Goal: Information Seeking & Learning: Learn about a topic

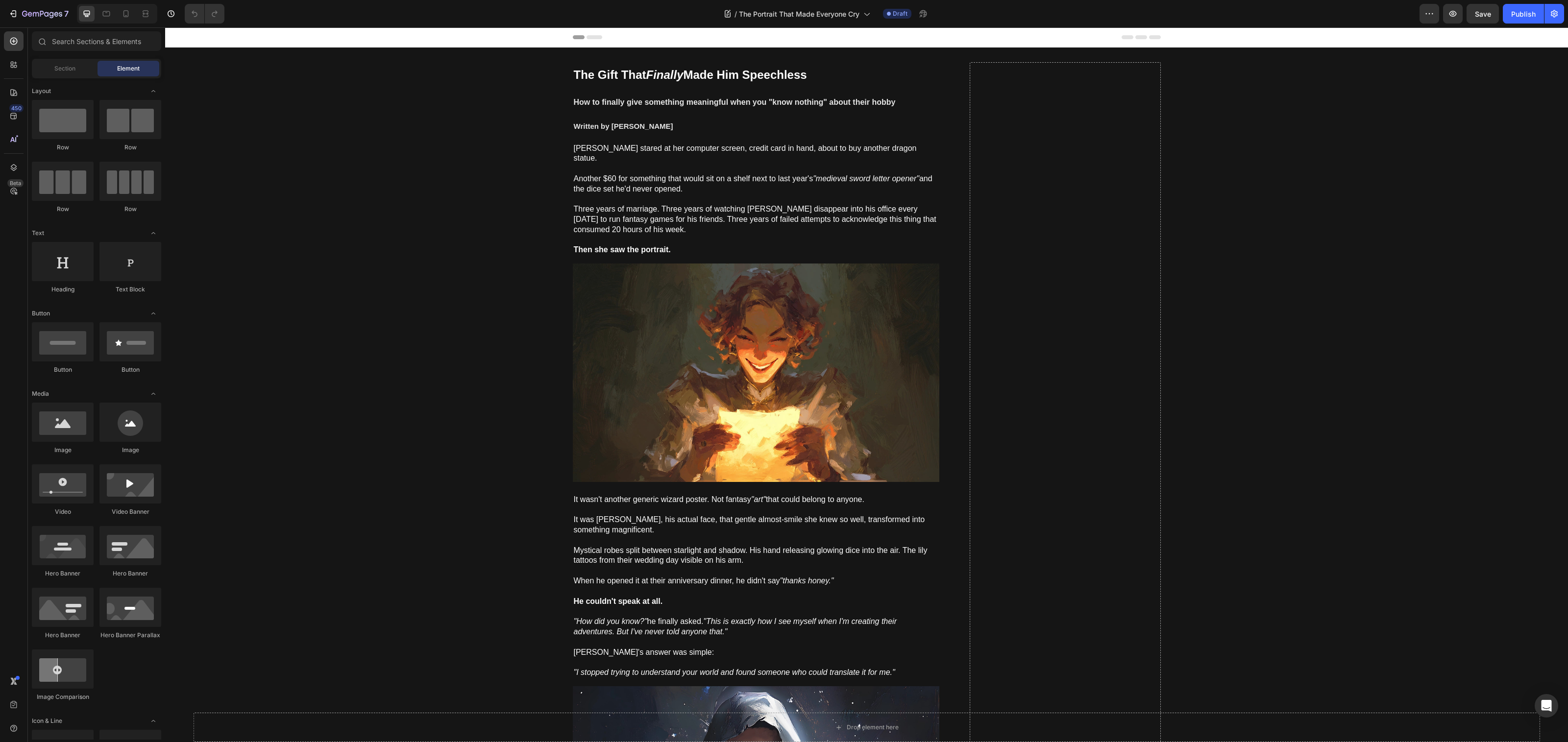
click at [709, 76] on strong "Made Him Speechless" at bounding box center [745, 74] width 124 height 13
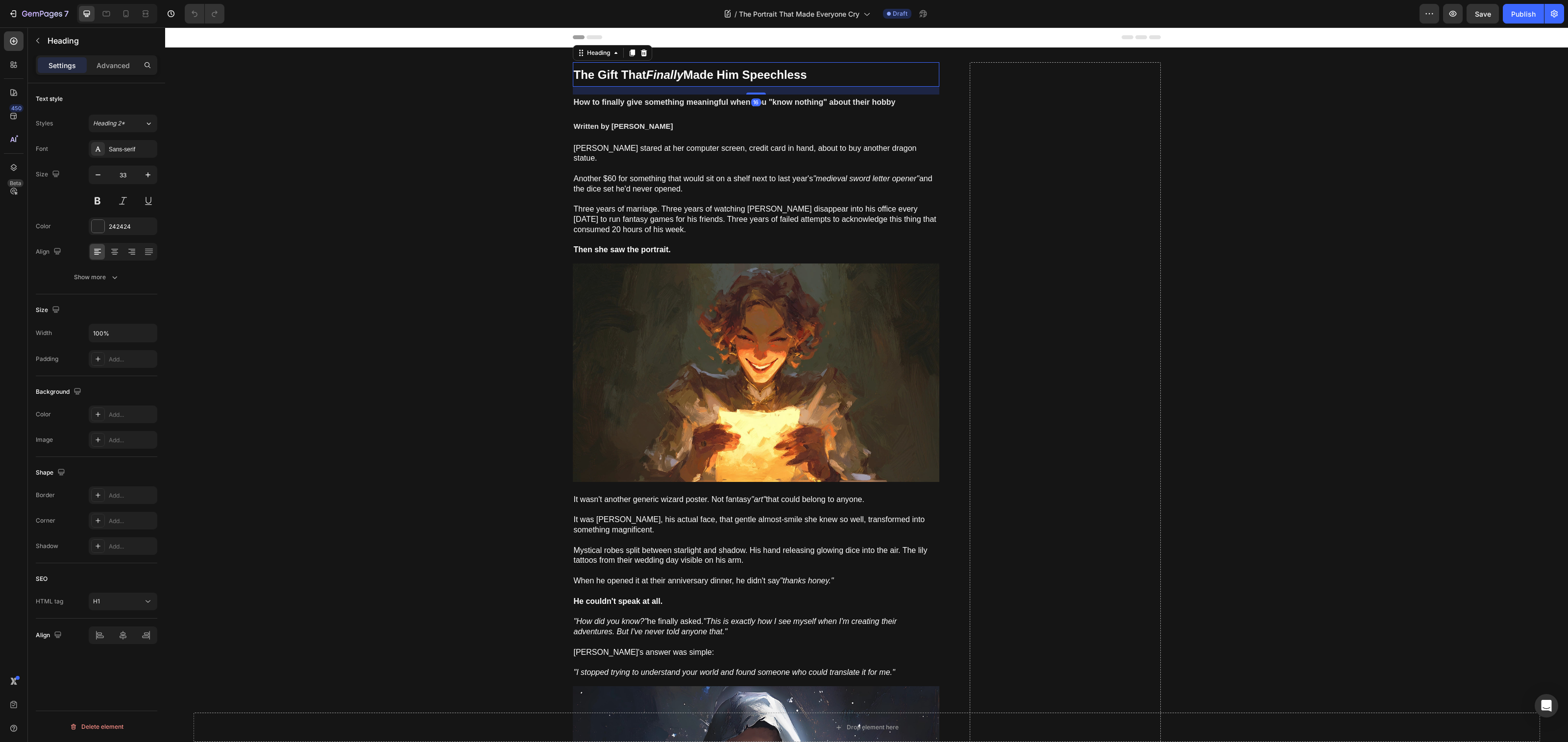
click at [709, 76] on strong "Made Him Speechless" at bounding box center [745, 74] width 124 height 13
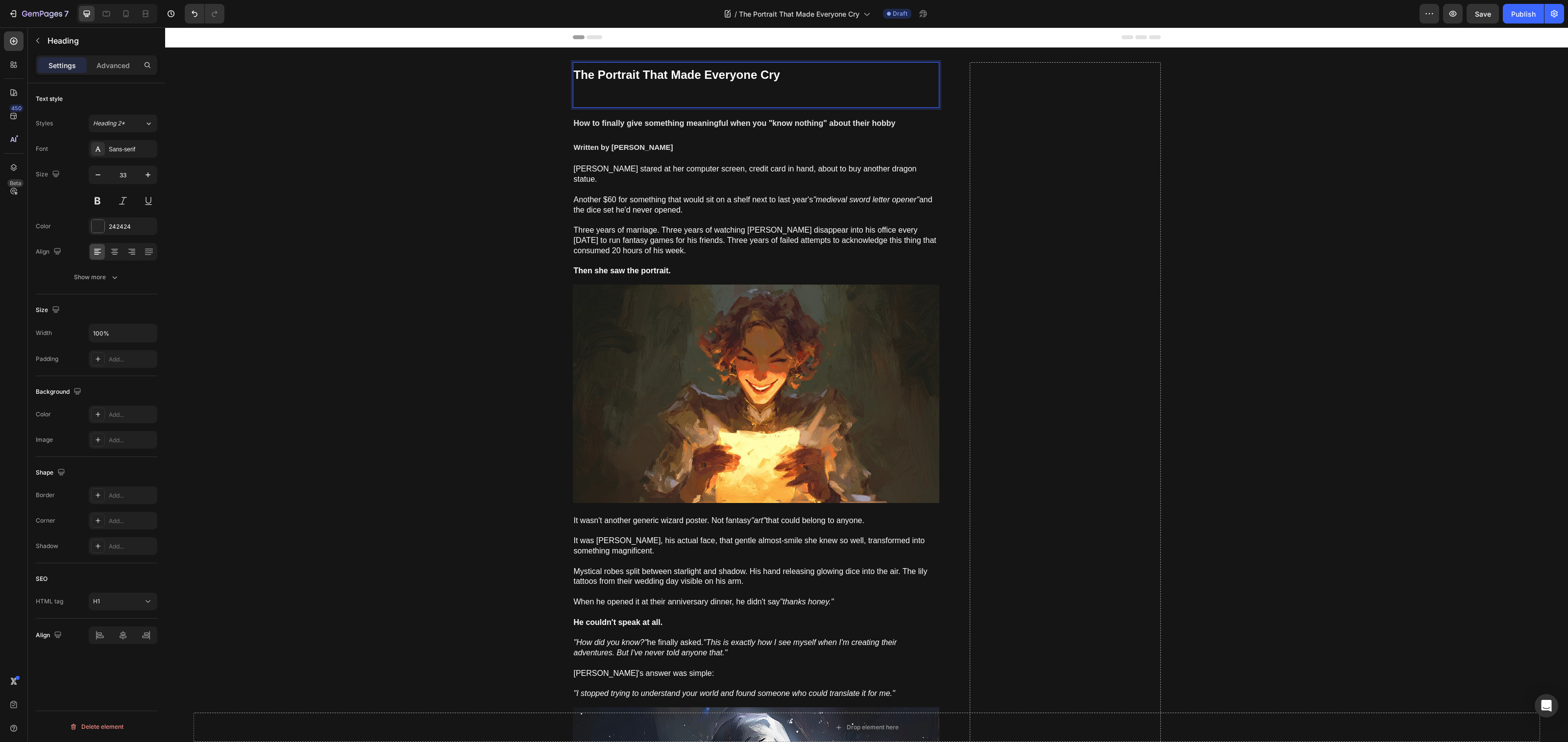
click at [616, 98] on p "The Portrait That Made Everyone Cry" at bounding box center [755, 85] width 365 height 43
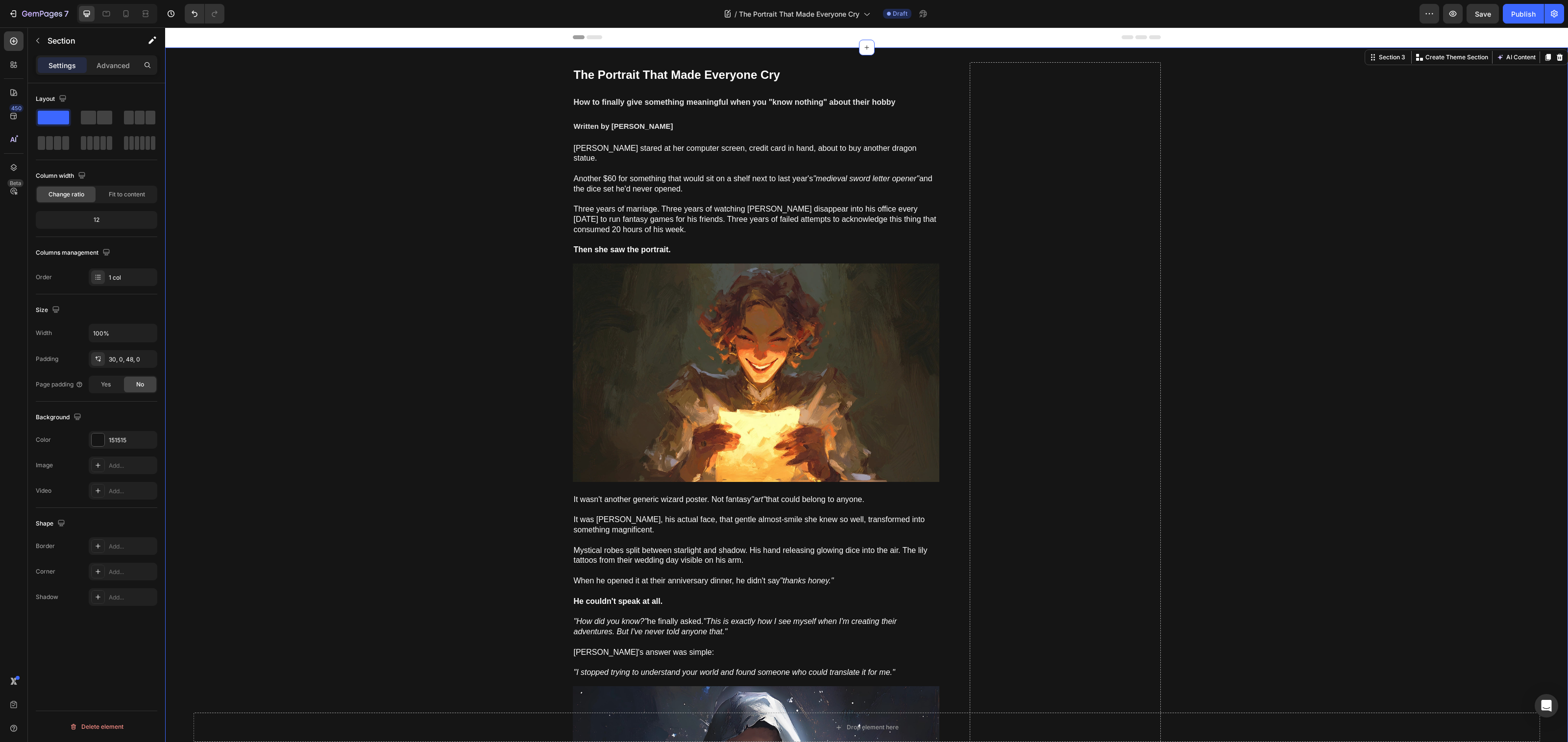
click at [676, 101] on strong "How to finally give something meaningful when you "know nothing" about their ho…" at bounding box center [735, 102] width 322 height 9
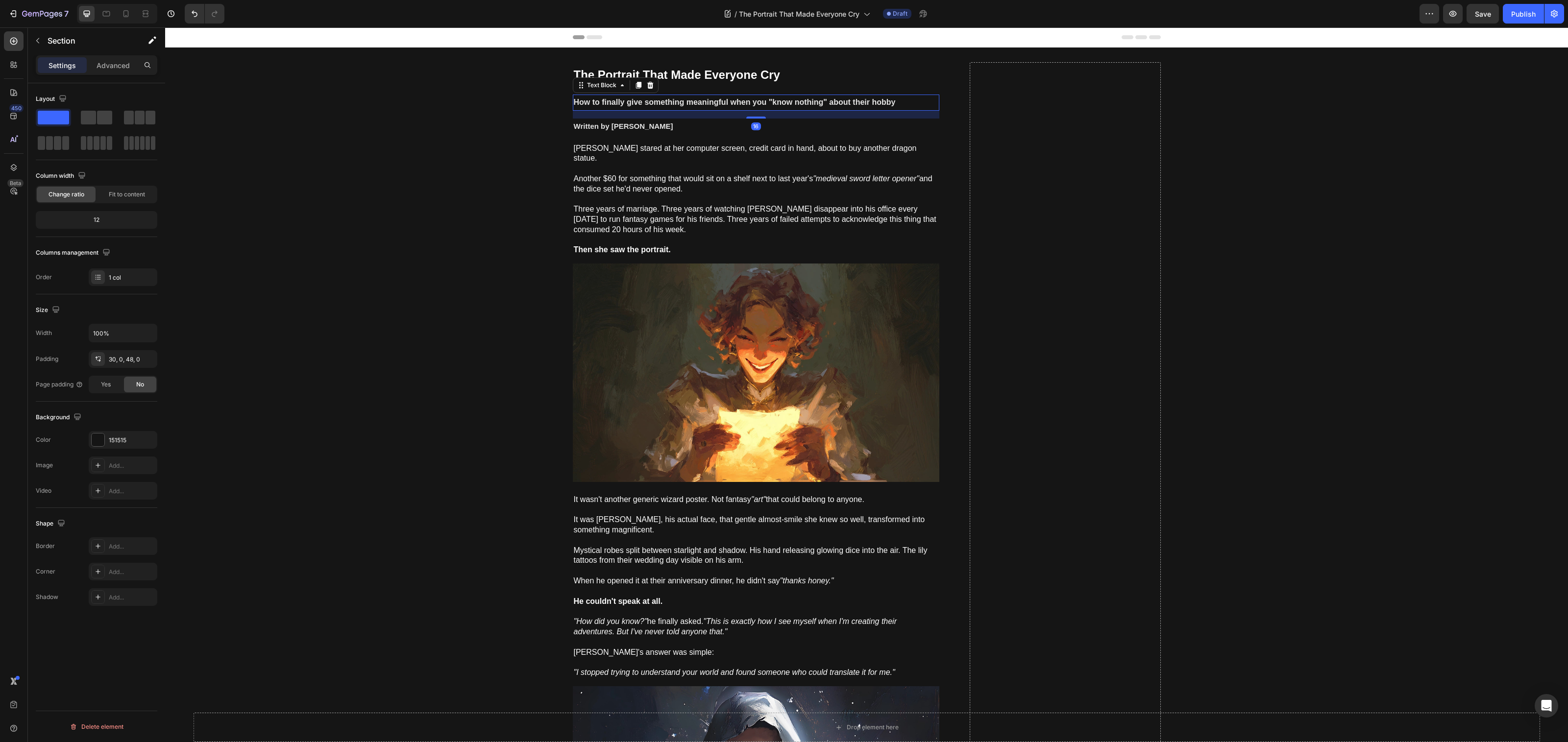
click at [676, 101] on strong "How to finally give something meaningful when you "know nothing" about their ho…" at bounding box center [735, 102] width 322 height 9
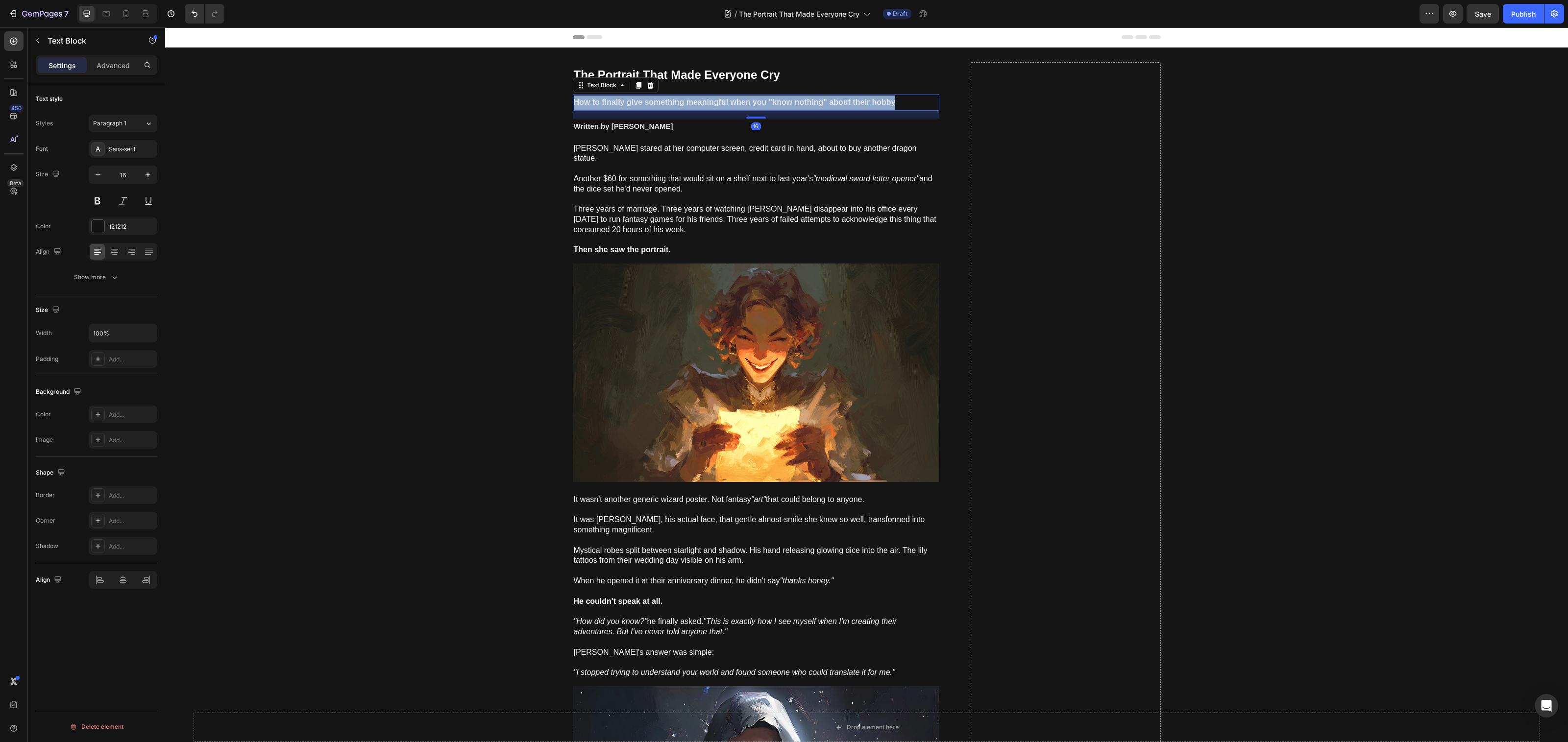
click at [676, 101] on strong "How to finally give something meaningful when you "know nothing" about their ho…" at bounding box center [735, 102] width 322 height 9
drag, startPoint x: 503, startPoint y: 160, endPoint x: 577, endPoint y: 120, distance: 84.1
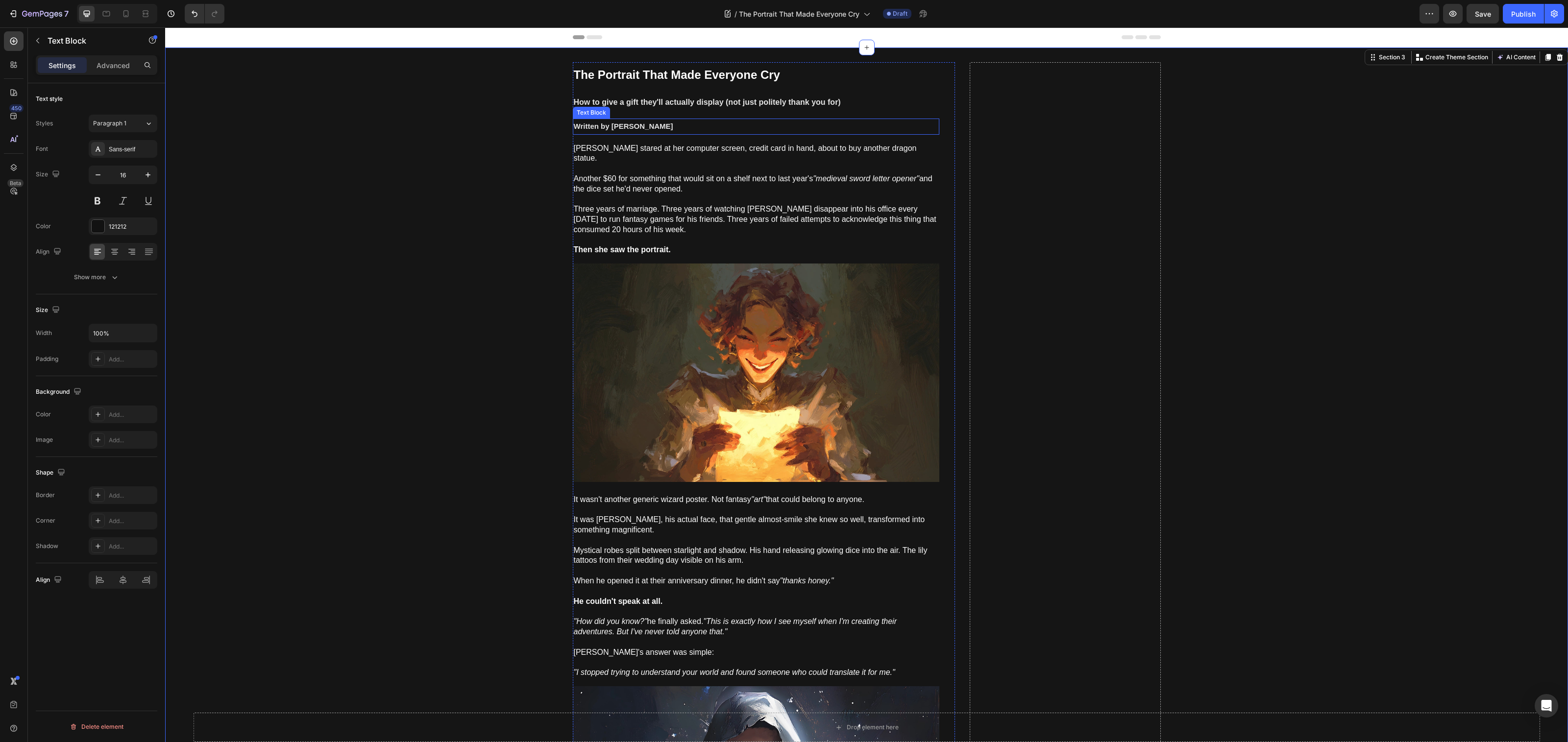
click at [613, 125] on strong "Written by [PERSON_NAME]" at bounding box center [623, 126] width 100 height 9
click at [449, 110] on icon "Editor contextual toolbar" at bounding box center [452, 108] width 10 height 10
type input "14"
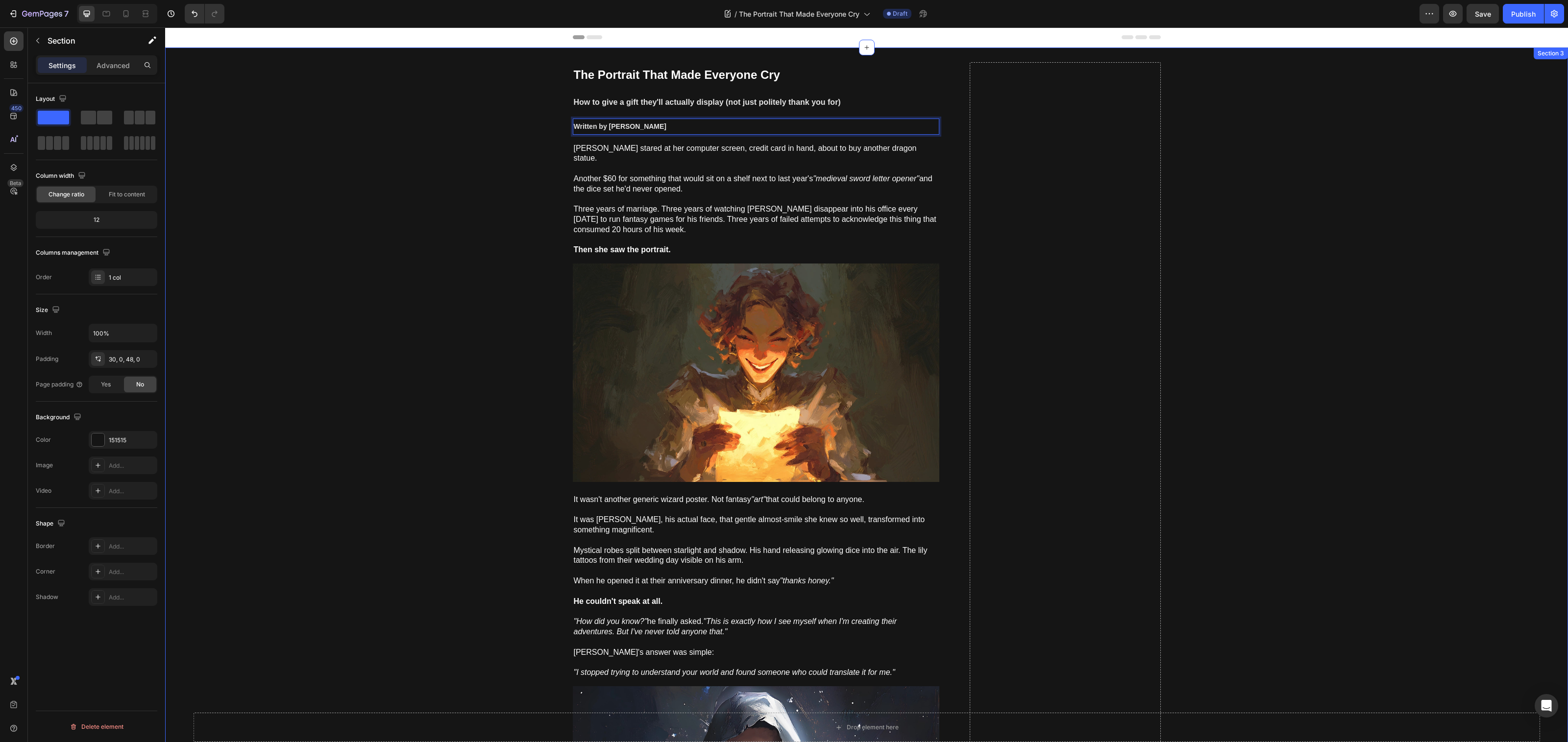
click at [654, 205] on span "Three years of marriage. Three years of watching Jeff disappear into his office…" at bounding box center [755, 219] width 363 height 29
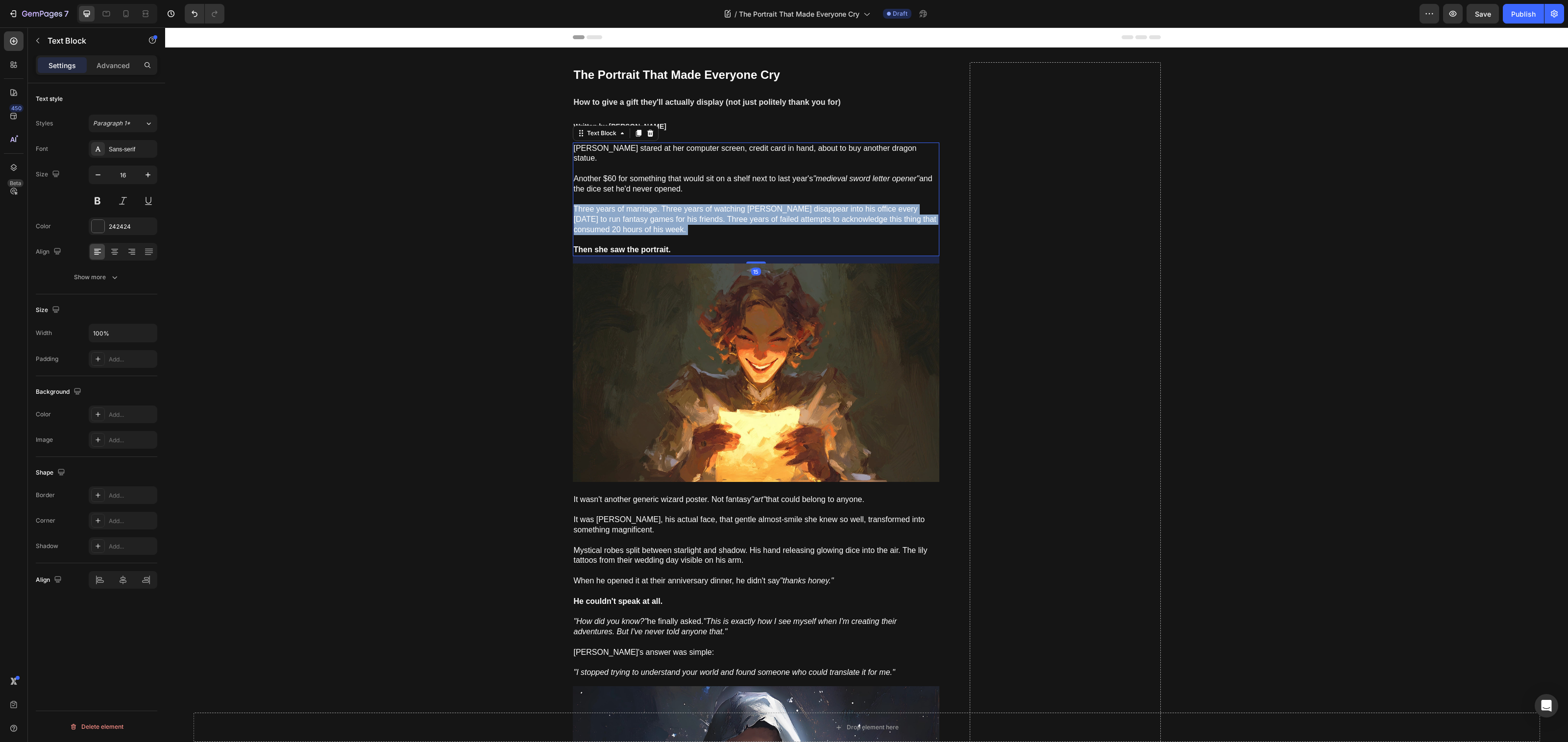
click at [654, 205] on span "Three years of marriage. Three years of watching Jeff disappear into his office…" at bounding box center [755, 219] width 363 height 29
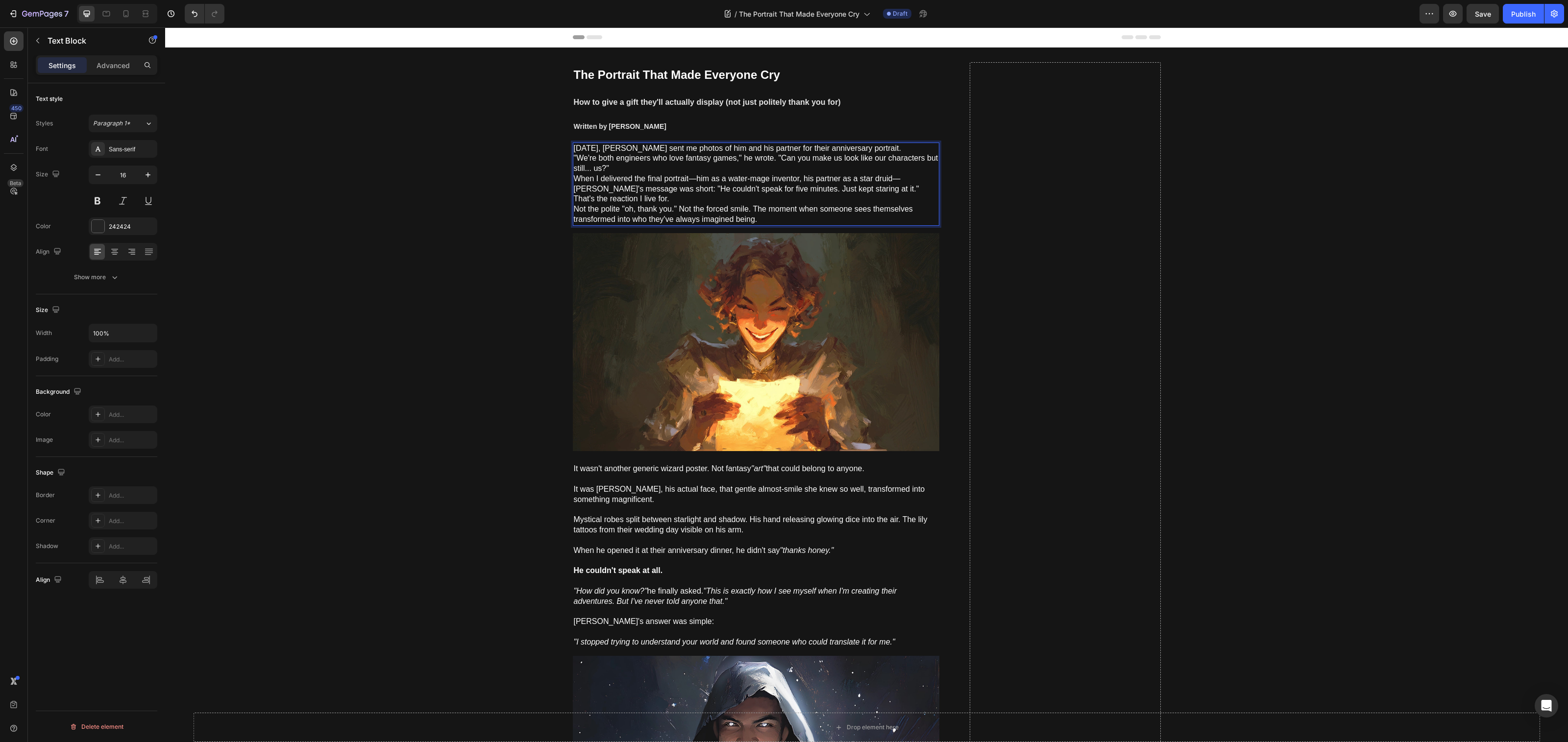
click at [901, 150] on p "Three weeks ago, Steve sent me photos of him and his partner for their annivers…" at bounding box center [755, 184] width 365 height 82
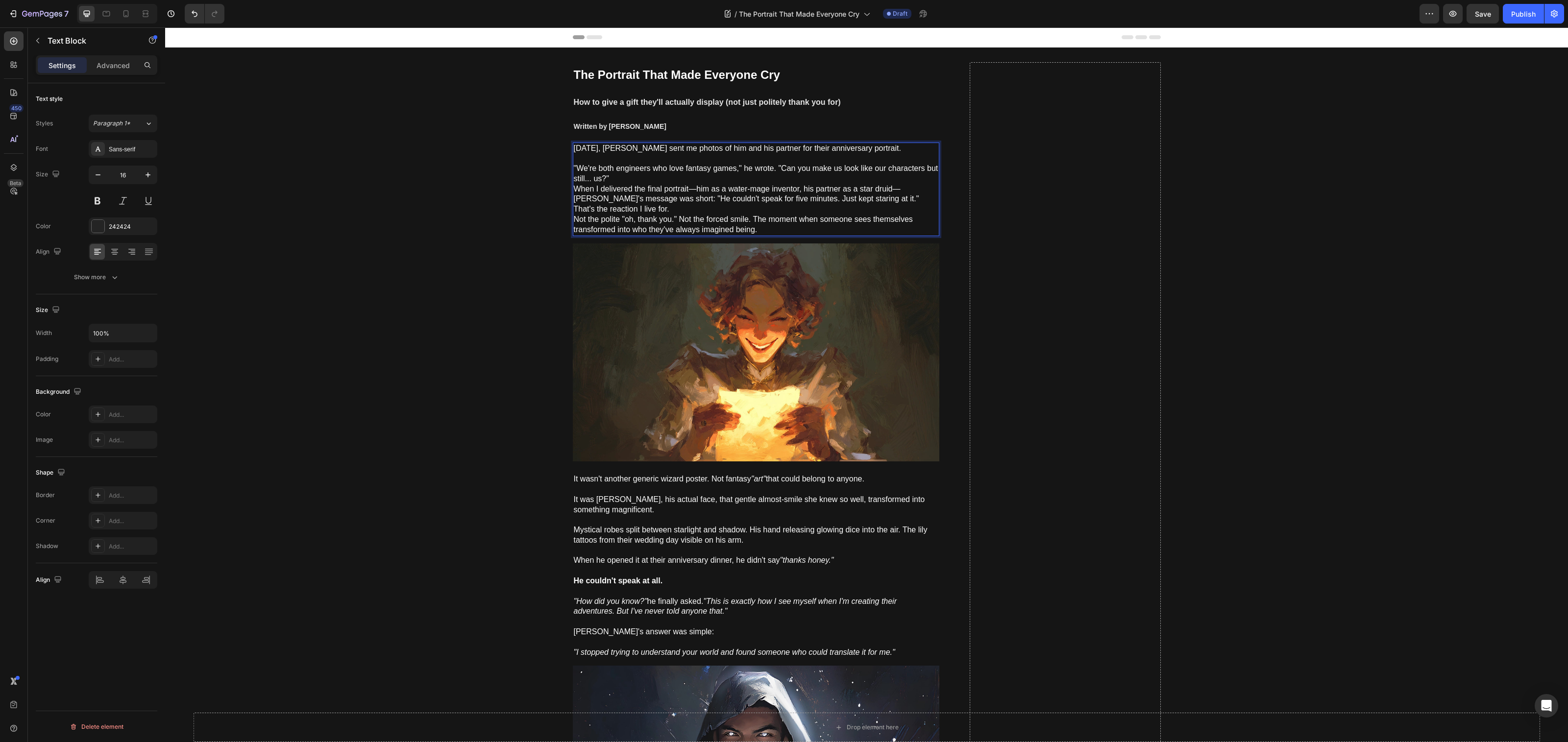
click at [634, 179] on p "⁠⁠⁠⁠⁠⁠⁠ "We're both engineers who love fantasy games," he wrote. "Can you make …" at bounding box center [755, 193] width 365 height 82
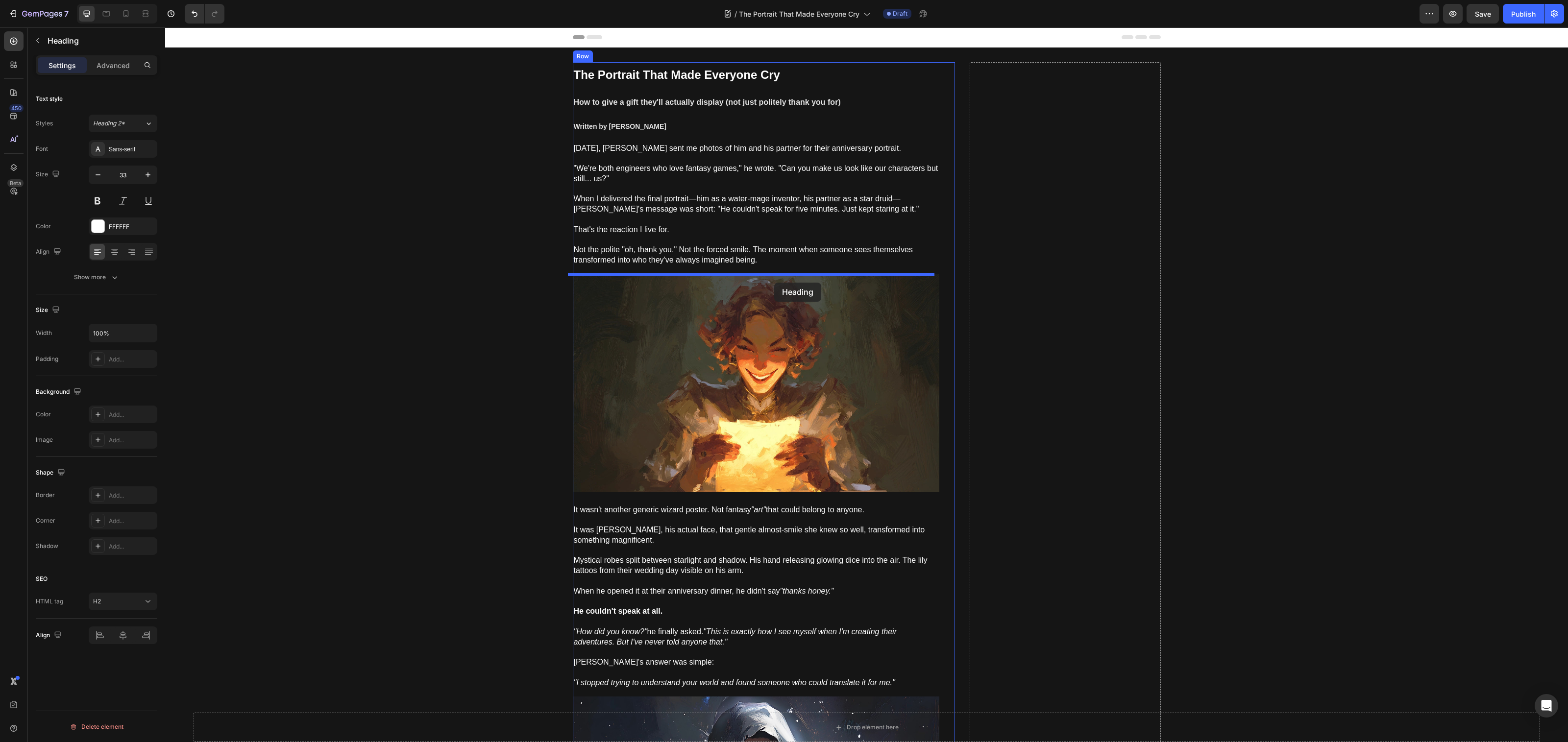
drag, startPoint x: 764, startPoint y: 554, endPoint x: 774, endPoint y: 282, distance: 272.2
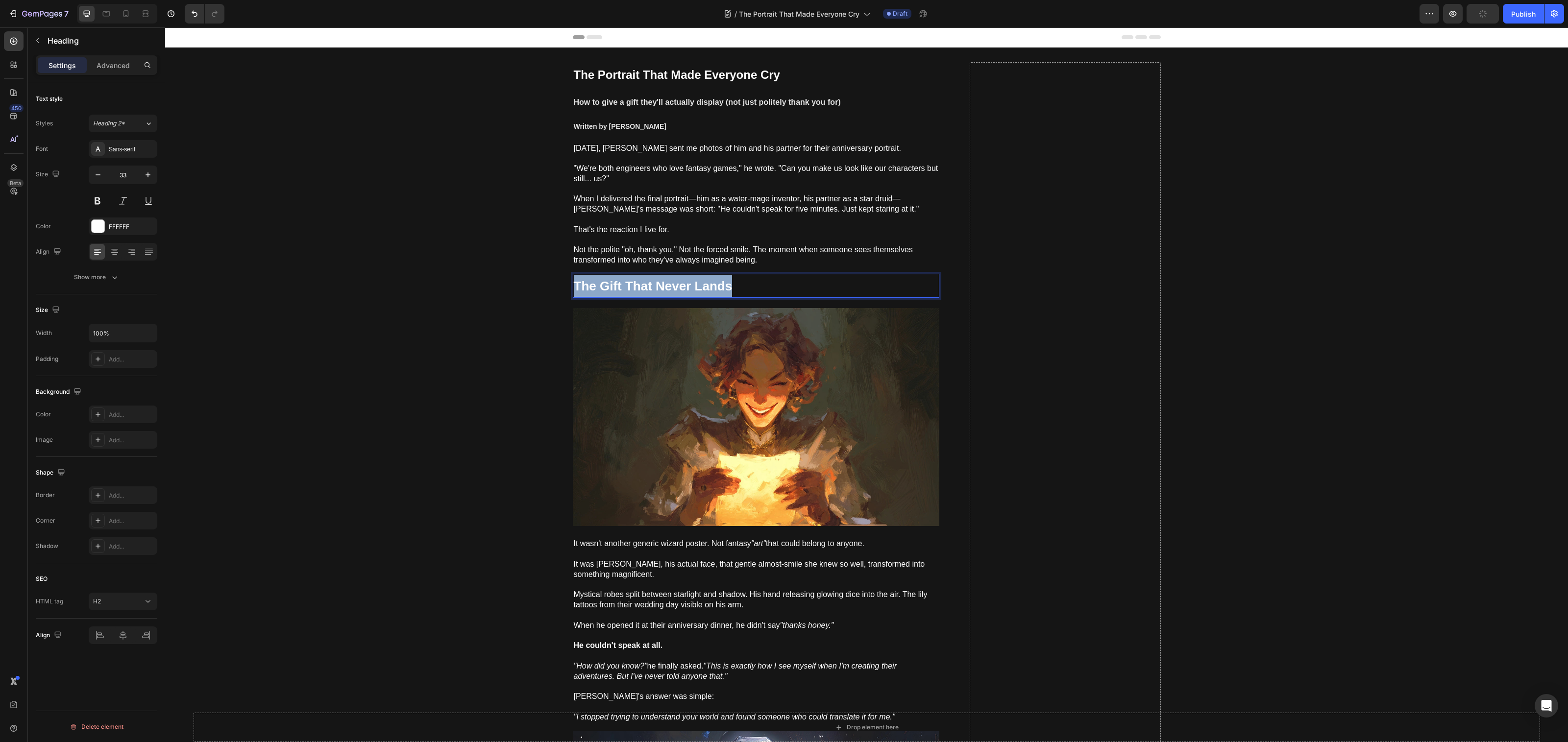
click at [704, 290] on strong "The Gift That Never Lands" at bounding box center [653, 286] width 159 height 14
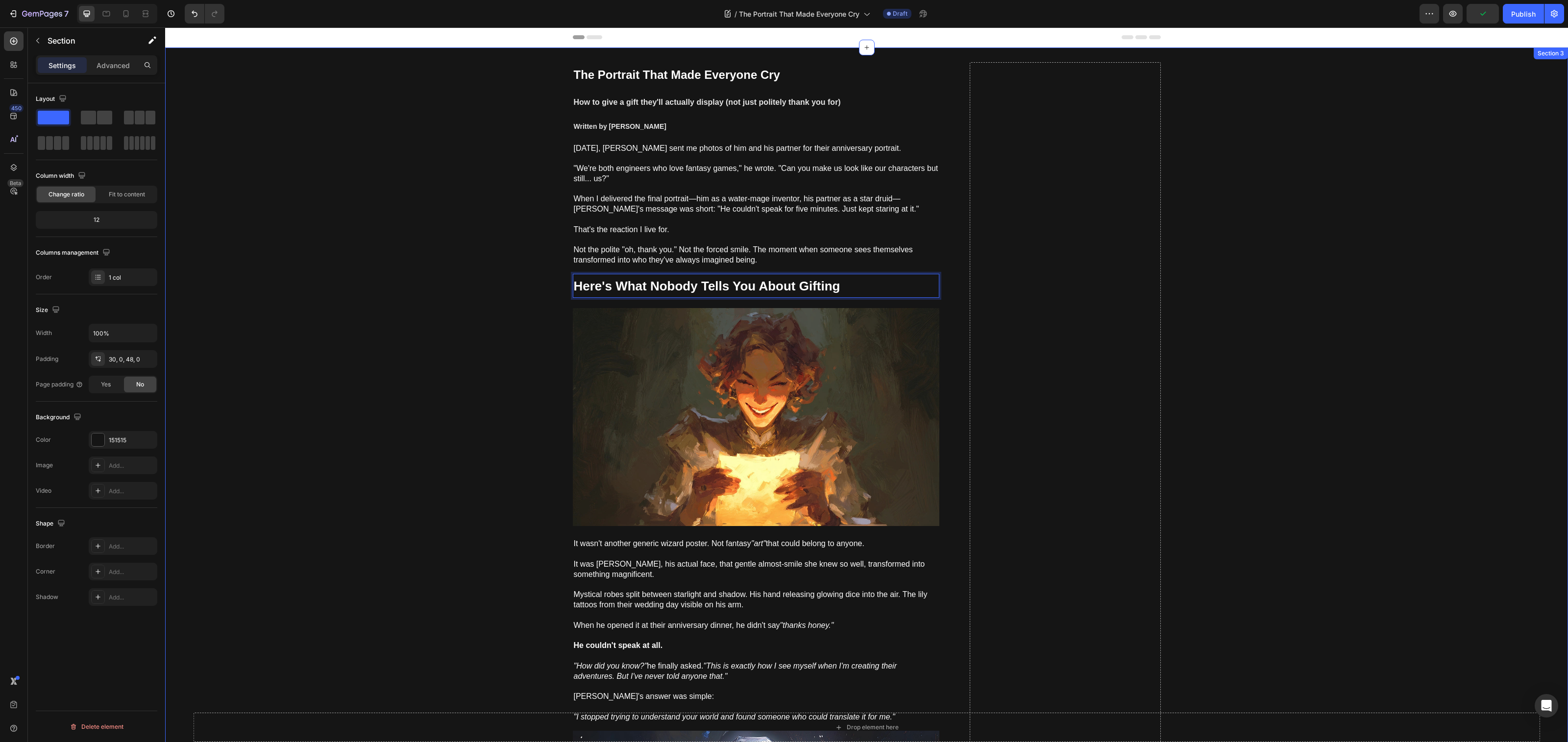
click at [750, 201] on span "When I delivered the final portrait—him as a water-mage inventor, his partner a…" at bounding box center [746, 204] width 345 height 19
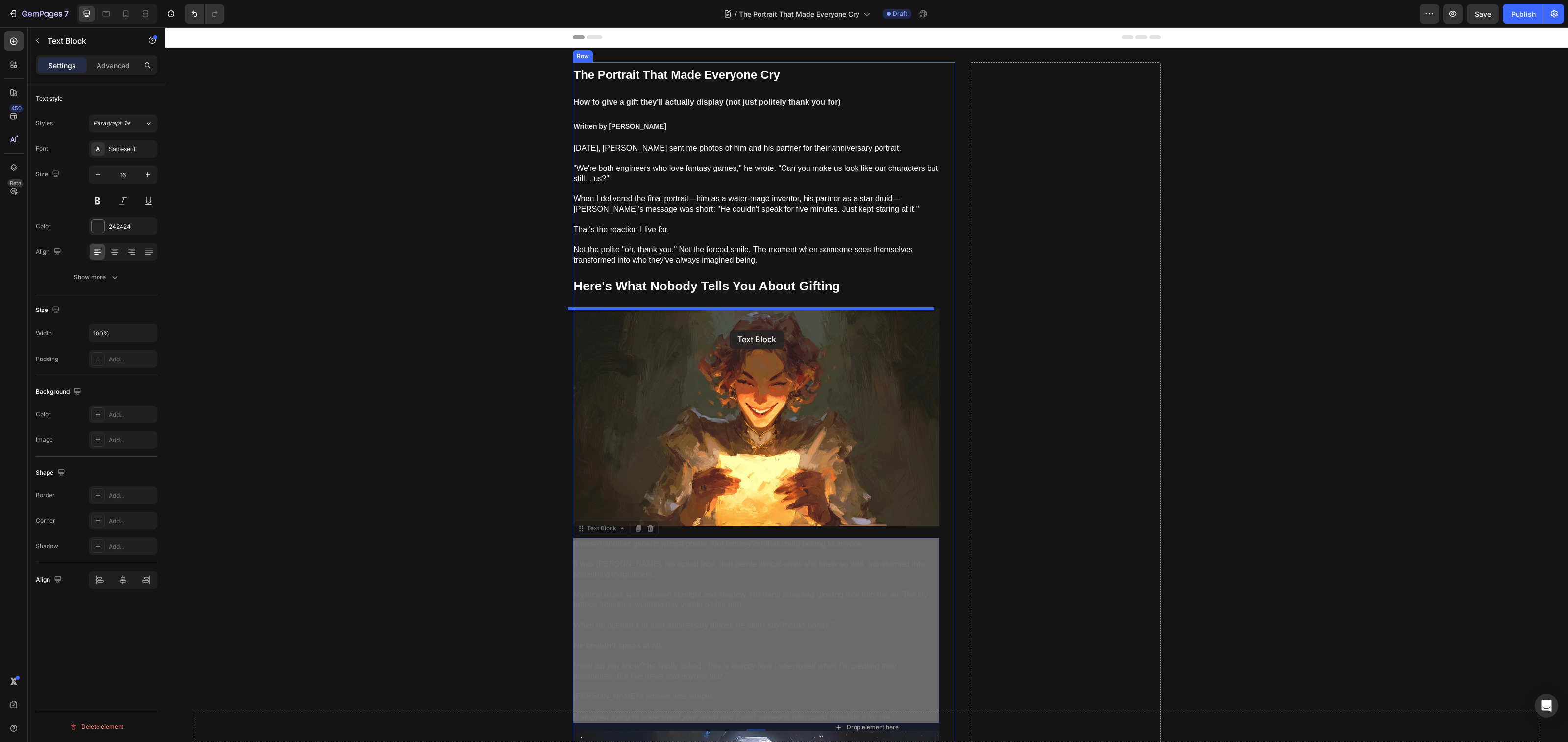
drag, startPoint x: 713, startPoint y: 591, endPoint x: 729, endPoint y: 330, distance: 261.5
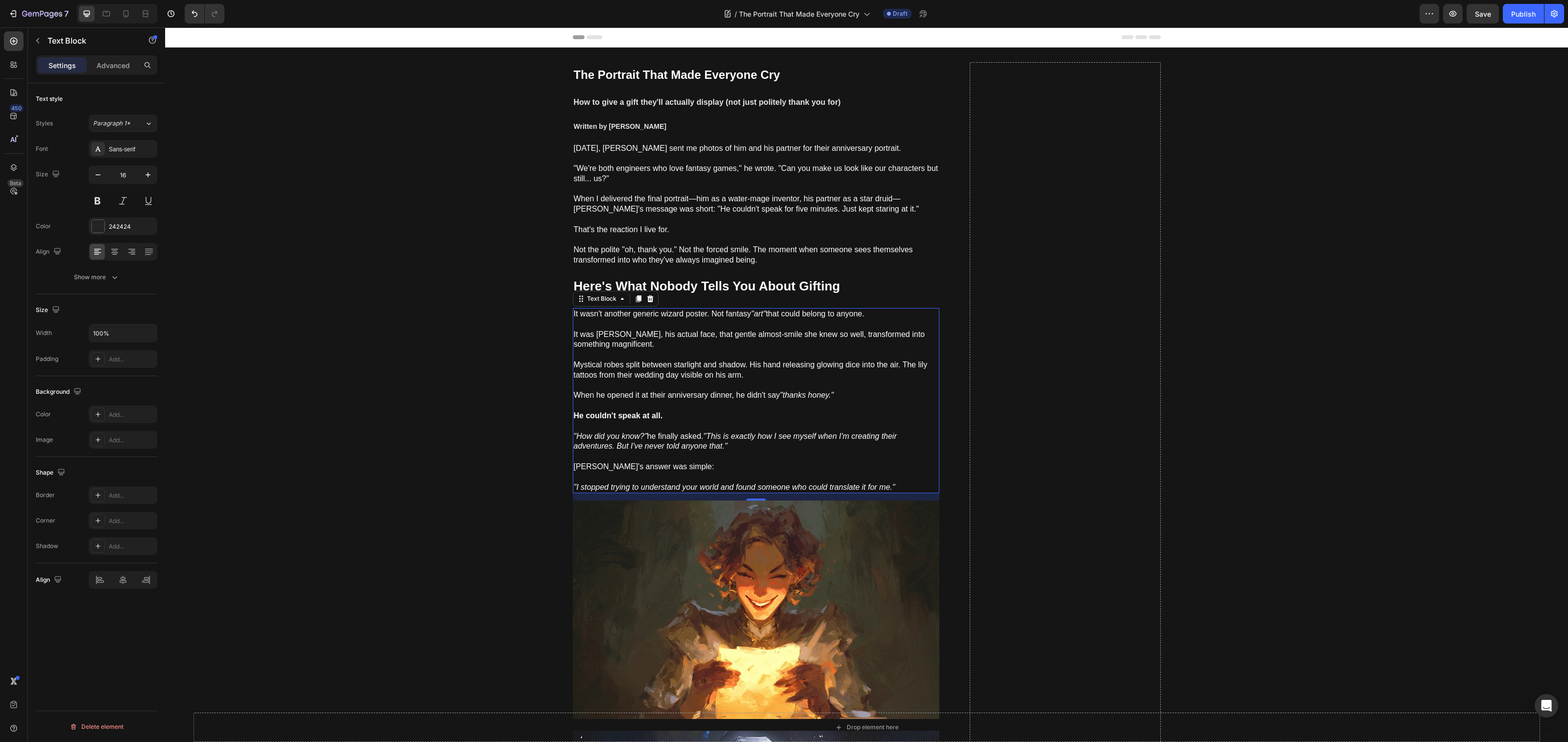
click at [732, 375] on span "Mystical robes split between starlight and shadow. His hand releasing glowing d…" at bounding box center [750, 370] width 354 height 19
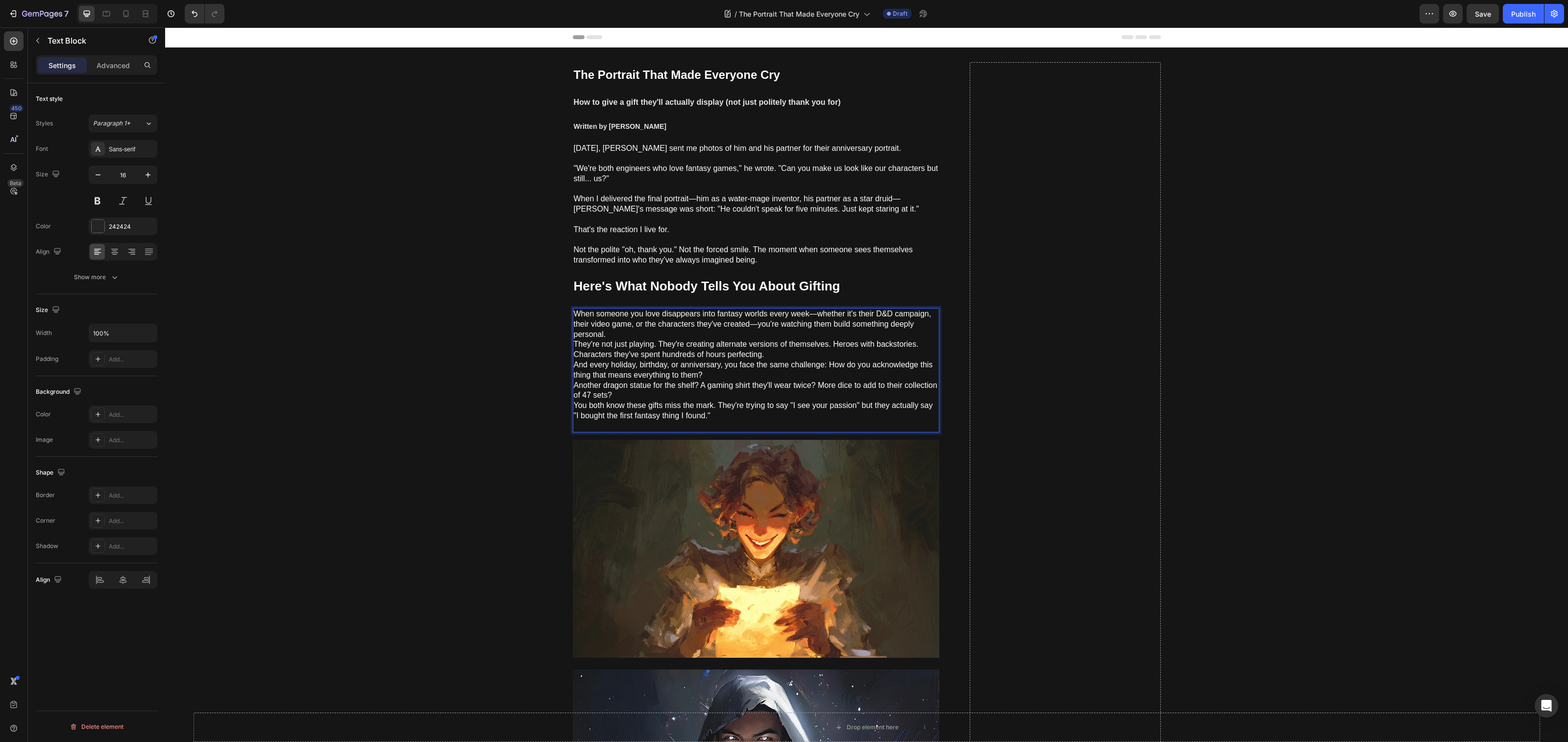
click at [648, 334] on p "When someone you love disappears into fantasy worlds every week—whether it's th…" at bounding box center [755, 370] width 365 height 123
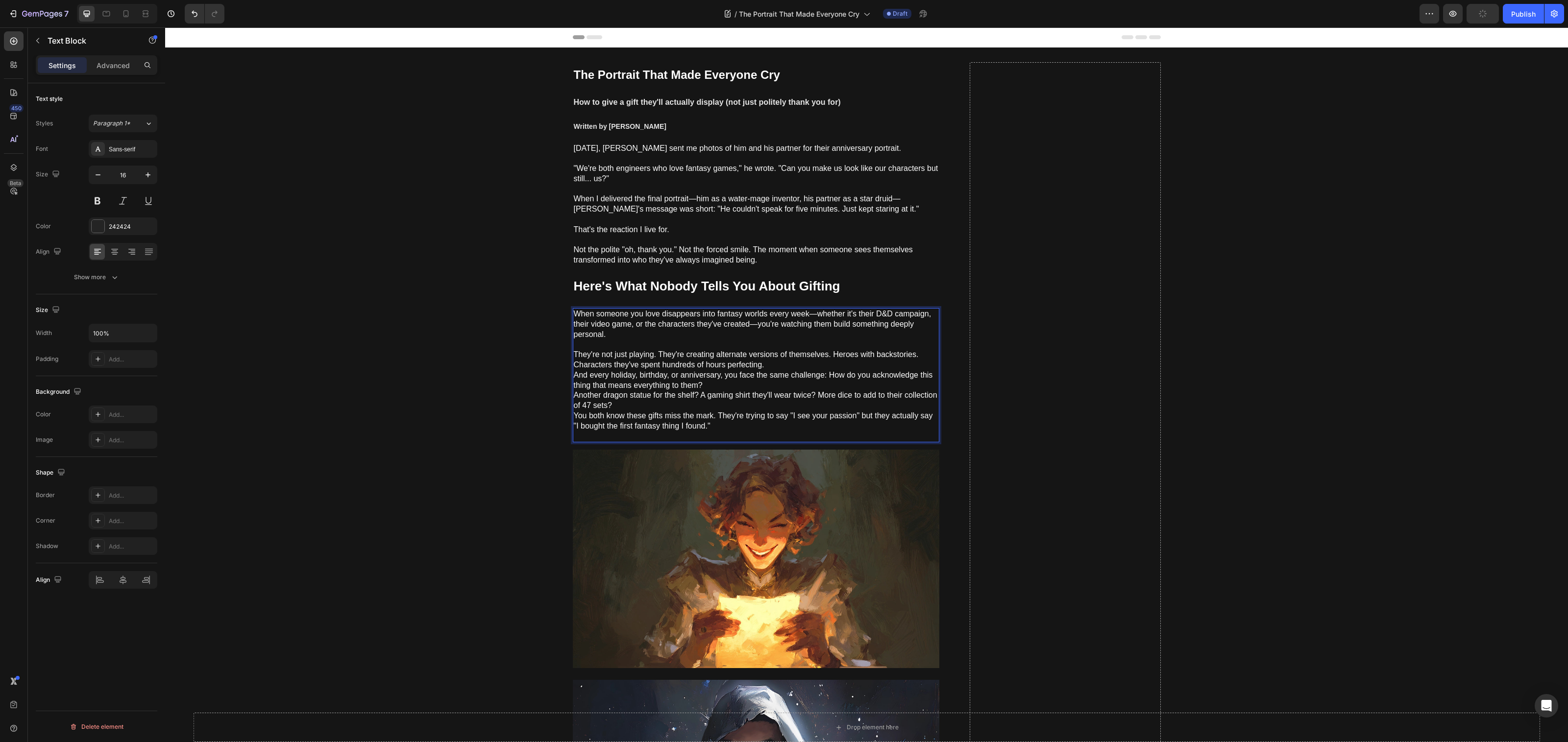
click at [771, 367] on p "⁠⁠⁠⁠⁠⁠⁠ They're not just playing. They're creating alternate versions of themse…" at bounding box center [755, 390] width 365 height 102
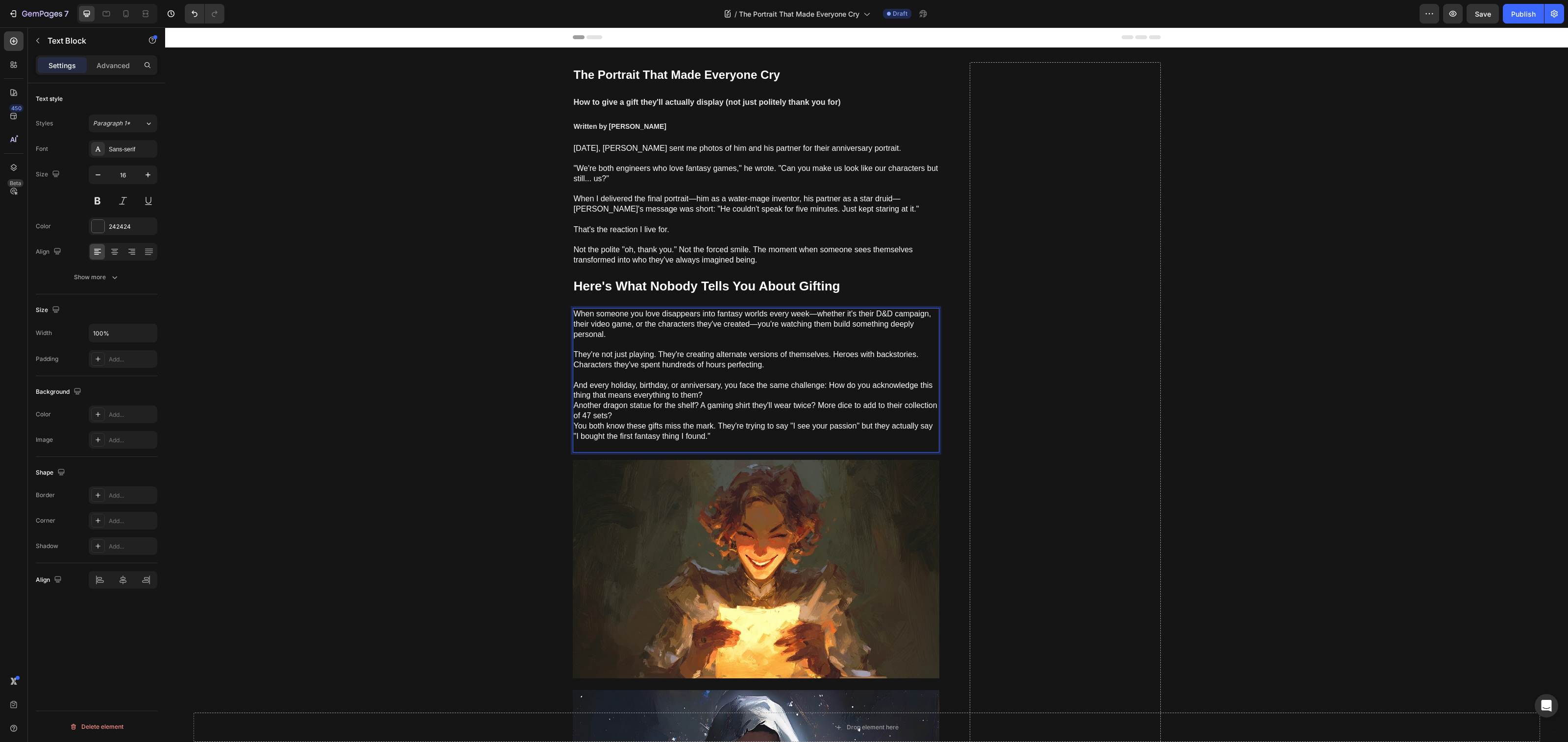
click at [724, 392] on p "⁠⁠⁠⁠⁠⁠⁠ And every holiday, birthday, or anniversary, you face the same challeng…" at bounding box center [755, 411] width 365 height 82
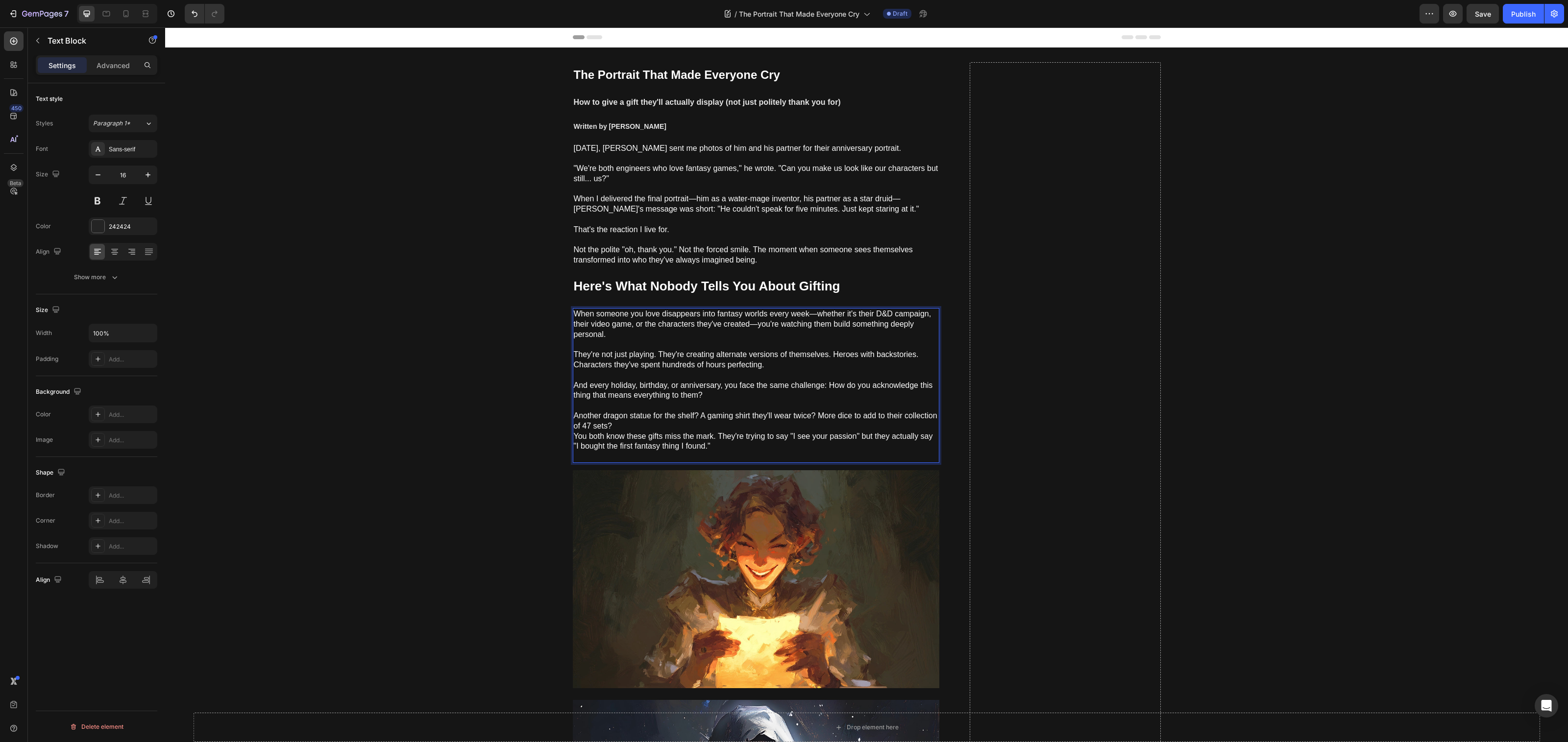
click at [658, 428] on p "Another dragon statue for the shelf? A gaming shirt they'll wear twice? More di…" at bounding box center [755, 431] width 365 height 61
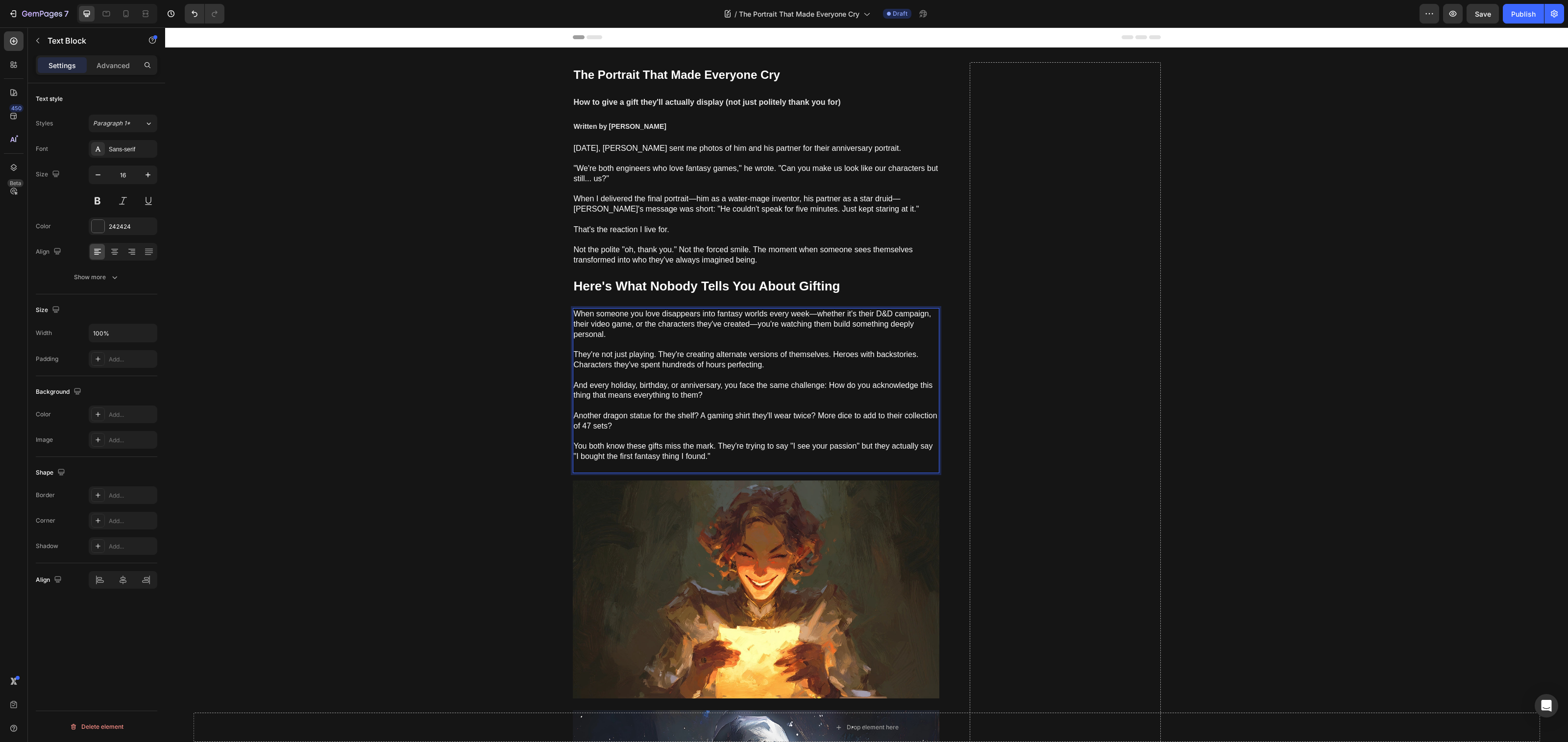
click at [630, 470] on p "⁠⁠⁠⁠⁠⁠⁠ You both know these gifts miss the mark. They're trying to say "I see y…" at bounding box center [755, 452] width 365 height 40
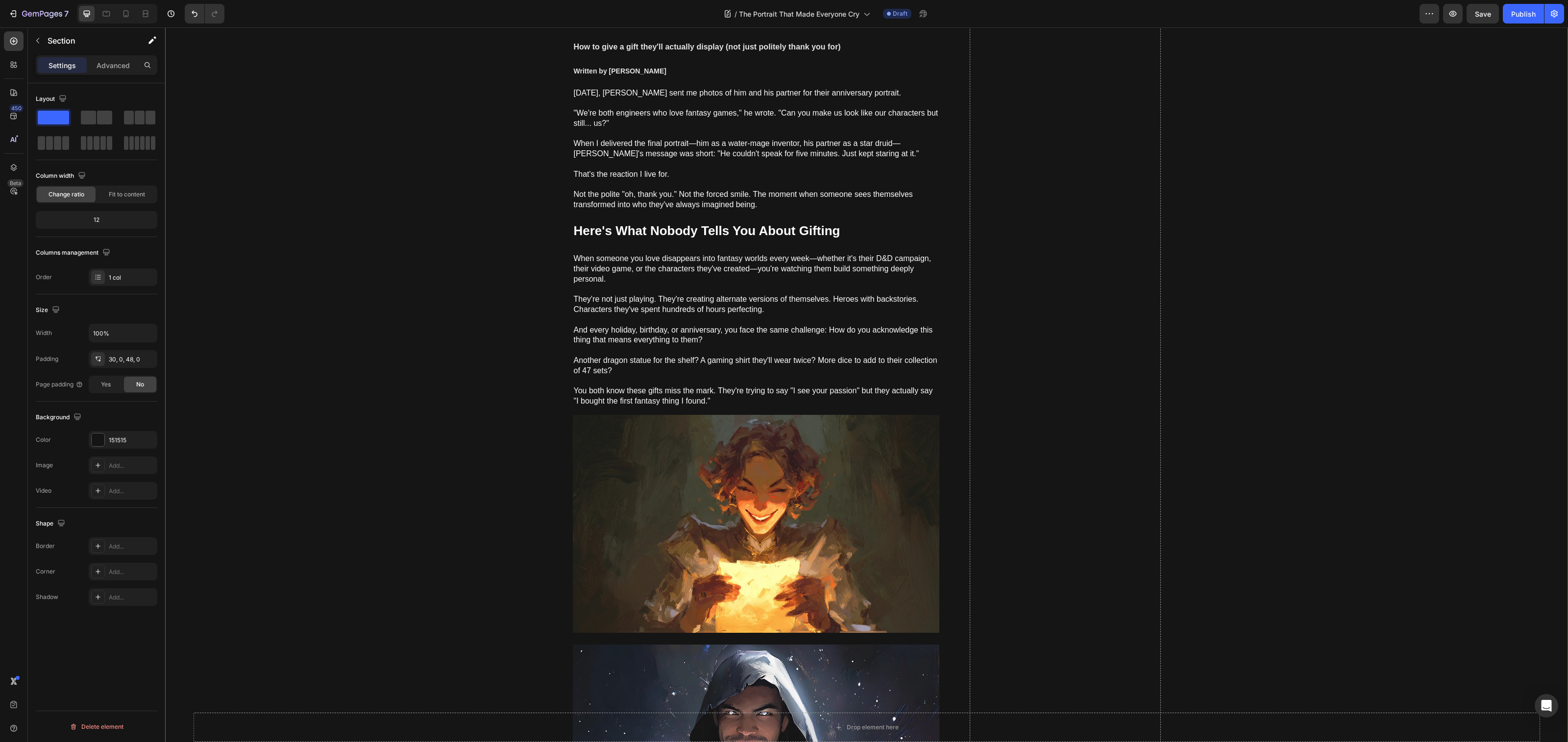
scroll to position [59, 0]
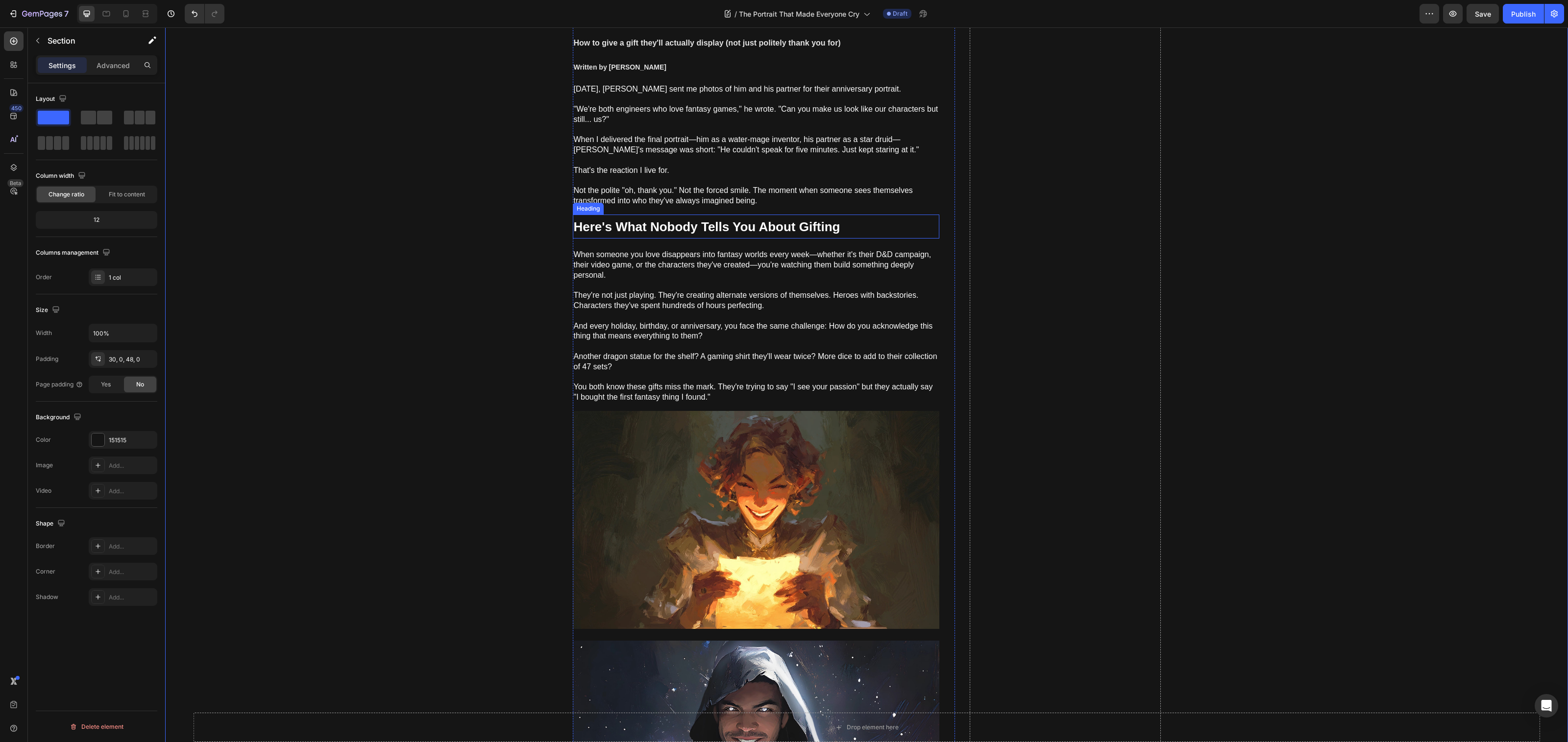
click at [735, 224] on strong "Here's What Nobody Tells You About Gifting" at bounding box center [706, 227] width 267 height 14
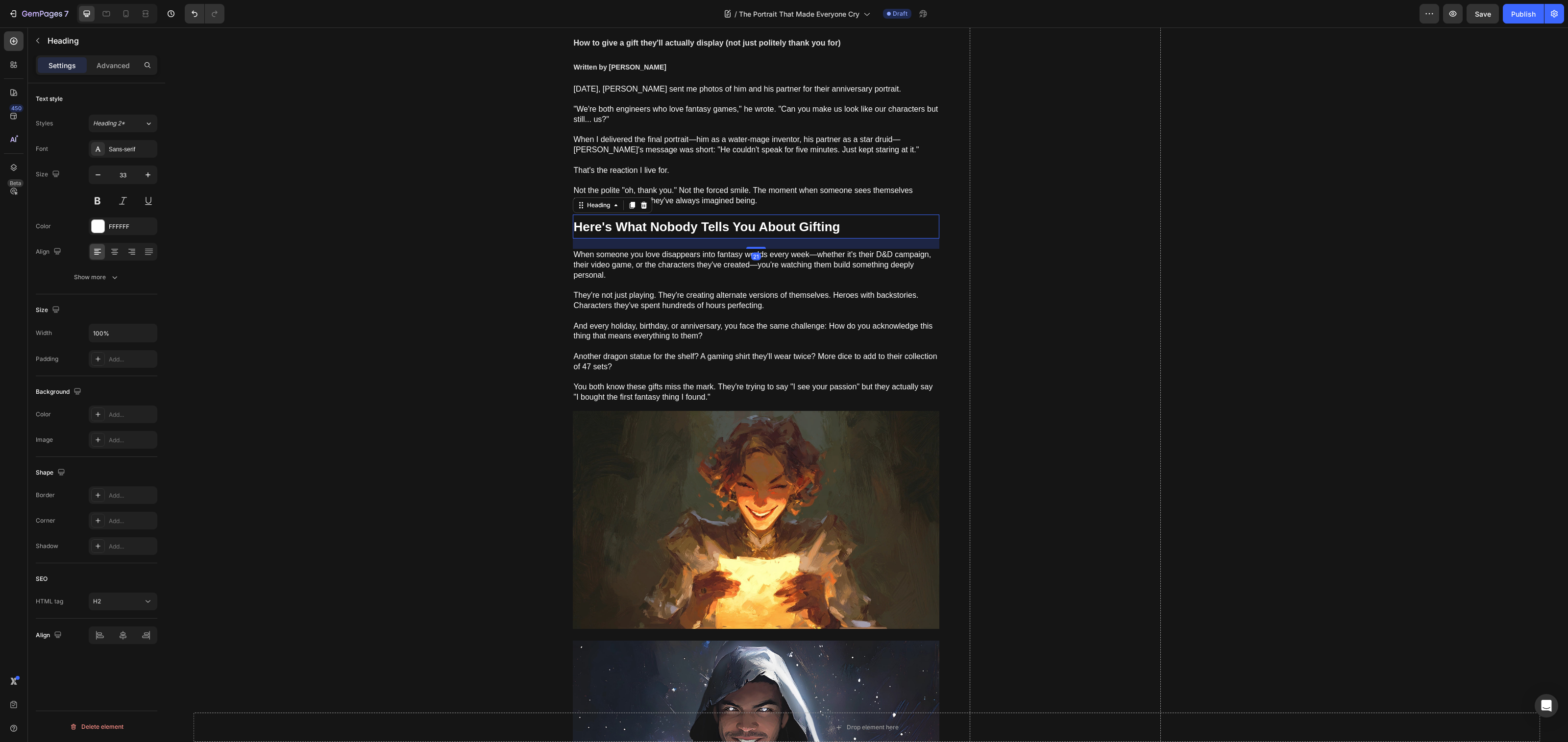
click at [628, 209] on icon at bounding box center [632, 205] width 8 height 8
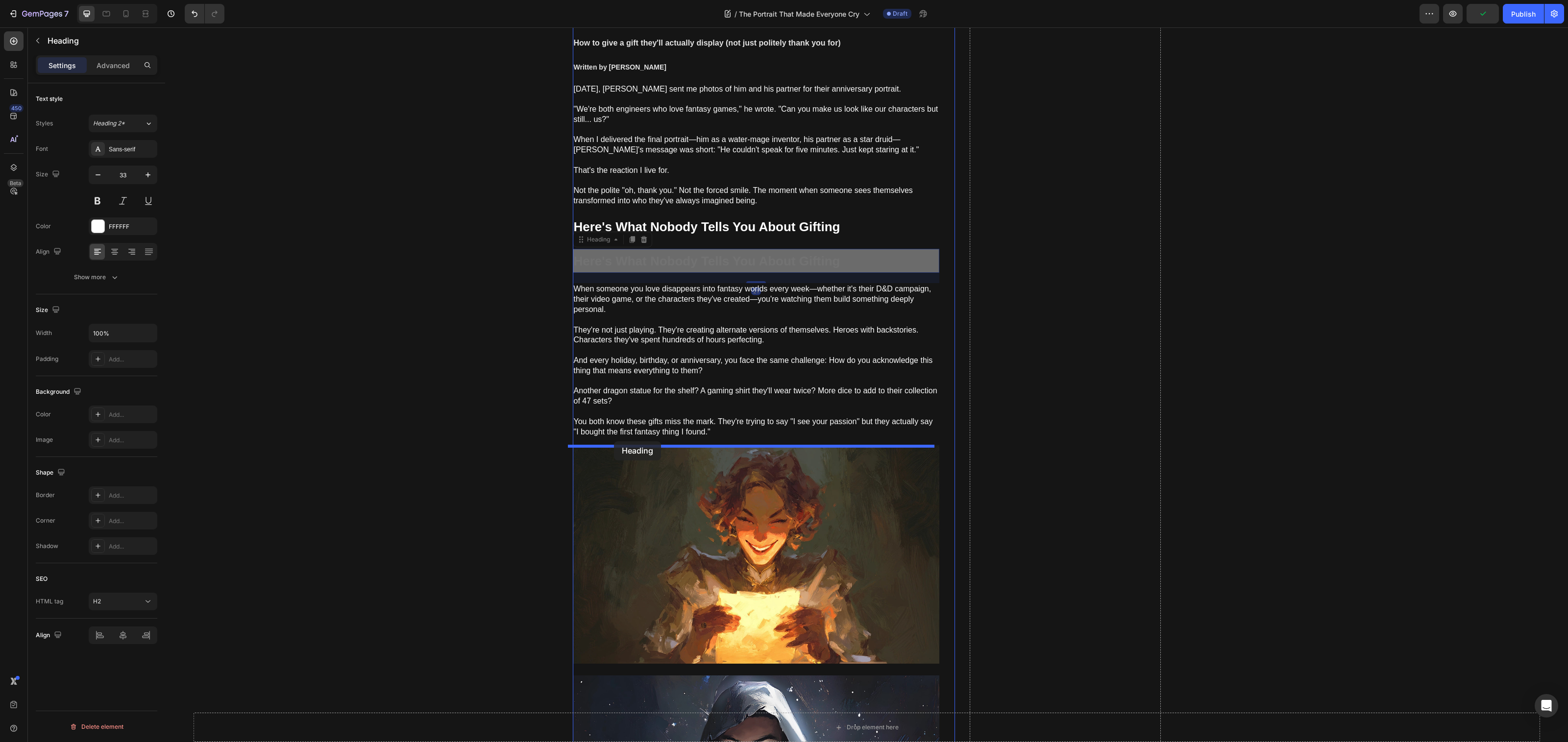
drag, startPoint x: 581, startPoint y: 294, endPoint x: 630, endPoint y: 440, distance: 154.0
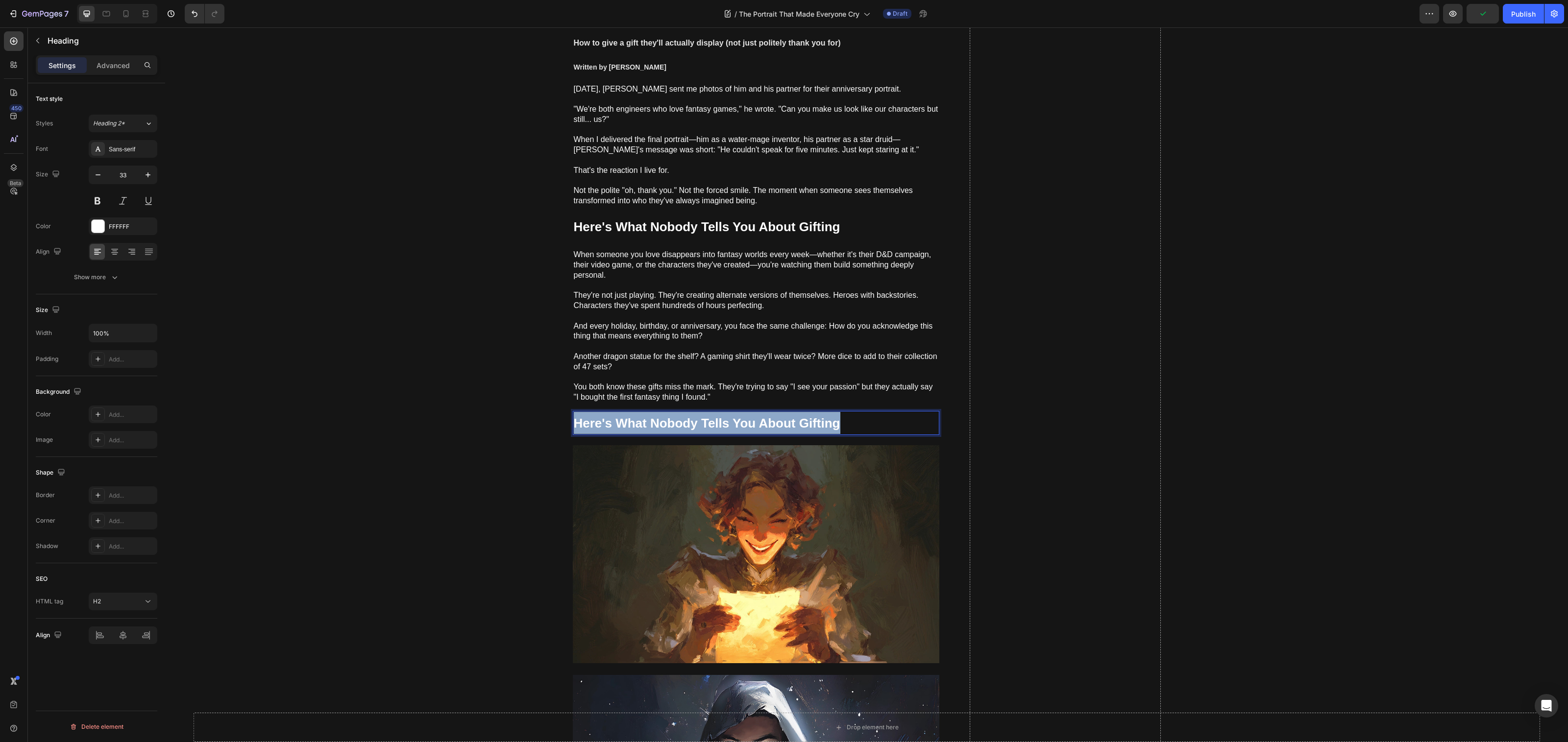
click at [665, 424] on strong "Here's What Nobody Tells You About Gifting" at bounding box center [706, 423] width 267 height 14
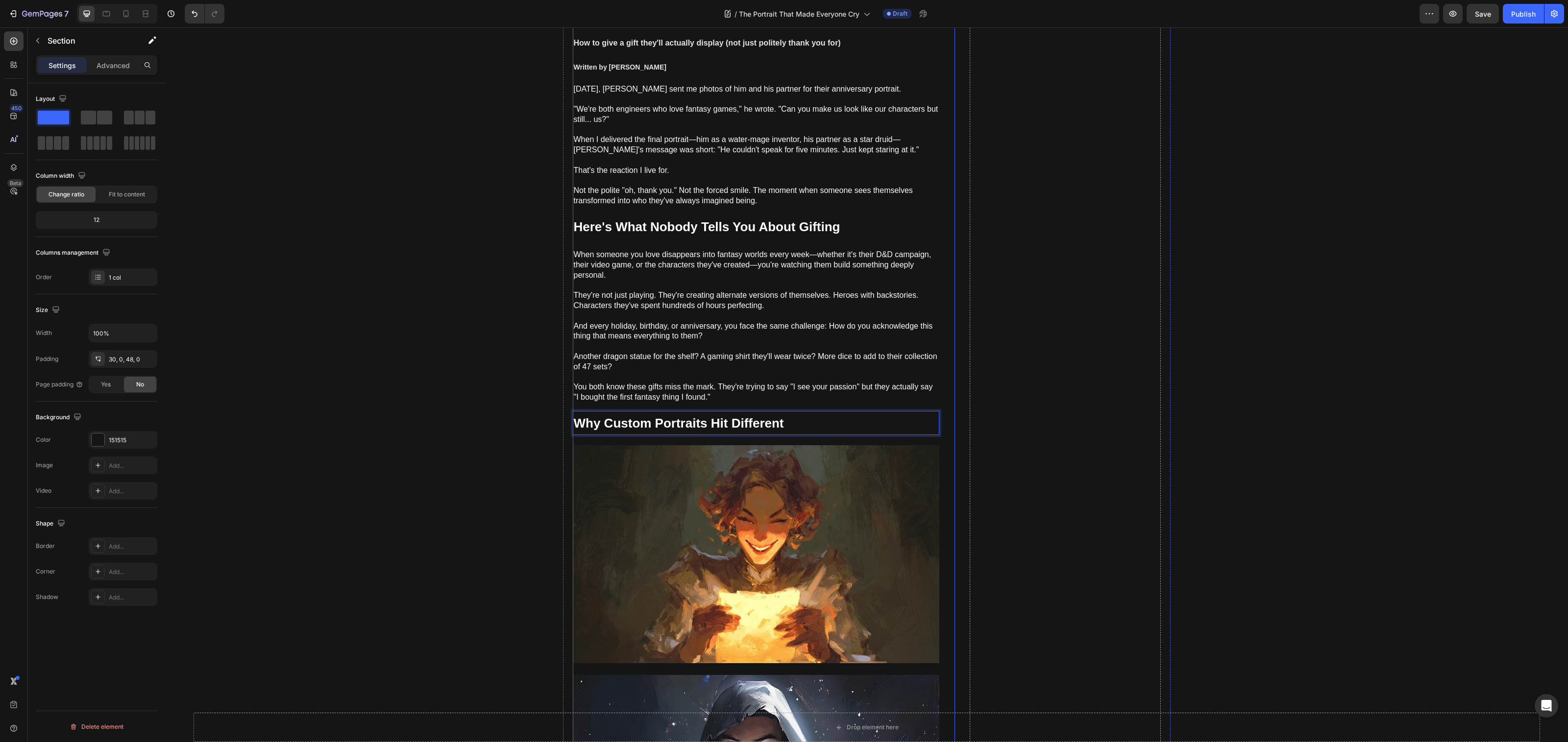
click at [696, 331] on span "And every holiday, birthday, or anniversary, you face the same challenge: How d…" at bounding box center [753, 331] width 359 height 19
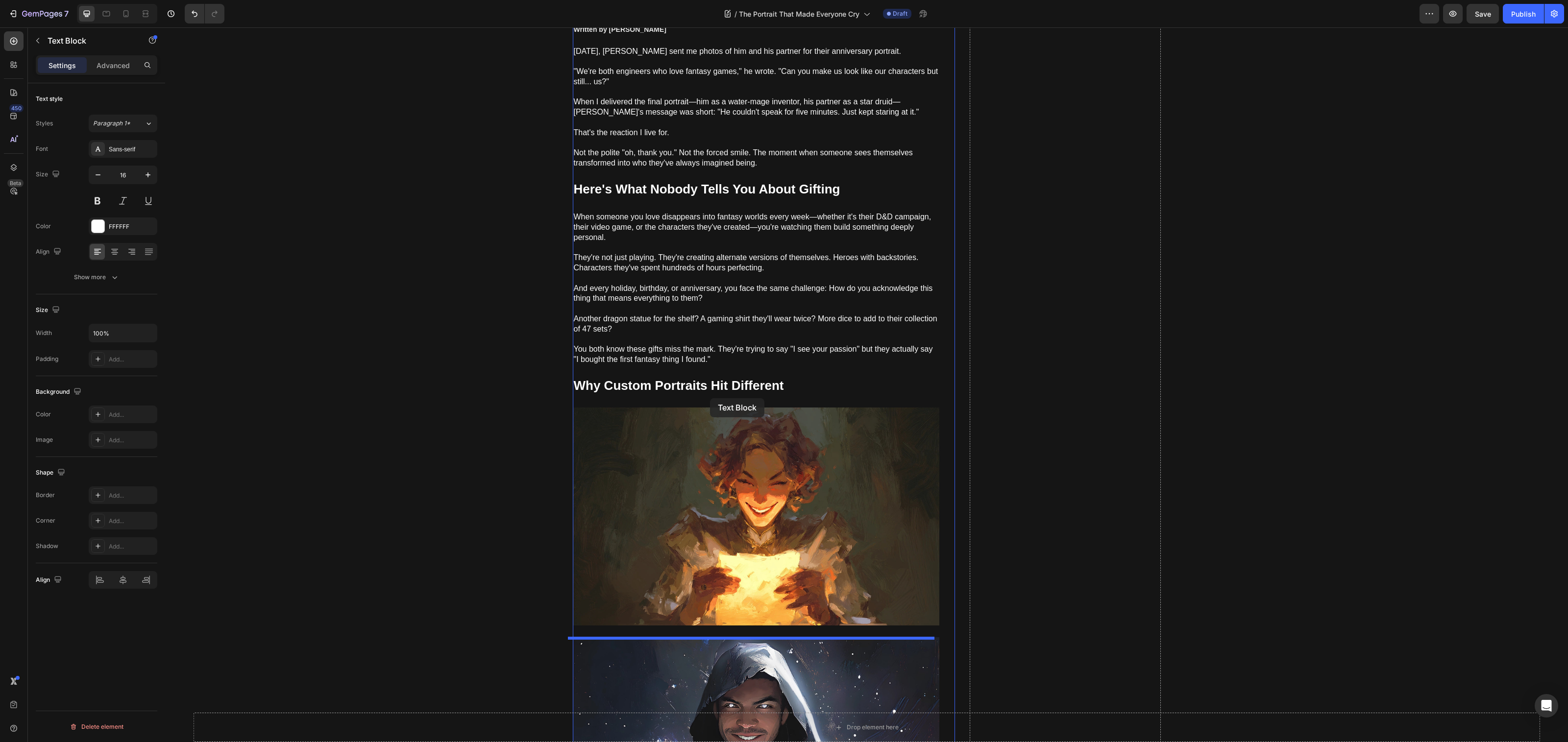
scroll to position [0, 0]
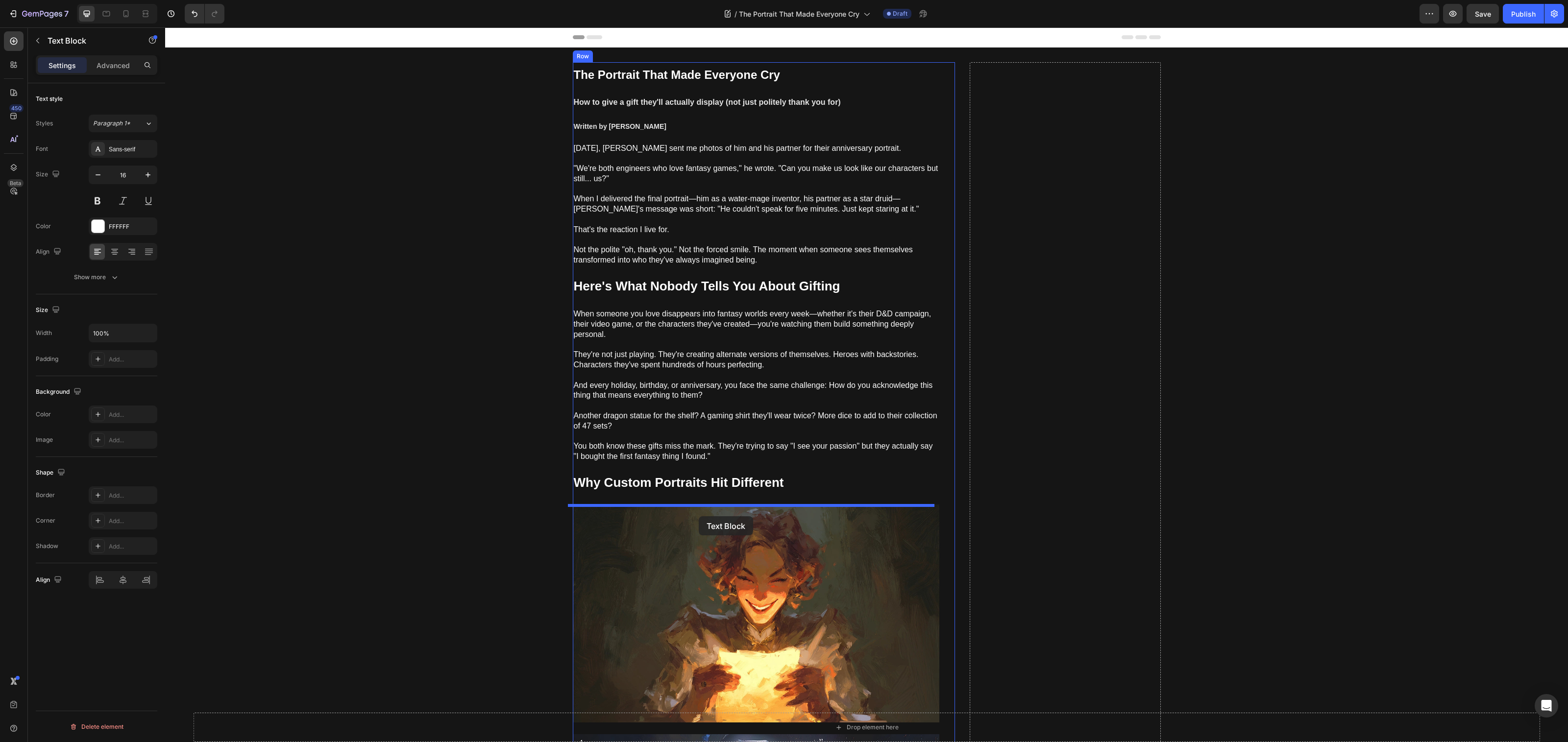
drag, startPoint x: 703, startPoint y: 437, endPoint x: 698, endPoint y: 516, distance: 79.2
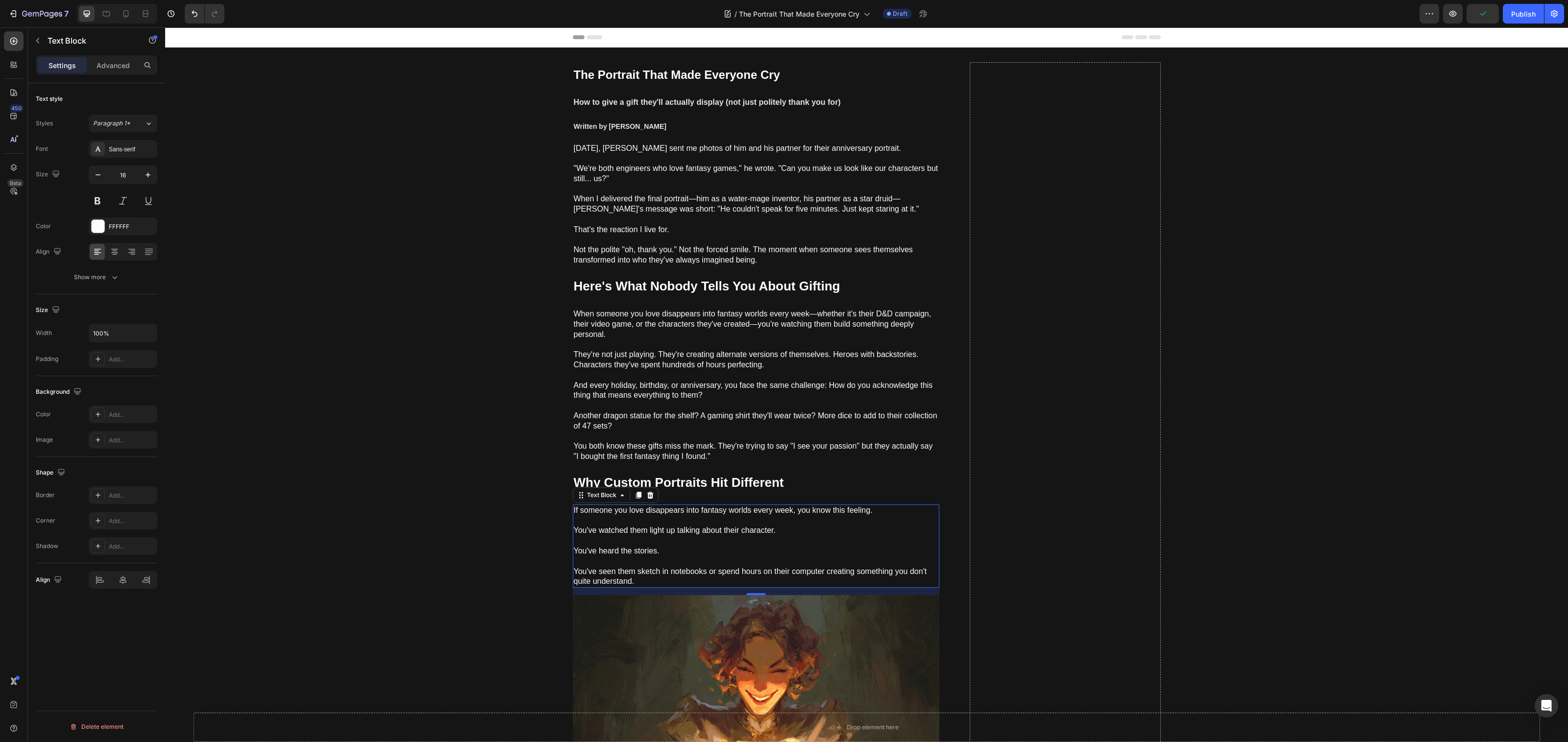
click at [667, 544] on p at bounding box center [755, 541] width 365 height 10
click at [667, 544] on p "Rich Text Editor. Editing area: main" at bounding box center [755, 541] width 365 height 10
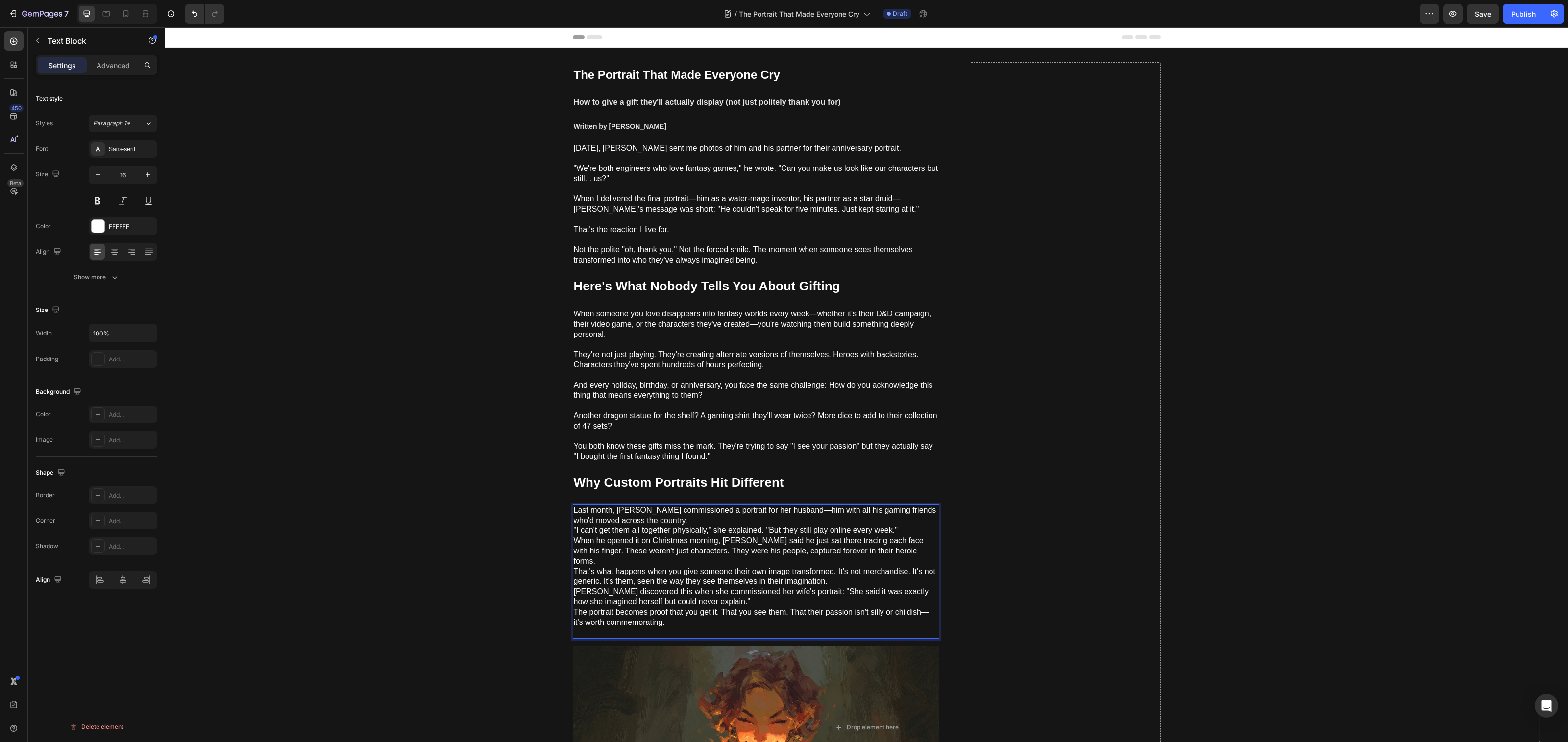
click at [672, 523] on p "Last month, [PERSON_NAME] commissioned a portrait for her husband—him with all …" at bounding box center [755, 571] width 365 height 132
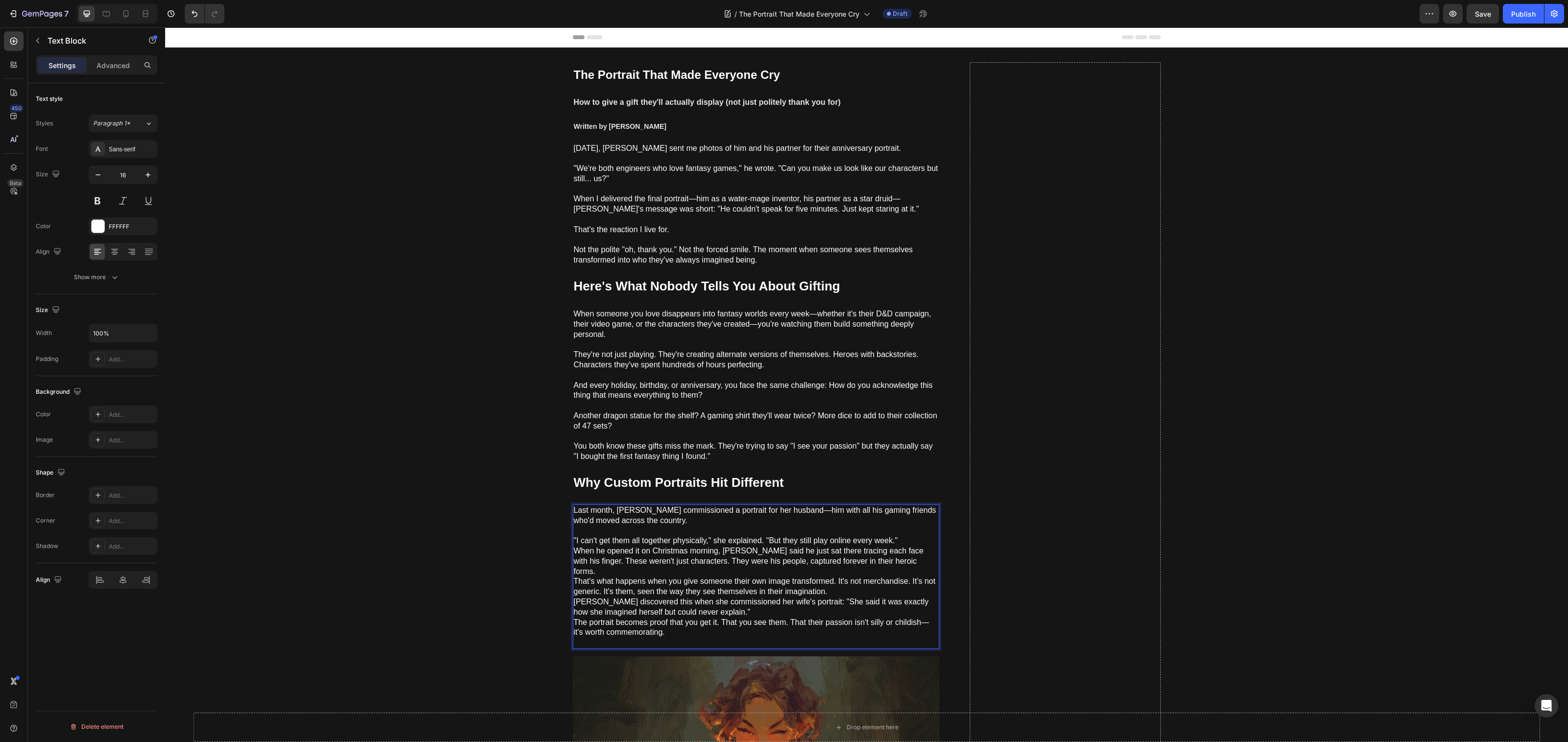
click at [911, 540] on p "⁠⁠⁠⁠⁠⁠⁠ "I can't get them all together physically," she explained. "But they st…" at bounding box center [755, 587] width 365 height 123
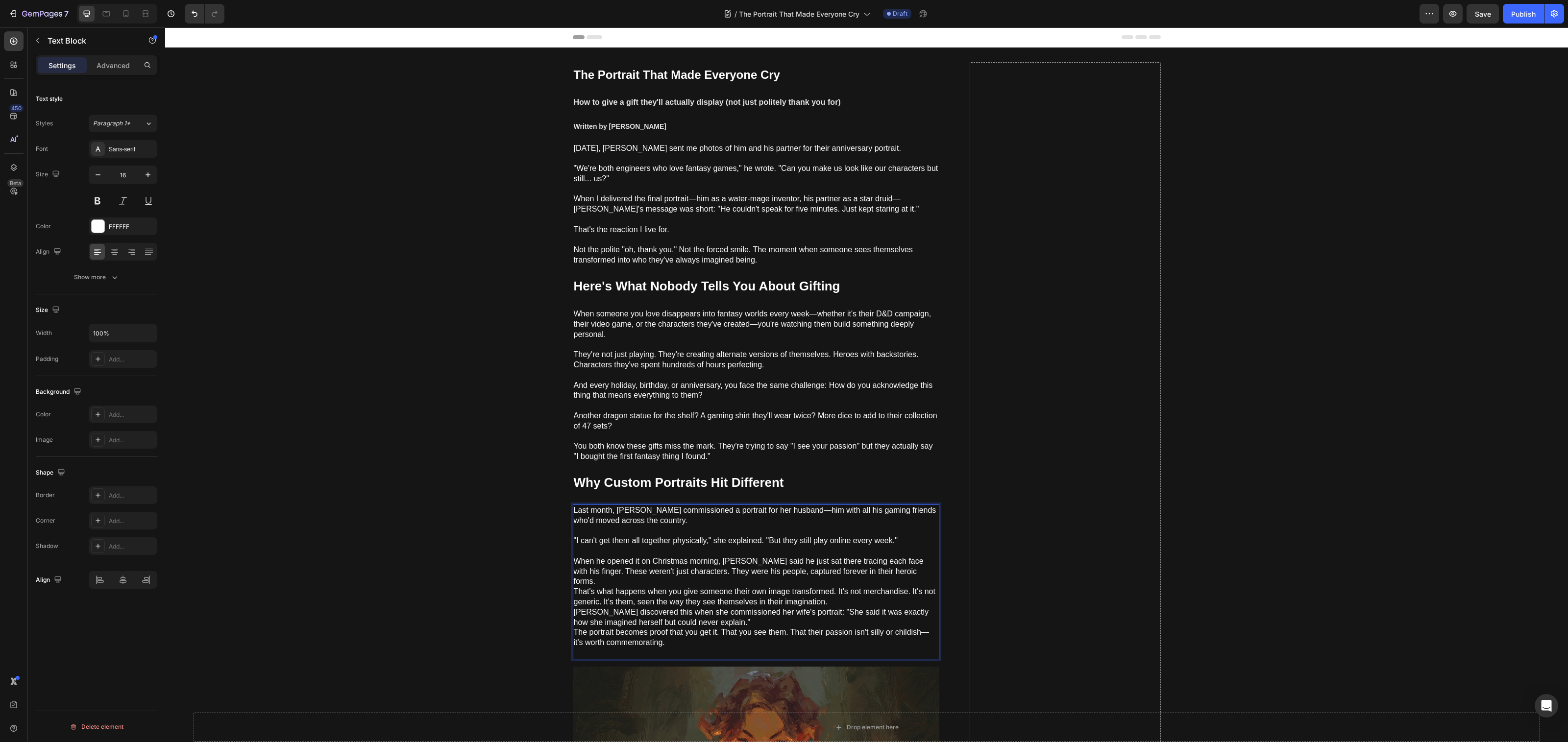
click at [896, 572] on p "⁠⁠⁠⁠⁠⁠⁠ When he opened it on Christmas morning, Katie said he just sat there tr…" at bounding box center [755, 601] width 365 height 112
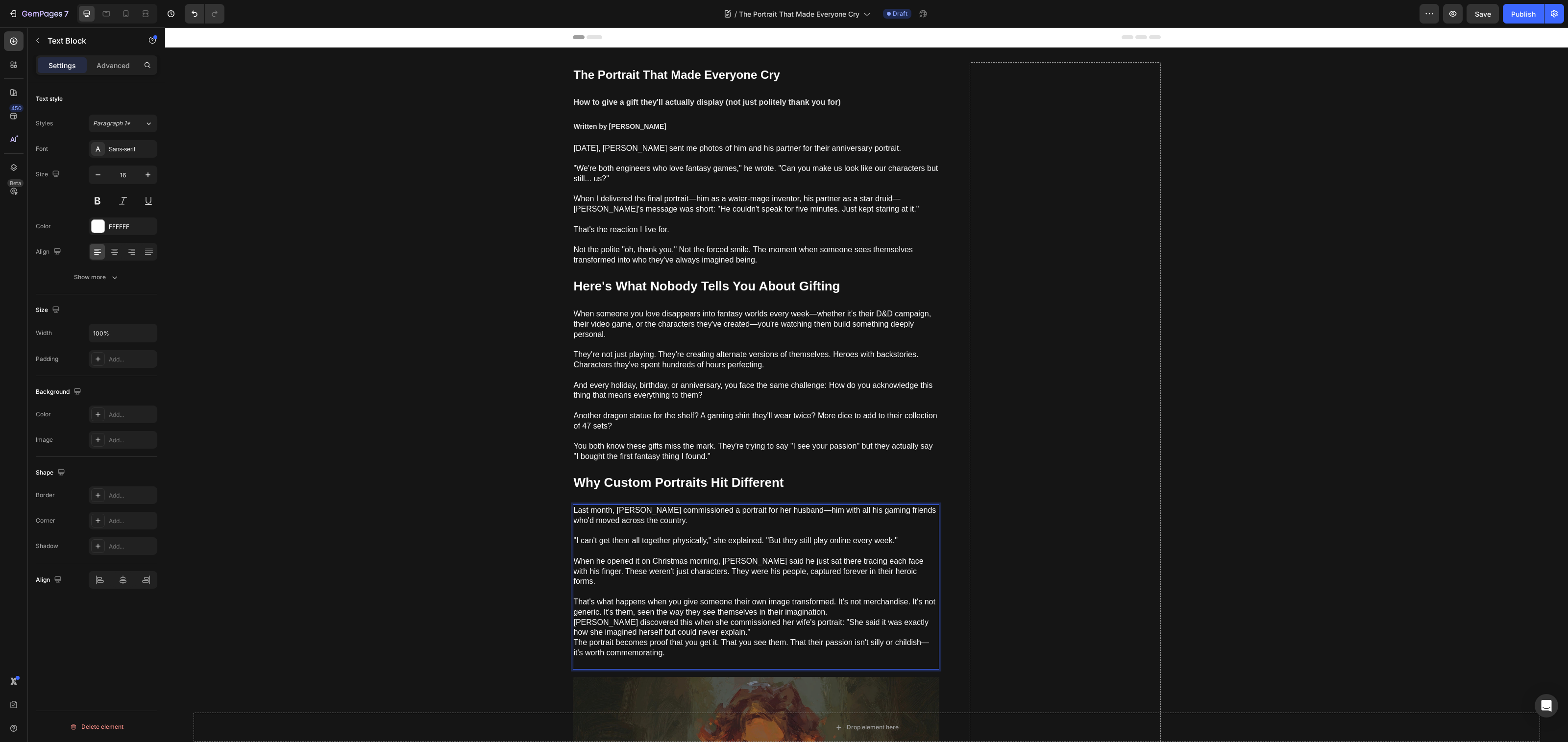
click at [836, 601] on p "⁠⁠⁠⁠⁠⁠⁠ That's what happens when you give someone their own image transformed. …" at bounding box center [755, 627] width 365 height 82
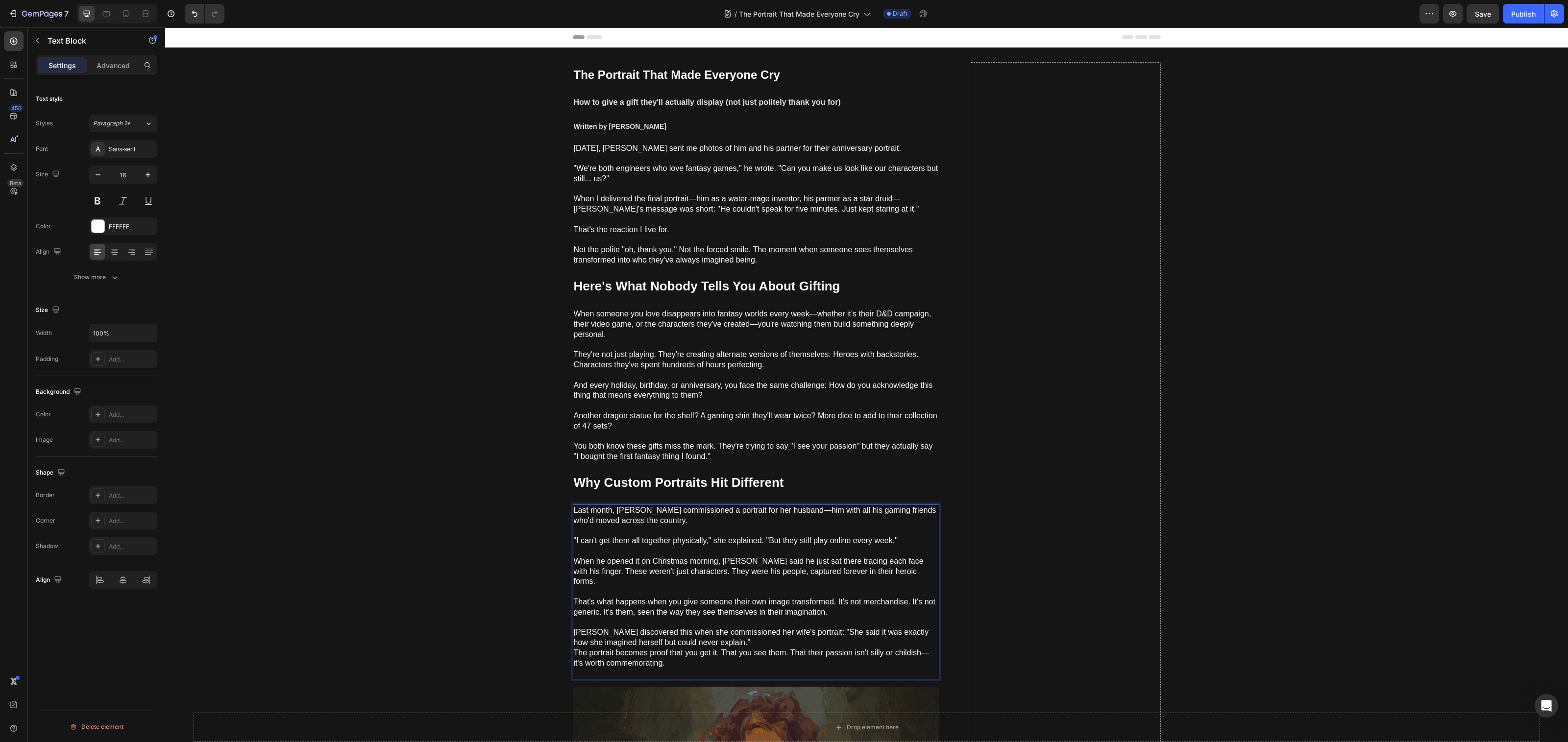
click at [766, 633] on p "⁠⁠⁠⁠⁠⁠⁠ Michelle discovered this when she commissioned her wife's portrait: "Sh…" at bounding box center [755, 647] width 365 height 61
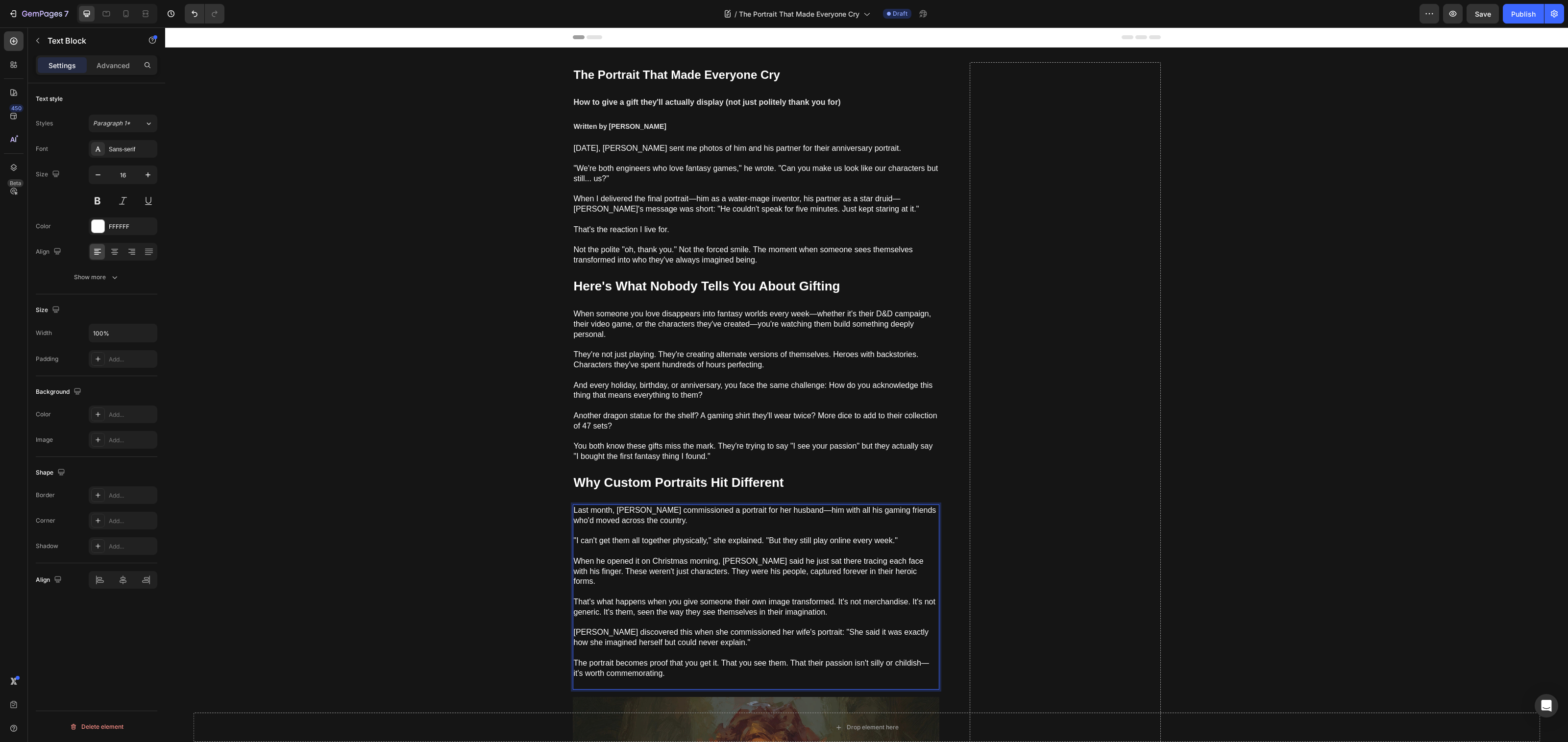
click at [584, 672] on p "⁠⁠⁠⁠⁠⁠⁠ The portrait becomes proof that you get it. That you see them. That the…" at bounding box center [755, 668] width 365 height 40
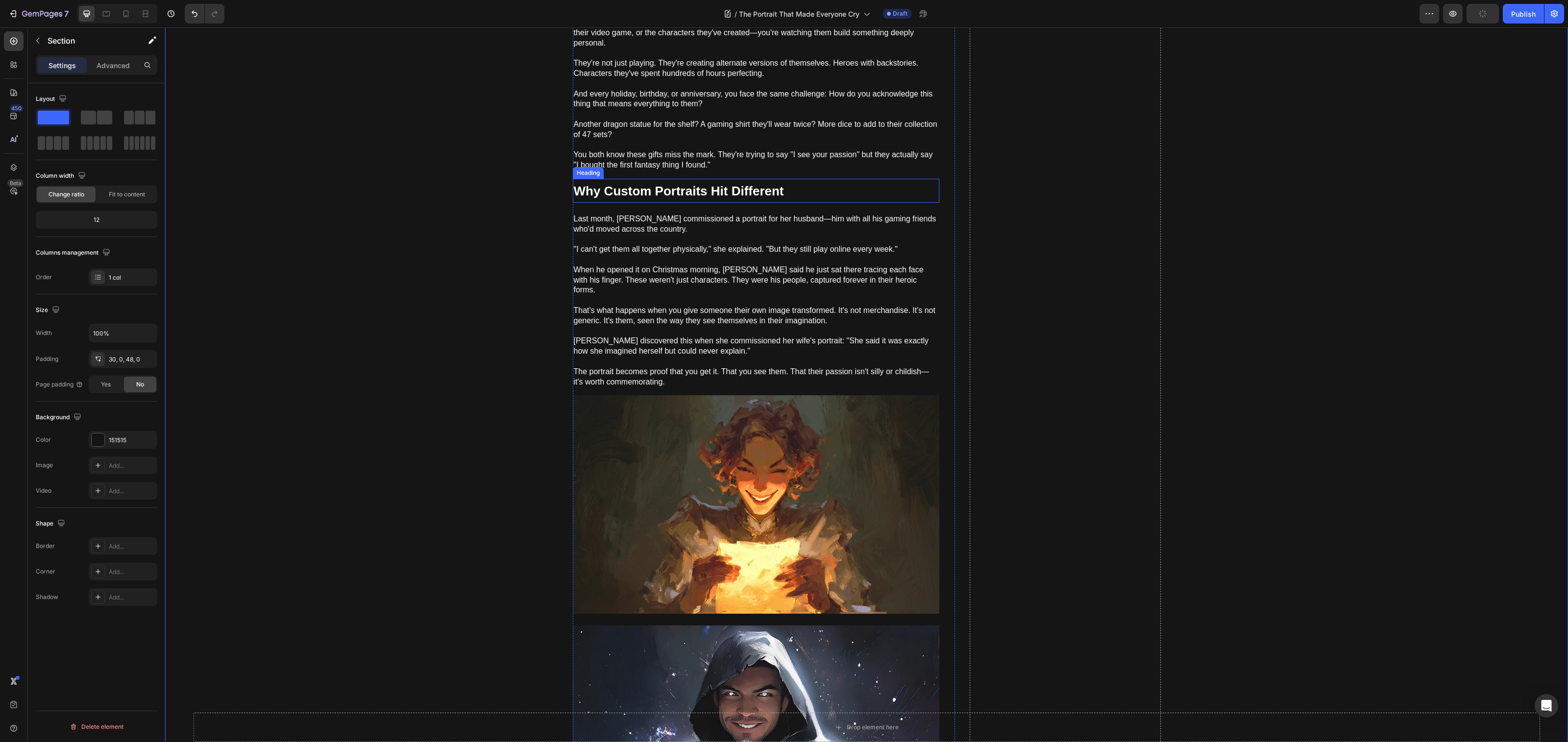
scroll to position [287, 0]
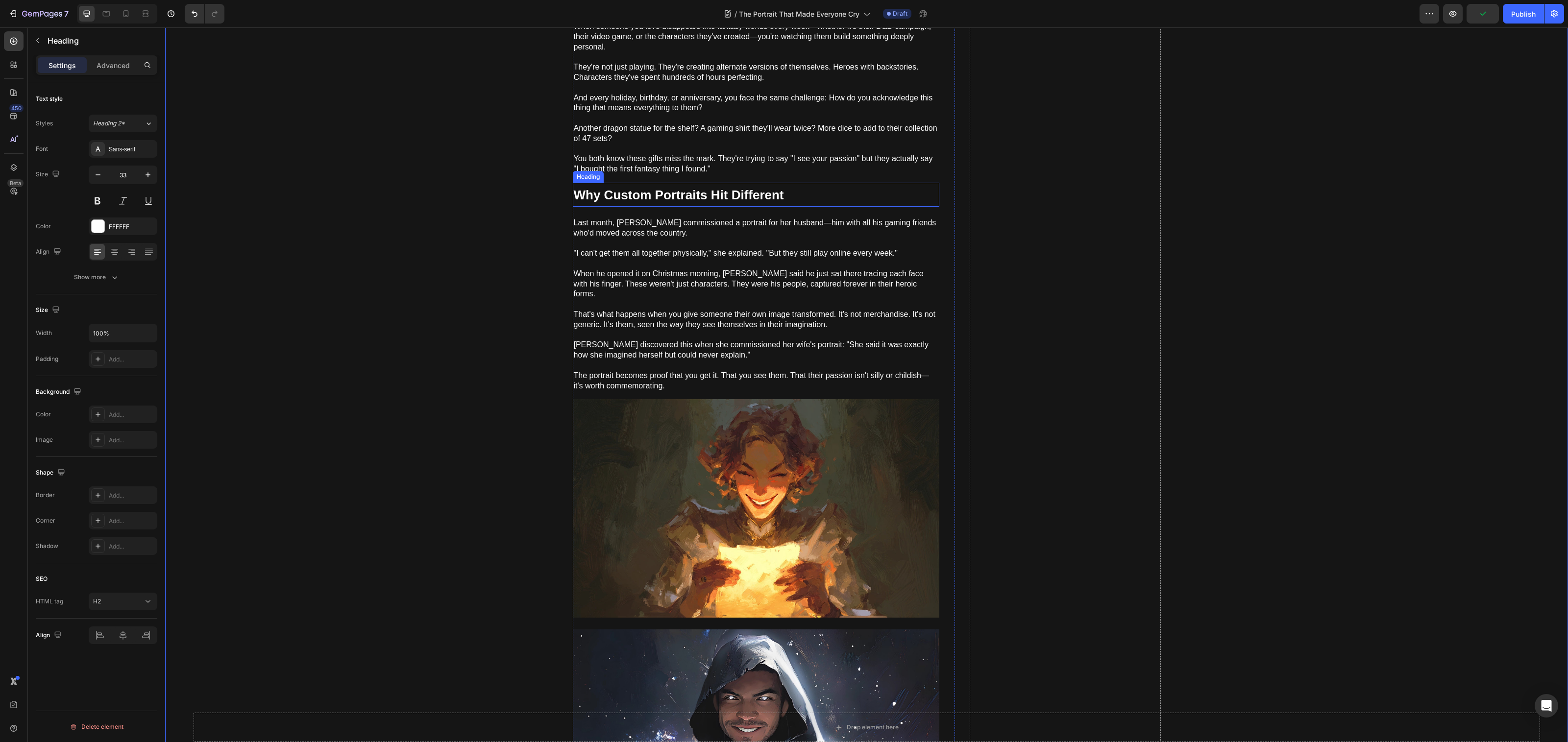
click at [789, 191] on p "⁠⁠⁠⁠⁠⁠⁠ Why Custom Portraits Hit Different" at bounding box center [755, 194] width 365 height 22
drag, startPoint x: 629, startPoint y: 174, endPoint x: 667, endPoint y: 214, distance: 55.2
click at [630, 173] on icon at bounding box center [631, 173] width 5 height 6
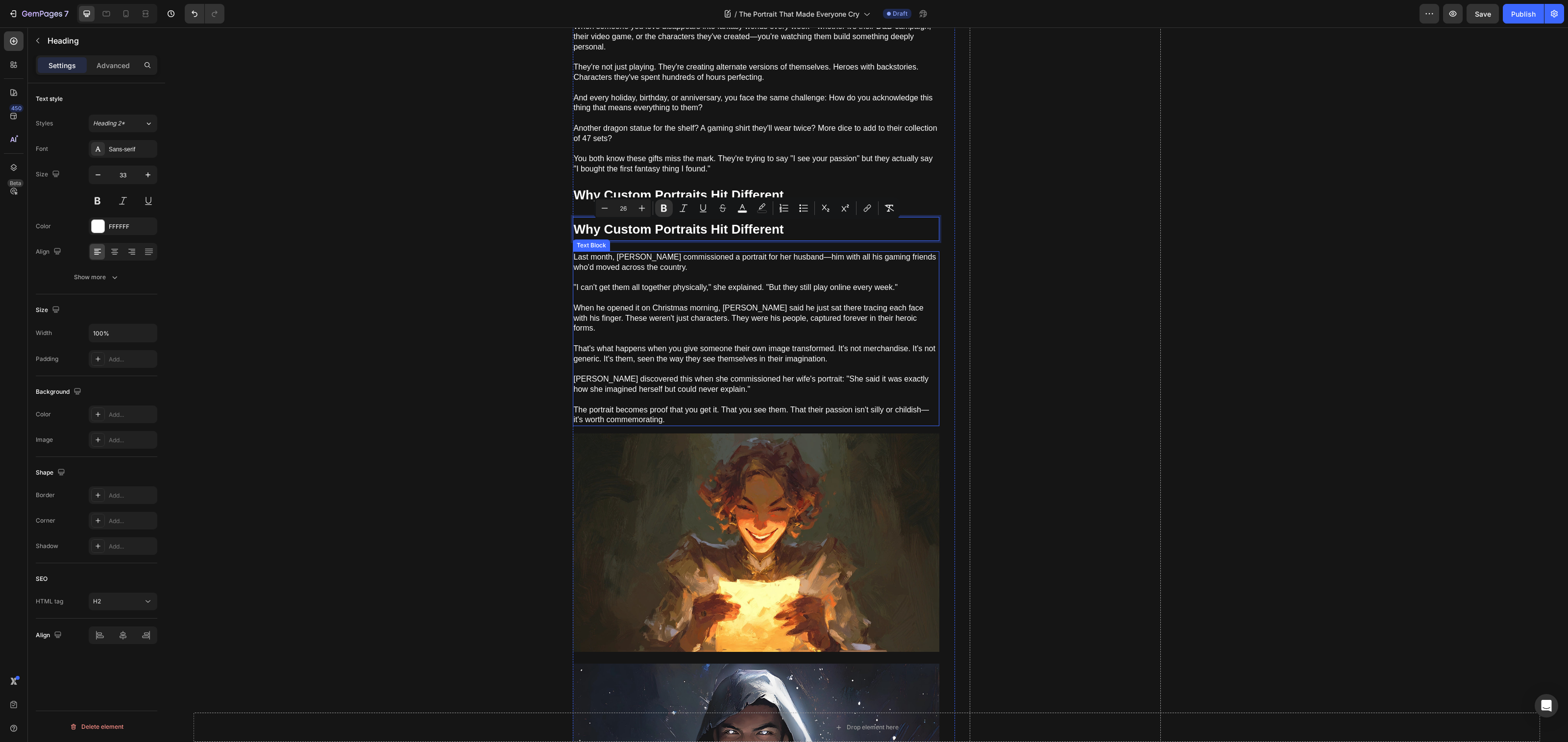
drag, startPoint x: 717, startPoint y: 230, endPoint x: 708, endPoint y: 417, distance: 187.2
drag, startPoint x: 833, startPoint y: 230, endPoint x: 813, endPoint y: 368, distance: 139.4
drag, startPoint x: 487, startPoint y: 308, endPoint x: 565, endPoint y: 267, distance: 88.1
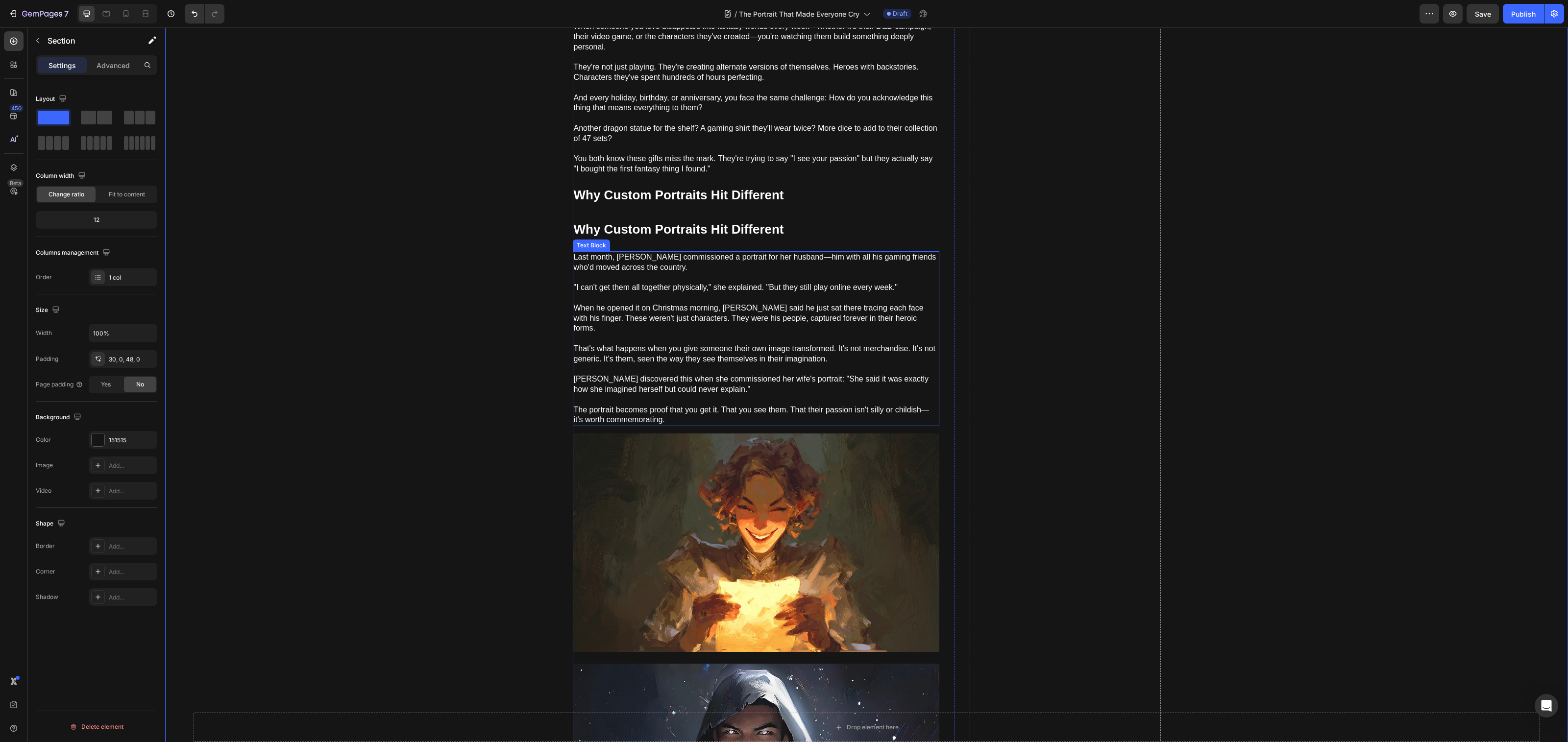
click at [599, 229] on strong "Why Custom Portraits Hit Different" at bounding box center [678, 229] width 210 height 14
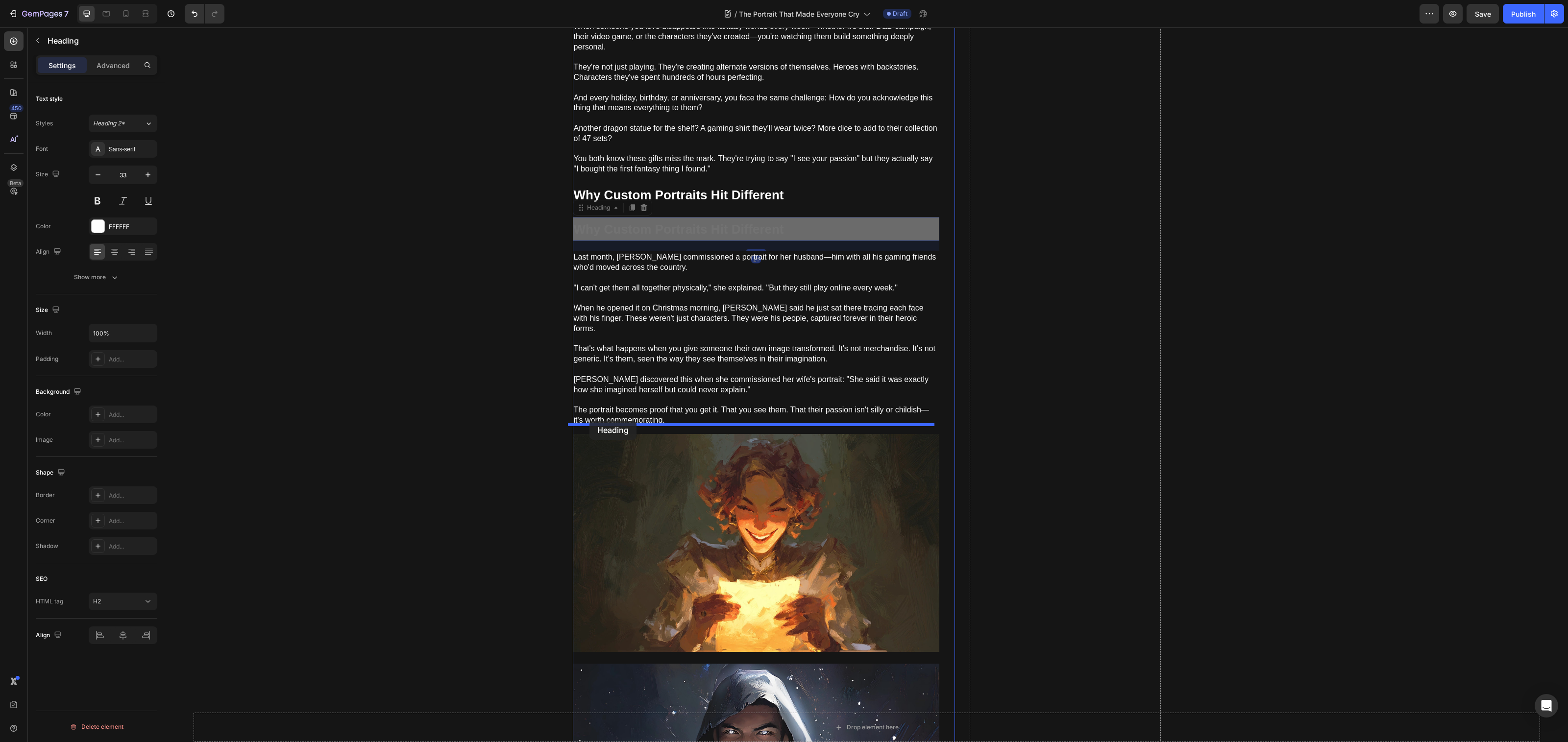
drag, startPoint x: 580, startPoint y: 218, endPoint x: 589, endPoint y: 421, distance: 203.2
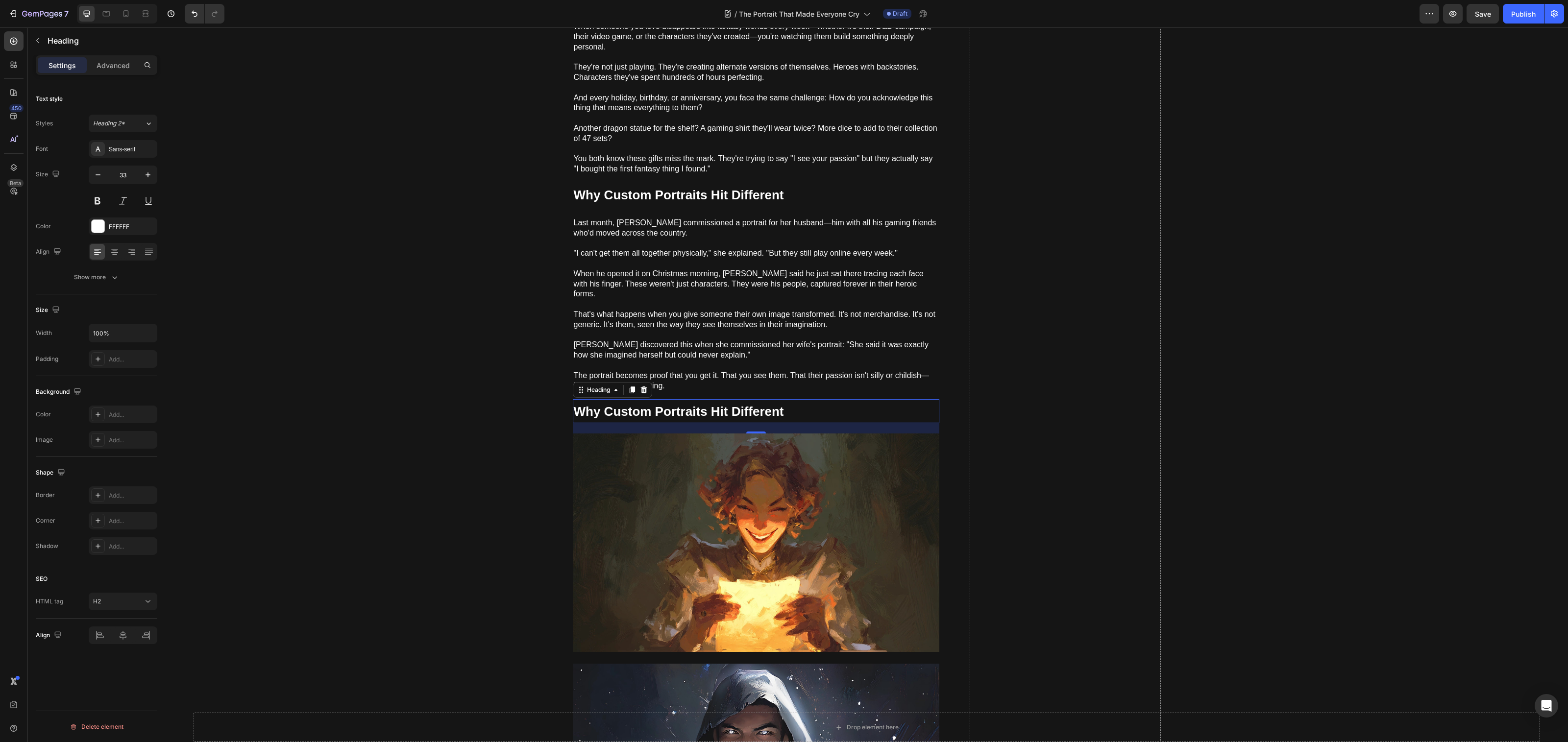
click at [711, 330] on p "[PERSON_NAME] discovered this when she commissioned her wife's portrait: "She s…" at bounding box center [755, 345] width 365 height 30
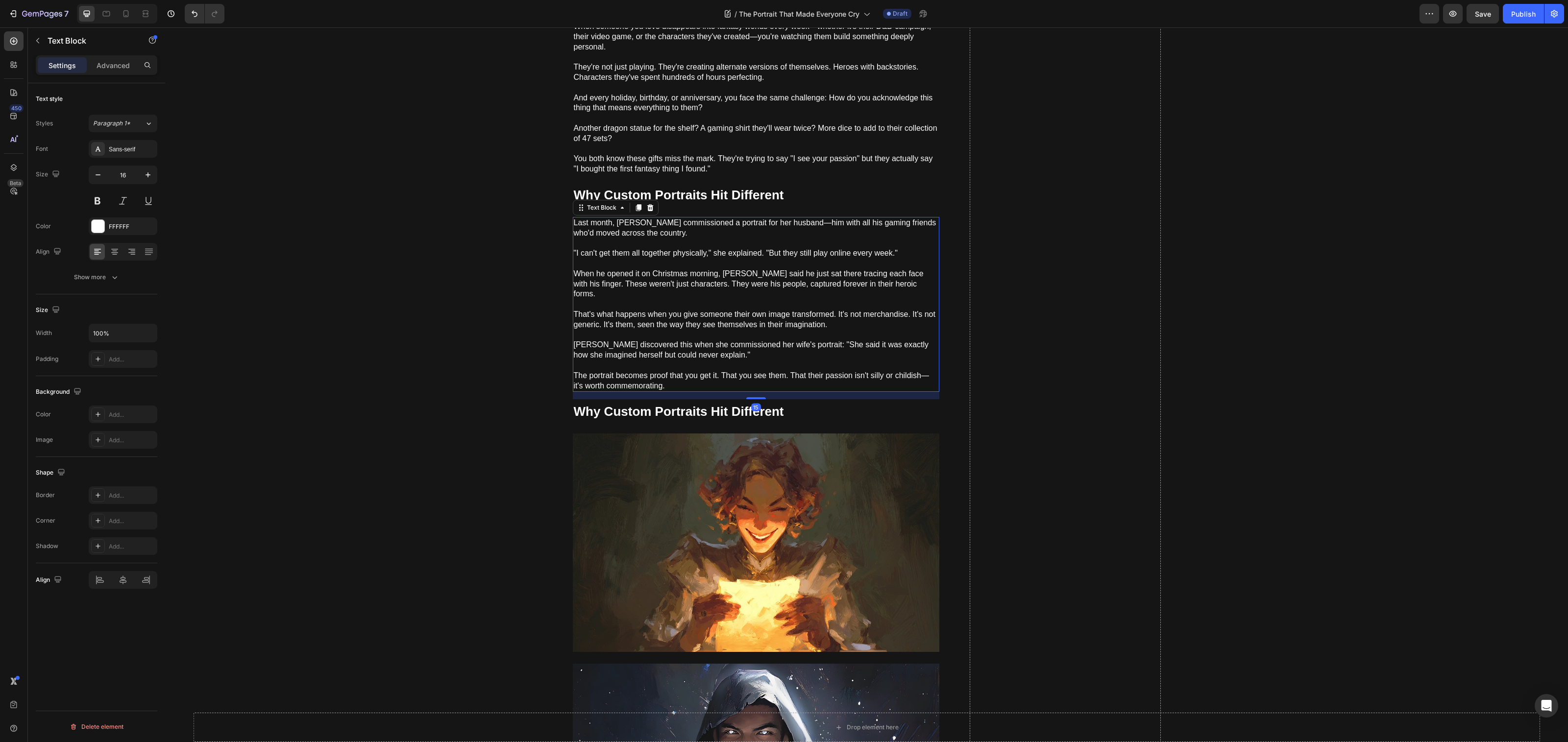
click at [636, 206] on icon at bounding box center [638, 207] width 5 height 6
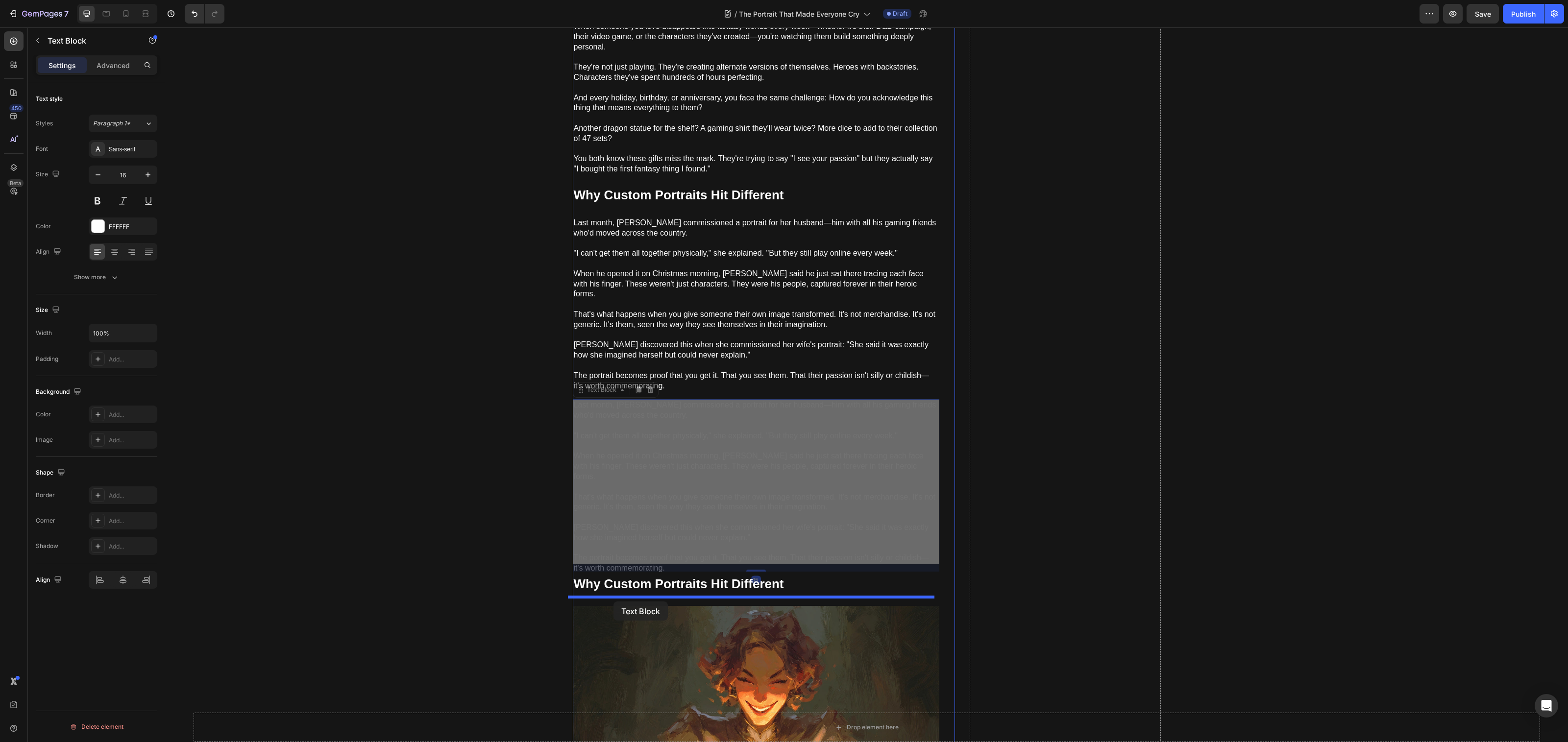
drag, startPoint x: 578, startPoint y: 380, endPoint x: 613, endPoint y: 598, distance: 220.8
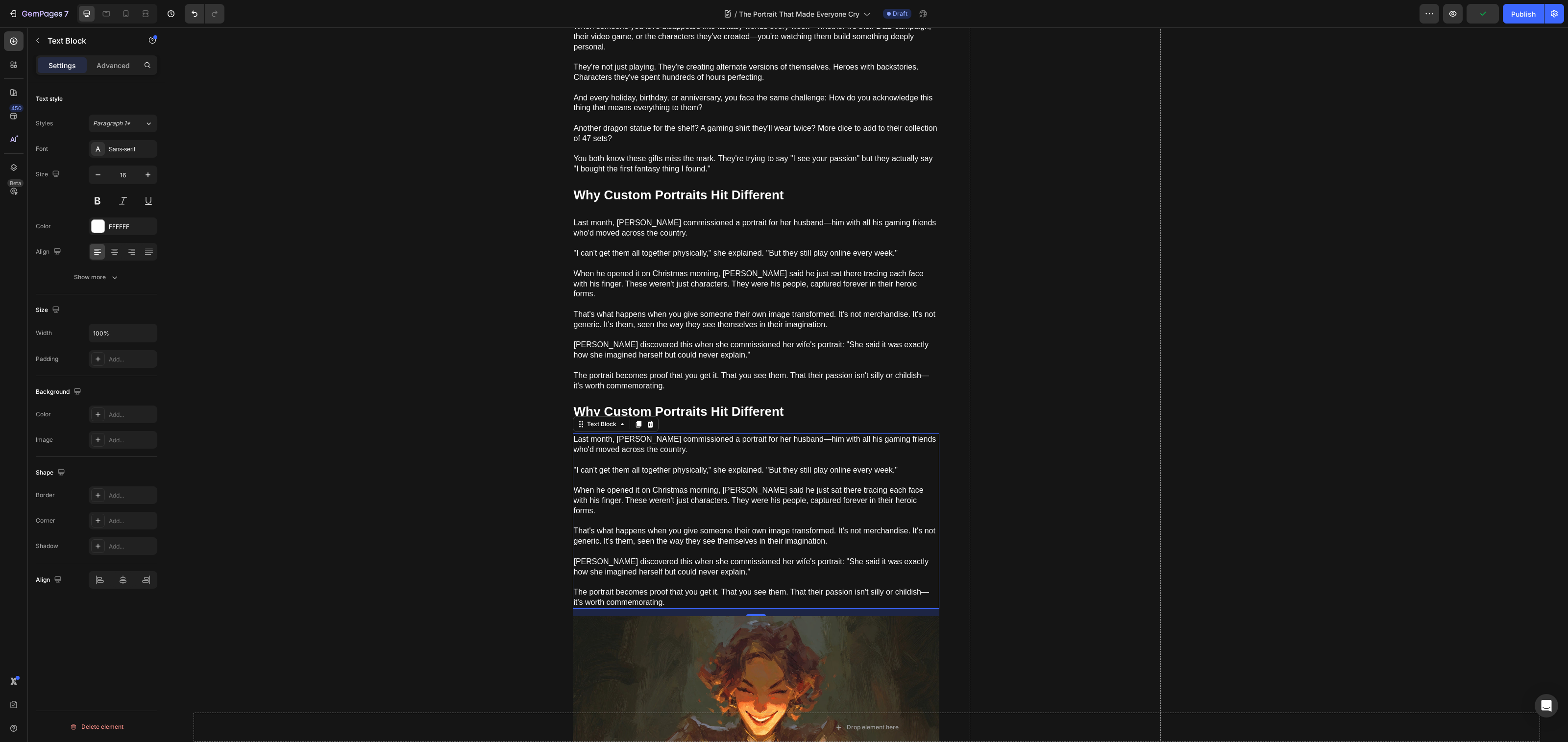
click at [717, 404] on strong "Why Custom Portraits Hit Different" at bounding box center [678, 411] width 210 height 14
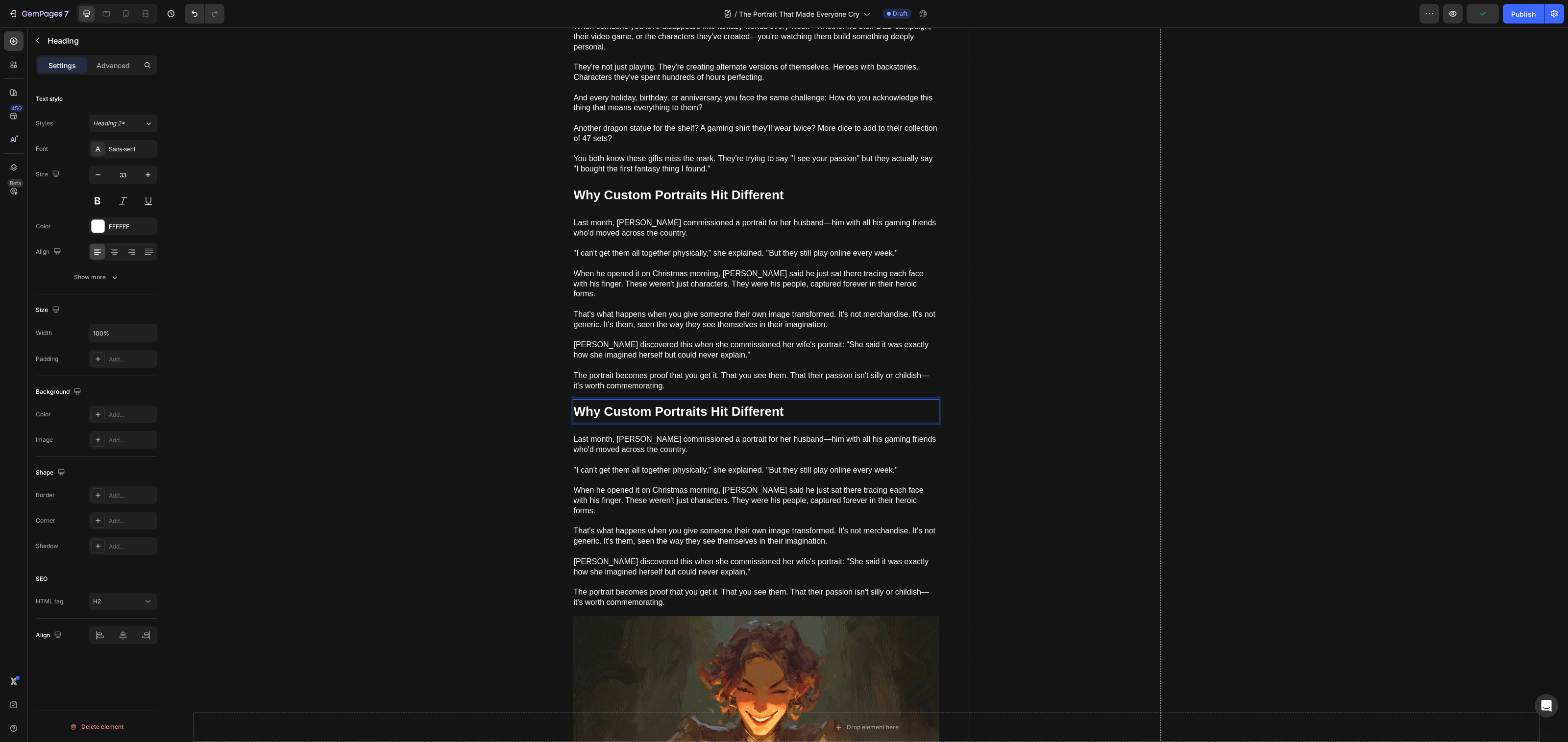
click at [717, 404] on strong "Why Custom Portraits Hit Different" at bounding box center [678, 411] width 210 height 14
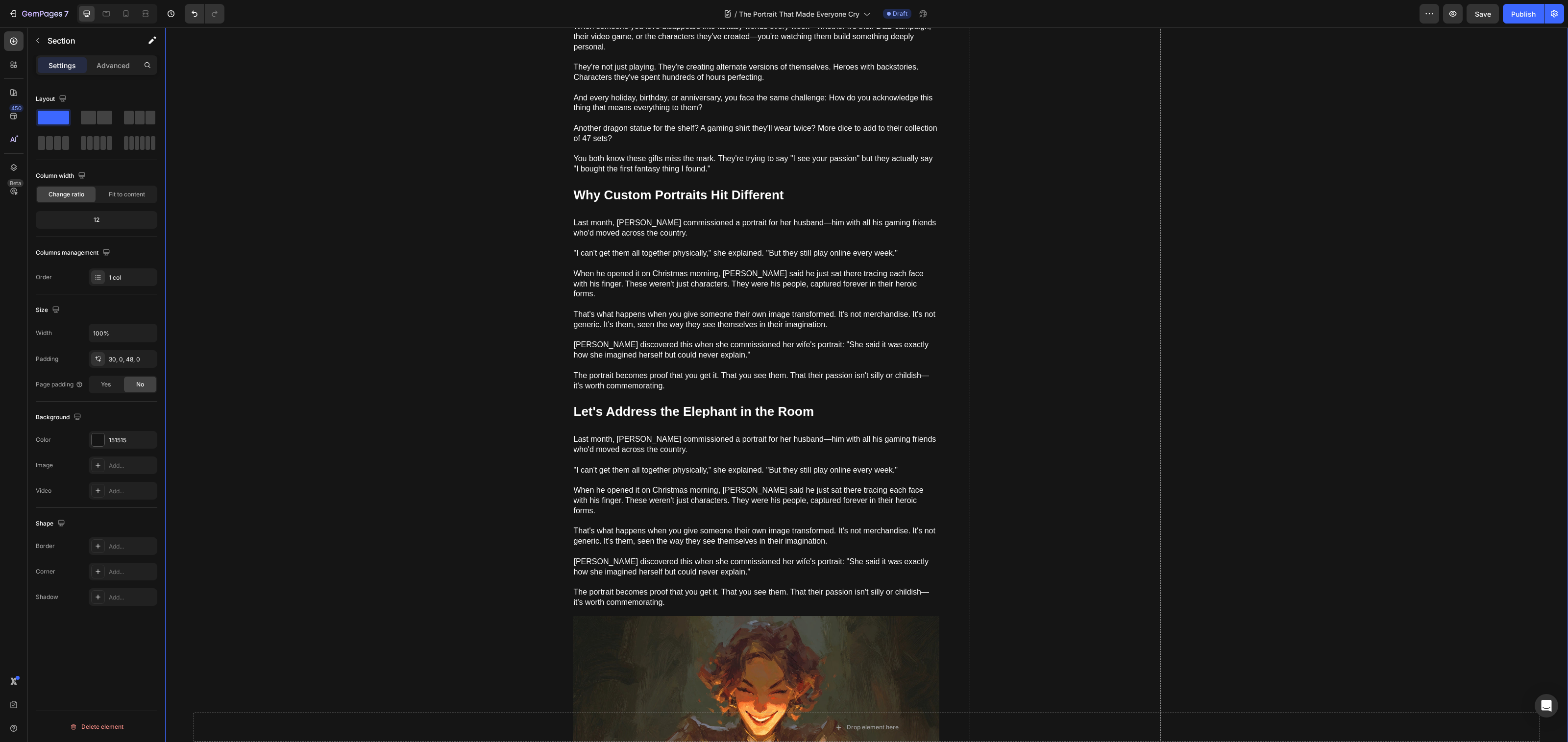
click at [739, 516] on p "That's what happens when you give someone their own image transformed. It's not…" at bounding box center [755, 531] width 365 height 30
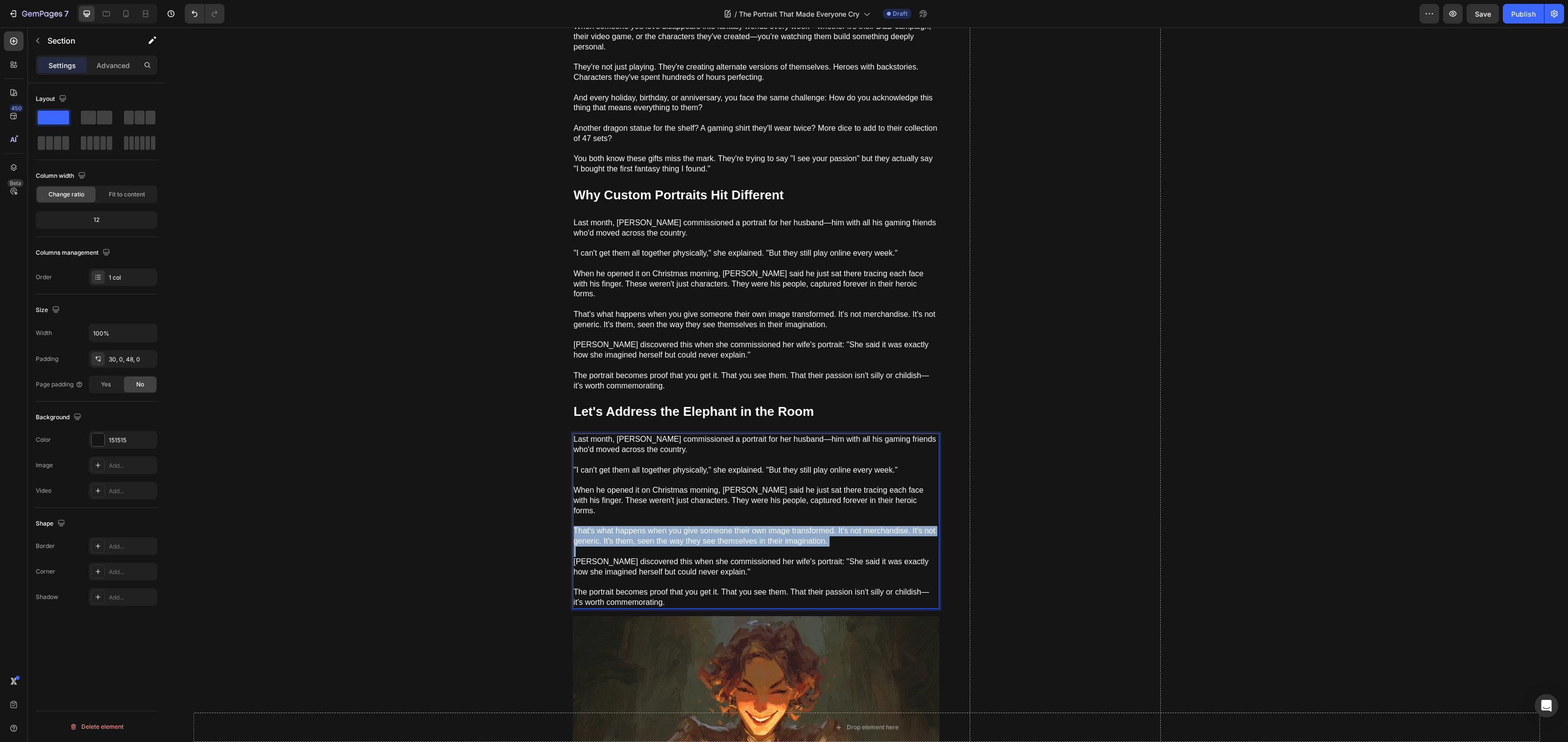
click at [739, 516] on p "That's what happens when you give someone their own image transformed. It's not…" at bounding box center [755, 531] width 365 height 30
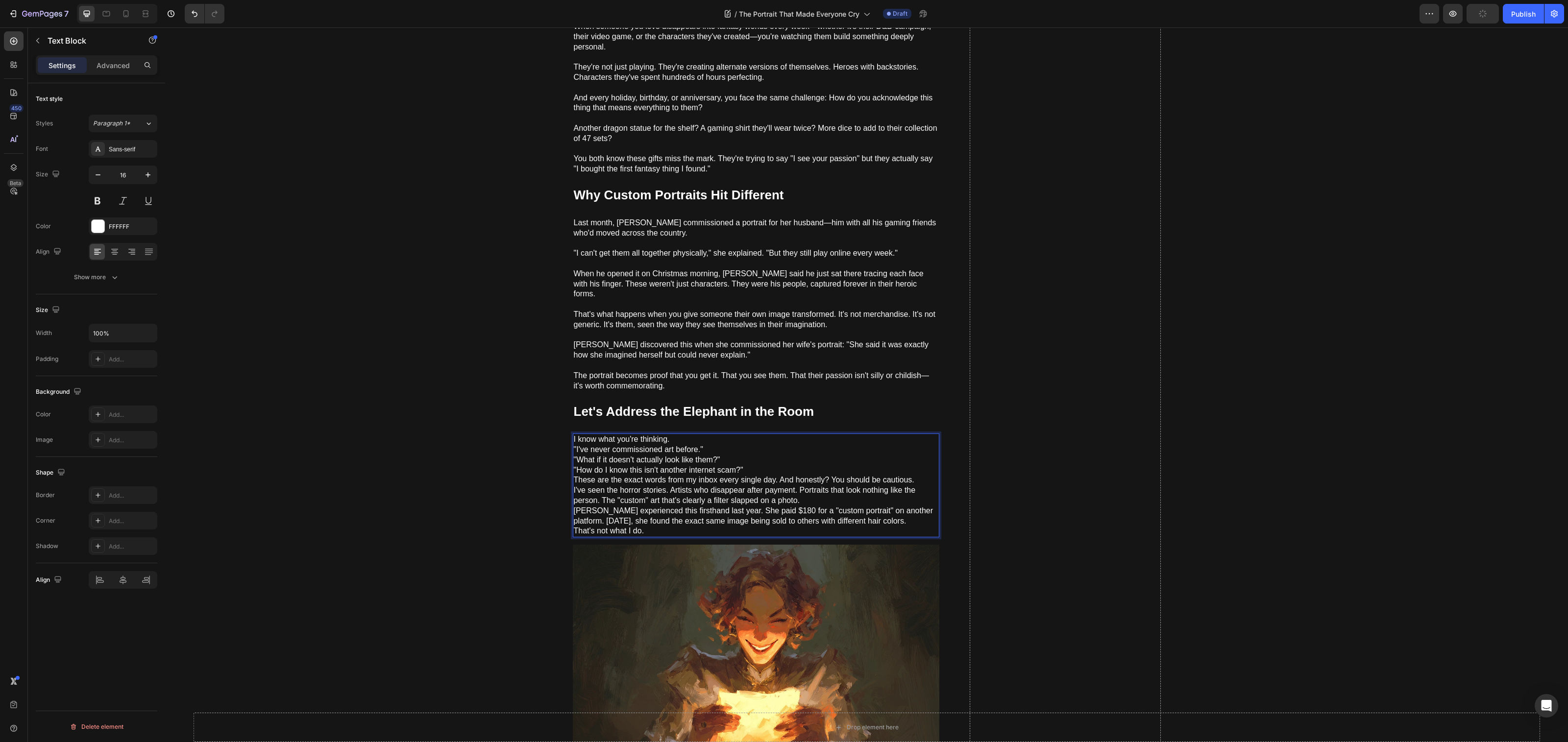
click at [573, 512] on div "I know what you're thinking. "I've never commissioned art before." "What if it …" at bounding box center [755, 485] width 366 height 104
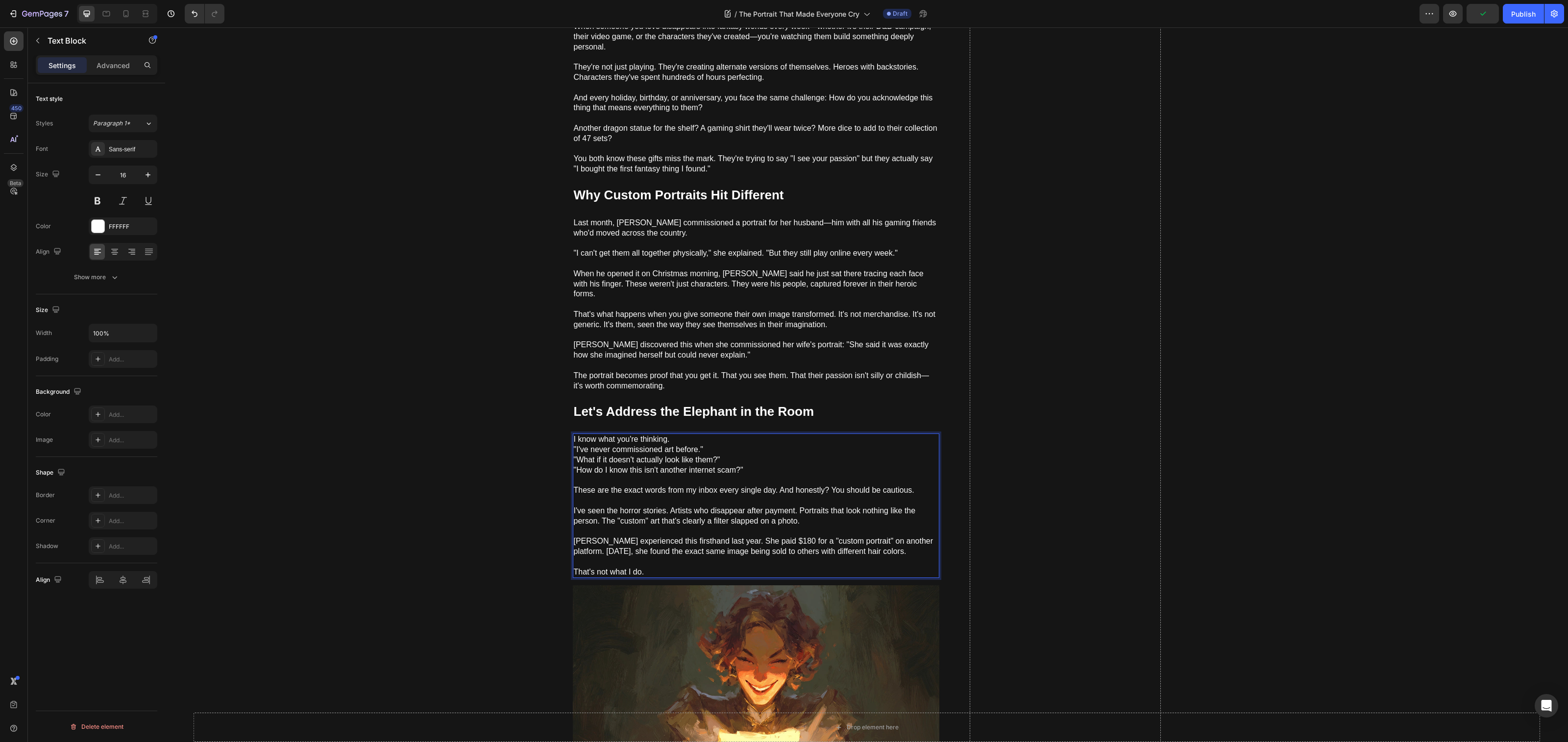
click at [573, 440] on p "I know what you're thinking. "I've never commissioned art before." "What if it …" at bounding box center [755, 460] width 365 height 51
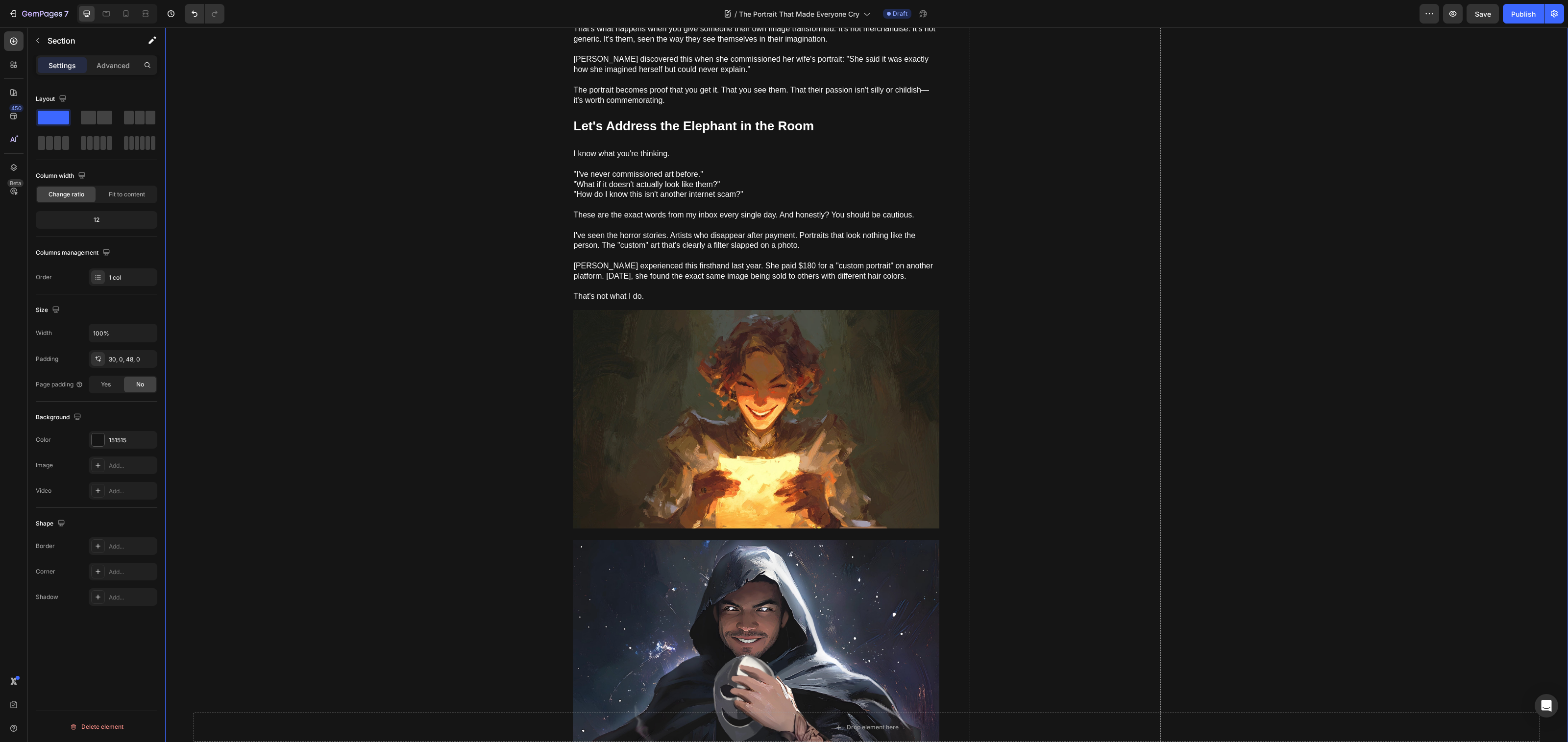
scroll to position [414, 0]
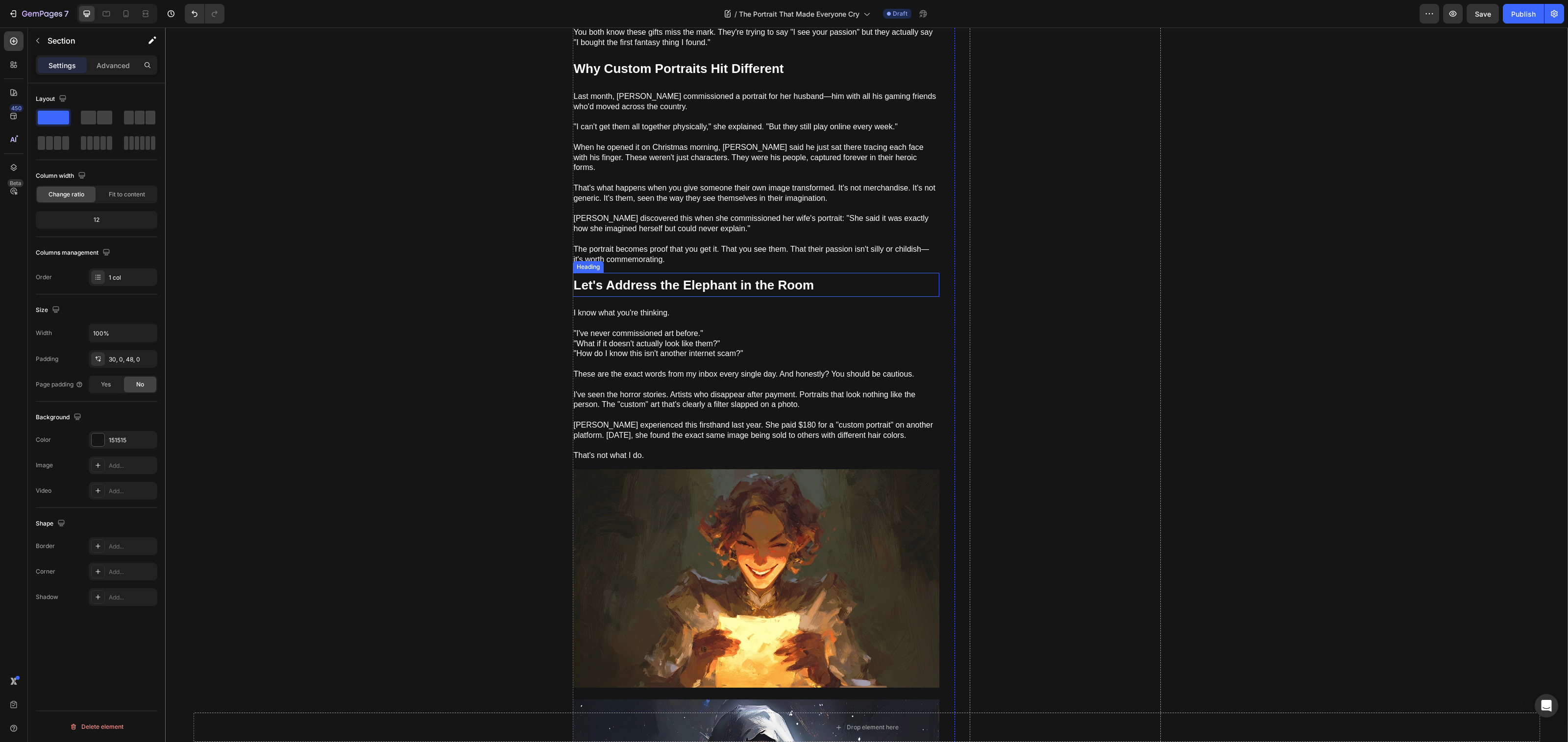
click at [755, 278] on strong "Let's Address the Elephant in the Room" at bounding box center [693, 285] width 241 height 14
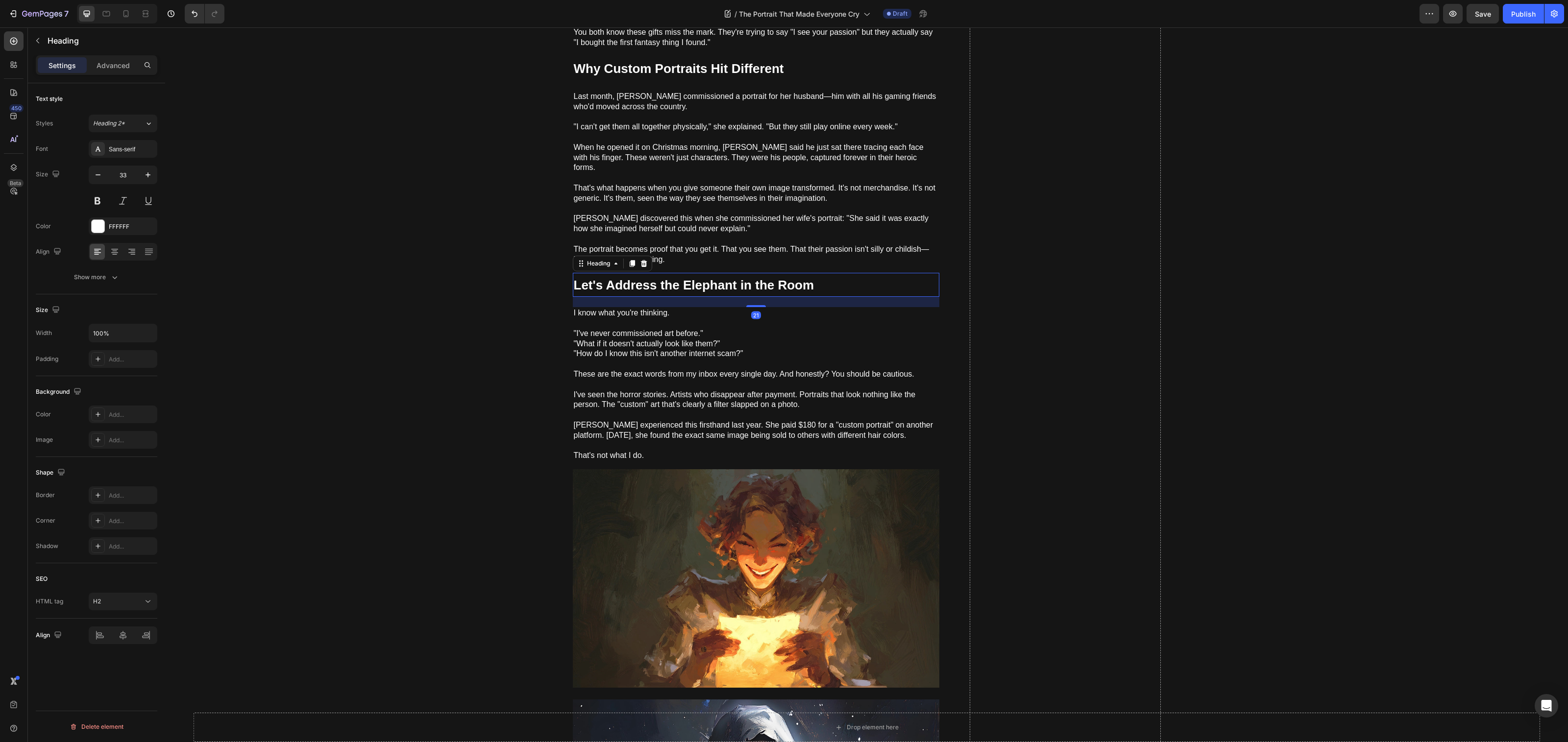
drag, startPoint x: 628, startPoint y: 255, endPoint x: 623, endPoint y: 267, distance: 13.0
click at [629, 261] on icon at bounding box center [631, 263] width 5 height 6
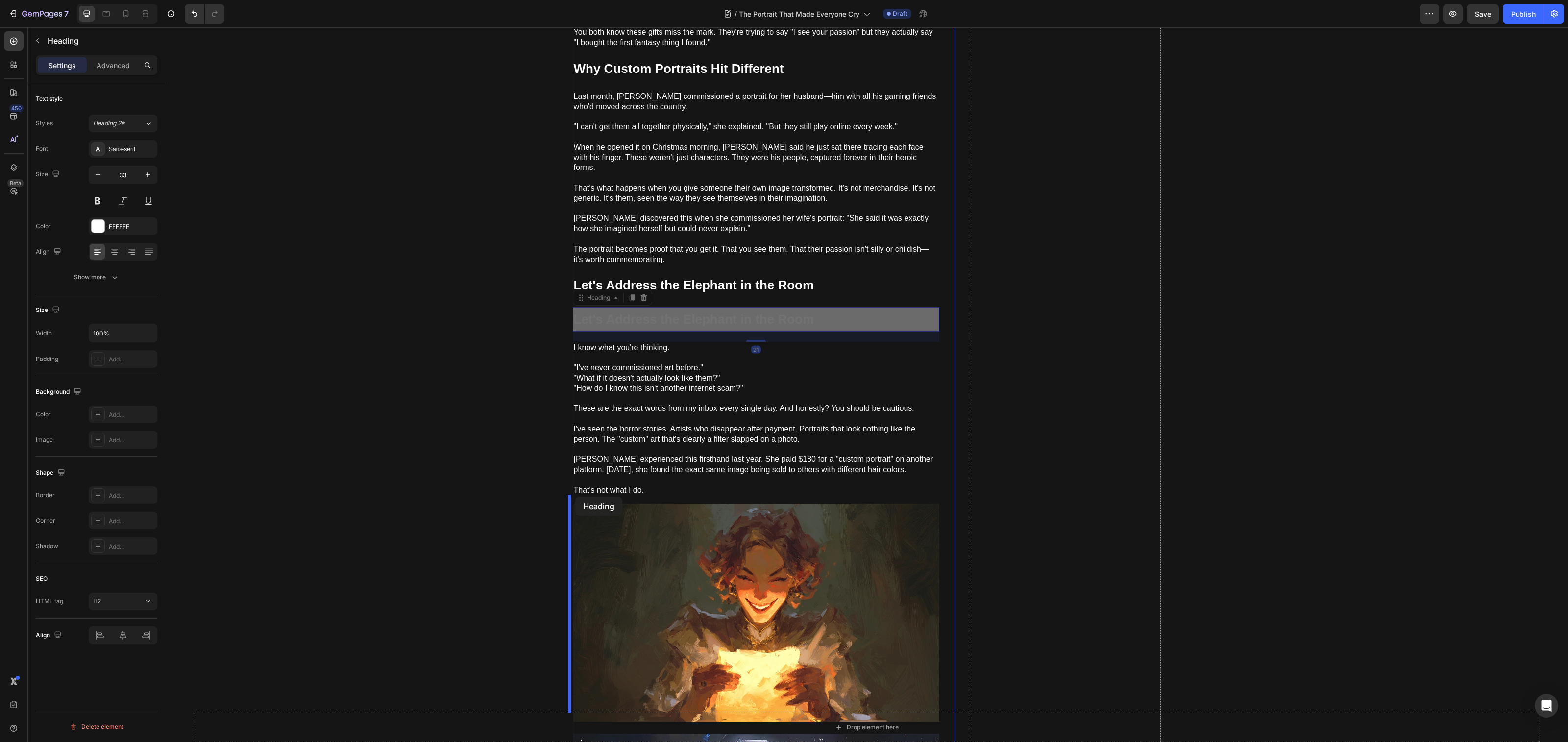
drag, startPoint x: 579, startPoint y: 298, endPoint x: 575, endPoint y: 497, distance: 199.0
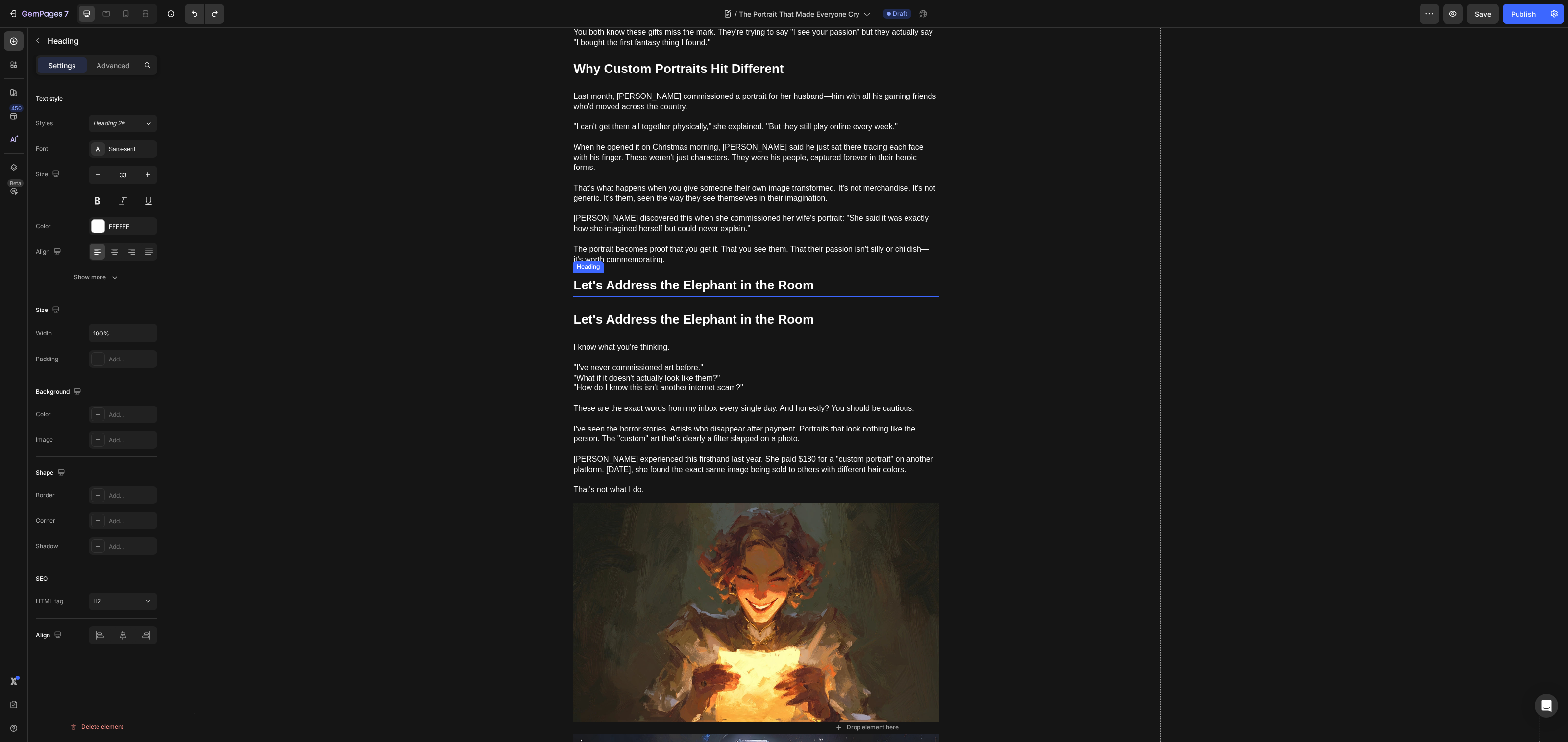
click at [898, 282] on p "⁠⁠⁠⁠⁠⁠⁠ Let's Address the Elephant in the Room" at bounding box center [755, 284] width 365 height 22
click at [875, 311] on p "⁠⁠⁠⁠⁠⁠⁠ Let's Address the Elephant in the Room" at bounding box center [755, 319] width 365 height 22
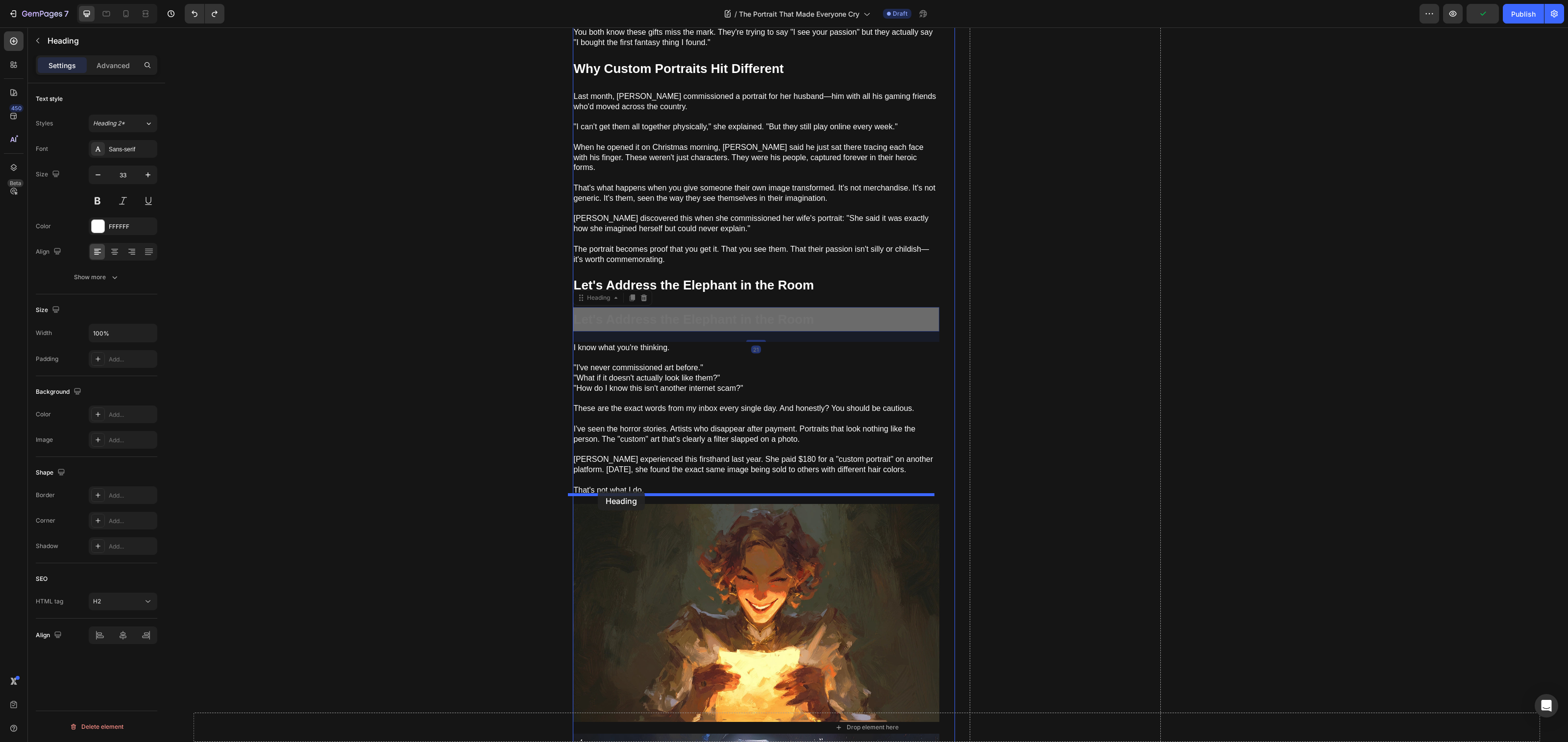
drag, startPoint x: 581, startPoint y: 356, endPoint x: 598, endPoint y: 491, distance: 136.1
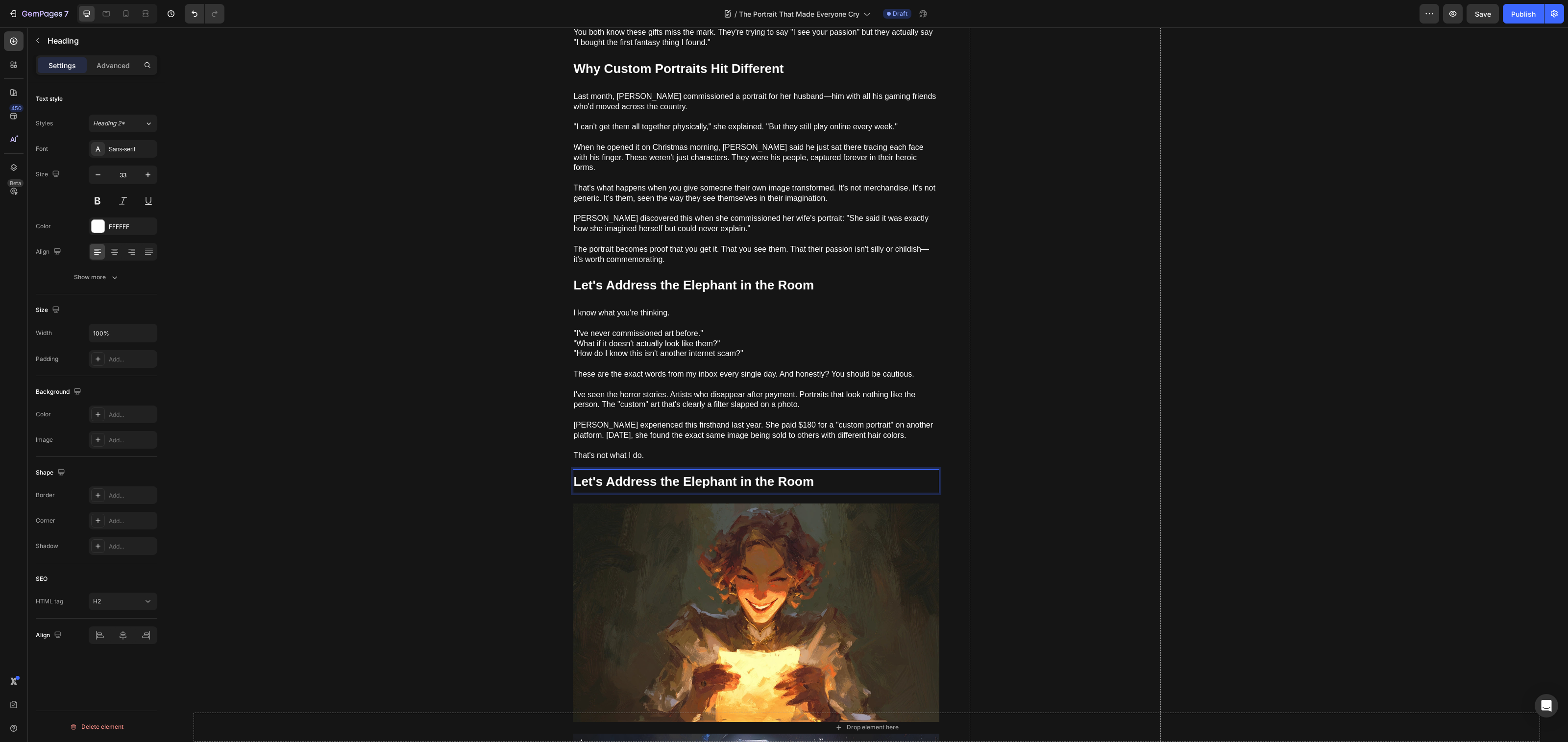
click at [656, 477] on strong "Let's Address the Elephant in the Room" at bounding box center [693, 481] width 241 height 14
drag, startPoint x: 428, startPoint y: 458, endPoint x: 447, endPoint y: 455, distance: 19.2
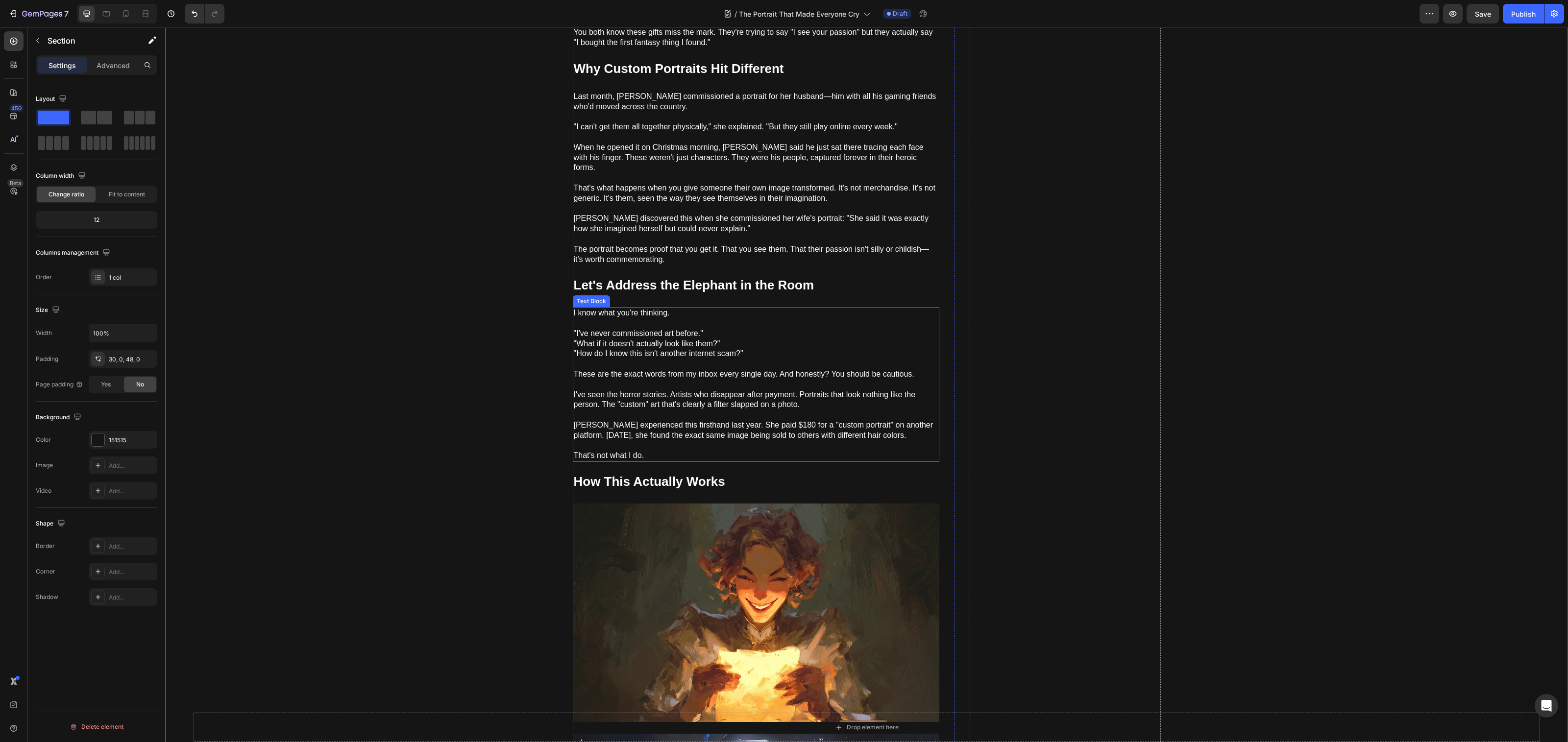
click at [665, 396] on p "I've seen the horror stories. Artists who disappear after payment. Portraits th…" at bounding box center [755, 405] width 365 height 30
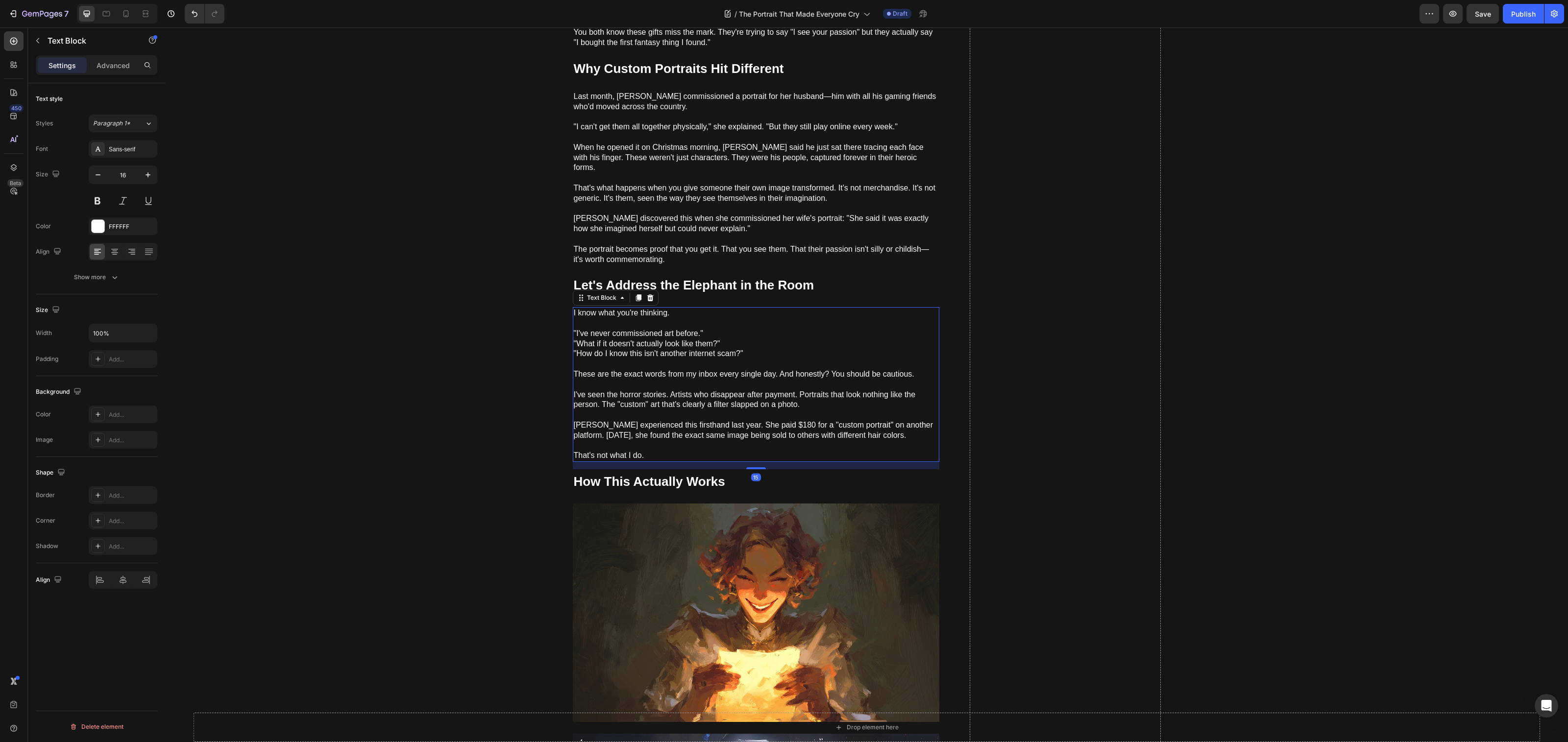
click at [636, 294] on icon at bounding box center [638, 297] width 5 height 6
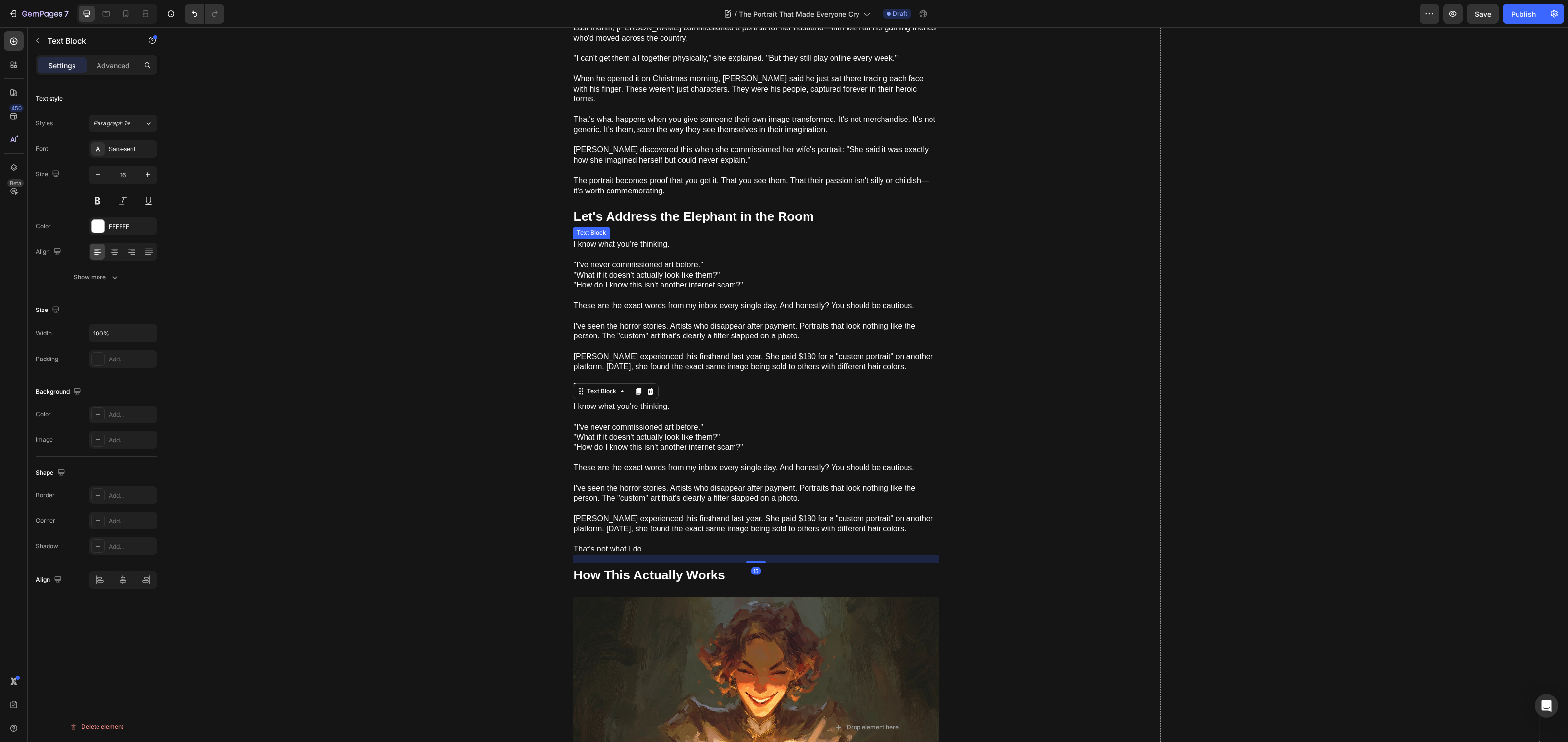
scroll to position [652, 0]
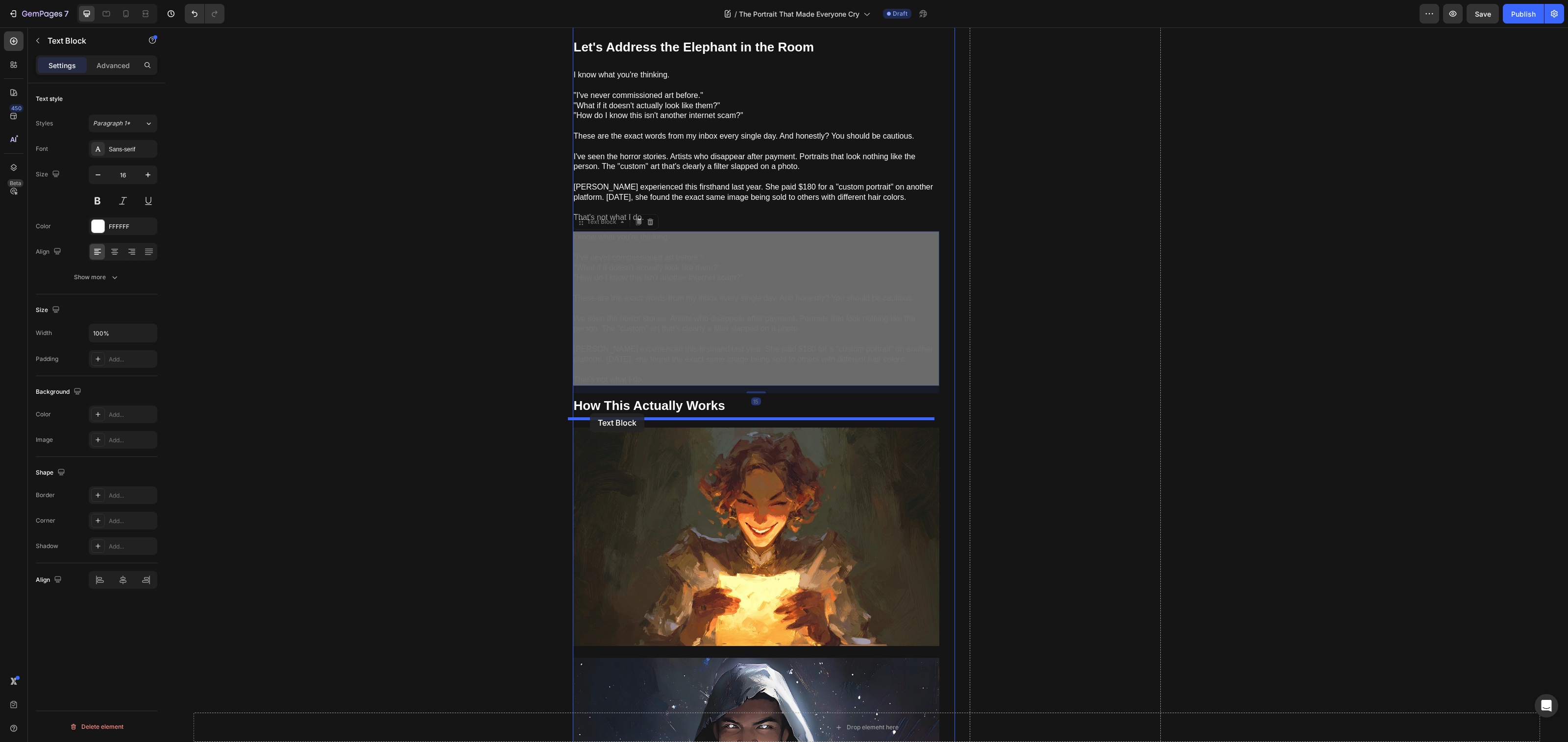
drag, startPoint x: 578, startPoint y: 216, endPoint x: 590, endPoint y: 414, distance: 198.4
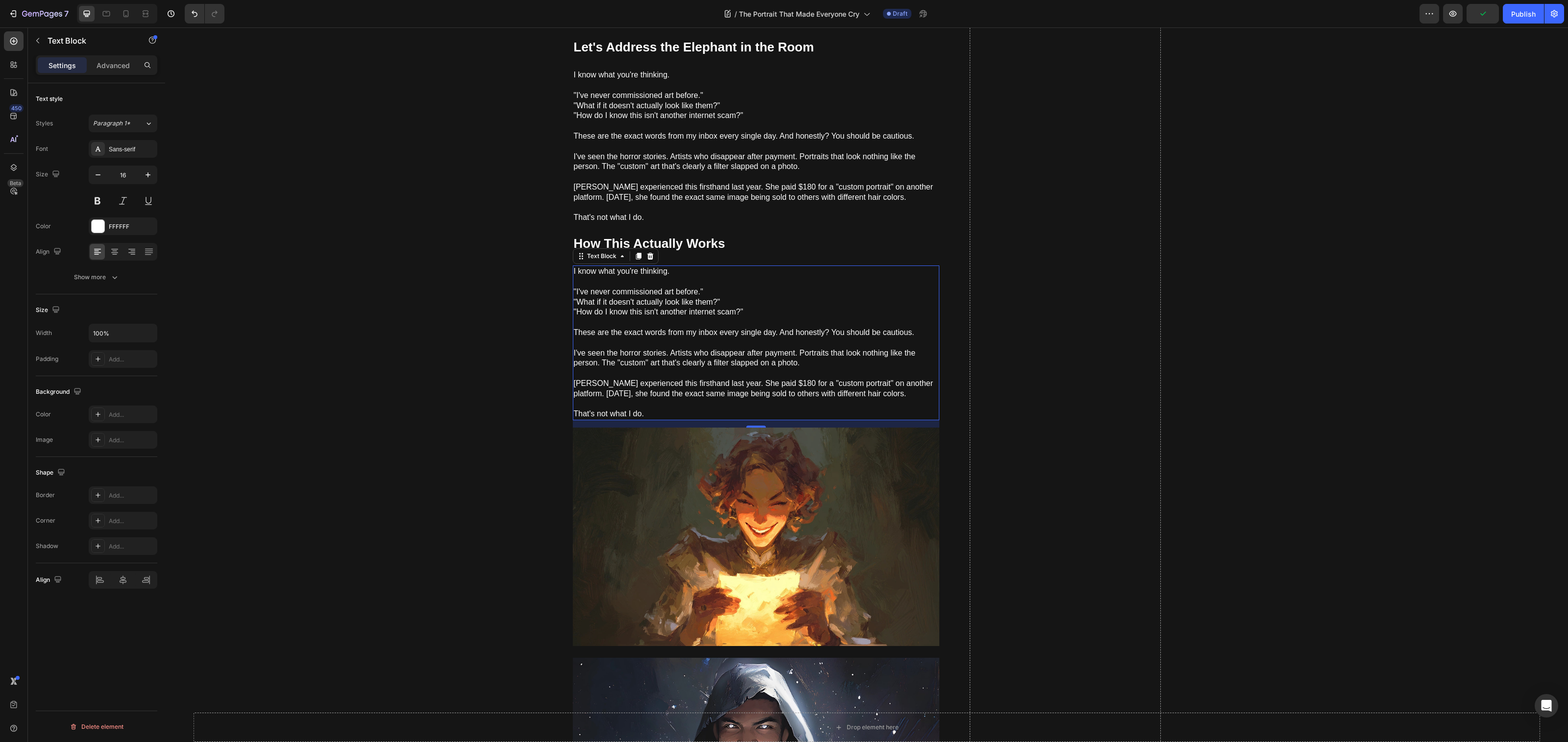
click at [633, 348] on p "I've seen the horror stories. Artists who disappear after payment. Portraits th…" at bounding box center [755, 363] width 365 height 30
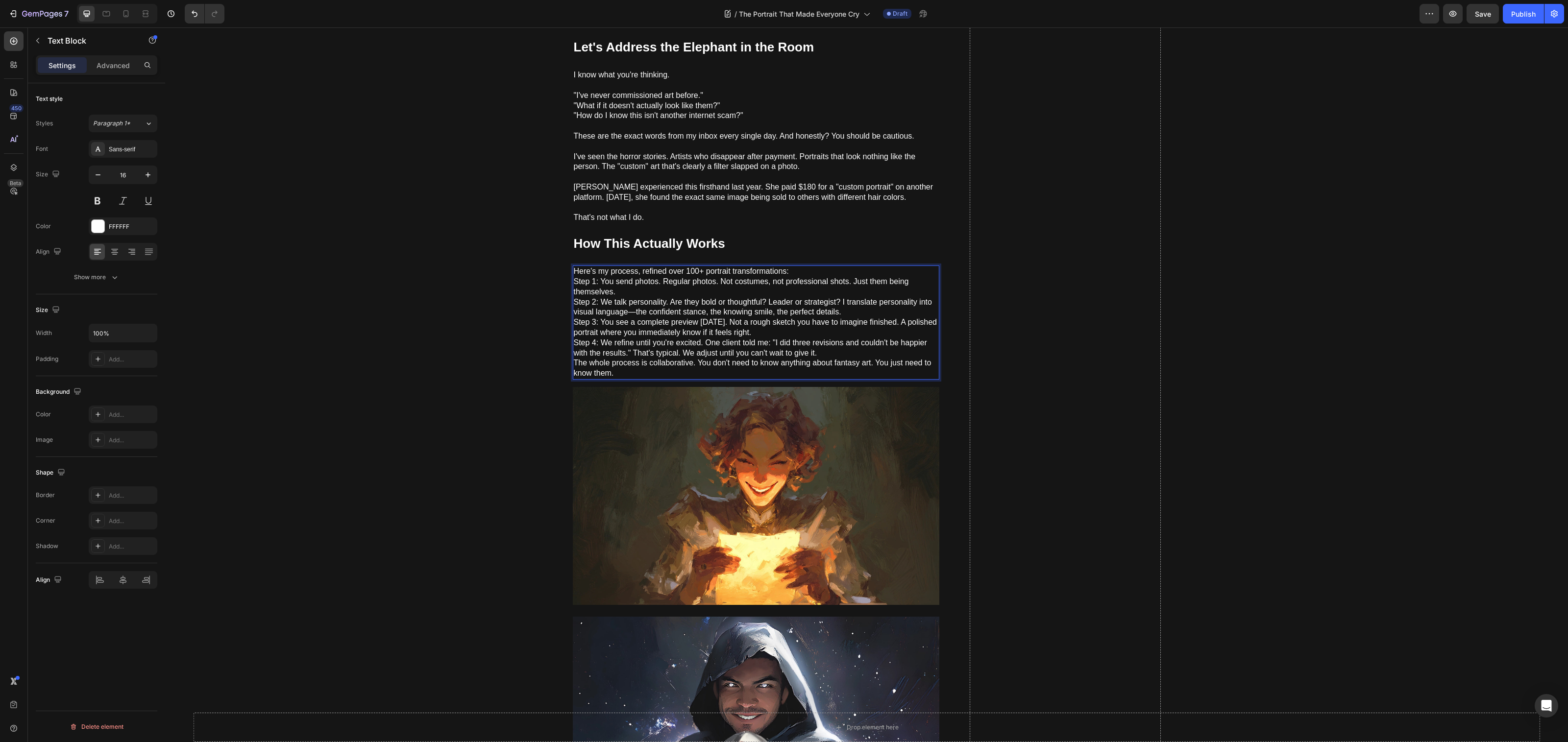
click at [805, 266] on p "Here's my process, refined over 100+ portrait transformations: Step 1: You send…" at bounding box center [755, 322] width 365 height 112
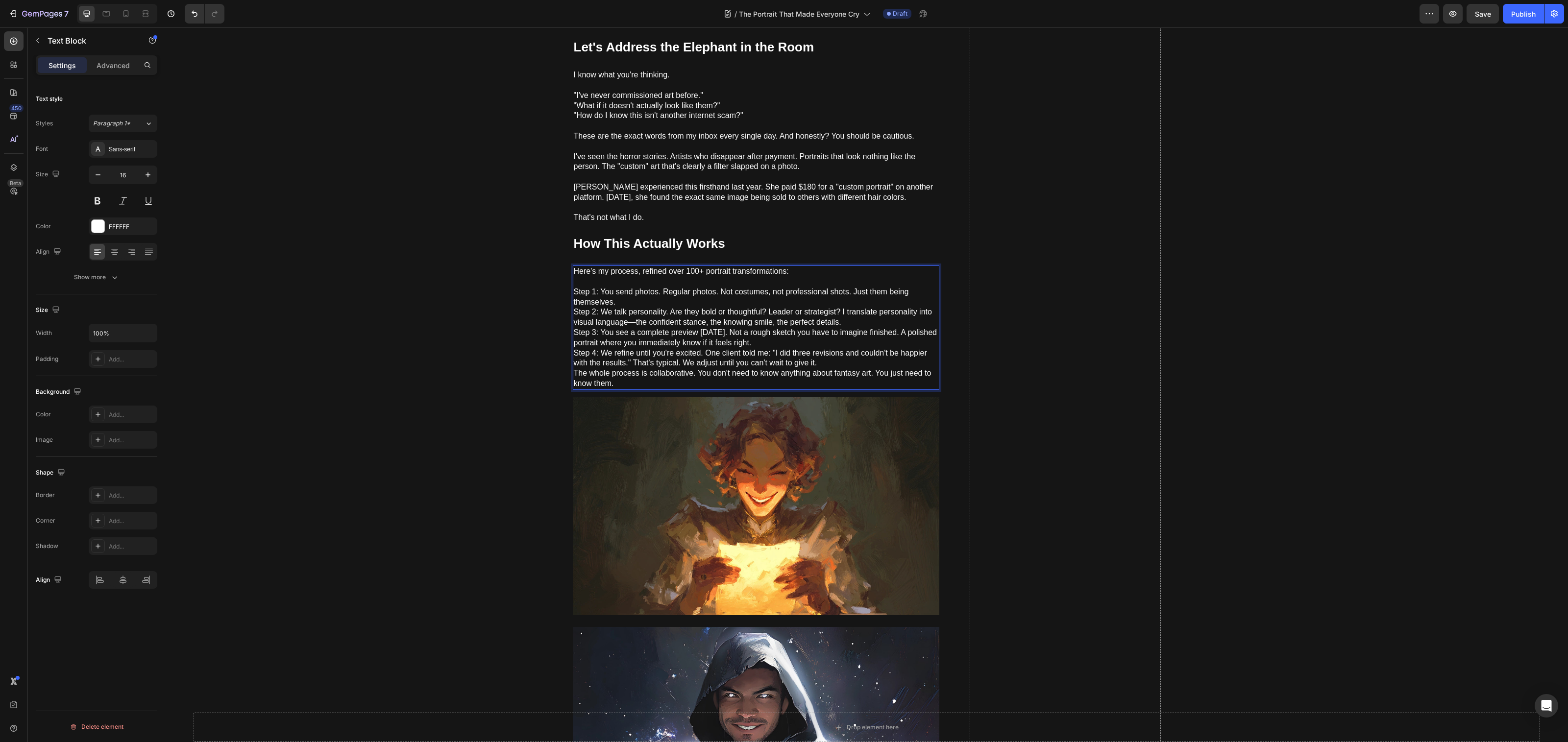
click at [698, 292] on p "⁠⁠⁠⁠⁠⁠⁠ Step 1: You send photos. Regular photos. Not costumes, not professional…" at bounding box center [755, 332] width 365 height 112
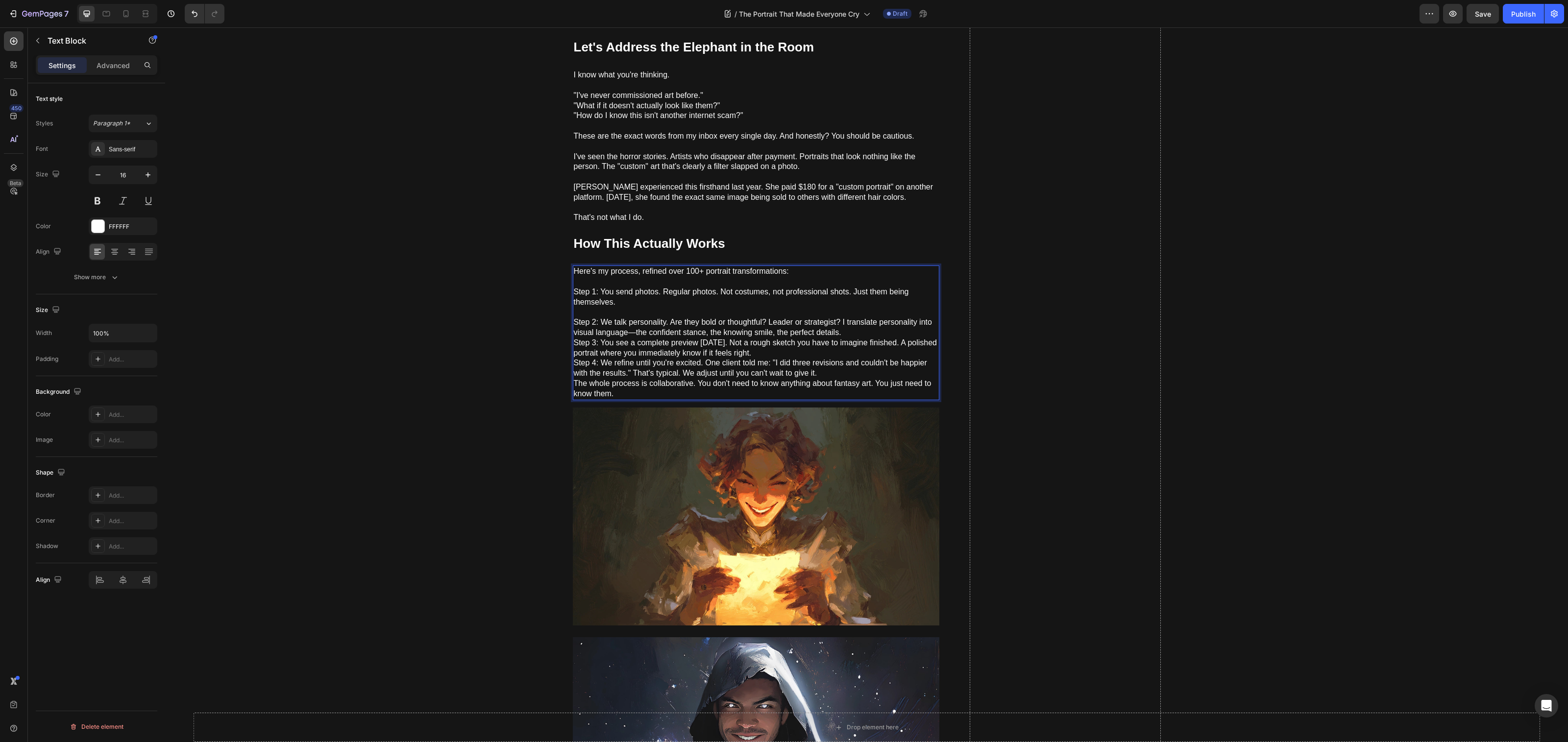
click at [876, 327] on p "⁠⁠⁠⁠⁠⁠⁠ Step 2: We talk personality. Are they bold or thoughtful? Leader or str…" at bounding box center [755, 352] width 365 height 92
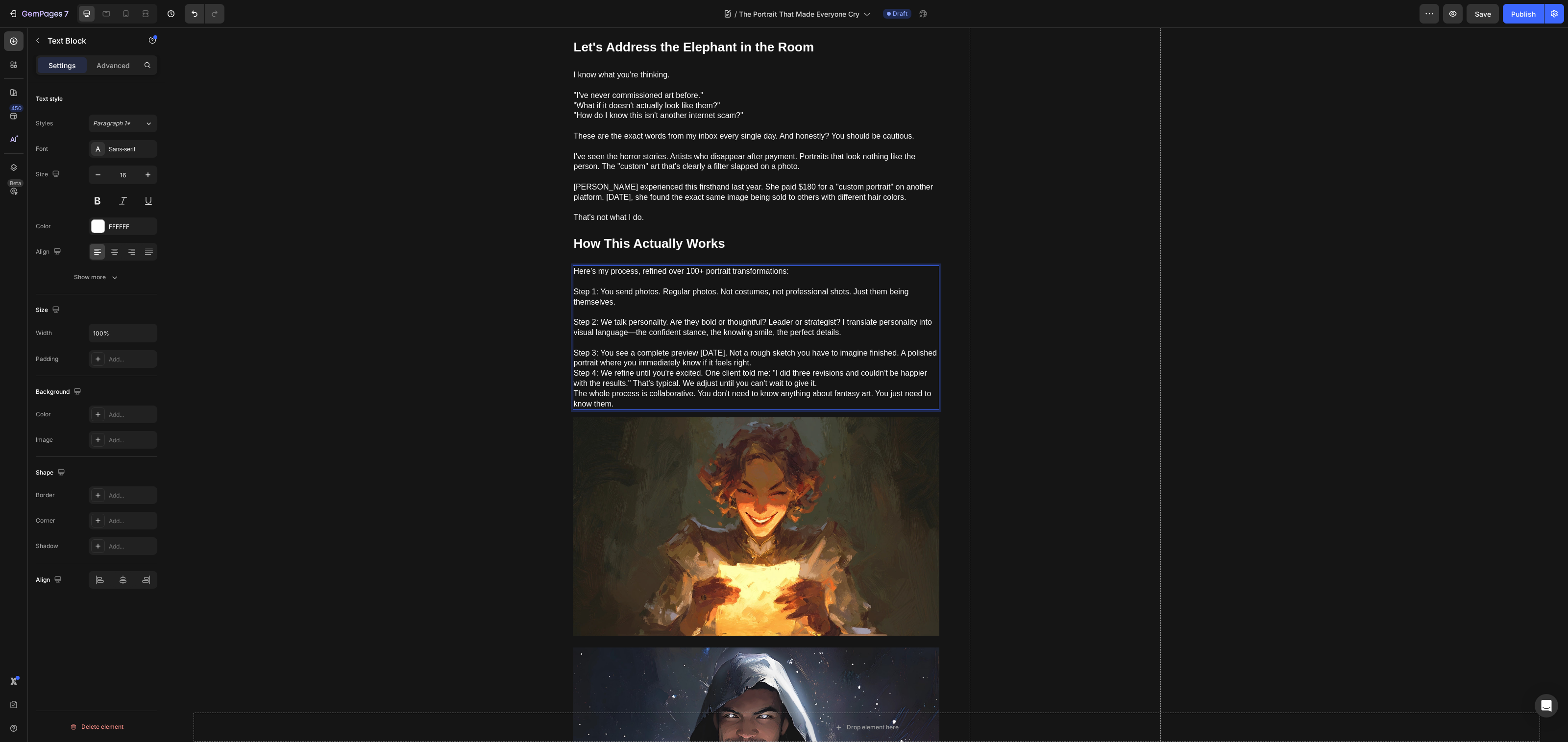
click at [833, 354] on p "⁠⁠⁠⁠⁠⁠⁠ Step 3: You see a complete preview in 14 days. Not a rough sketch you h…" at bounding box center [755, 373] width 365 height 71
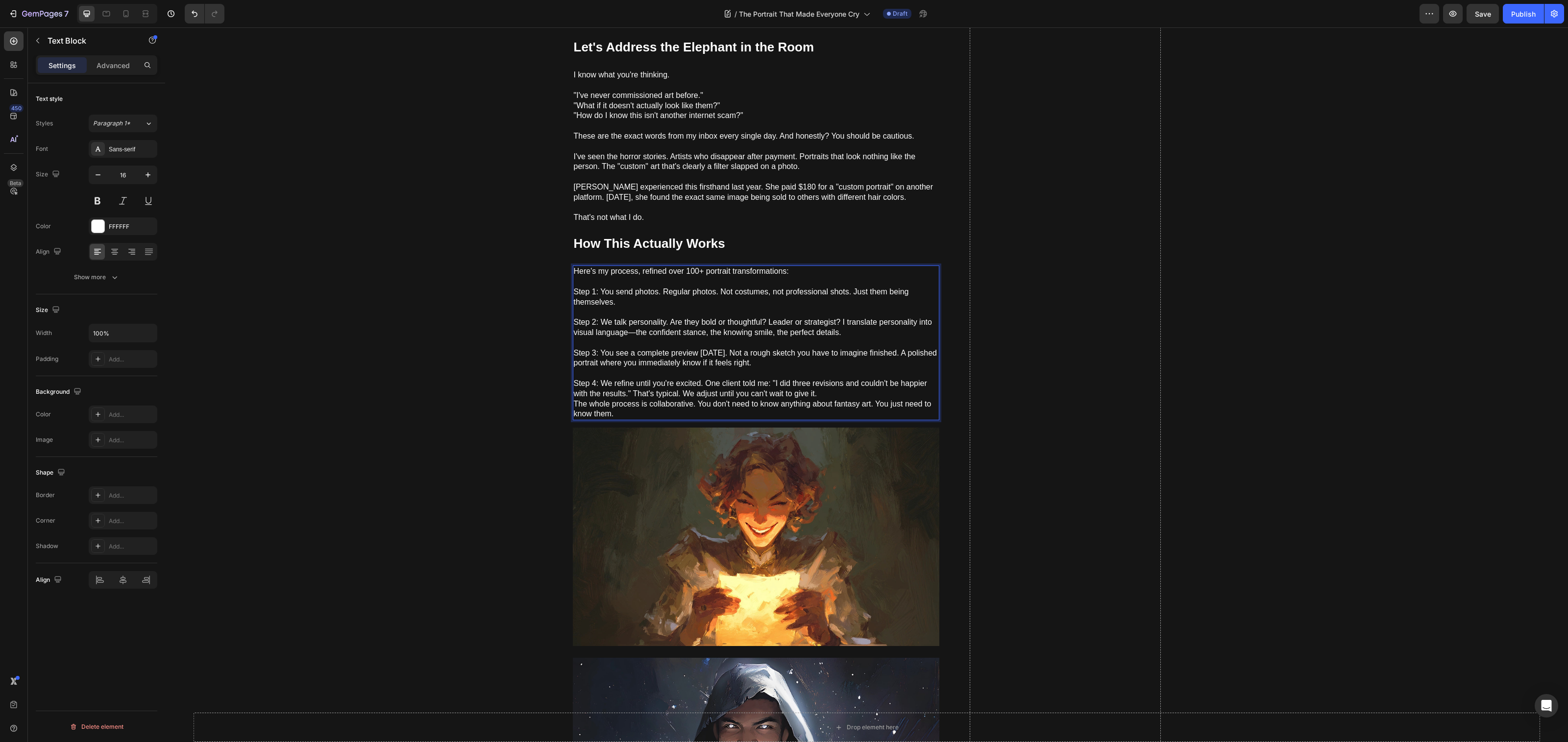
click at [846, 390] on p "⁠⁠⁠⁠⁠⁠⁠ Step 4: We refine until you're excited. One client told me: "I did thre…" at bounding box center [755, 393] width 365 height 51
click at [846, 381] on p "Step 4: We refine until you're excited. One client told me: "I did three revisi…" at bounding box center [755, 393] width 365 height 51
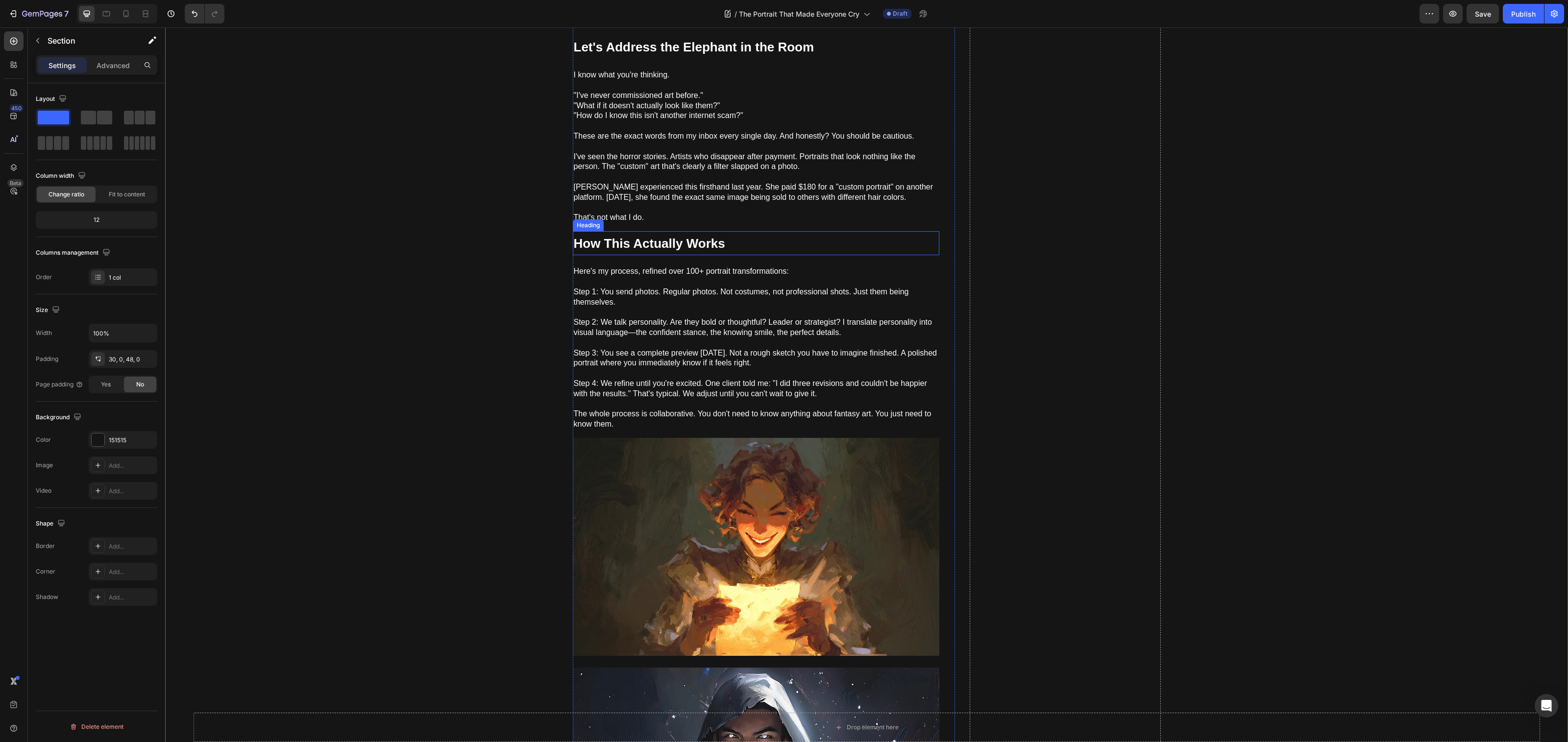
click at [728, 235] on p "⁠⁠⁠⁠⁠⁠⁠ How This Actually Works" at bounding box center [755, 243] width 365 height 22
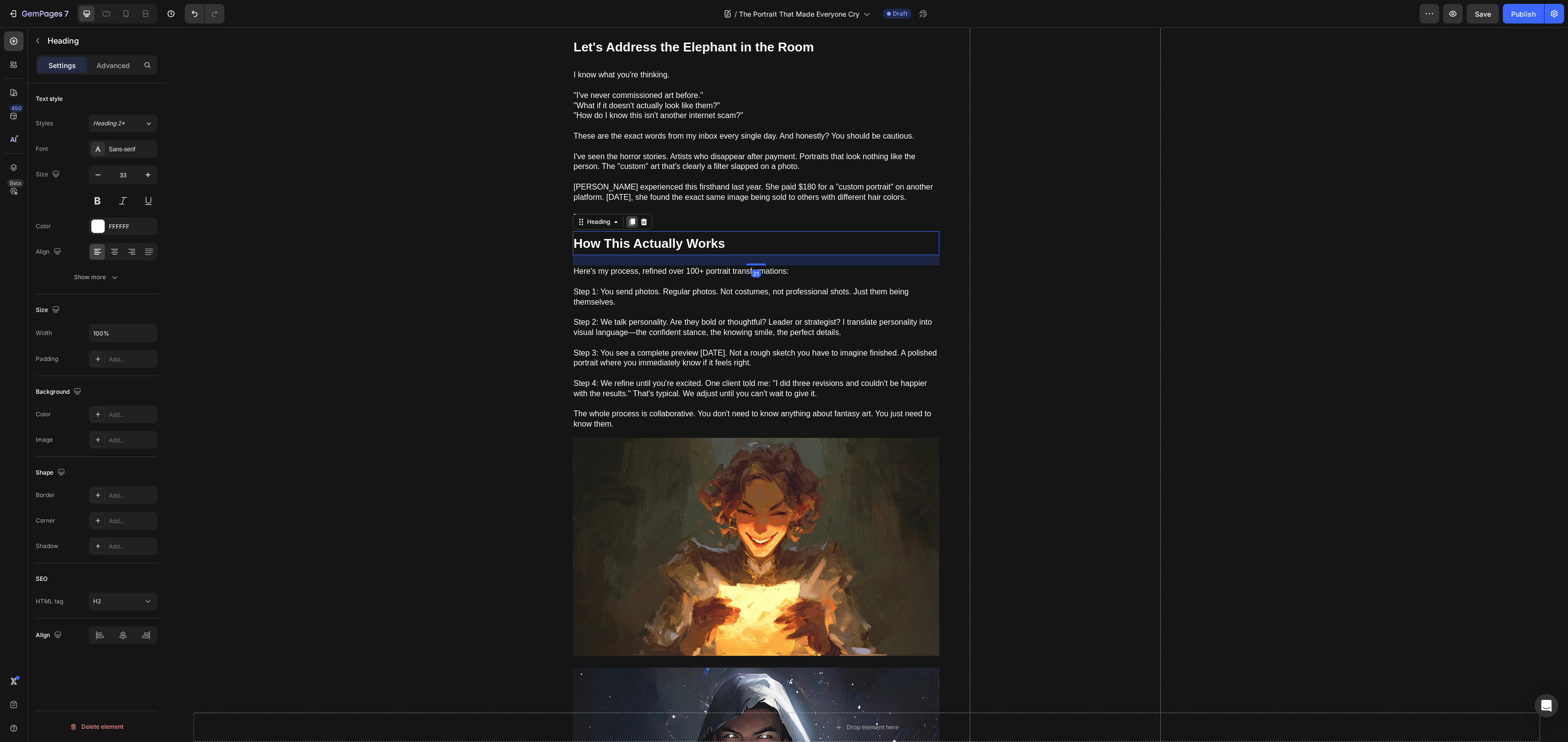
click at [630, 218] on icon at bounding box center [632, 222] width 8 height 8
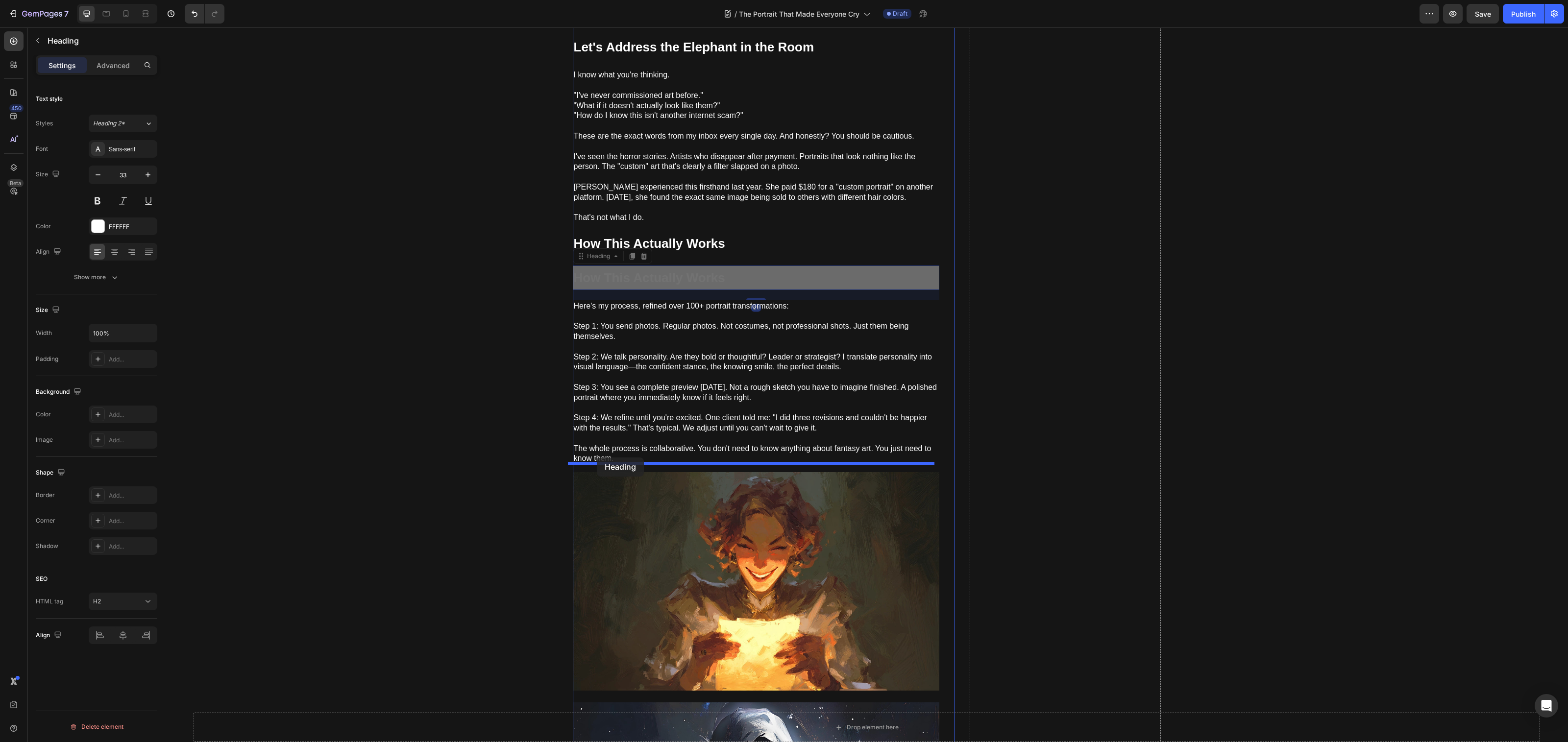
drag, startPoint x: 575, startPoint y: 248, endPoint x: 597, endPoint y: 458, distance: 211.1
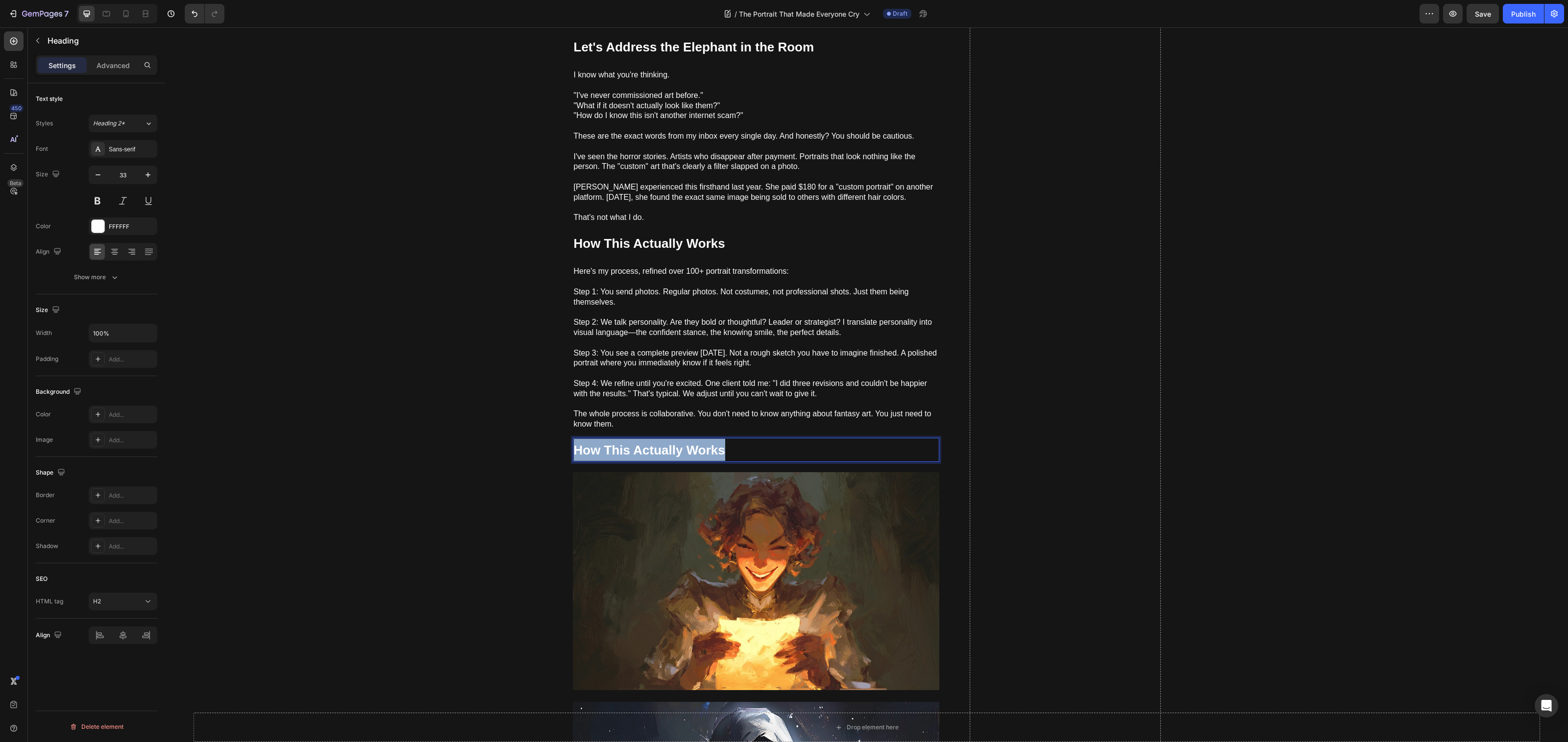
click at [649, 442] on strong "How This Actually Works" at bounding box center [649, 450] width 152 height 14
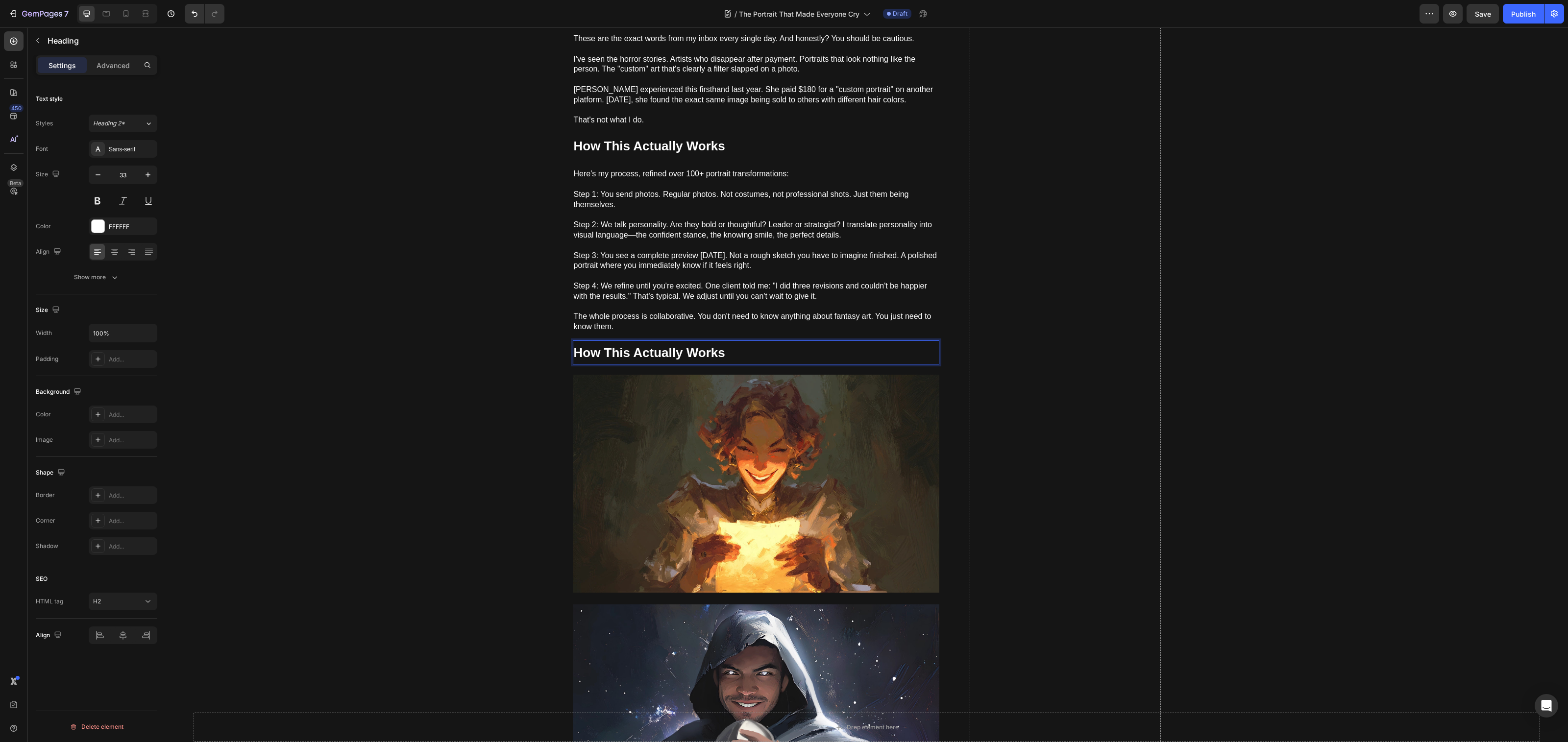
scroll to position [769, 0]
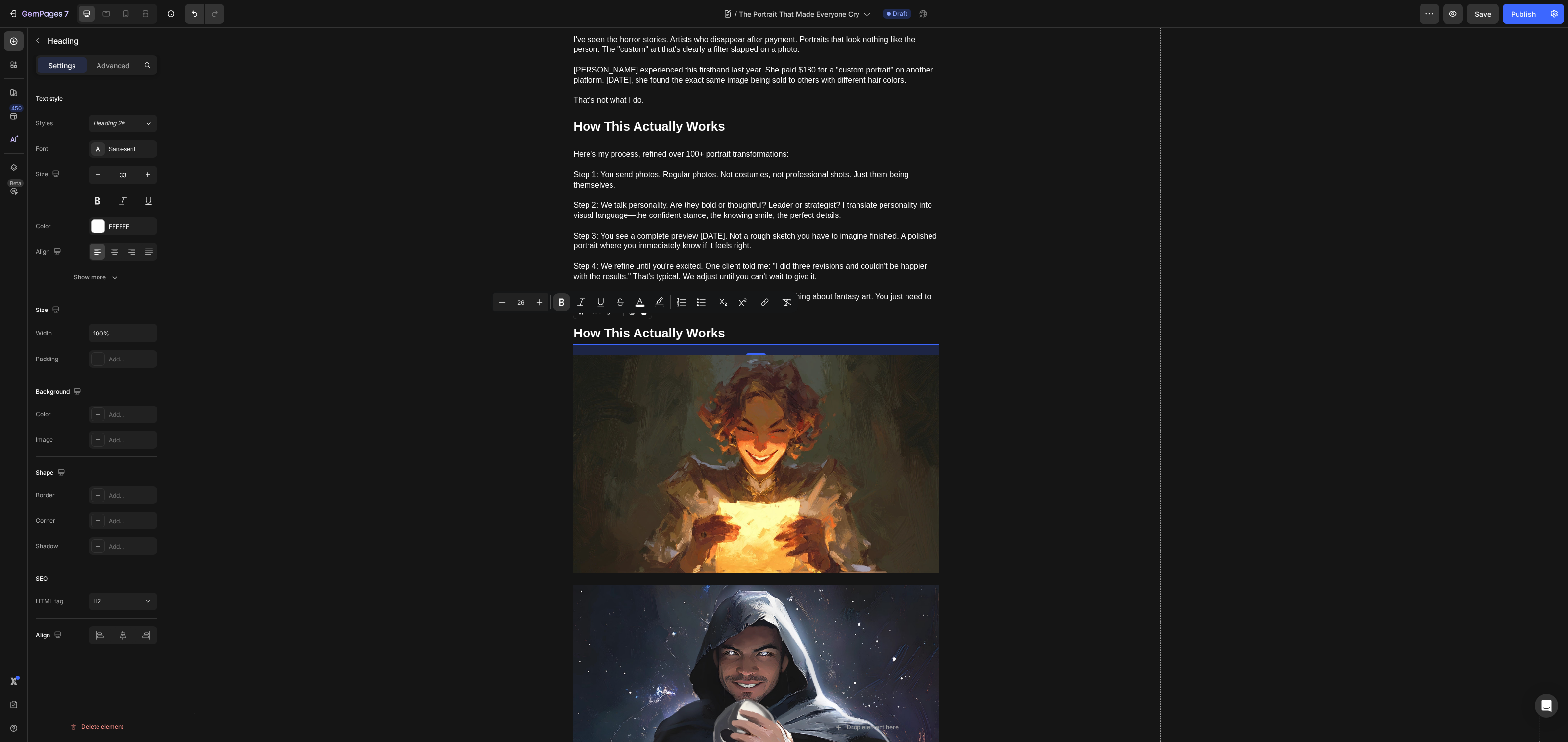
click at [657, 328] on strong "How This Actually Works" at bounding box center [649, 333] width 152 height 14
click at [657, 328] on strong "How This Actually Works" at bounding box center [649, 333] width 152 height 14
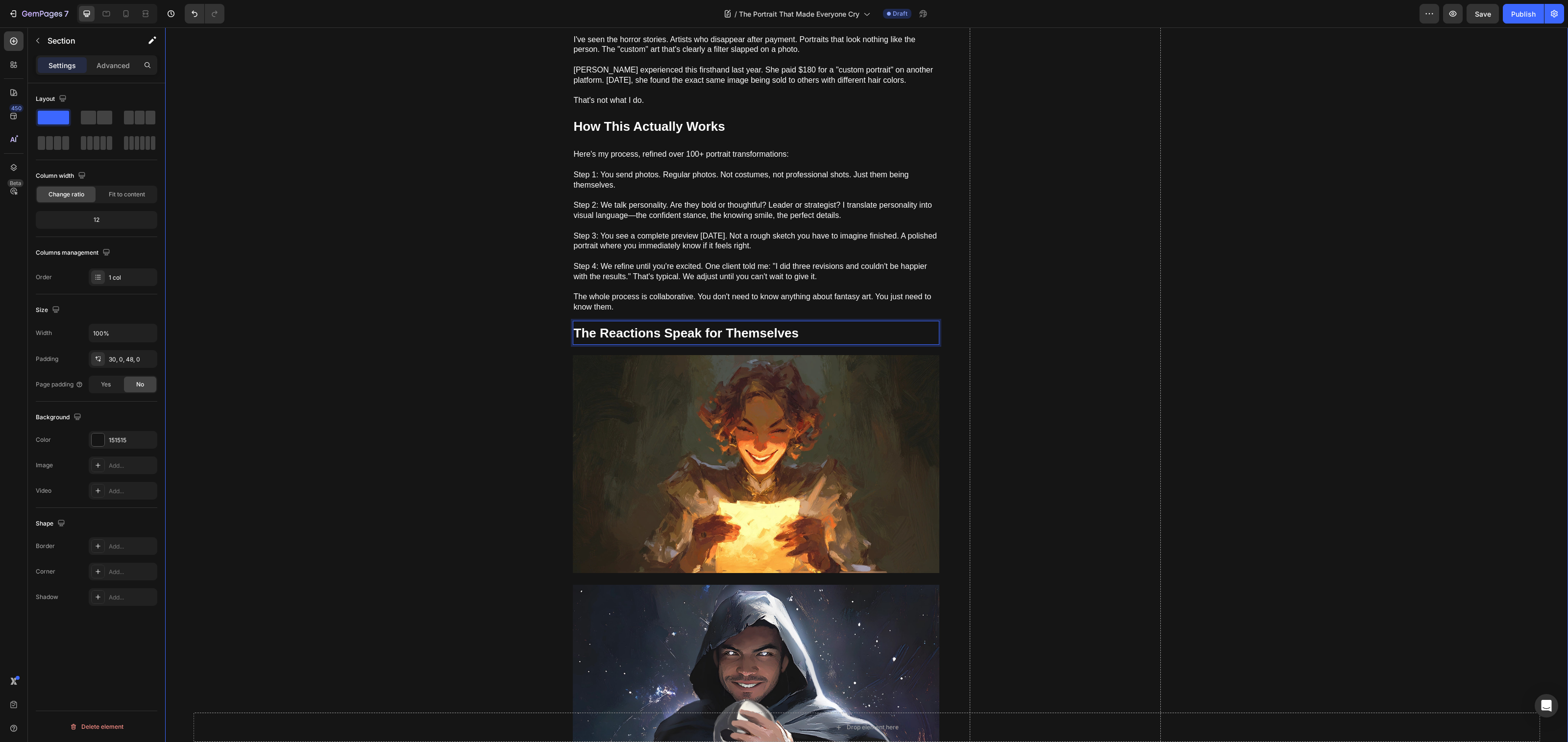
click at [712, 119] on strong "How This Actually Works" at bounding box center [649, 126] width 152 height 14
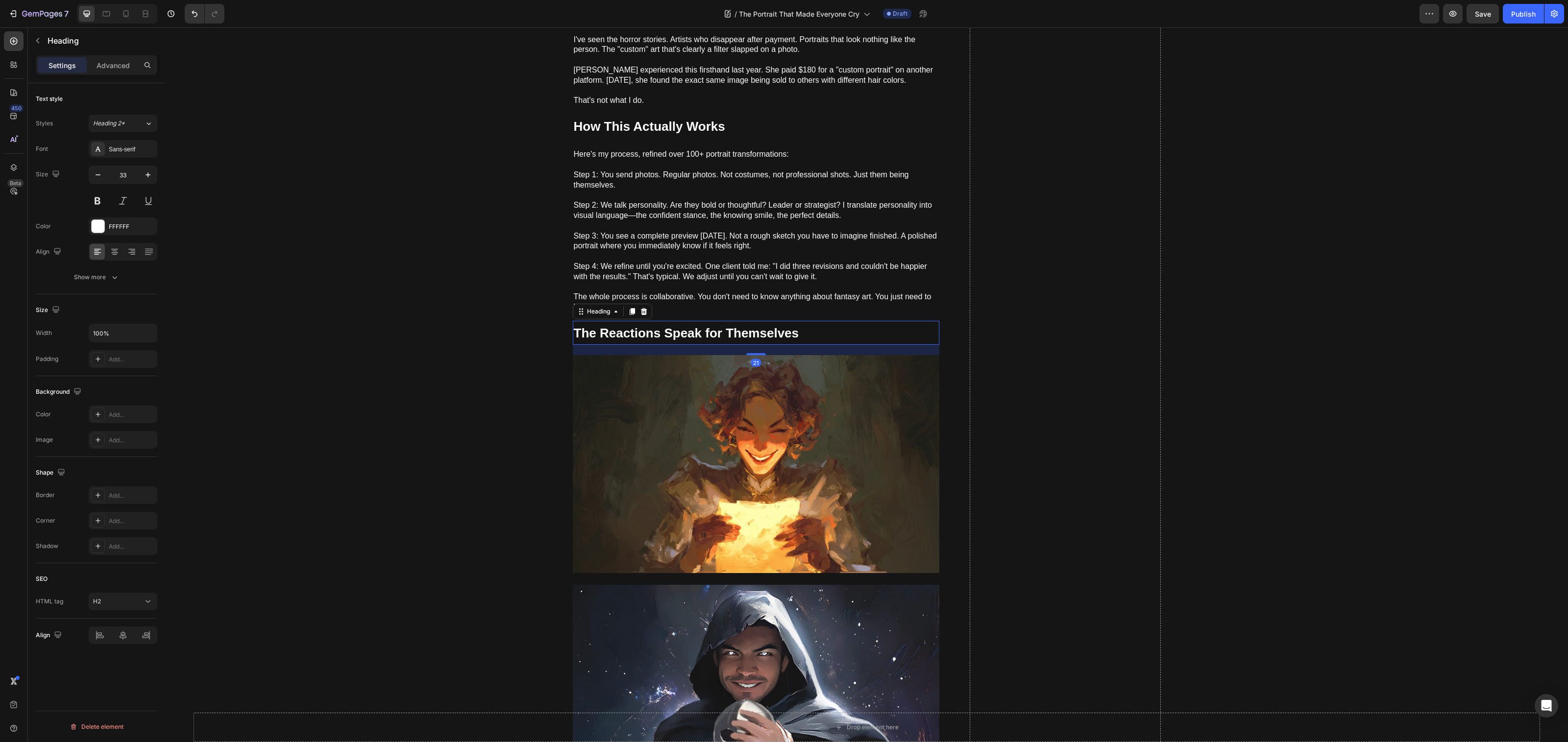
click at [654, 326] on strong "The Reactions Speak for Themselves" at bounding box center [686, 333] width 225 height 14
click at [631, 307] on icon at bounding box center [632, 311] width 8 height 8
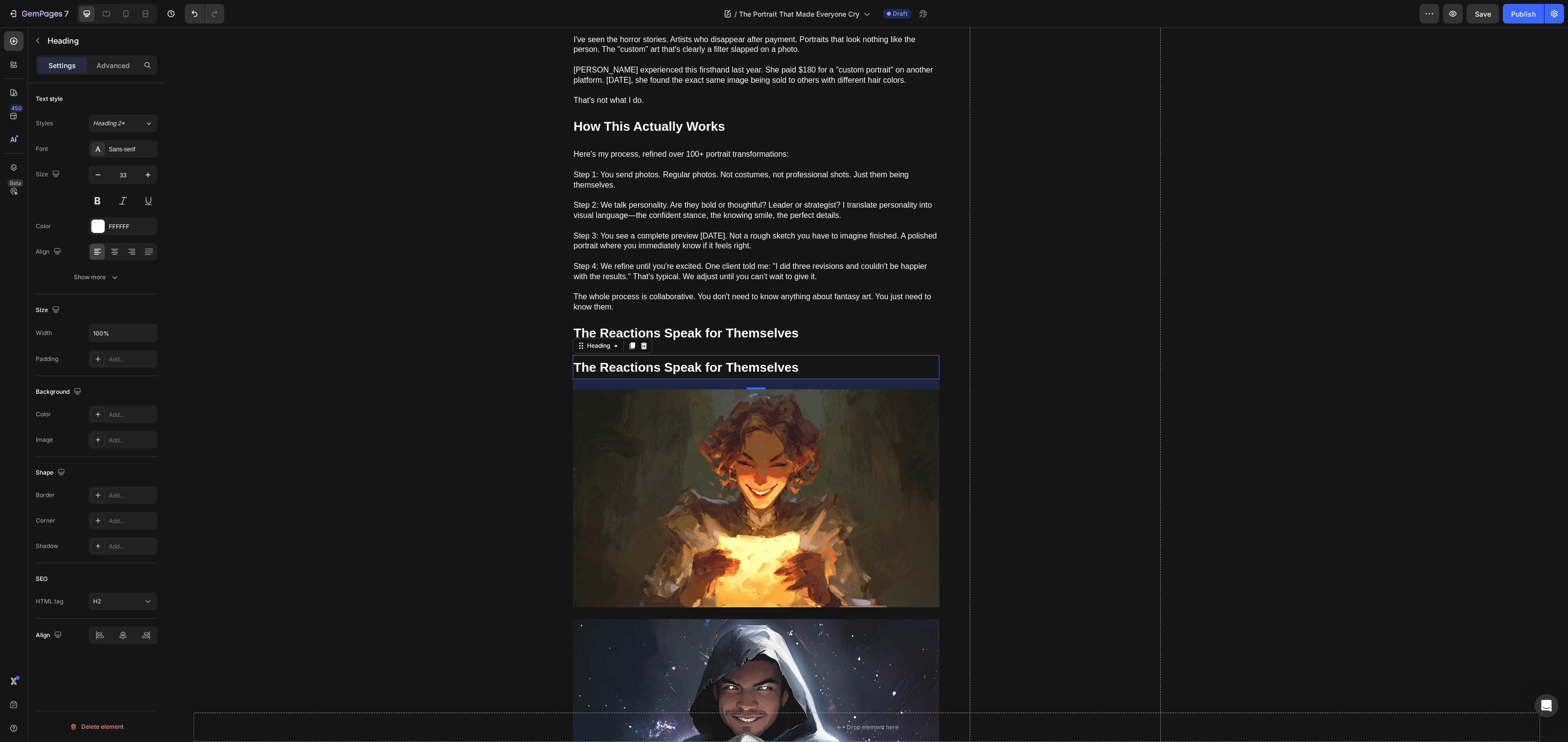
click at [609, 370] on h2 "The Reactions Speak for Themselves" at bounding box center [755, 367] width 366 height 24
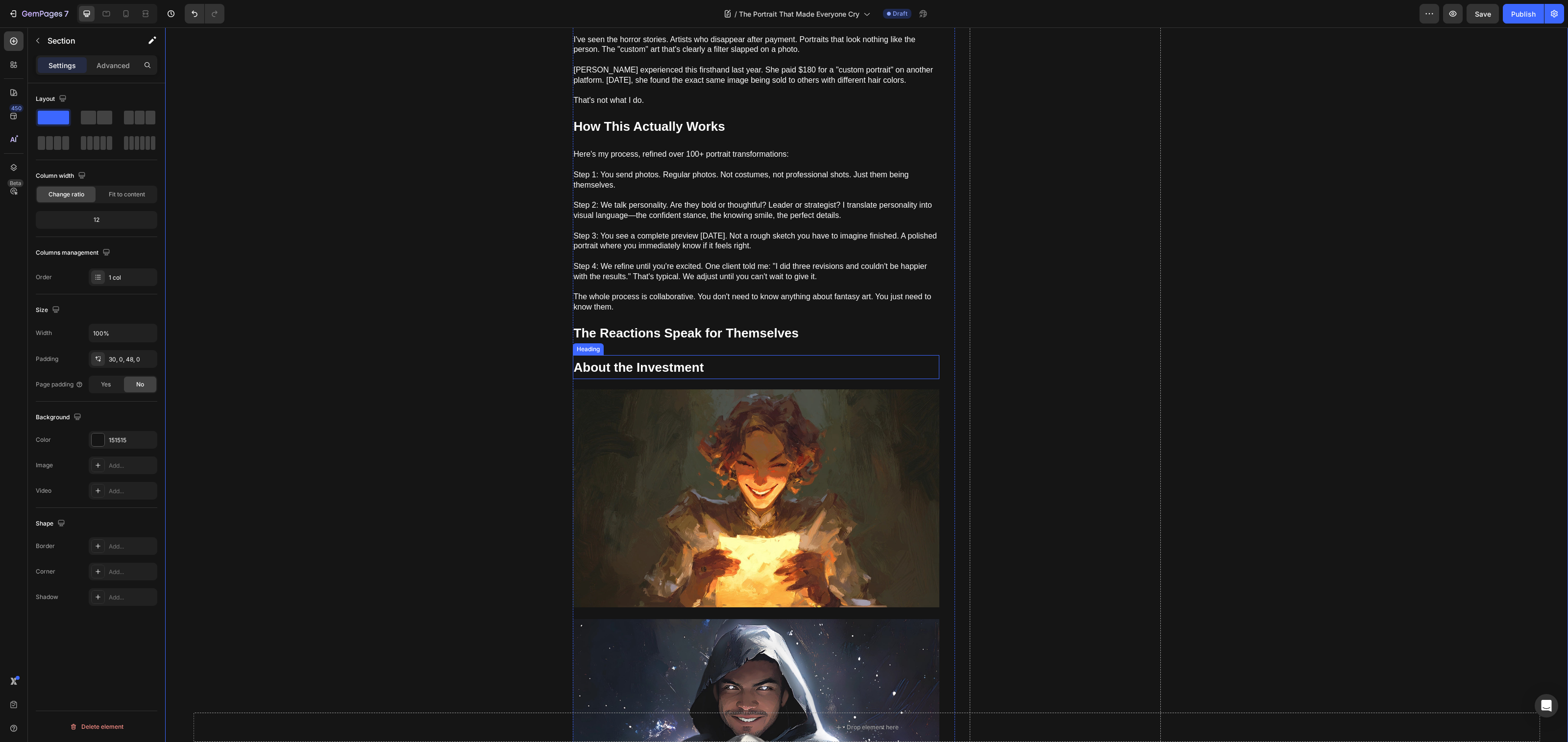
click at [739, 251] on p "Step 4: We refine until you're excited. One client told me: "I did three revisi…" at bounding box center [755, 266] width 365 height 30
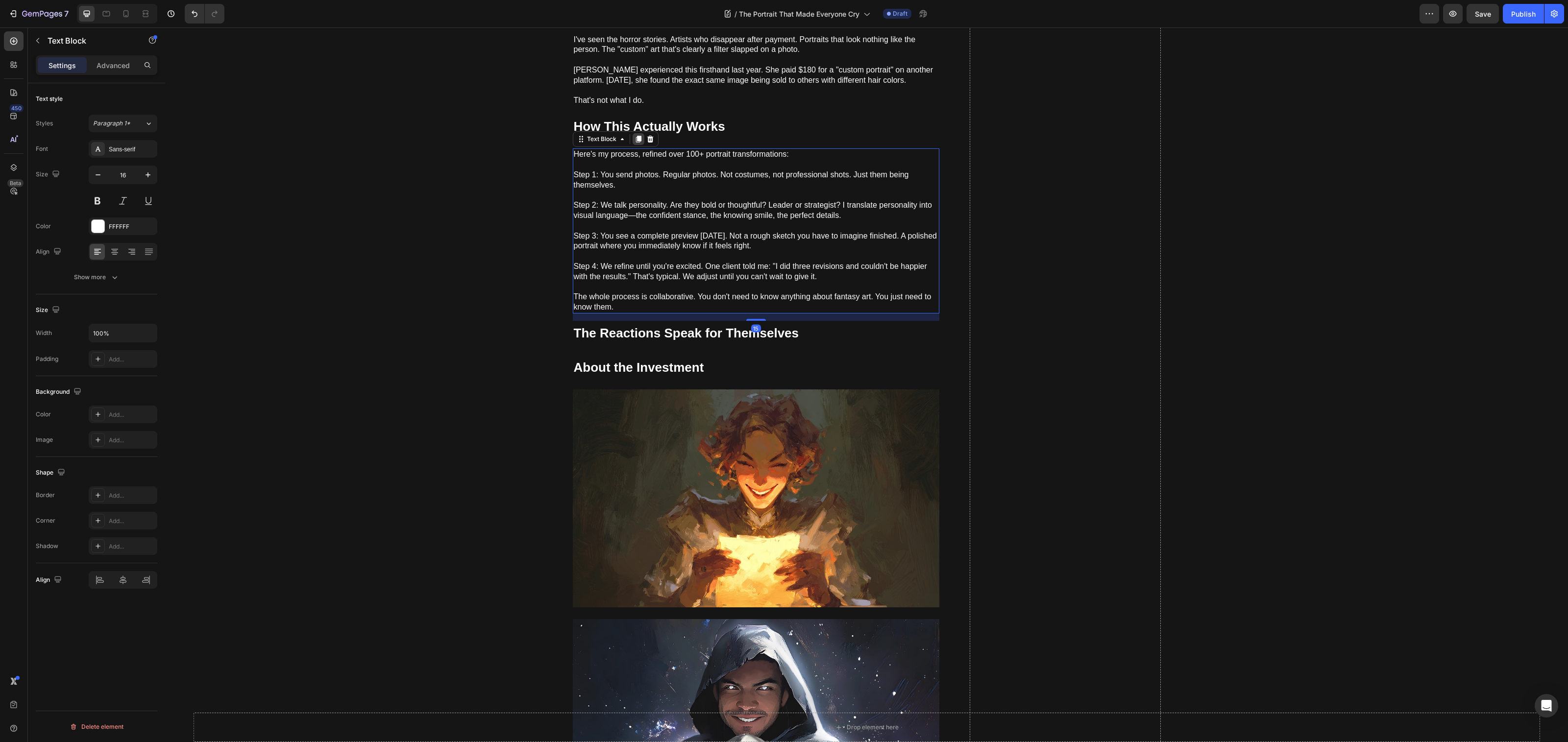
click at [638, 131] on div "Text Block" at bounding box center [615, 139] width 86 height 16
click at [636, 136] on icon at bounding box center [638, 139] width 5 height 6
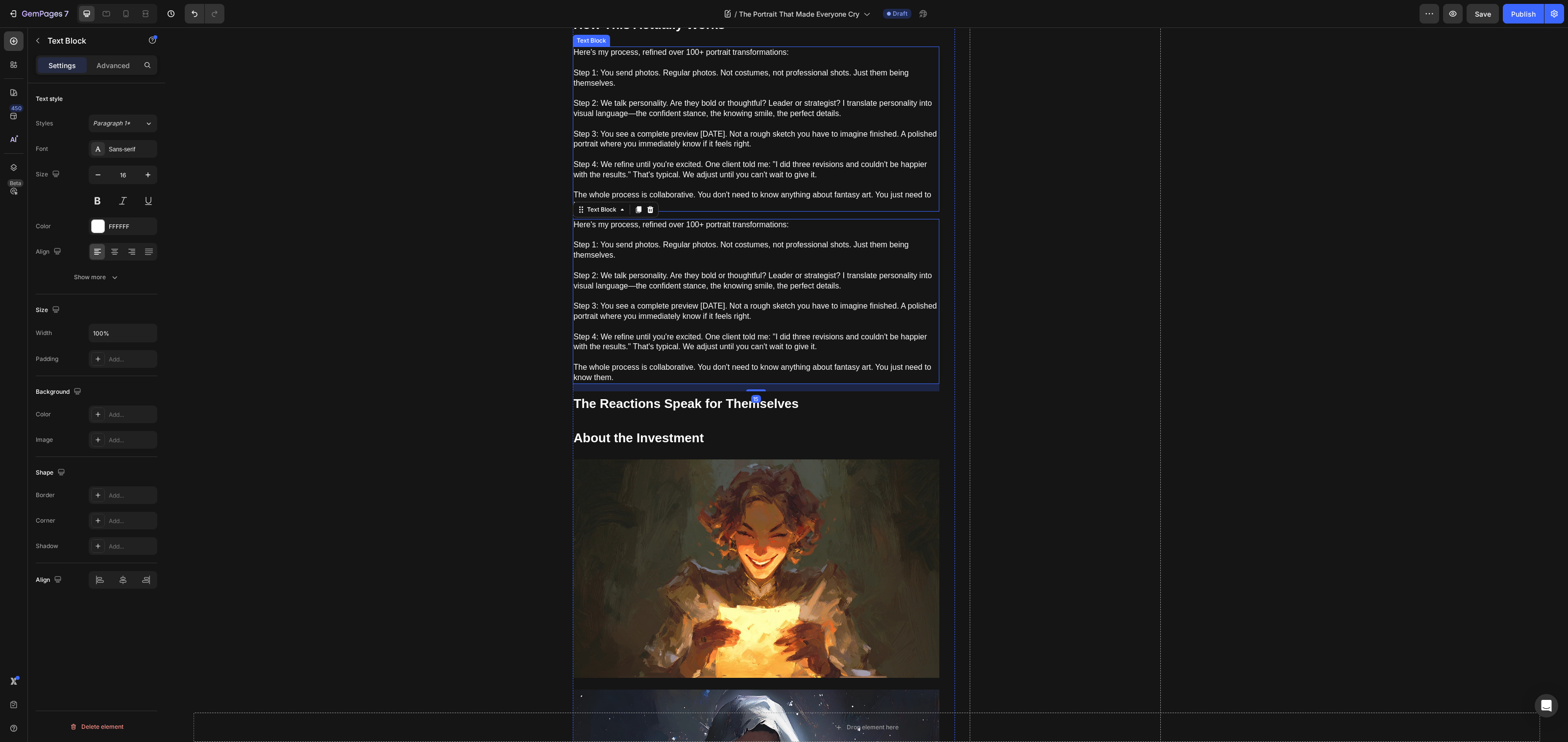
scroll to position [1014, 0]
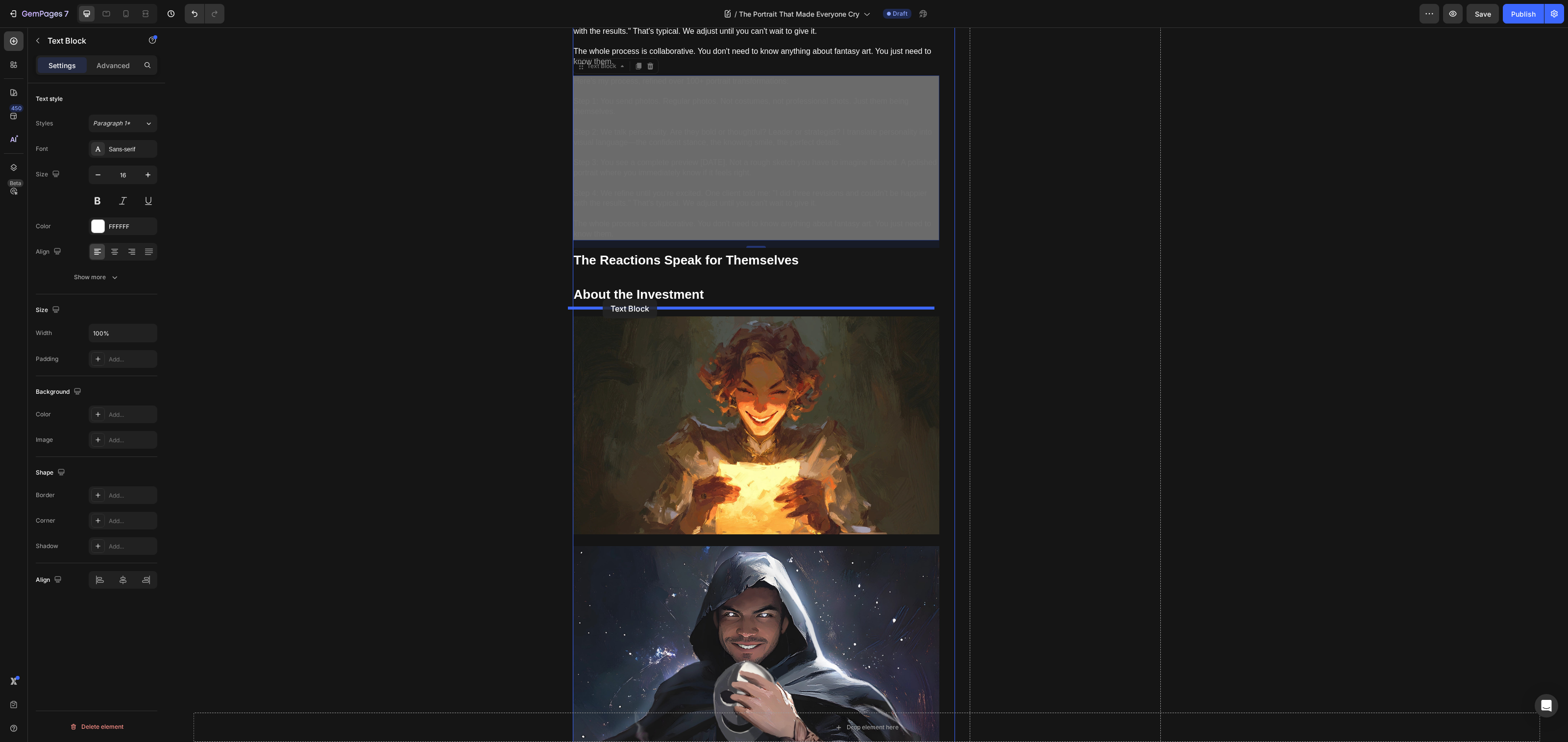
drag, startPoint x: 579, startPoint y: 53, endPoint x: 604, endPoint y: 301, distance: 249.3
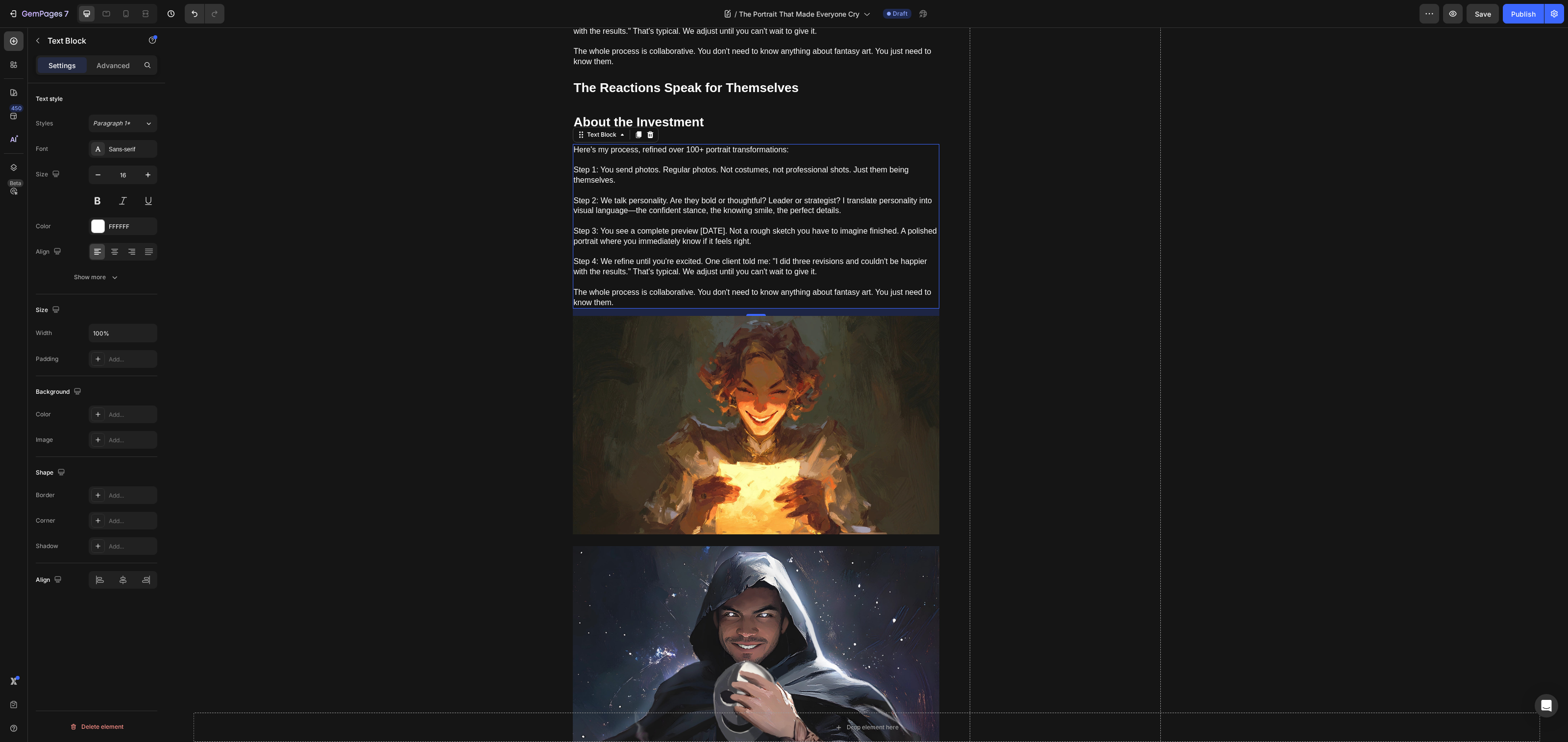
click at [721, 225] on p "Step 3: You see a complete preview [DATE]. Not a rough sketch you have to imagi…" at bounding box center [755, 231] width 365 height 30
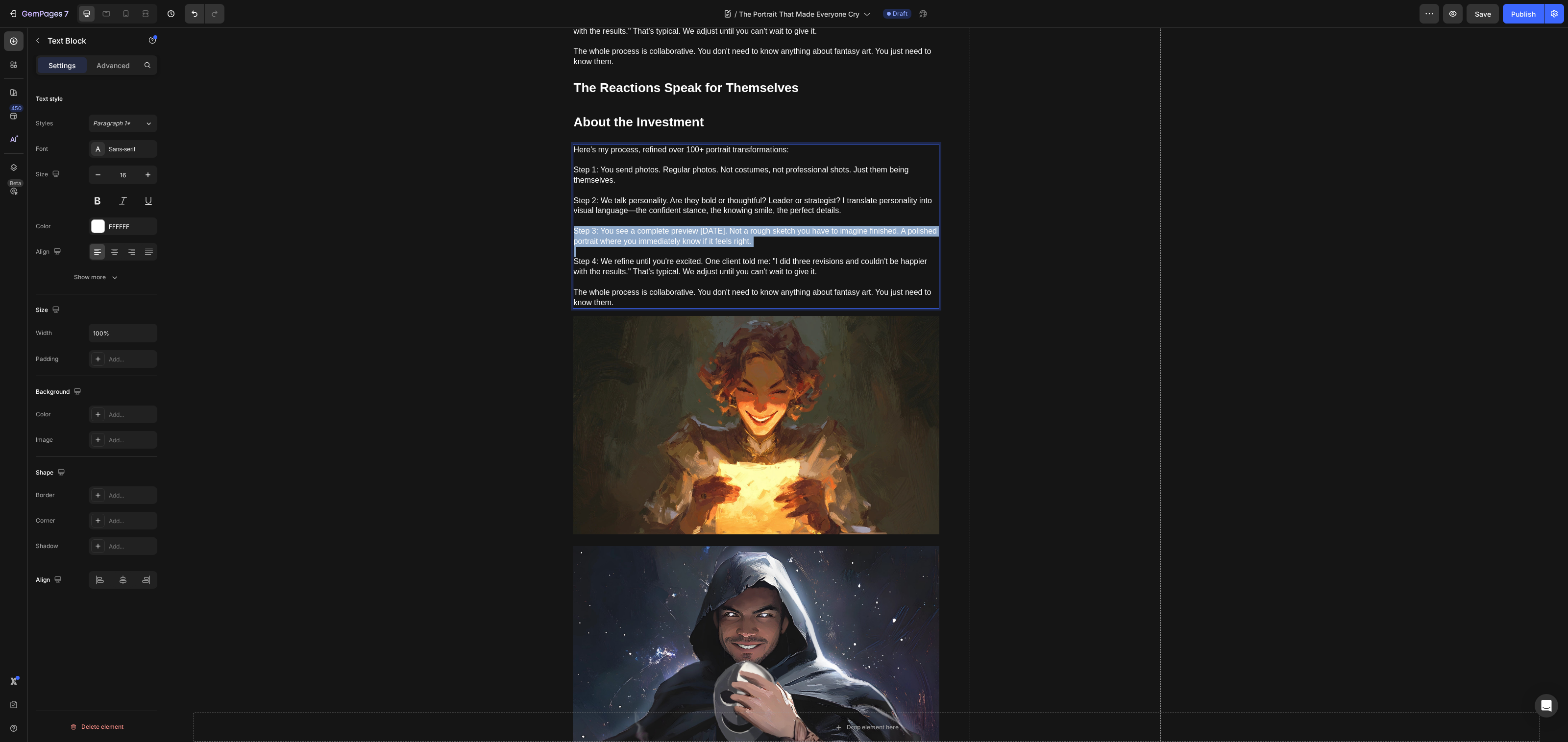
click at [721, 225] on p "Step 3: You see a complete preview [DATE]. Not a rough sketch you have to imagi…" at bounding box center [755, 231] width 365 height 30
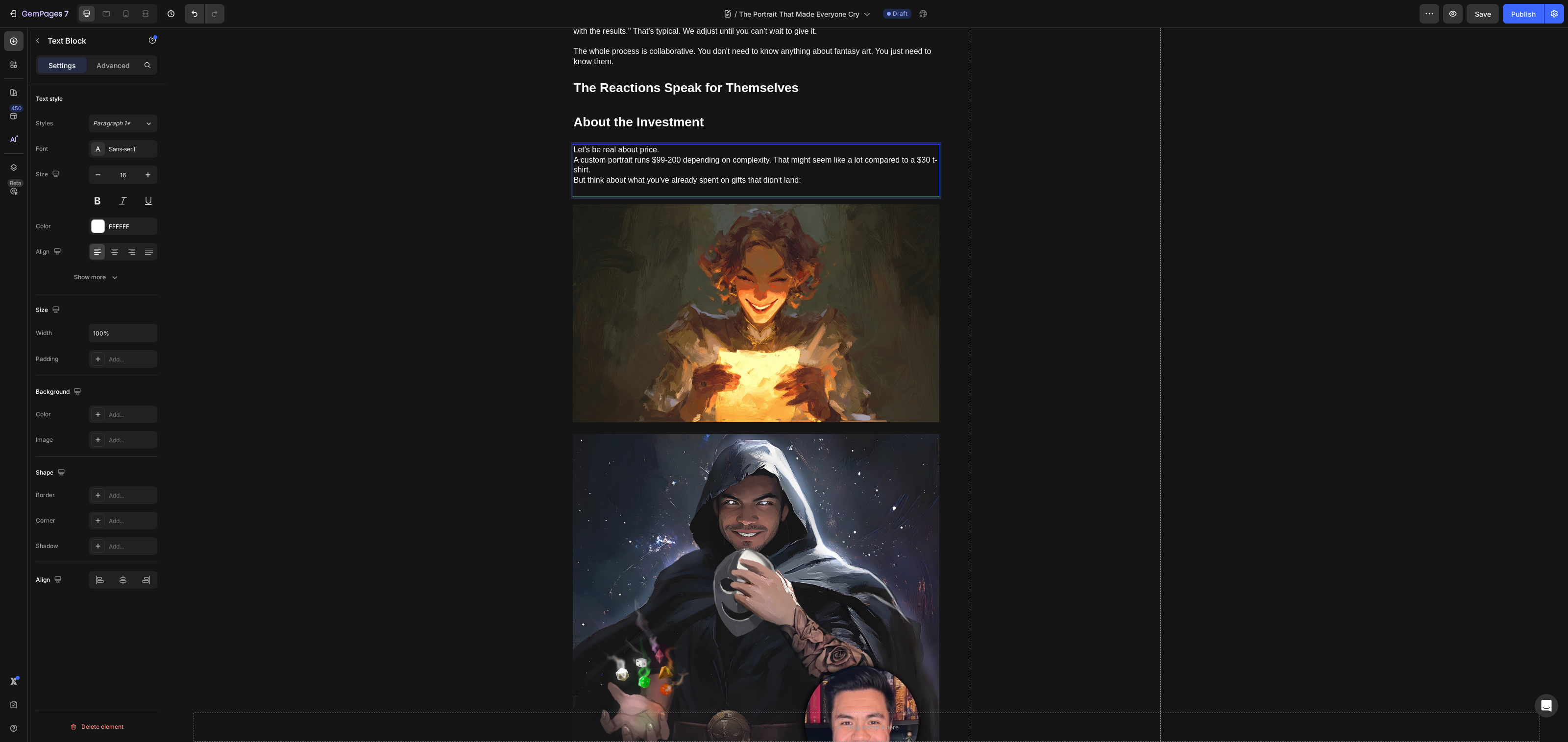
click at [673, 145] on p "Let's be real about price. A custom portrait runs $99-200 depending on complexi…" at bounding box center [755, 165] width 365 height 40
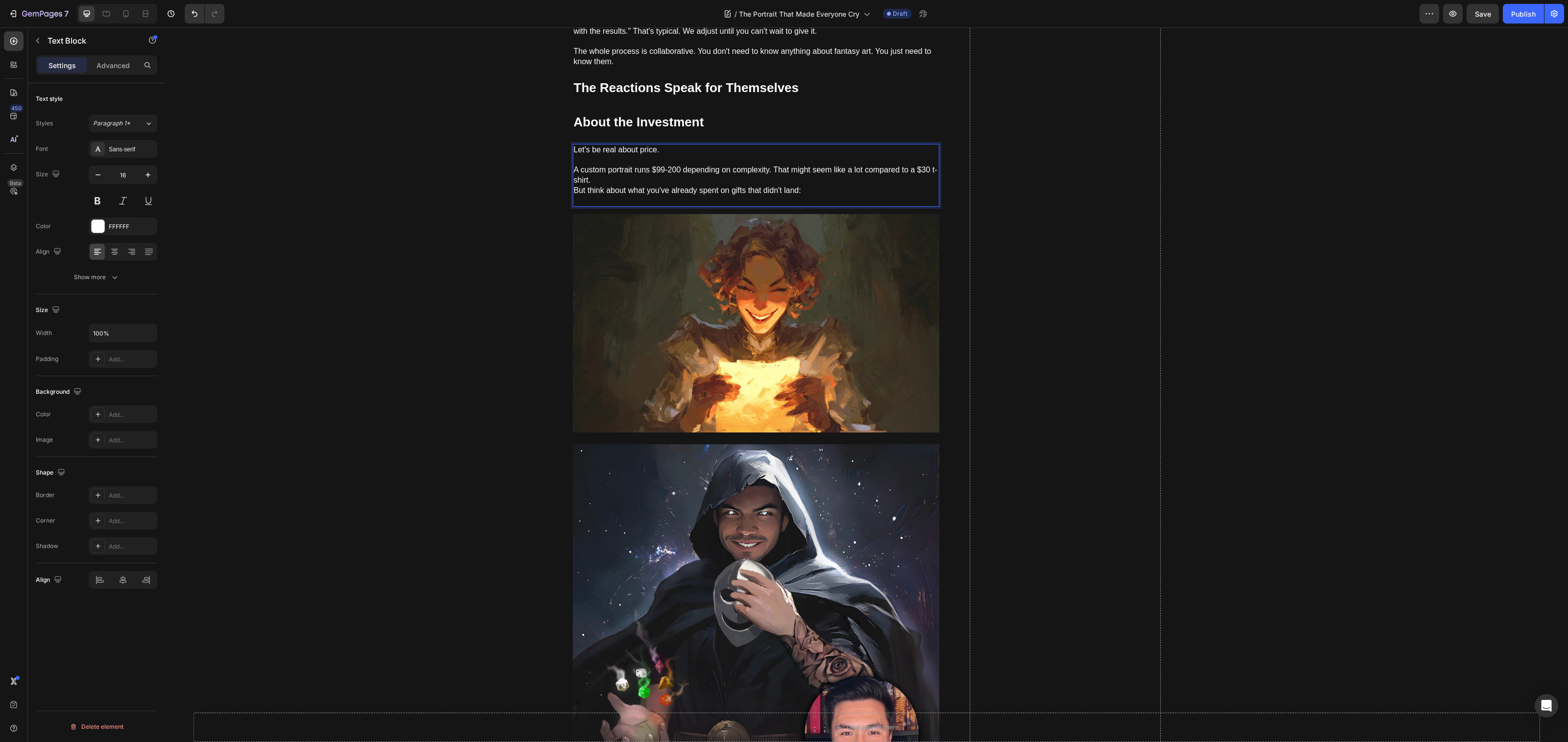
click at [644, 173] on p "⁠⁠⁠⁠⁠⁠⁠ A custom portrait runs $99-200 depending on complexity. That might seem…" at bounding box center [755, 175] width 365 height 40
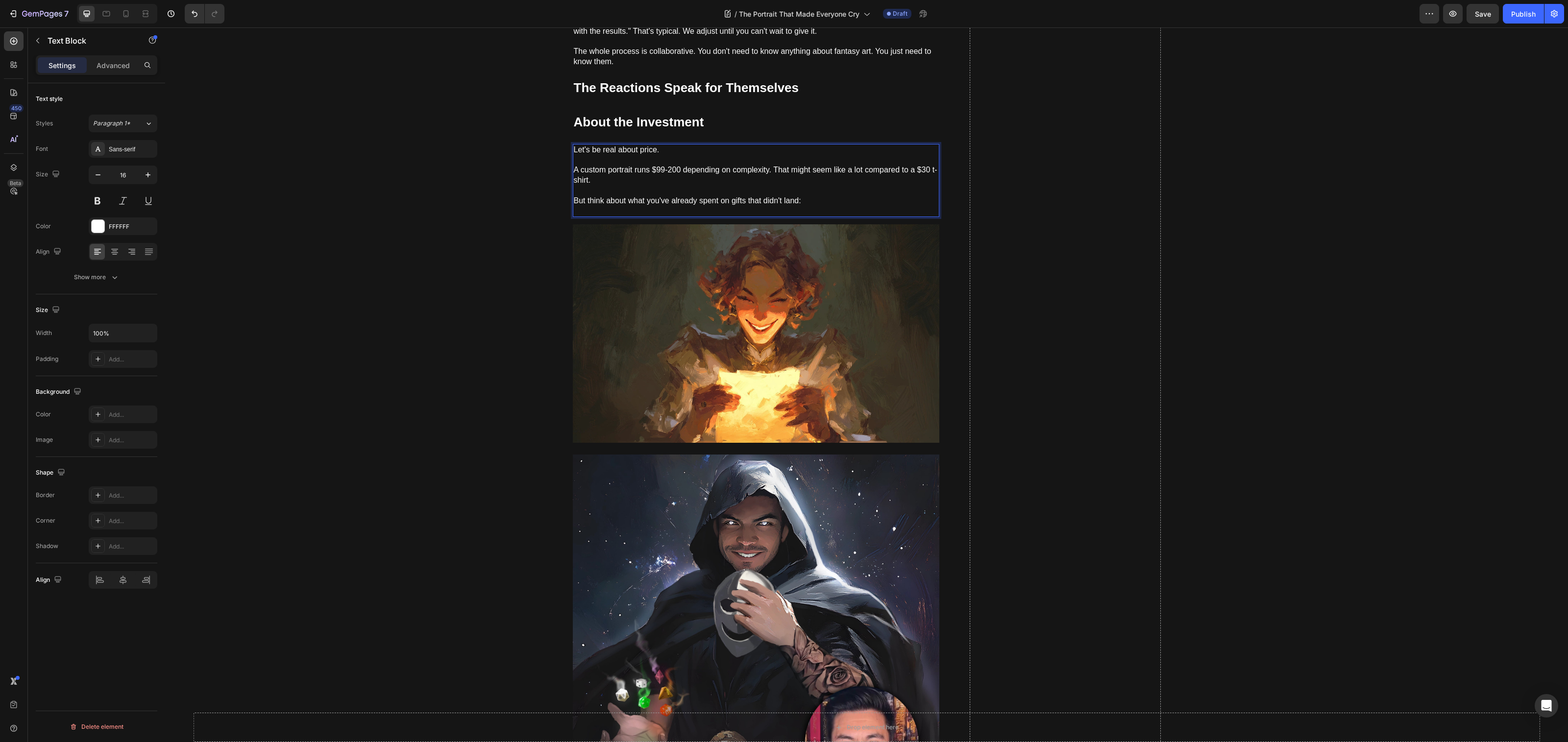
click at [616, 206] on p "Rich Text Editor. Editing area: main" at bounding box center [755, 211] width 365 height 10
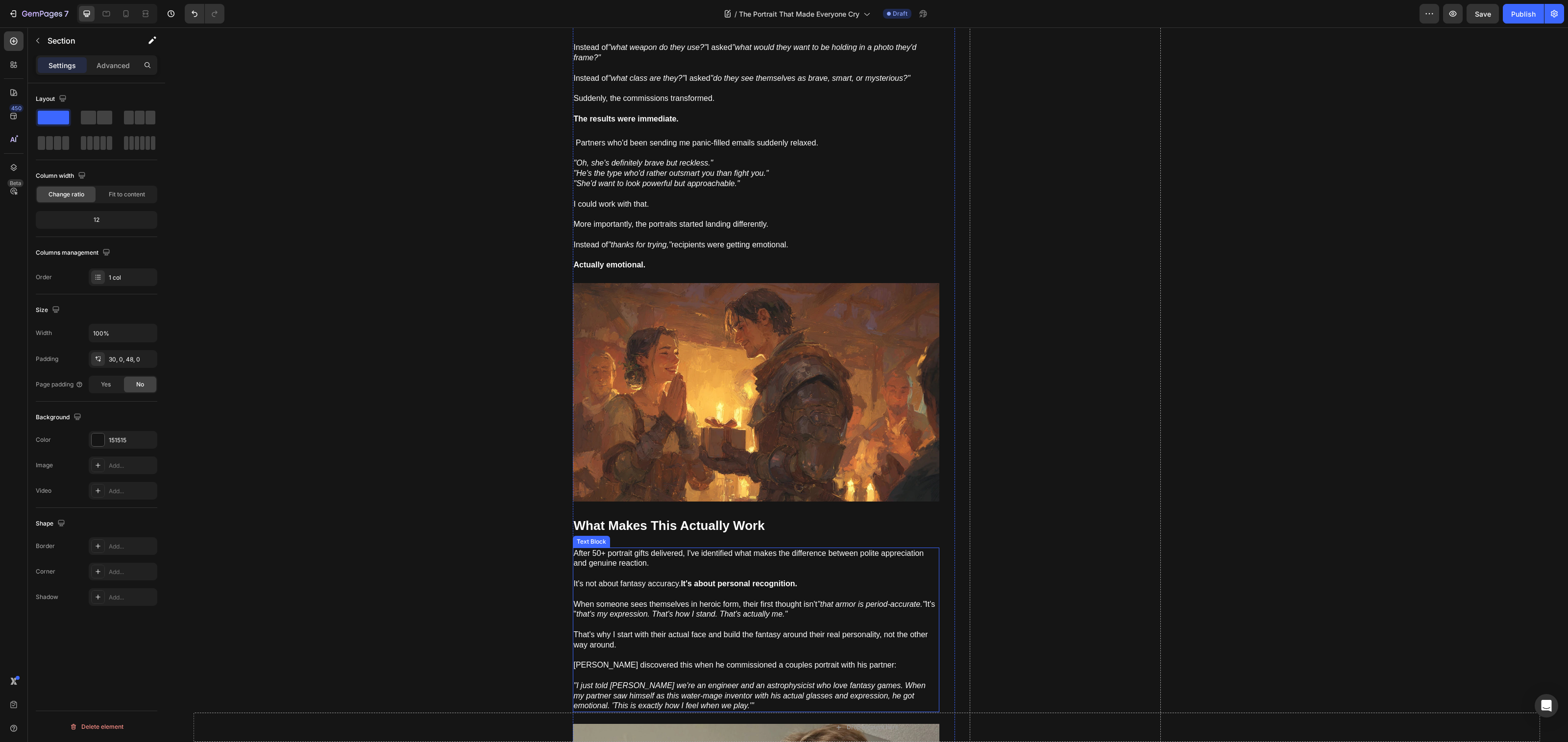
scroll to position [4771, 0]
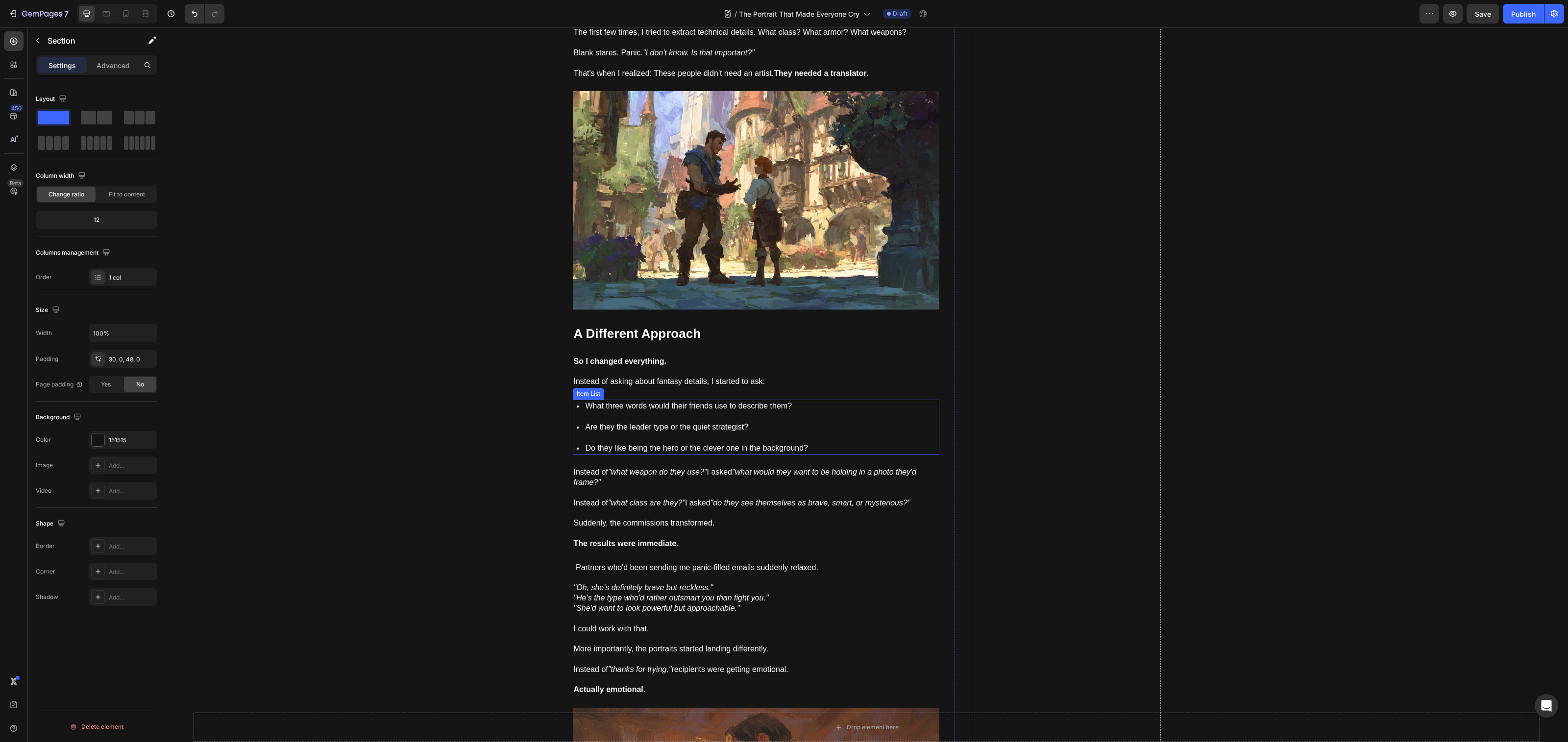
click at [846, 424] on div "What three words would their friends use to describe them? Are they the leader …" at bounding box center [755, 427] width 366 height 55
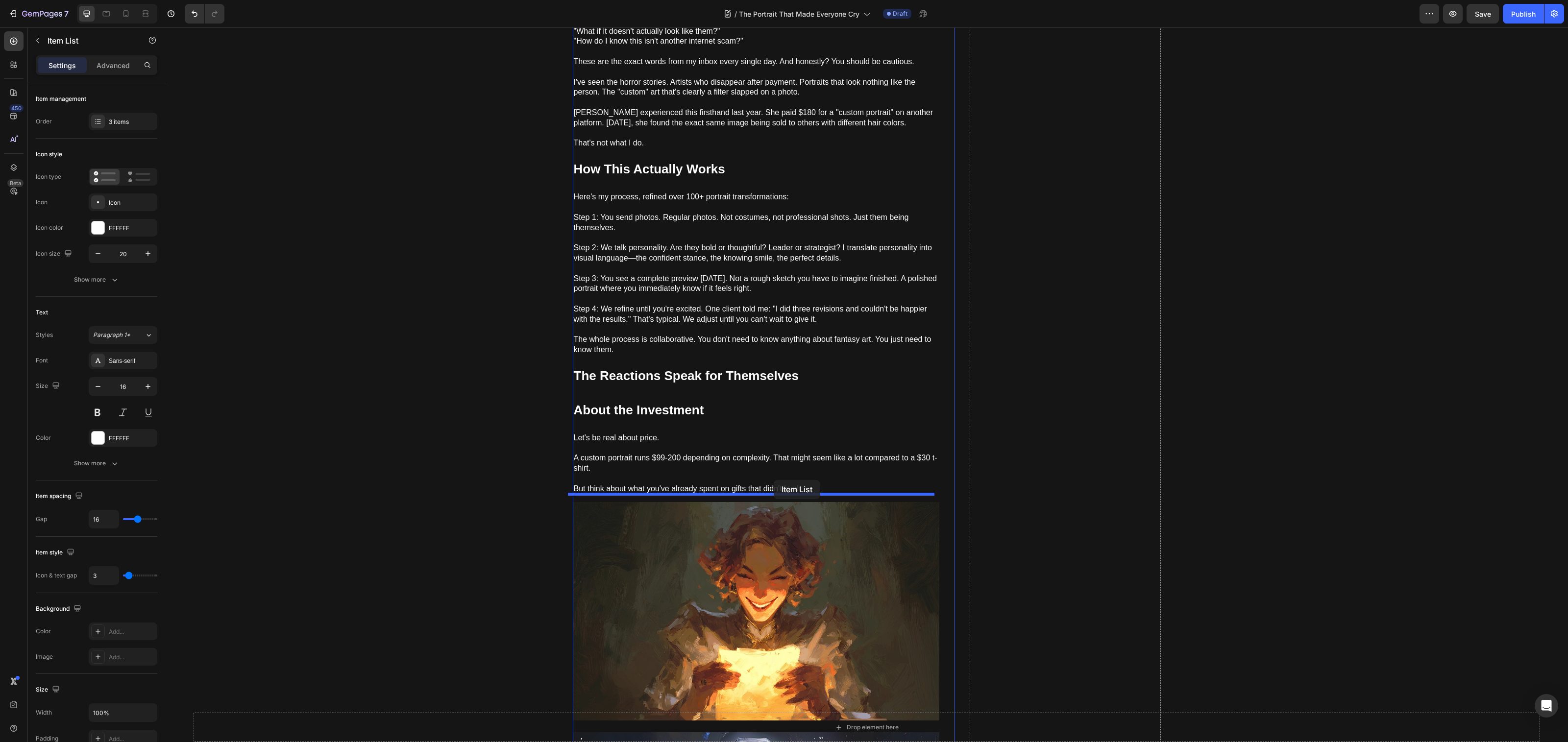
scroll to position [730, 0]
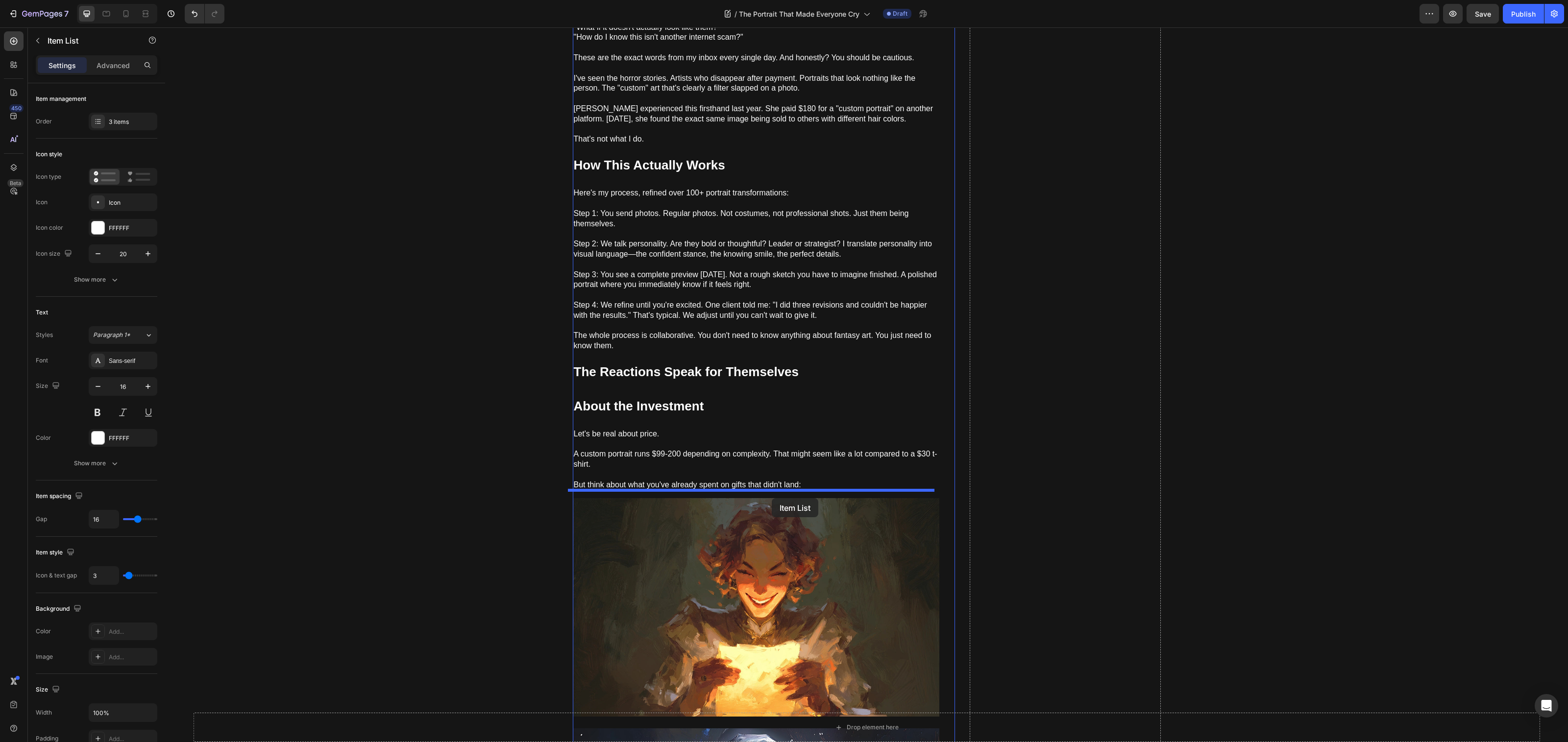
drag, startPoint x: 578, startPoint y: 385, endPoint x: 771, endPoint y: 497, distance: 223.1
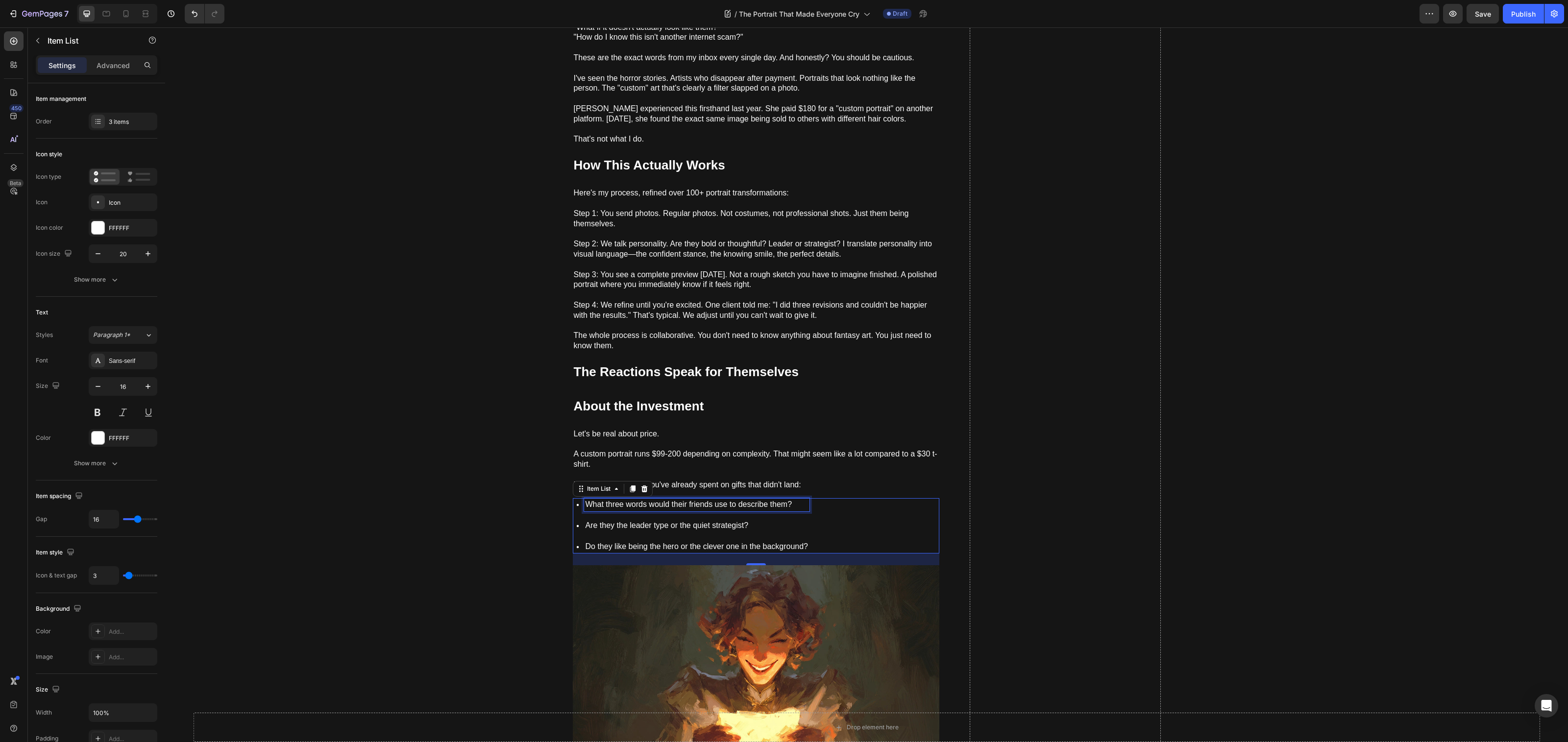
click at [731, 499] on p "What three words would their friends use to describe them?" at bounding box center [697, 505] width 223 height 10
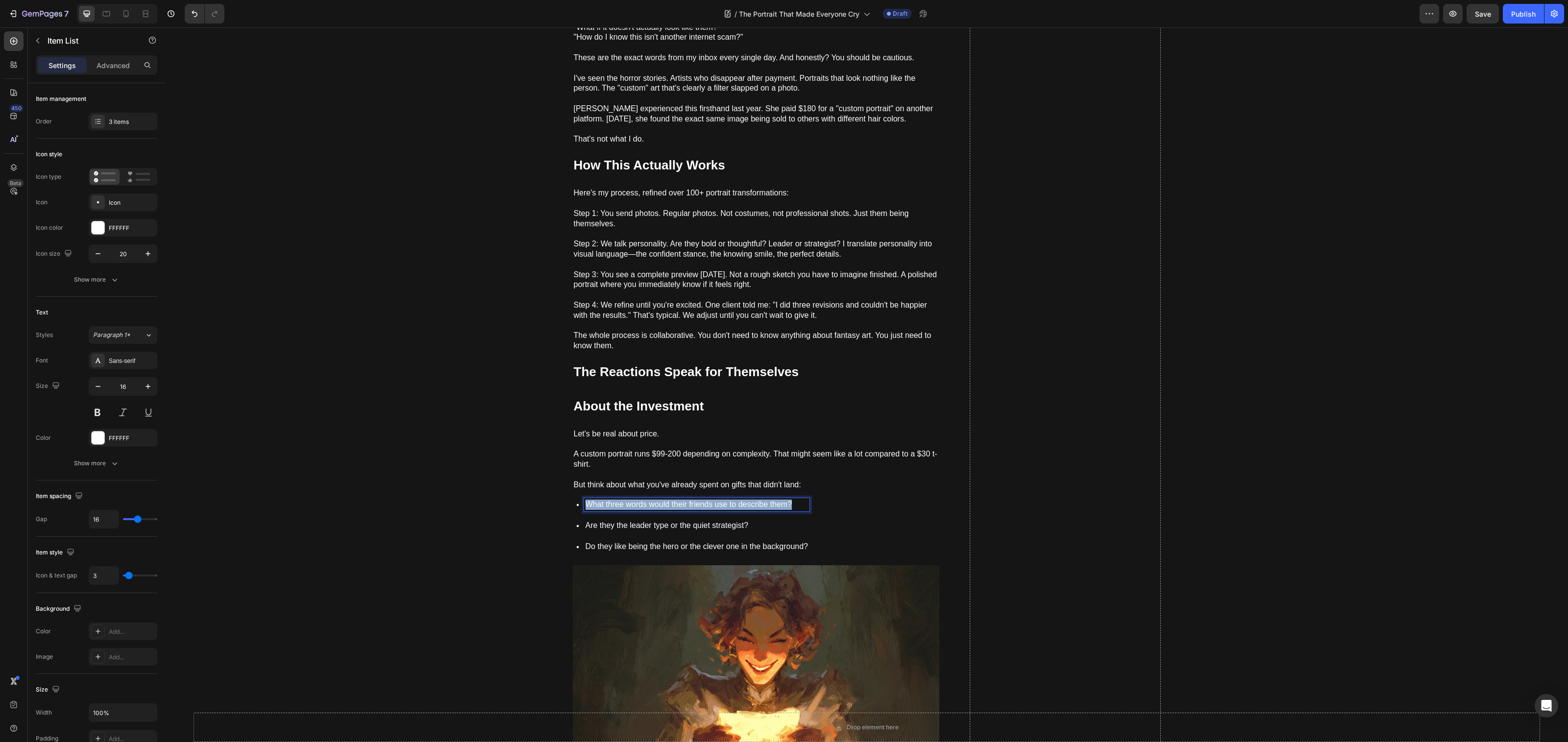
click at [731, 499] on p "What three words would their friends use to describe them?" at bounding box center [697, 505] width 223 height 10
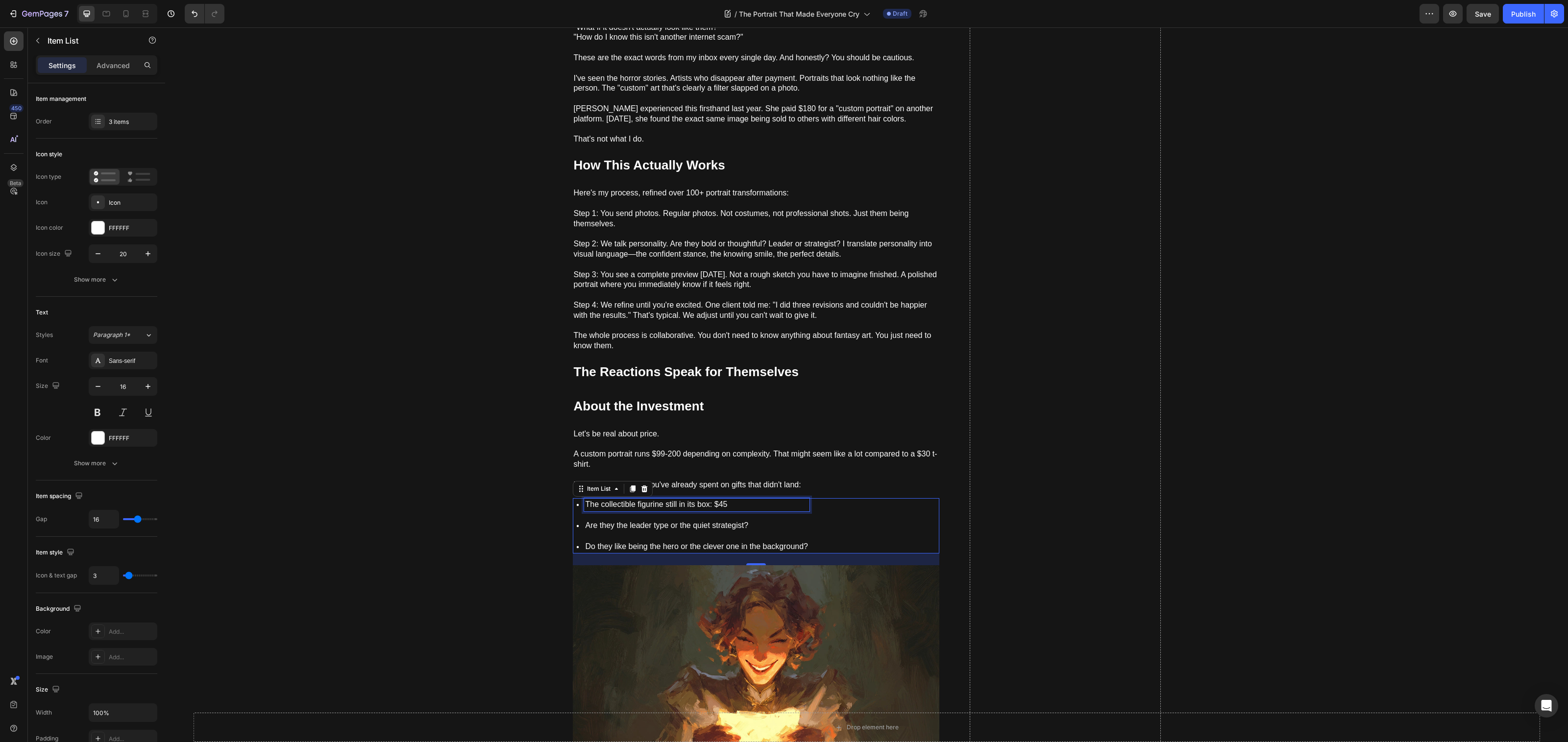
click at [666, 520] on p "Are they the leader type or the quiet strategist?" at bounding box center [697, 525] width 223 height 10
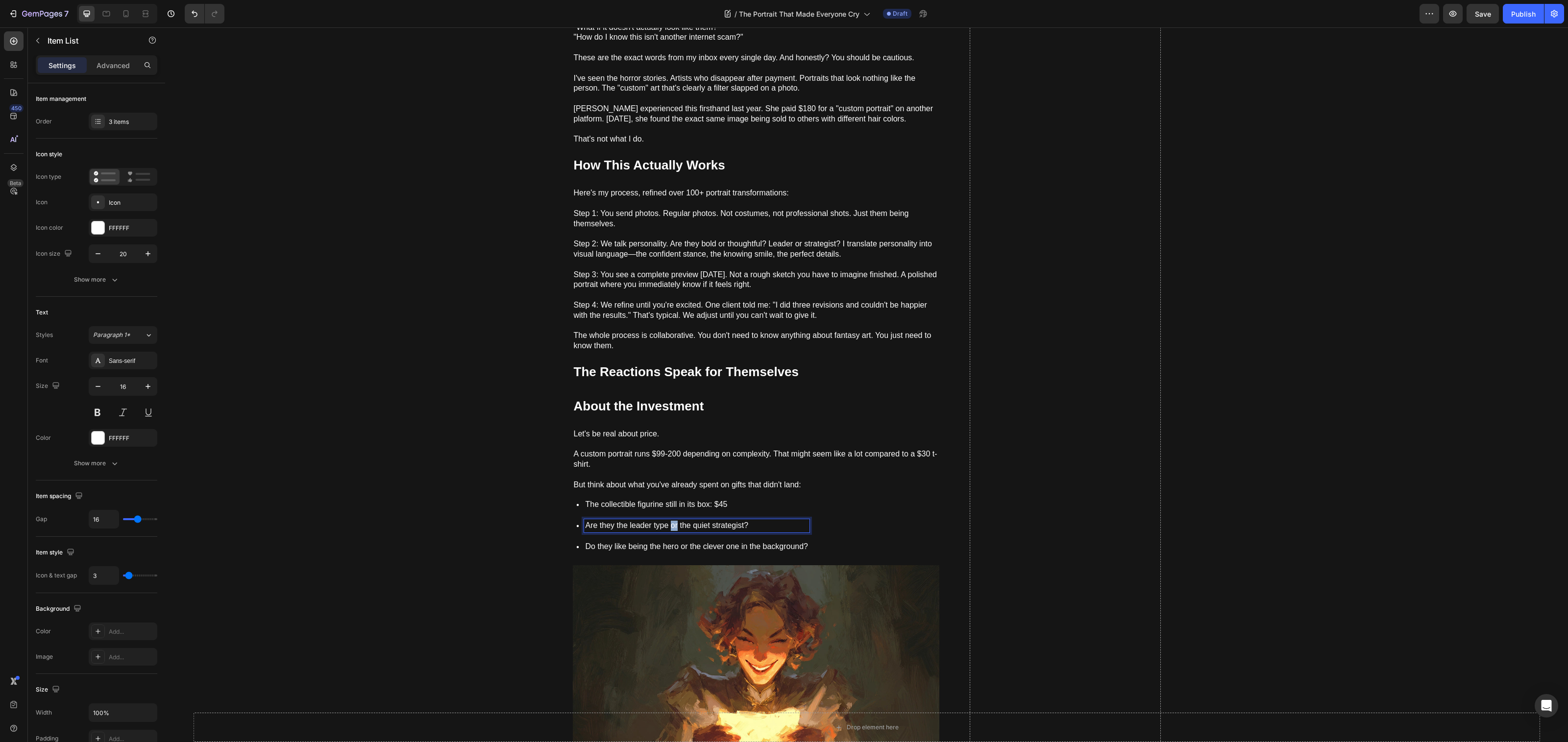
click at [666, 520] on p "Are they the leader type or the quiet strategist?" at bounding box center [697, 525] width 223 height 10
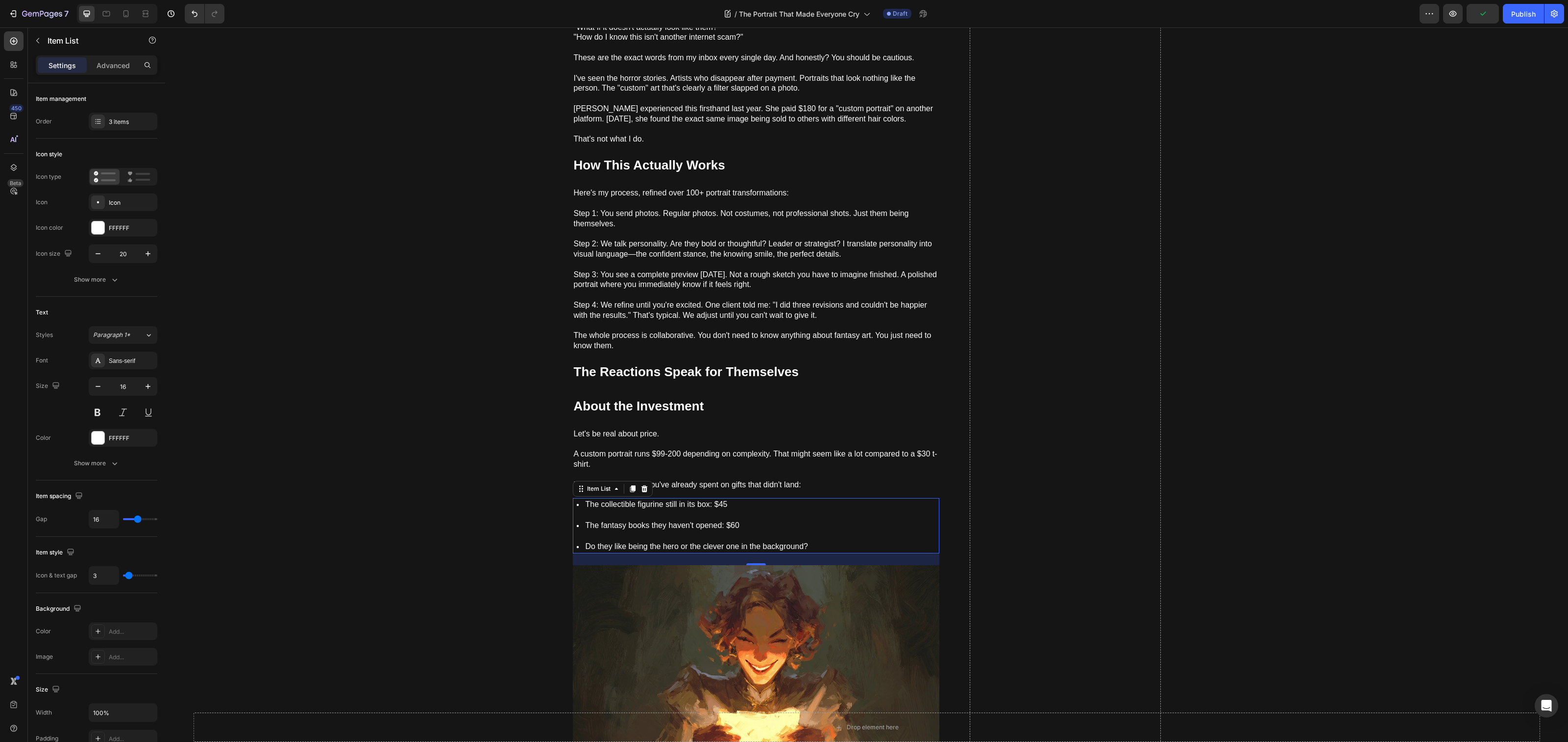
click at [688, 541] on p "Do they like being the hero or the clever one in the background?" at bounding box center [697, 546] width 223 height 10
click at [812, 536] on div "The collectible figurine still in its box: $45 The fantasy books they haven't o…" at bounding box center [755, 525] width 366 height 55
click at [805, 524] on div "The collectible figurine still in its box: $45 The fantasy books they haven't o…" at bounding box center [755, 525] width 366 height 55
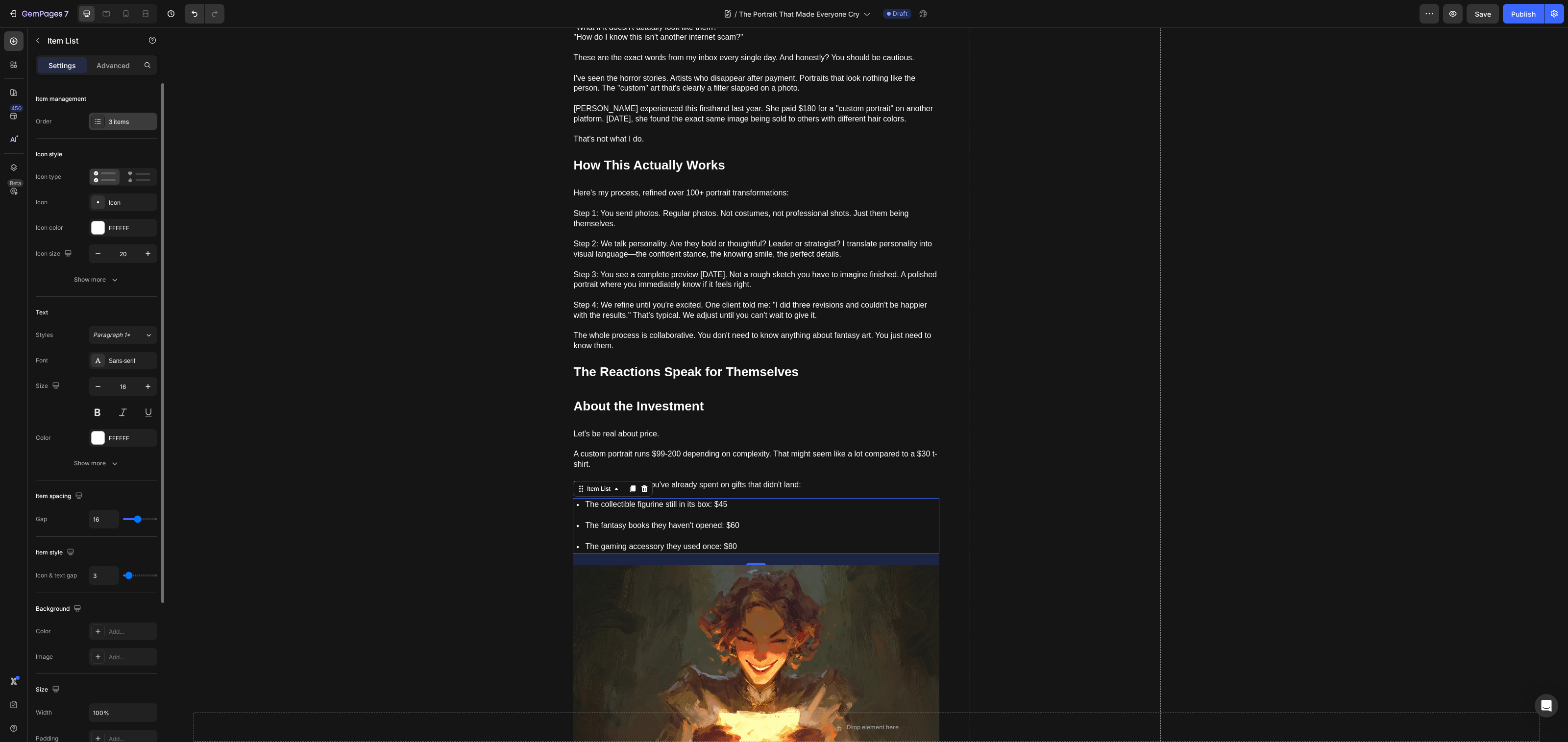
click at [111, 118] on div "3 items" at bounding box center [132, 122] width 46 height 9
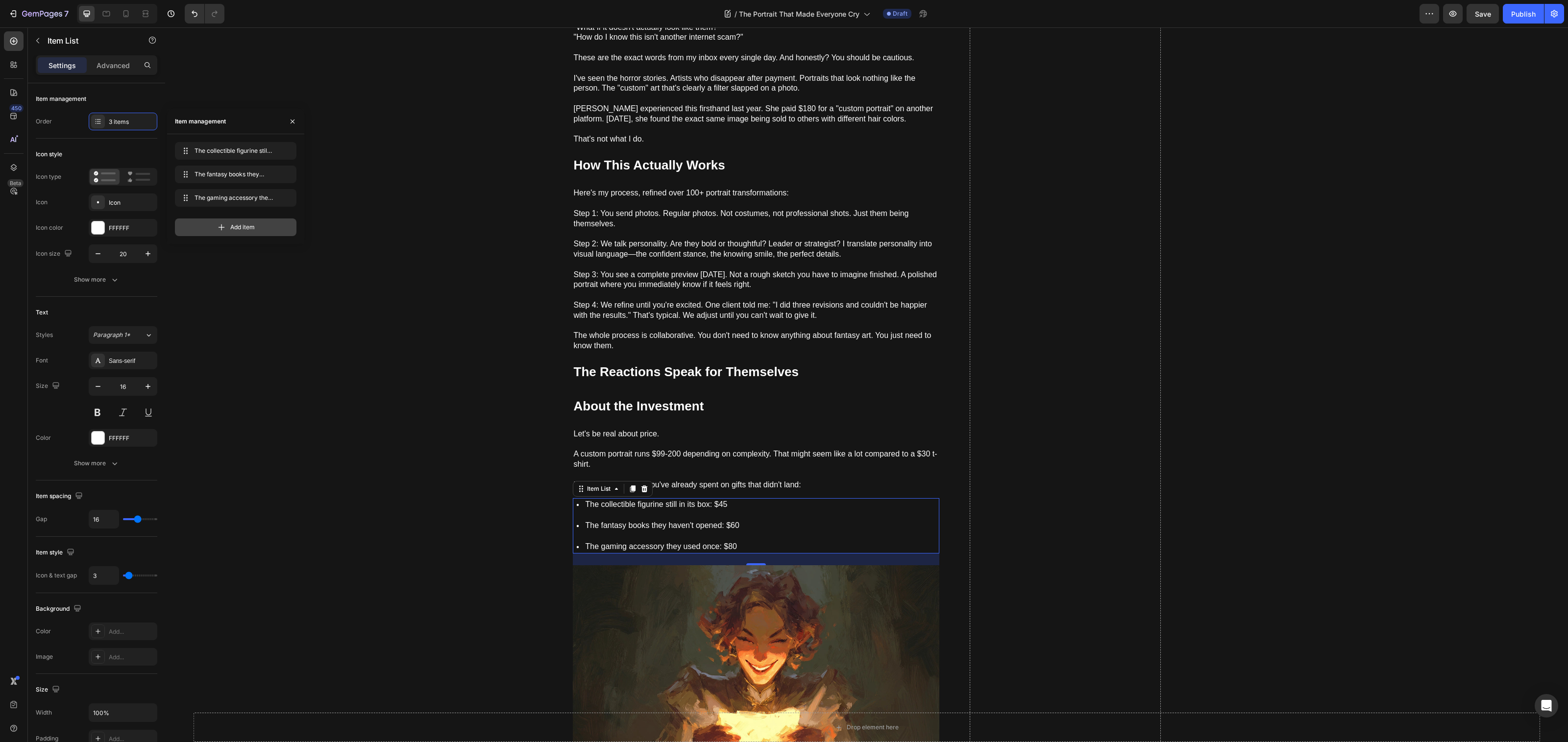
click at [225, 224] on icon at bounding box center [222, 227] width 10 height 10
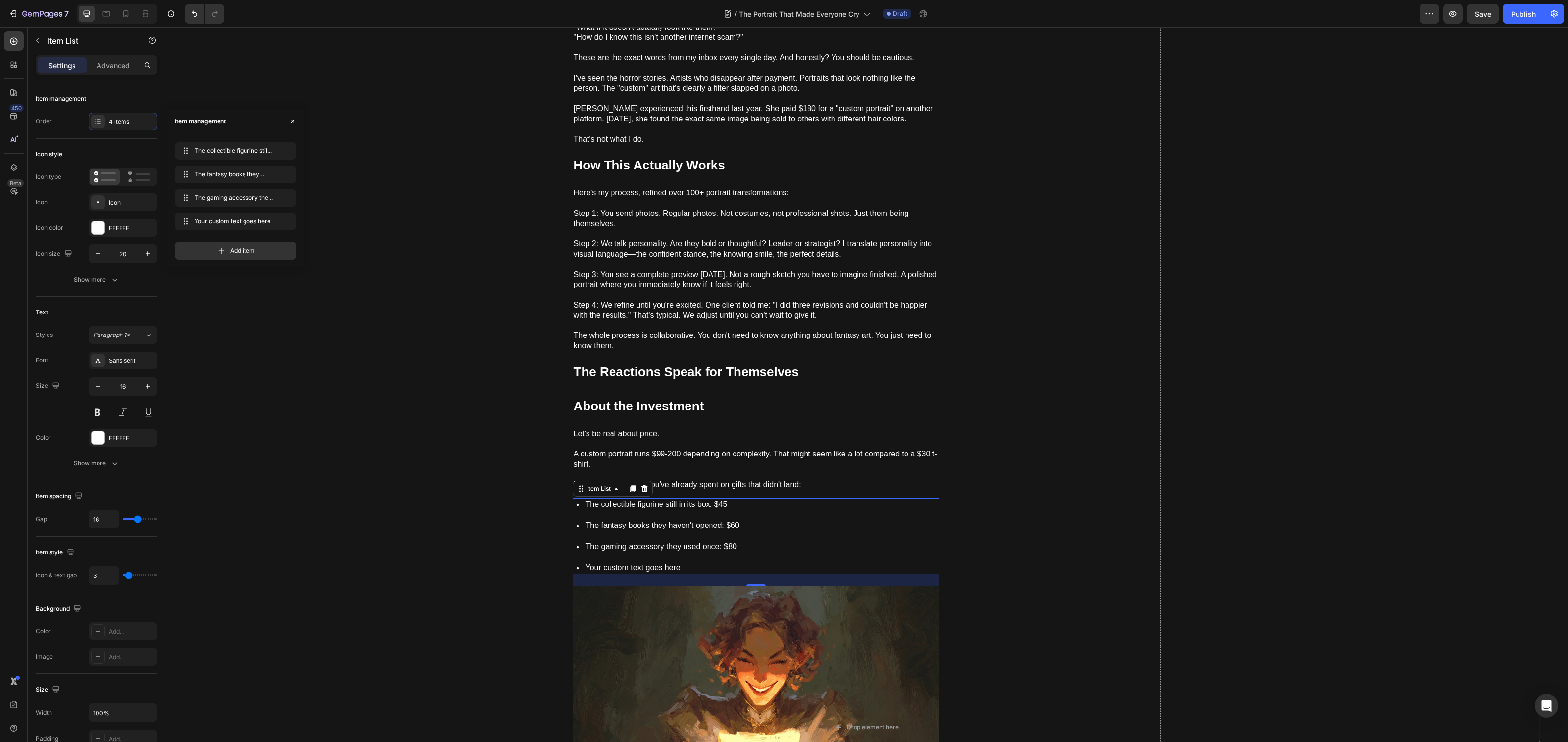
click at [620, 561] on div "Your custom text goes here" at bounding box center [662, 567] width 157 height 13
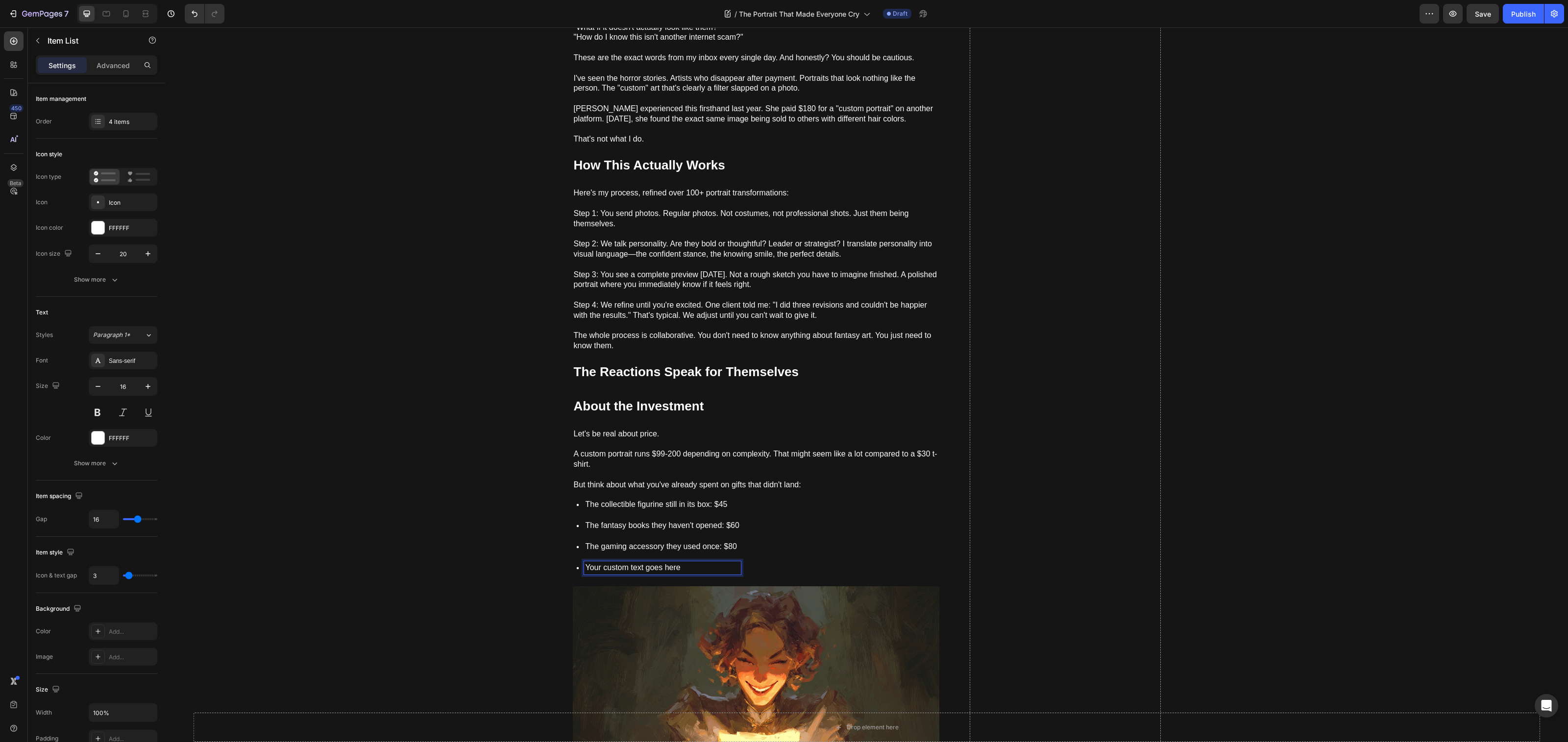
click at [620, 563] on p "Your custom text goes here" at bounding box center [662, 568] width 154 height 10
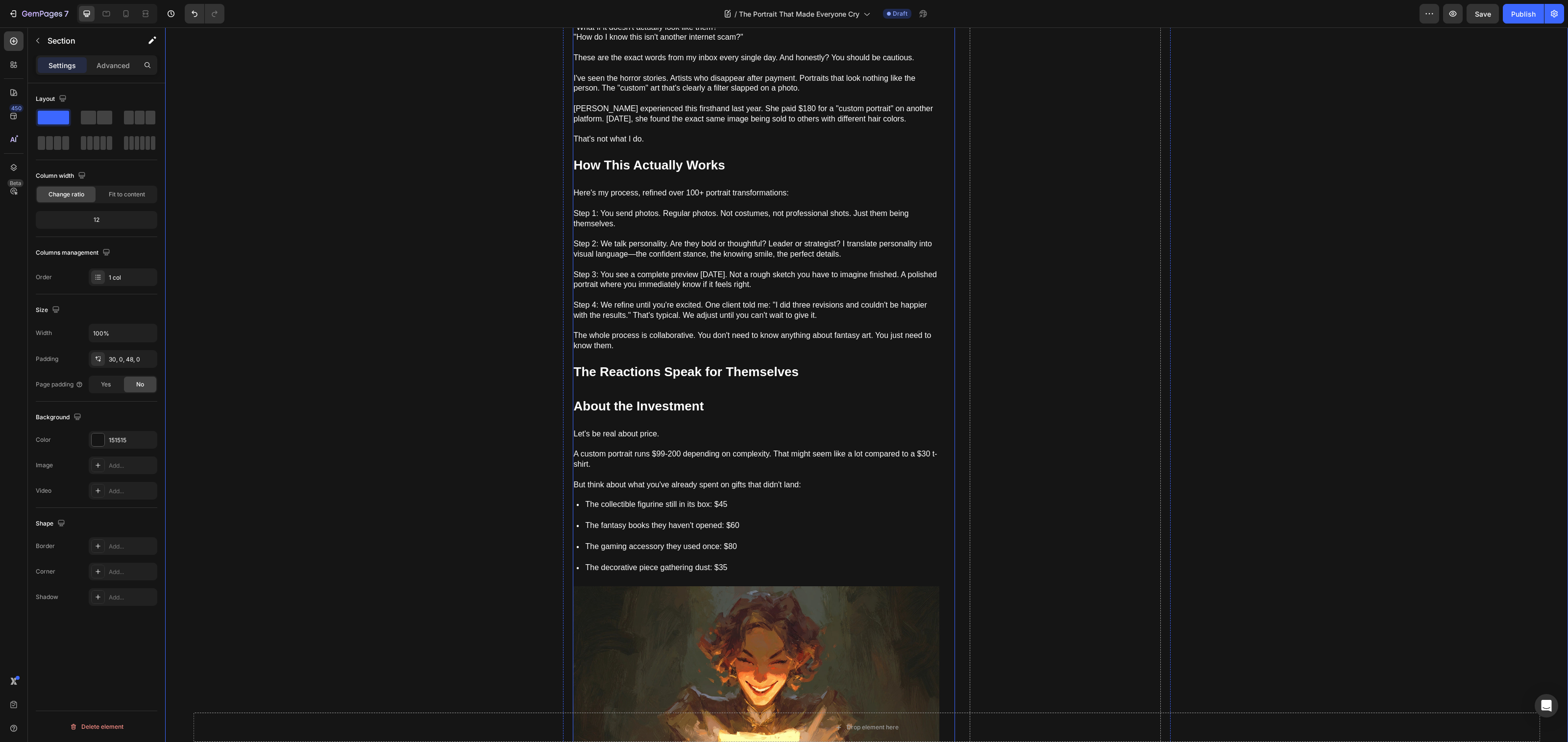
click at [780, 470] on p "But think about what you've already spent on gifts that didn't land:" at bounding box center [755, 480] width 365 height 20
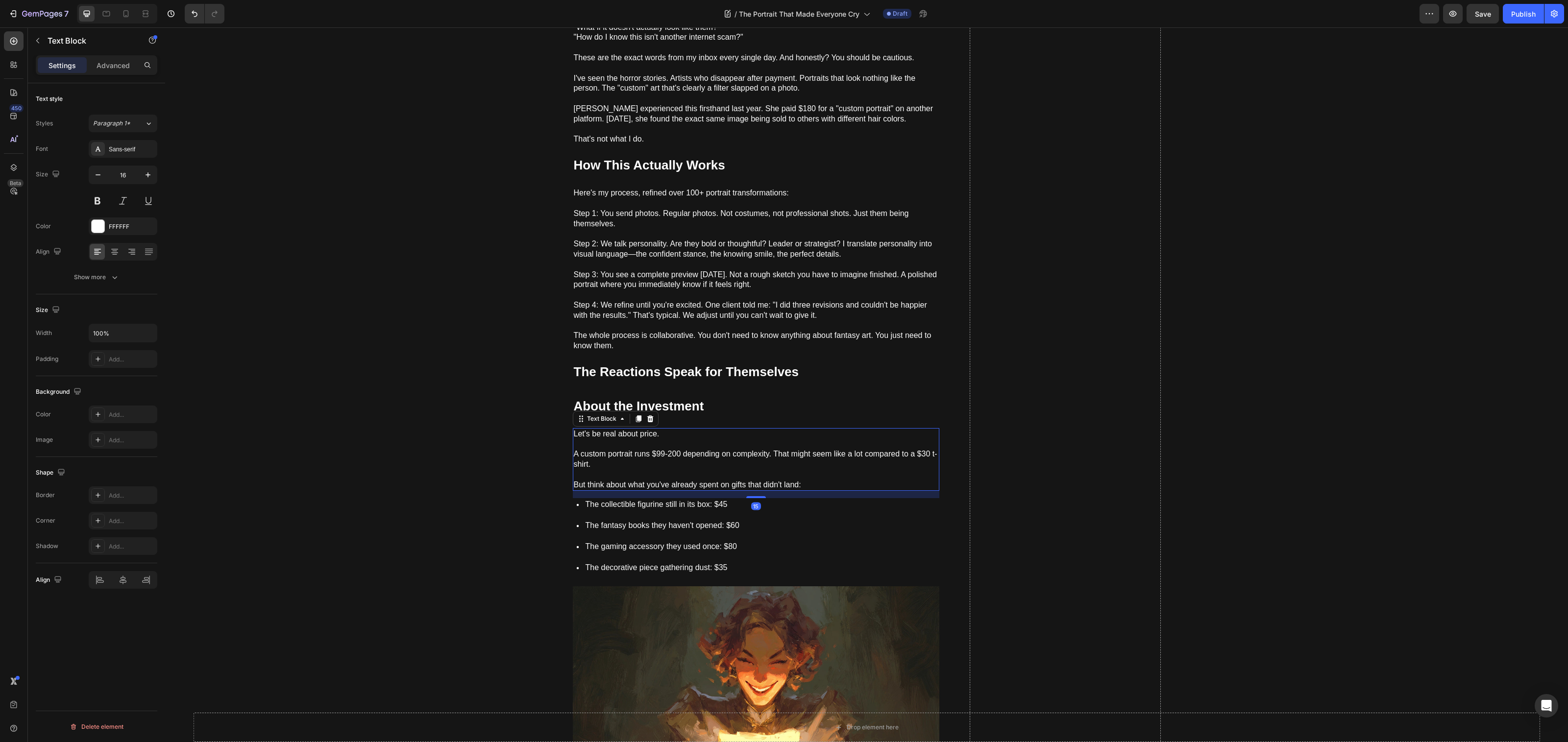
click at [644, 413] on div at bounding box center [650, 419] width 12 height 12
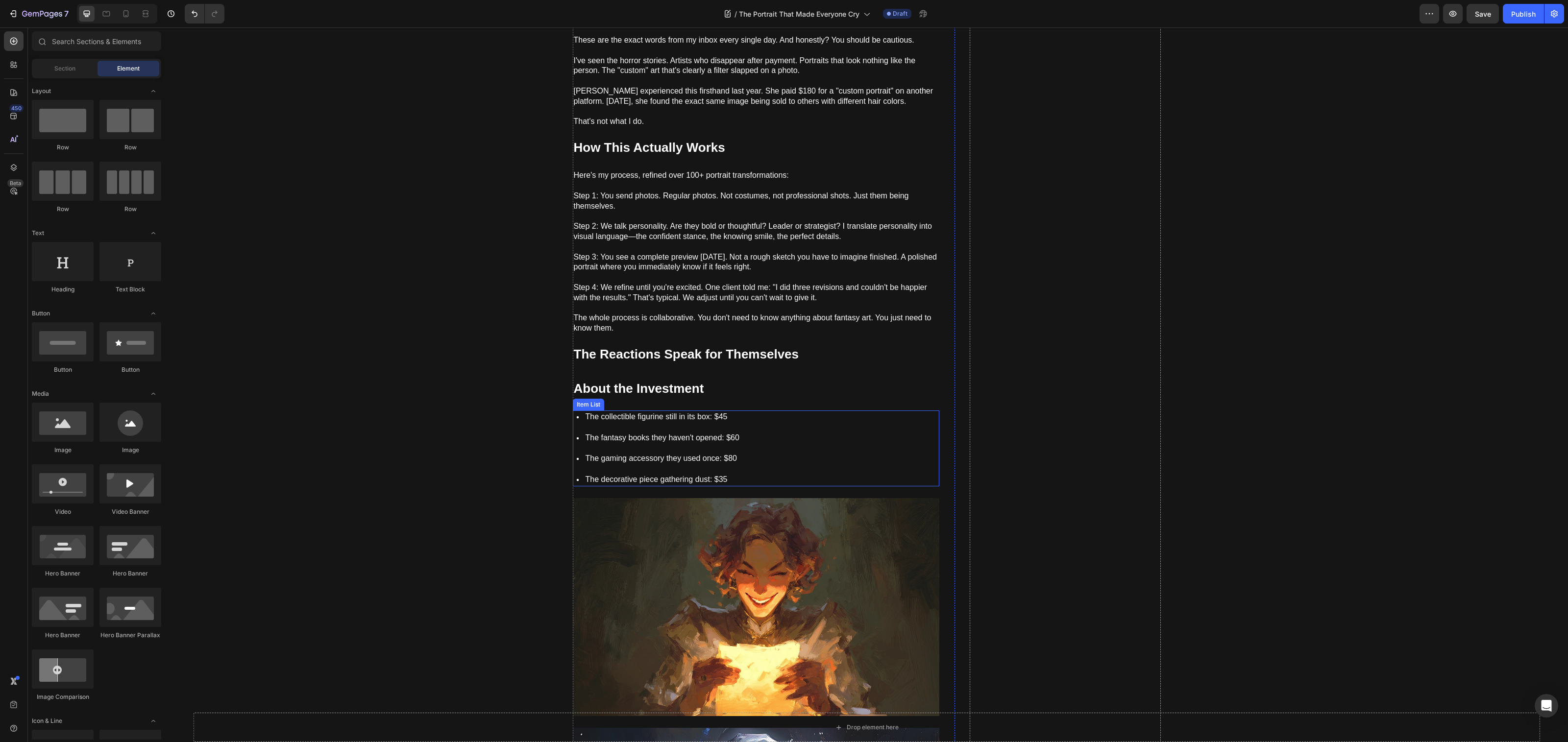
scroll to position [751, 0]
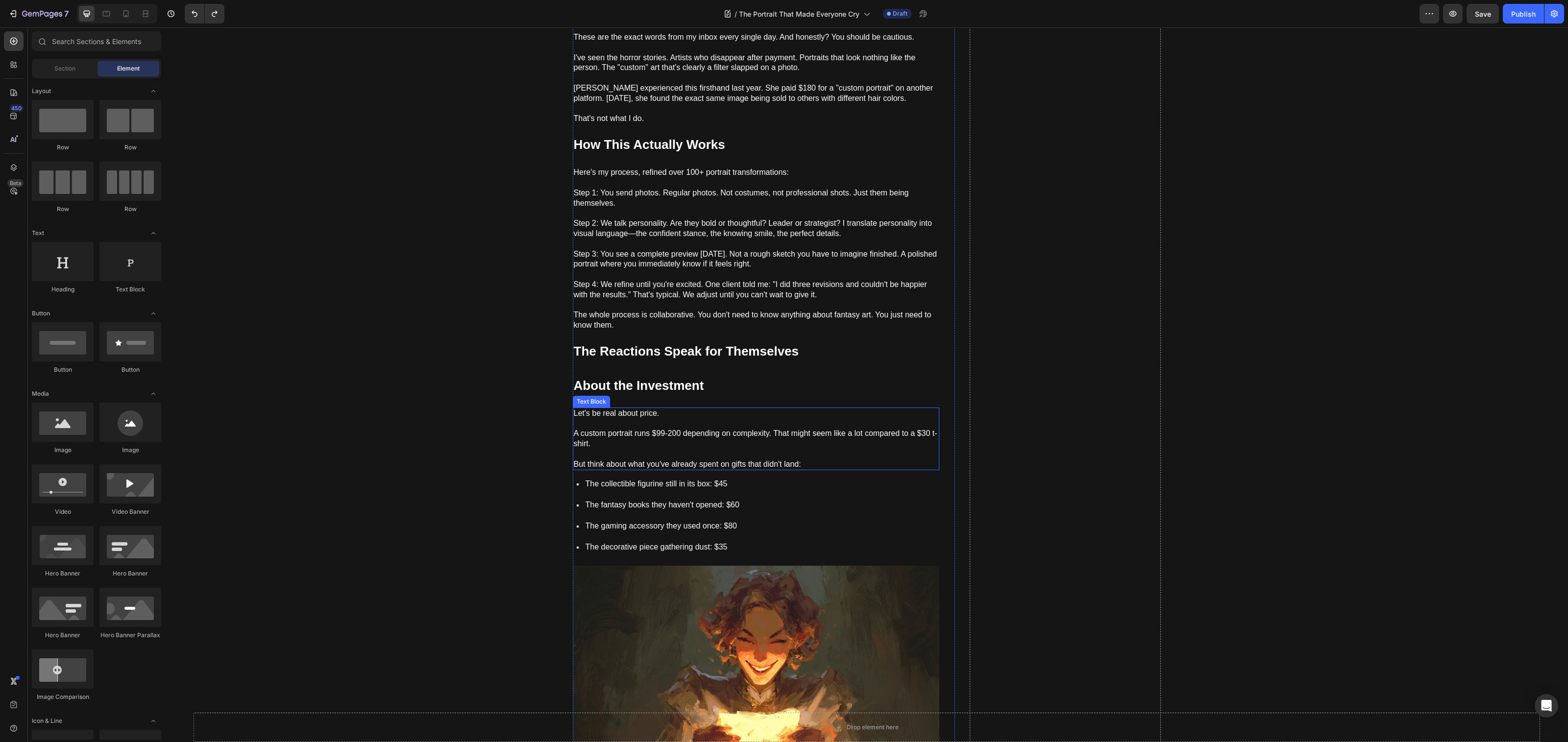
click at [690, 422] on p "A custom portrait runs $99-200 depending on complexity. That might seem like a …" at bounding box center [755, 434] width 365 height 30
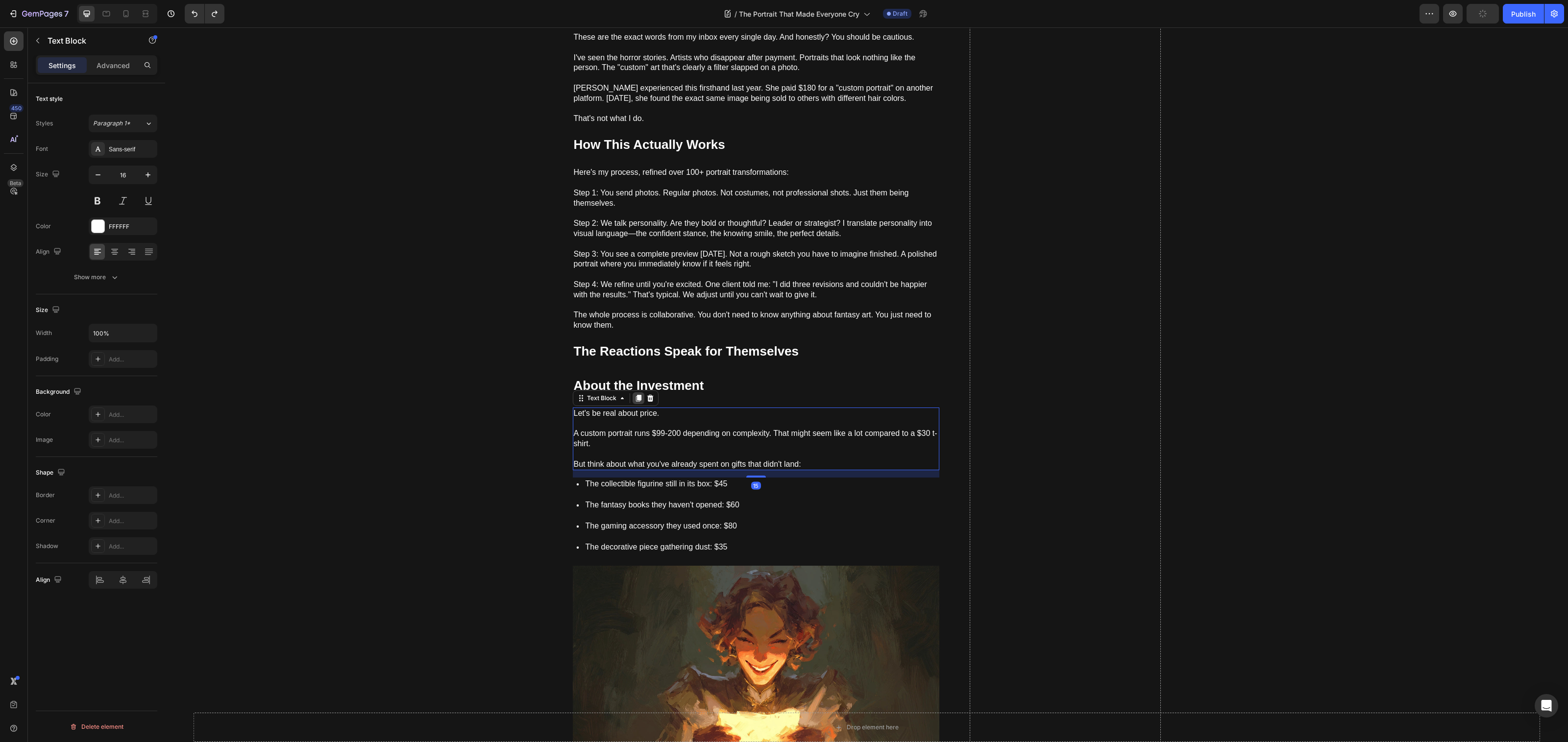
click at [637, 394] on icon at bounding box center [638, 398] width 8 height 8
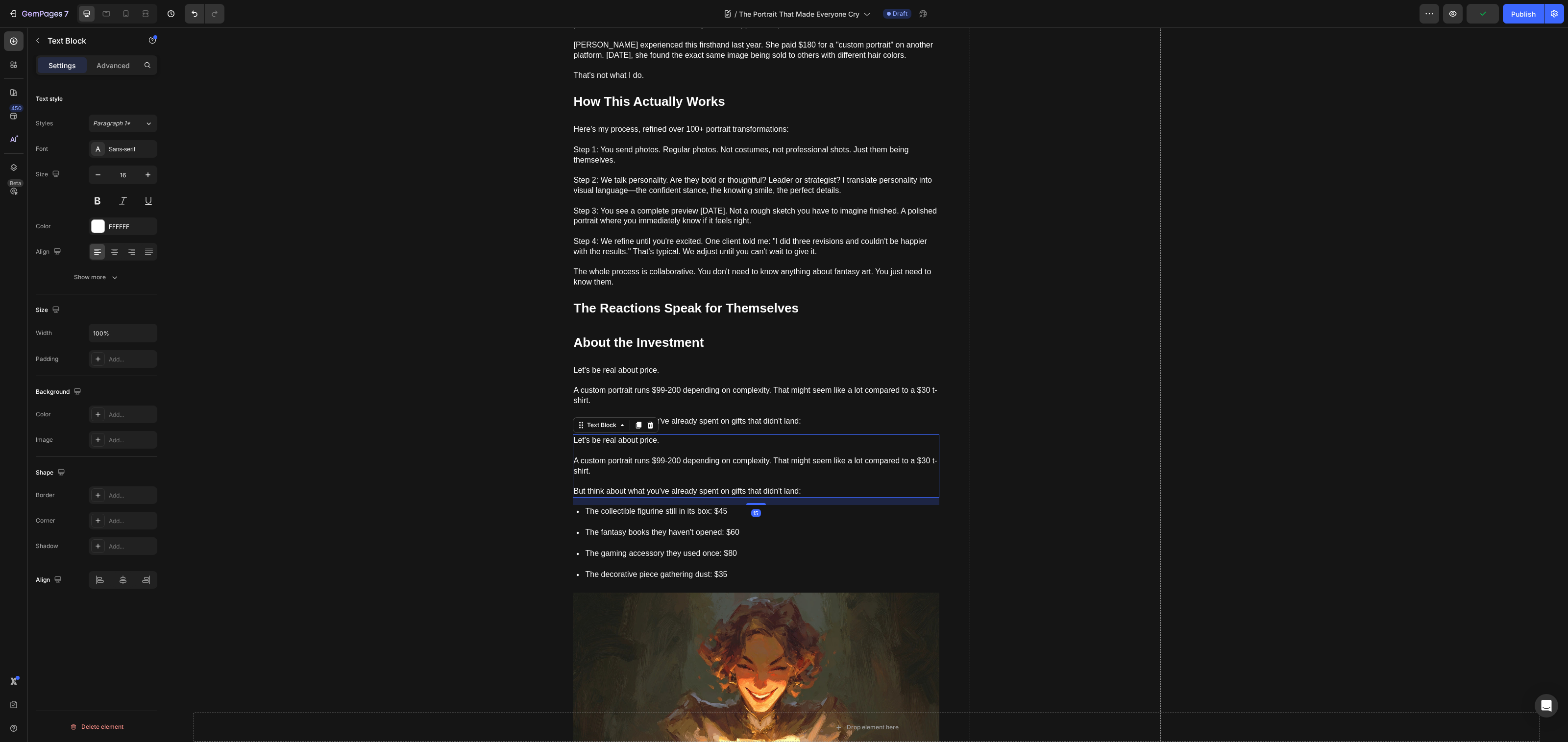
scroll to position [982, 0]
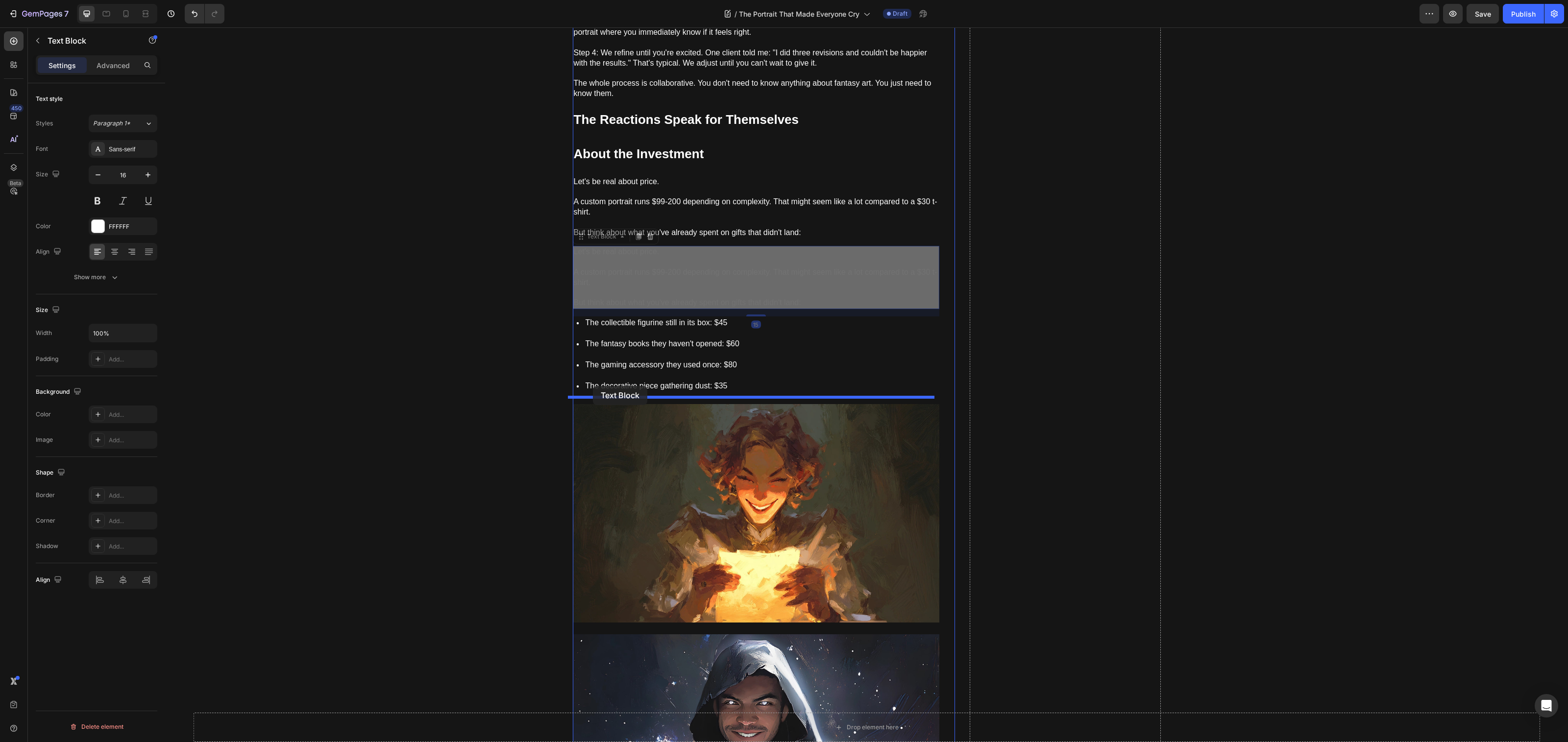
drag, startPoint x: 578, startPoint y: 243, endPoint x: 593, endPoint y: 386, distance: 143.8
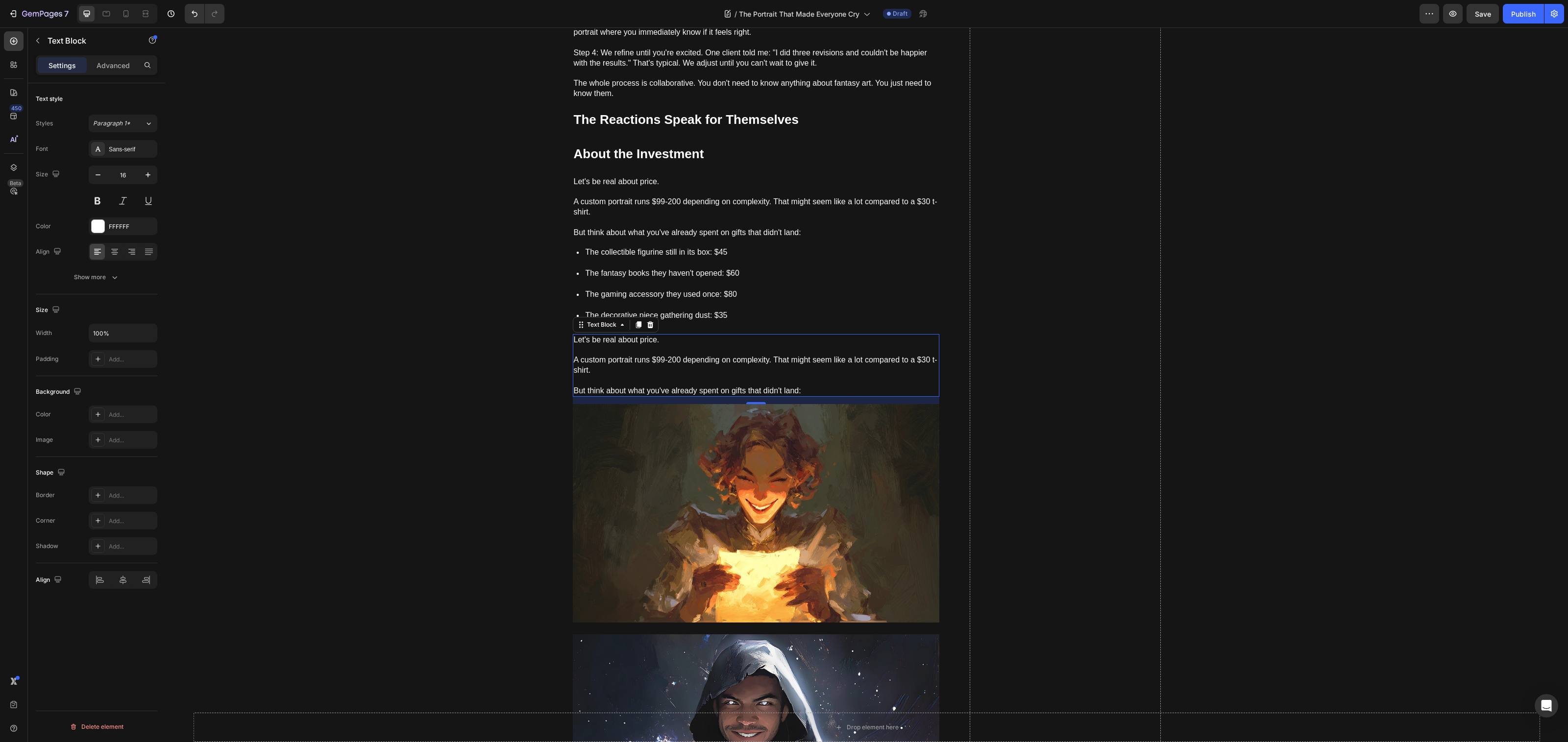
click at [680, 375] on p "But think about what you've already spent on gifts that didn't land:" at bounding box center [755, 385] width 365 height 20
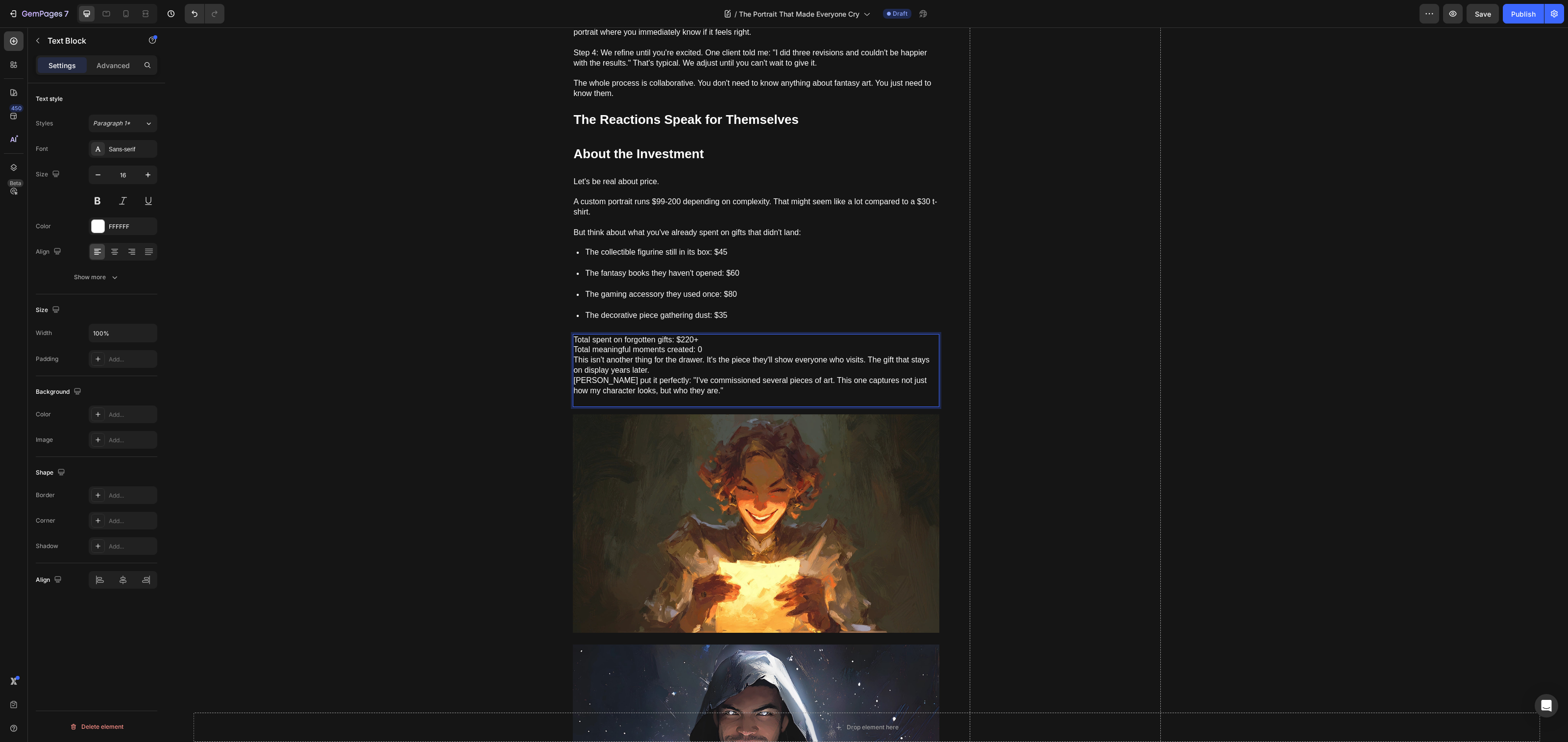
click at [718, 336] on p "Total spent on forgotten gifts: $220+ Total meaningful moments created: 0 This …" at bounding box center [755, 370] width 365 height 71
click at [718, 342] on p "Total spent on forgotten gifts: $220+ Total meaningful moments created: 0 This …" at bounding box center [755, 370] width 365 height 71
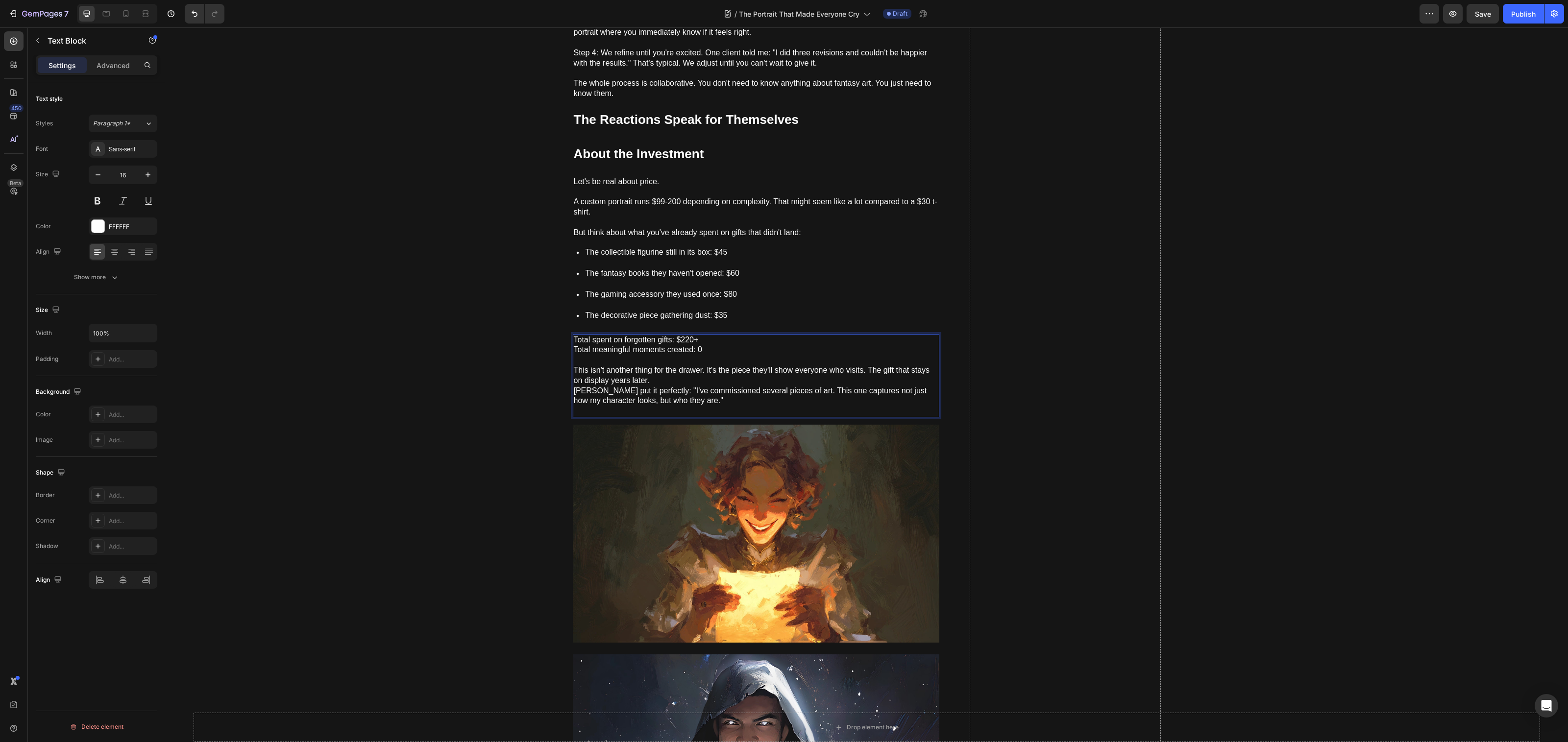
click at [696, 372] on p "⁠⁠⁠⁠⁠⁠⁠ This isn't another thing for the drawer. It's the piece they'll show ev…" at bounding box center [755, 385] width 365 height 61
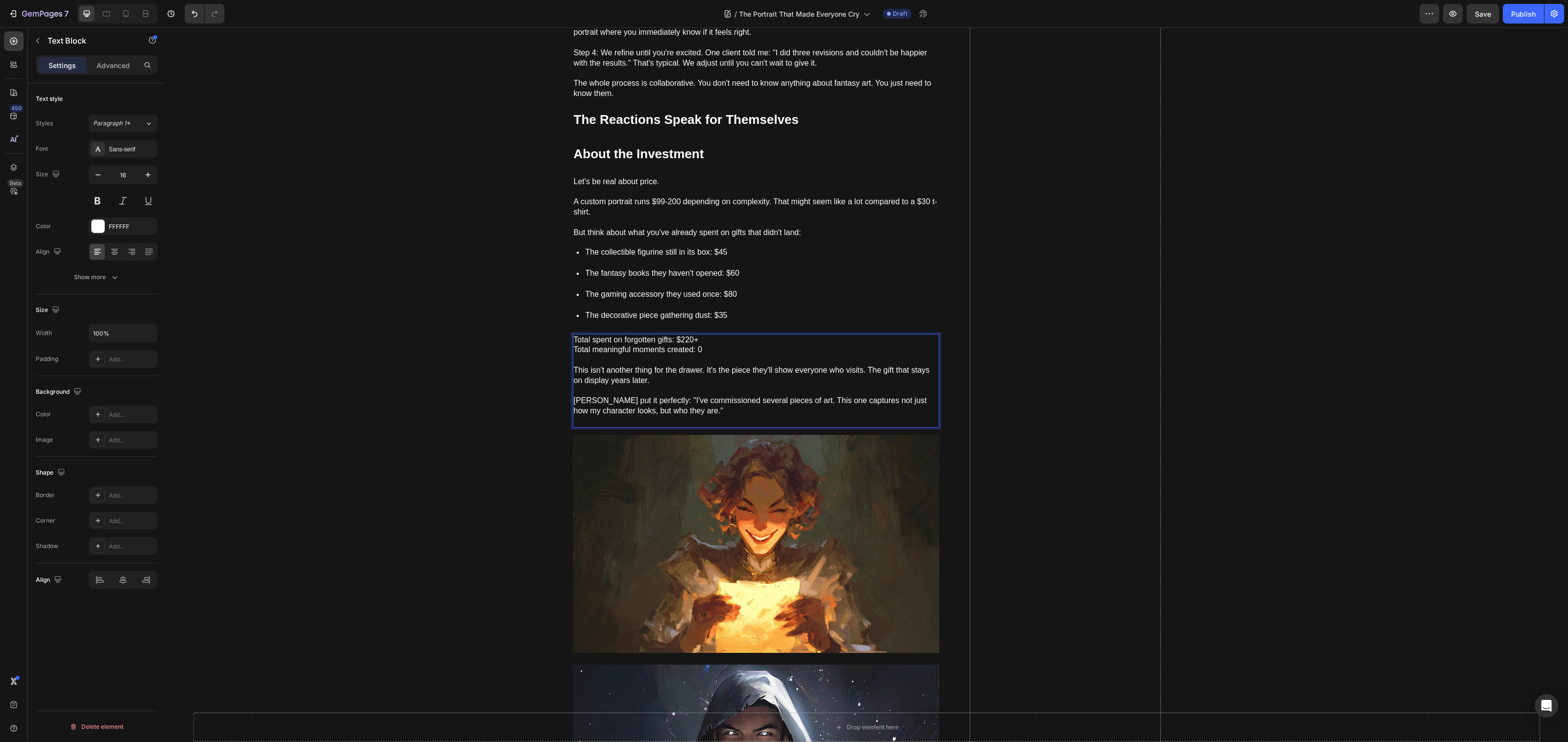
click at [680, 411] on p "⁠⁠⁠⁠⁠⁠⁠ Rob put it perfectly: "I've commissioned several pieces of art. This on…" at bounding box center [755, 406] width 365 height 40
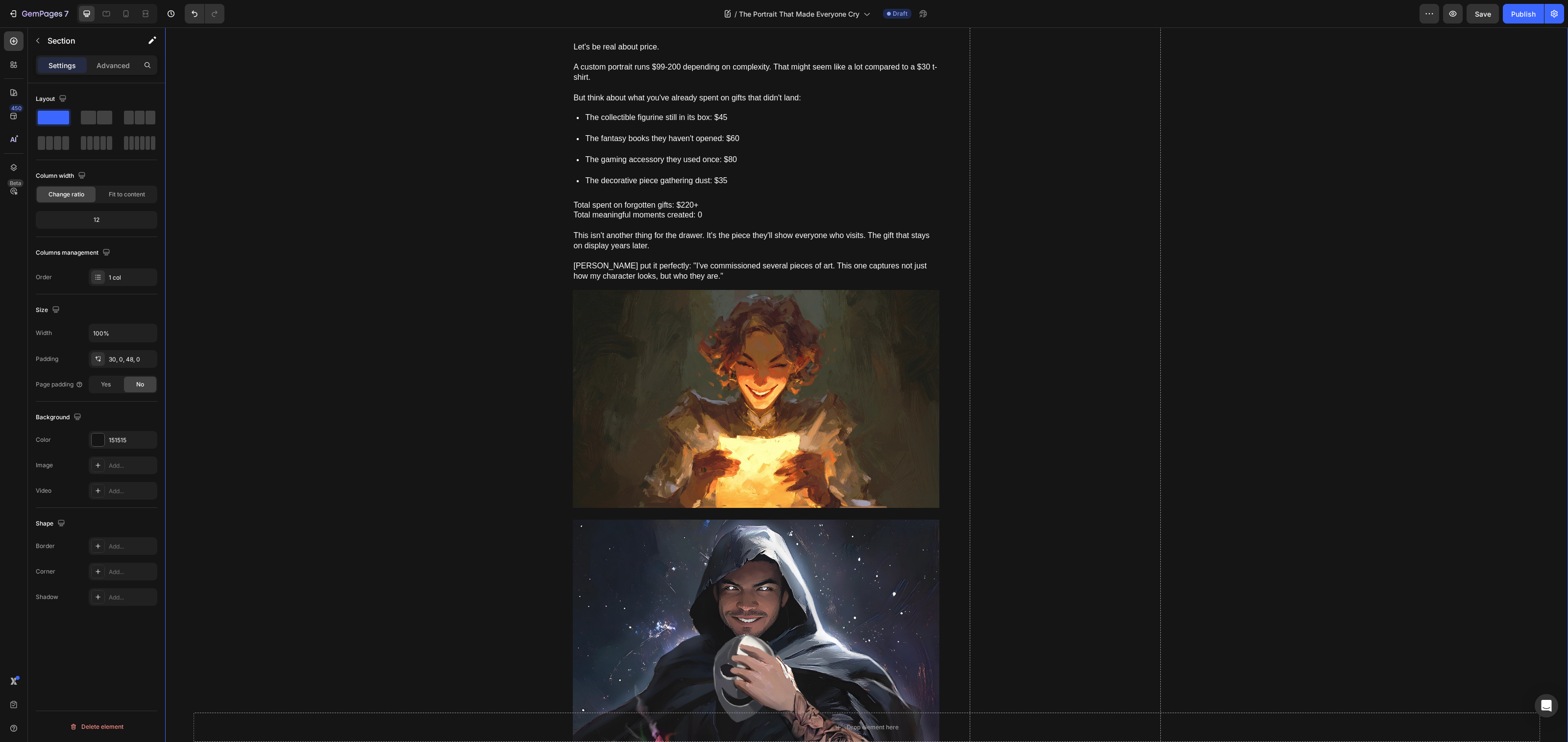
scroll to position [707, 0]
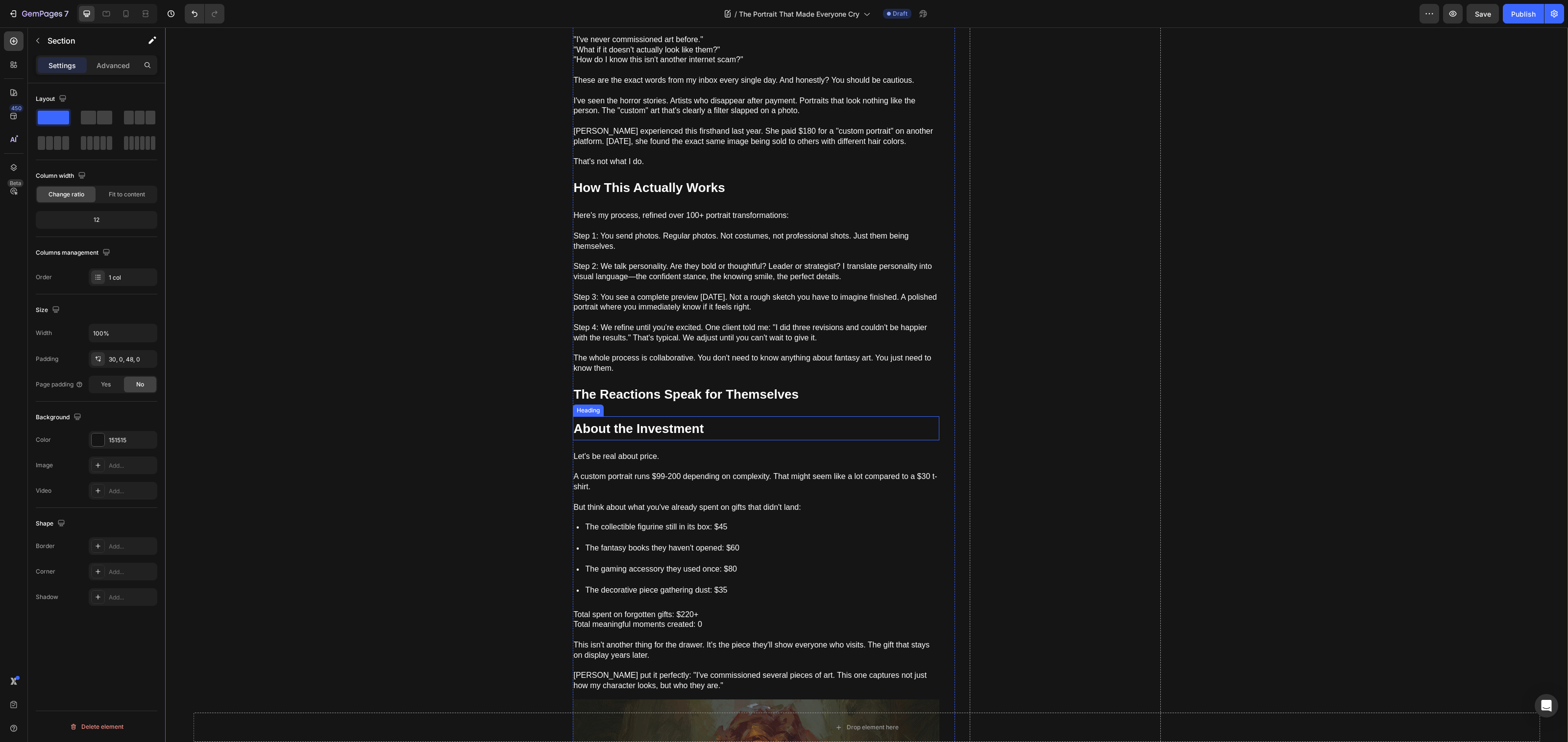
click at [766, 423] on h2 "About the Investment" at bounding box center [755, 428] width 366 height 24
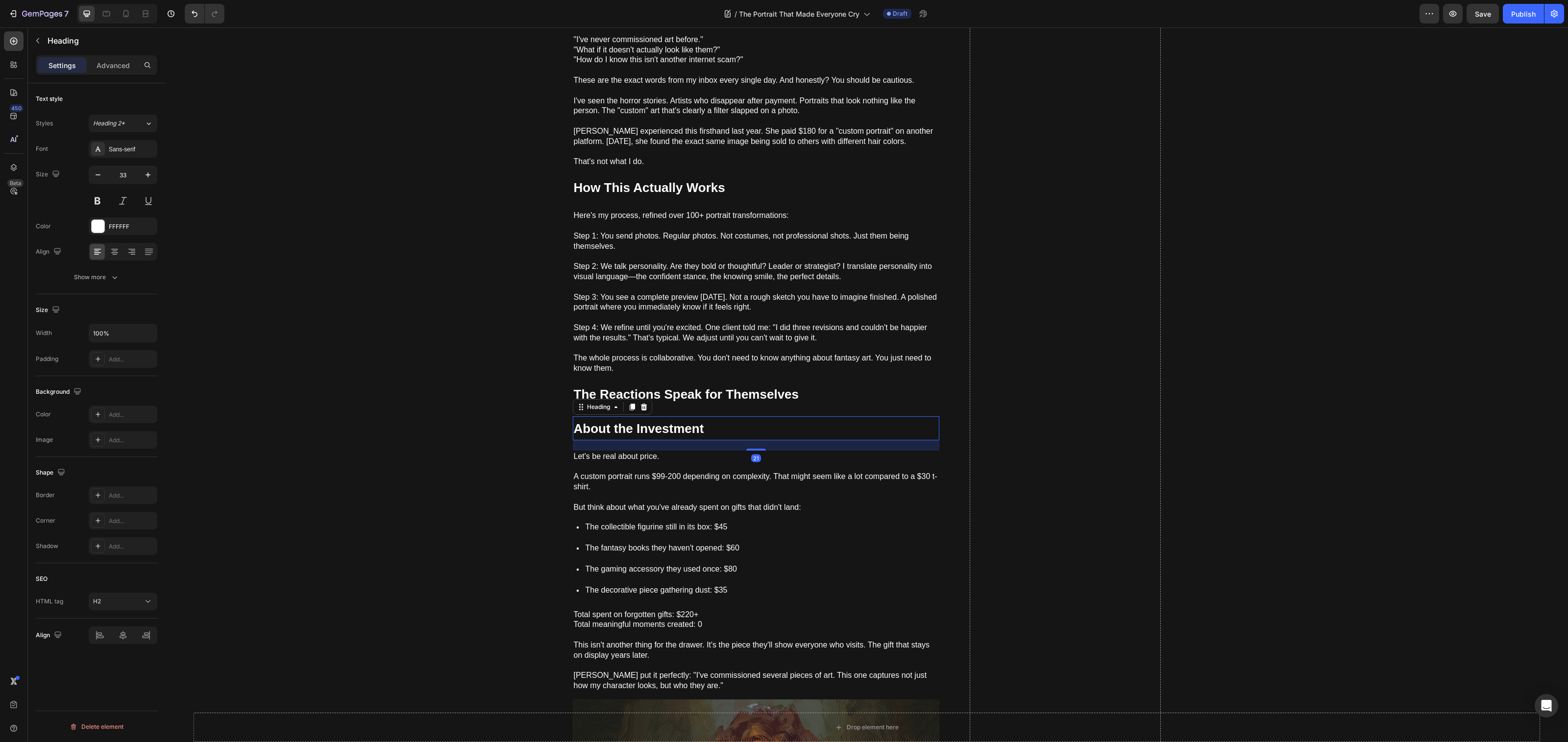
click at [629, 403] on icon at bounding box center [631, 406] width 5 height 6
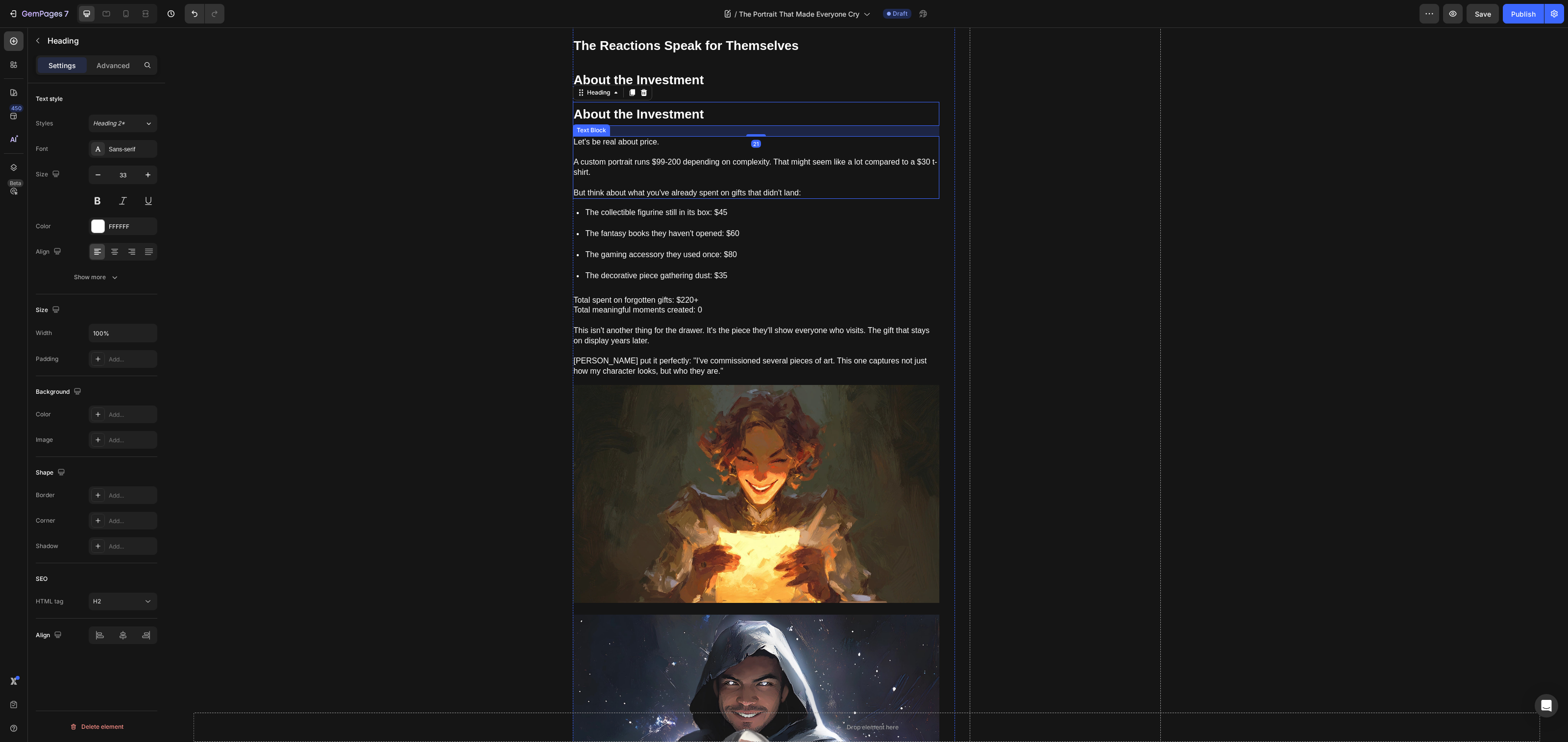
scroll to position [870, 0]
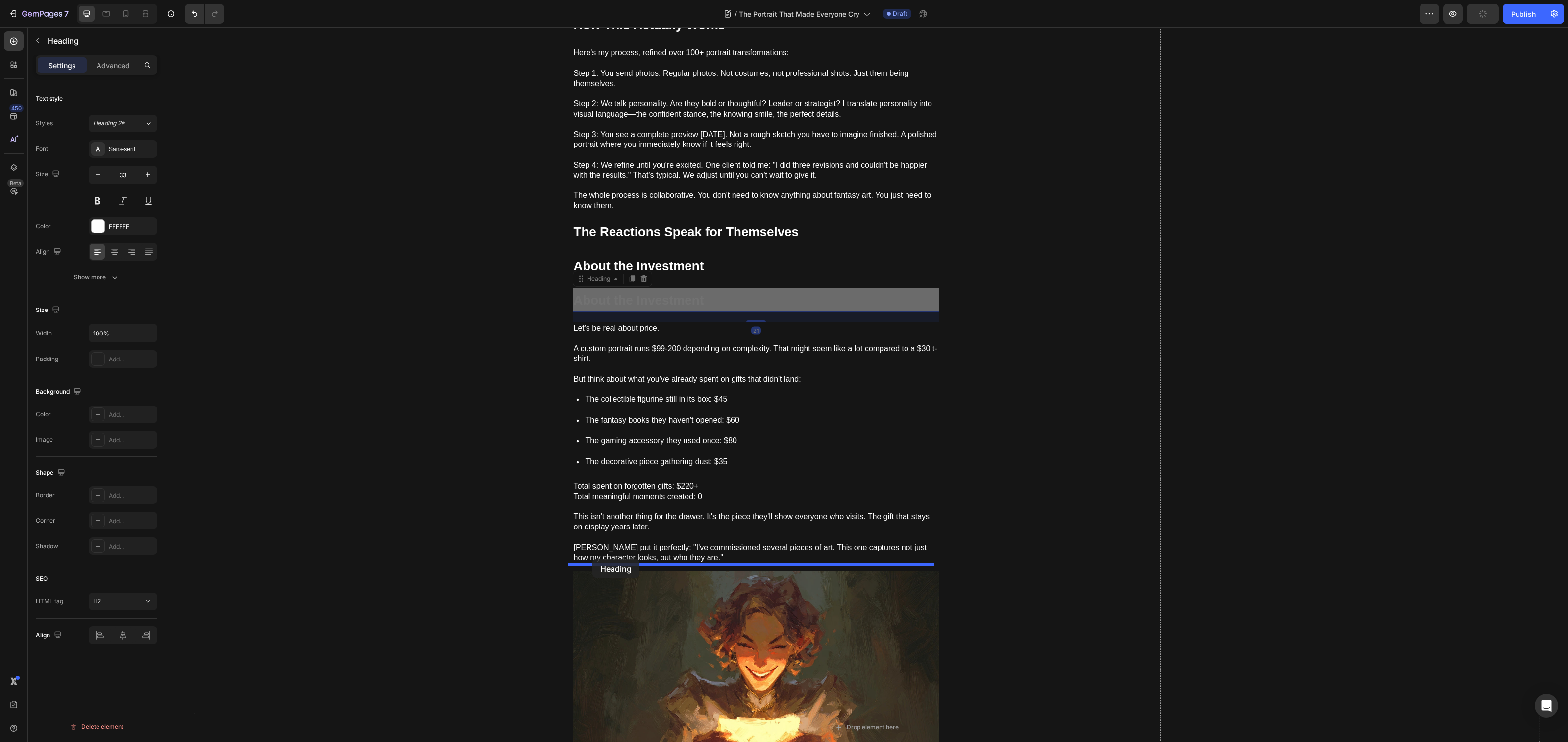
drag, startPoint x: 576, startPoint y: 273, endPoint x: 592, endPoint y: 559, distance: 286.4
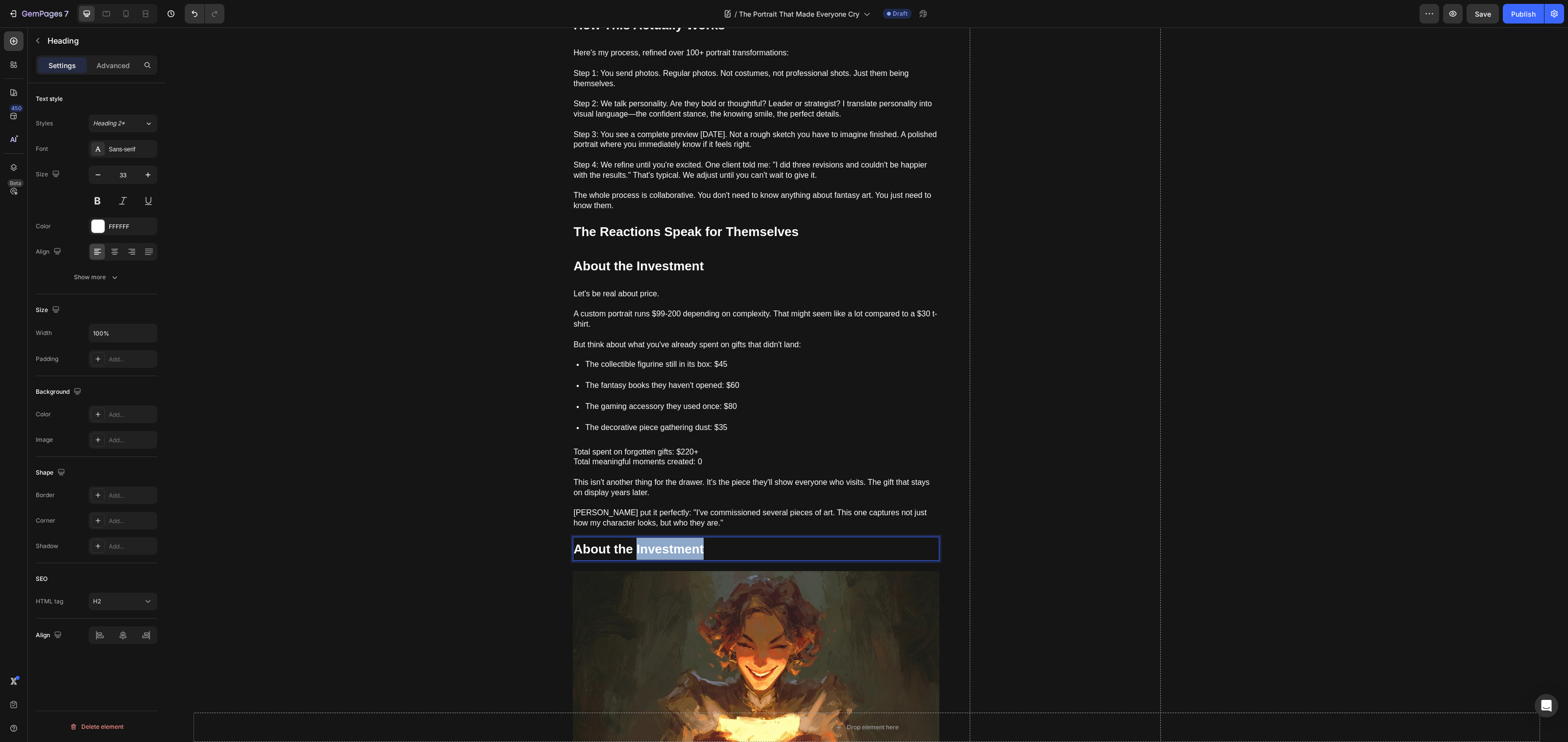
click at [630, 544] on strong "About the Investment" at bounding box center [638, 549] width 130 height 14
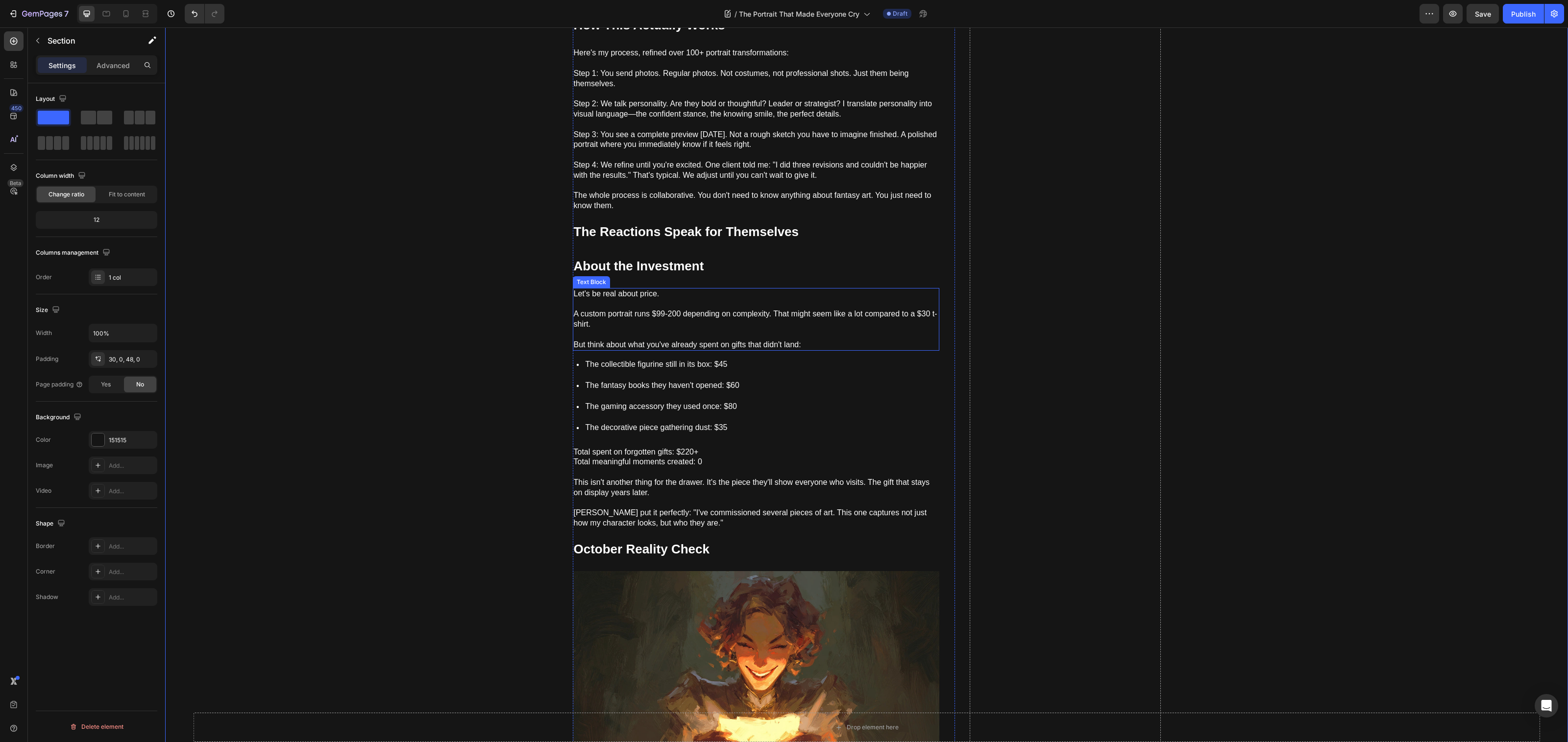
click at [775, 311] on p "A custom portrait runs $99-200 depending on complexity. That might seem like a …" at bounding box center [755, 315] width 365 height 30
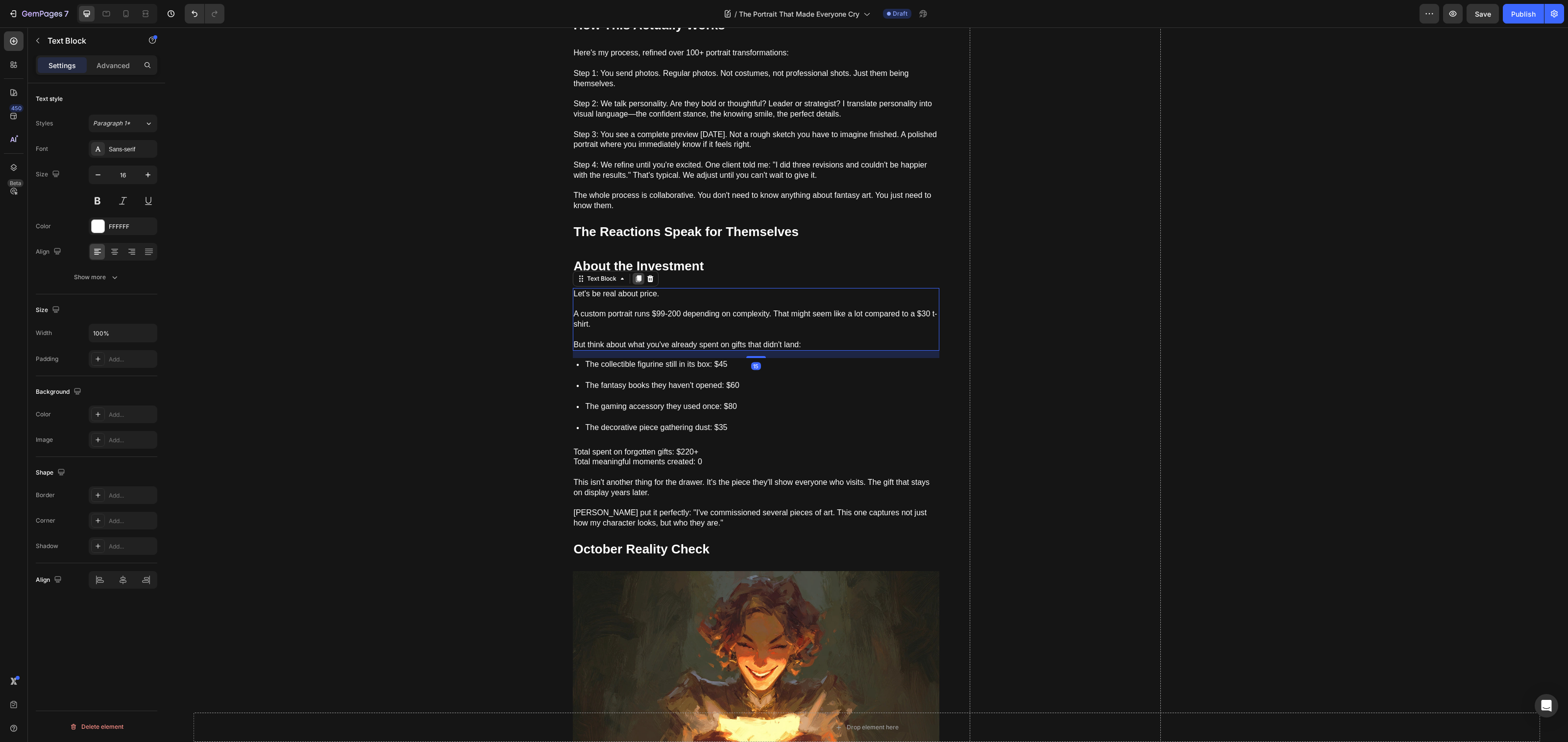
click at [636, 275] on icon at bounding box center [638, 278] width 5 height 6
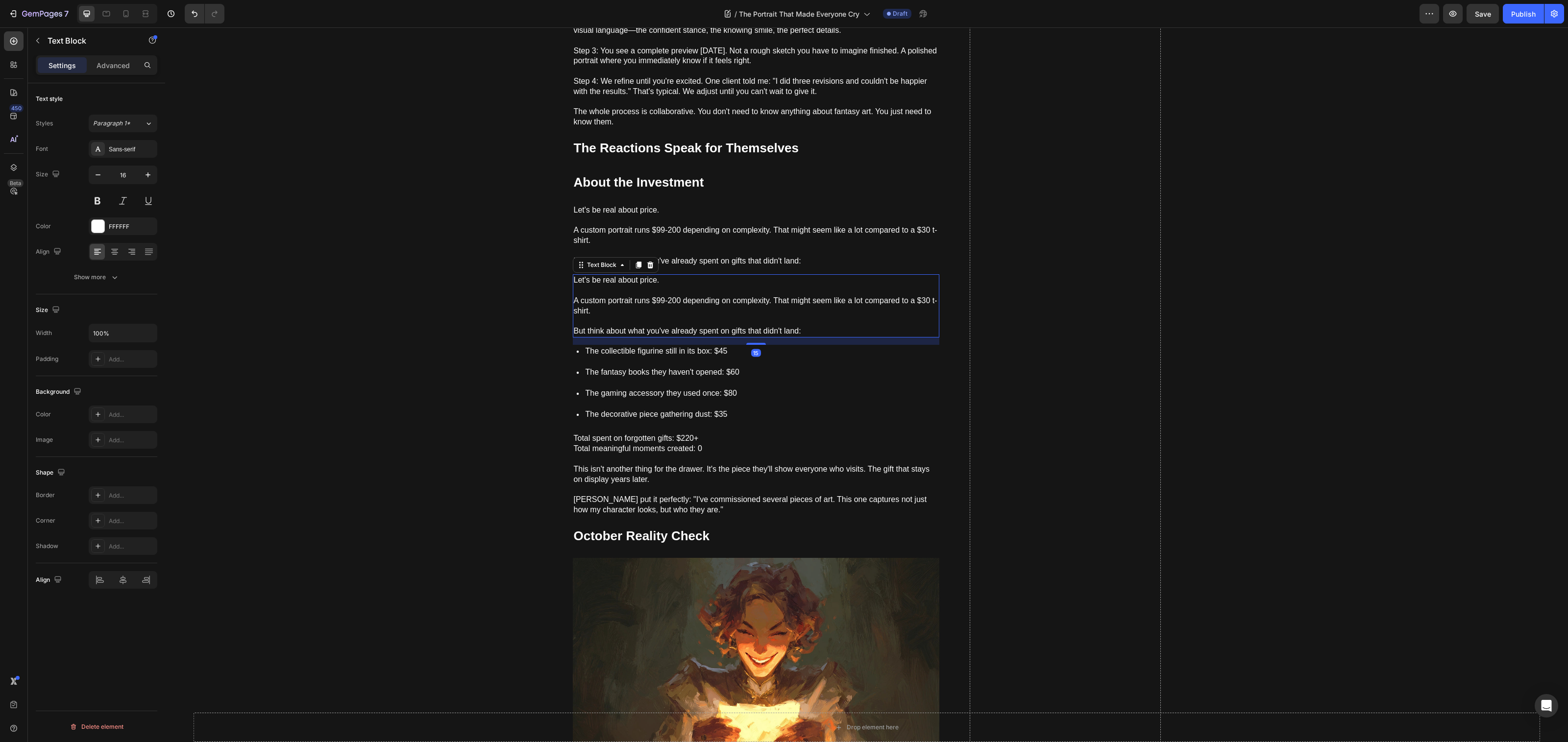
scroll to position [976, 0]
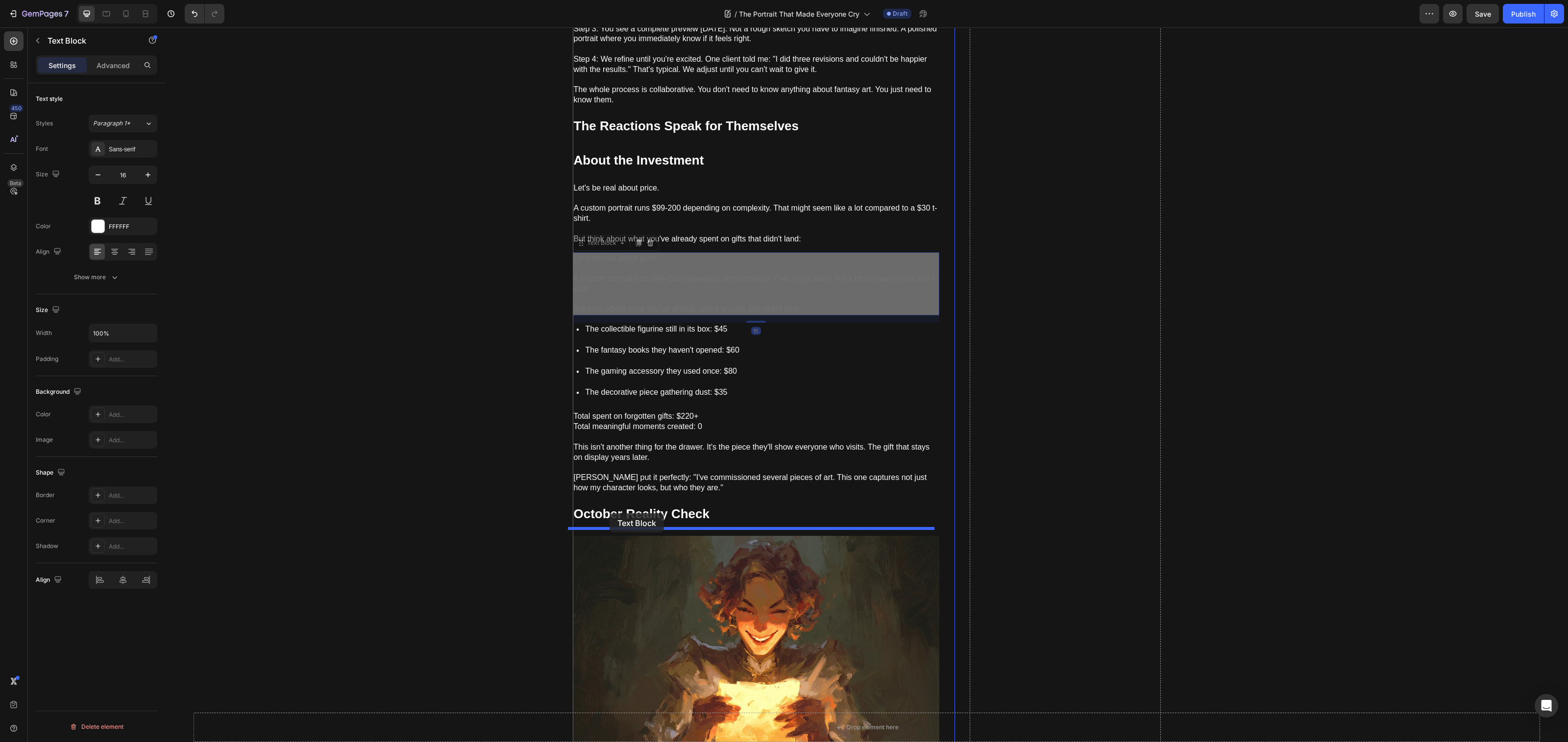
drag, startPoint x: 582, startPoint y: 235, endPoint x: 610, endPoint y: 513, distance: 279.4
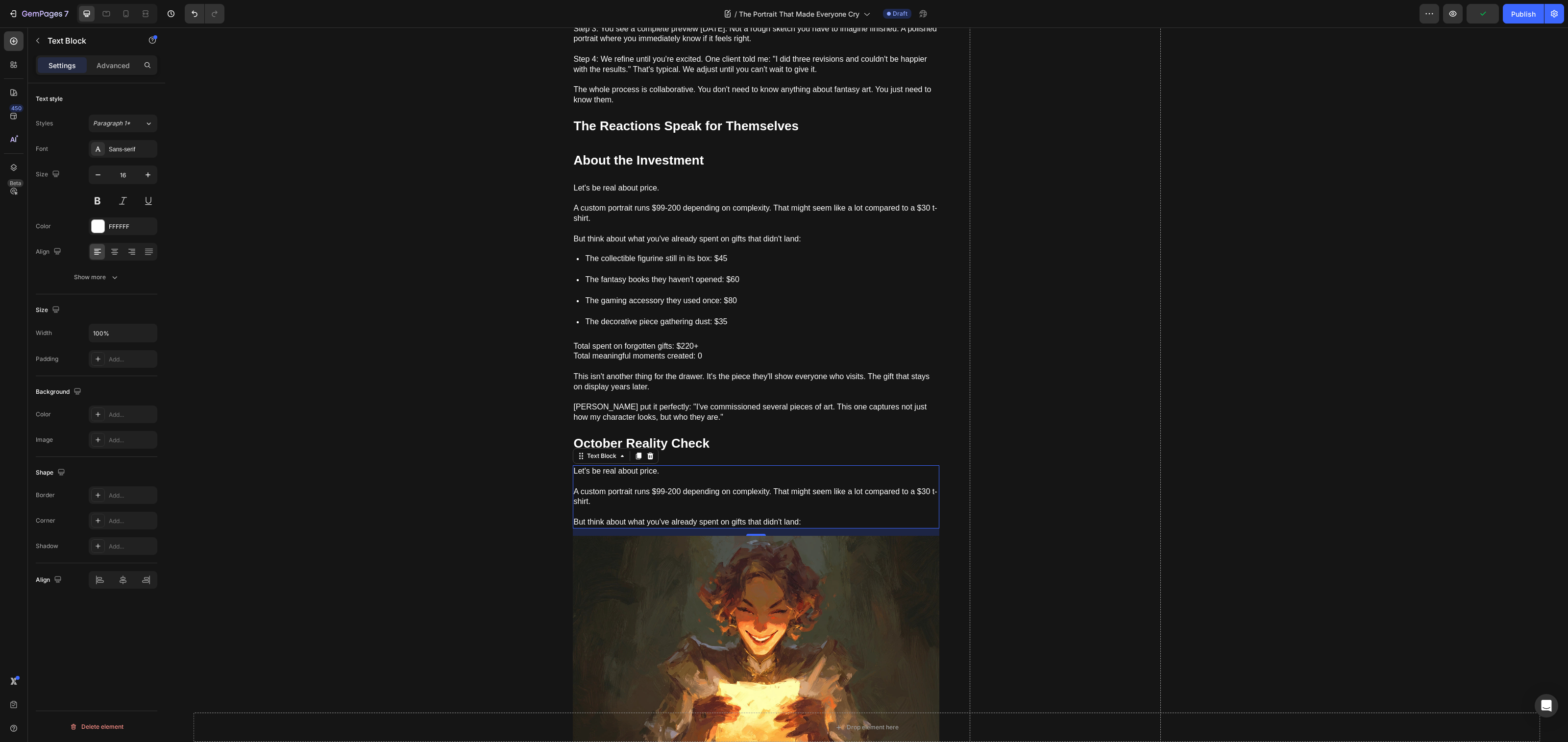
click at [670, 485] on p "A custom portrait runs $99-200 depending on complexity. That might seem like a …" at bounding box center [755, 492] width 365 height 30
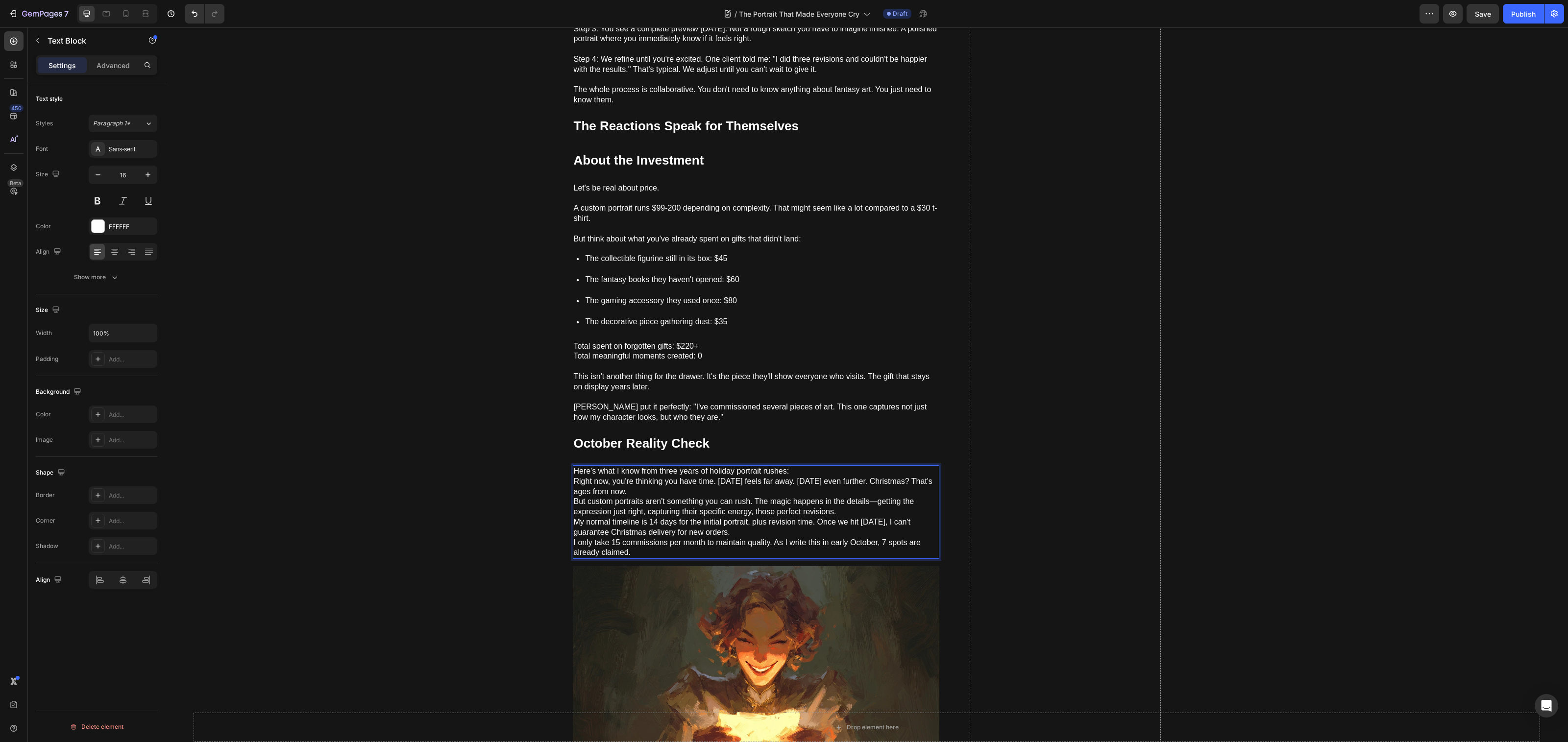
click at [816, 466] on p "Here's what I know from three years of holiday portrait rushes: Right now, you'…" at bounding box center [755, 512] width 365 height 92
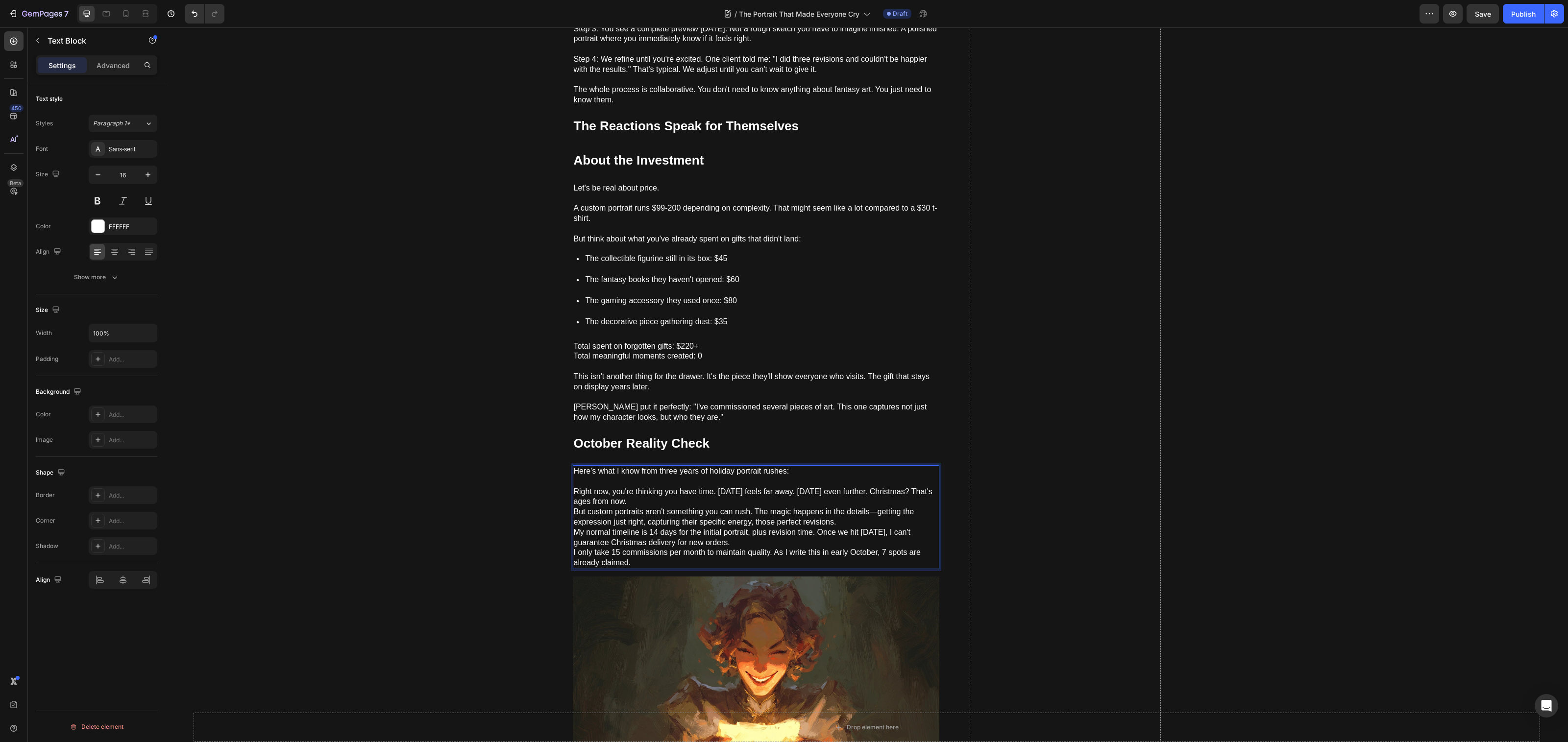
click at [748, 497] on p "⁠⁠⁠⁠⁠⁠⁠ Right now, you're thinking you have time. Halloween feels far away. Tha…" at bounding box center [755, 522] width 365 height 92
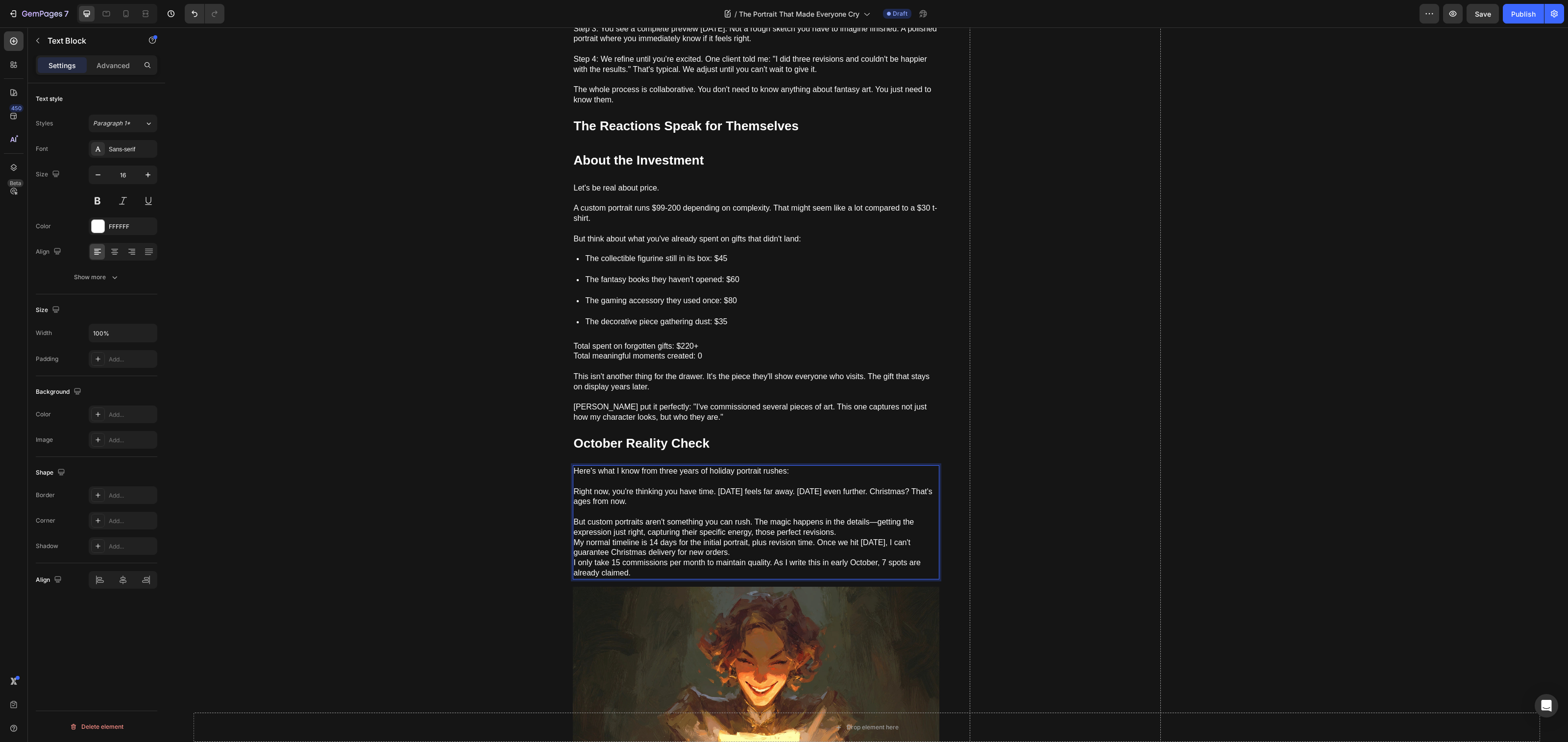
click at [857, 528] on p "⁠⁠⁠⁠⁠⁠⁠ But custom portraits aren't something you can rush. The magic happens i…" at bounding box center [755, 542] width 365 height 71
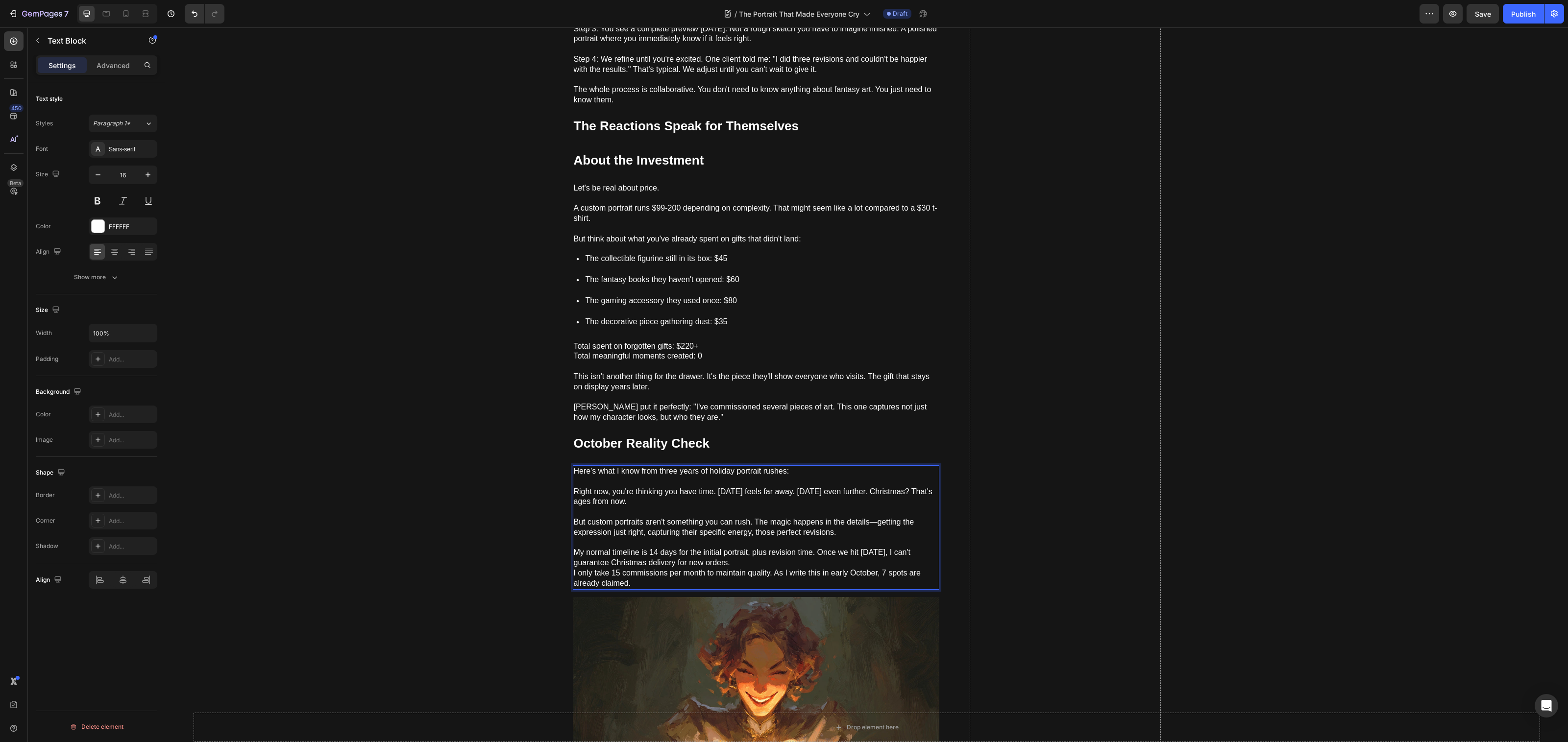
click at [794, 557] on p "⁠⁠⁠⁠⁠⁠⁠ My normal timeline is 14 days for the initial portrait, plus revision t…" at bounding box center [755, 563] width 365 height 51
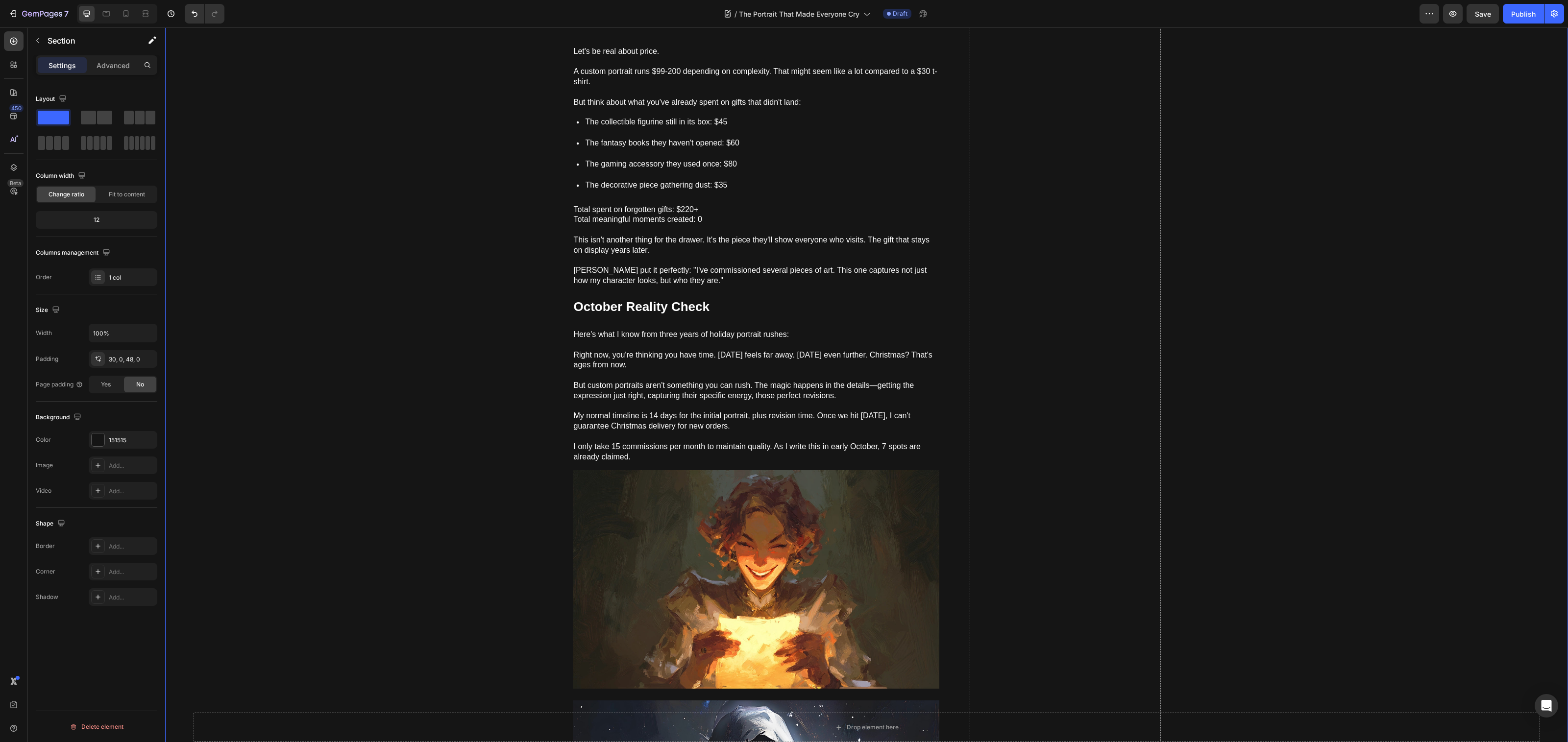
scroll to position [1111, 0]
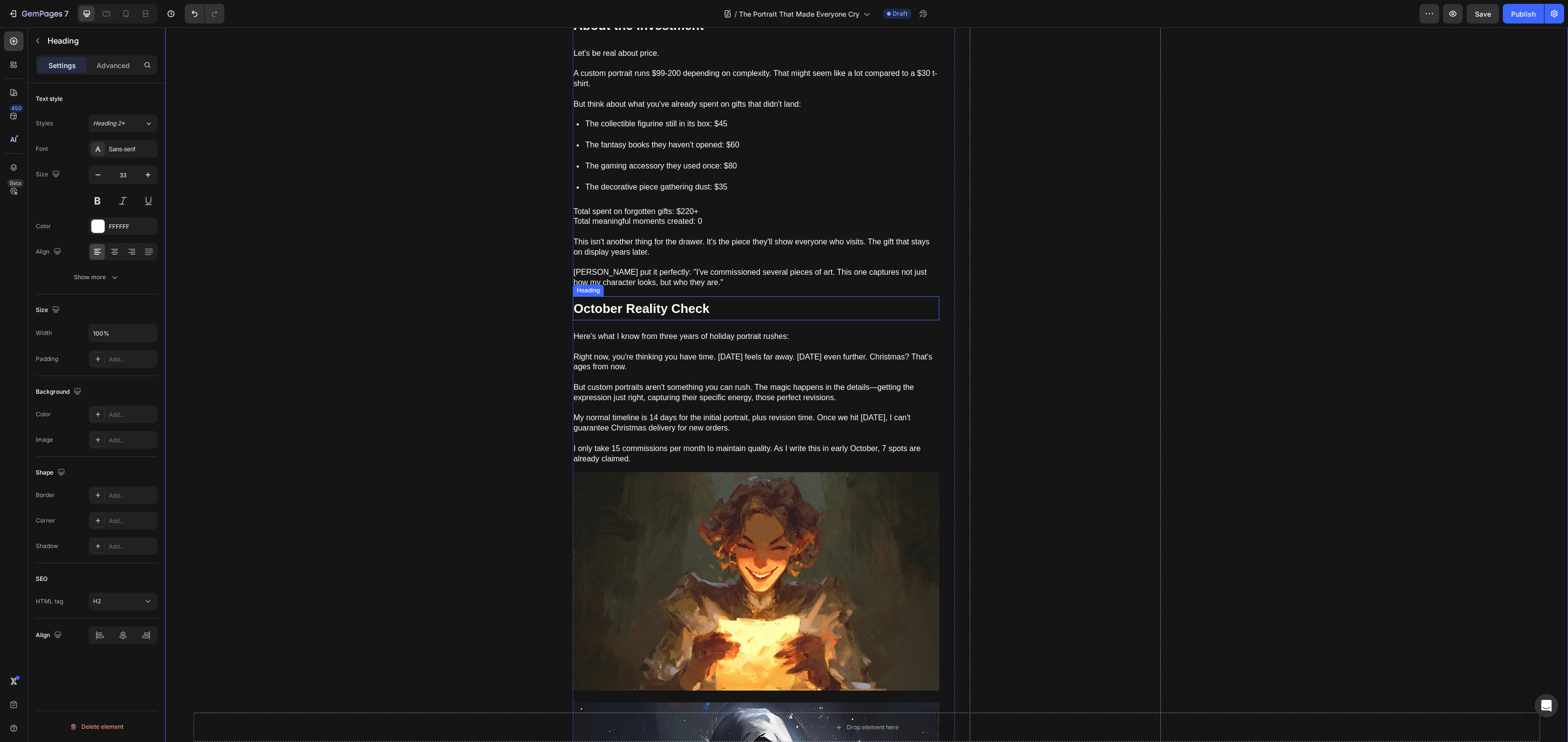
click at [724, 298] on p "⁠⁠⁠⁠⁠⁠⁠ October Reality Check" at bounding box center [755, 308] width 365 height 22
click at [631, 283] on icon at bounding box center [632, 287] width 8 height 8
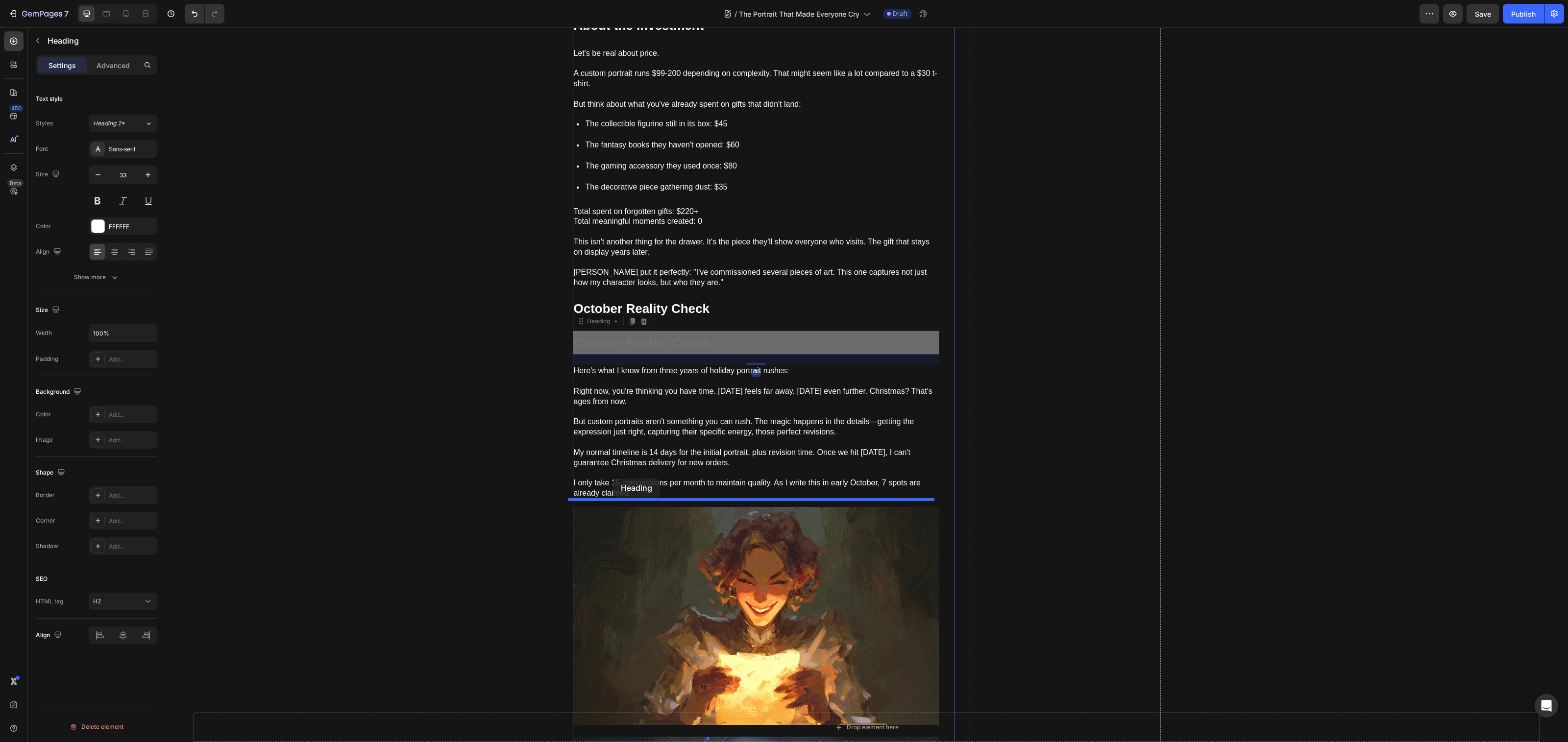
drag, startPoint x: 581, startPoint y: 331, endPoint x: 613, endPoint y: 479, distance: 151.4
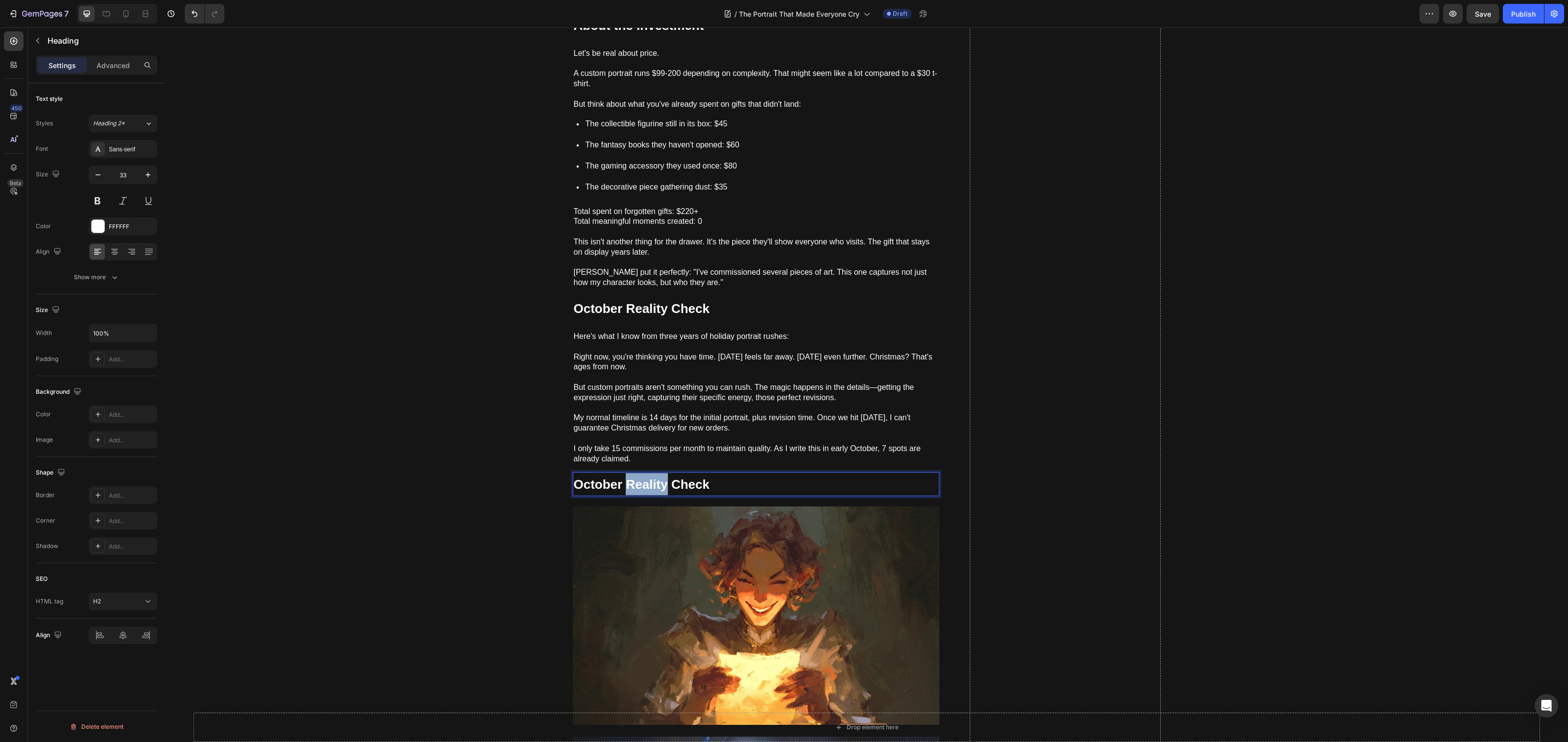
click at [646, 477] on strong "October Reality Check" at bounding box center [641, 484] width 136 height 14
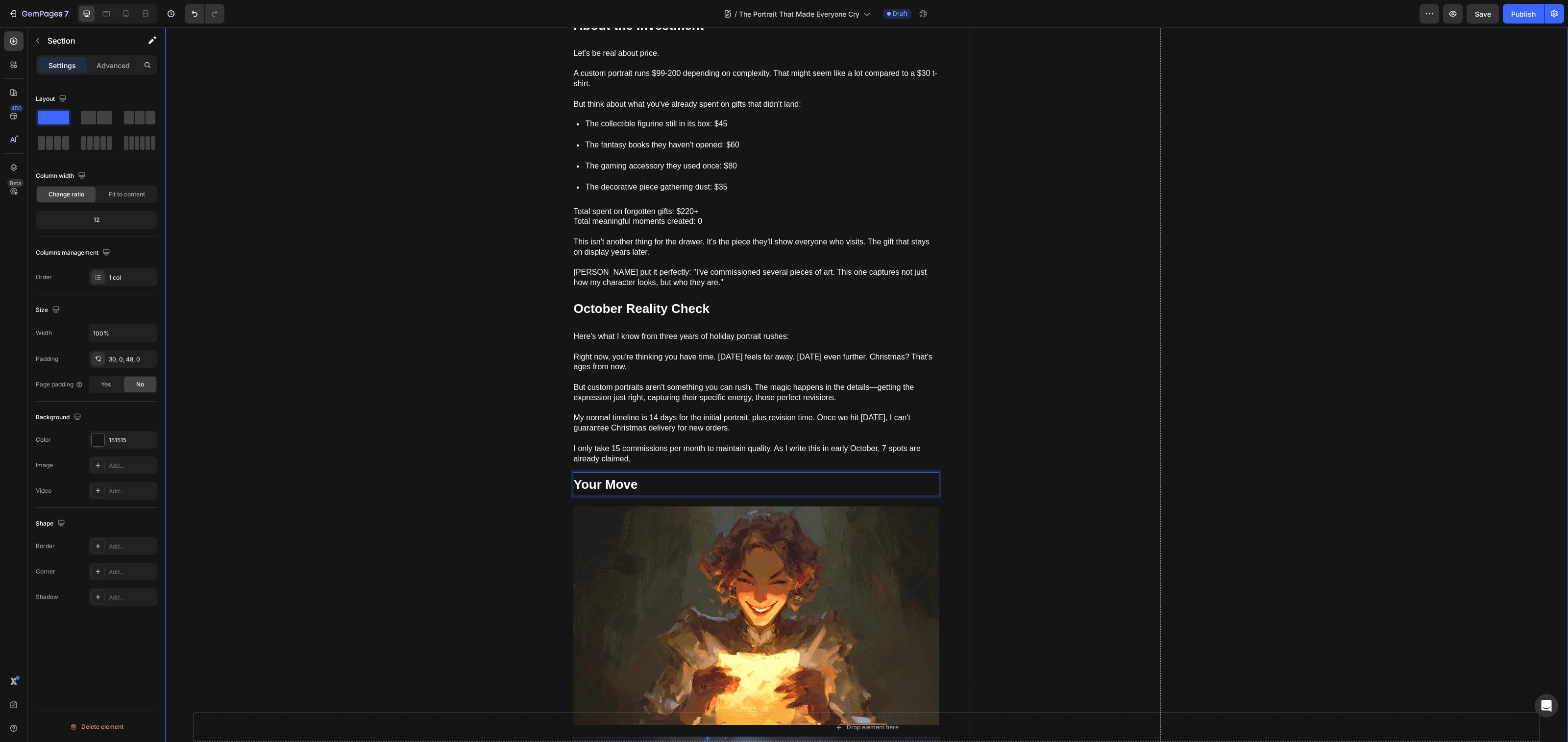
click at [765, 298] on p "⁠⁠⁠⁠⁠⁠⁠ October Reality Check" at bounding box center [755, 308] width 365 height 22
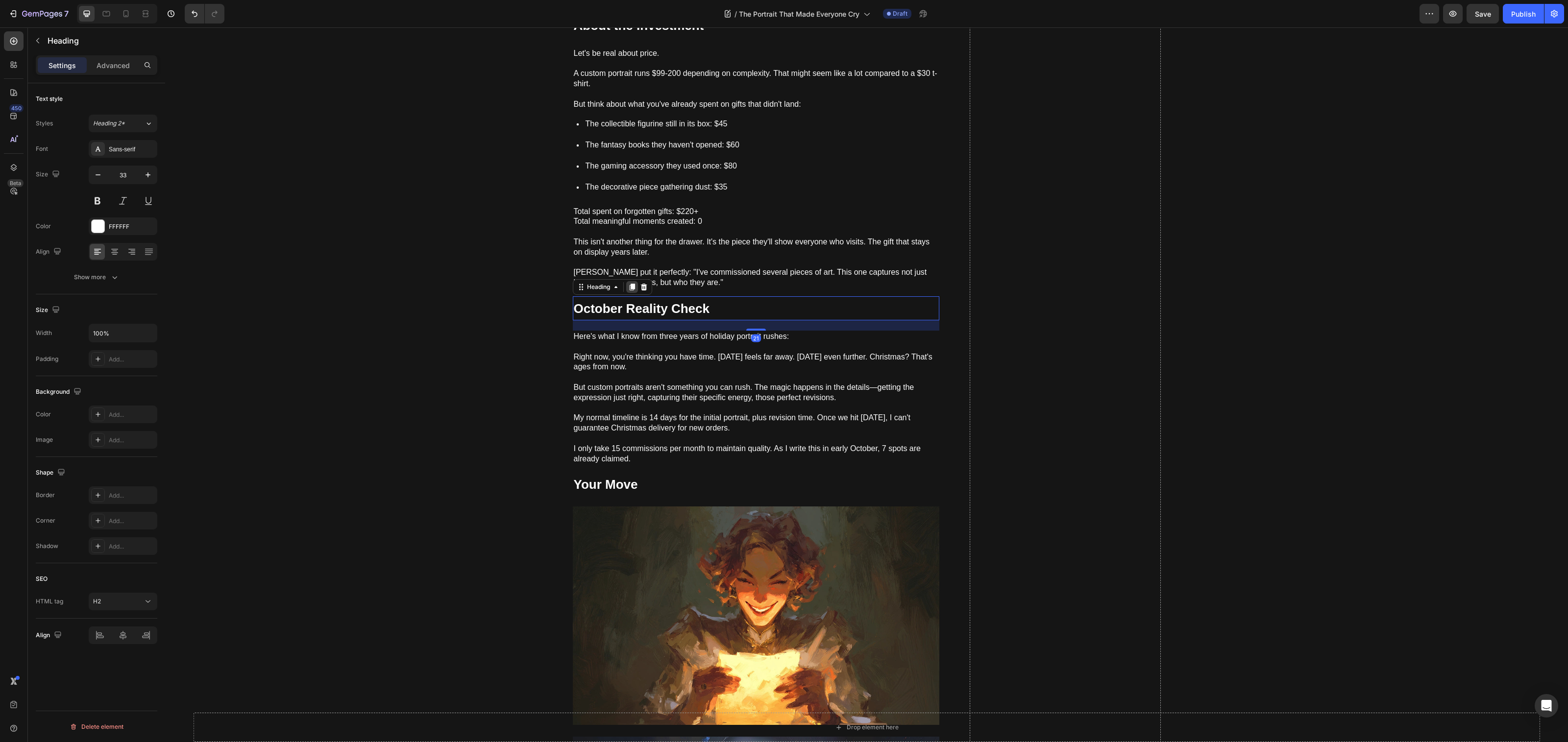
click at [629, 284] on icon at bounding box center [631, 287] width 5 height 6
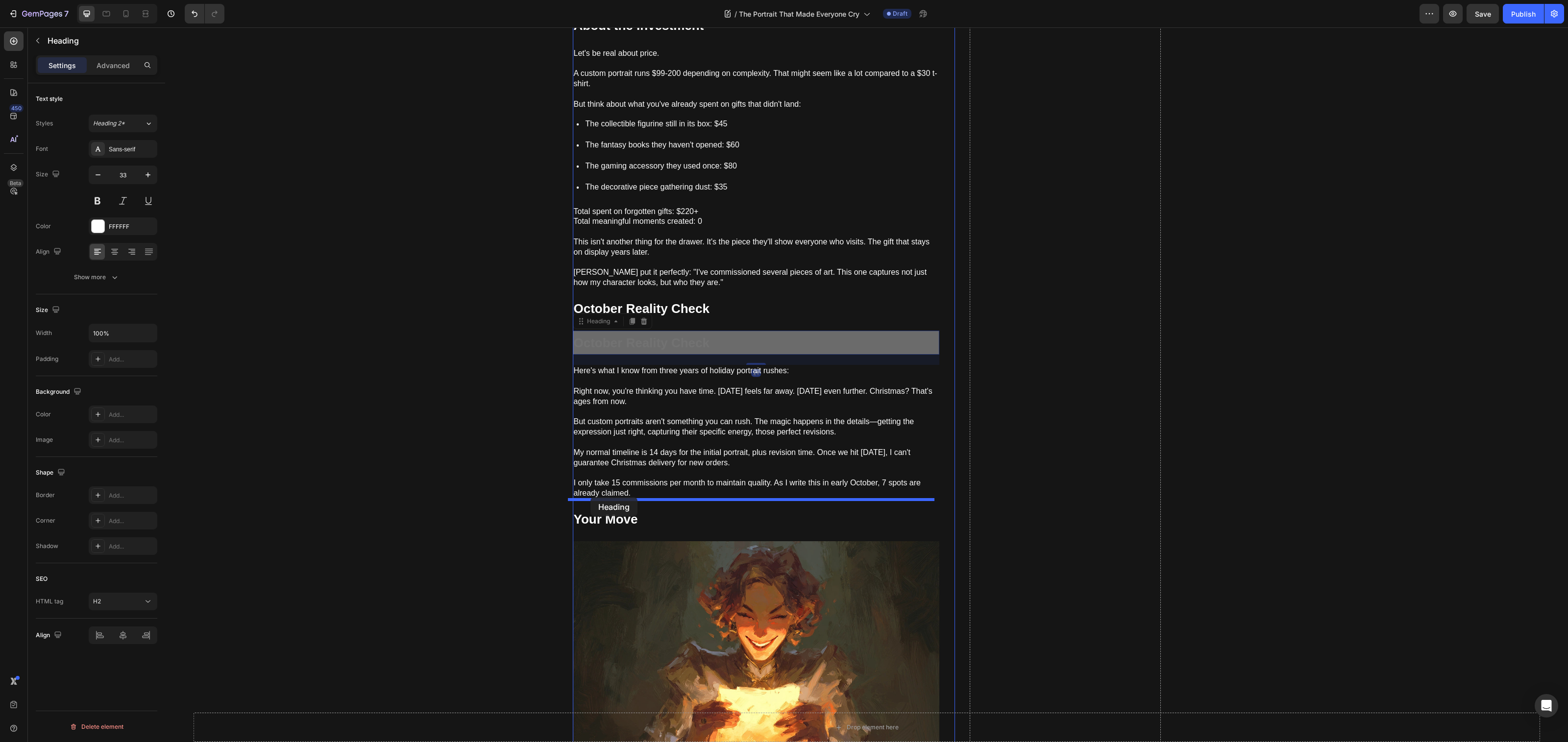
drag, startPoint x: 580, startPoint y: 313, endPoint x: 591, endPoint y: 497, distance: 184.3
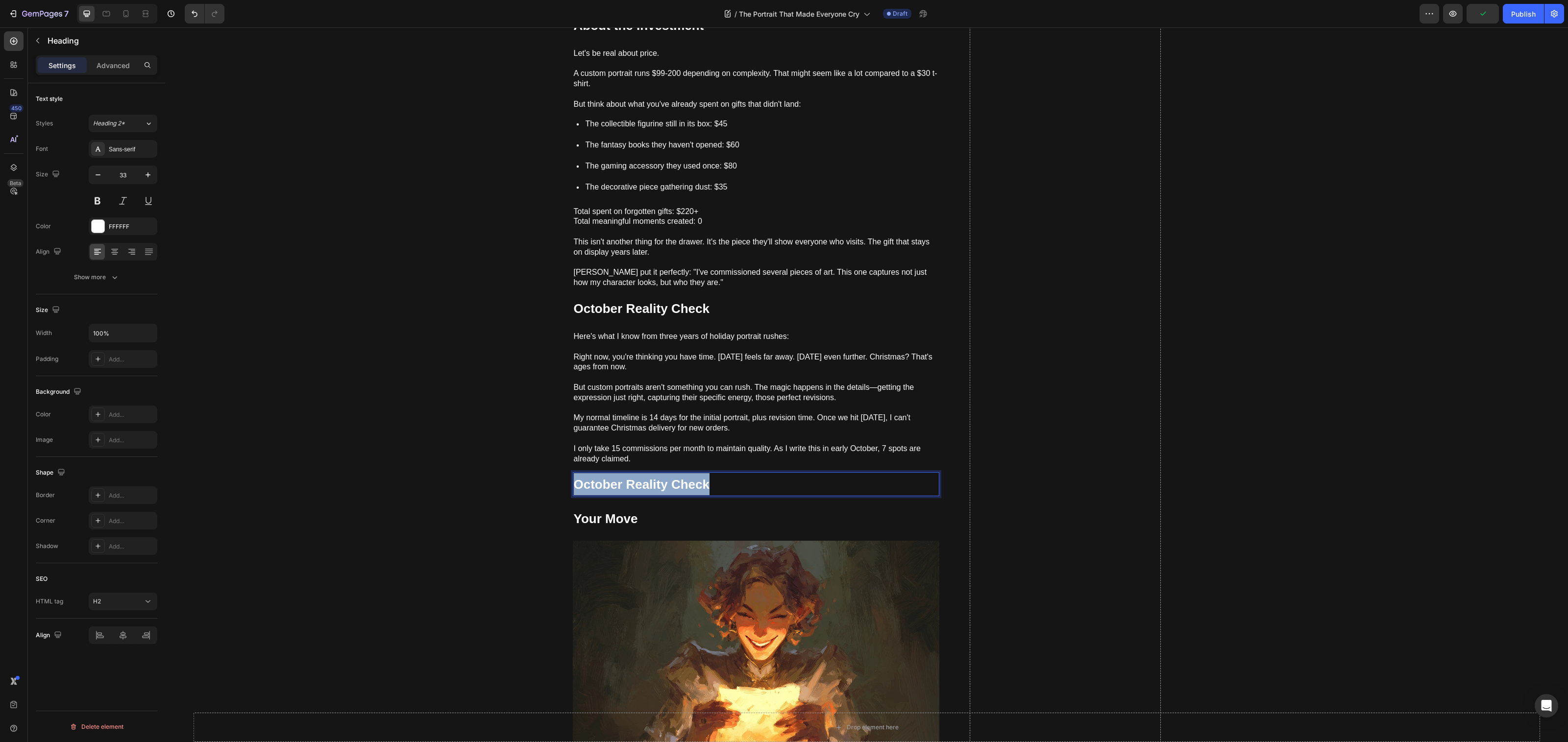
click at [573, 477] on strong "October Reality Check" at bounding box center [641, 484] width 136 height 14
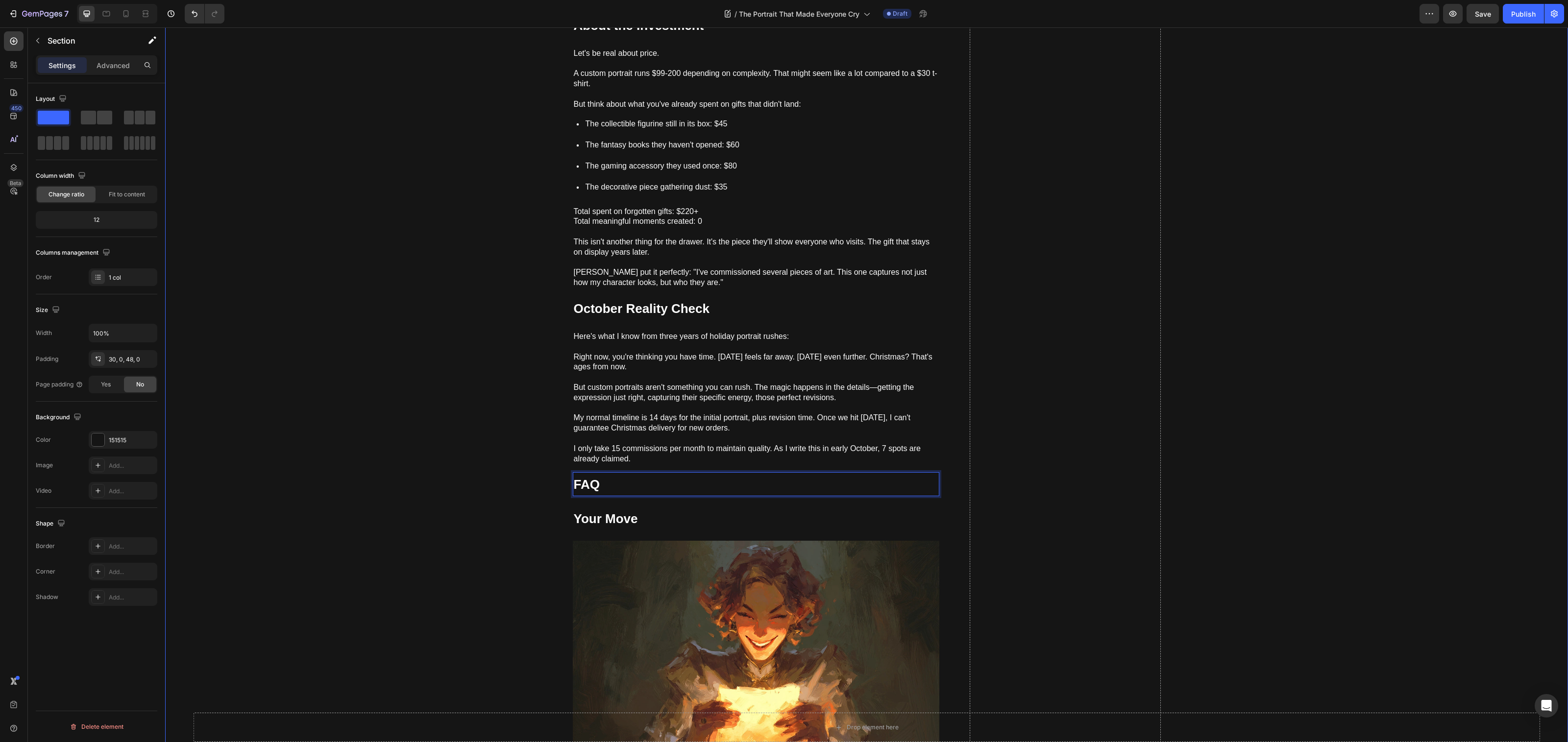
click at [673, 375] on p "But custom portraits aren't something you can rush. The magic happens in the de…" at bounding box center [755, 388] width 365 height 30
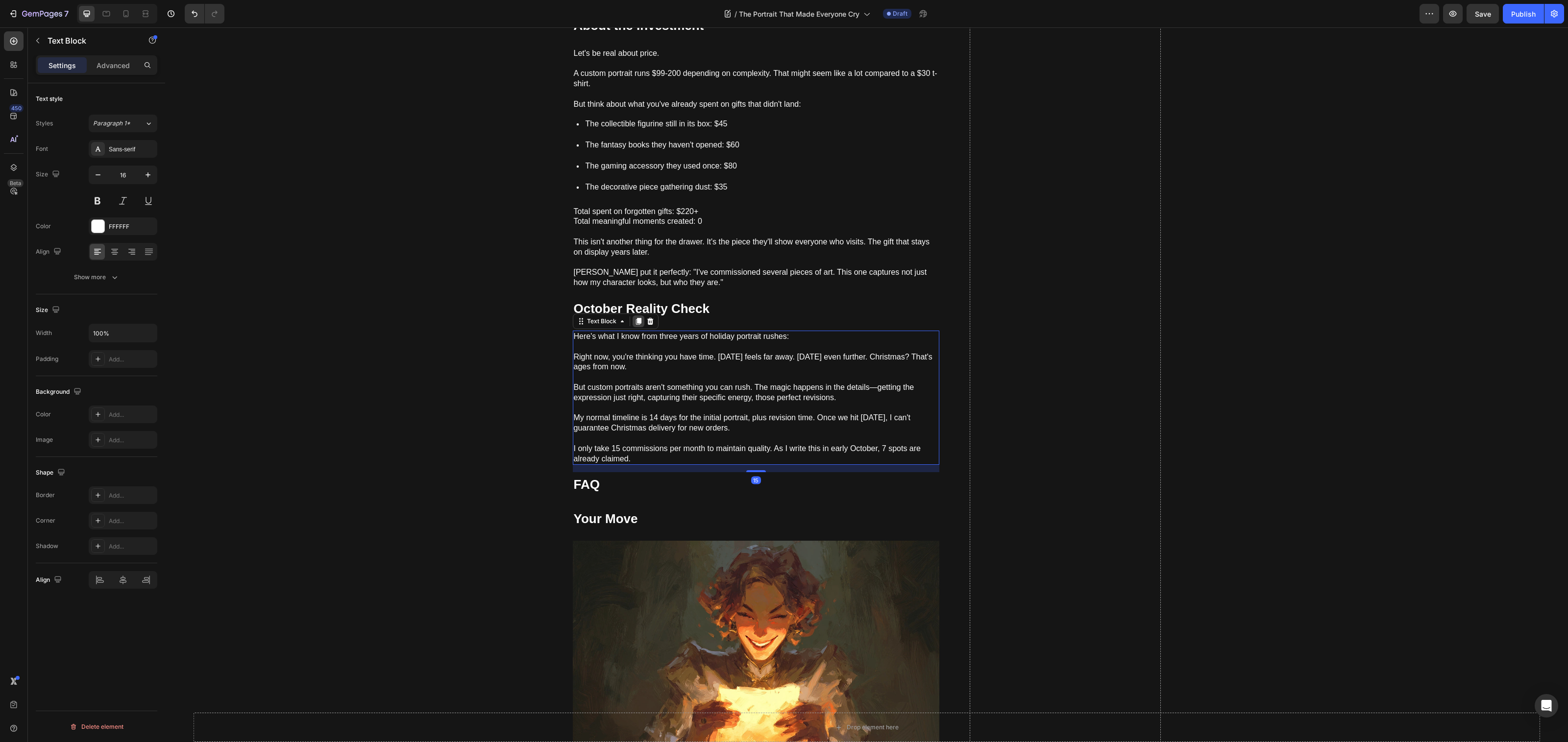
click at [638, 317] on div at bounding box center [638, 321] width 12 height 12
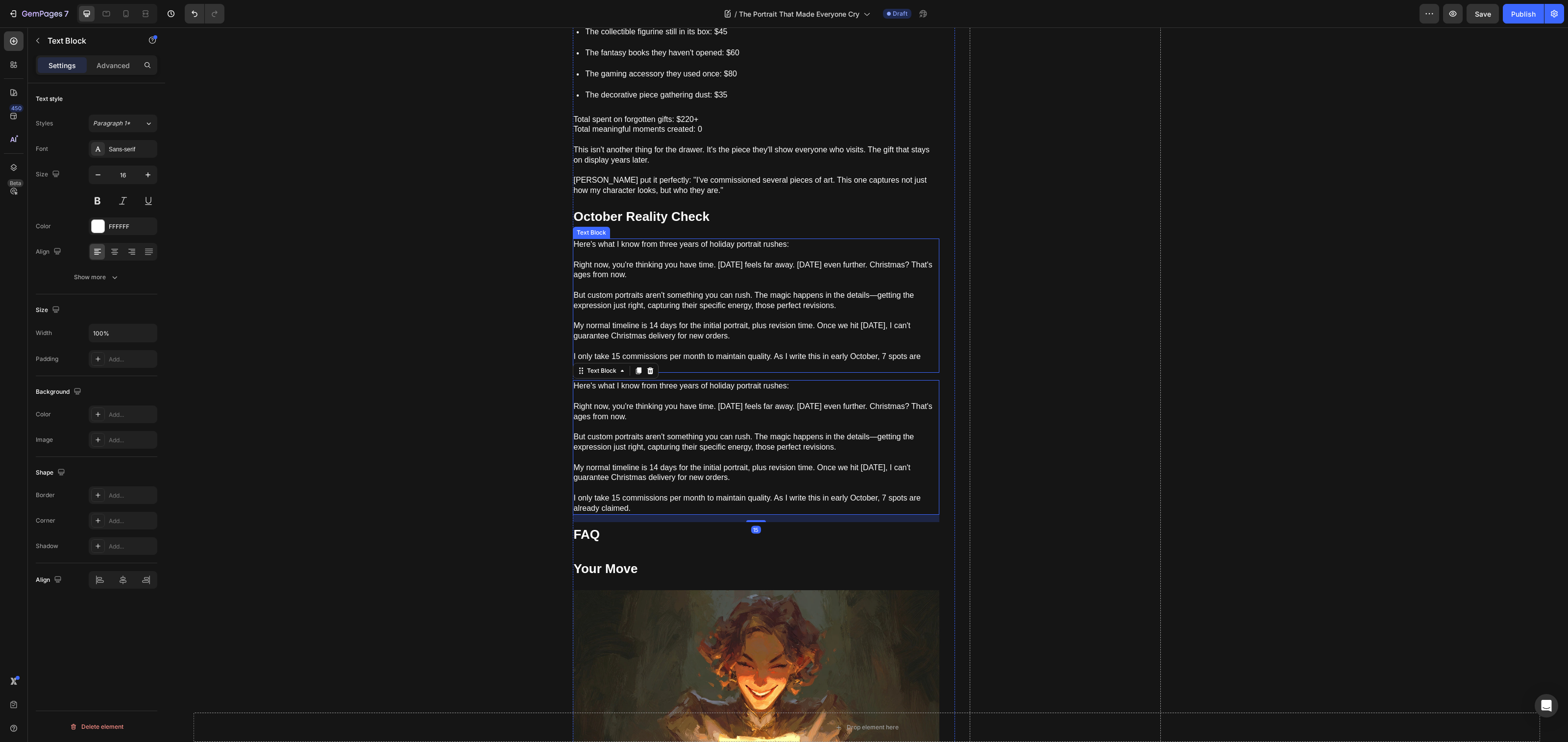
scroll to position [1213, 0]
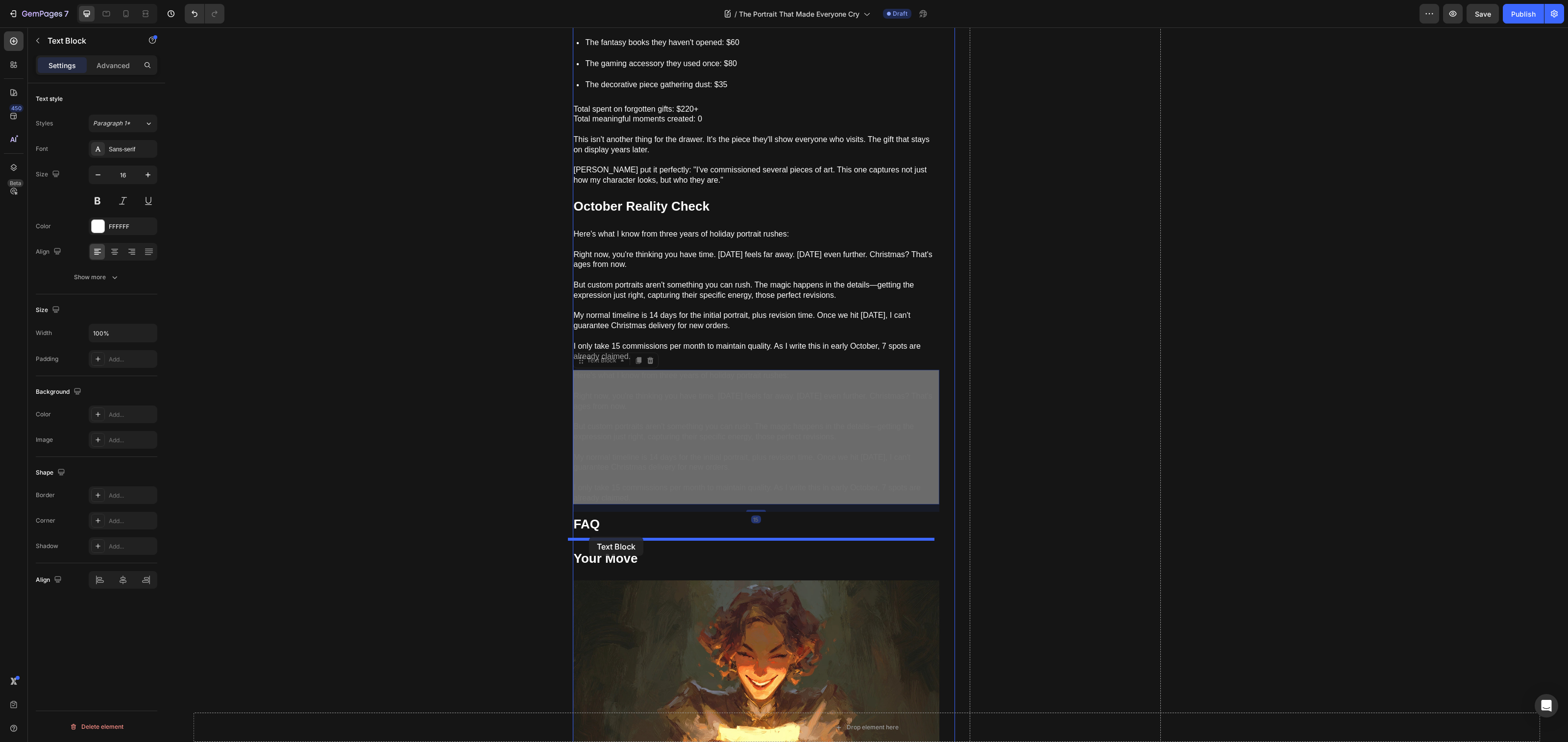
drag, startPoint x: 577, startPoint y: 357, endPoint x: 589, endPoint y: 537, distance: 180.4
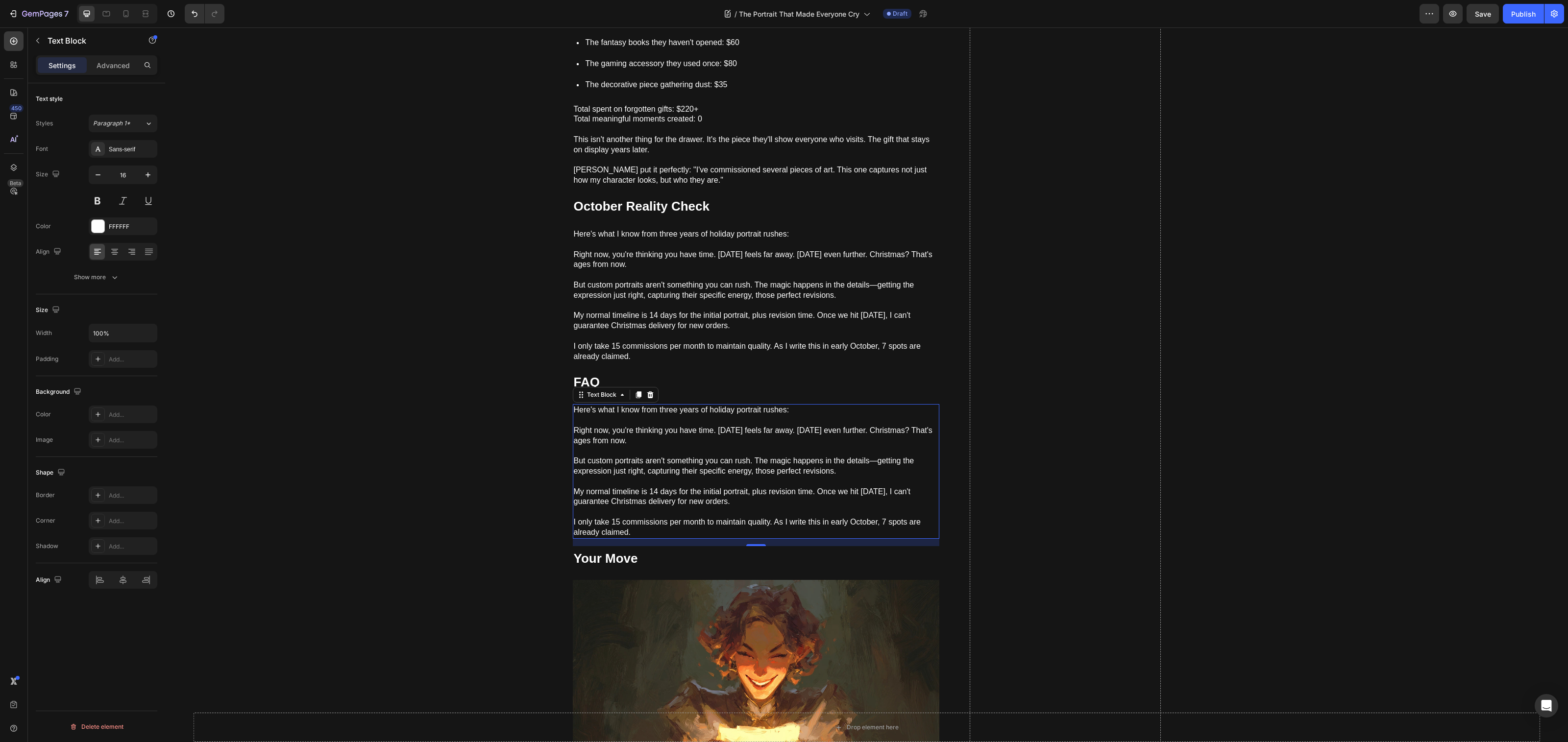
click at [609, 463] on p "But custom portraits aren't something you can rush. The magic happens in the de…" at bounding box center [755, 461] width 365 height 30
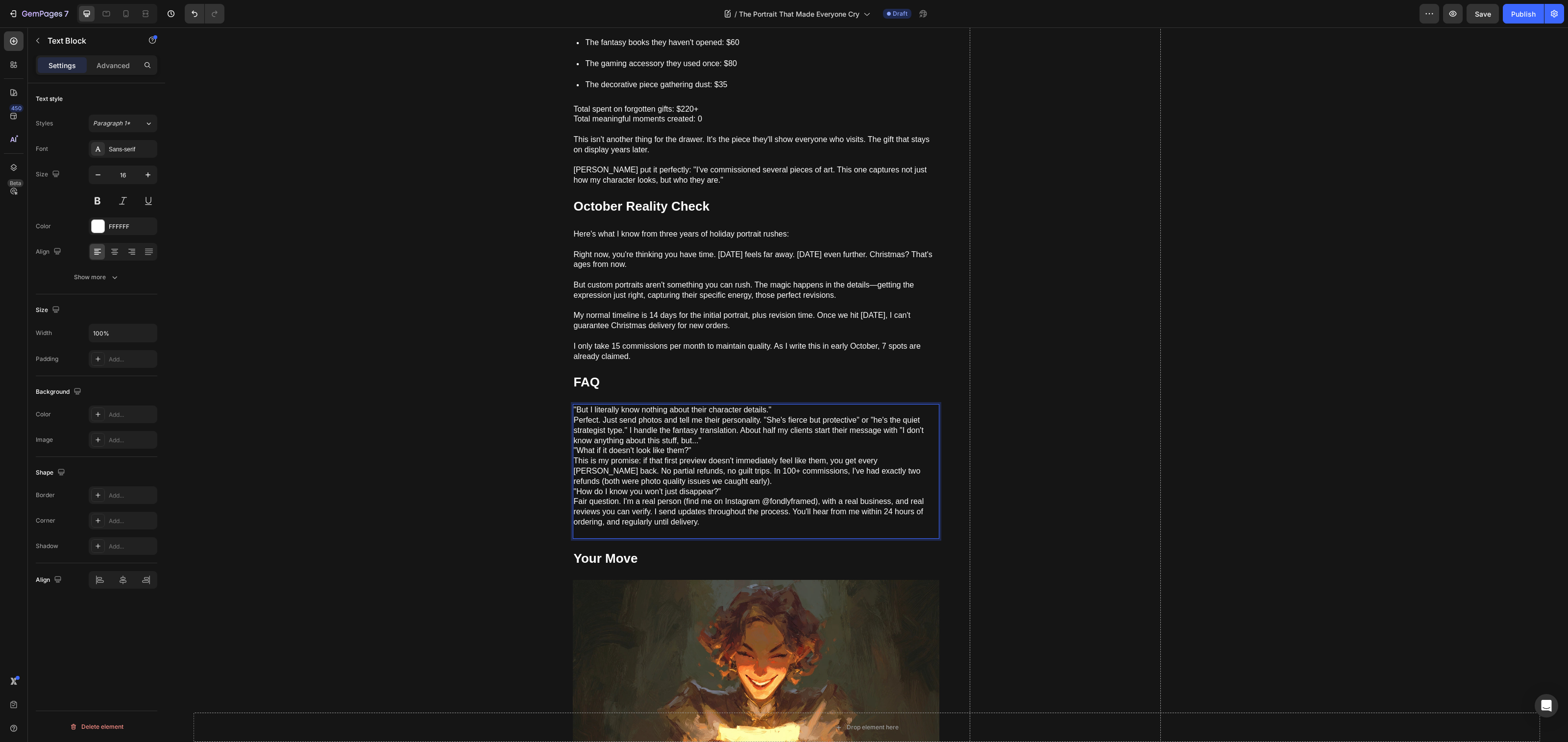
click at [775, 405] on p ""But I literally know nothing about their character details." Perfect. Just sen…" at bounding box center [755, 471] width 365 height 132
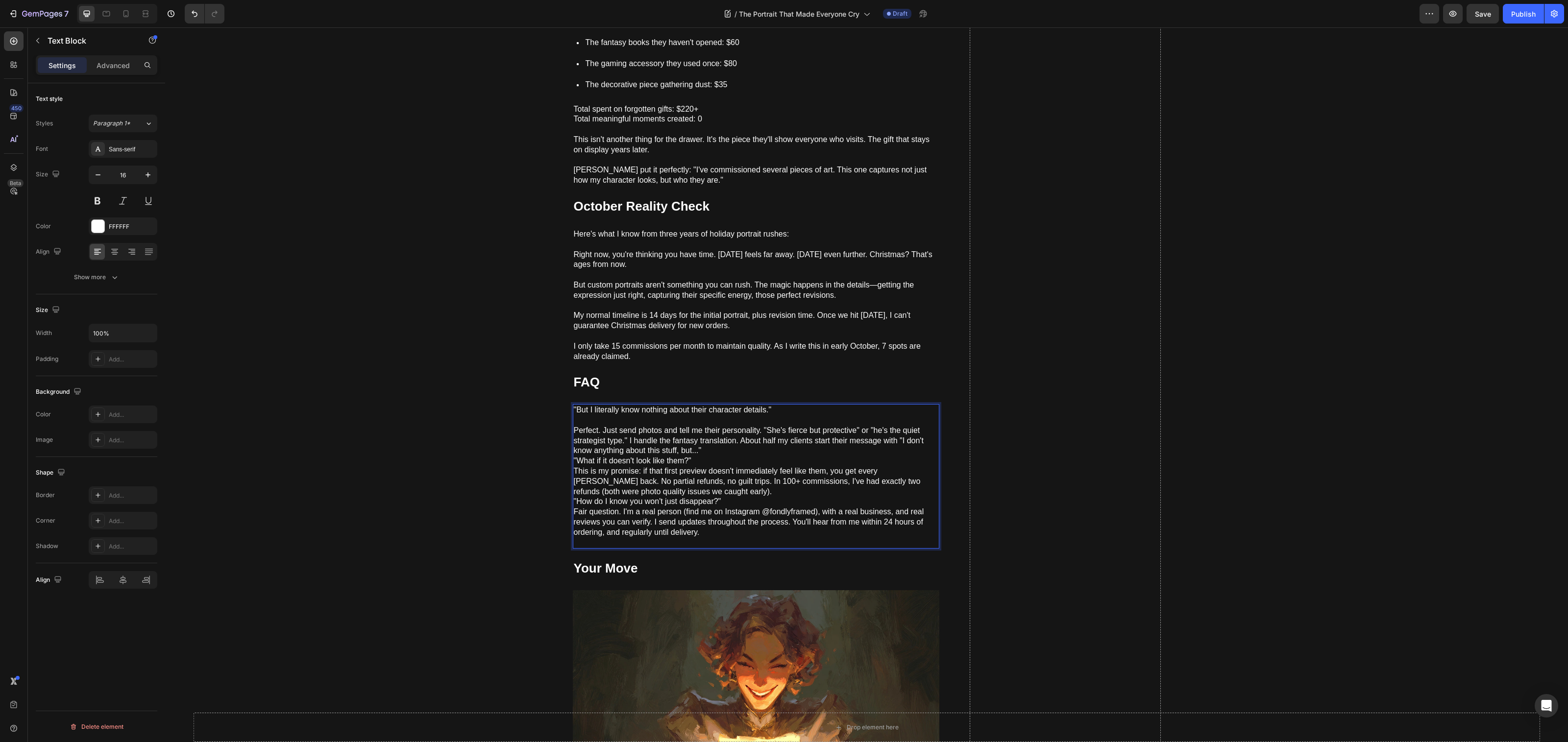
click at [716, 455] on p "⁠⁠⁠⁠⁠⁠⁠ Perfect. Just send photos and tell me their personality. "She's fierce …" at bounding box center [755, 481] width 365 height 132
click at [573, 455] on p "Perfect. Just send photos and tell me their personality. "She's fierce but prot…" at bounding box center [755, 481] width 365 height 132
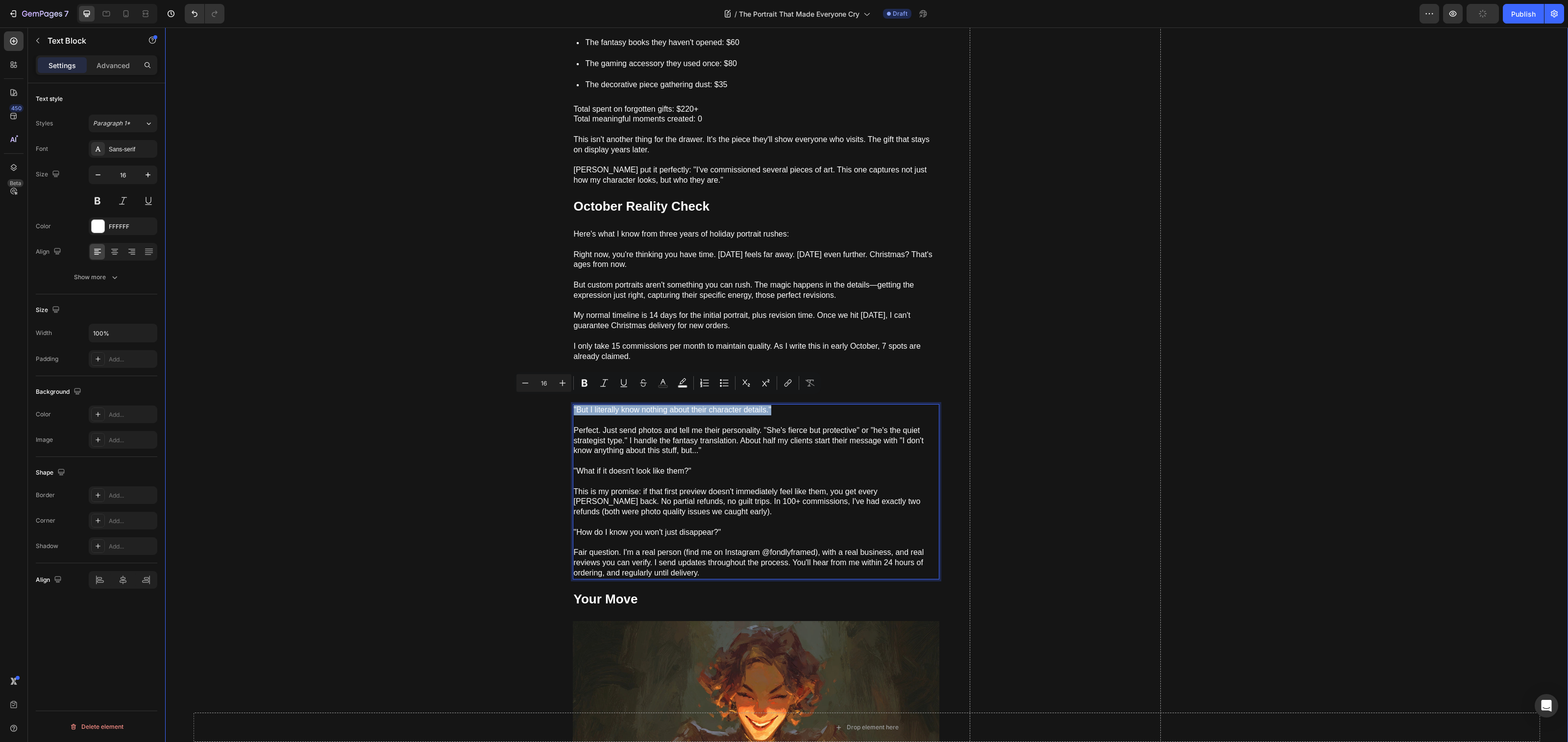
drag, startPoint x: 794, startPoint y: 404, endPoint x: 542, endPoint y: 398, distance: 252.1
drag, startPoint x: 696, startPoint y: 463, endPoint x: 494, endPoint y: 459, distance: 202.0
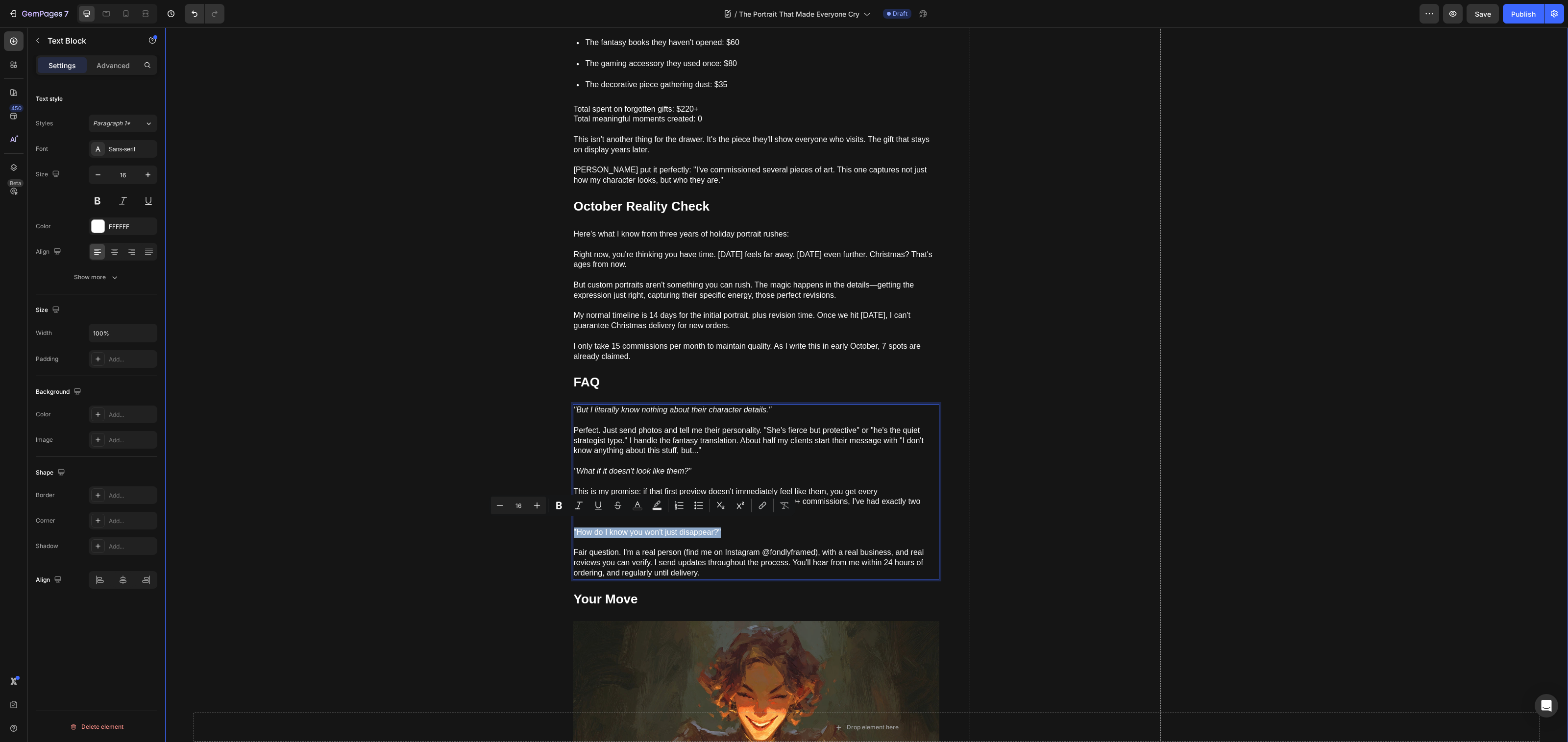
drag, startPoint x: 737, startPoint y: 528, endPoint x: 480, endPoint y: 527, distance: 257.0
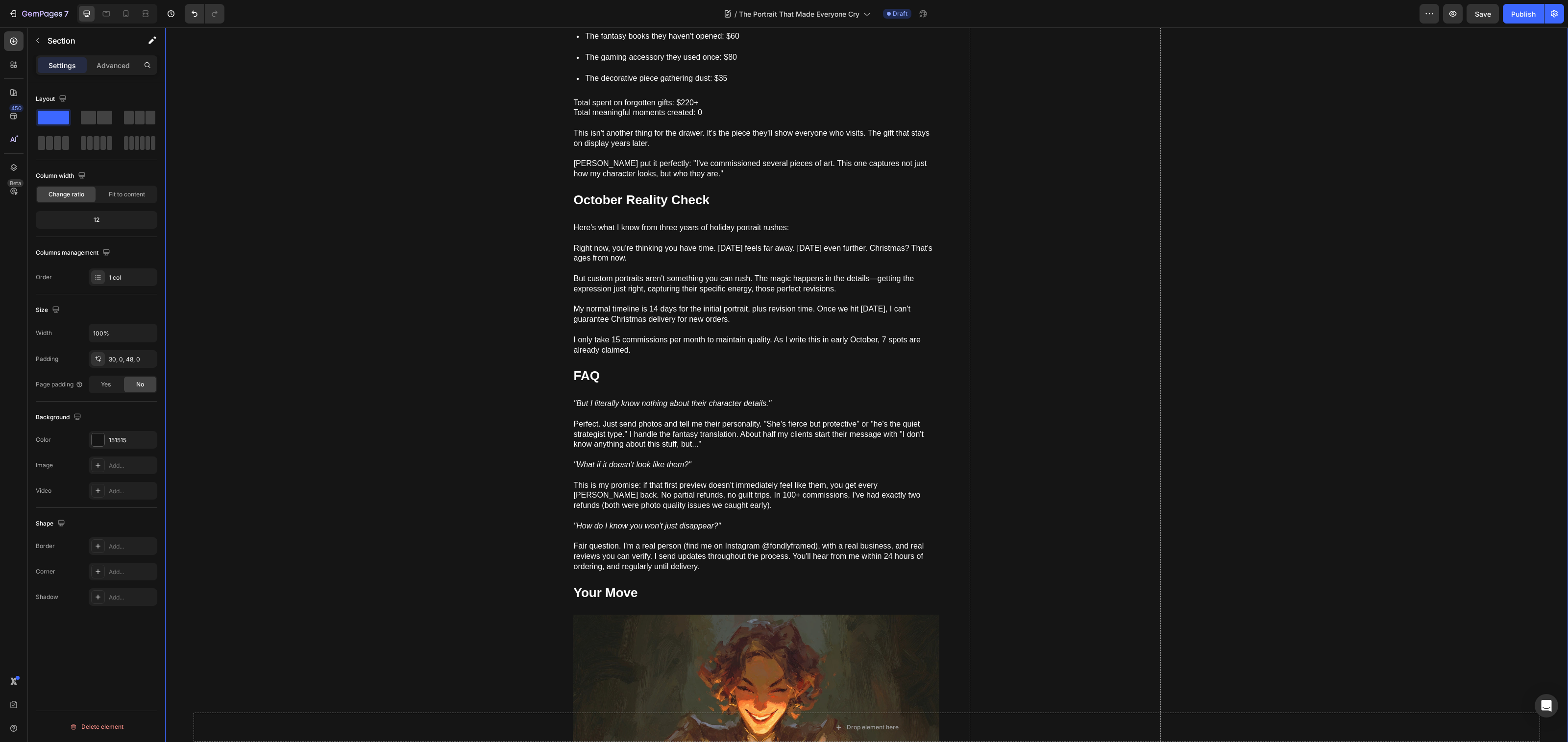
scroll to position [1406, 0]
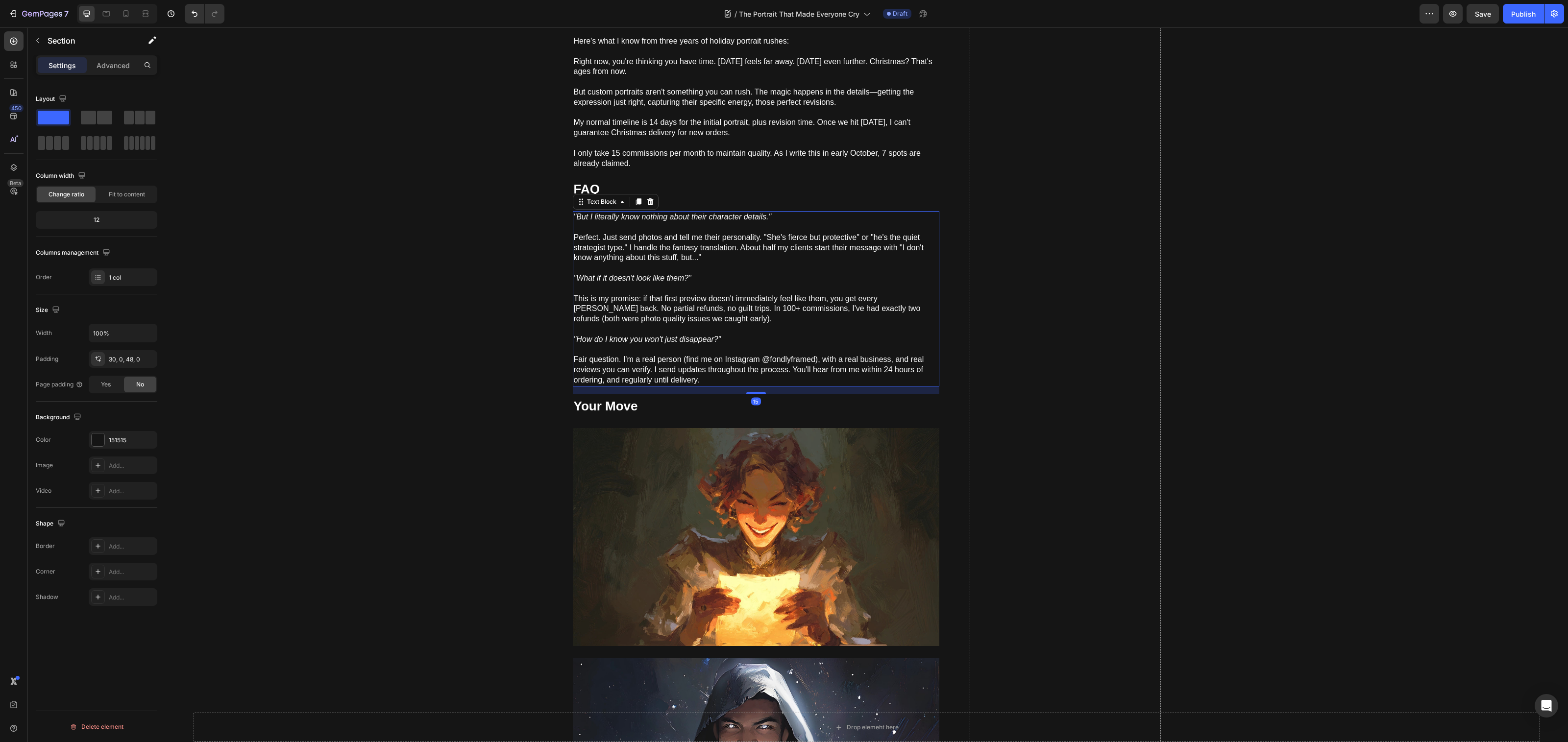
click at [777, 294] on p "This is my promise: if that first preview doesn't immediately feel like them, y…" at bounding box center [755, 314] width 365 height 40
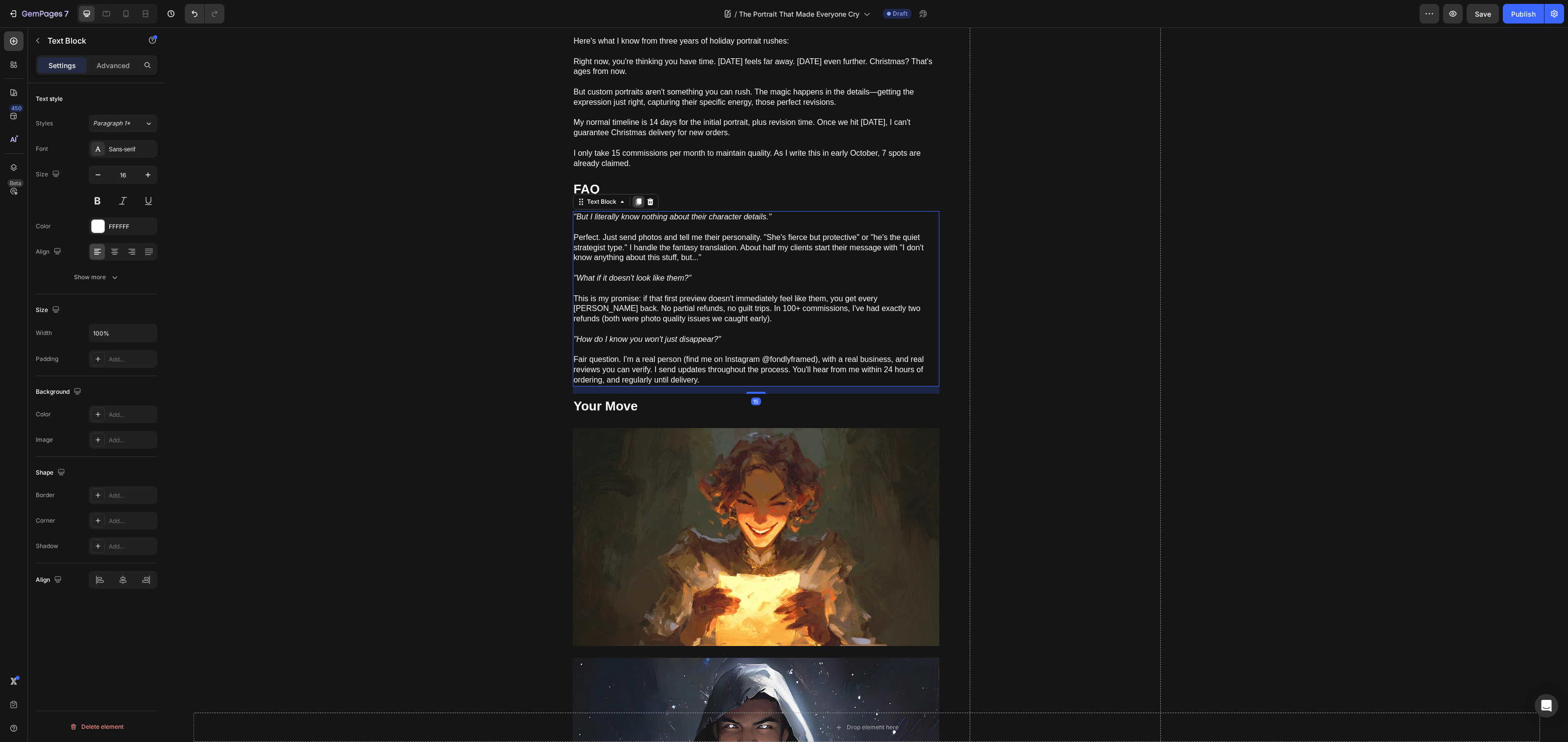
click at [636, 198] on icon at bounding box center [638, 201] width 5 height 6
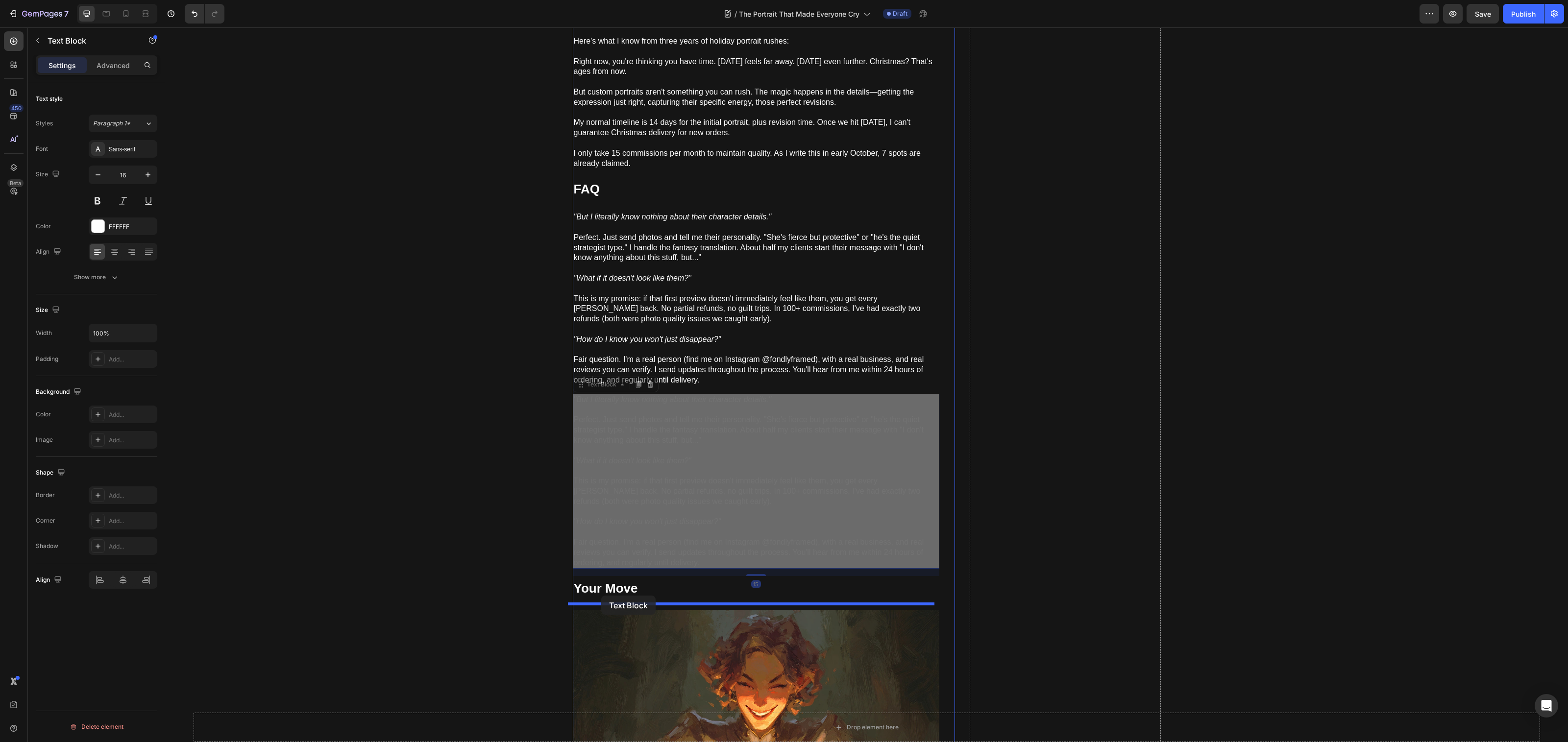
drag, startPoint x: 577, startPoint y: 376, endPoint x: 601, endPoint y: 595, distance: 220.3
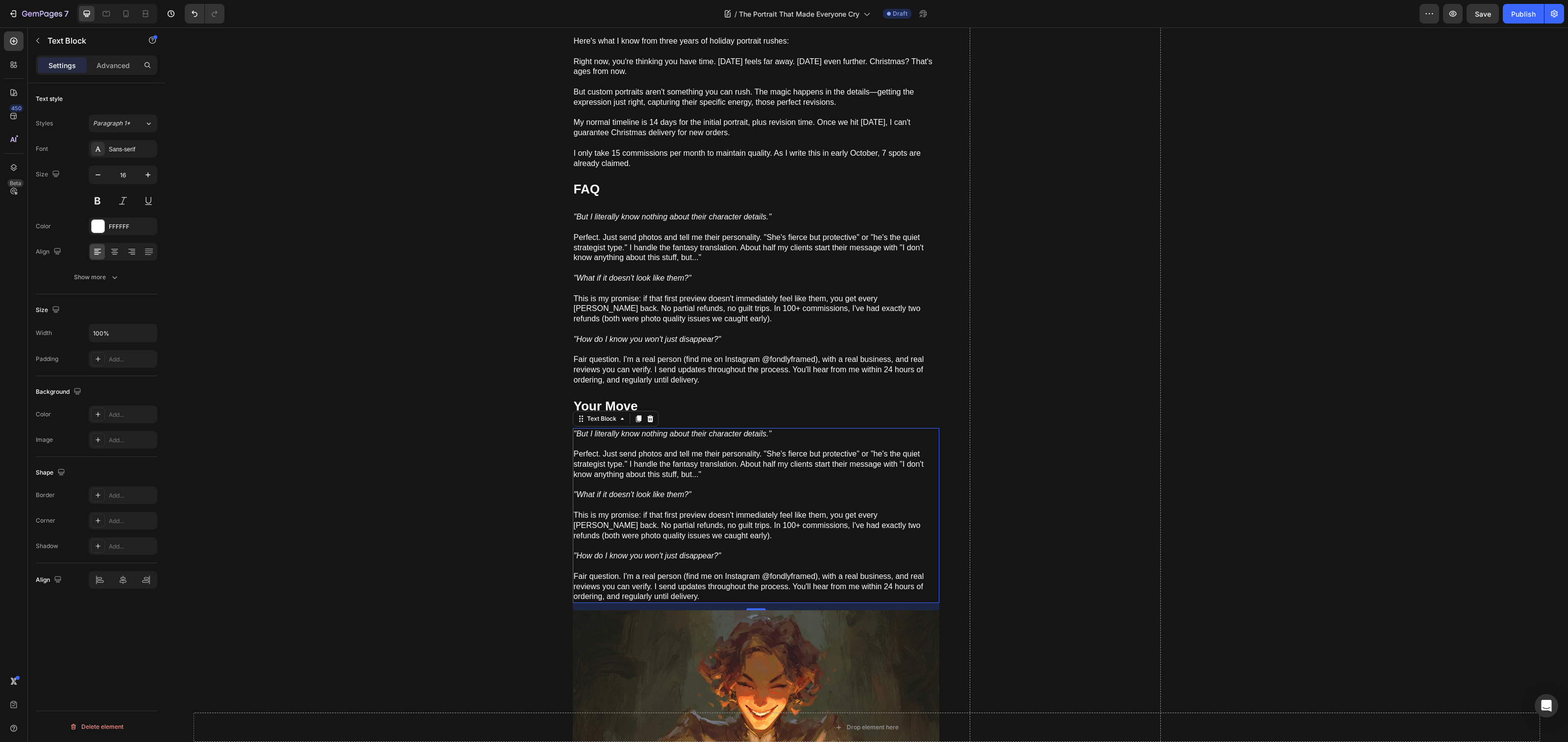
click at [641, 537] on p "This is my promise: if that first preview doesn't immediately feel like them, y…" at bounding box center [755, 531] width 365 height 40
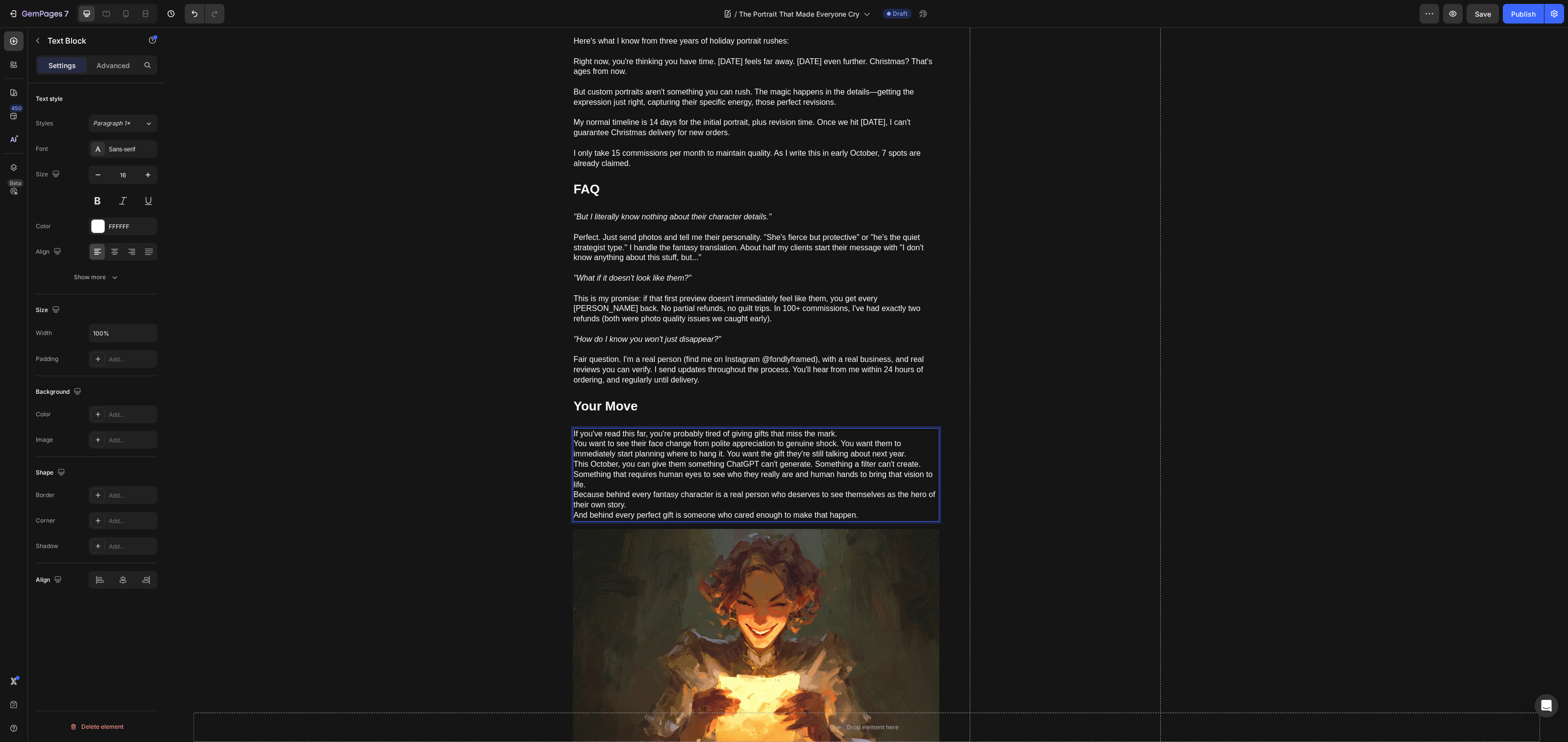
click at [847, 429] on p "If you've read this far, you're probably tired of giving gifts that miss the ma…" at bounding box center [755, 434] width 365 height 10
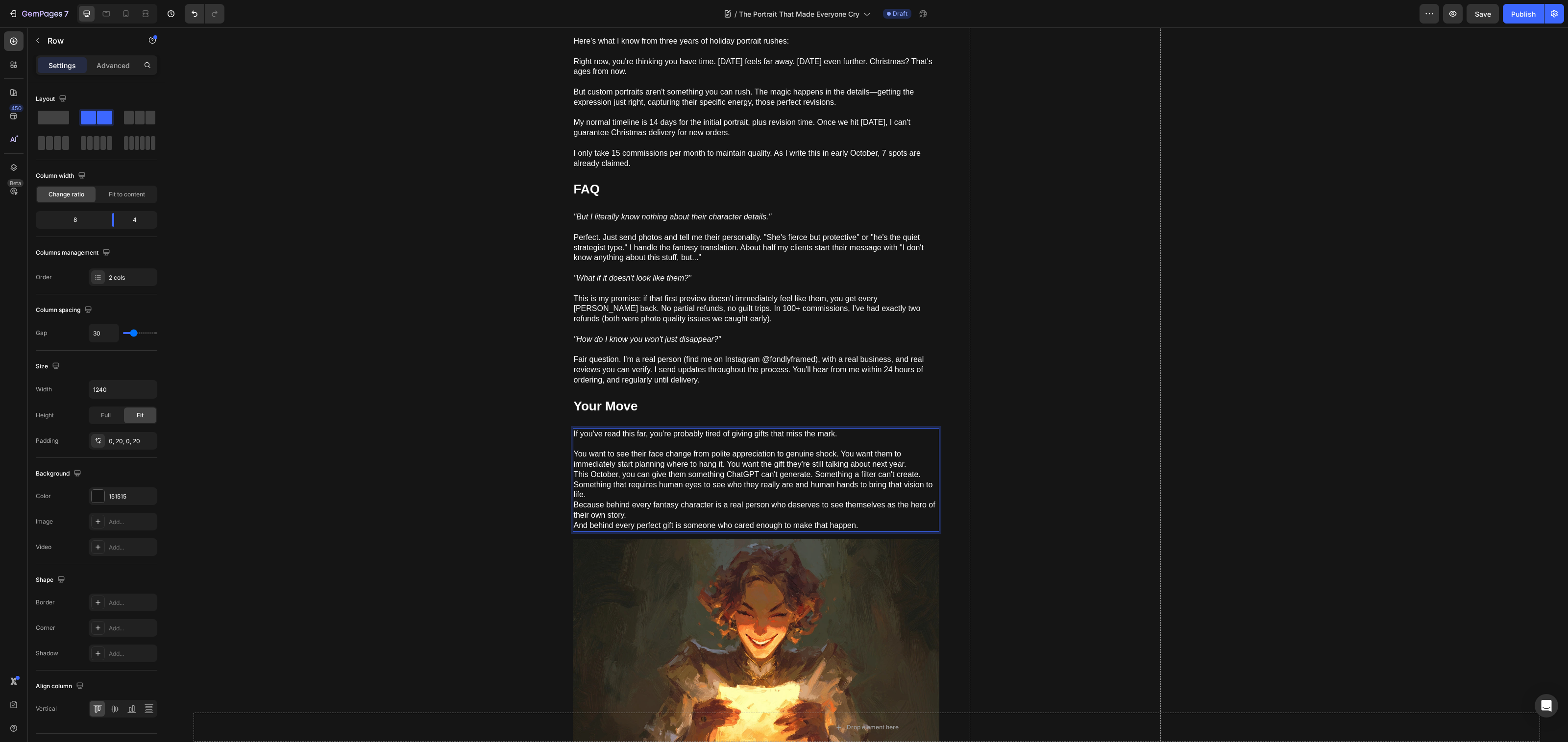
click at [573, 470] on p "This October, you can give them something ChatGPT can't generate. Something a f…" at bounding box center [755, 485] width 365 height 30
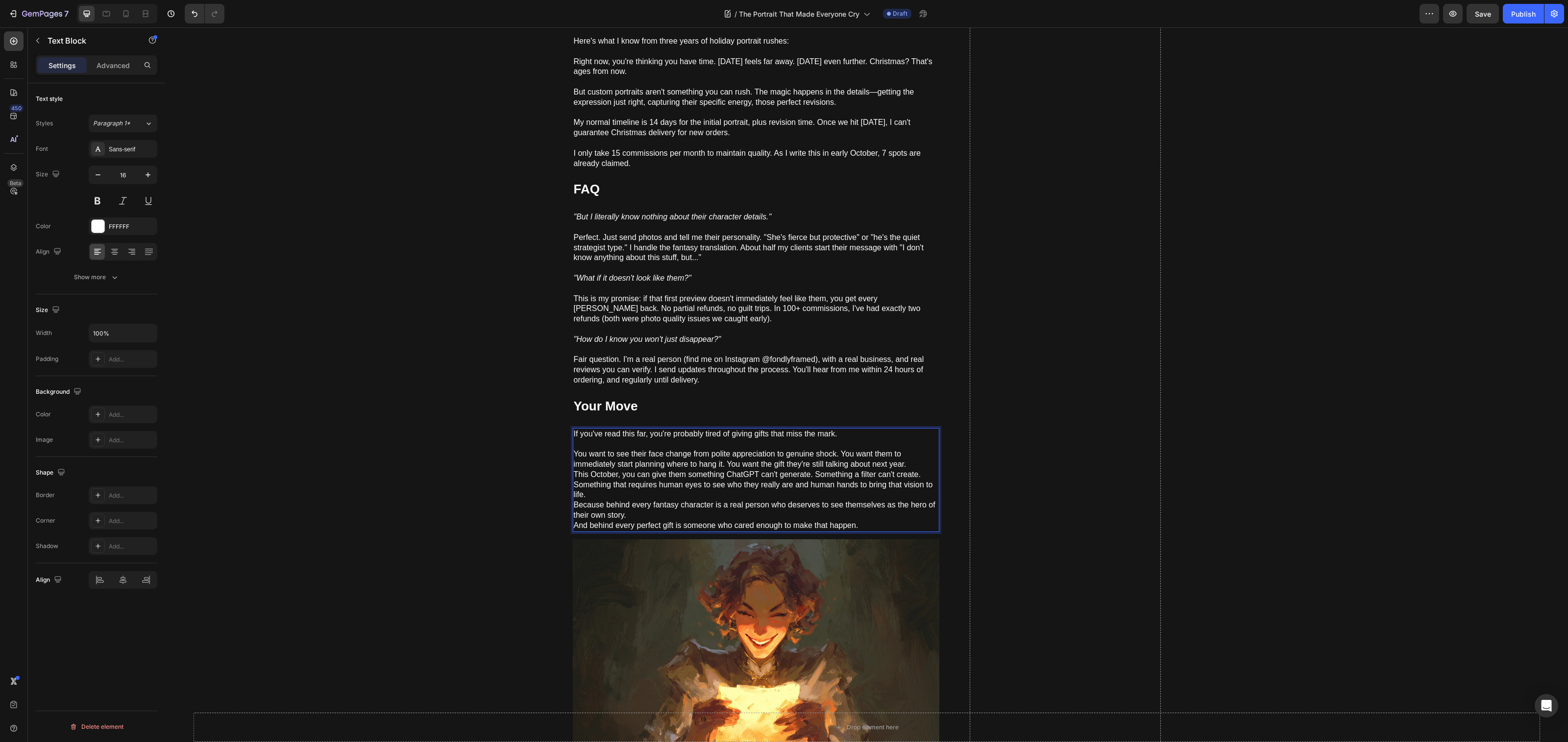
click at [573, 470] on p "This October, you can give them something ChatGPT can't generate. Something a f…" at bounding box center [755, 485] width 365 height 30
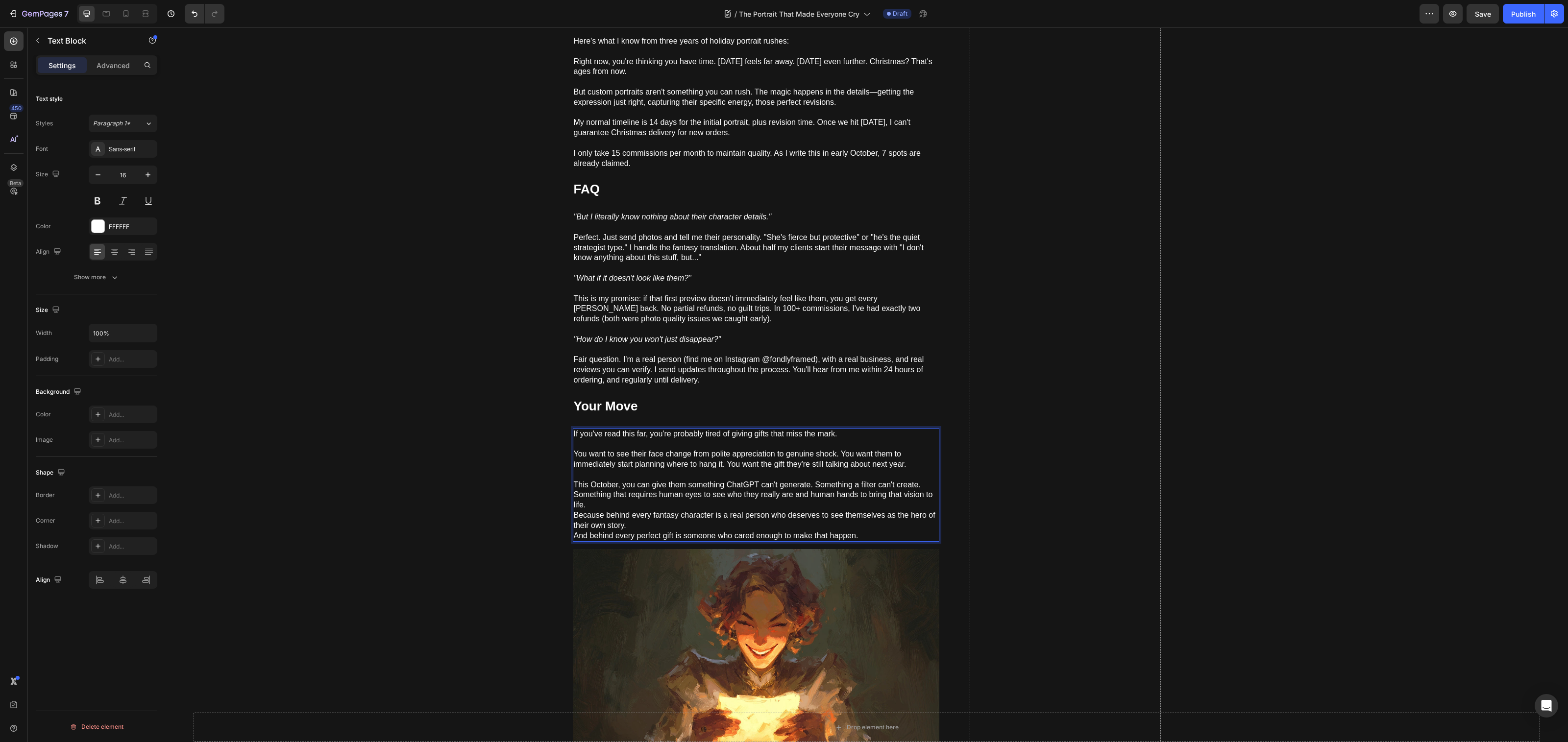
click at [573, 511] on p "Because behind every fantasy character is a real person who deserves to see the…" at bounding box center [755, 520] width 365 height 20
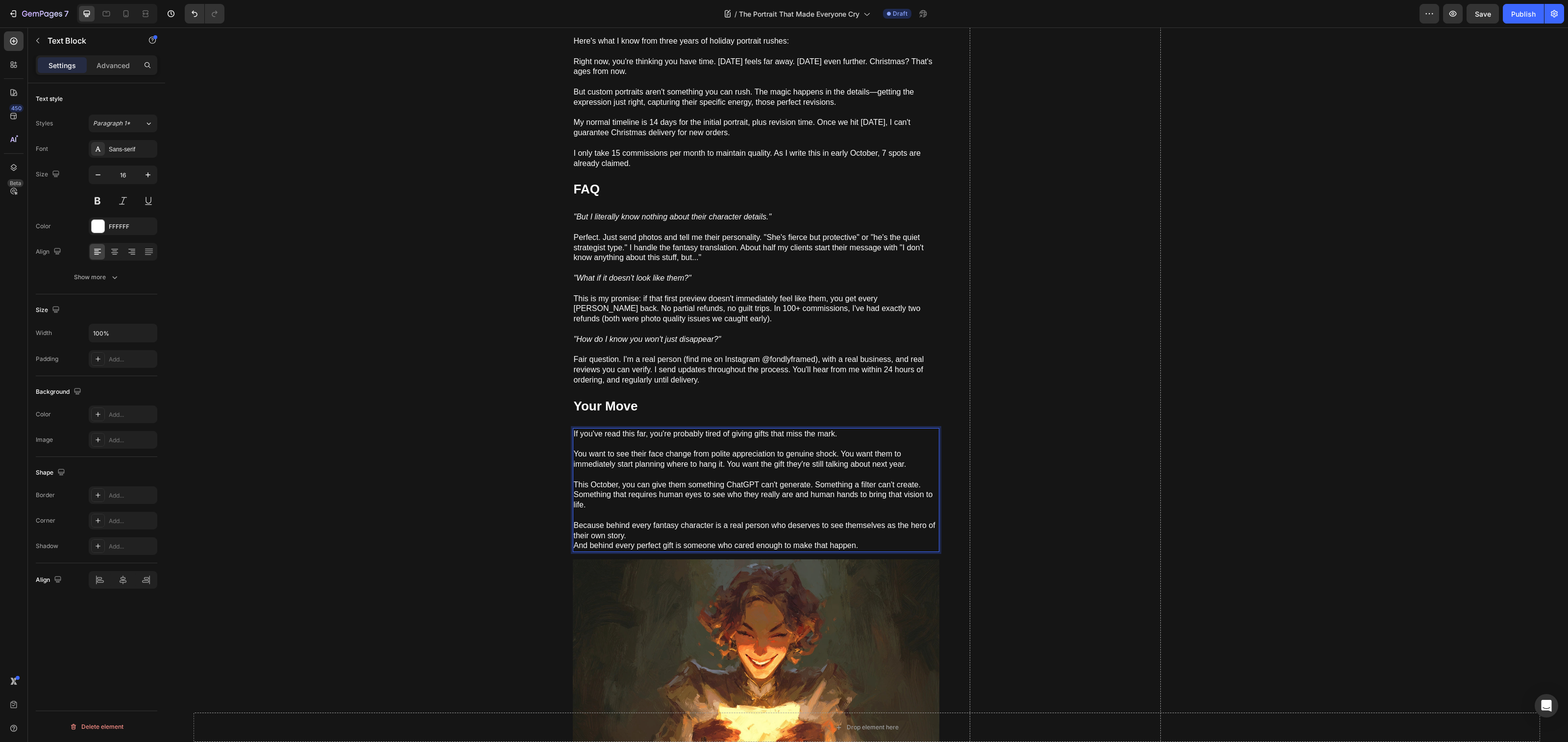
click at [573, 541] on p "And behind every perfect gift is someone who cared enough to make that happen." at bounding box center [755, 546] width 365 height 10
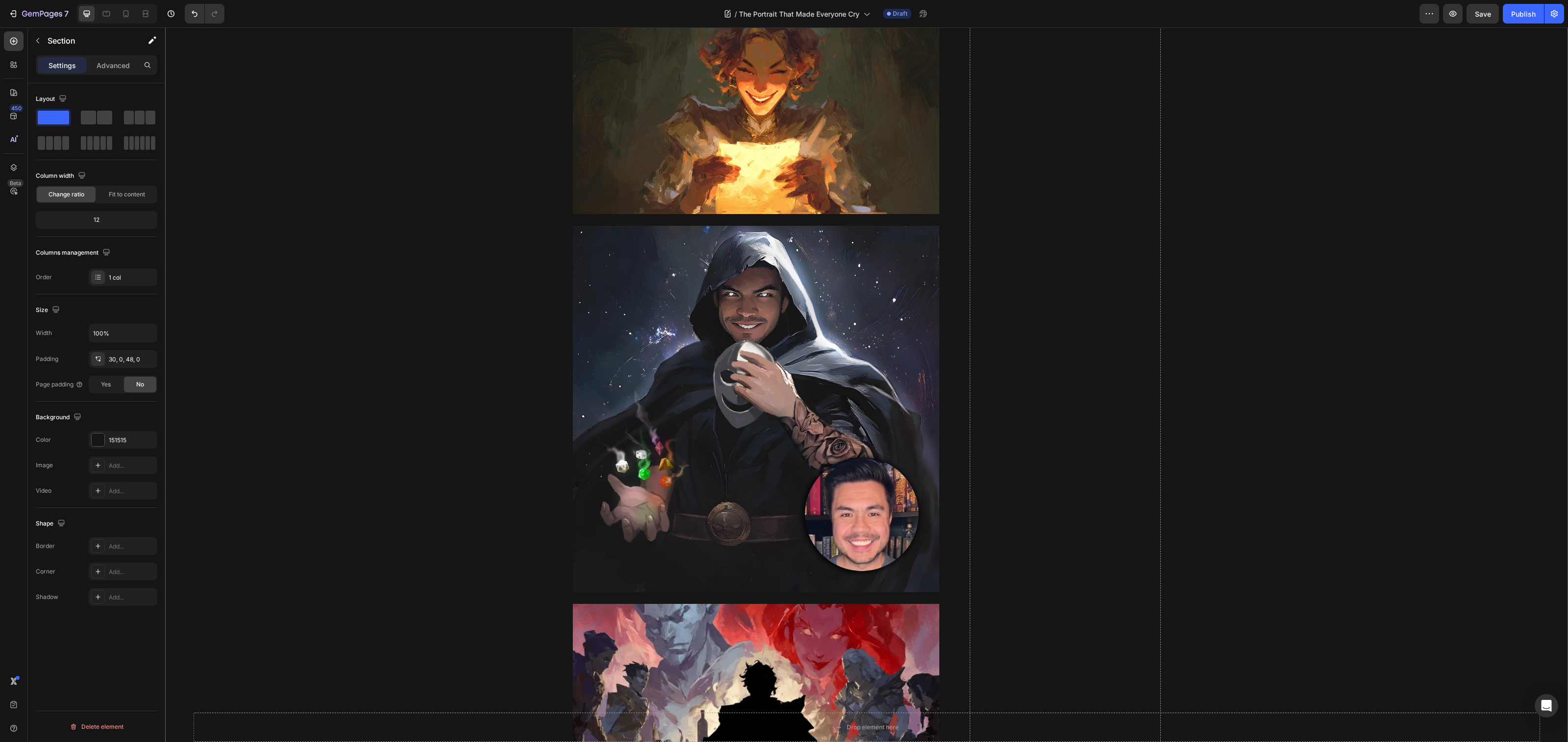
scroll to position [1505, 0]
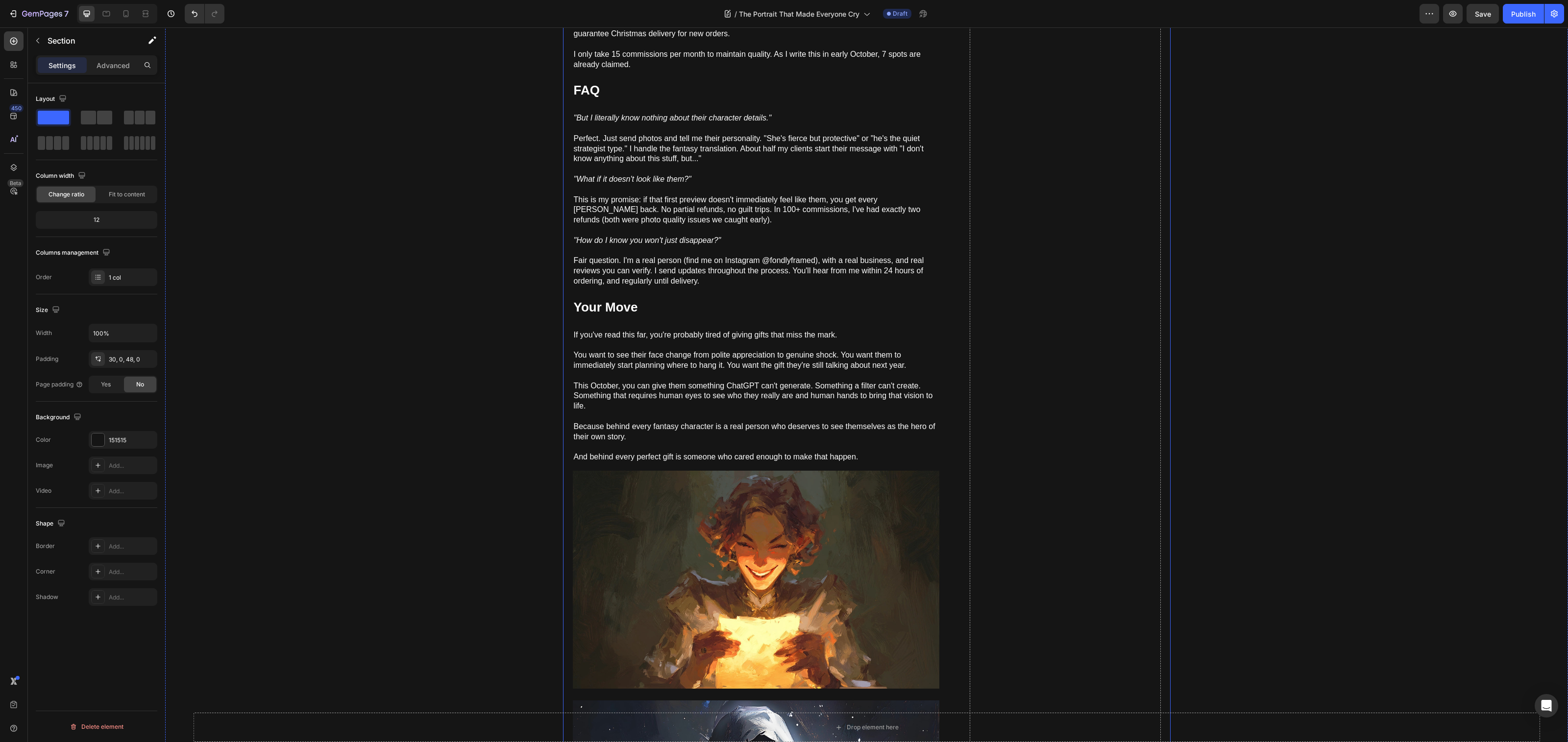
click at [688, 350] on p "You want to see their face change from polite appreciation to genuine shock. Yo…" at bounding box center [755, 360] width 365 height 20
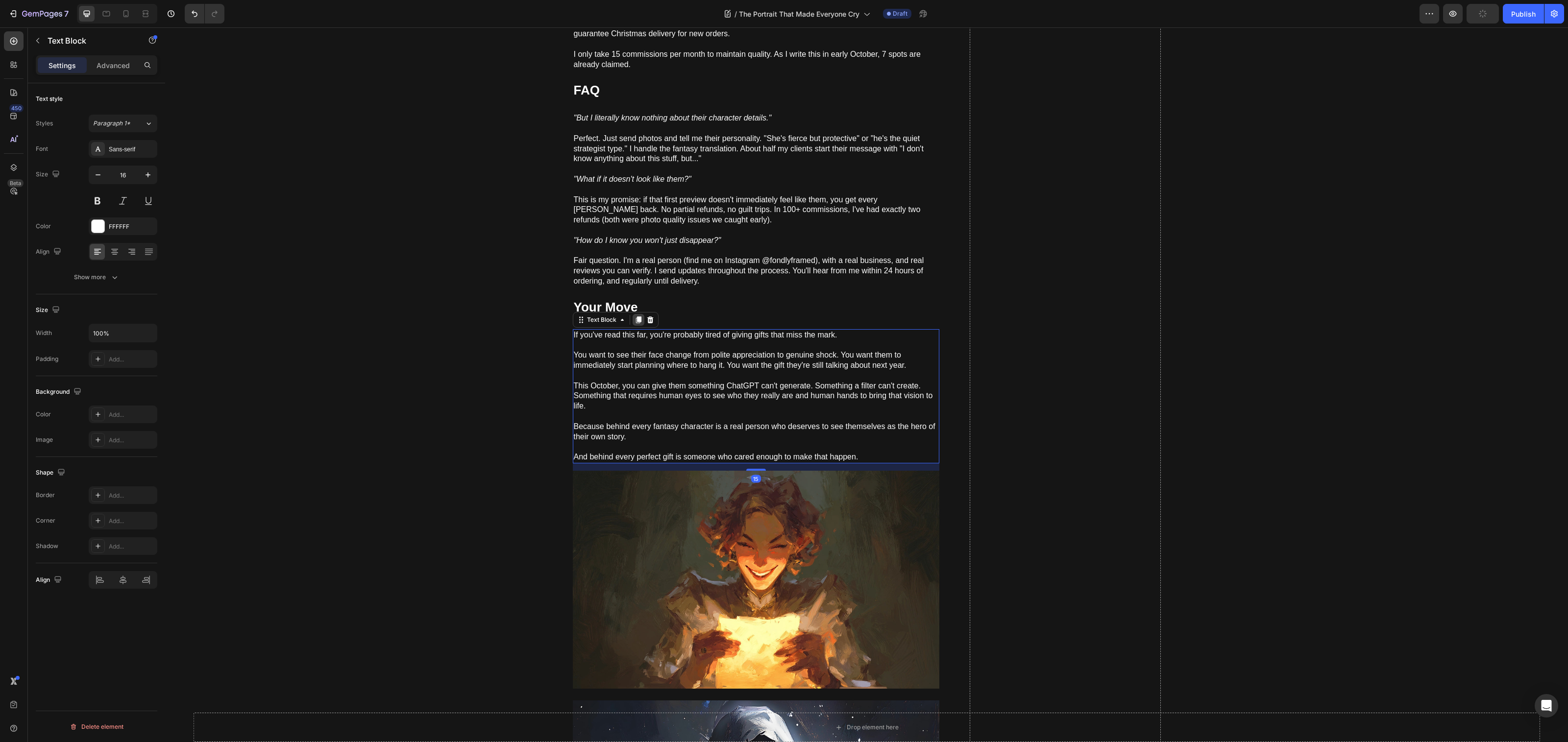
click at [635, 316] on icon at bounding box center [638, 320] width 8 height 8
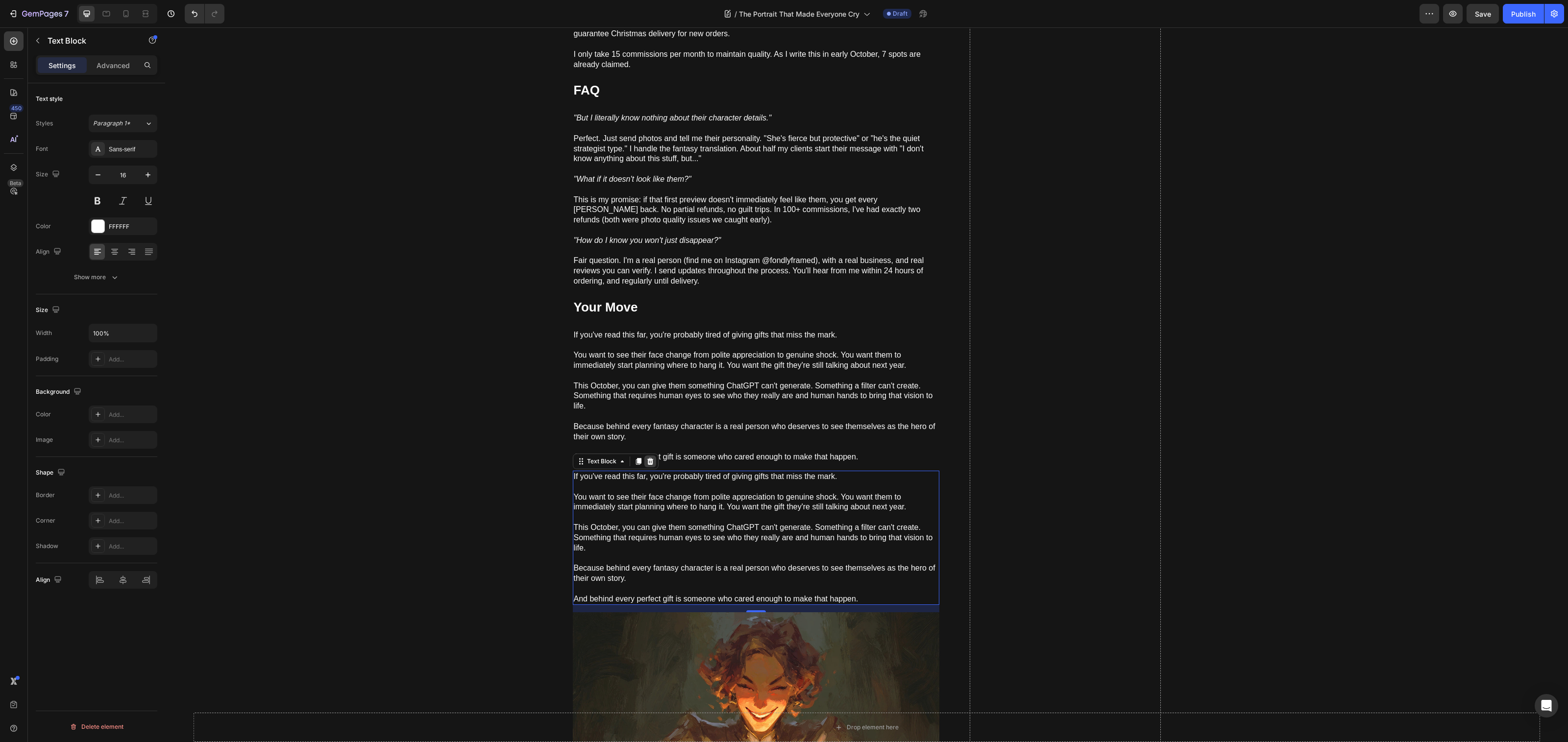
click at [647, 458] on icon at bounding box center [650, 461] width 7 height 6
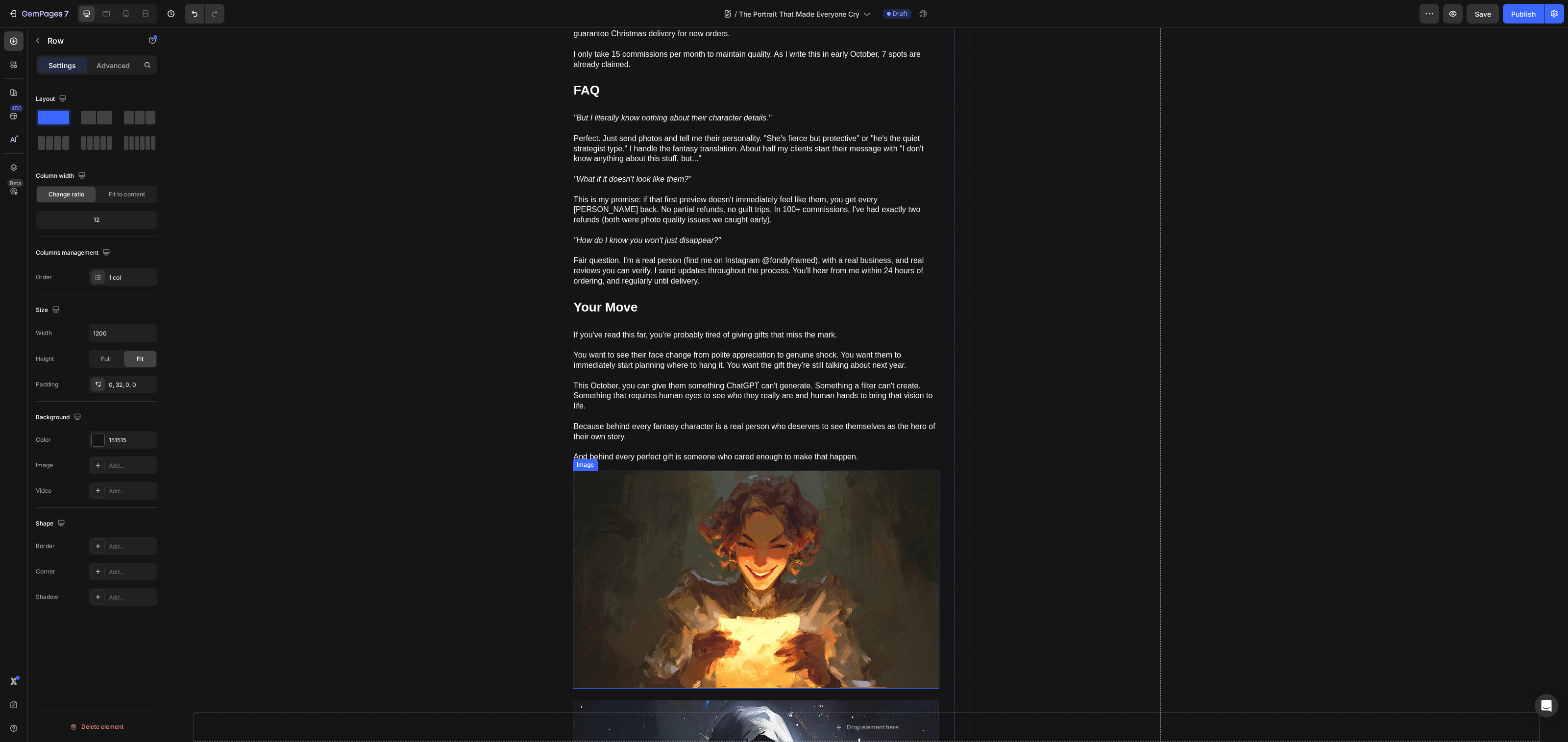
click at [607, 481] on img at bounding box center [755, 580] width 366 height 218
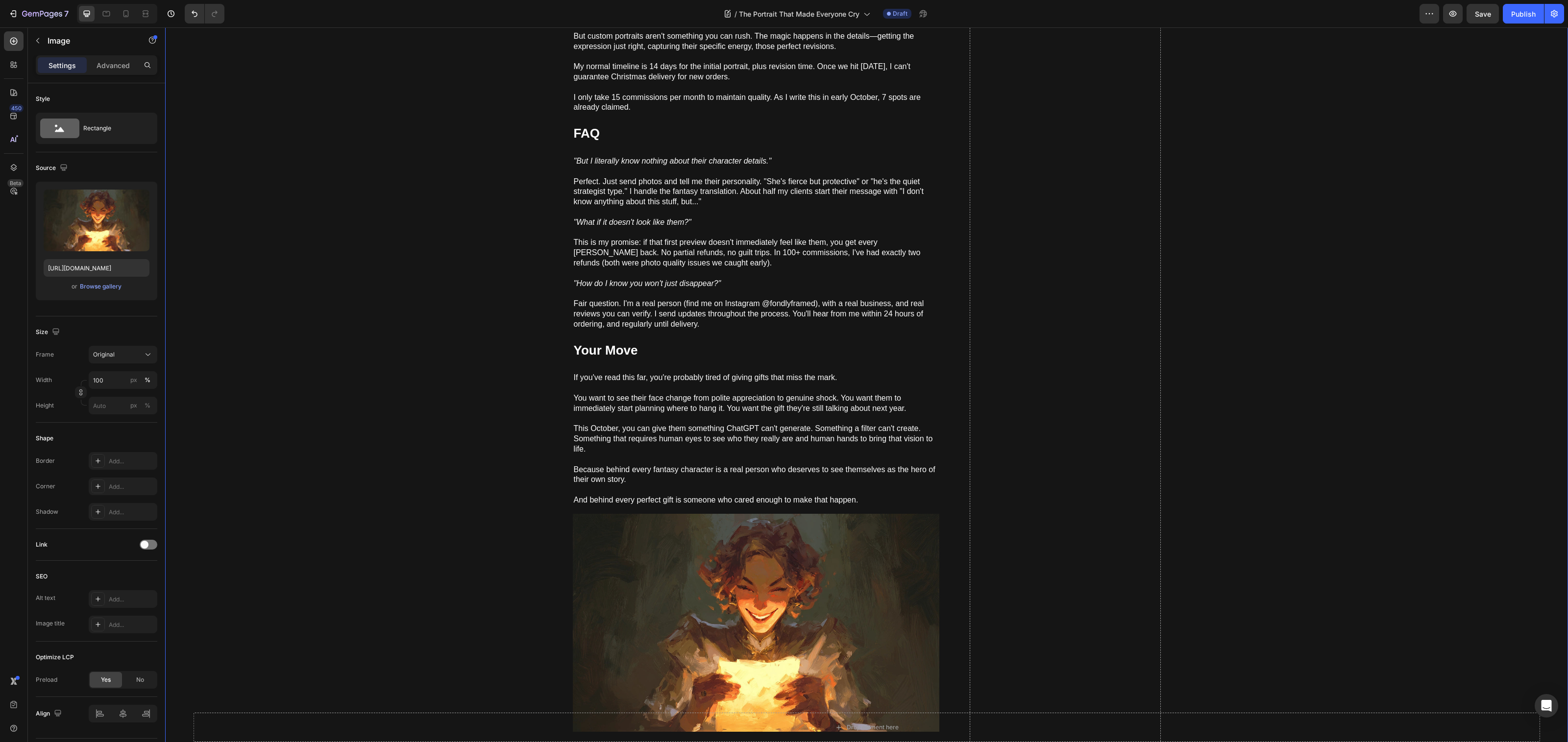
scroll to position [1772, 0]
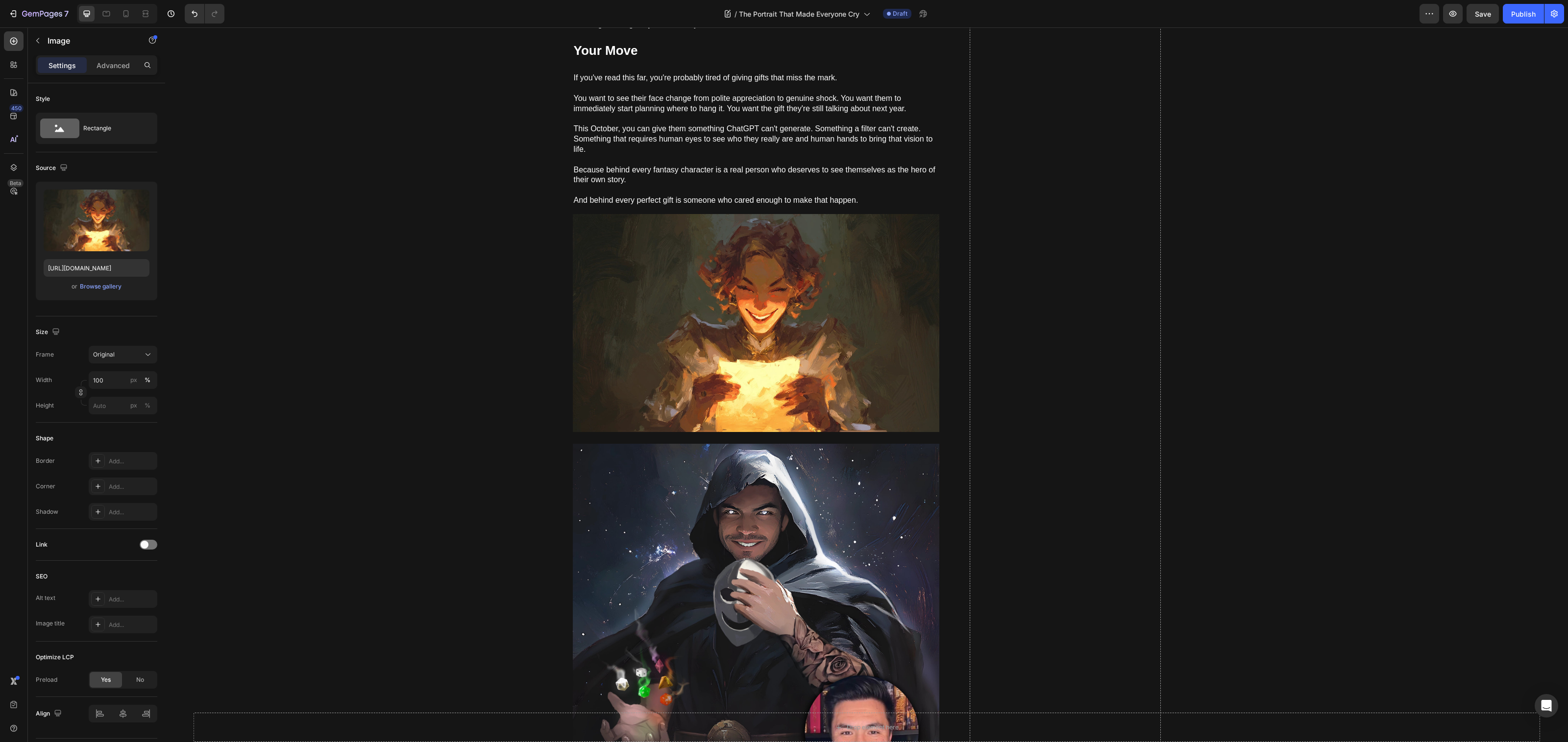
click at [705, 345] on img at bounding box center [755, 323] width 366 height 218
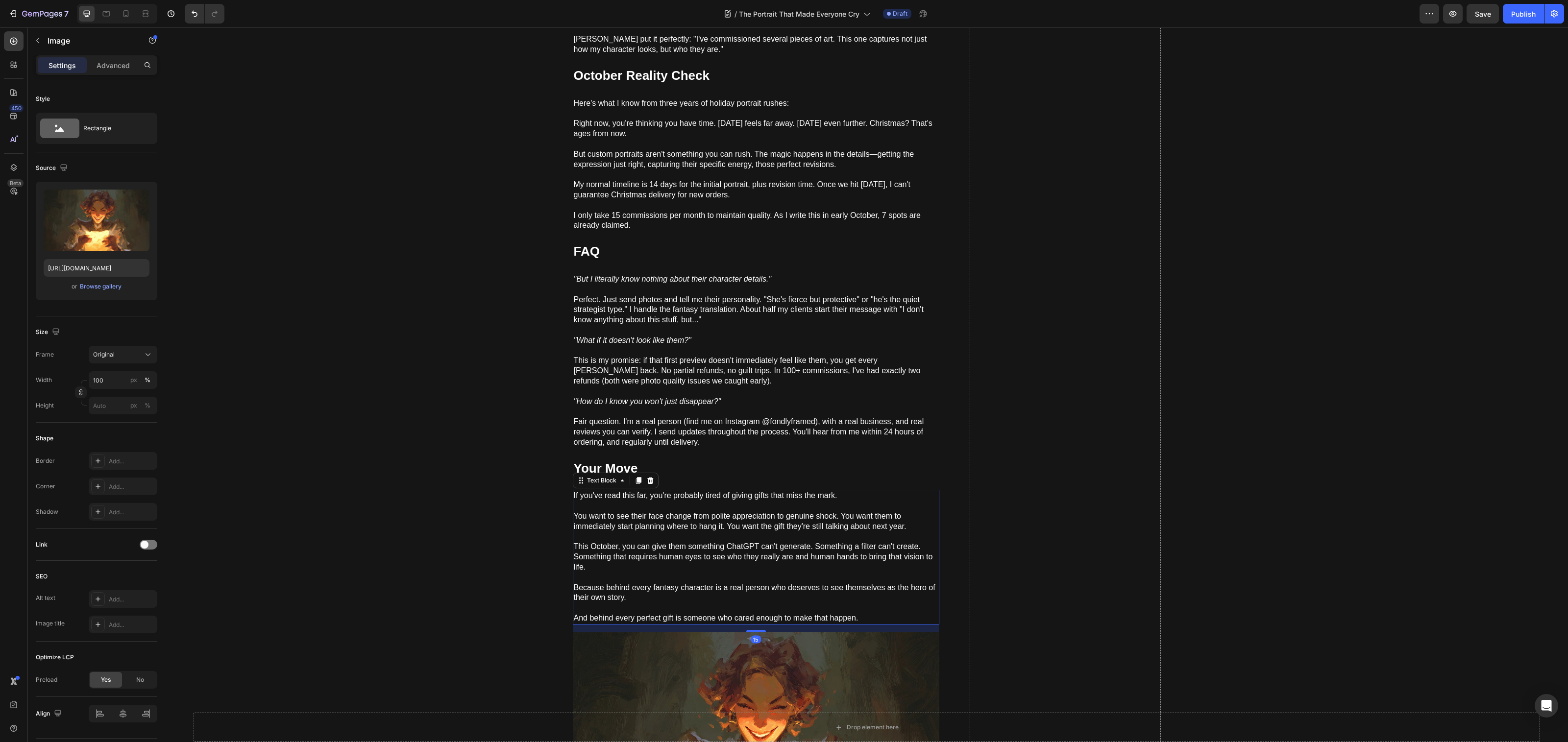
click at [749, 566] on div "If you've read this far, you're probably tired of giving gifts that miss the ma…" at bounding box center [755, 556] width 366 height 134
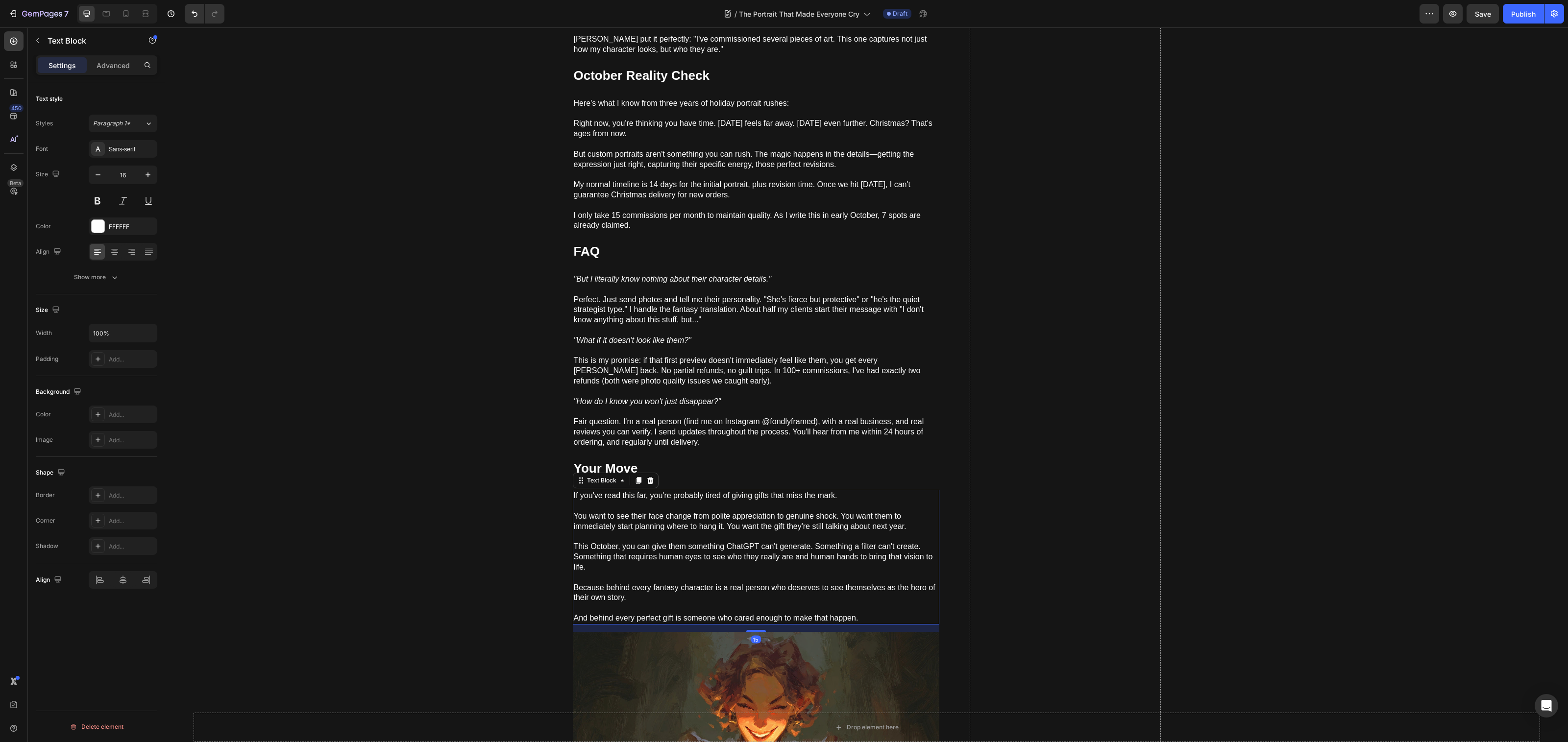
scroll to position [1597, 0]
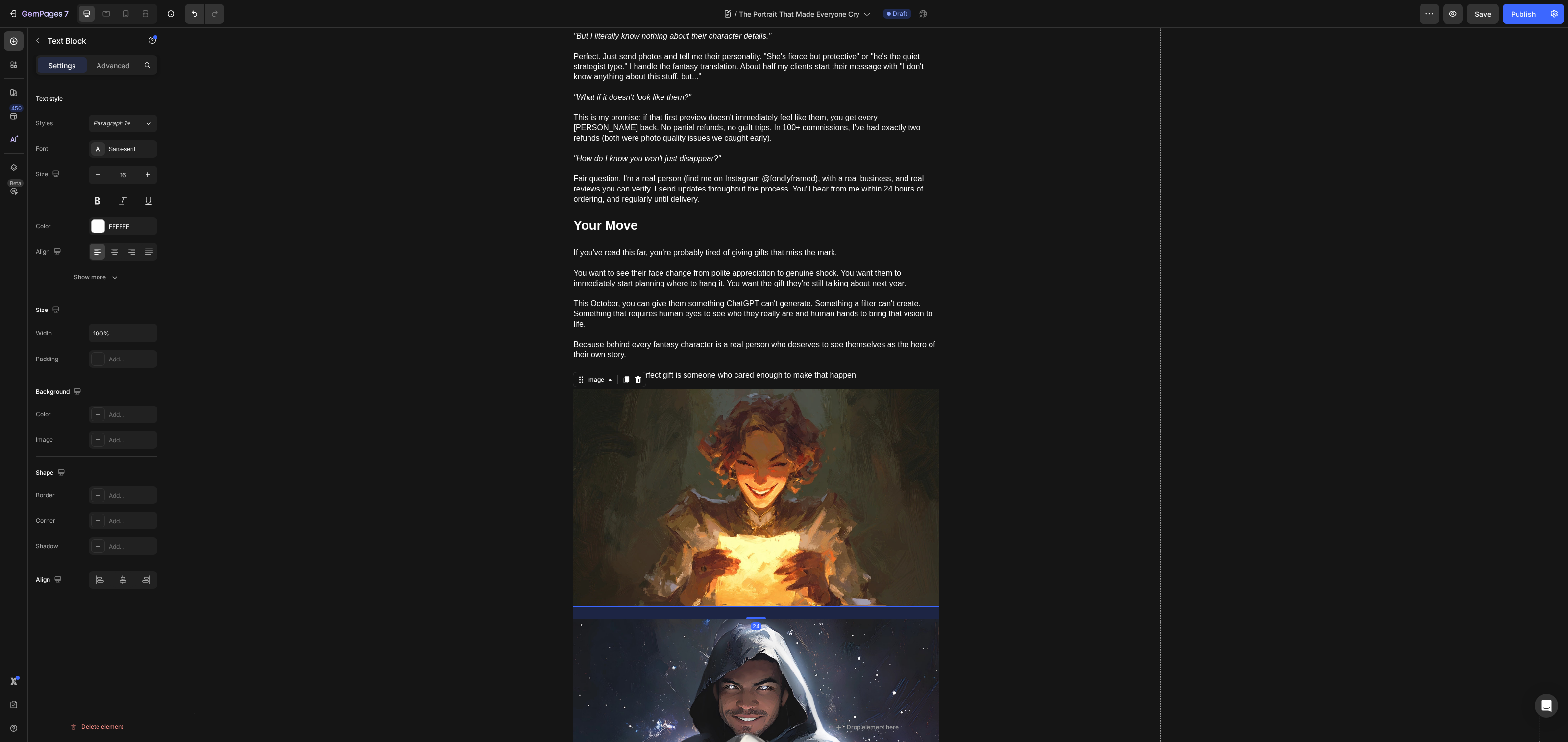
click at [748, 549] on img at bounding box center [755, 498] width 366 height 218
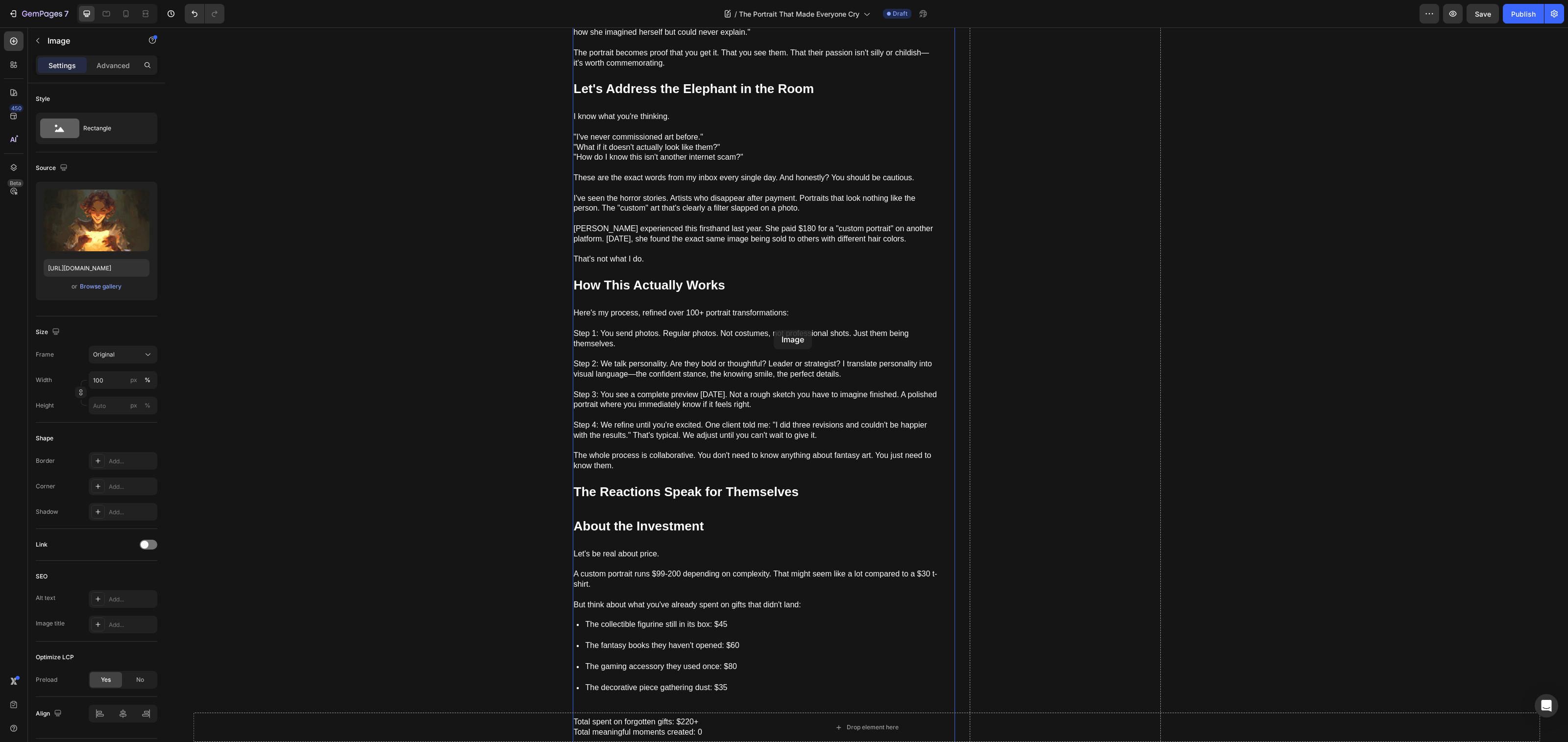
scroll to position [0, 0]
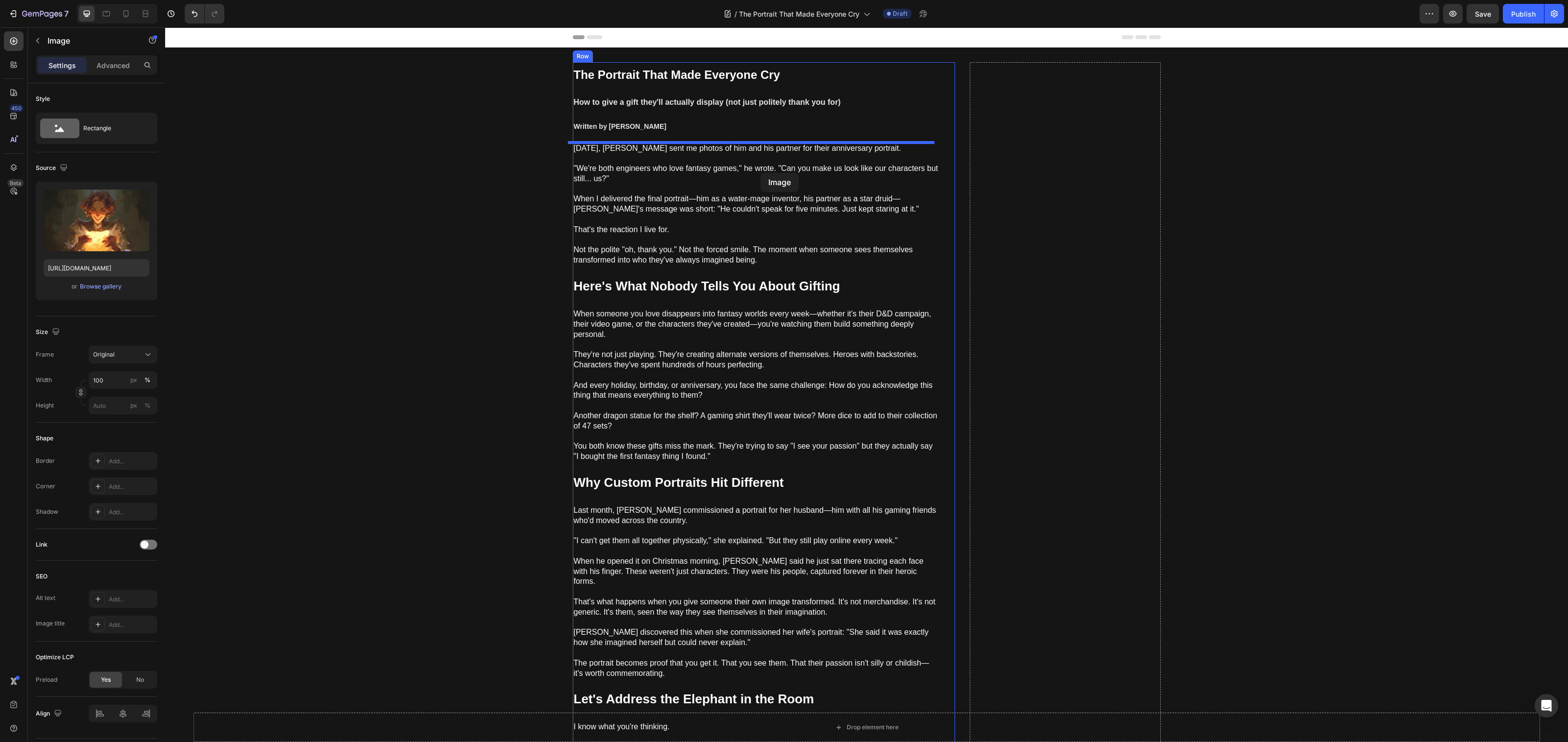
drag, startPoint x: 786, startPoint y: 461, endPoint x: 761, endPoint y: 173, distance: 289.1
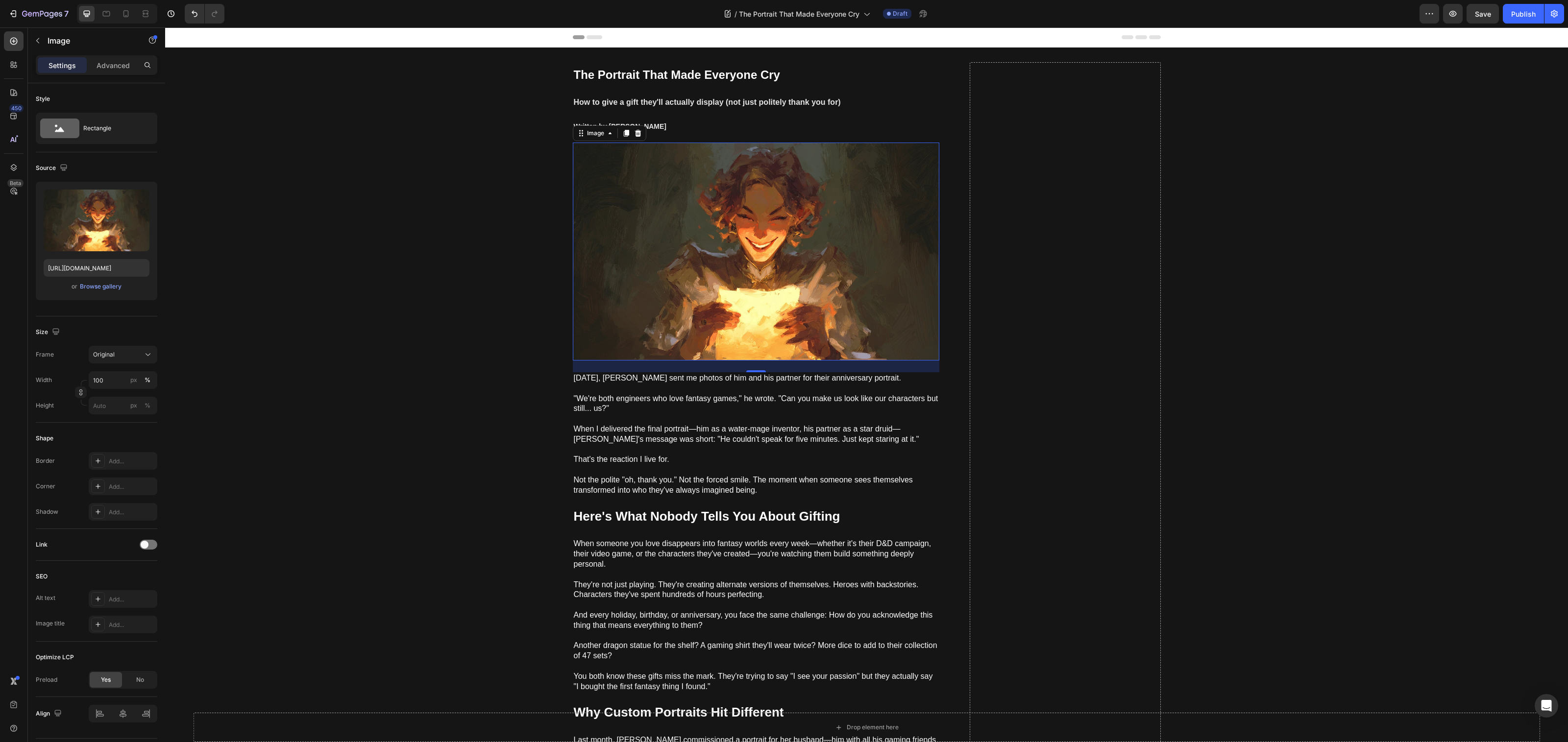
drag, startPoint x: 716, startPoint y: 220, endPoint x: 663, endPoint y: 238, distance: 56.0
click at [716, 220] on img at bounding box center [755, 251] width 366 height 218
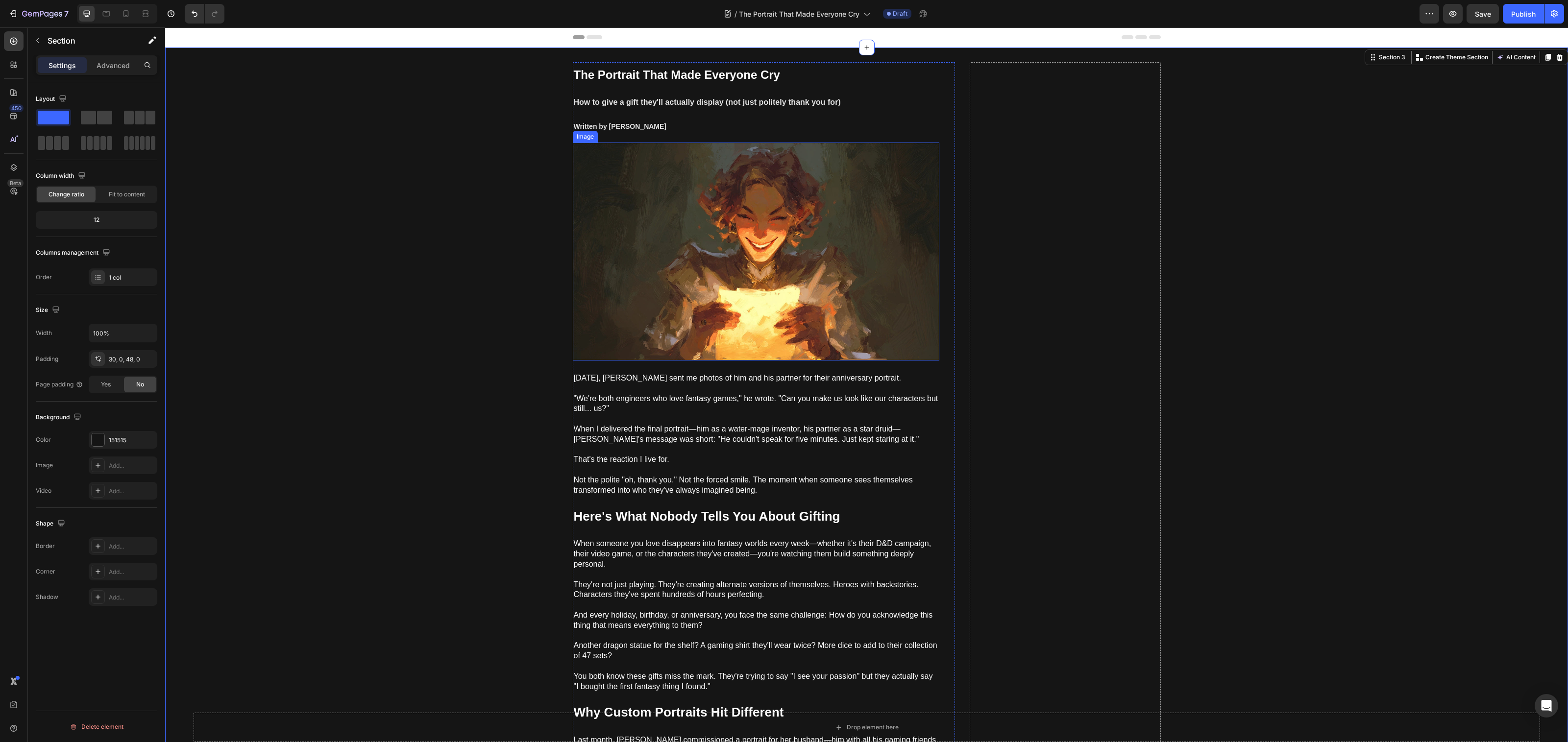
click at [723, 233] on img at bounding box center [755, 251] width 366 height 218
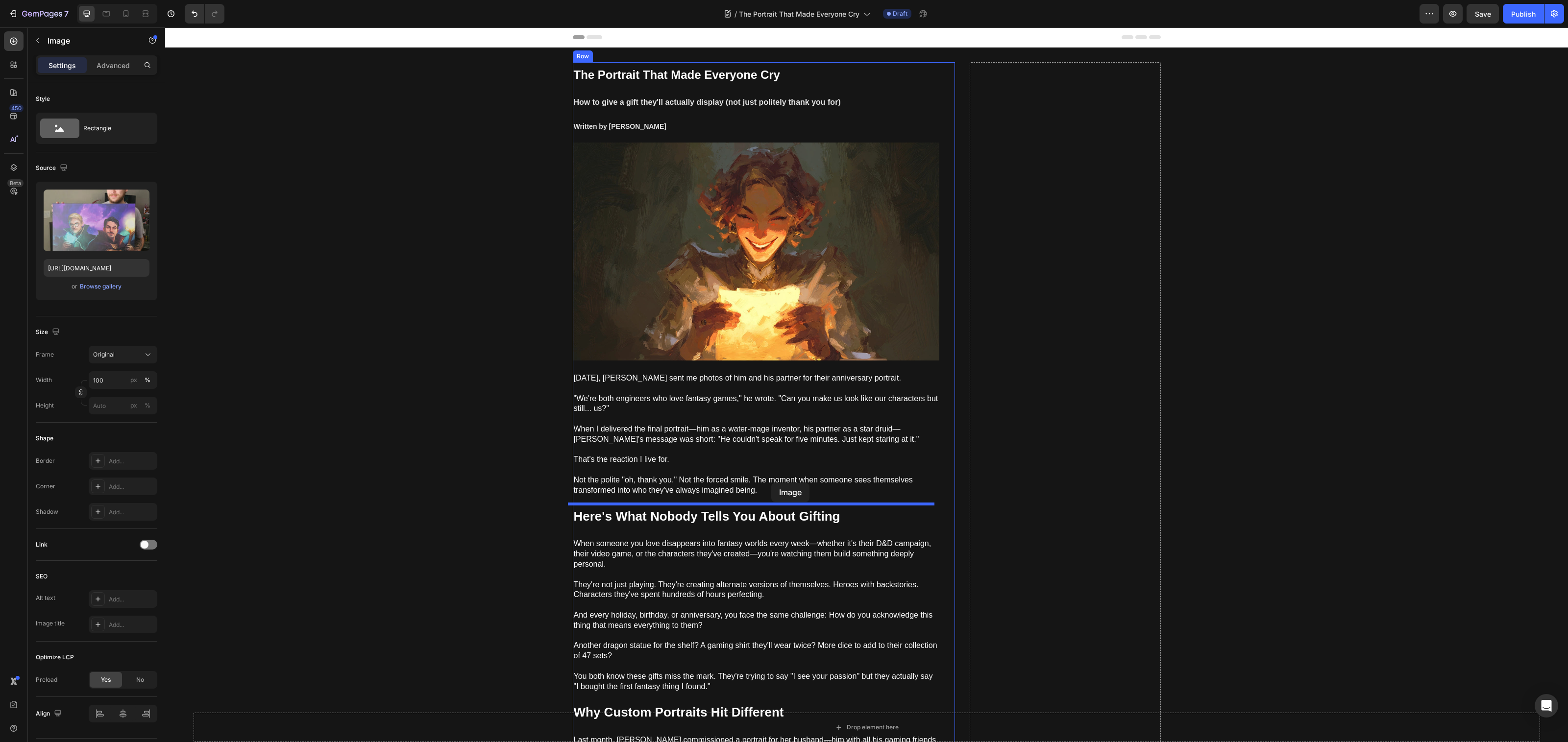
drag, startPoint x: 749, startPoint y: 547, endPoint x: 767, endPoint y: 484, distance: 65.5
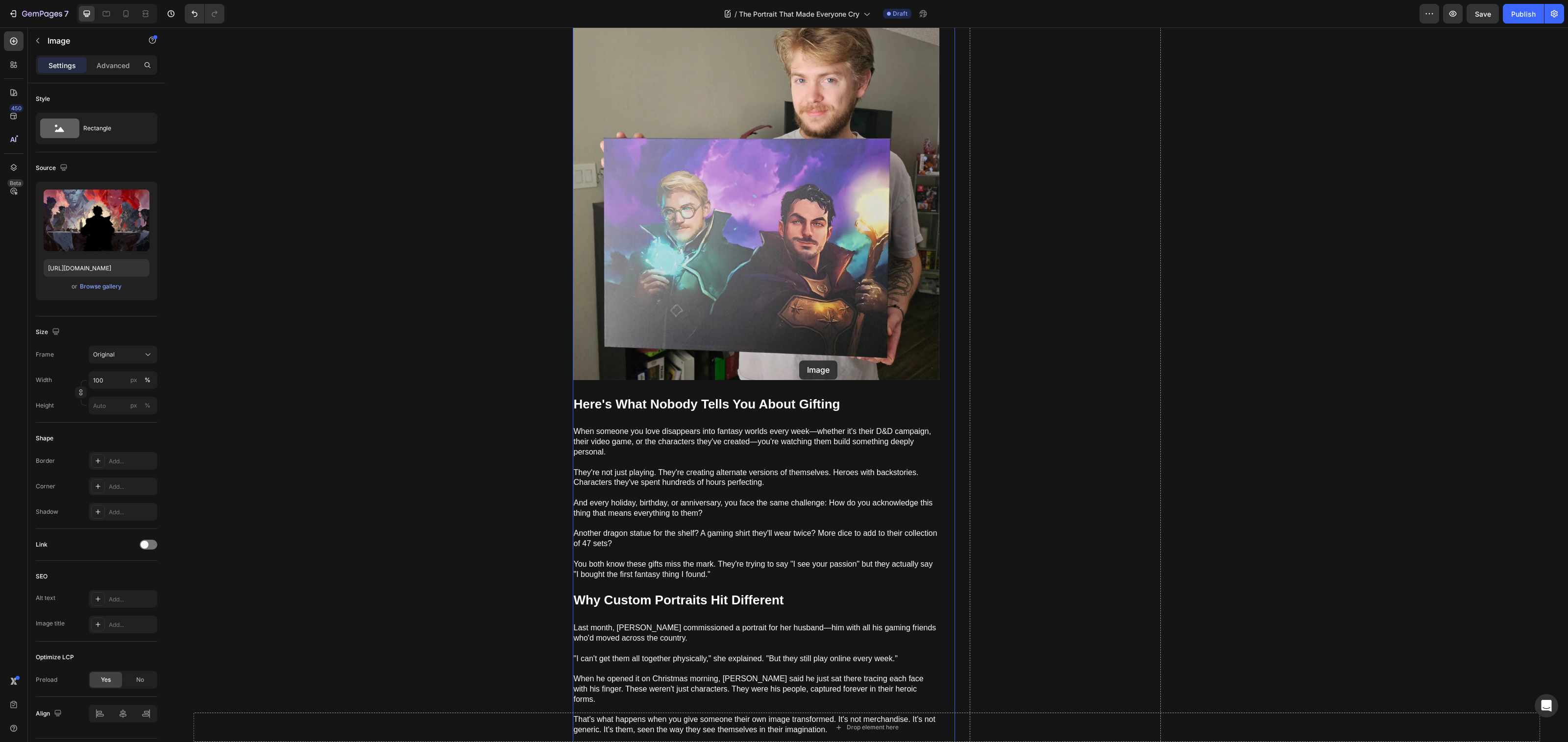
scroll to position [558, 0]
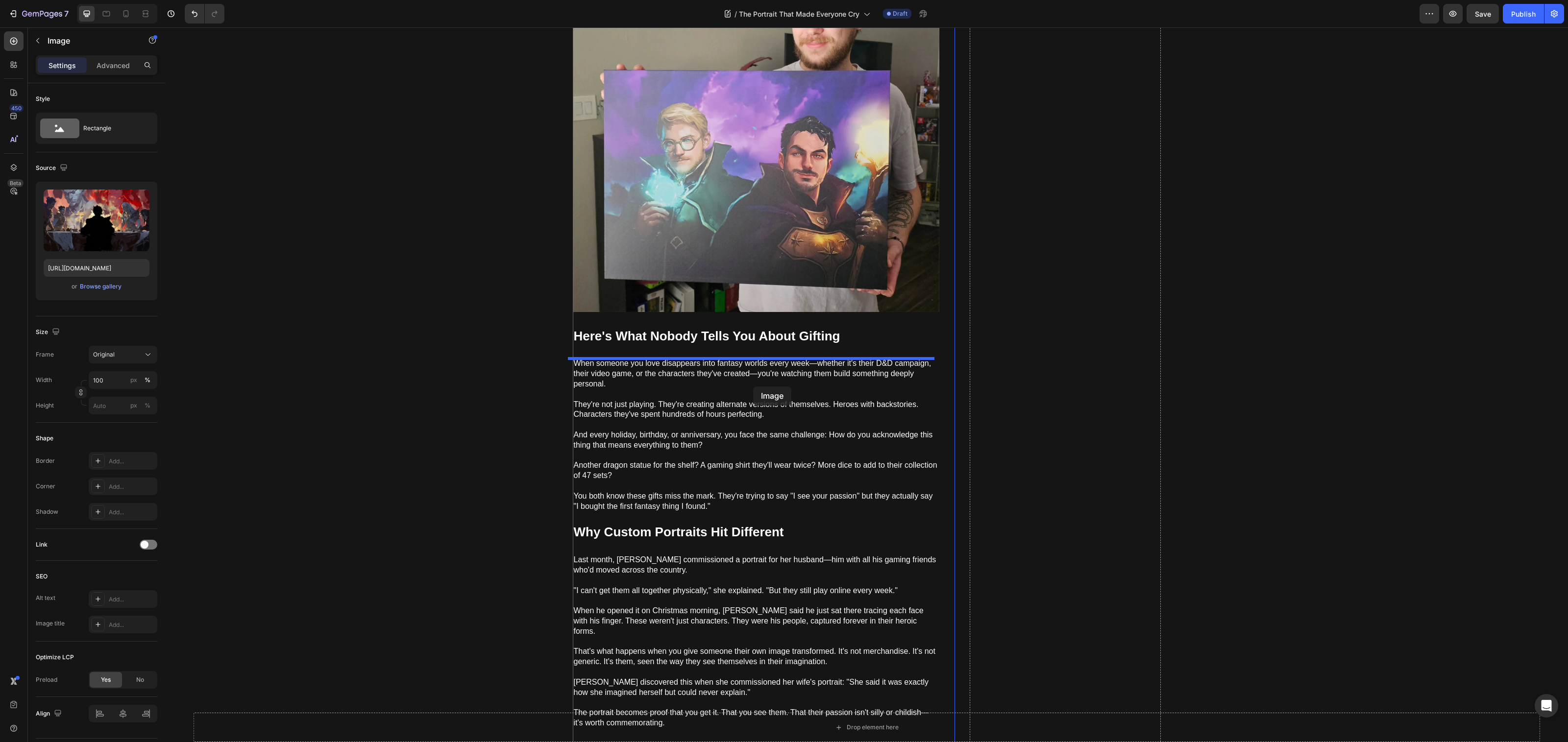
drag, startPoint x: 774, startPoint y: 445, endPoint x: 753, endPoint y: 386, distance: 62.6
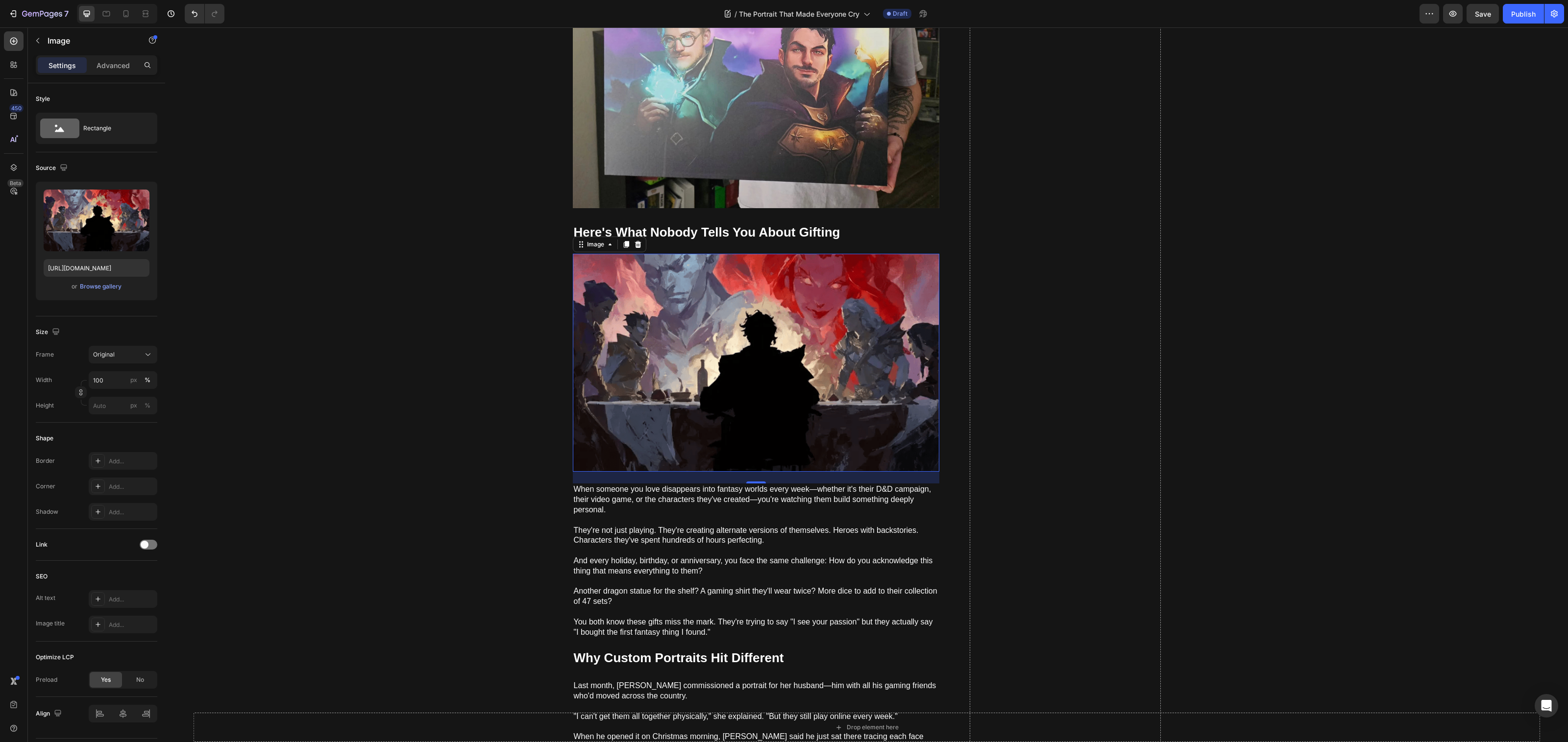
scroll to position [665, 0]
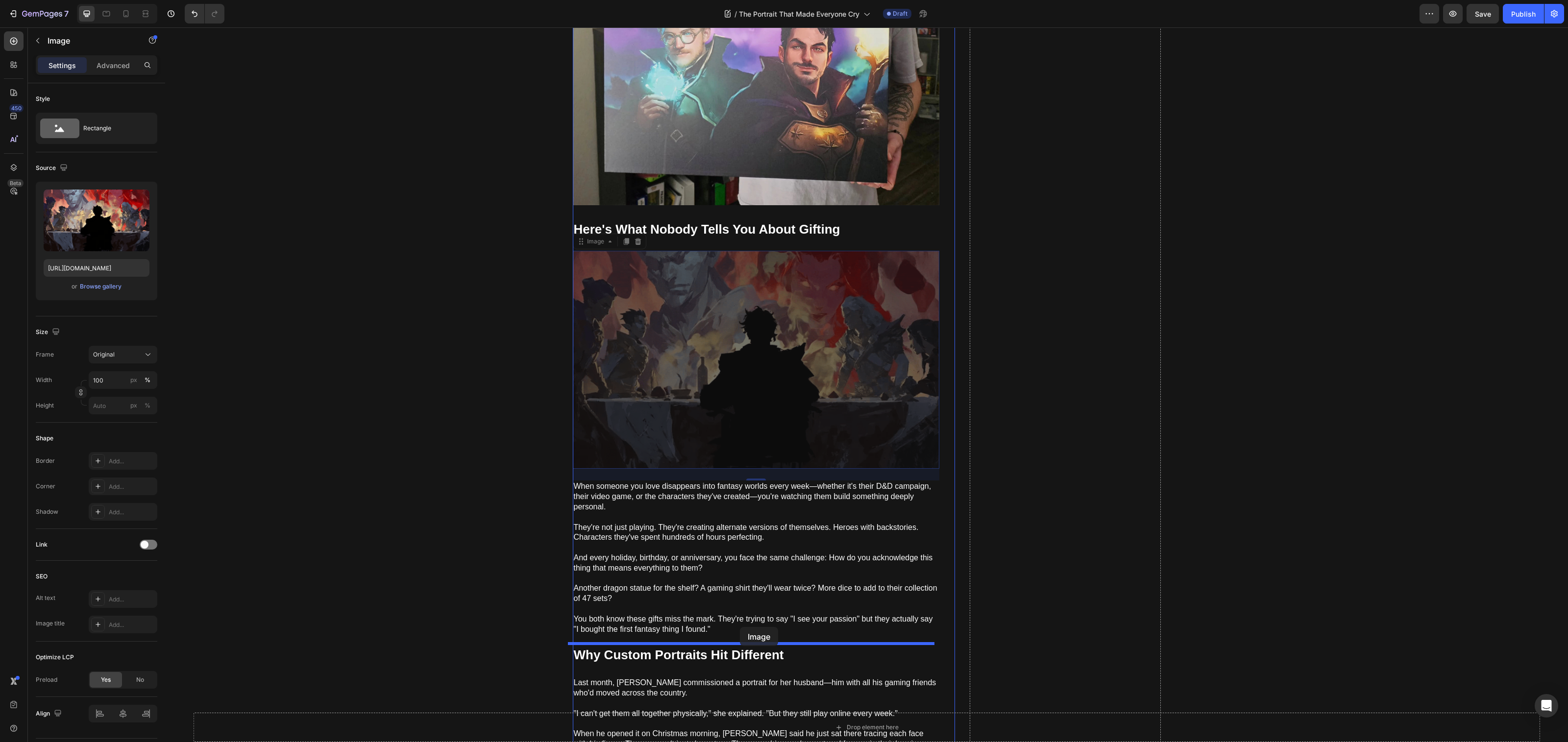
drag, startPoint x: 745, startPoint y: 381, endPoint x: 741, endPoint y: 622, distance: 241.0
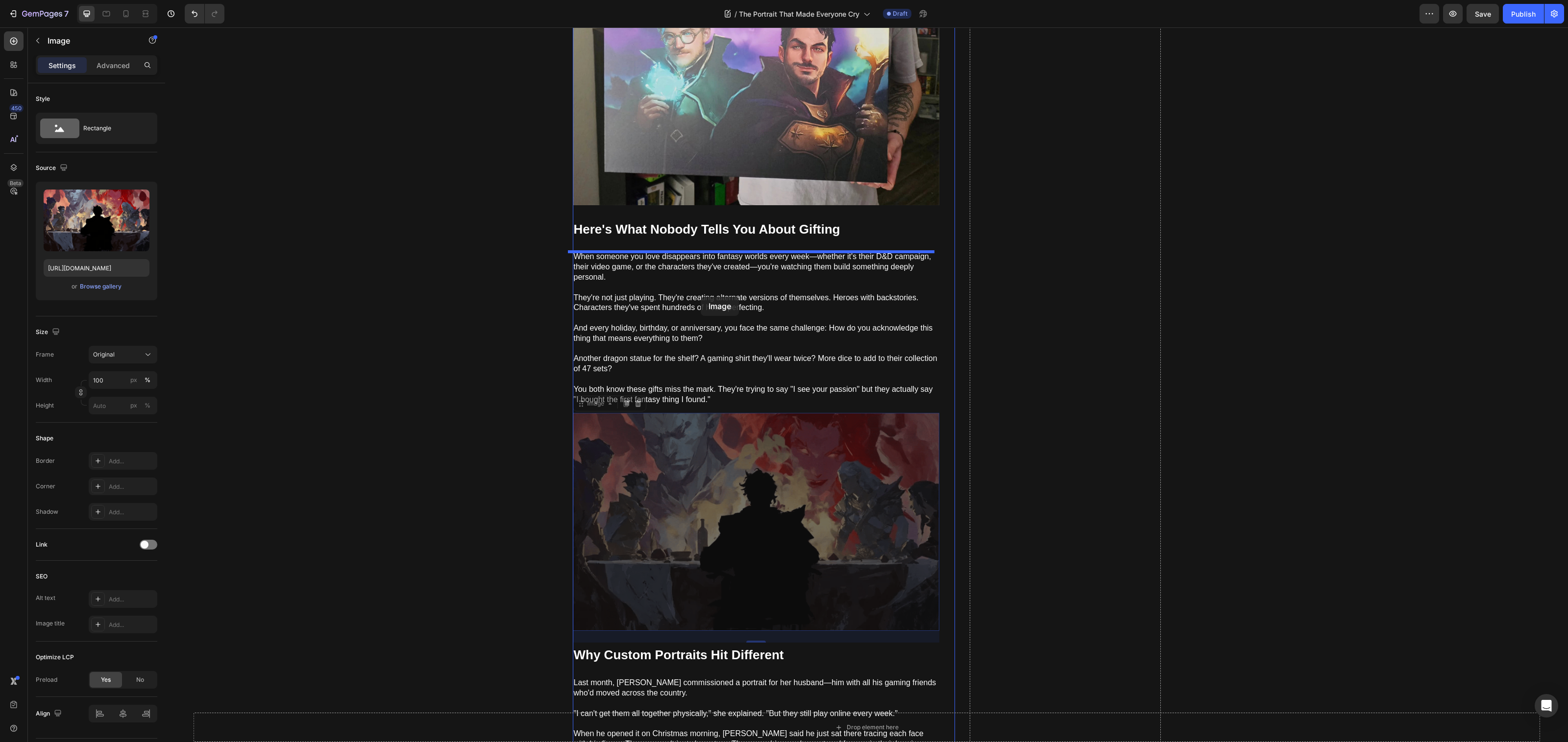
drag, startPoint x: 654, startPoint y: 513, endPoint x: 659, endPoint y: 300, distance: 213.1
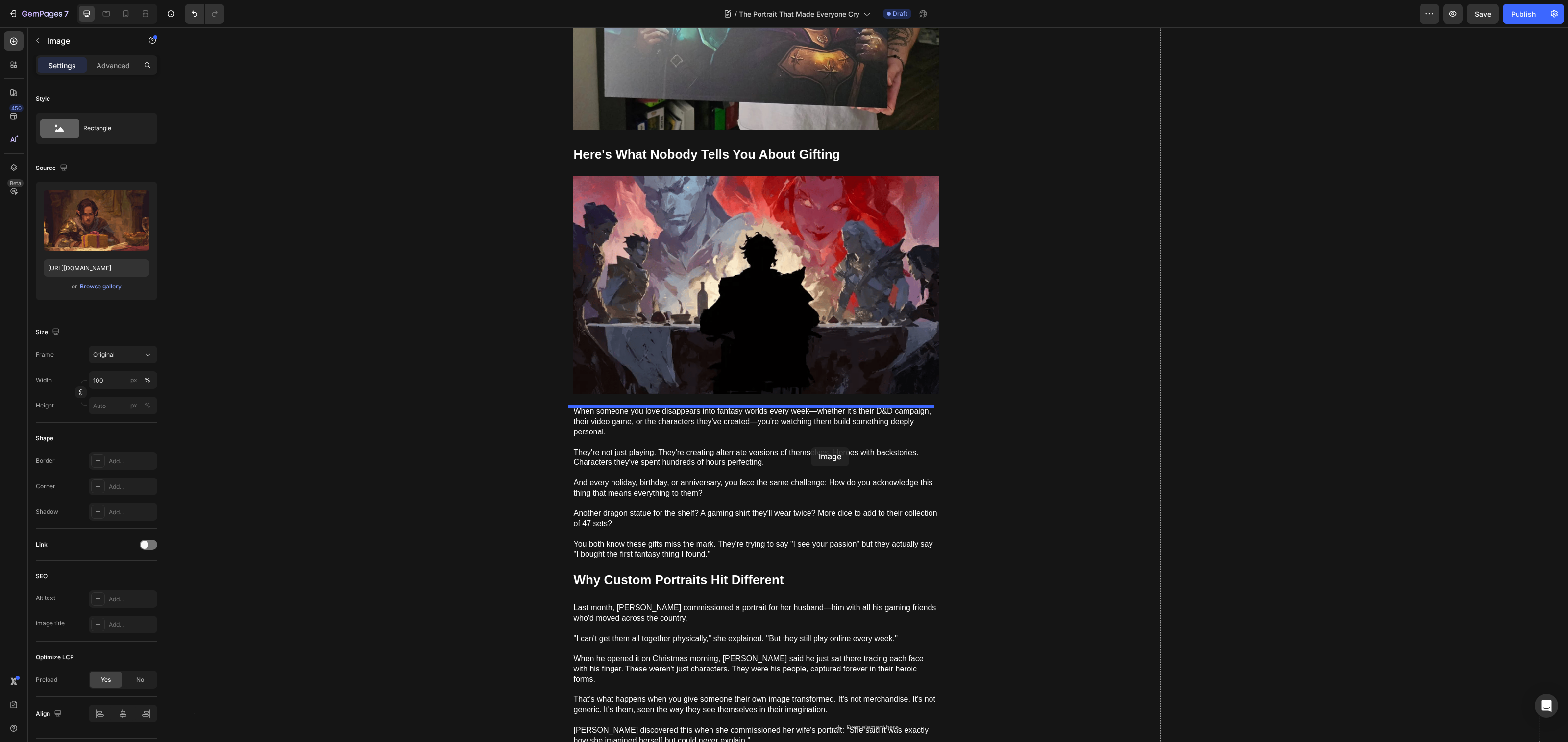
scroll to position [747, 0]
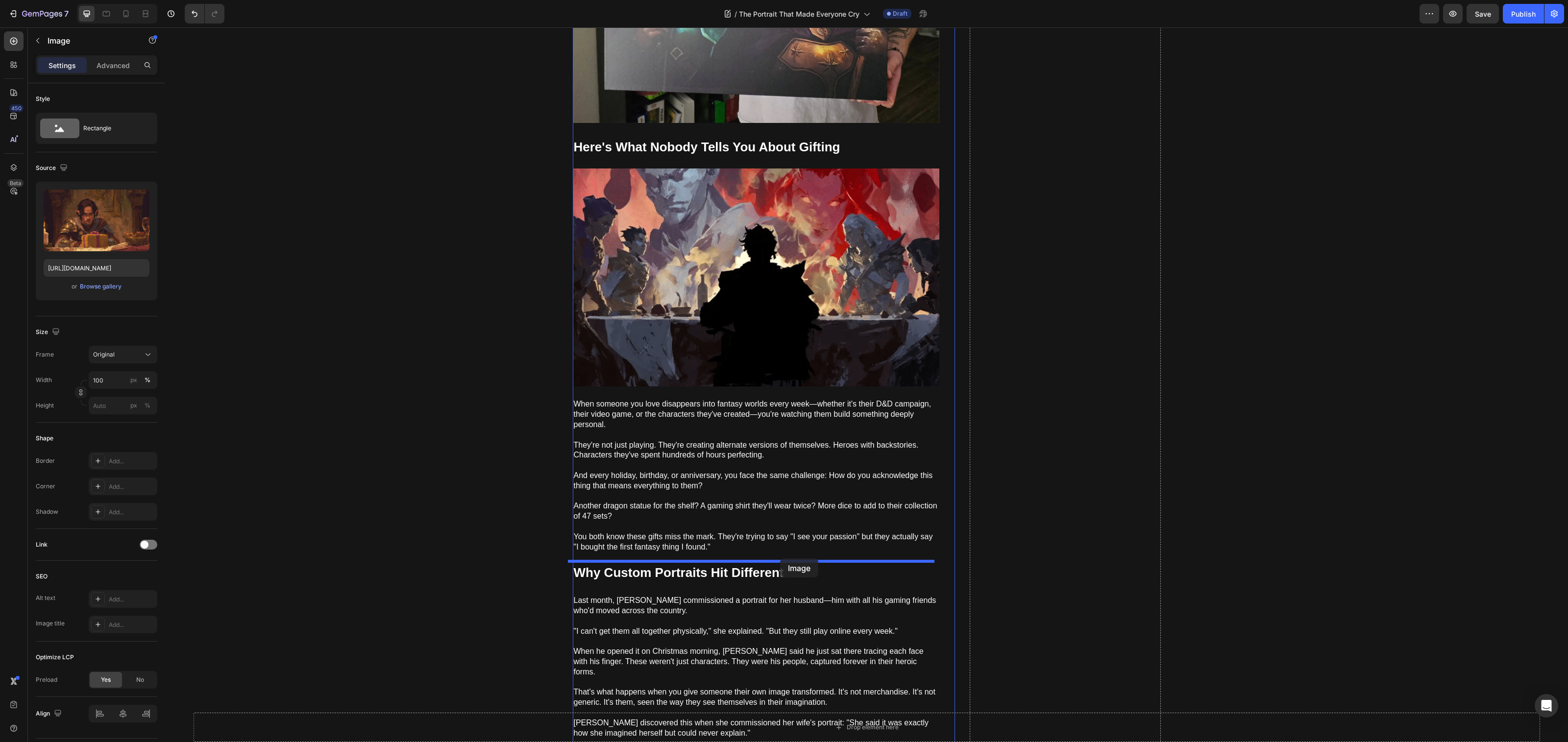
drag, startPoint x: 761, startPoint y: 433, endPoint x: 779, endPoint y: 555, distance: 123.3
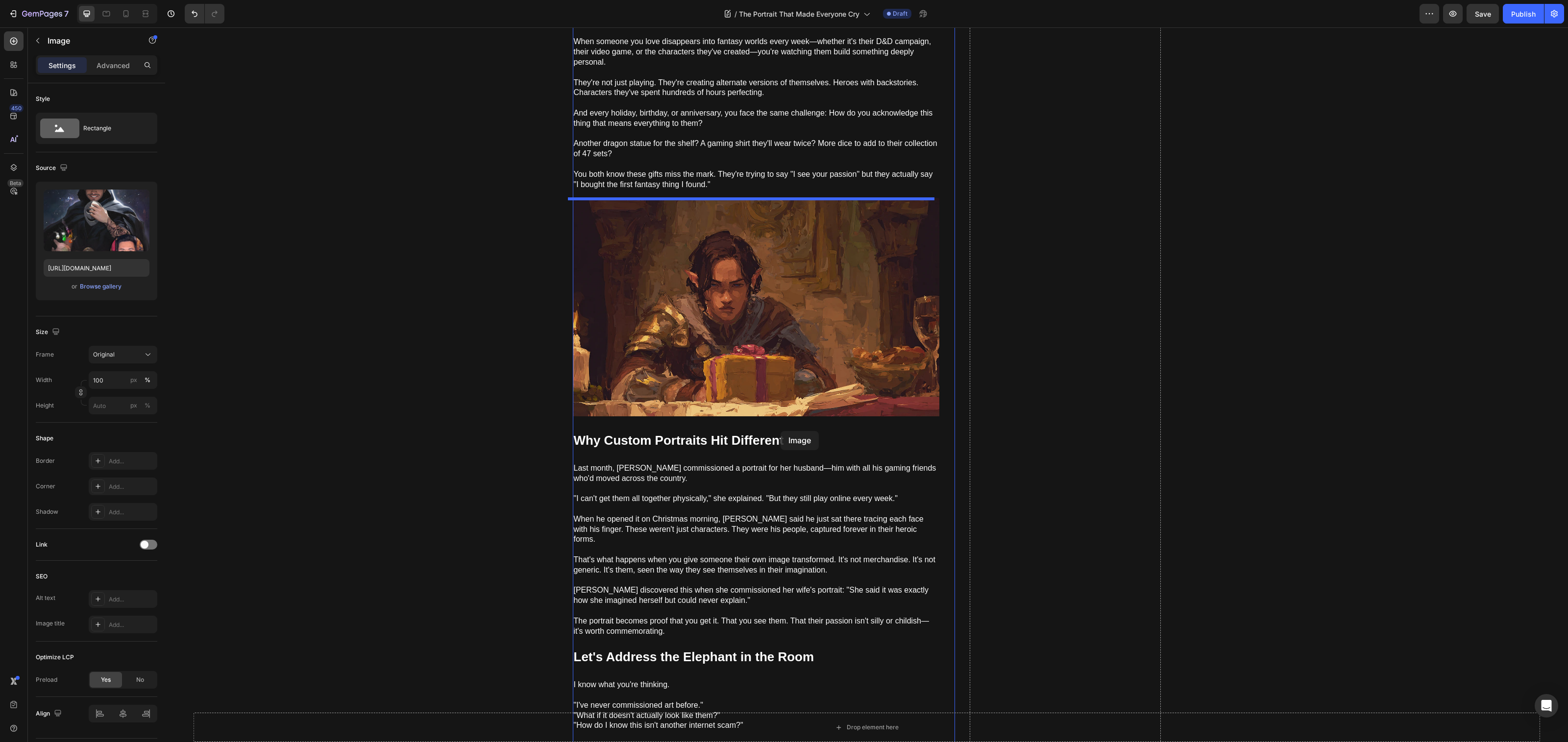
scroll to position [1194, 0]
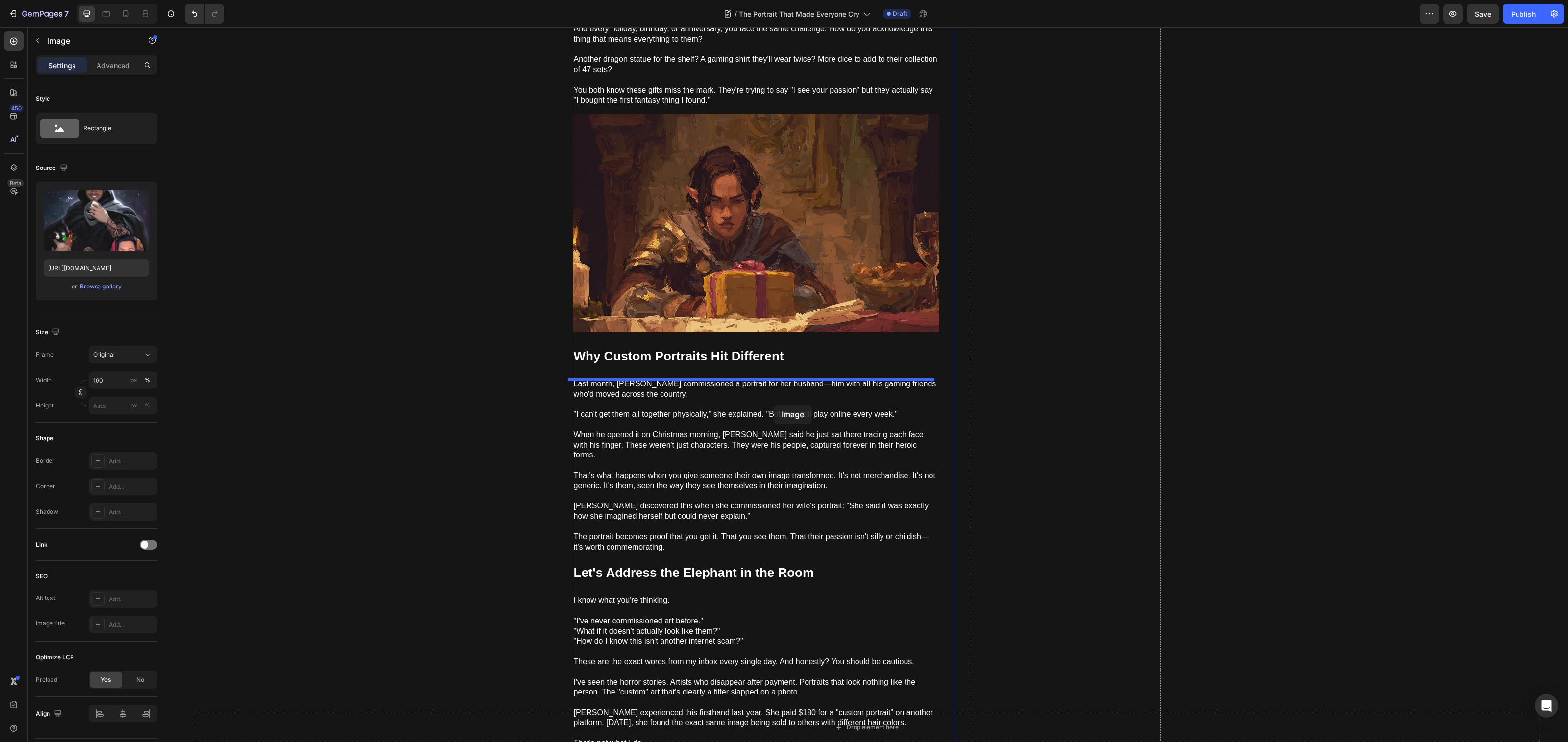
drag, startPoint x: 691, startPoint y: 433, endPoint x: 764, endPoint y: 392, distance: 83.7
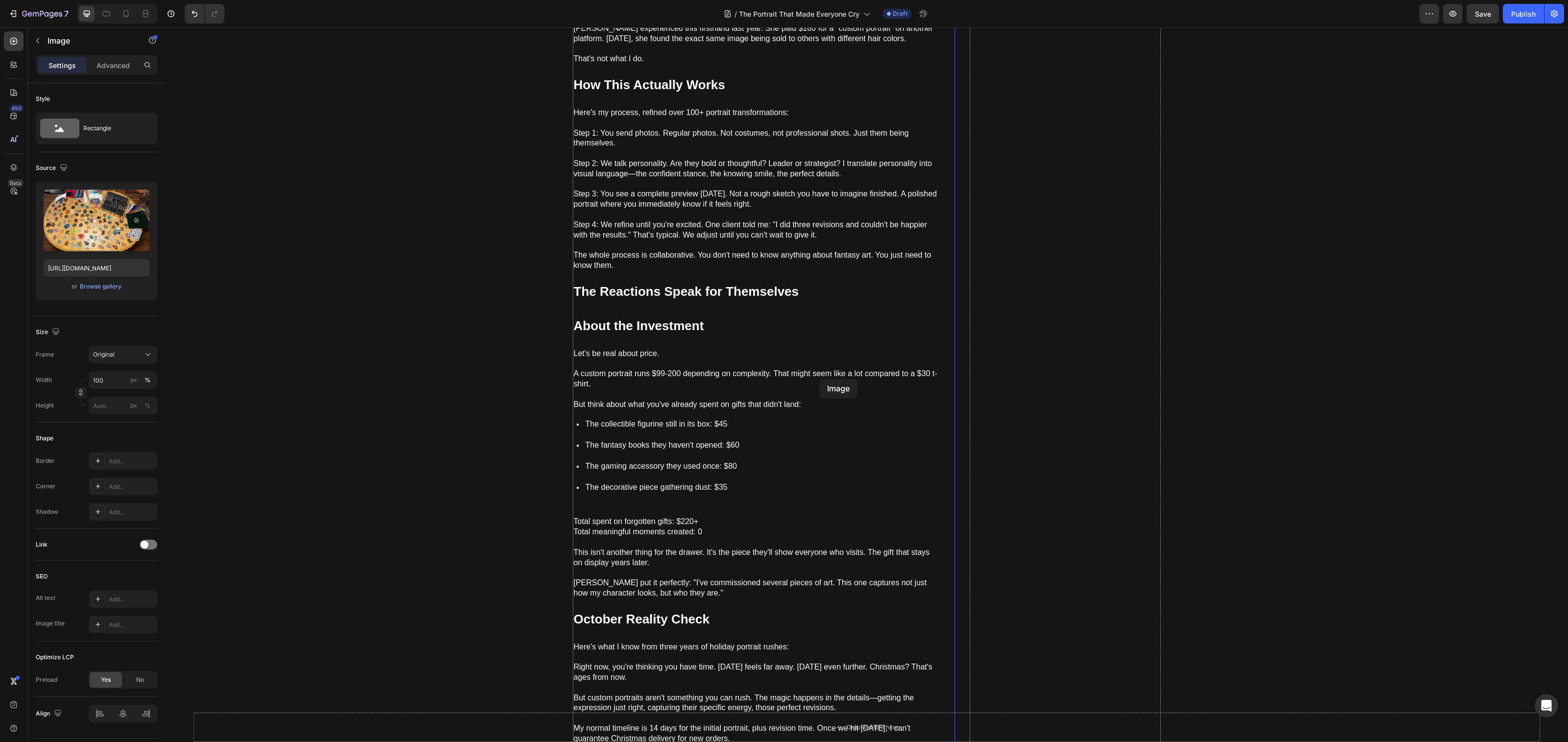
scroll to position [1747, 0]
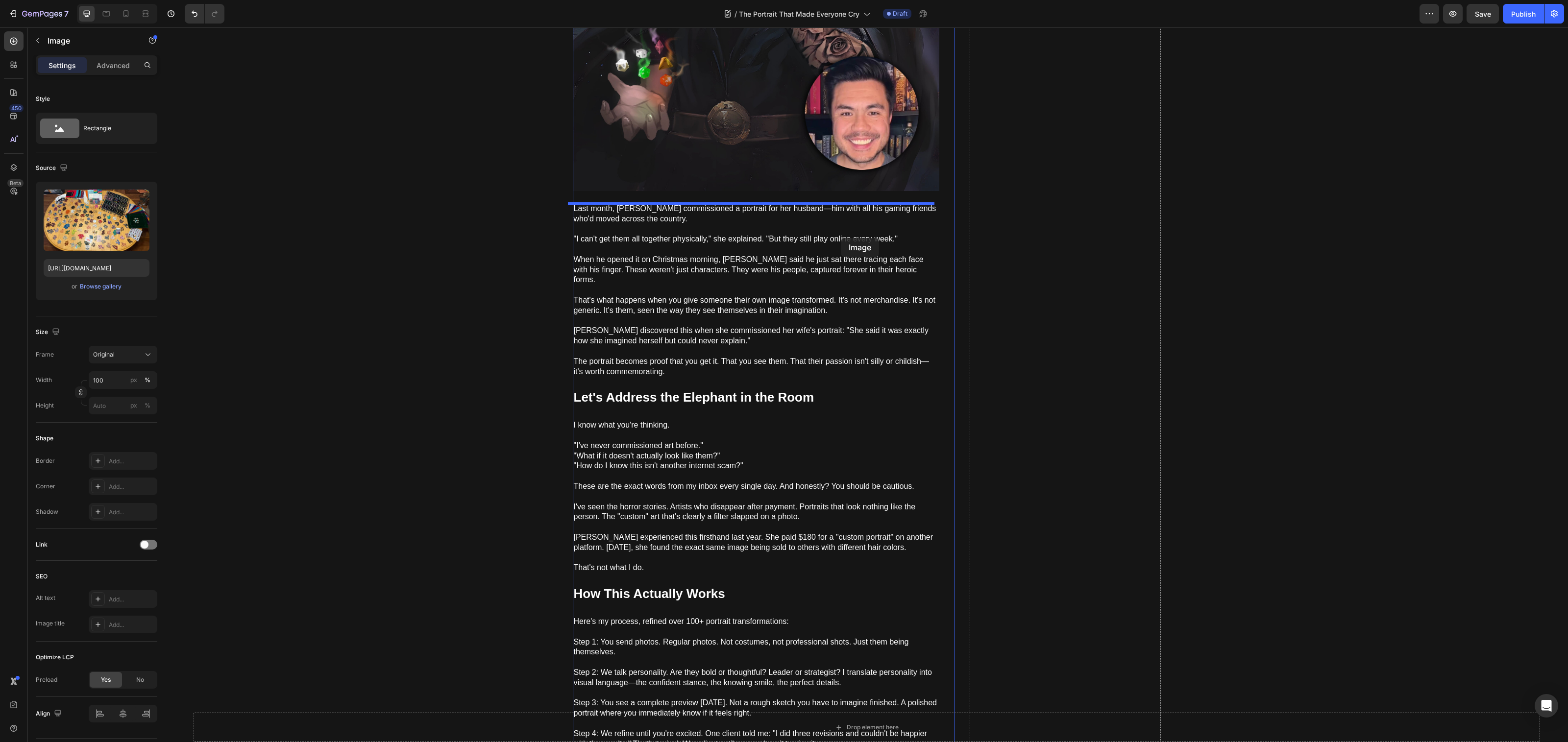
drag, startPoint x: 762, startPoint y: 375, endPoint x: 841, endPoint y: 238, distance: 158.1
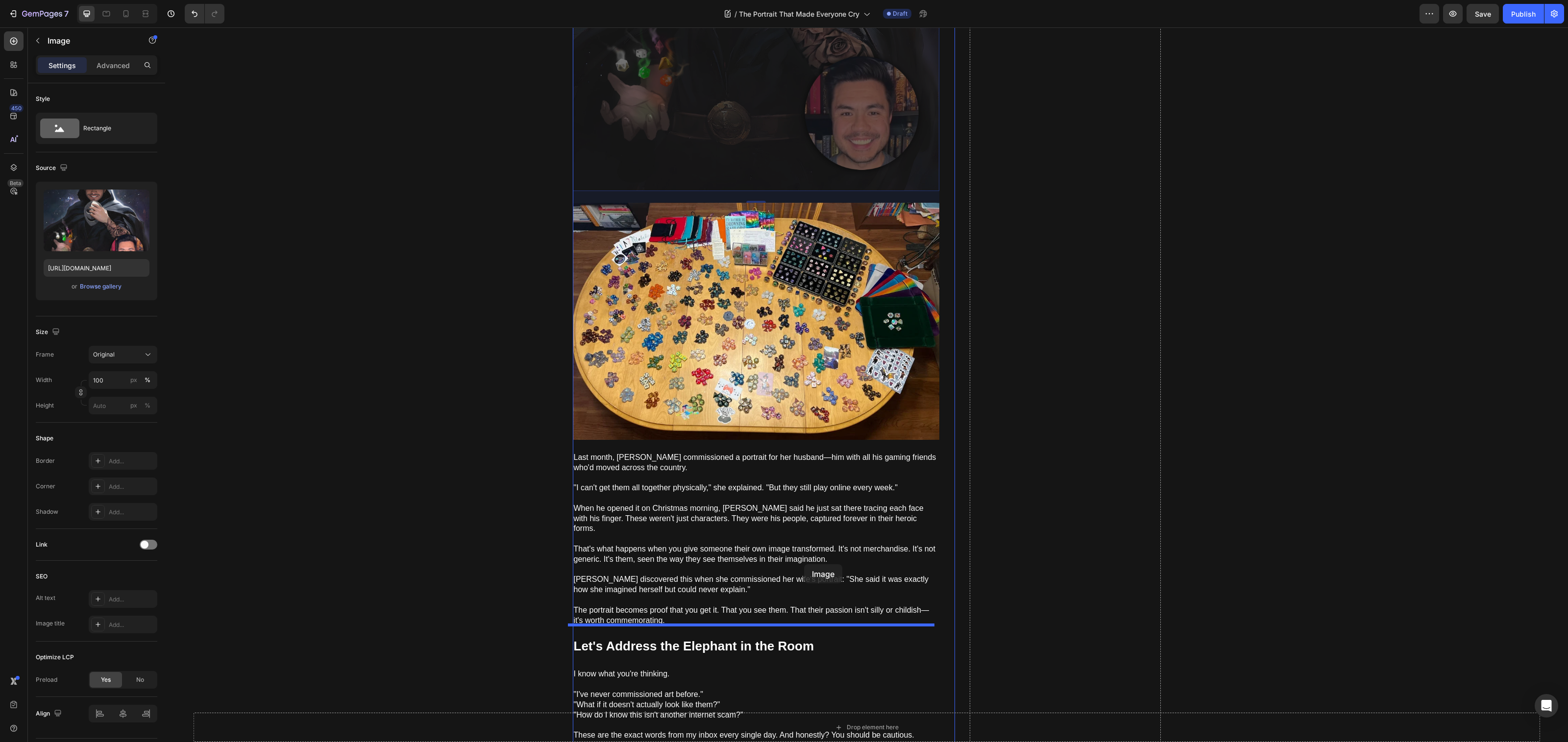
drag, startPoint x: 812, startPoint y: 175, endPoint x: 804, endPoint y: 564, distance: 389.1
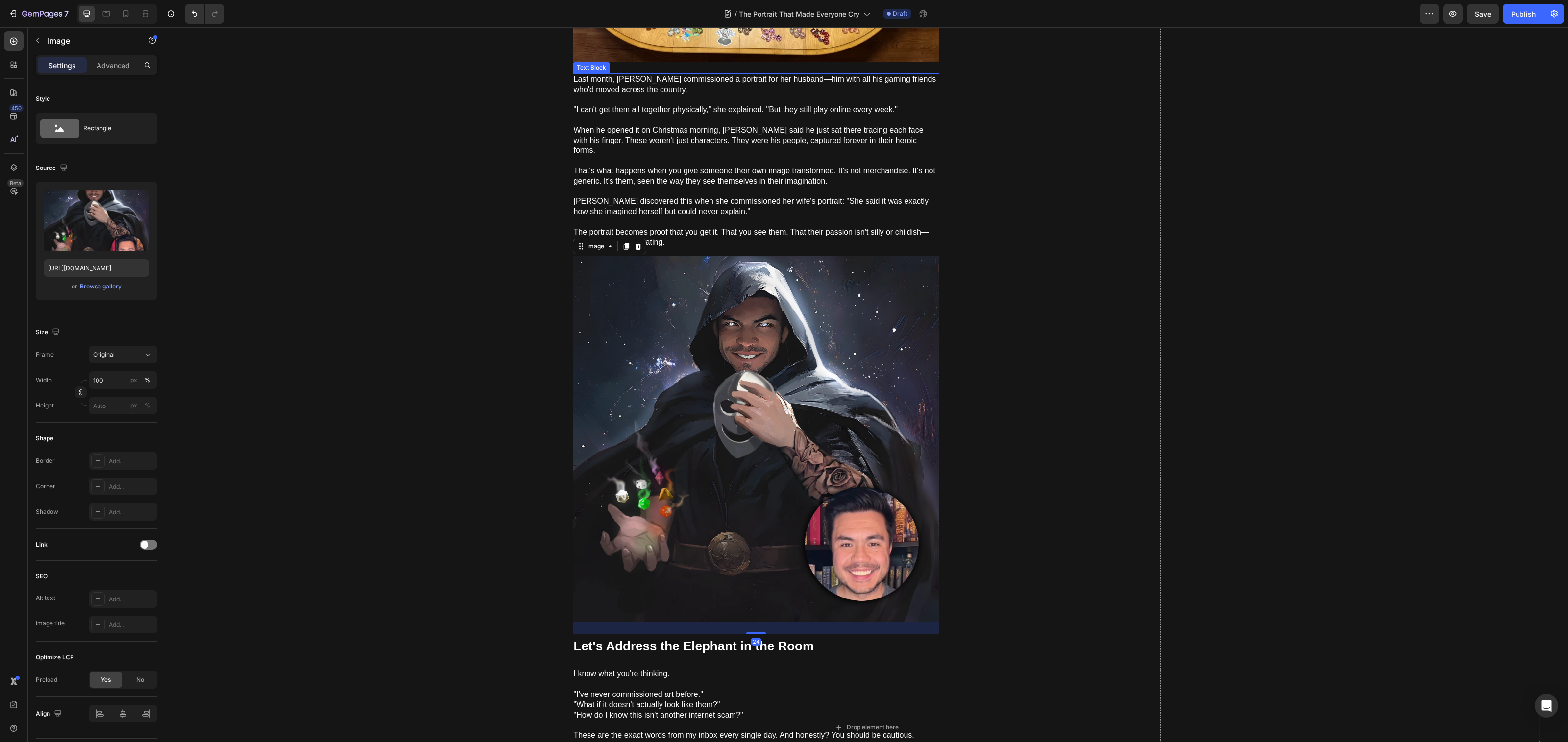
scroll to position [1370, 0]
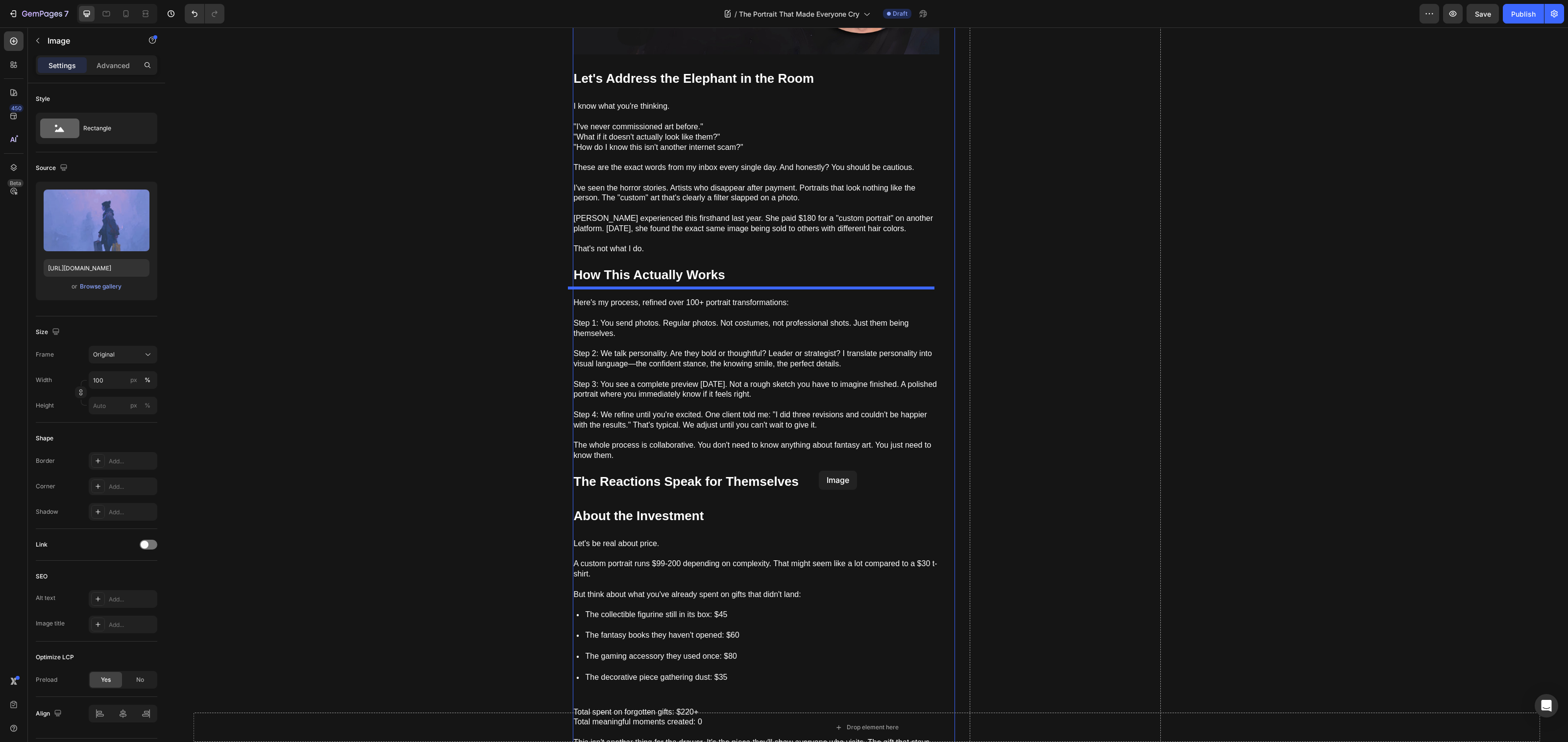
scroll to position [2099, 0]
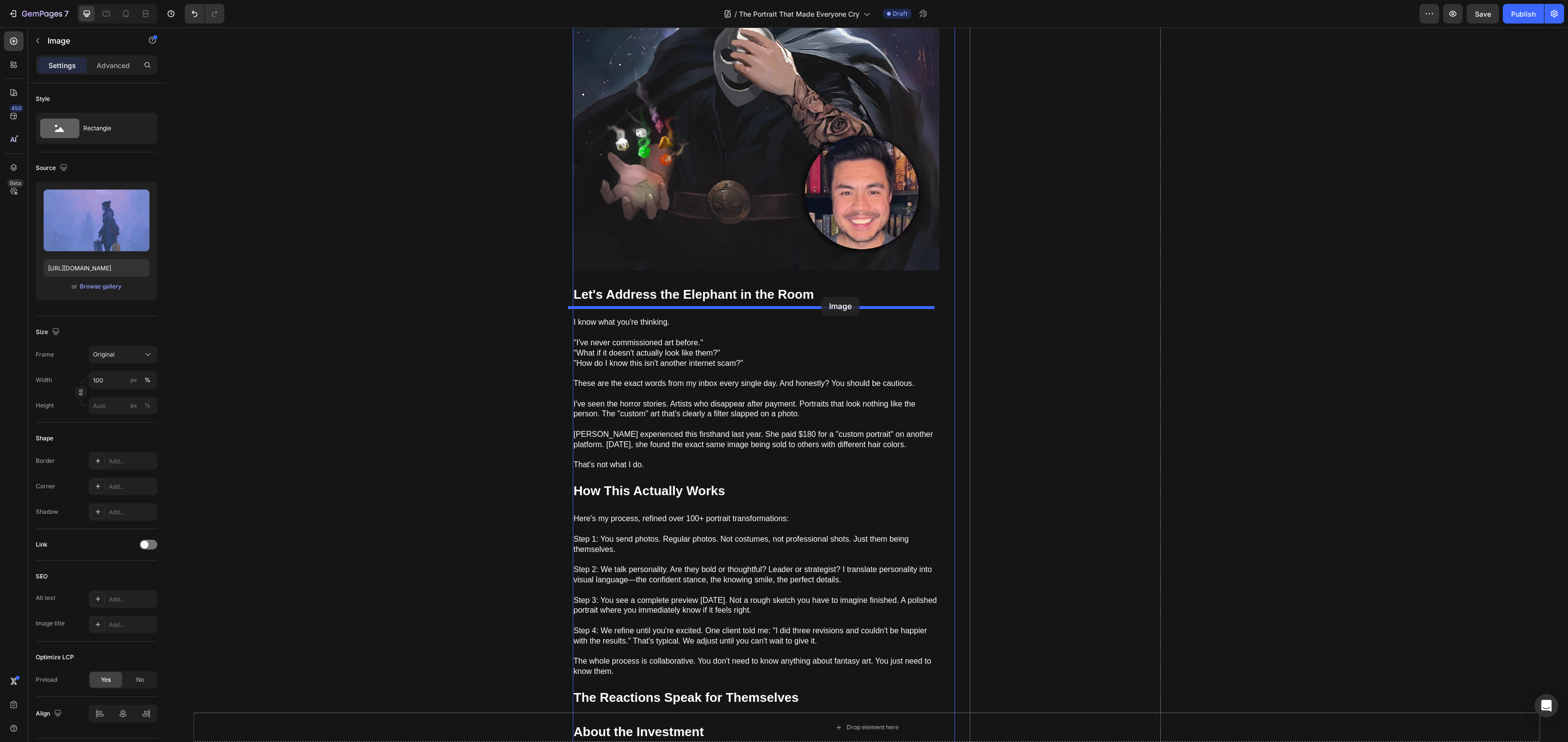
drag, startPoint x: 823, startPoint y: 486, endPoint x: 821, endPoint y: 297, distance: 189.0
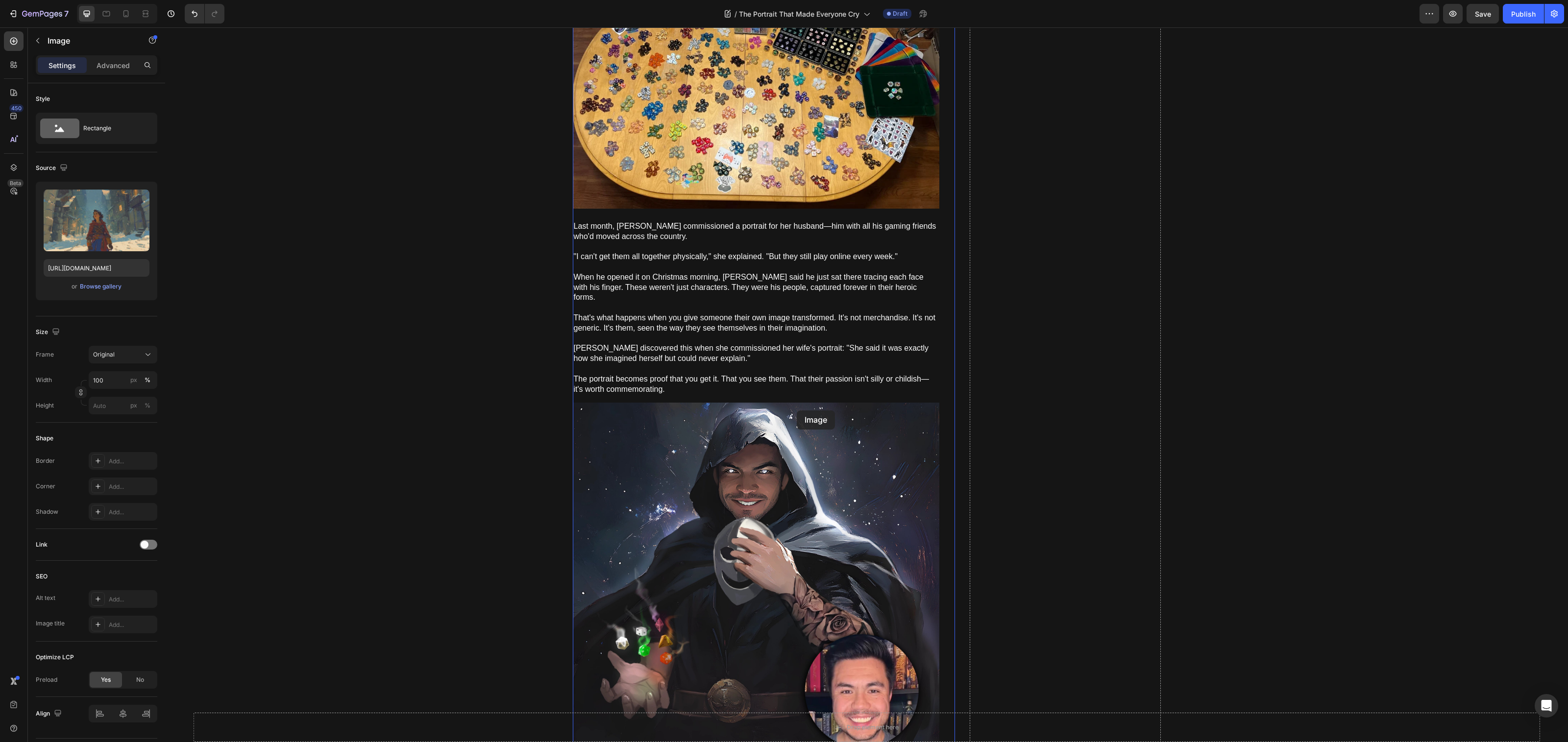
scroll to position [2203, 0]
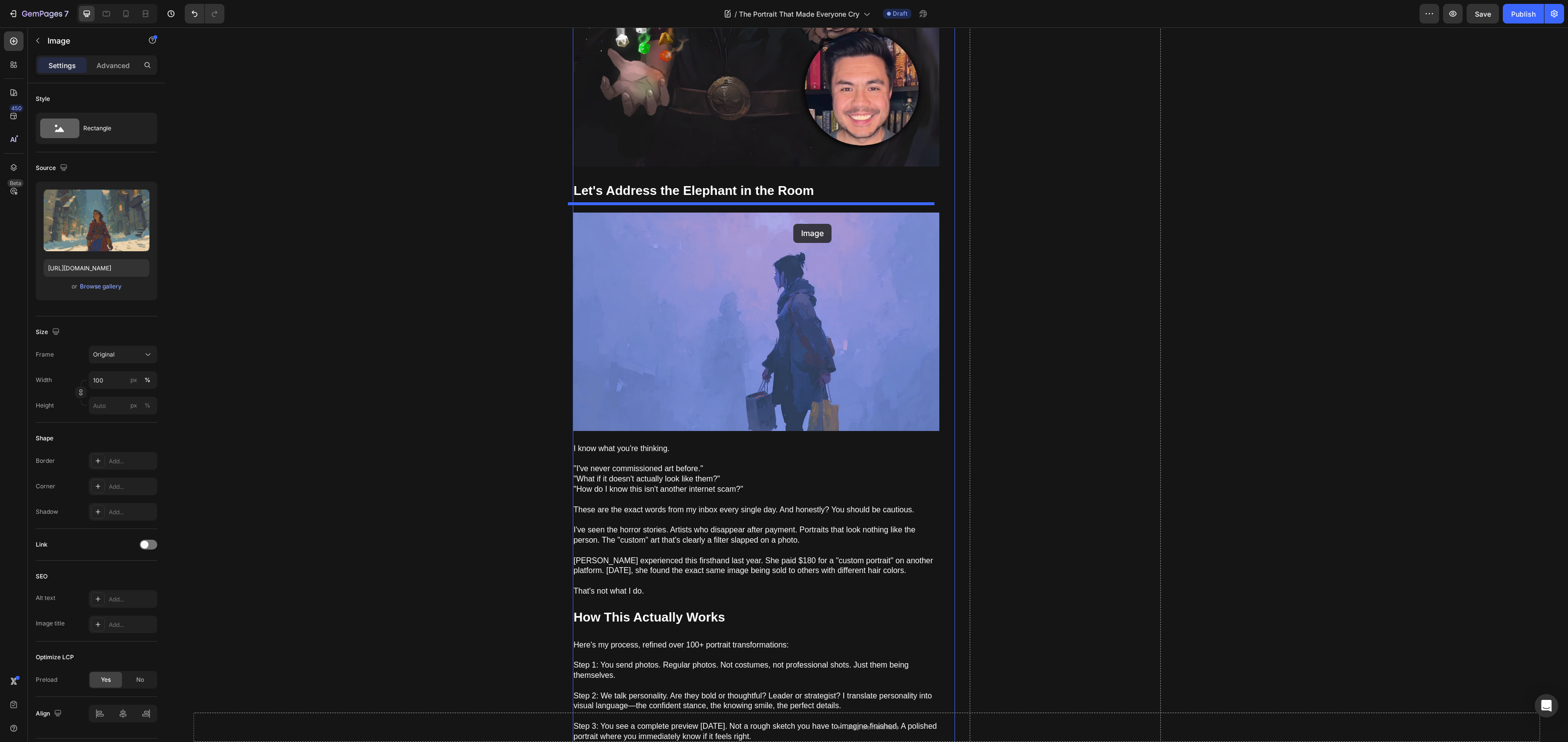
drag, startPoint x: 753, startPoint y: 554, endPoint x: 793, endPoint y: 224, distance: 332.4
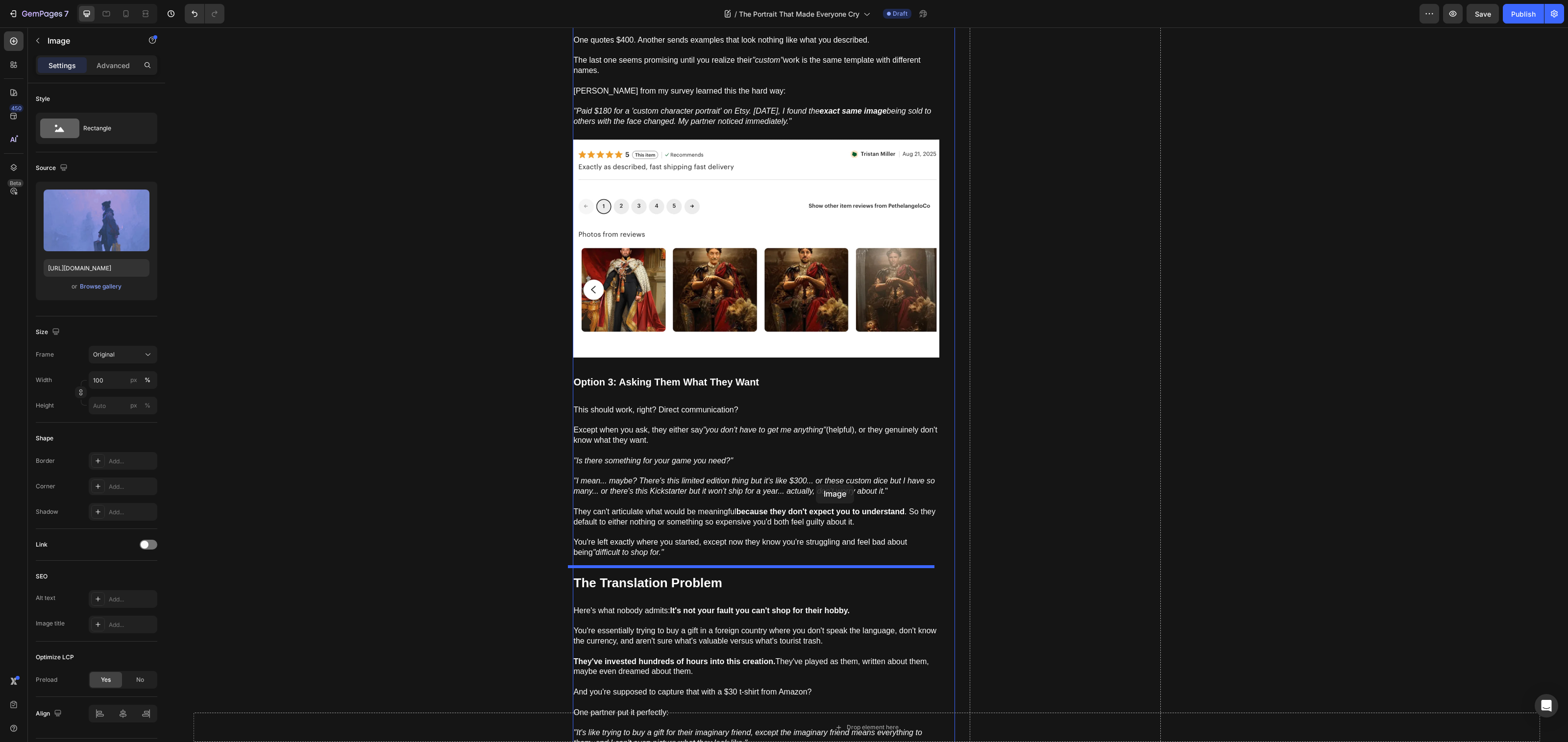
scroll to position [5242, 0]
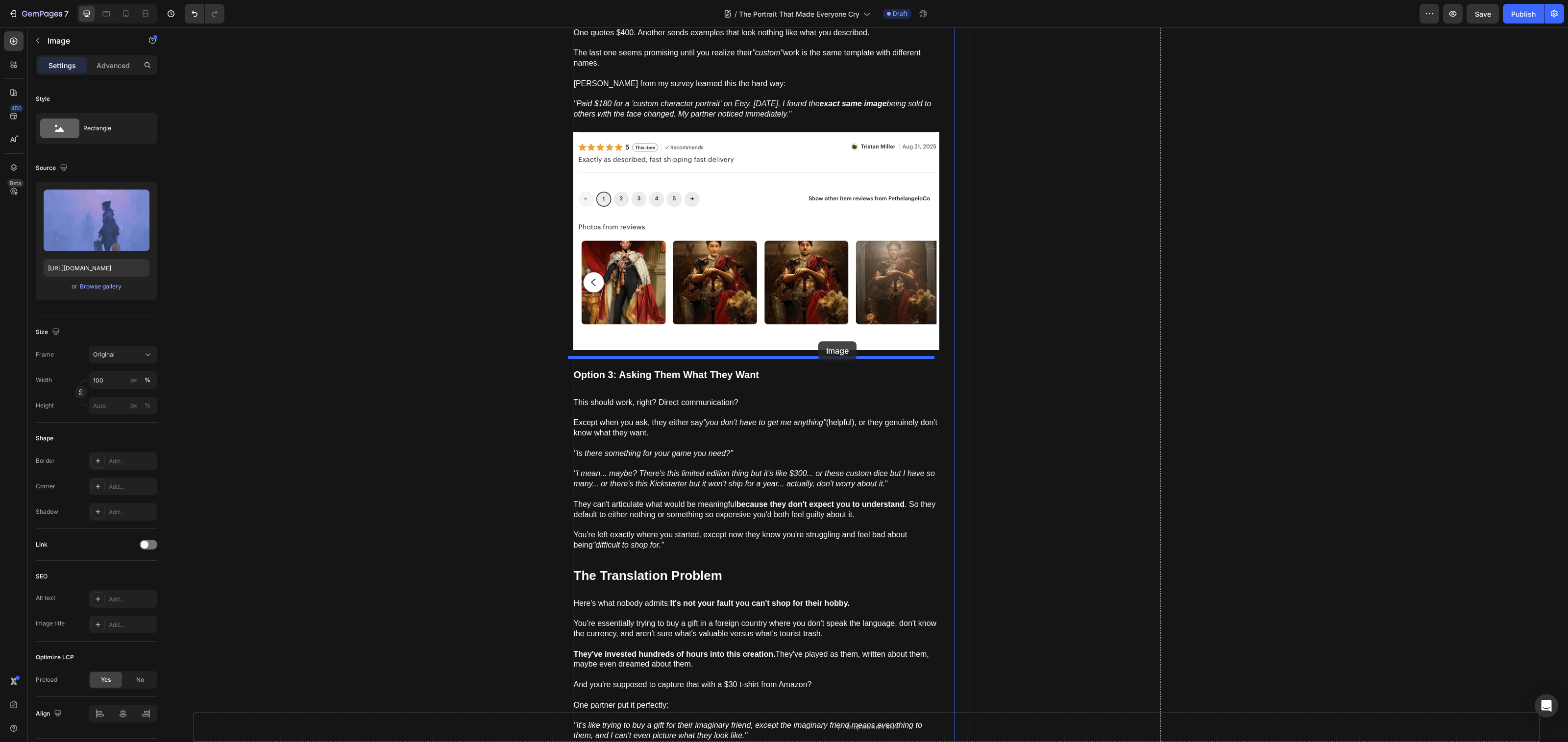
drag, startPoint x: 756, startPoint y: 190, endPoint x: 805, endPoint y: 357, distance: 174.0
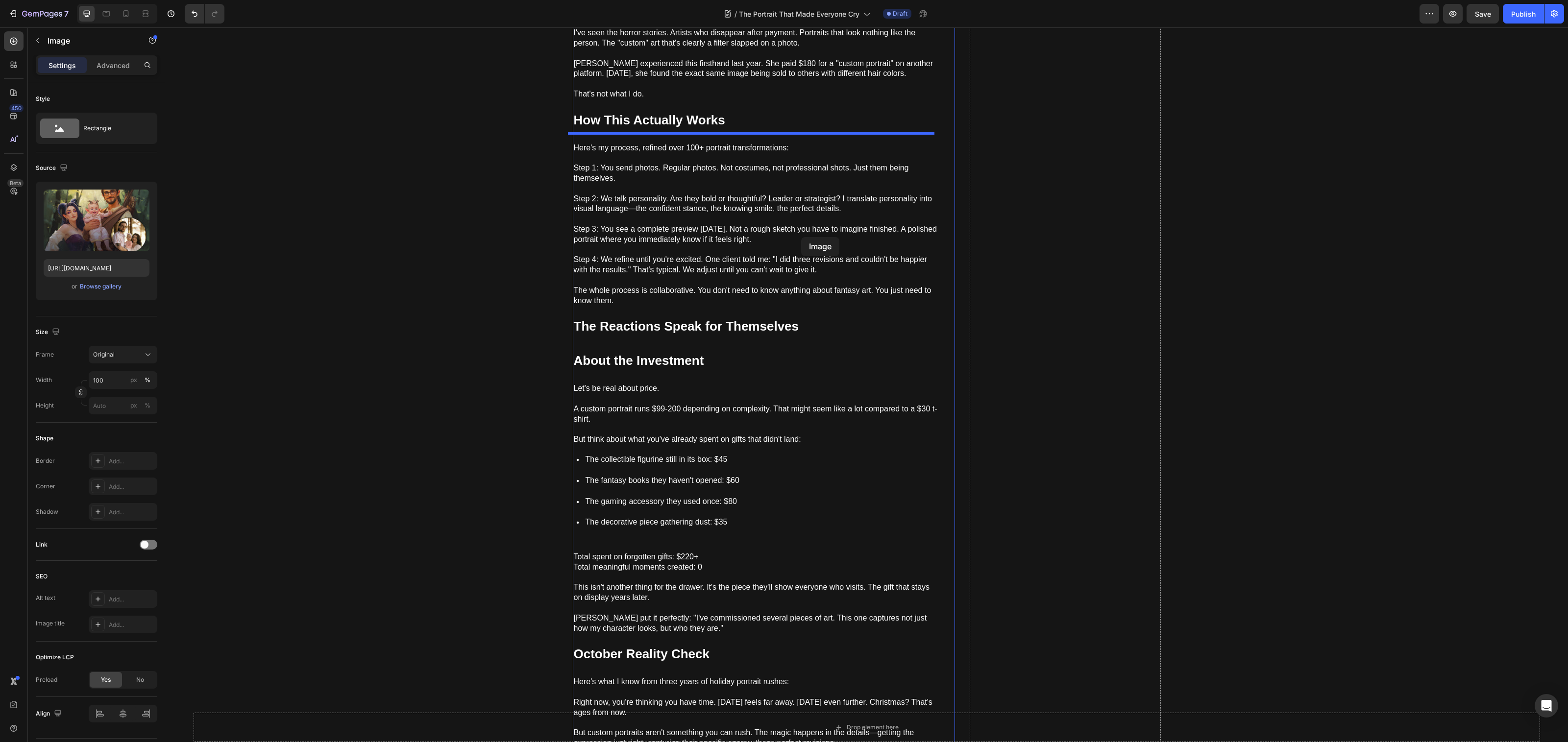
scroll to position [2451, 0]
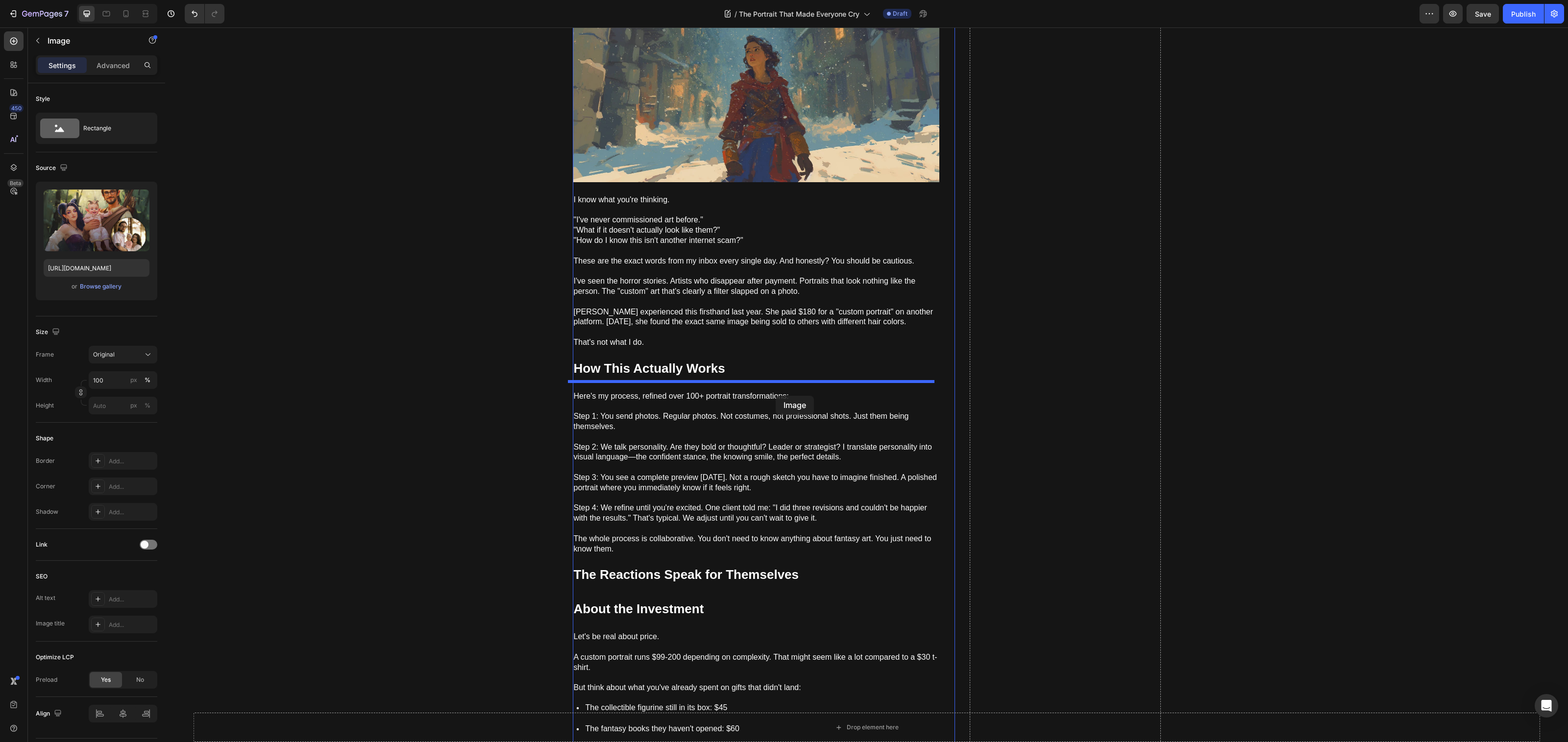
drag, startPoint x: 815, startPoint y: 509, endPoint x: 774, endPoint y: 396, distance: 120.2
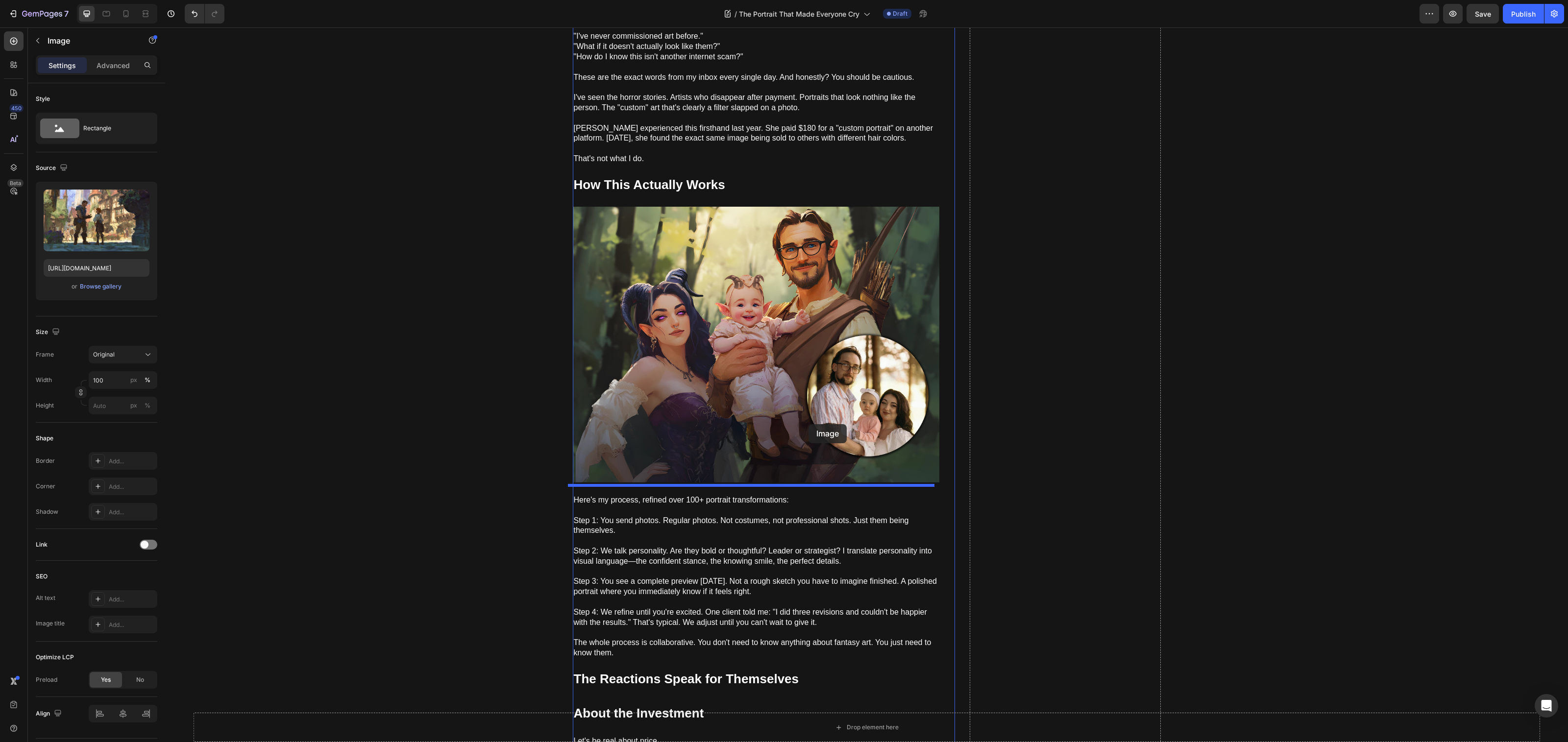
scroll to position [2508, 0]
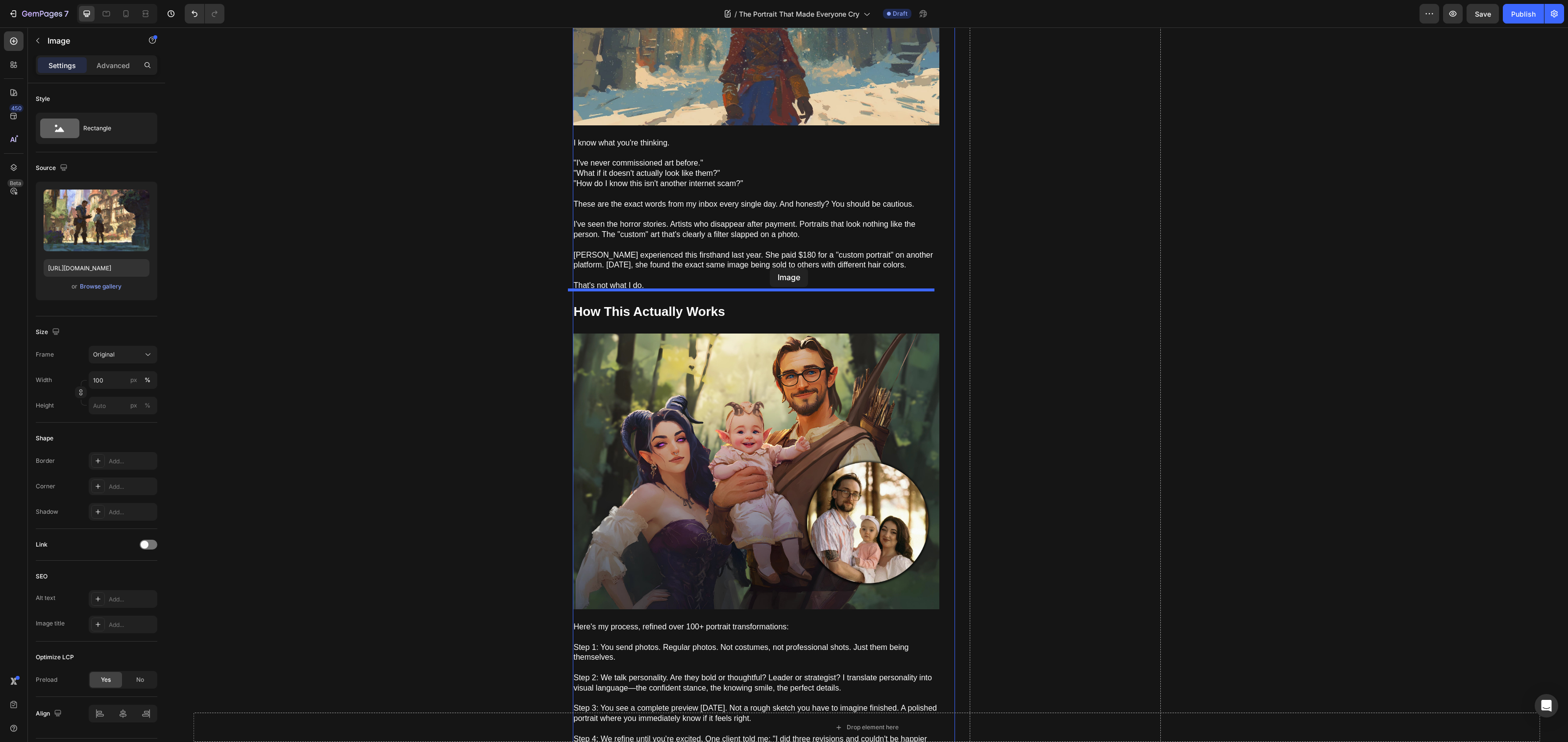
drag, startPoint x: 745, startPoint y: 433, endPoint x: 769, endPoint y: 270, distance: 164.8
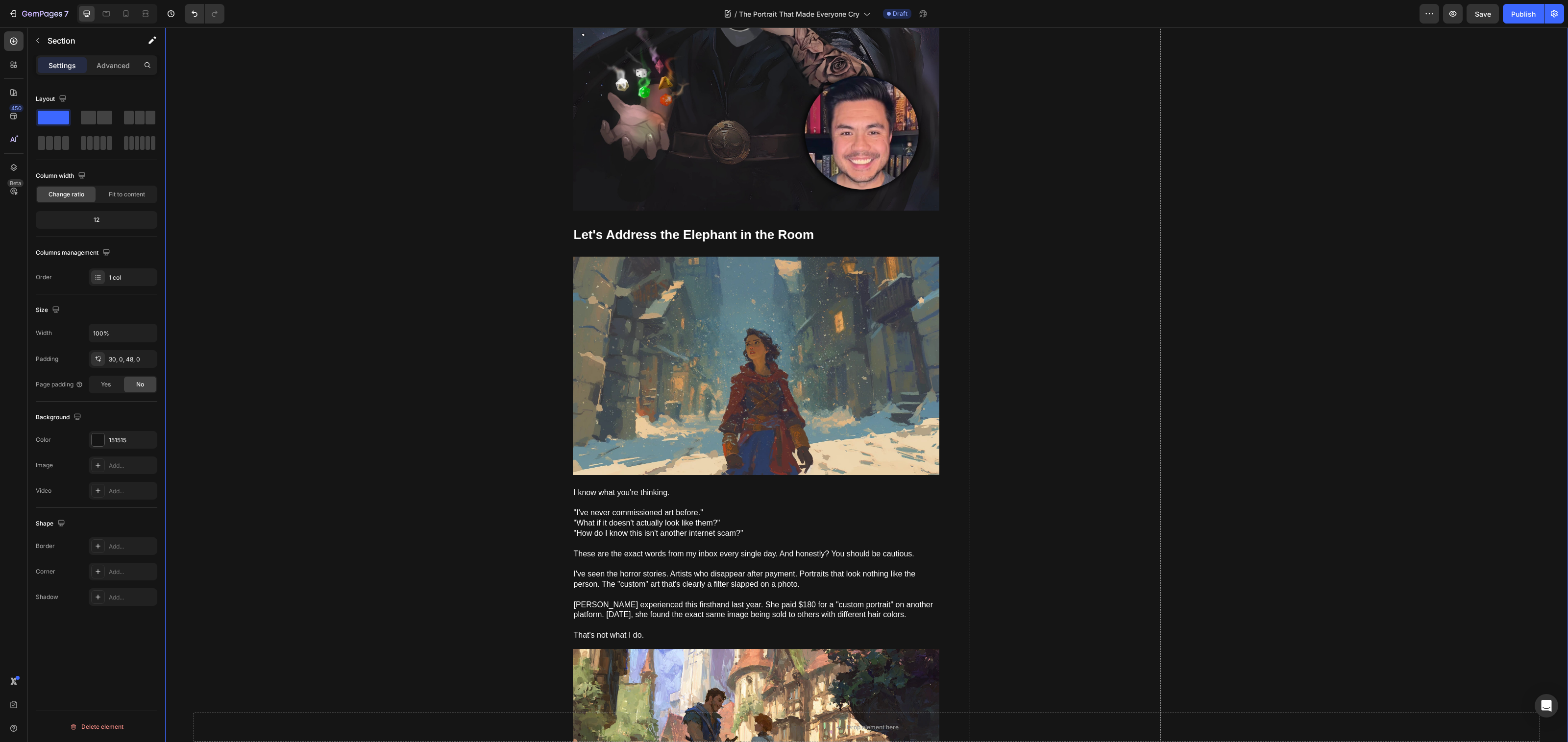
scroll to position [2455, 0]
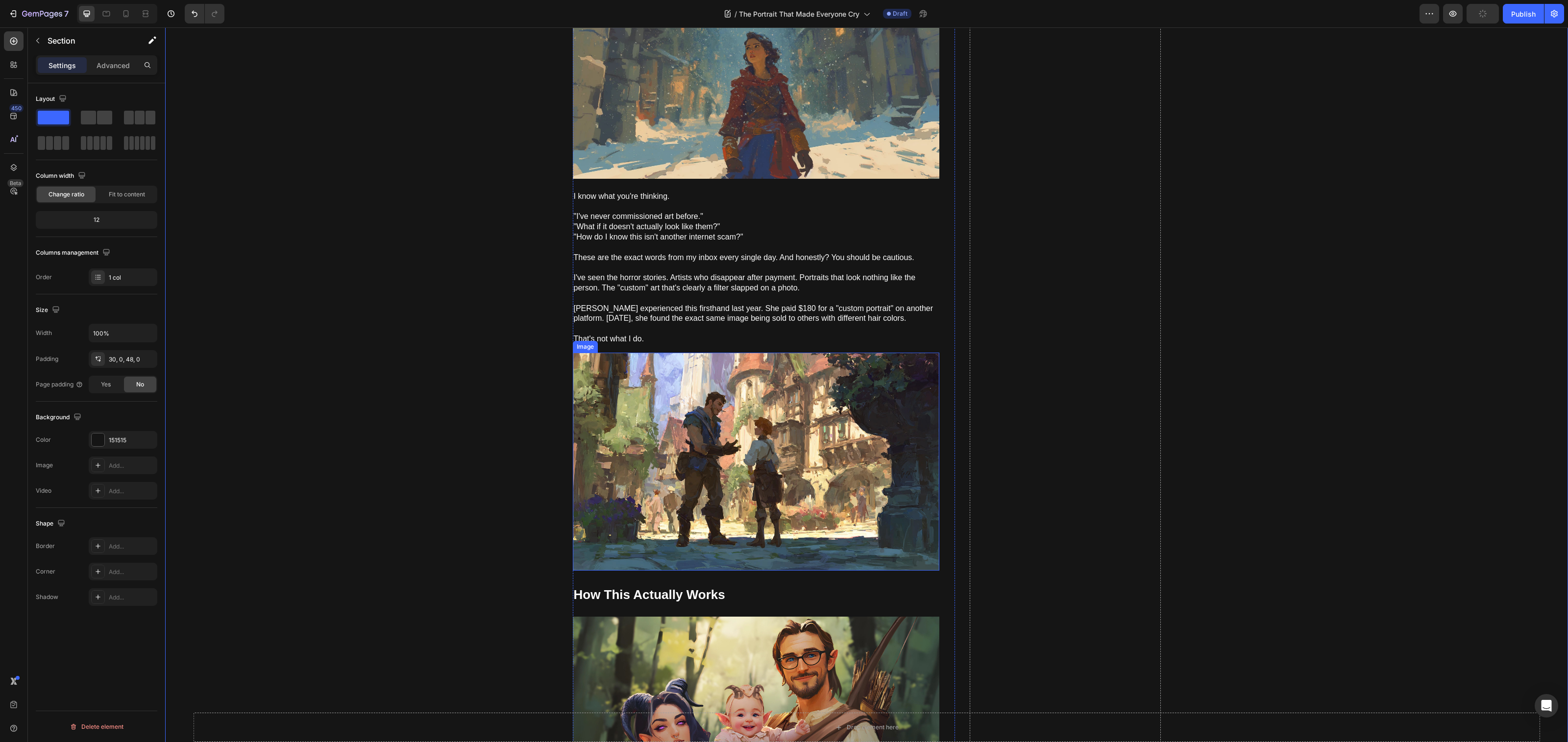
click at [726, 437] on img at bounding box center [755, 461] width 366 height 218
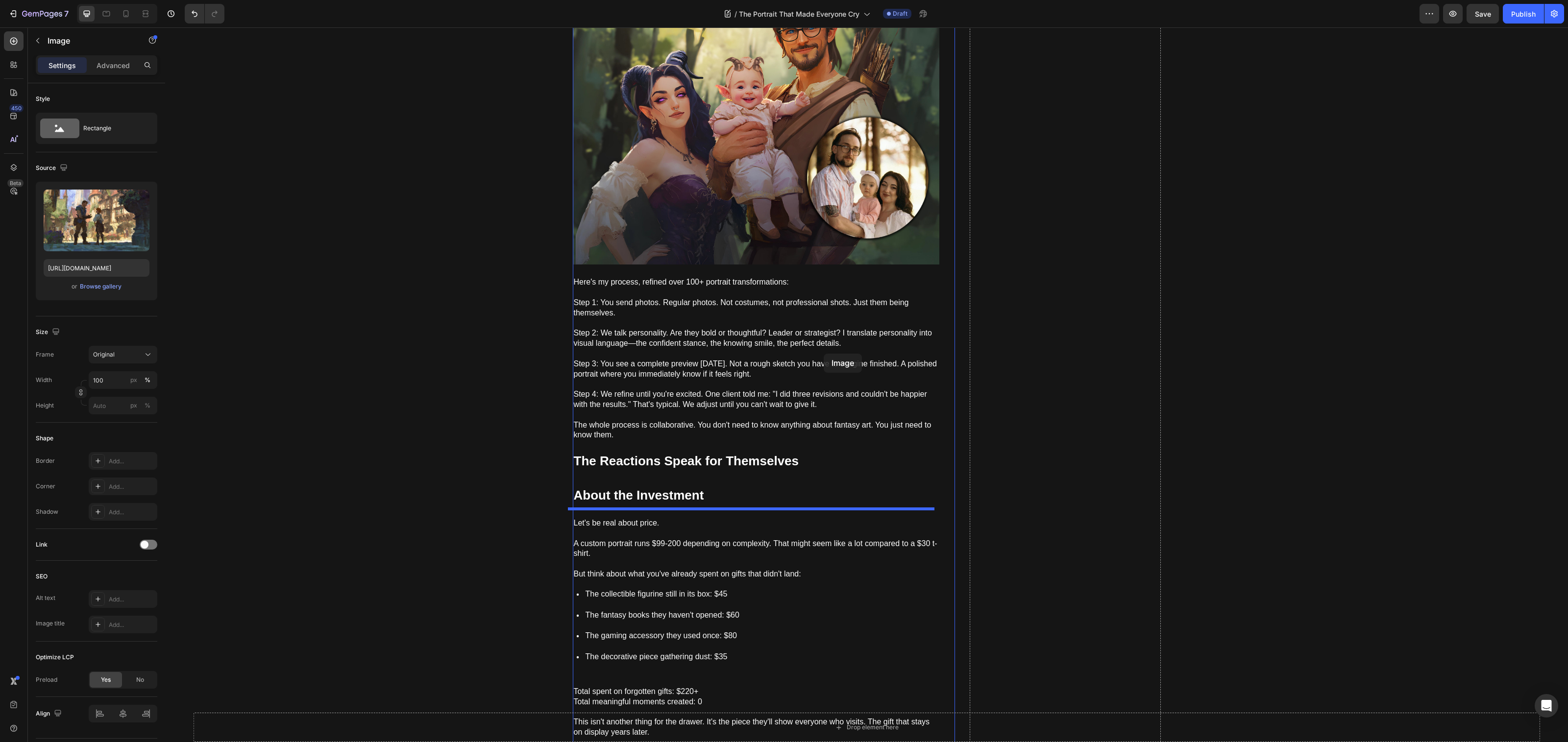
scroll to position [2653, 0]
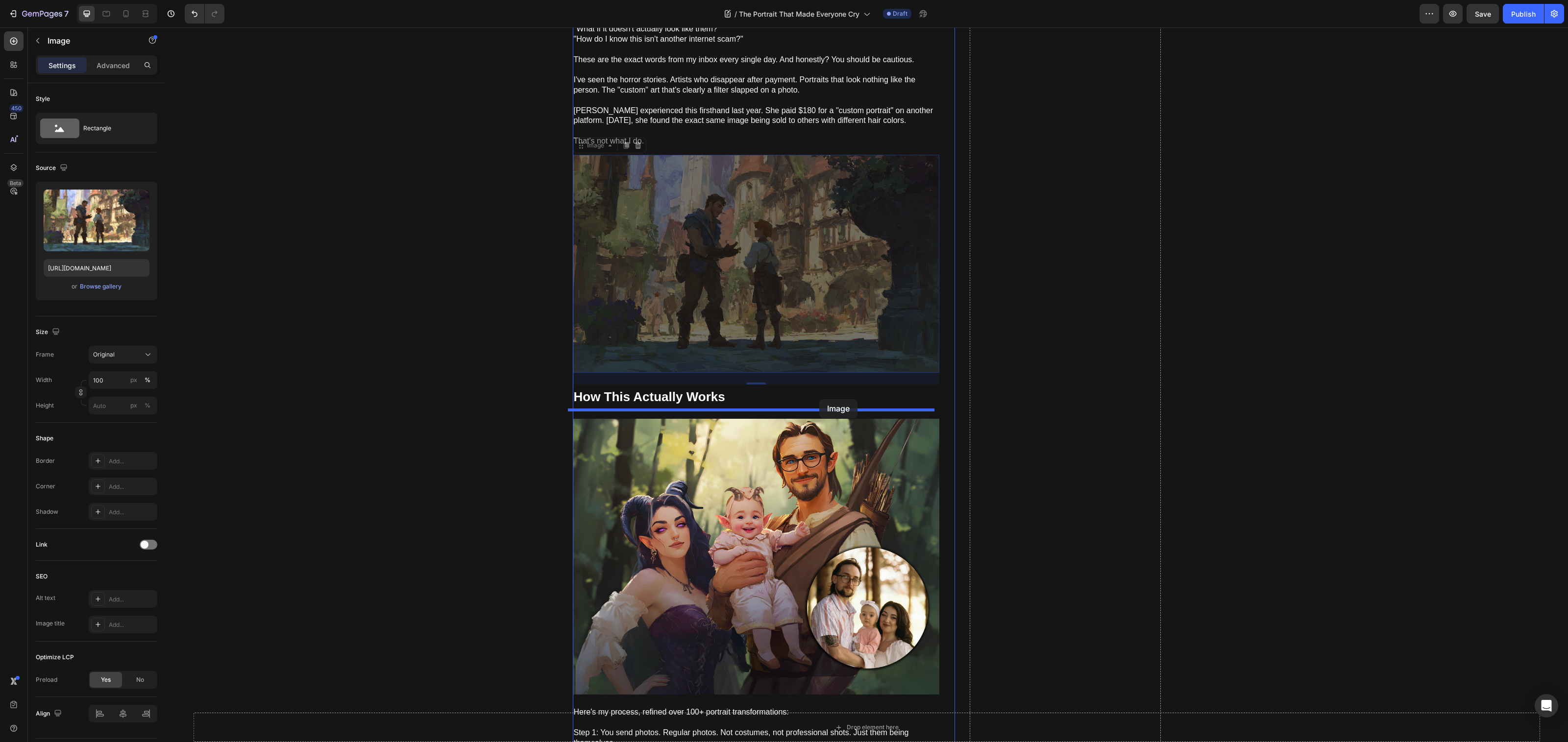
drag, startPoint x: 764, startPoint y: 159, endPoint x: 811, endPoint y: 402, distance: 247.5
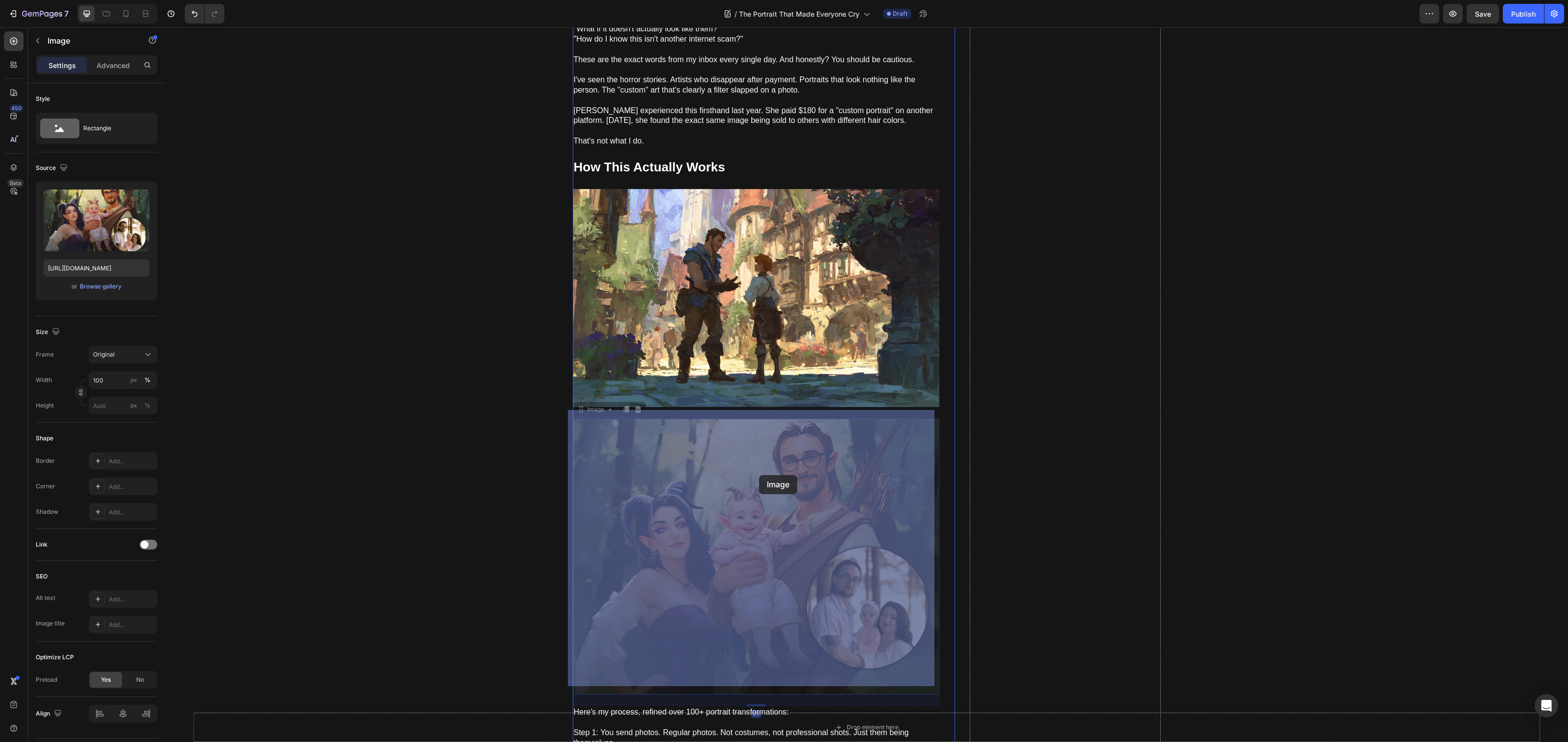
drag, startPoint x: 719, startPoint y: 471, endPoint x: 724, endPoint y: 466, distance: 7.1
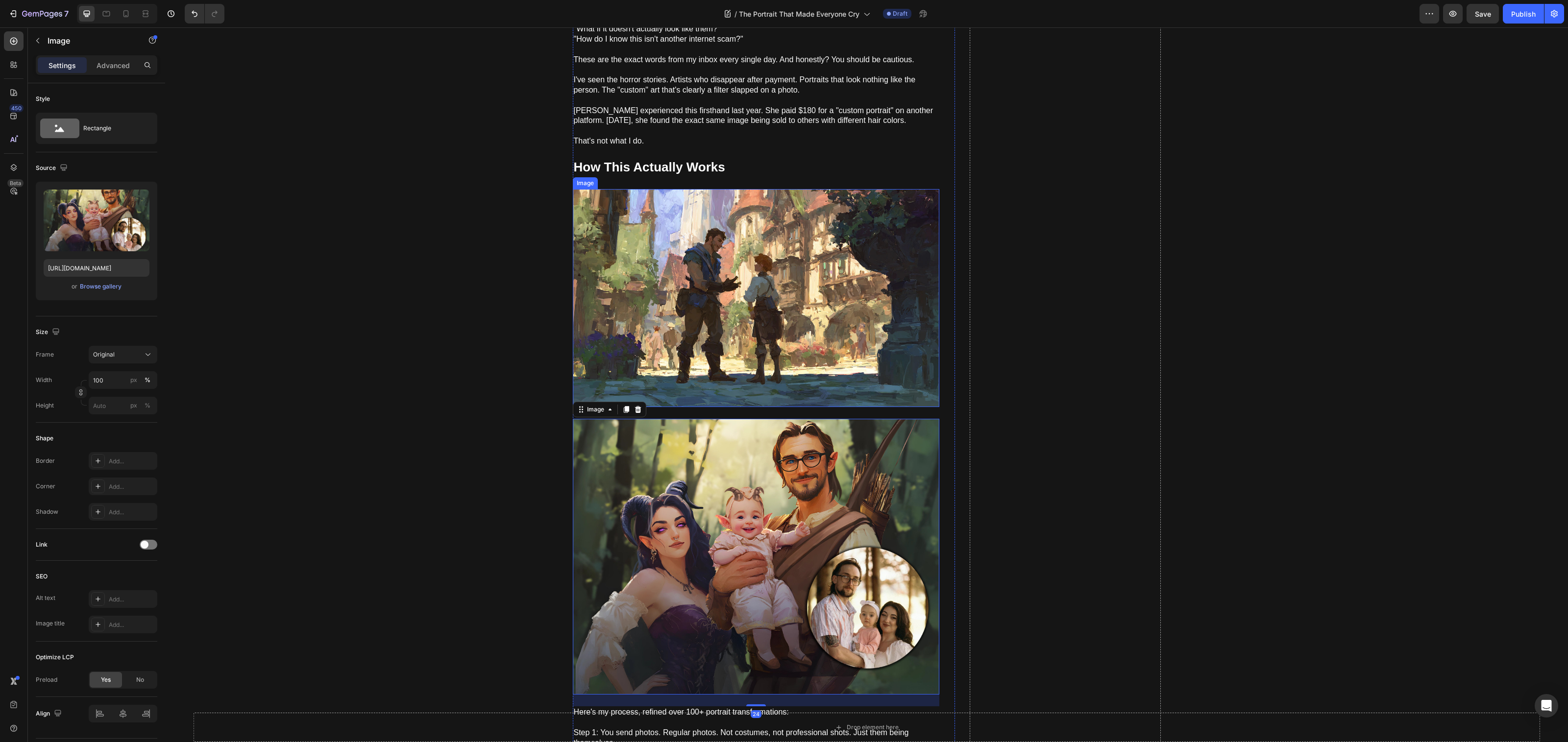
click at [686, 328] on img at bounding box center [755, 298] width 366 height 218
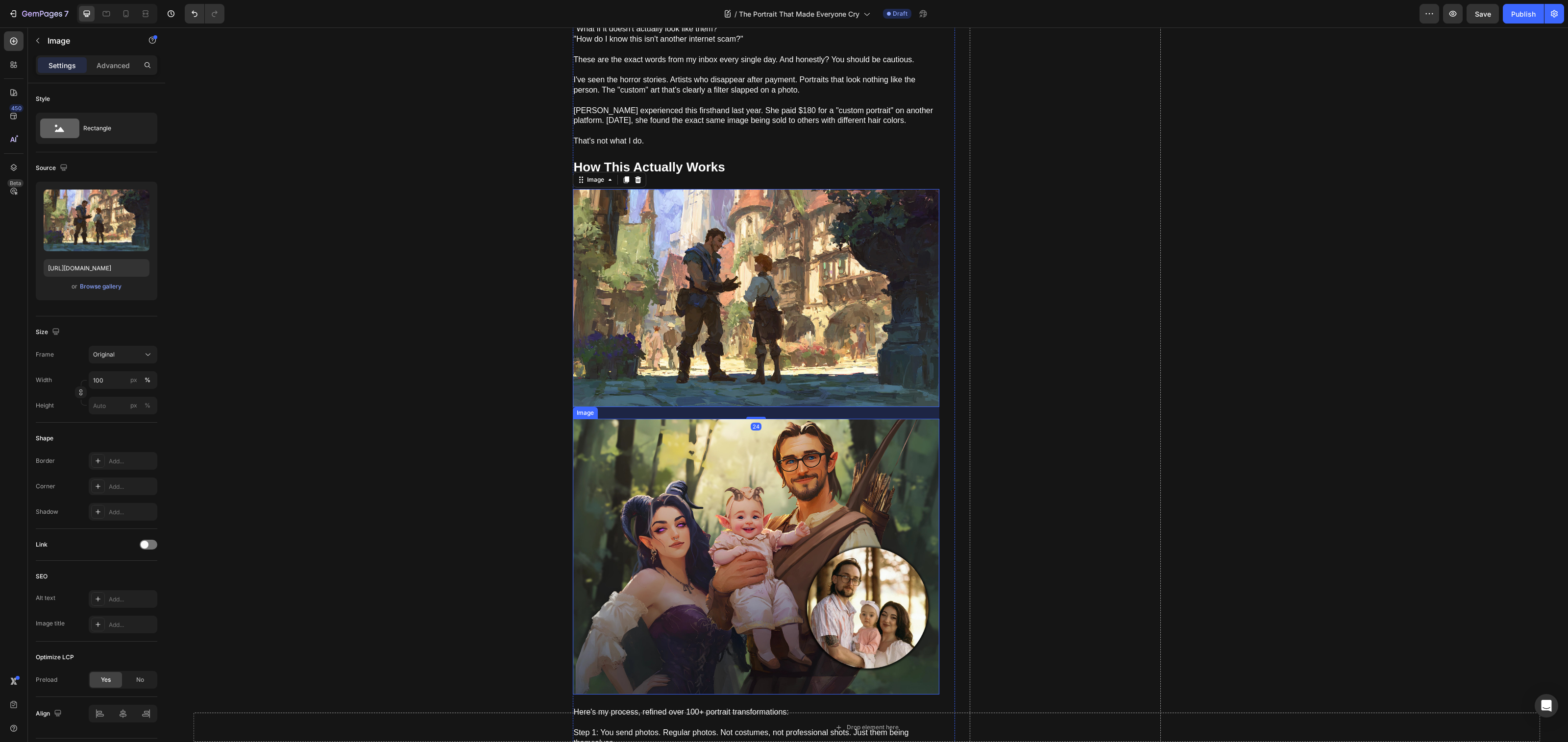
click at [676, 473] on img at bounding box center [755, 556] width 366 height 276
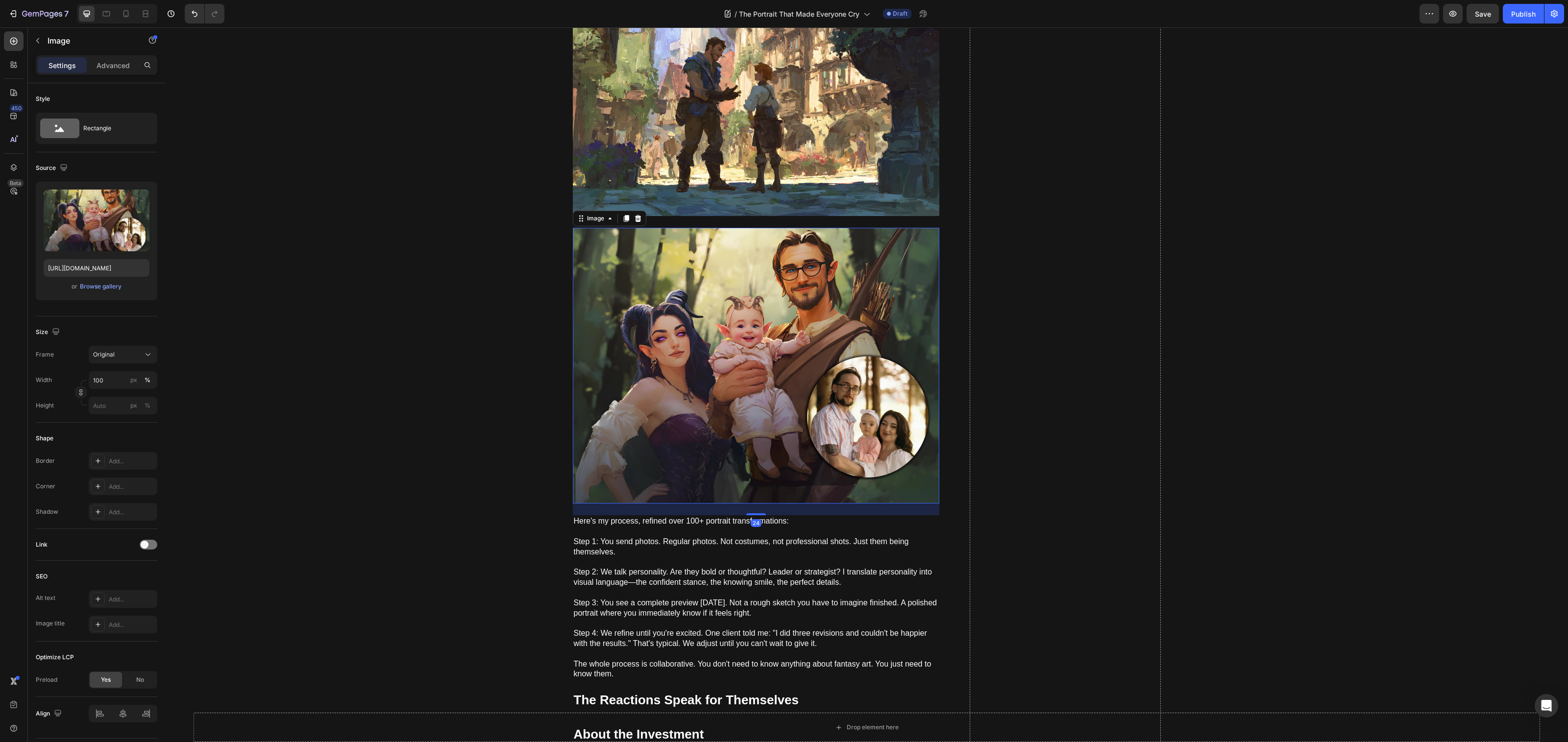
scroll to position [2872, 0]
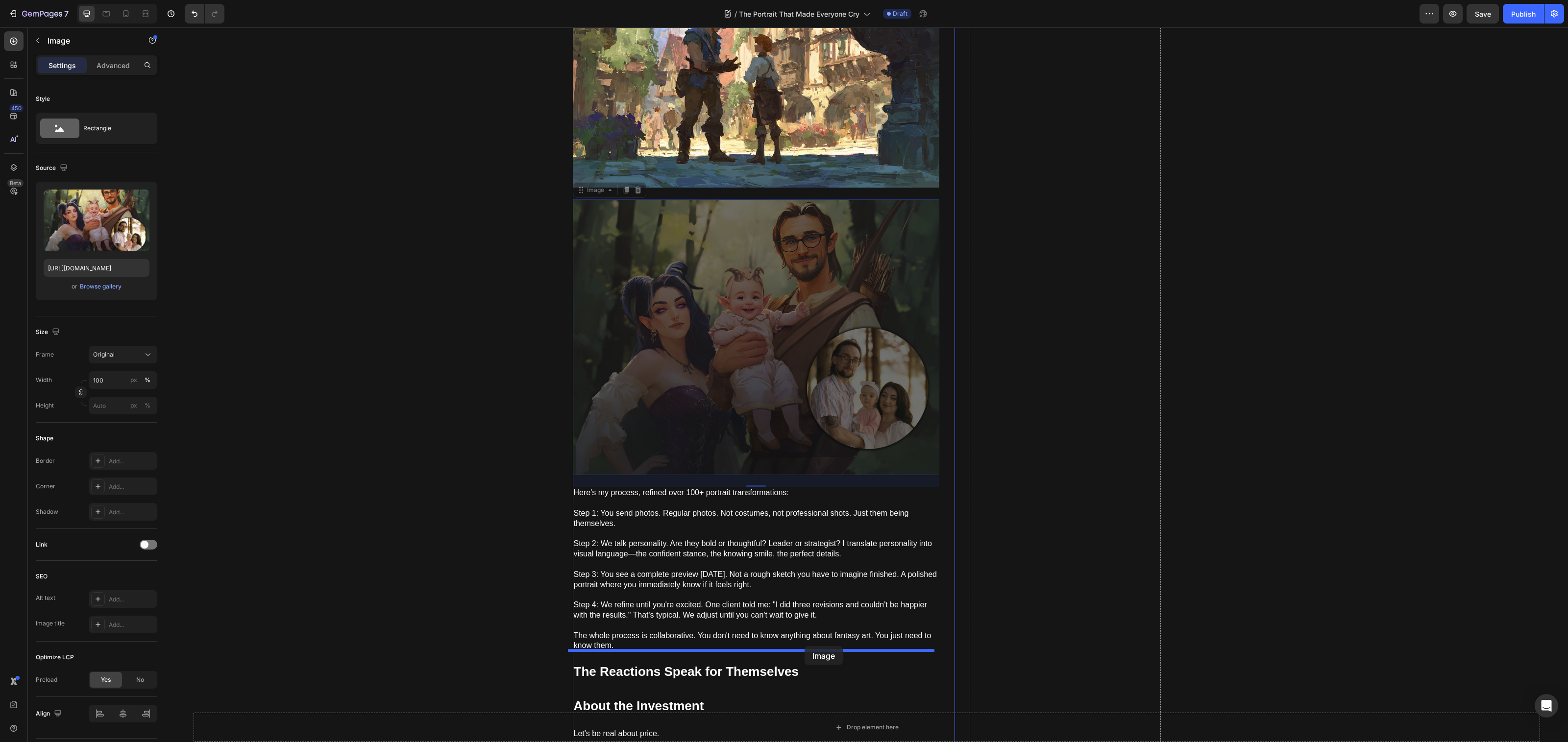
drag, startPoint x: 802, startPoint y: 362, endPoint x: 803, endPoint y: 640, distance: 278.0
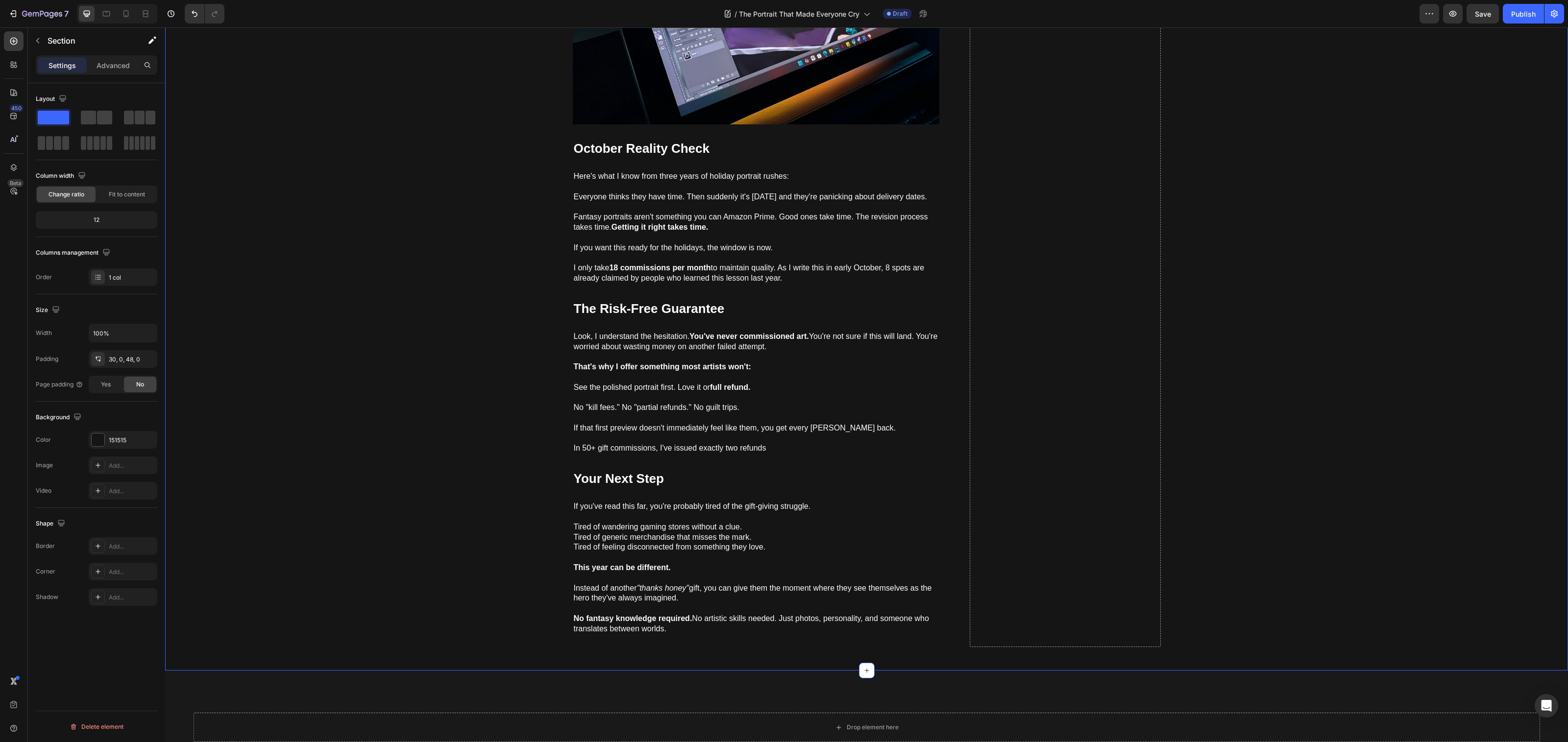
scroll to position [8294, 0]
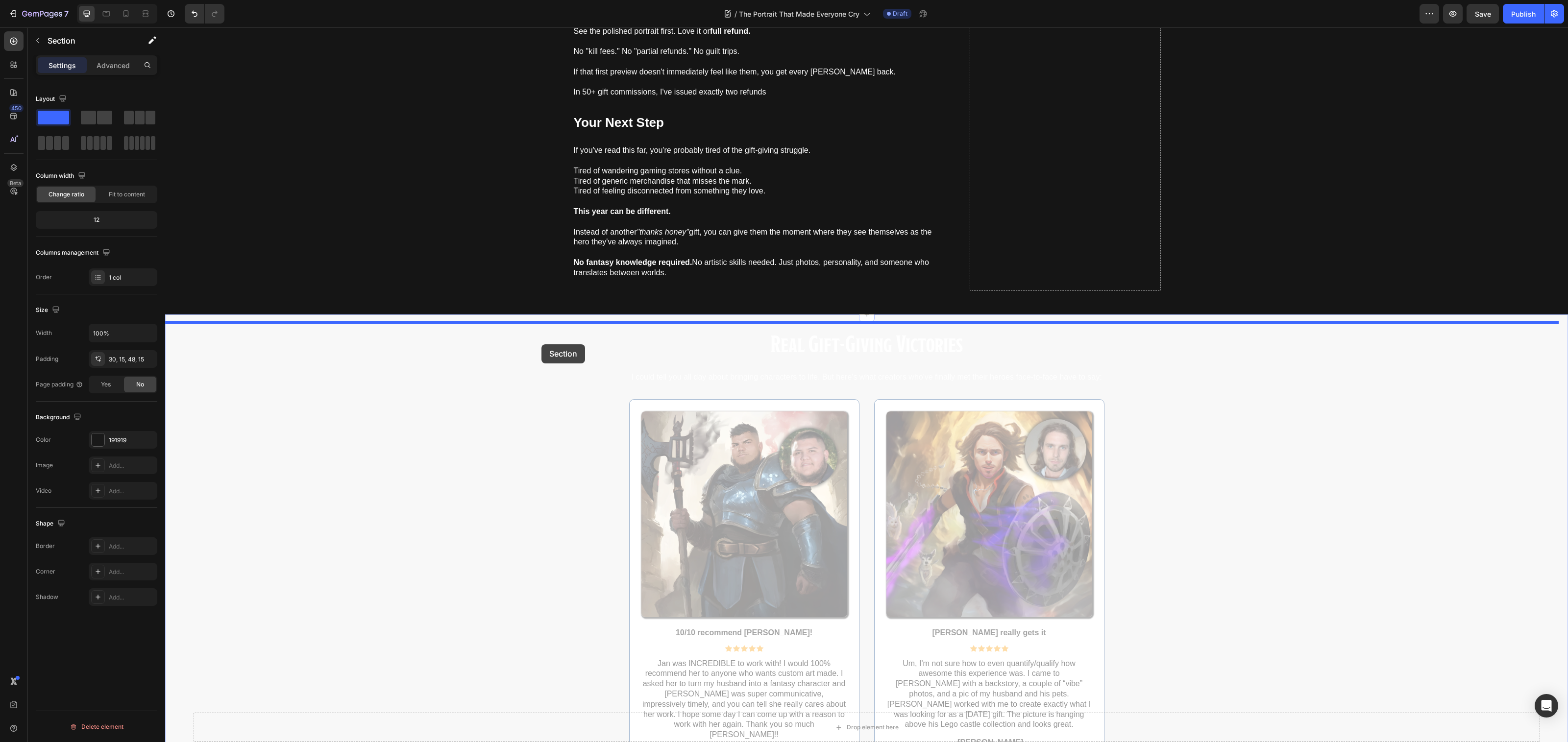
drag, startPoint x: 545, startPoint y: 396, endPoint x: 531, endPoint y: 360, distance: 38.6
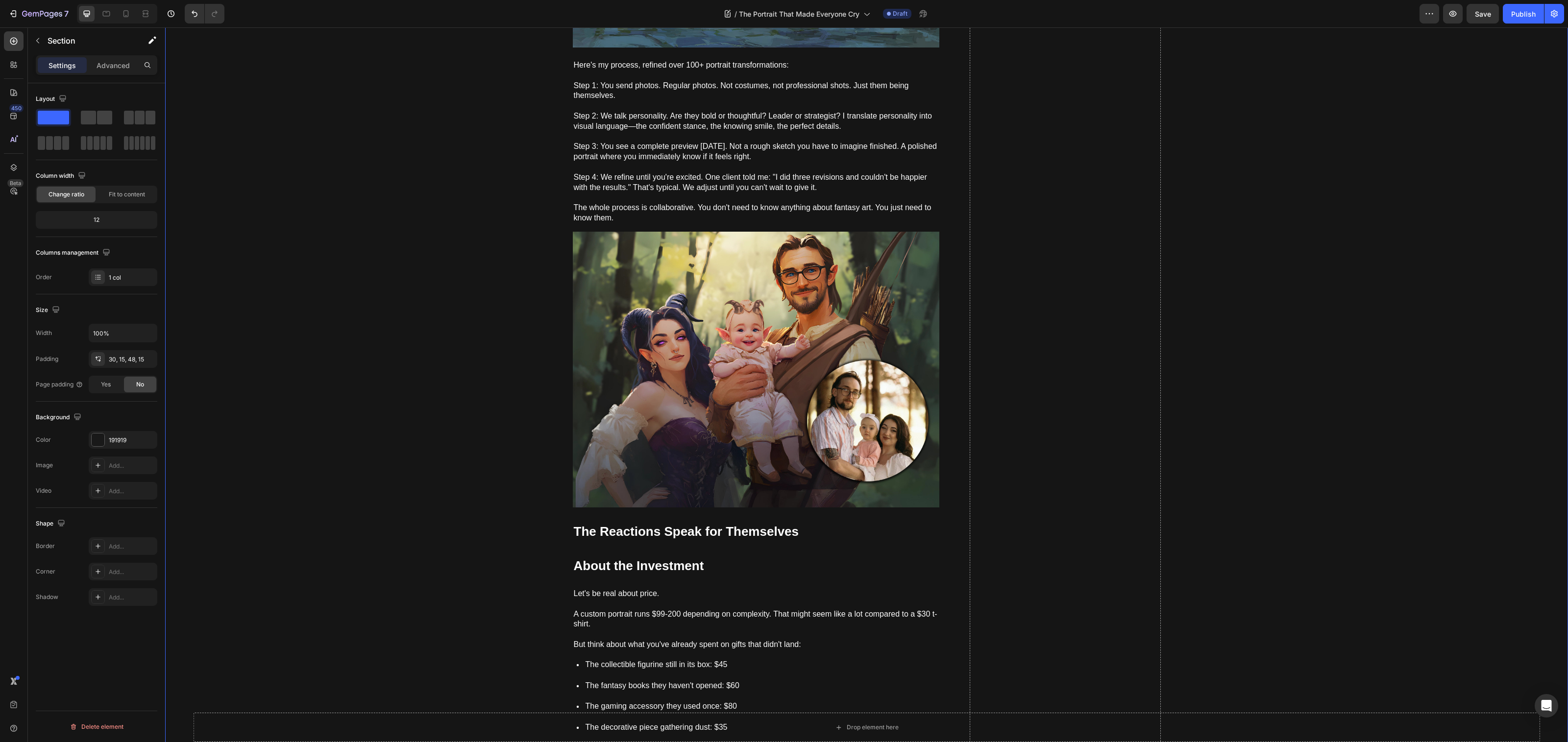
scroll to position [3156, 0]
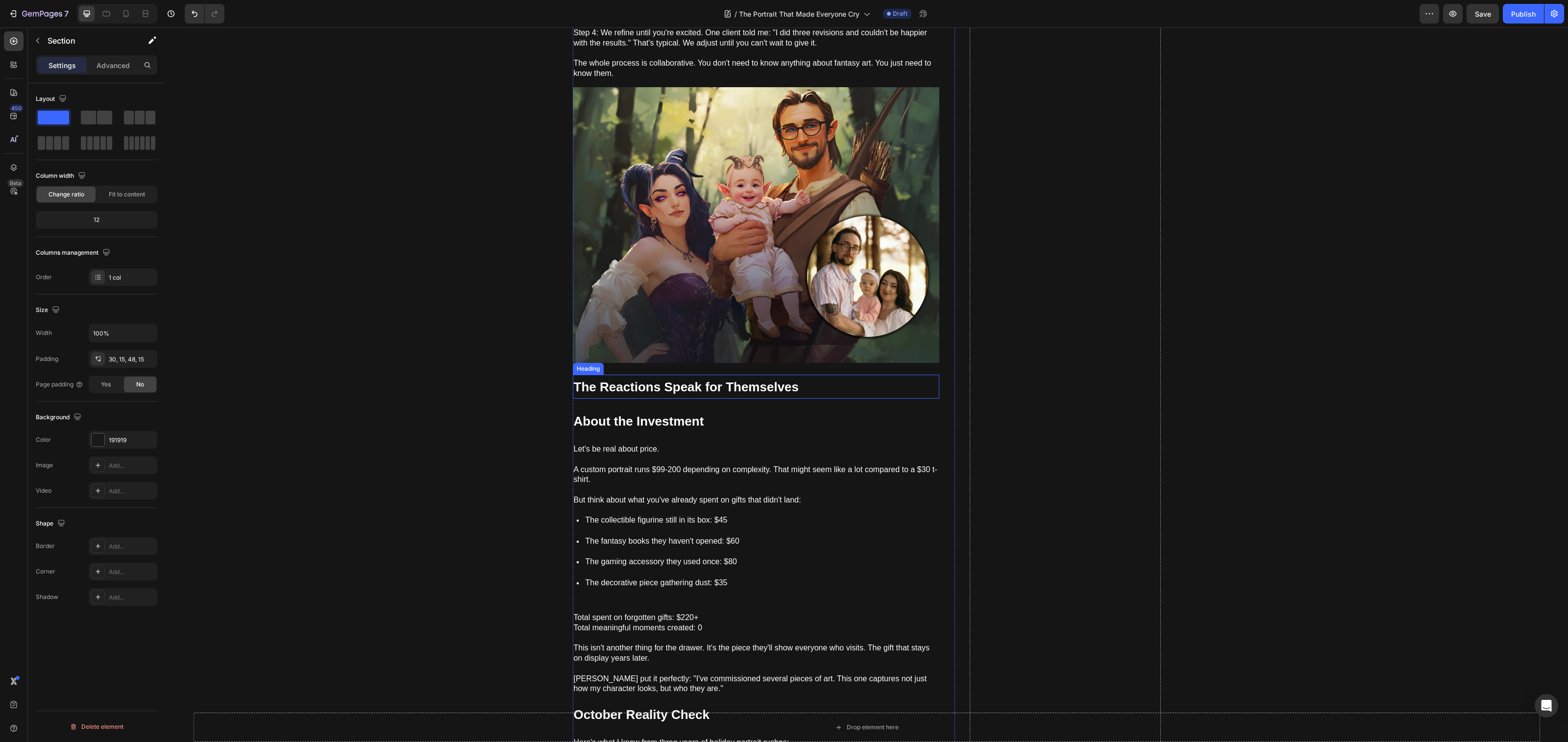
click at [729, 380] on strong "The Reactions Speak for Themselves" at bounding box center [686, 387] width 225 height 14
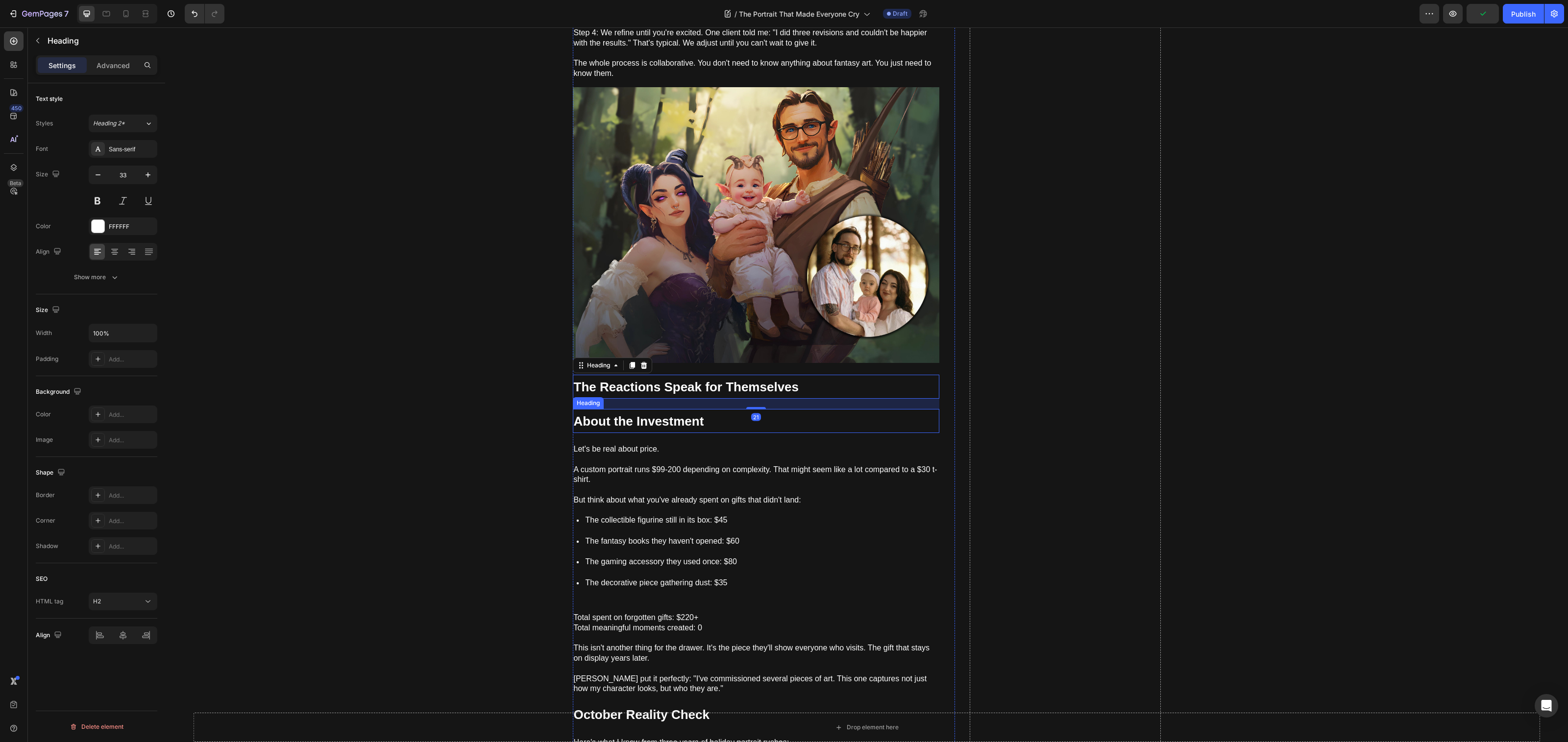
click at [687, 414] on strong "About the Investment" at bounding box center [638, 421] width 130 height 14
click at [686, 485] on p "But think about what you've already spent on gifts that didn't land:" at bounding box center [755, 495] width 365 height 20
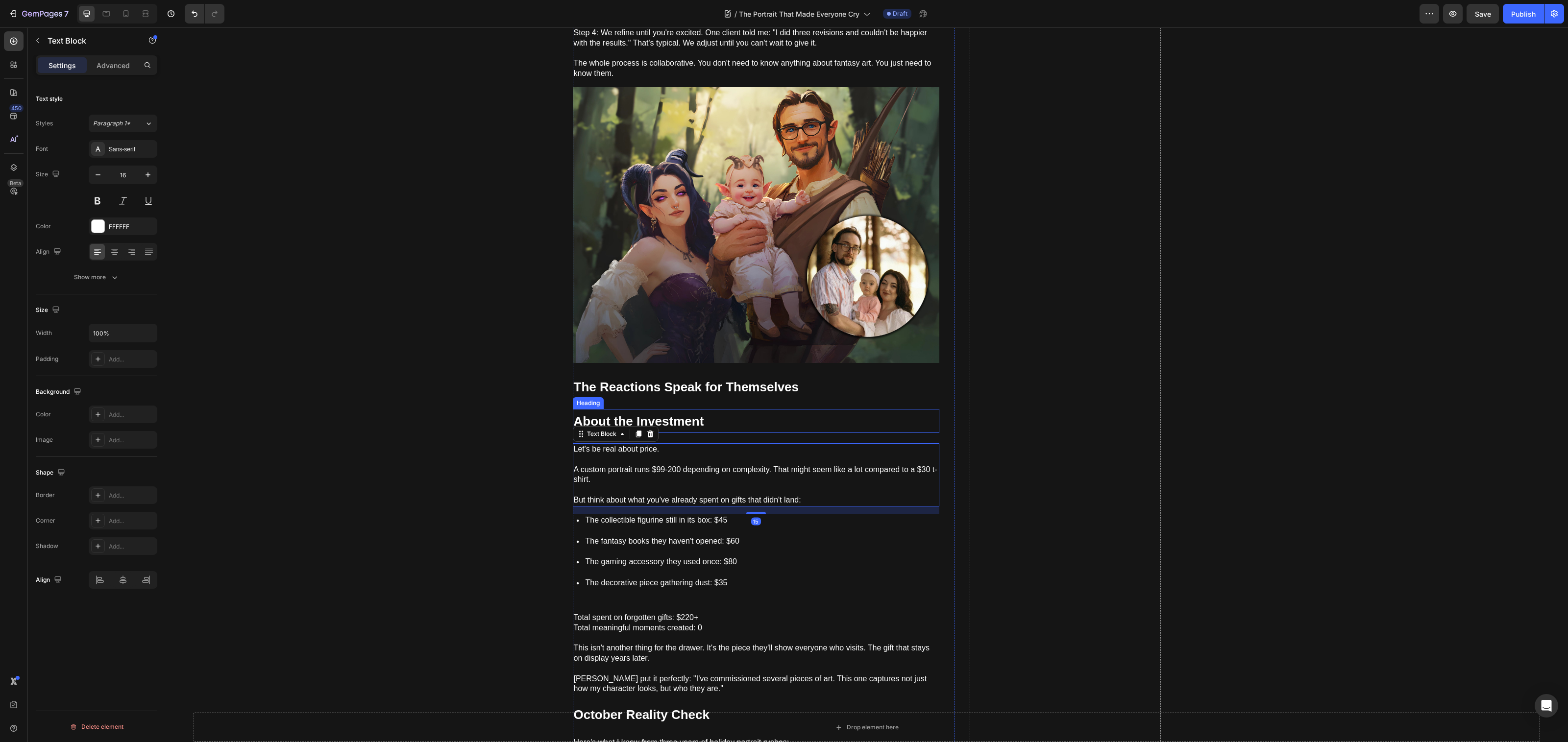
click at [674, 417] on strong "About the Investment" at bounding box center [638, 421] width 130 height 14
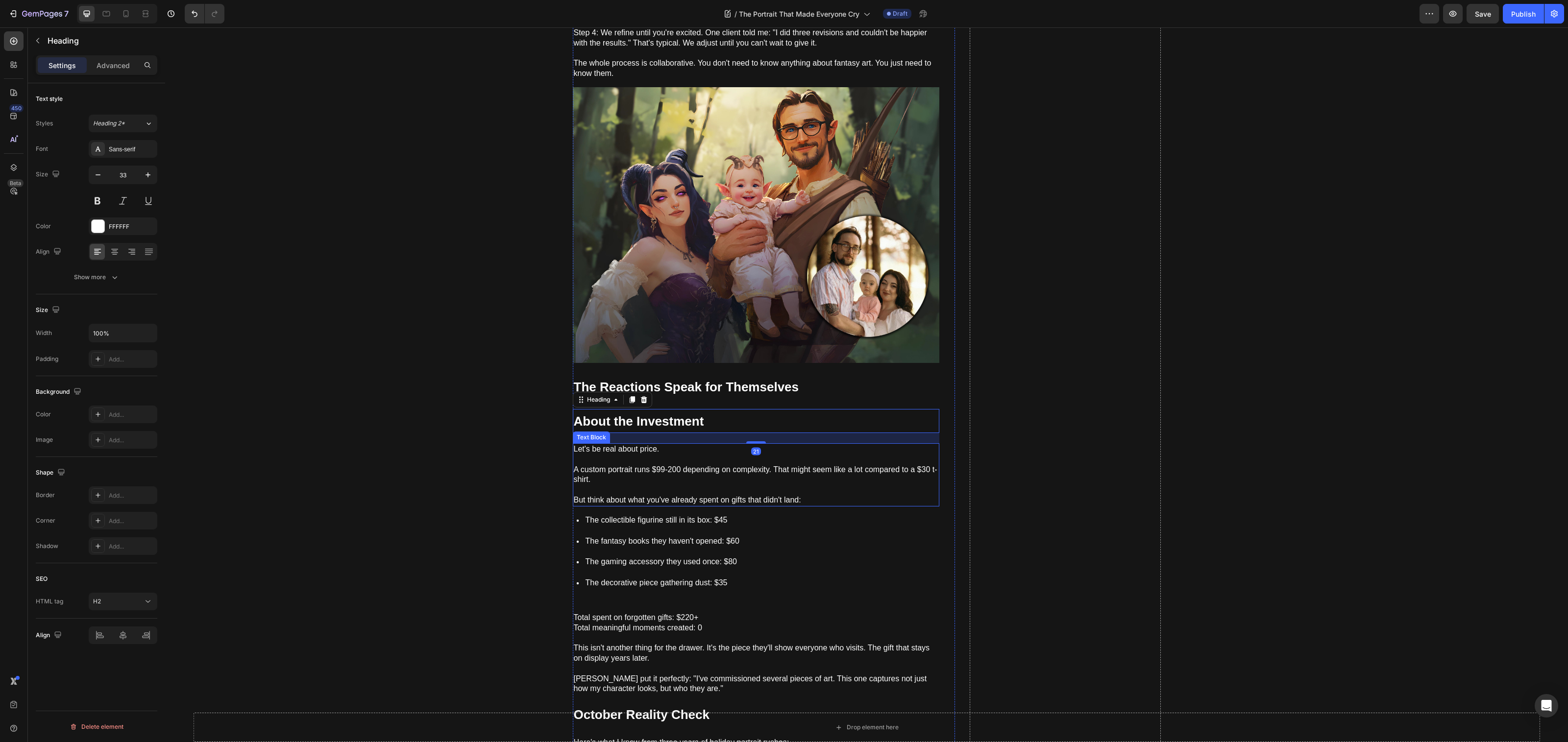
click at [680, 466] on p "A custom portrait runs $99-200 depending on complexity. That might seem like a …" at bounding box center [755, 470] width 365 height 30
click at [679, 414] on strong "About the Investment" at bounding box center [638, 421] width 130 height 14
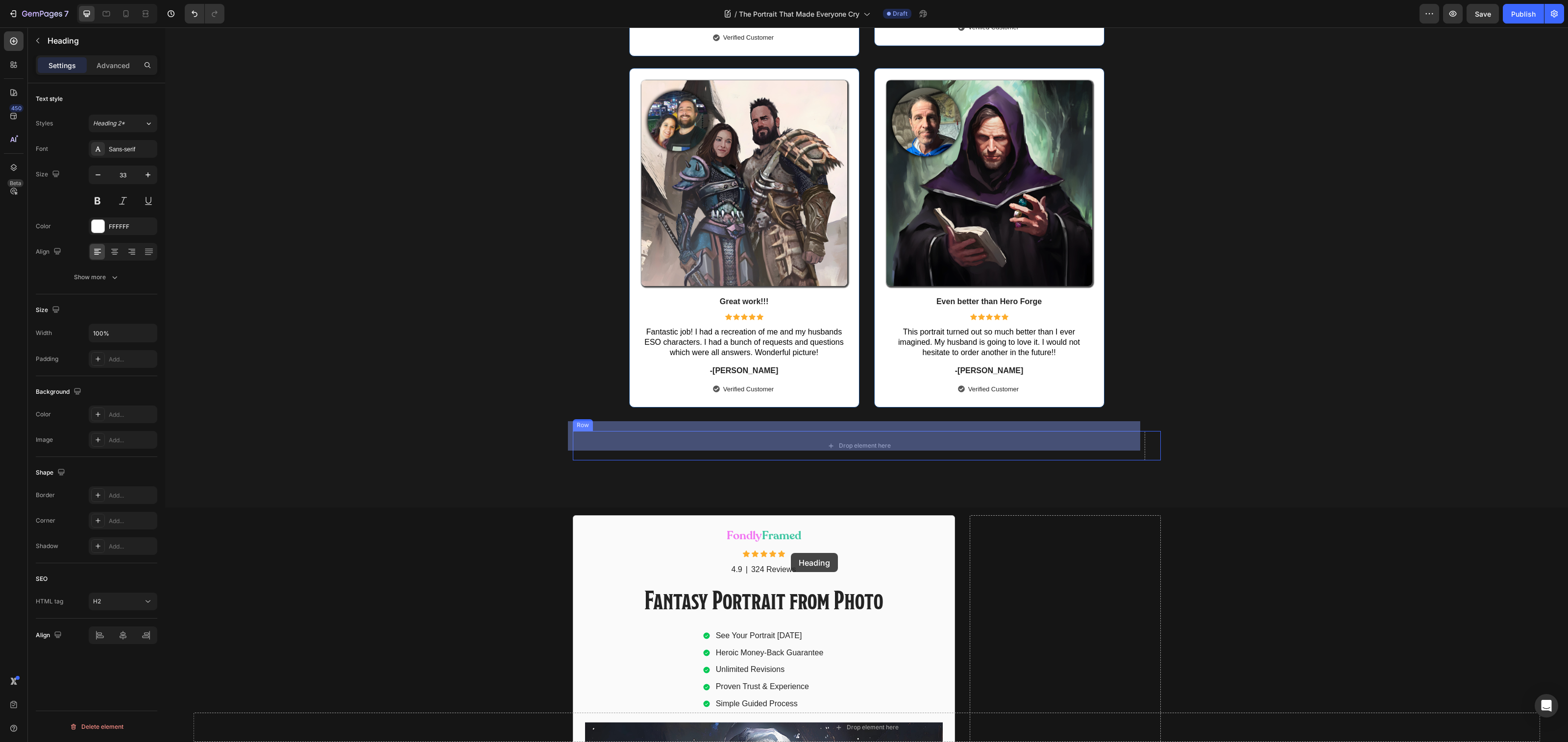
scroll to position [9038, 0]
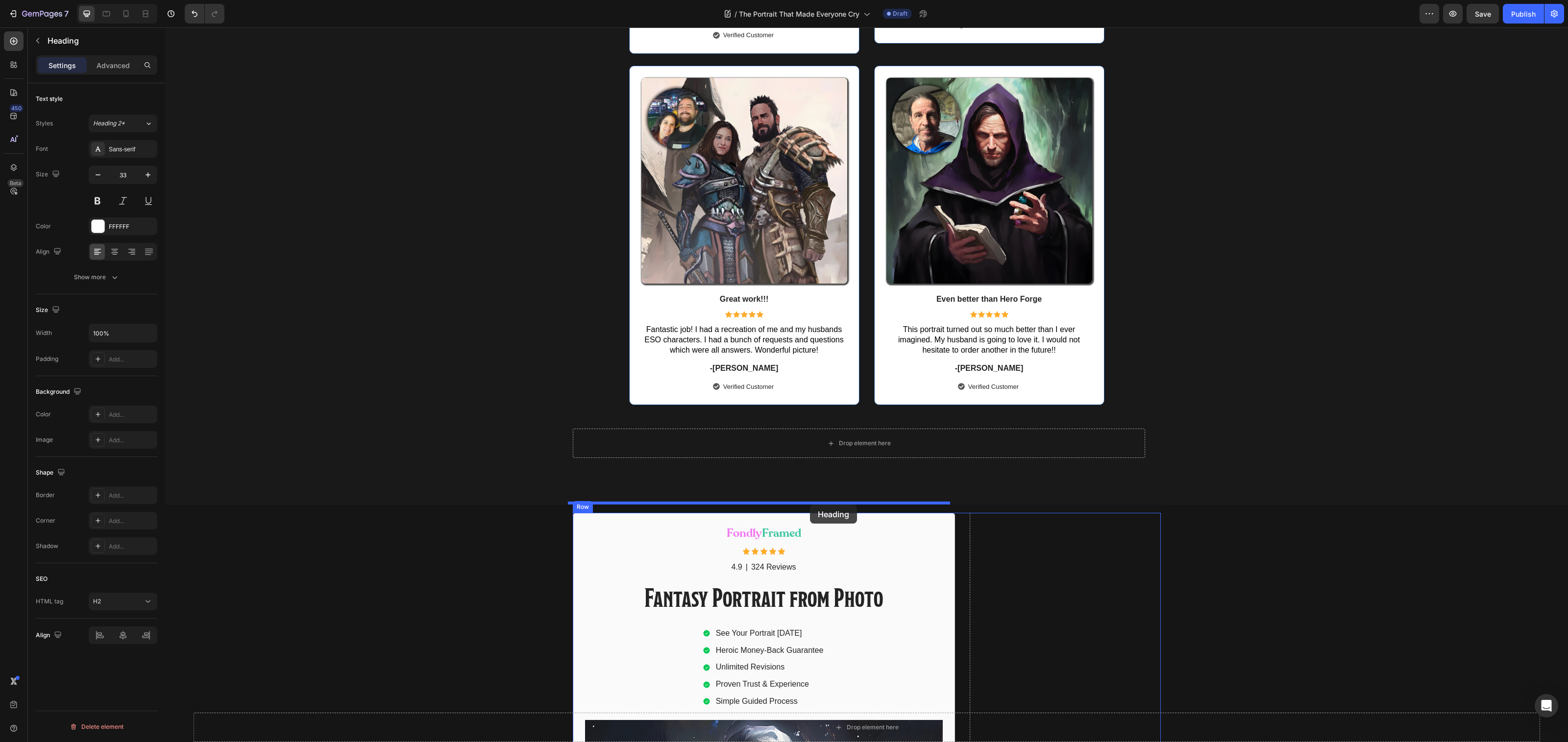
drag, startPoint x: 573, startPoint y: 392, endPoint x: 810, endPoint y: 505, distance: 262.6
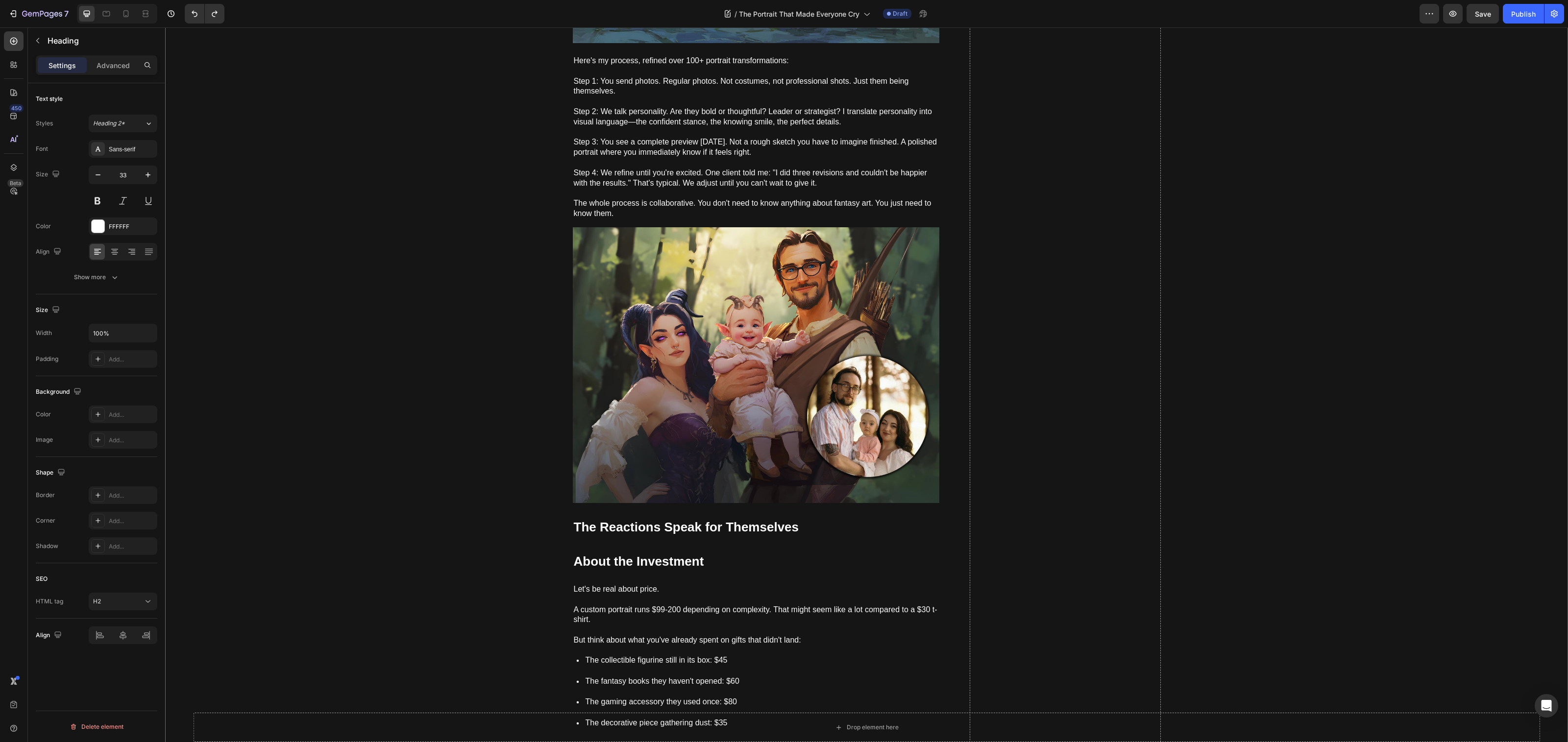
scroll to position [3047, 0]
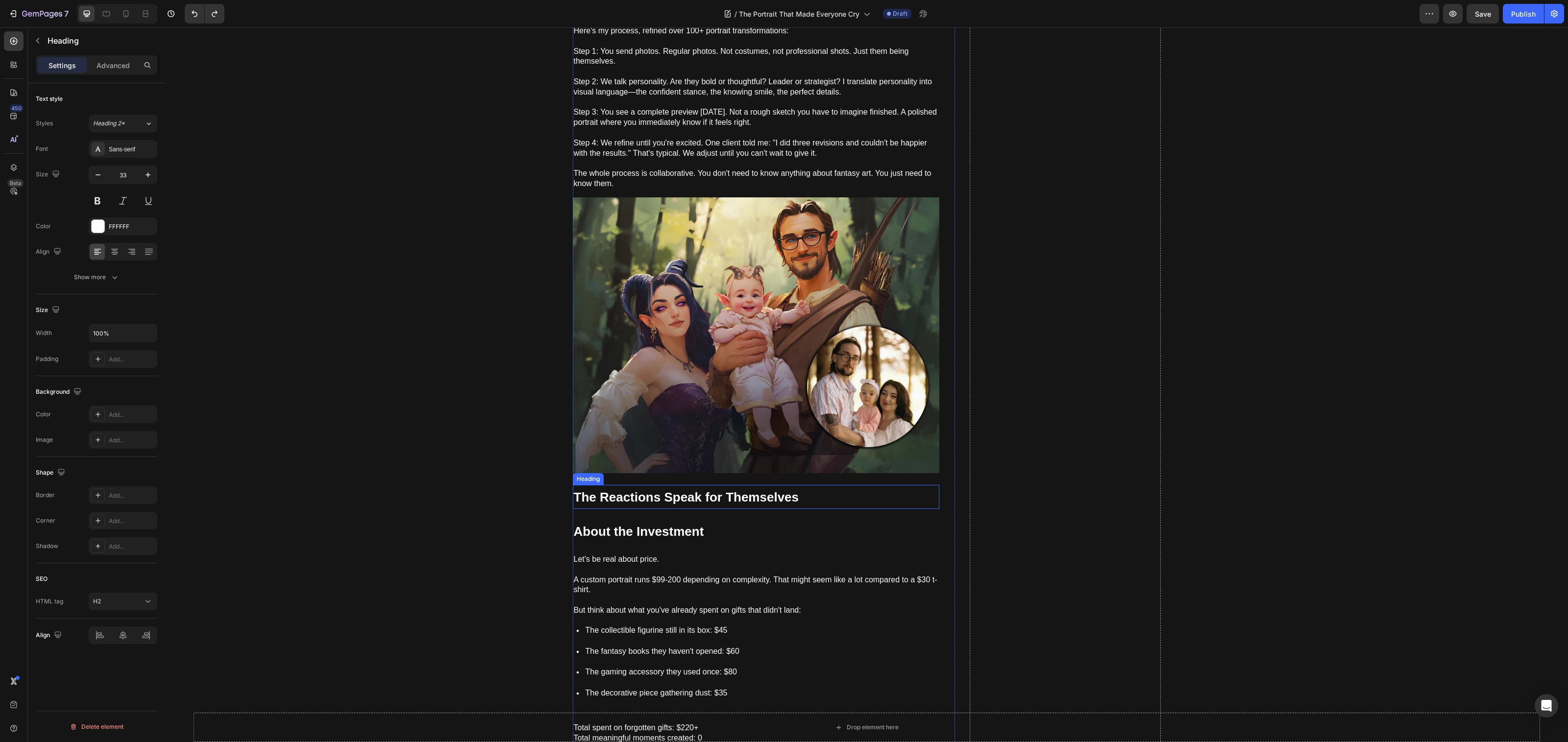
click at [784, 495] on strong "The Reactions Speak for Themselves" at bounding box center [686, 497] width 225 height 14
click at [641, 472] on icon at bounding box center [644, 475] width 7 height 6
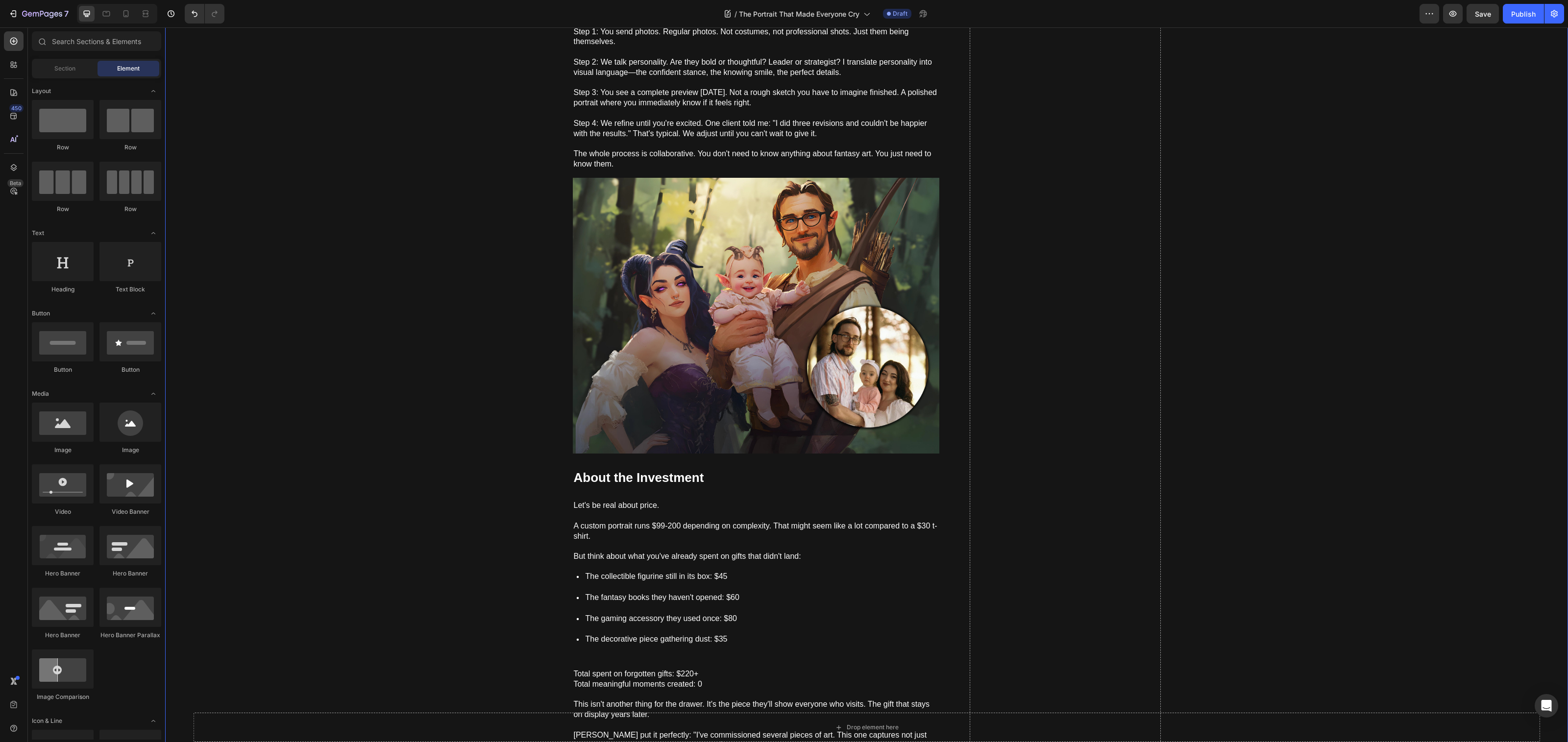
scroll to position [3028, 0]
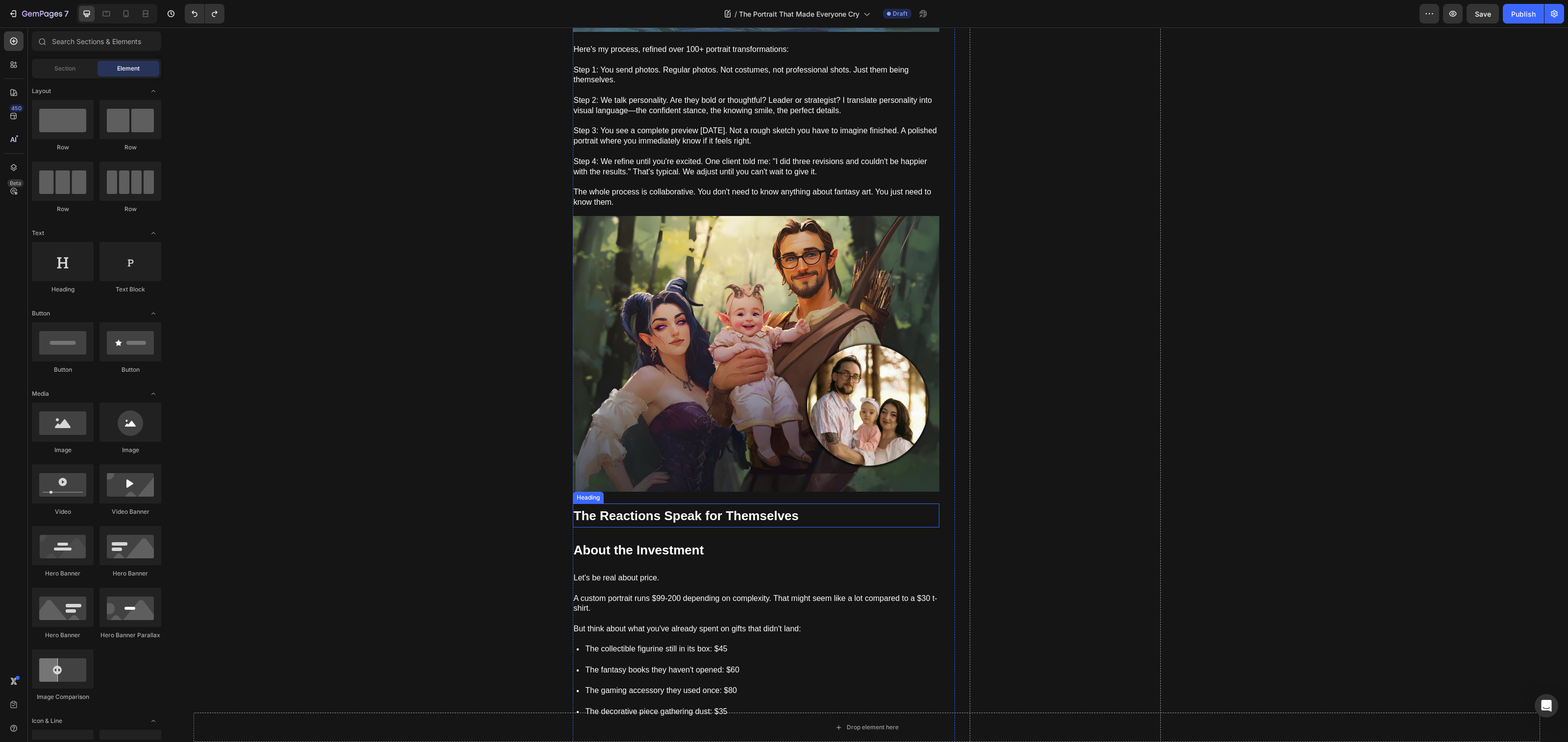
click at [767, 512] on strong "The Reactions Speak for Themselves" at bounding box center [686, 515] width 225 height 14
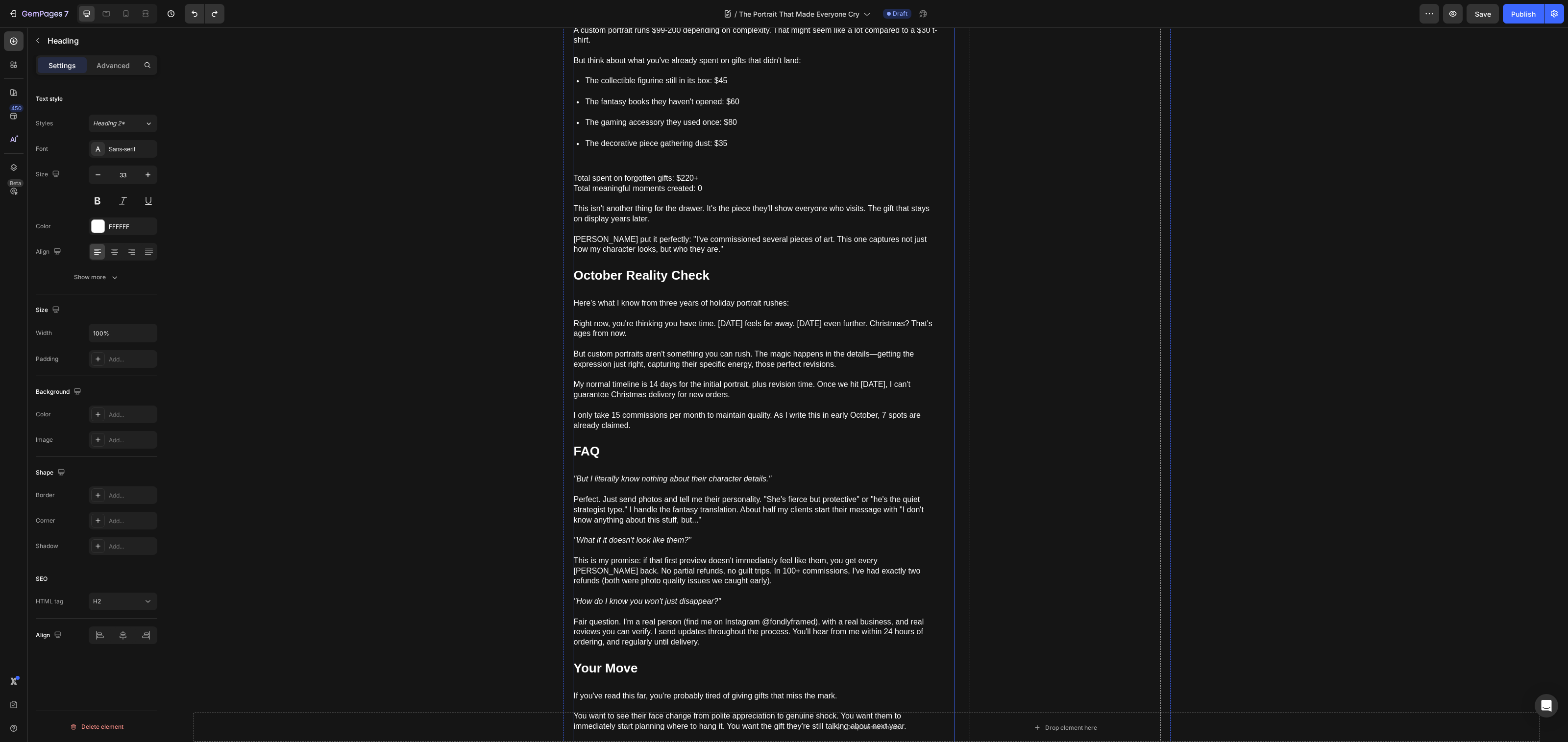
scroll to position [3182, 0]
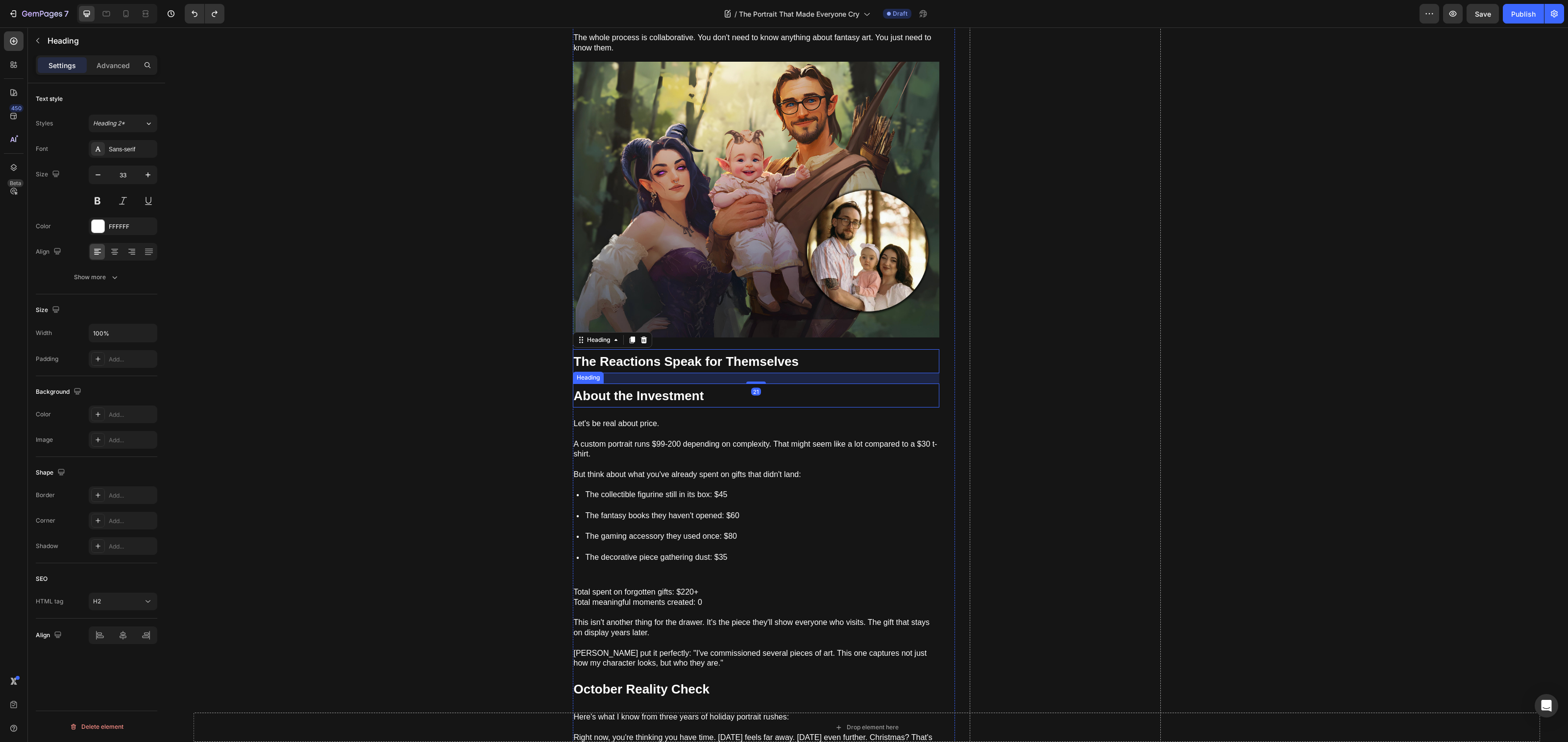
click at [706, 390] on h2 "About the Investment" at bounding box center [755, 395] width 366 height 24
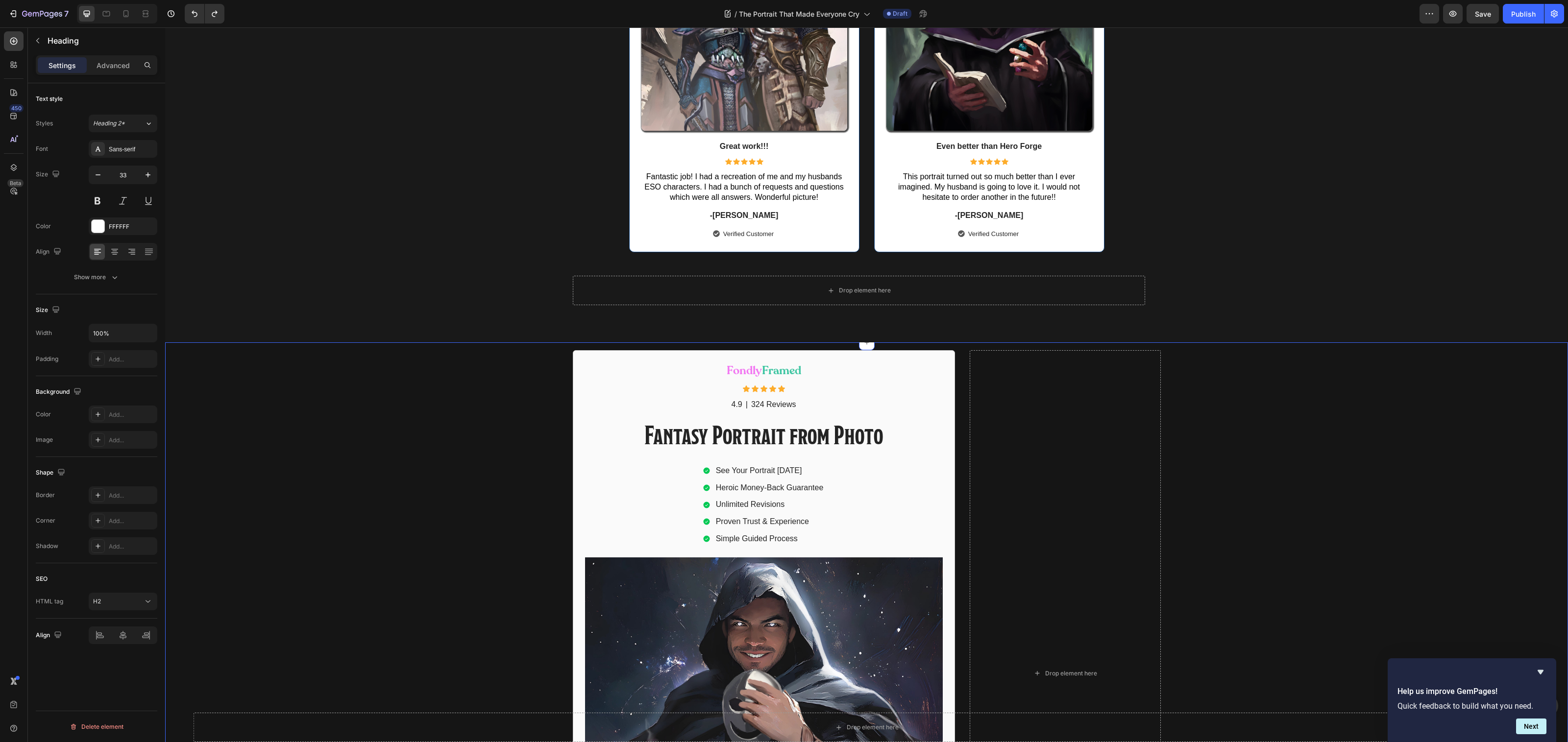
scroll to position [9194, 0]
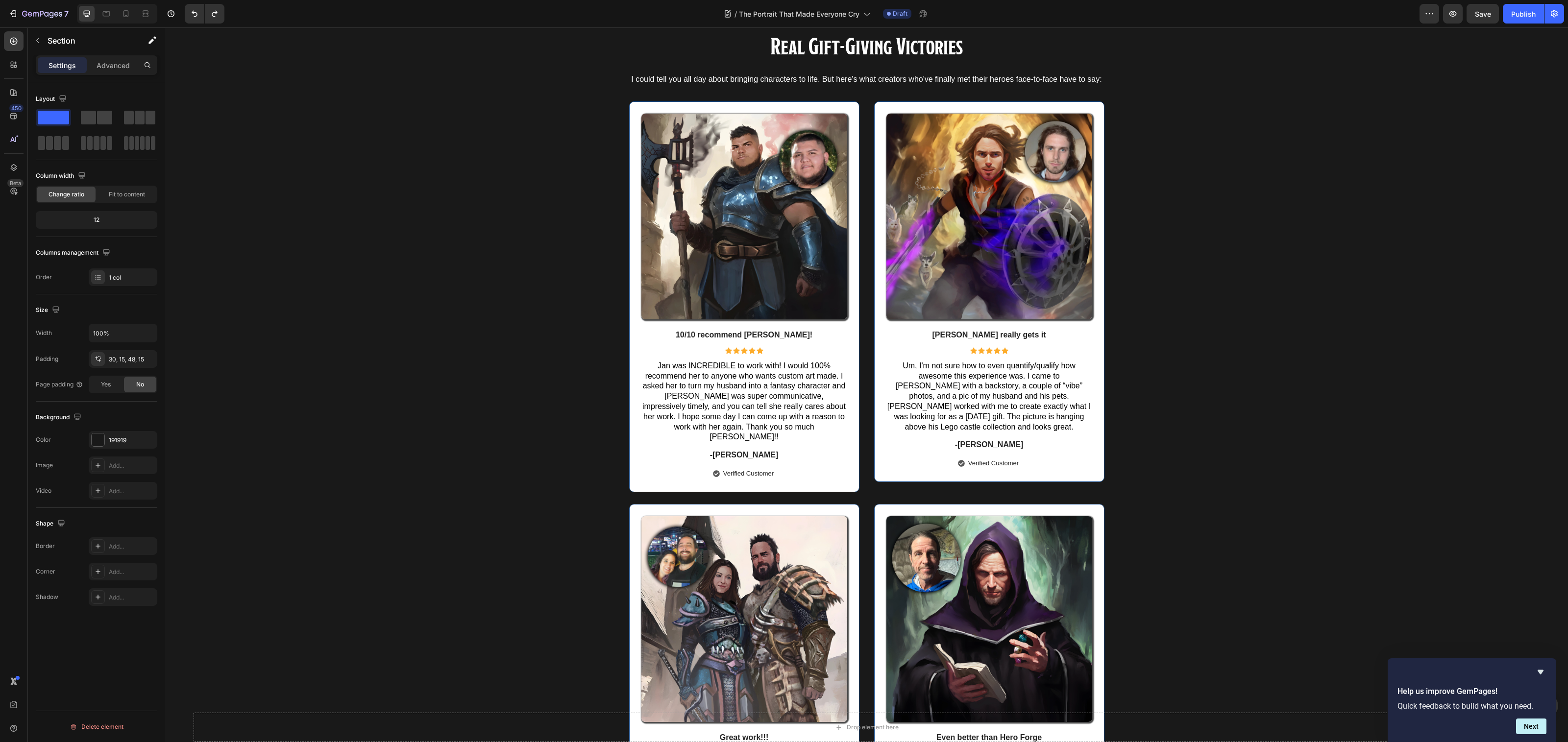
click at [477, 400] on div "Real Gift-Giving Victories Heading I could tell you all day about bringing char…" at bounding box center [867, 475] width 1388 height 889
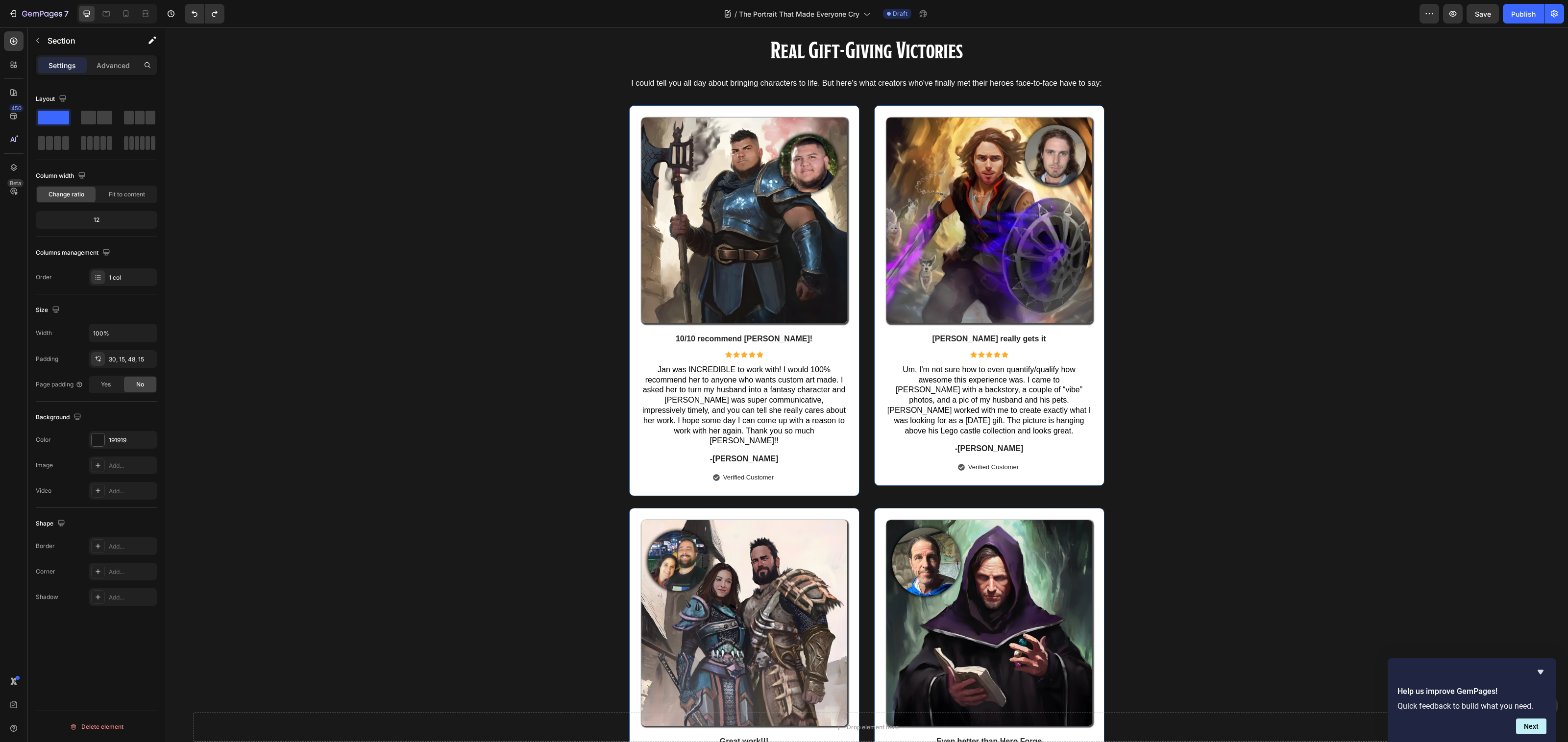
scroll to position [8009, 0]
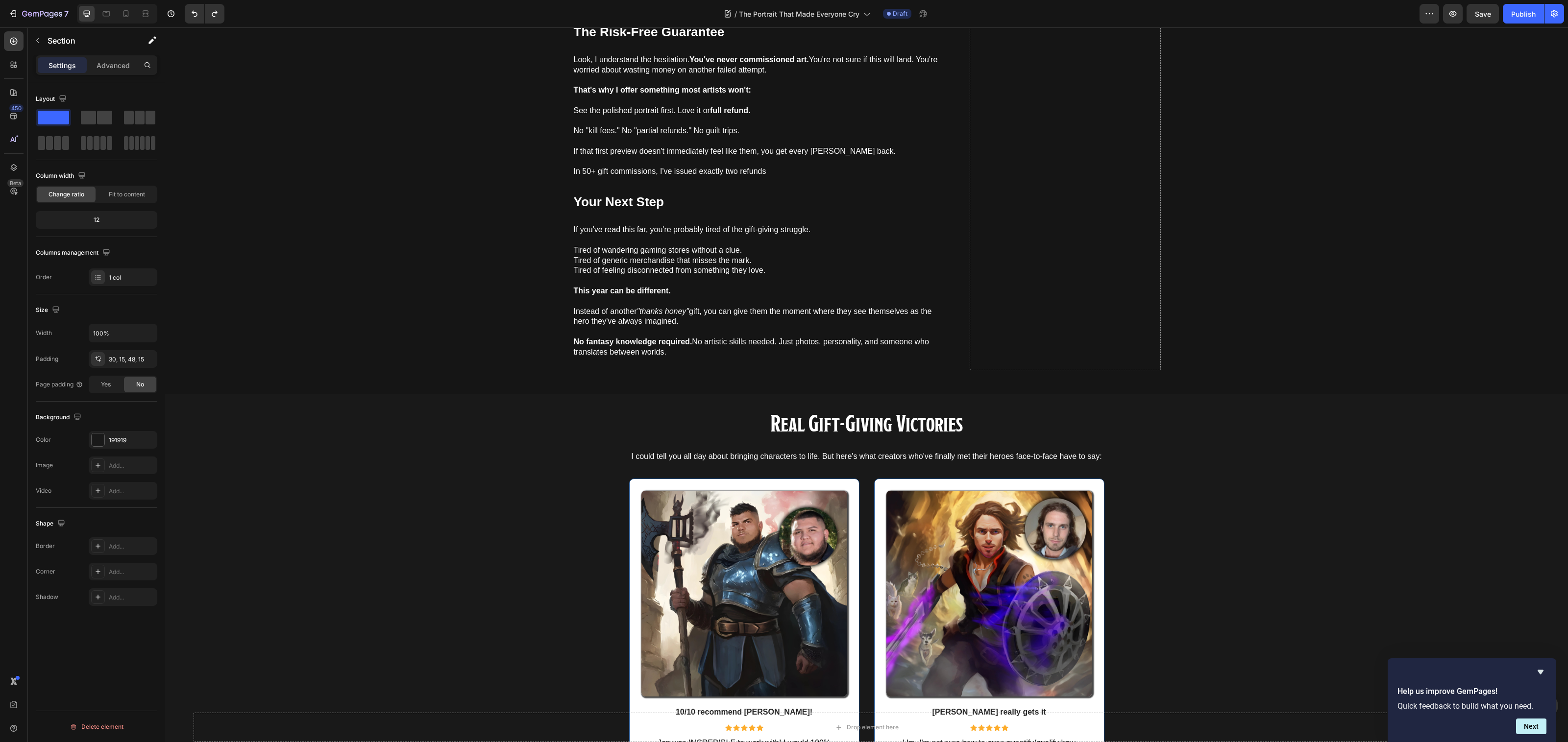
drag, startPoint x: 274, startPoint y: 628, endPoint x: 288, endPoint y: 622, distance: 15.2
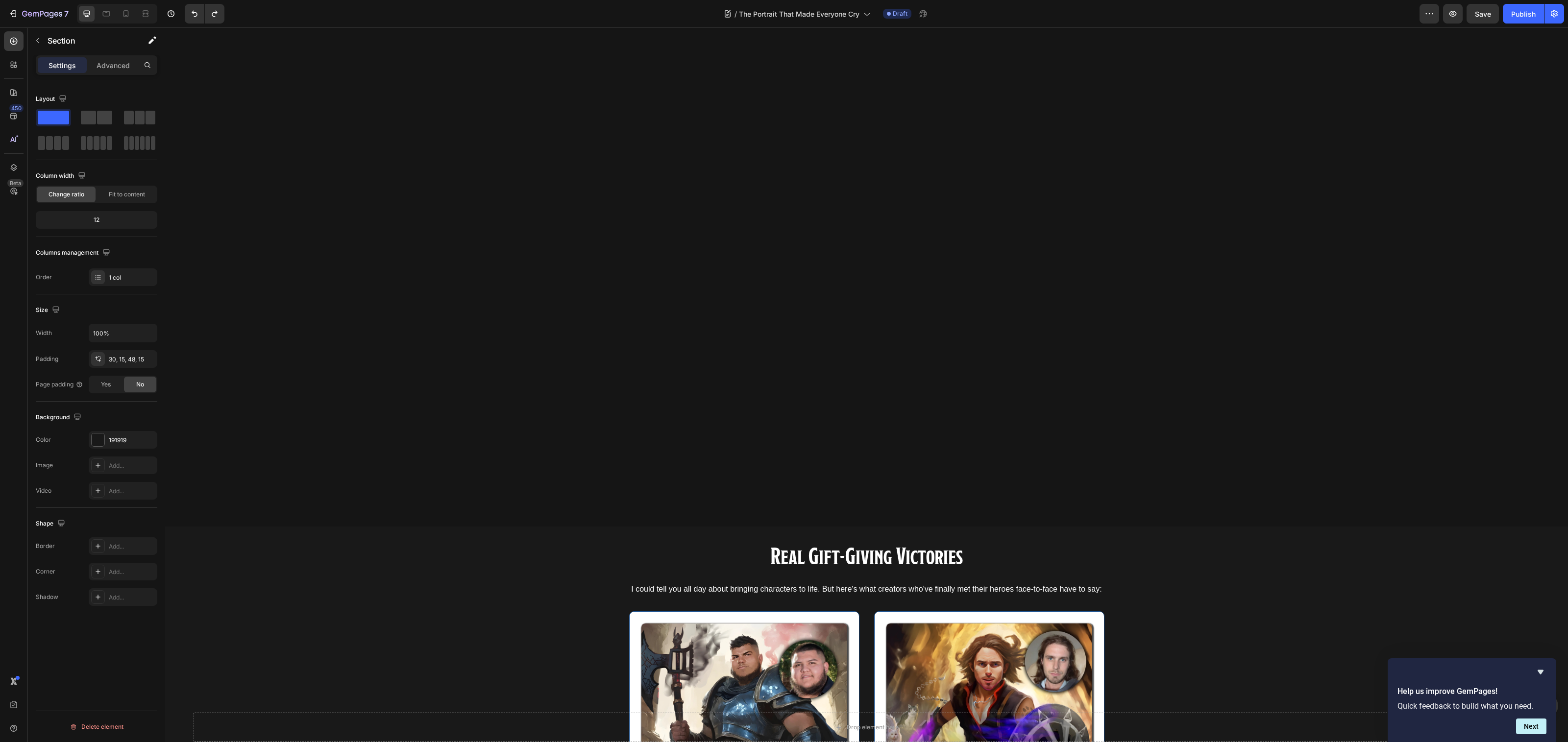
scroll to position [8018, 0]
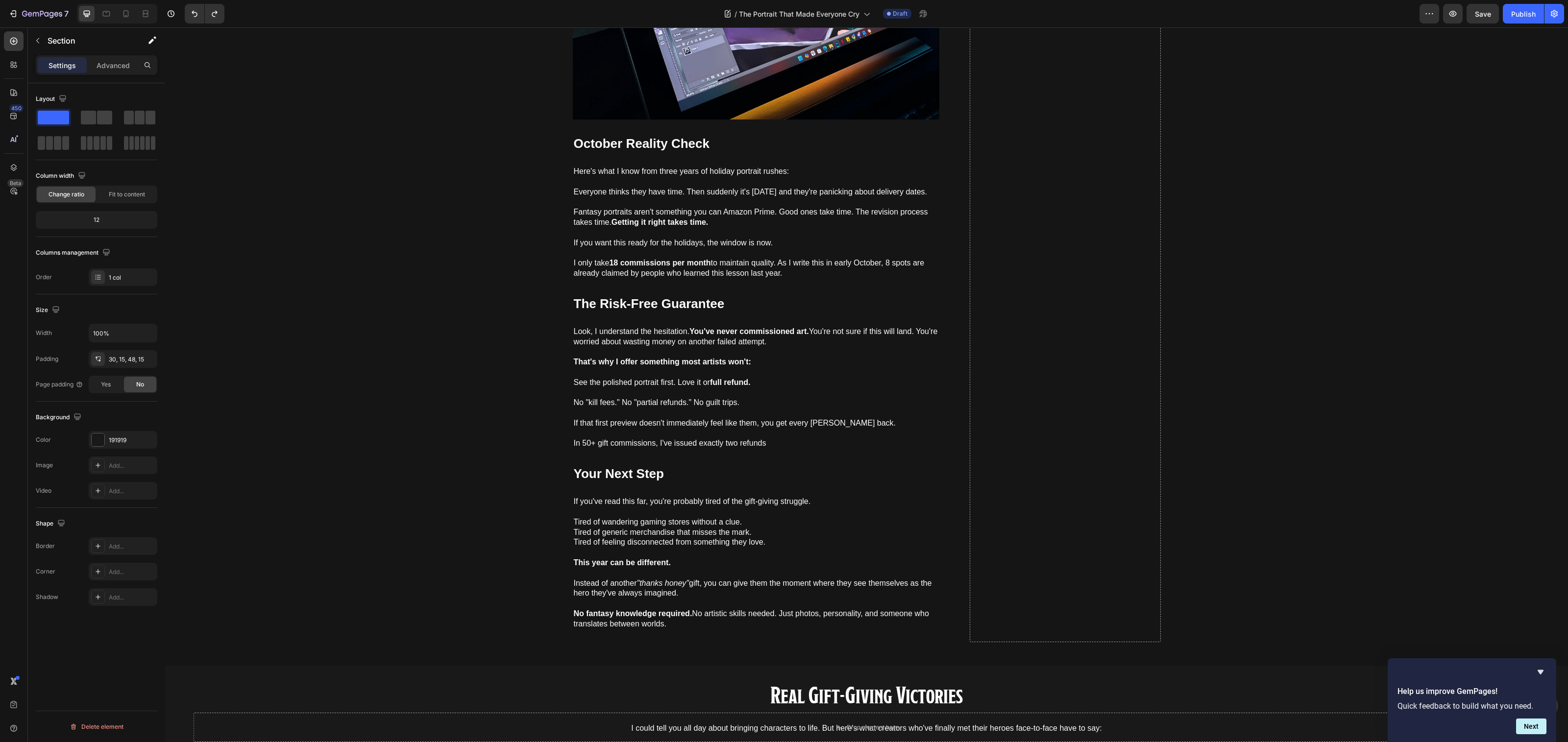
scroll to position [7660, 0]
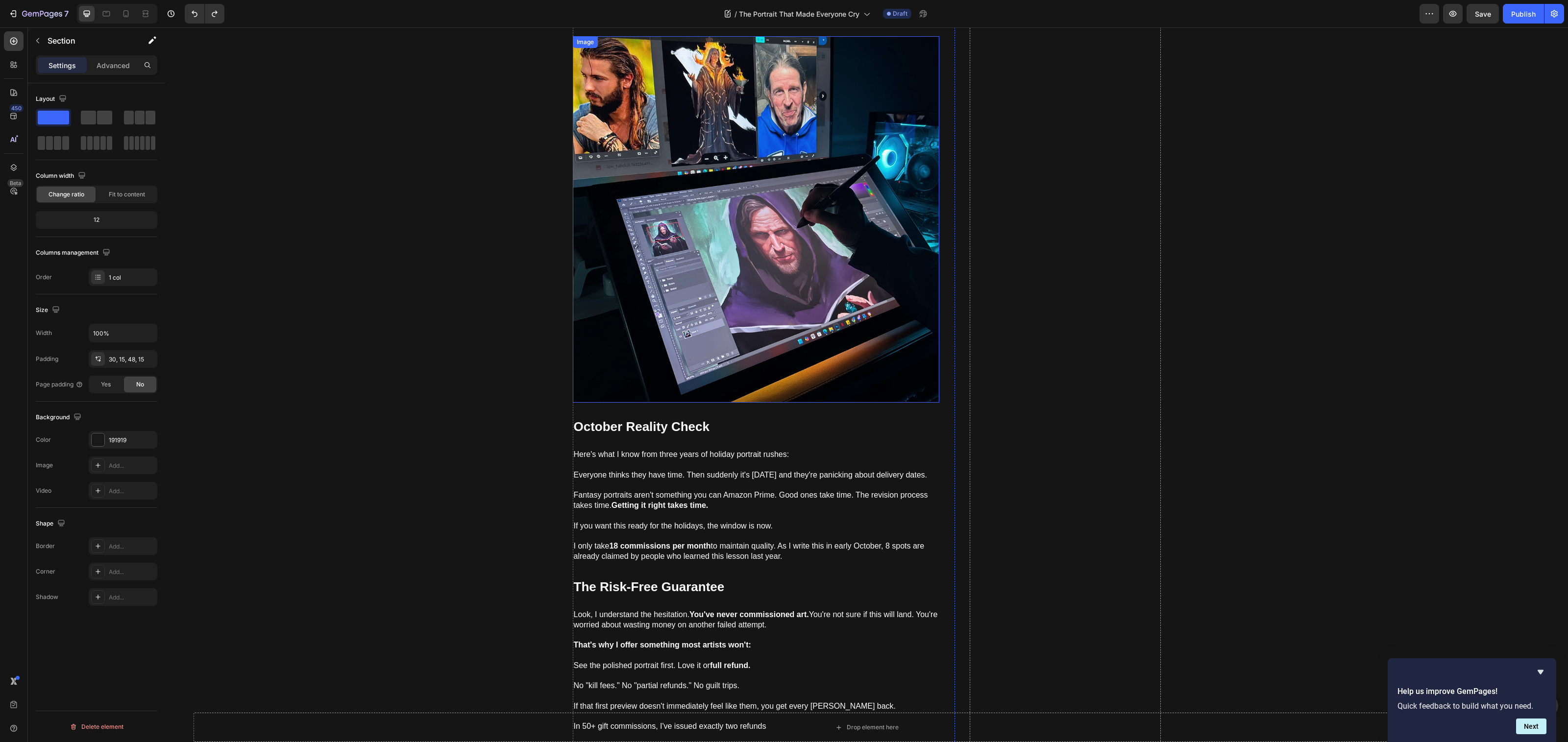
click at [692, 330] on img at bounding box center [755, 219] width 366 height 366
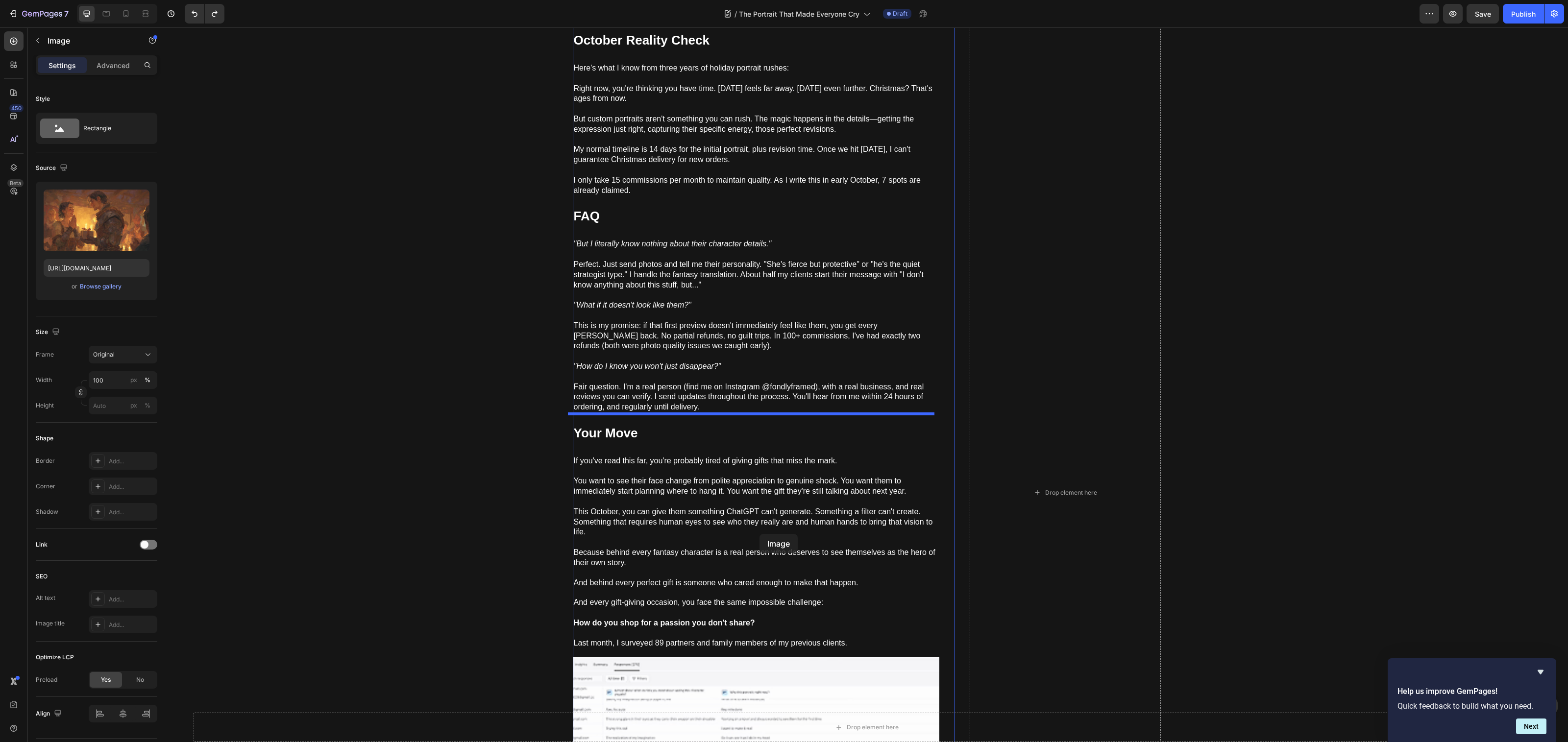
scroll to position [3841, 0]
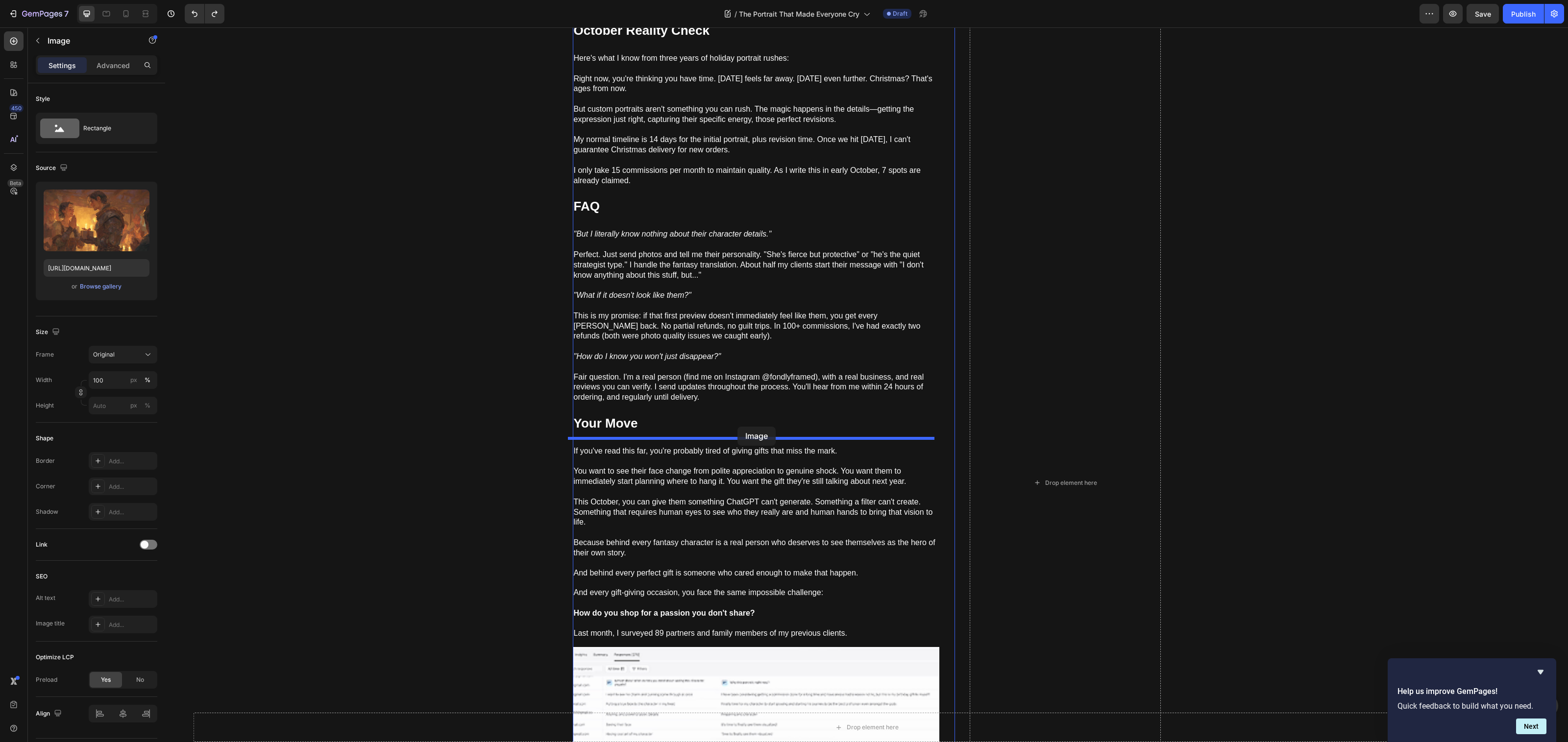
drag, startPoint x: 640, startPoint y: 517, endPoint x: 737, endPoint y: 427, distance: 132.3
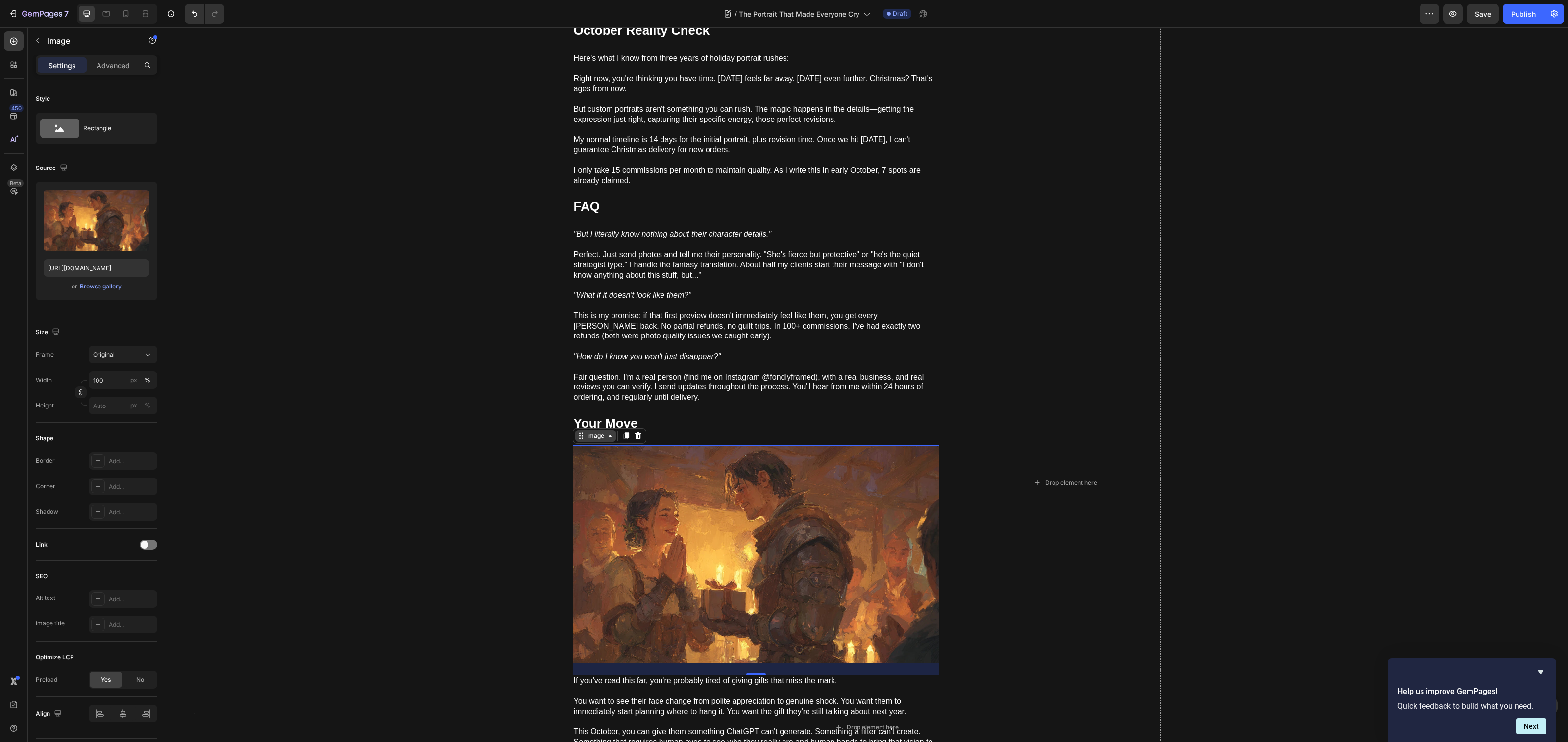
click at [577, 432] on icon at bounding box center [581, 435] width 8 height 8
click at [499, 414] on div "The Portrait That Made Everyone Cry Heading How to give a gift they'll actually…" at bounding box center [867, 482] width 1403 height 8522
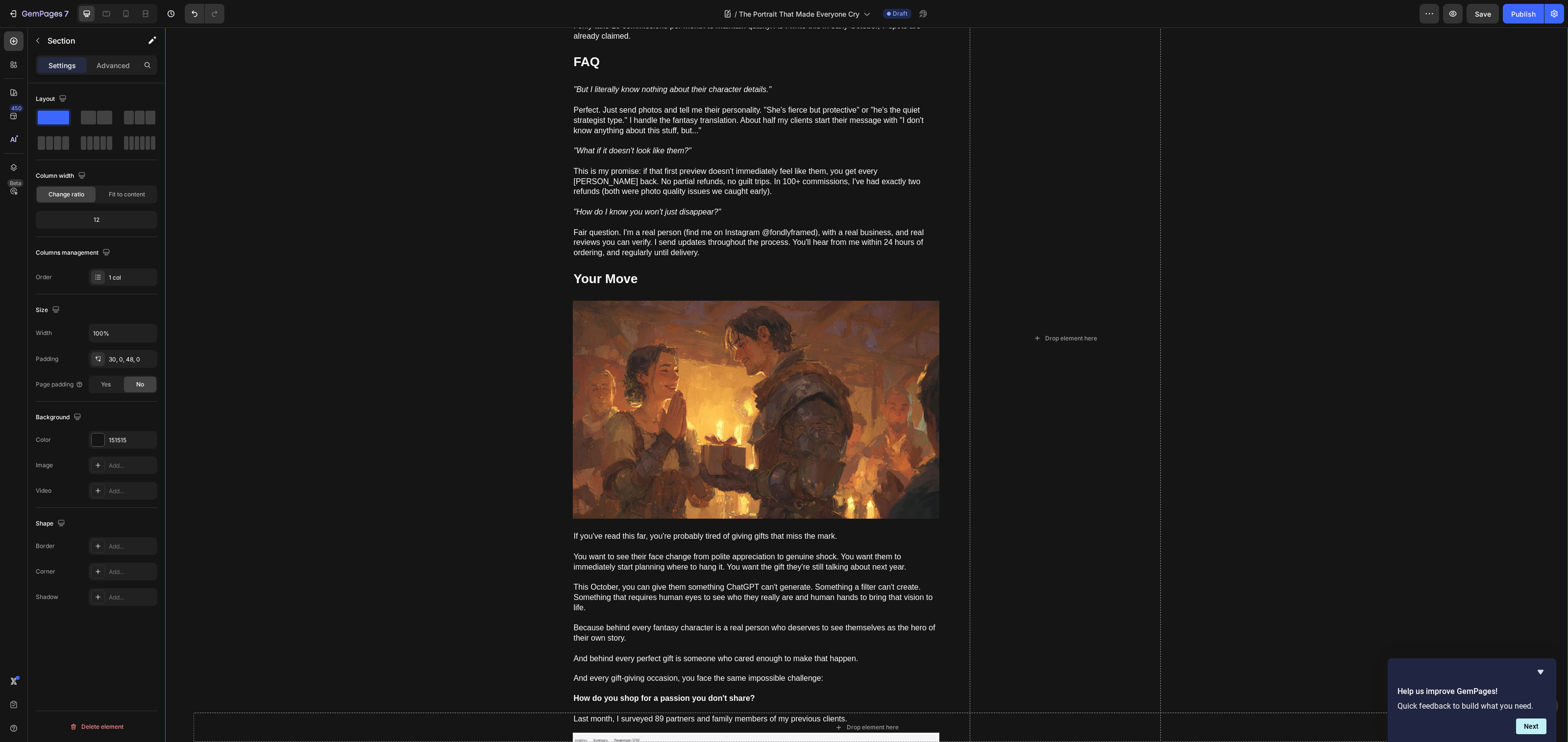
scroll to position [4049, 0]
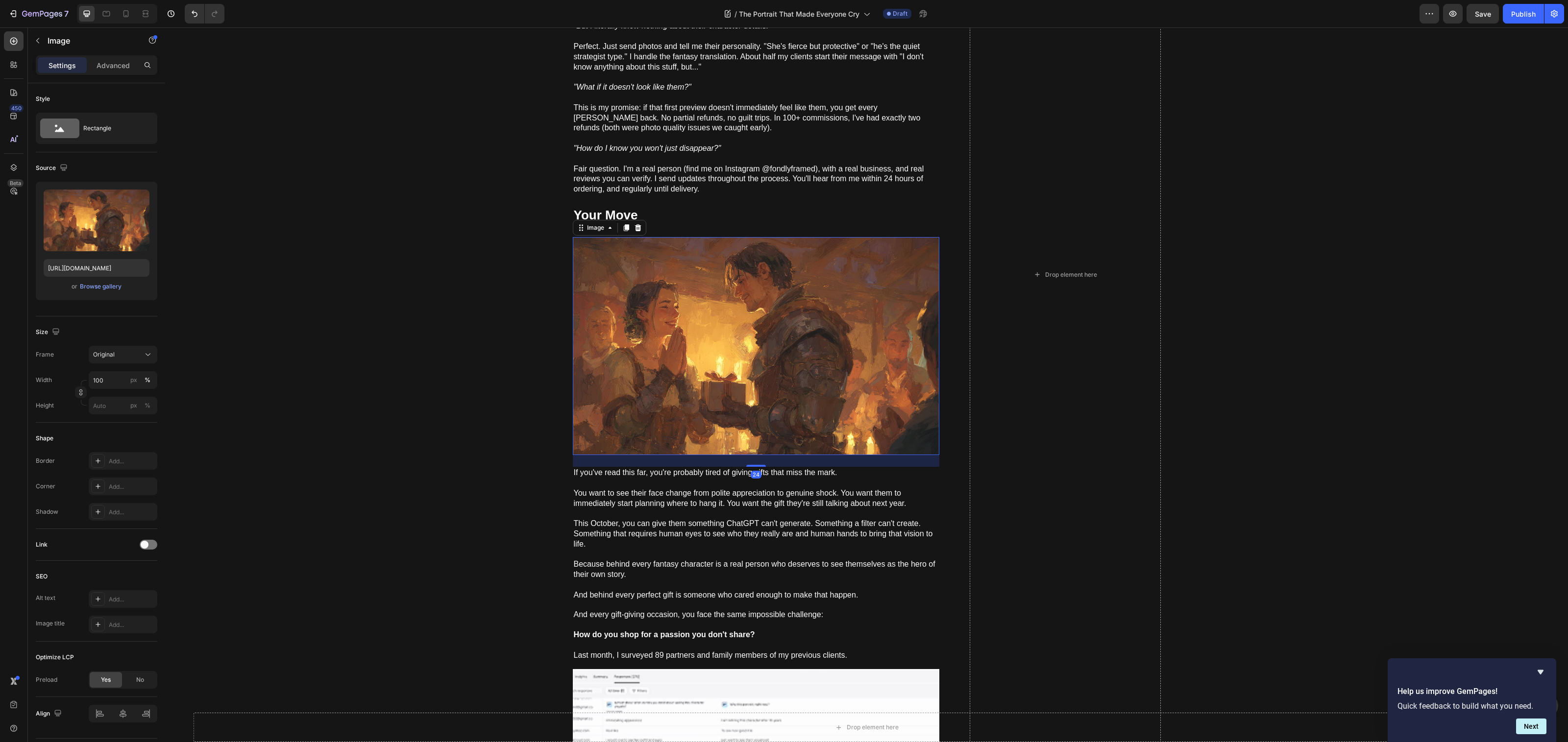
click at [700, 318] on img at bounding box center [755, 346] width 366 height 218
click at [634, 224] on icon at bounding box center [638, 227] width 8 height 8
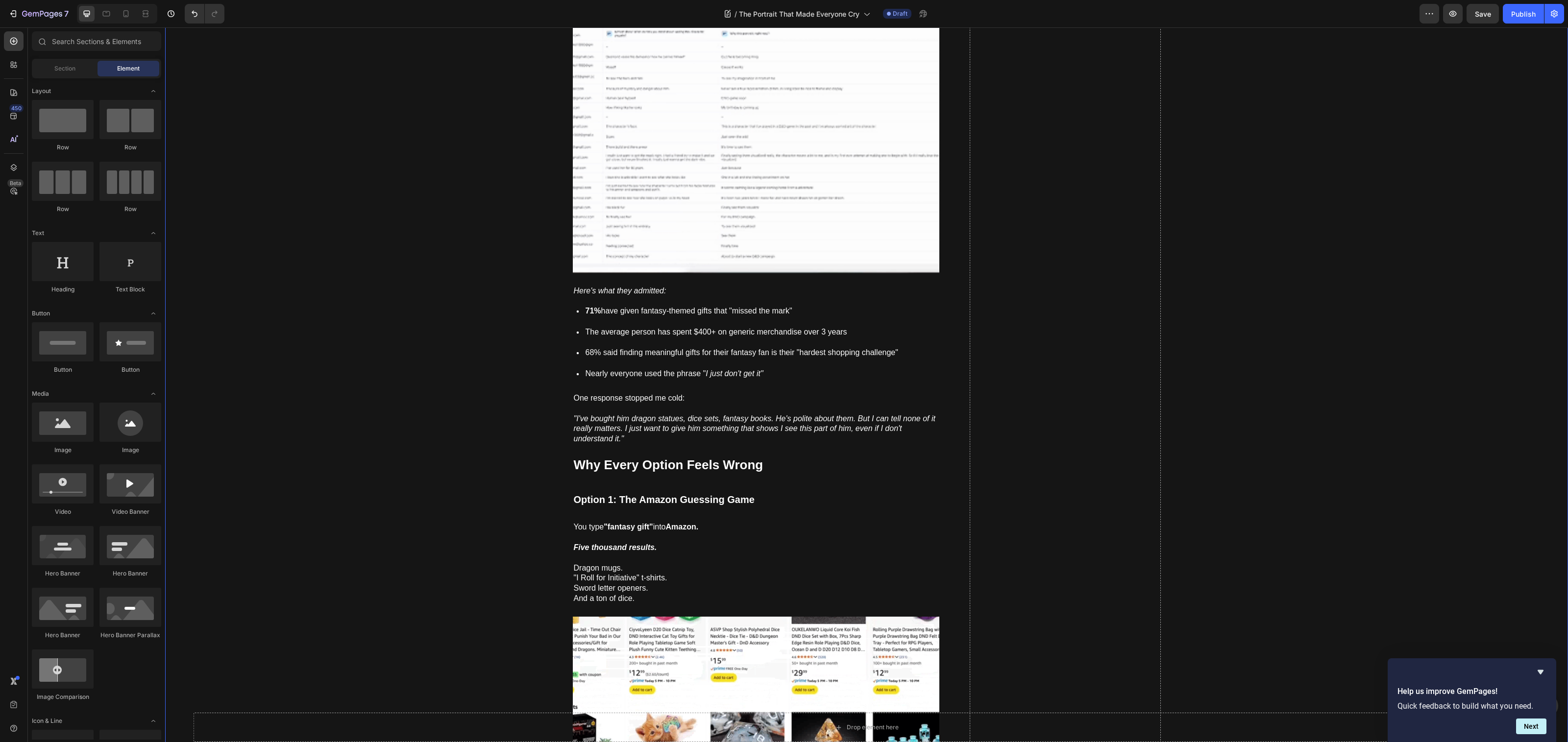
scroll to position [3908, 0]
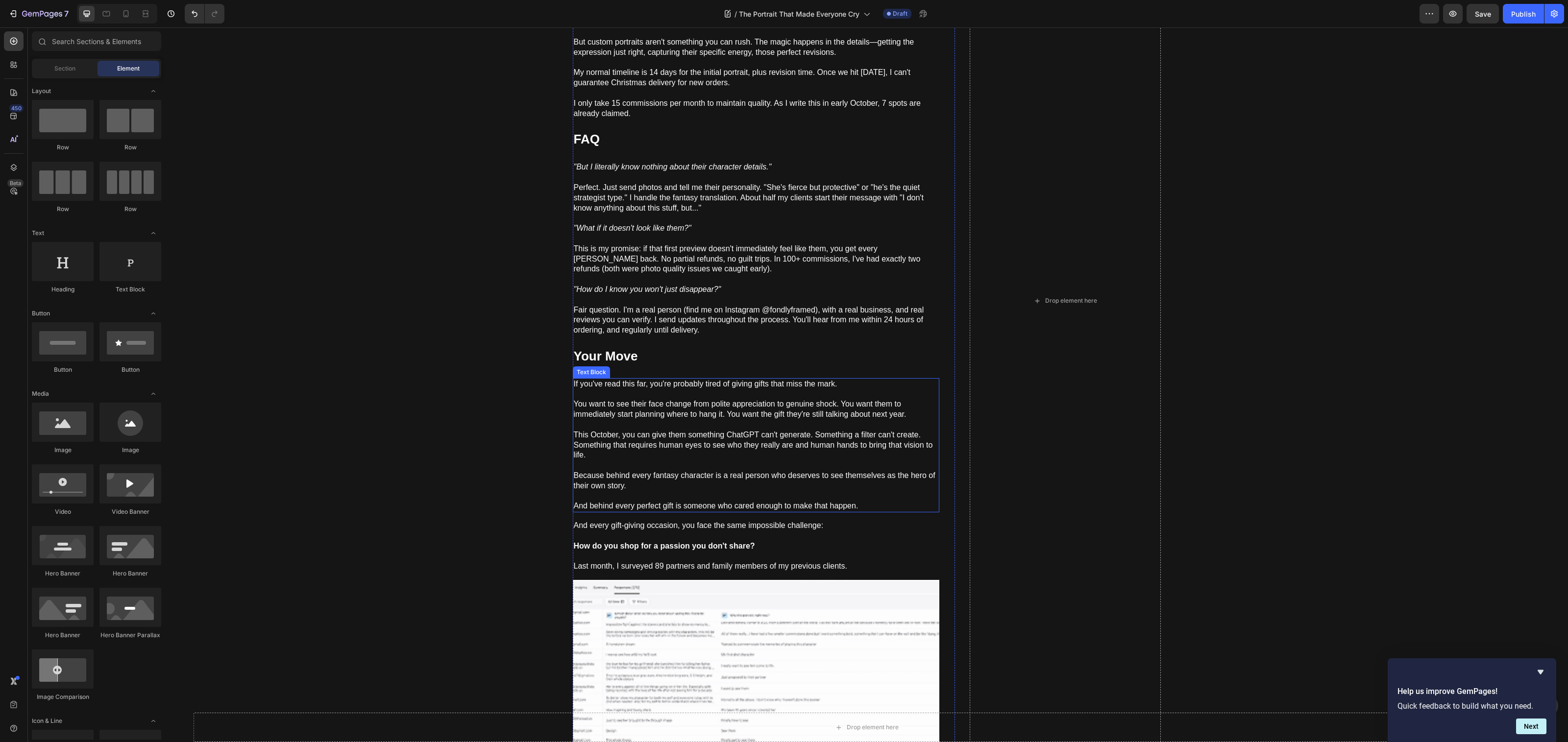
click at [691, 440] on p "This October, you can give them something ChatGPT can't generate. Something a f…" at bounding box center [755, 445] width 365 height 30
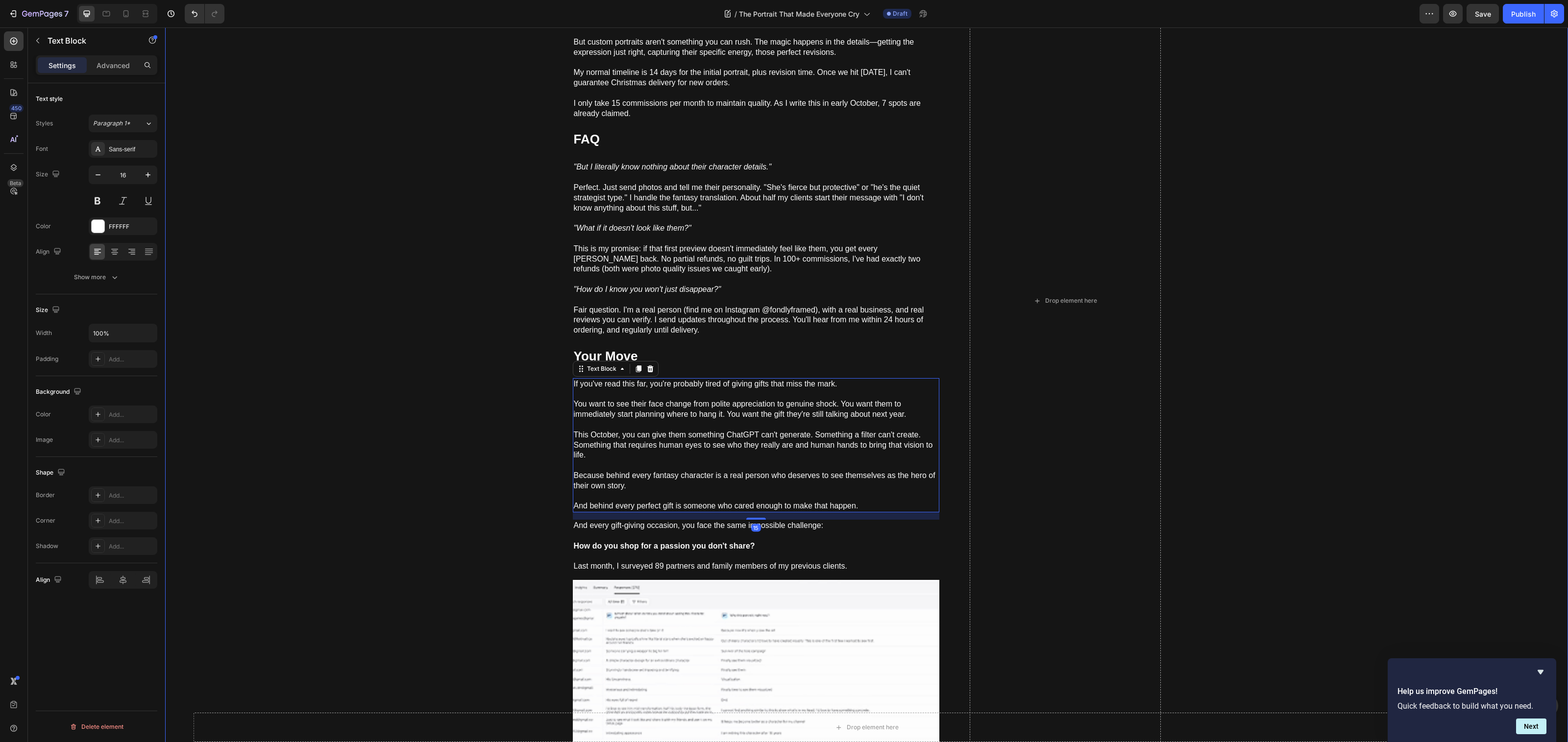
click at [428, 435] on div "The Portrait That Made Everyone Cry Heading How to give a gift they'll actually…" at bounding box center [867, 300] width 1403 height 8293
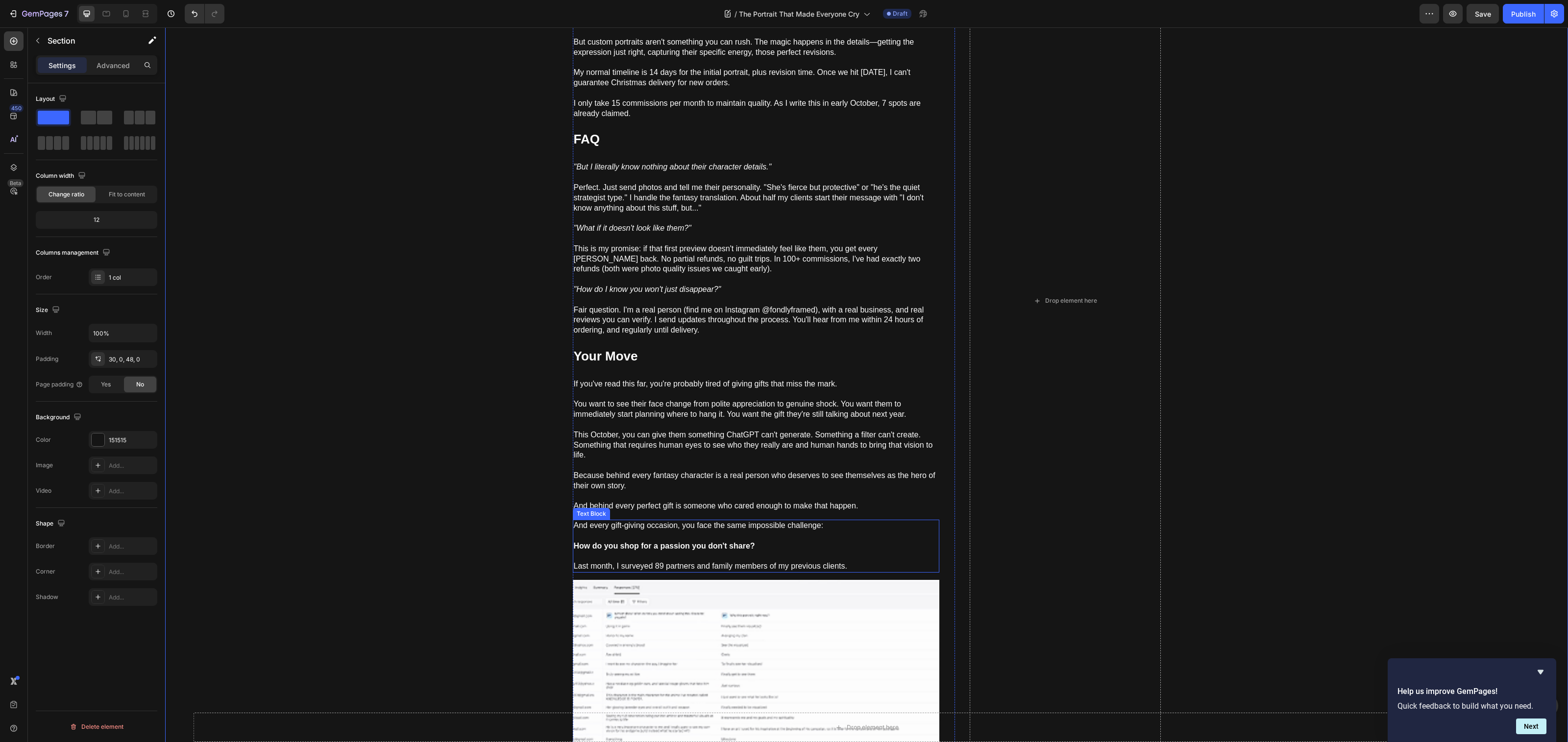
click at [631, 541] on strong "How do you shop for a passion you don't share?" at bounding box center [664, 546] width 181 height 9
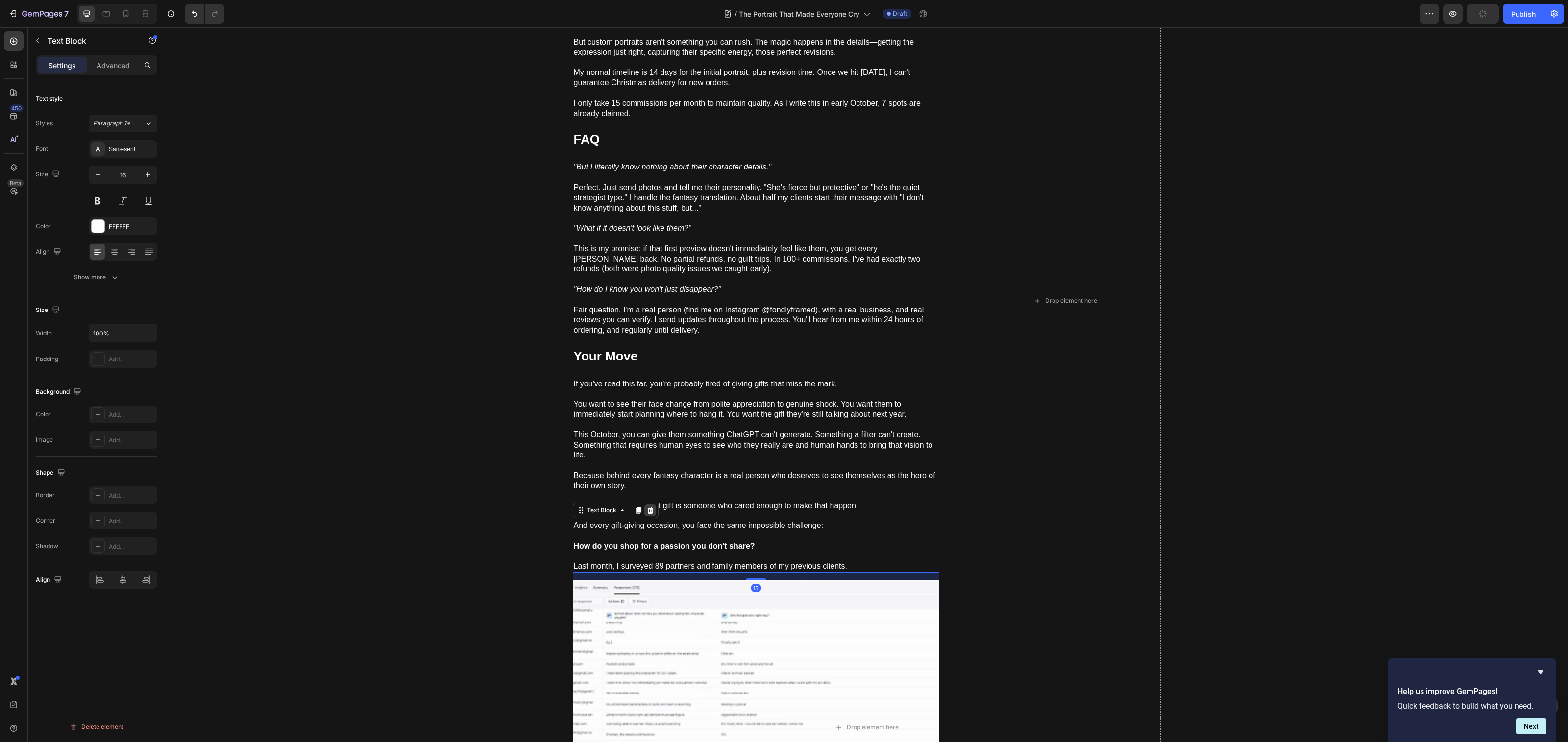
click at [648, 506] on icon at bounding box center [650, 510] width 8 height 8
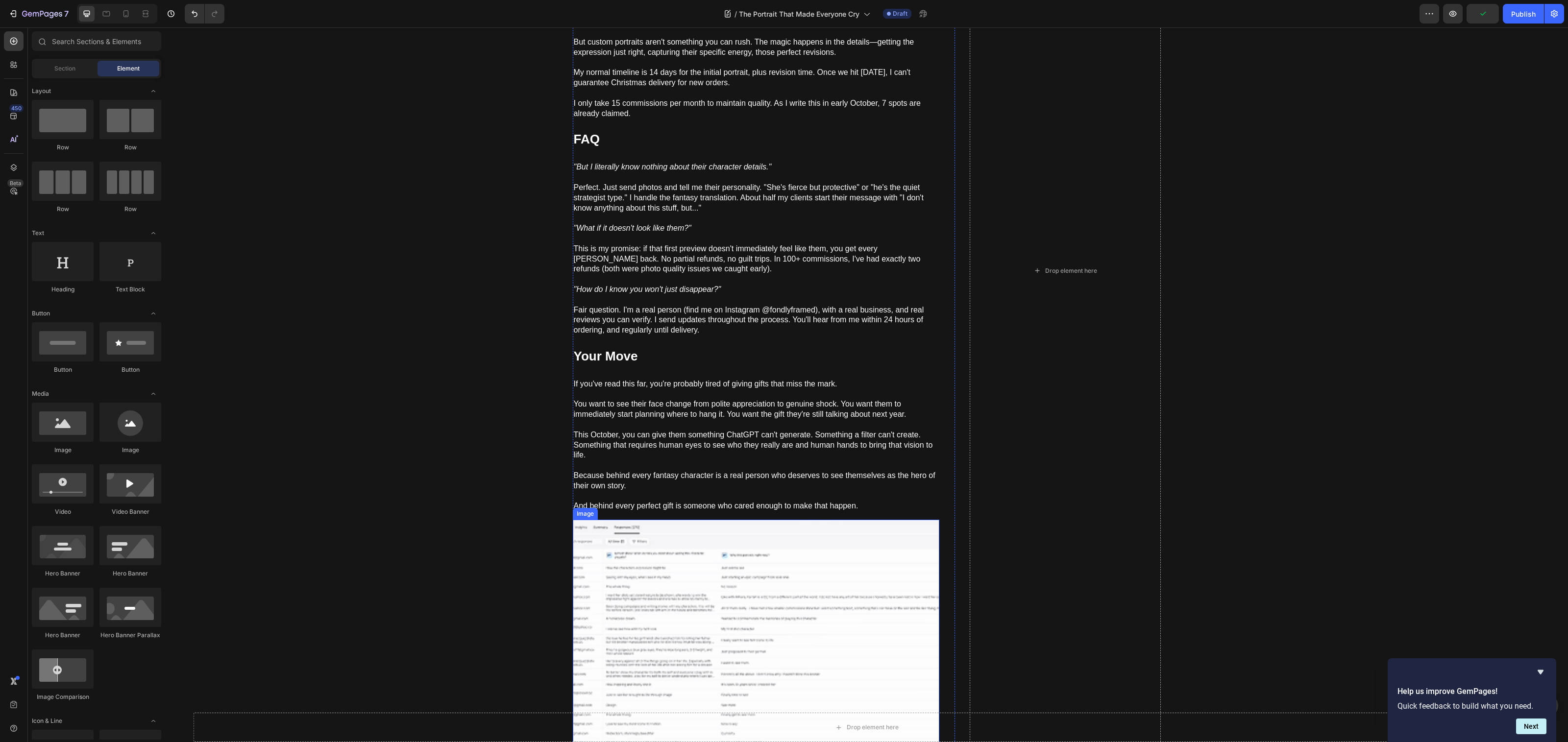
click at [659, 599] on img at bounding box center [755, 657] width 366 height 275
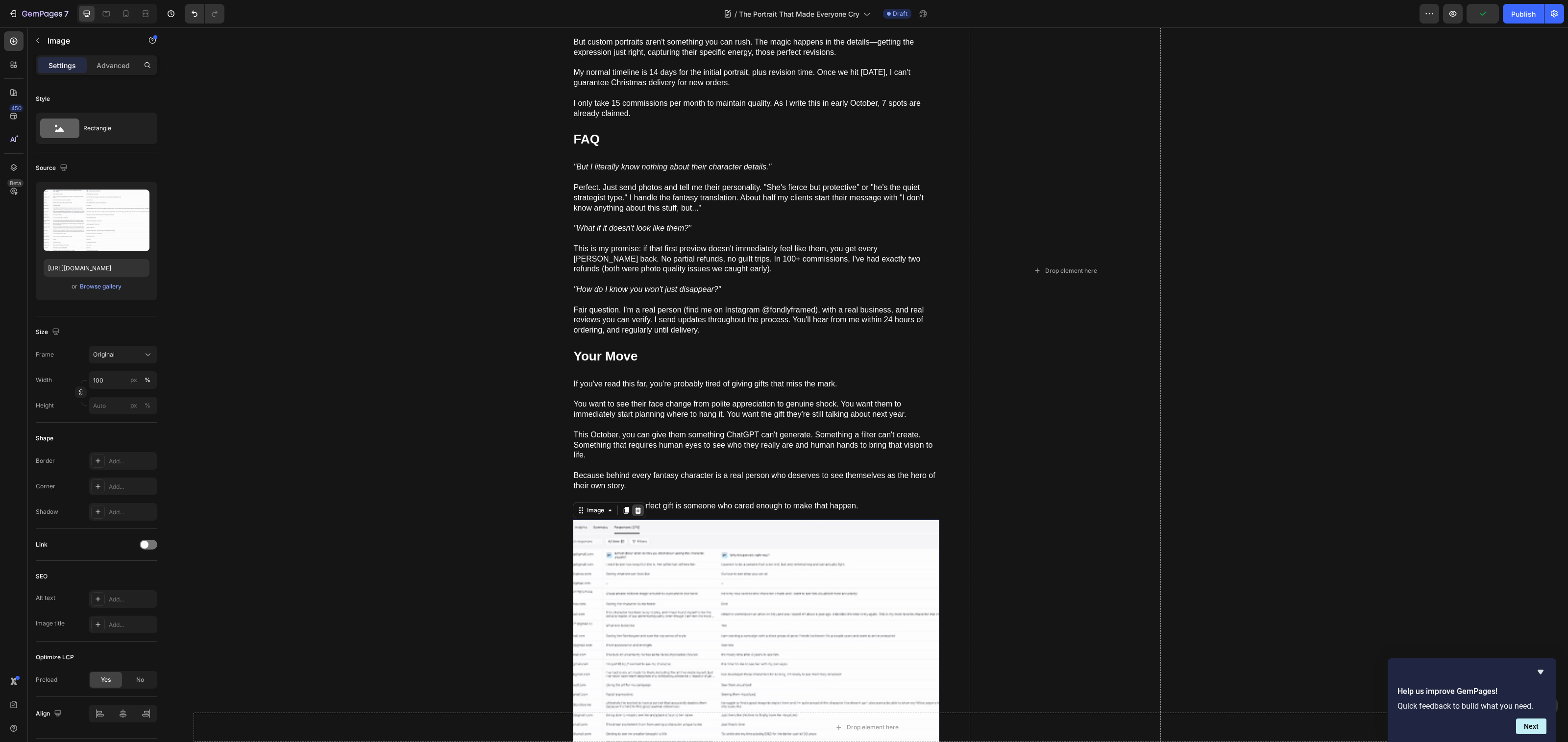
click at [638, 507] on div at bounding box center [638, 510] width 12 height 12
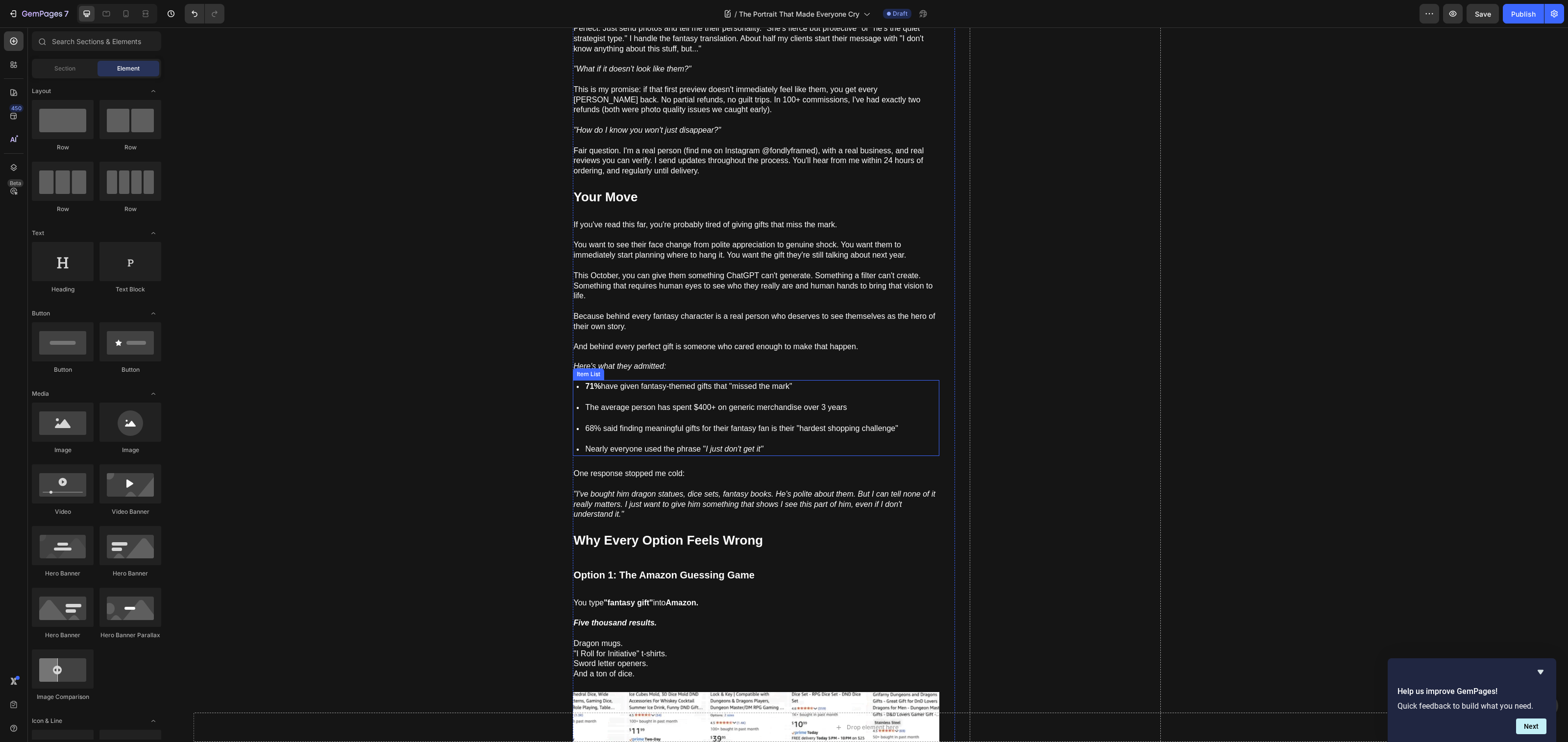
scroll to position [4054, 0]
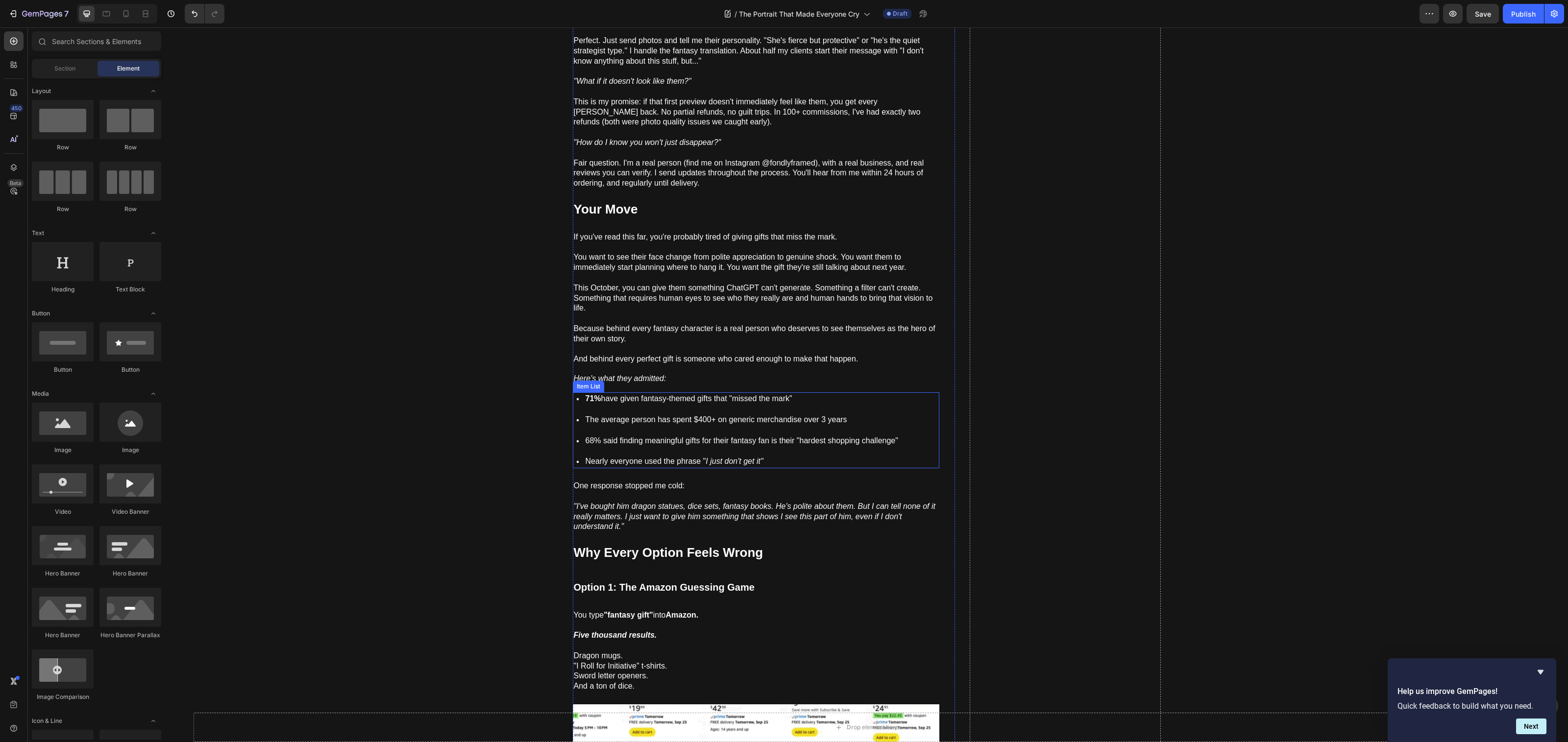
click at [928, 449] on div "71% have given fantasy-themed gifts that "missed the mark" The average person h…" at bounding box center [755, 429] width 366 height 76
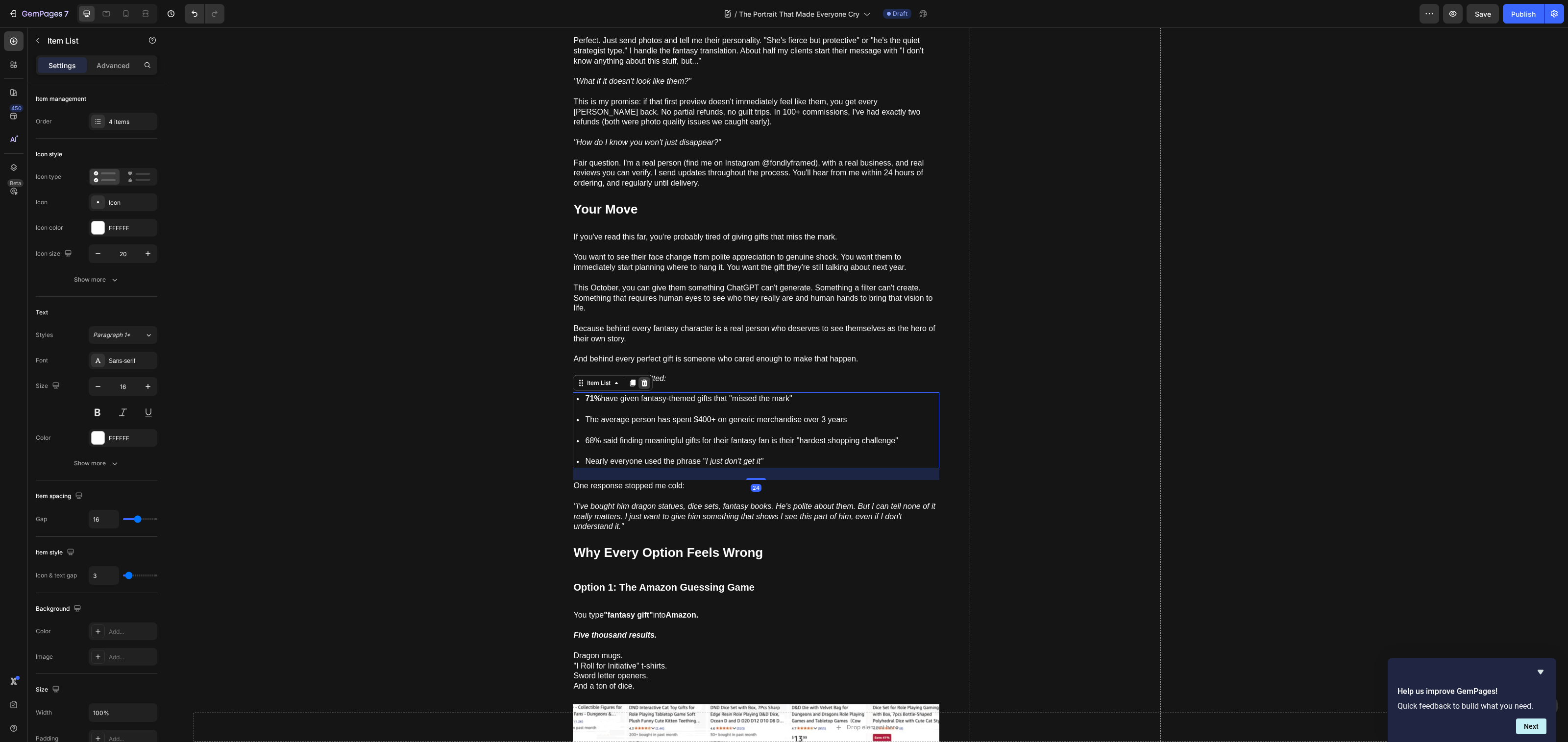
click at [644, 377] on div at bounding box center [644, 383] width 12 height 12
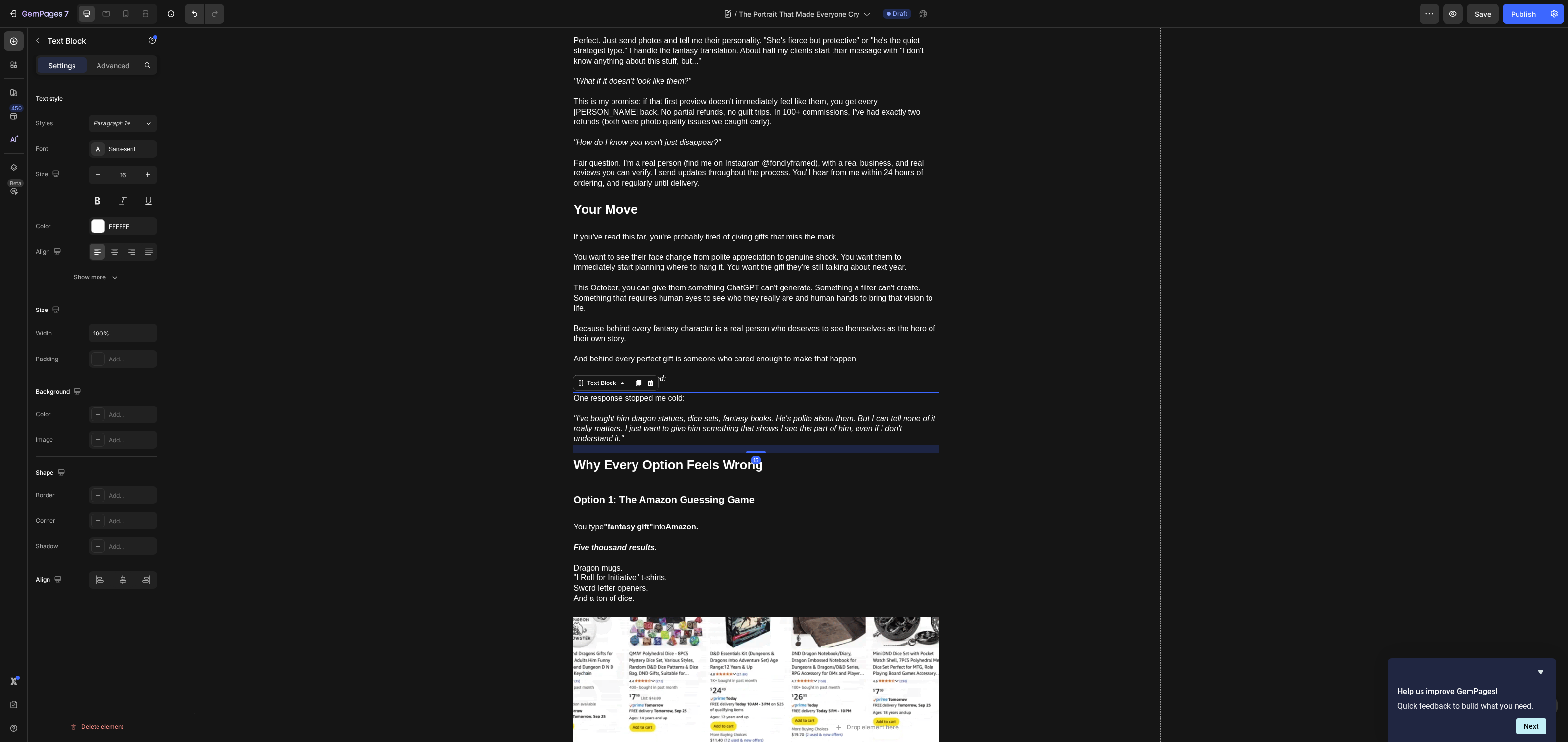
click at [728, 414] on icon ""I've bought him dragon statues, dice sets, fantasy books. He's polite about th…" at bounding box center [754, 429] width 362 height 29
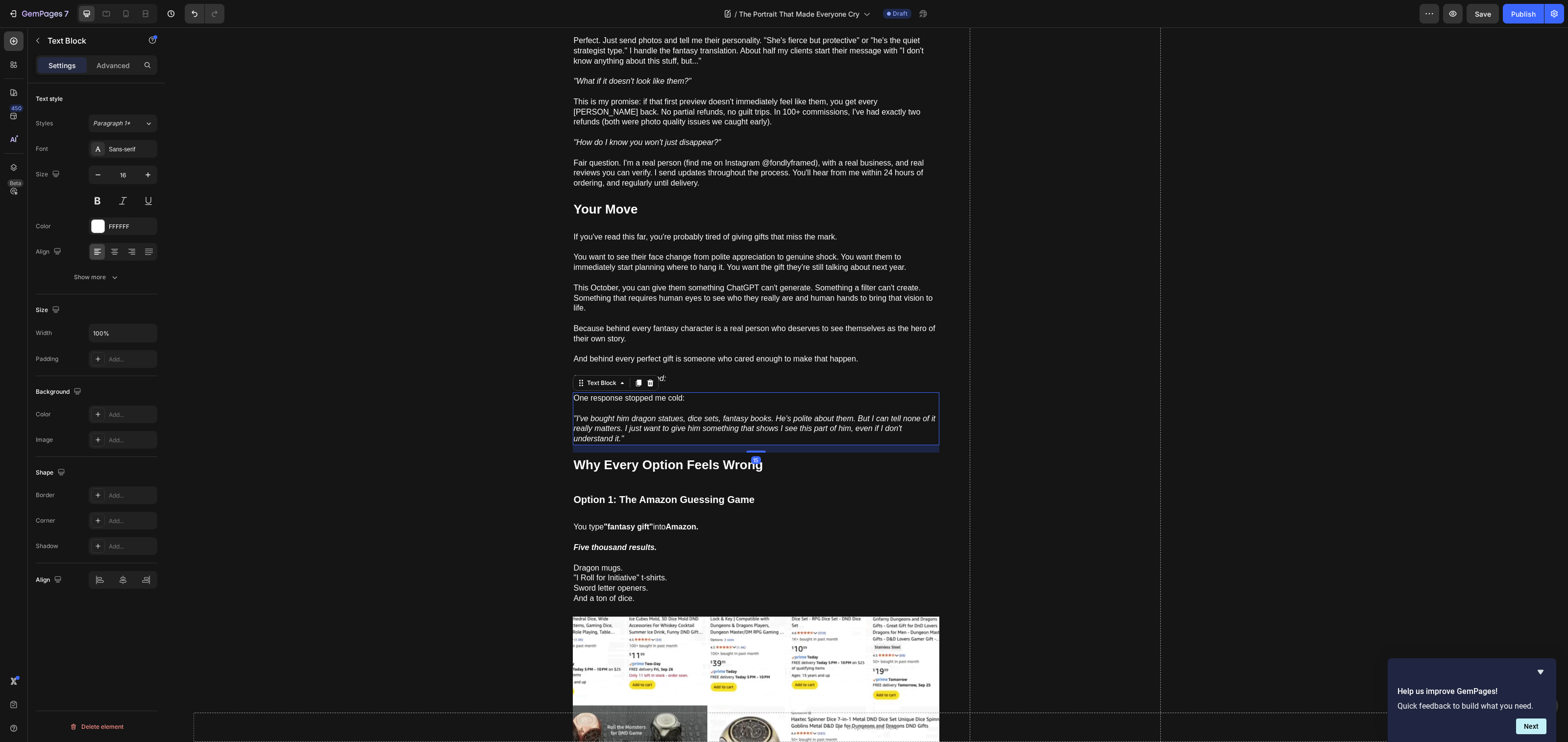
click at [646, 379] on icon at bounding box center [650, 383] width 8 height 8
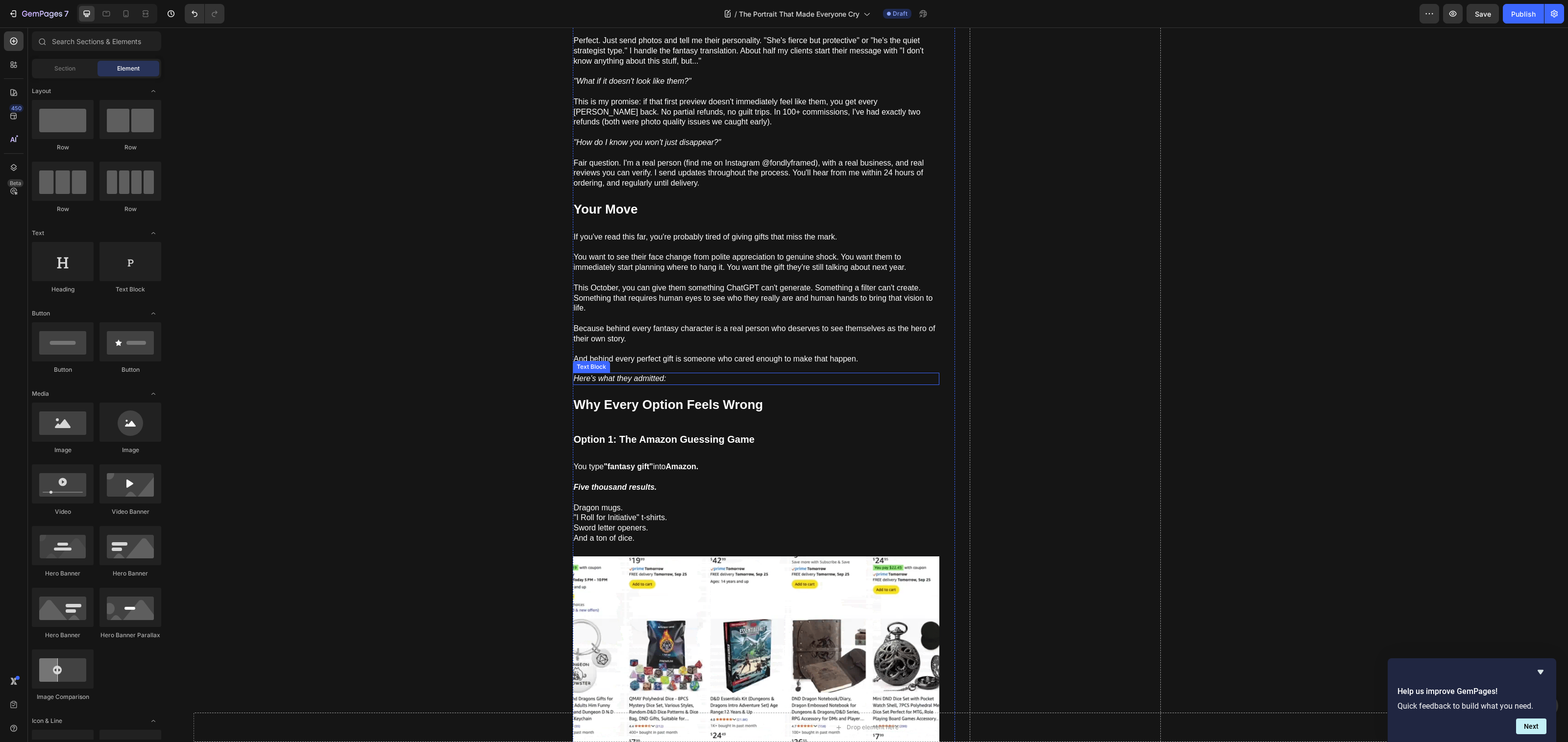
click at [659, 375] on icon "Here's what they admitted:" at bounding box center [620, 378] width 92 height 9
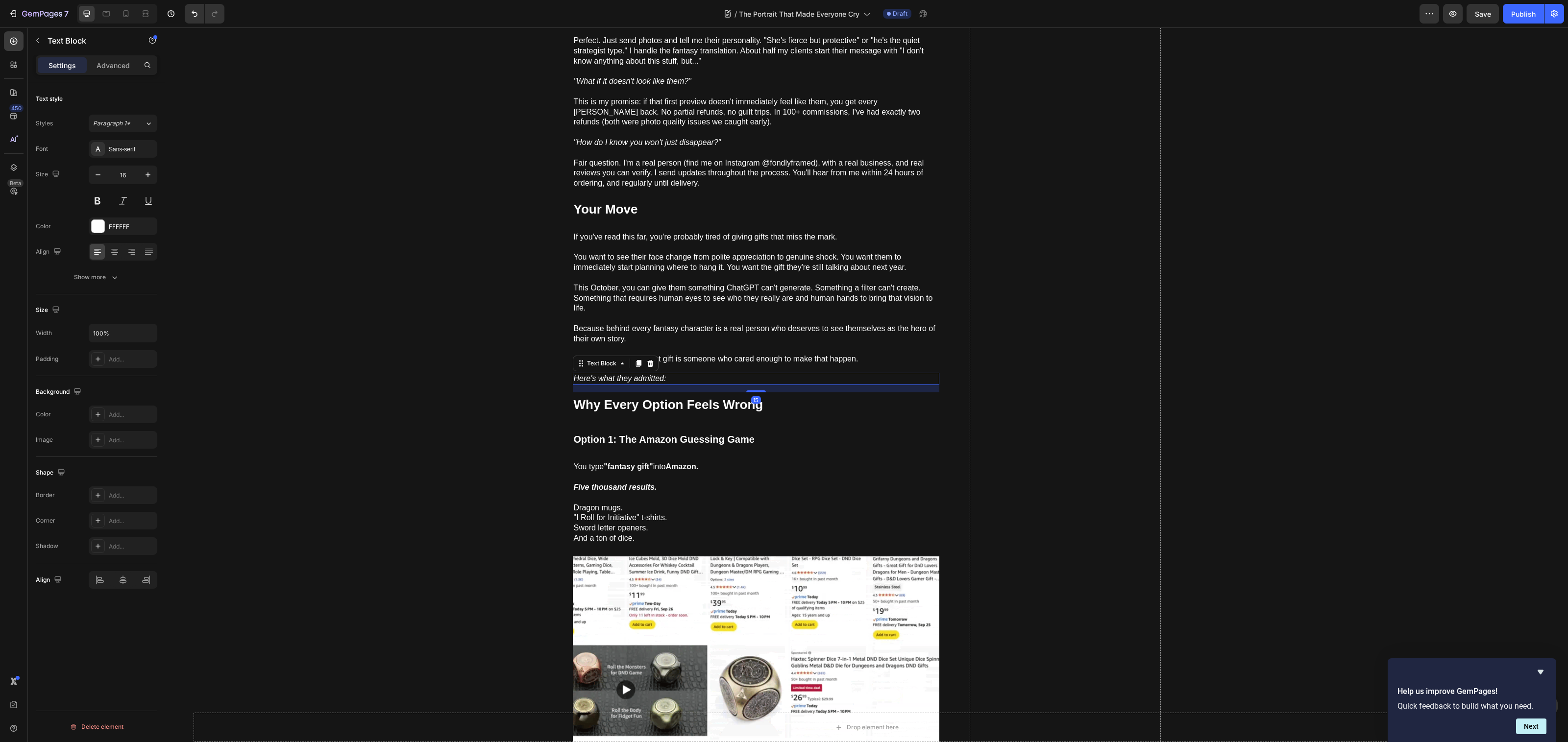
click at [651, 356] on div "Text Block" at bounding box center [615, 364] width 86 height 16
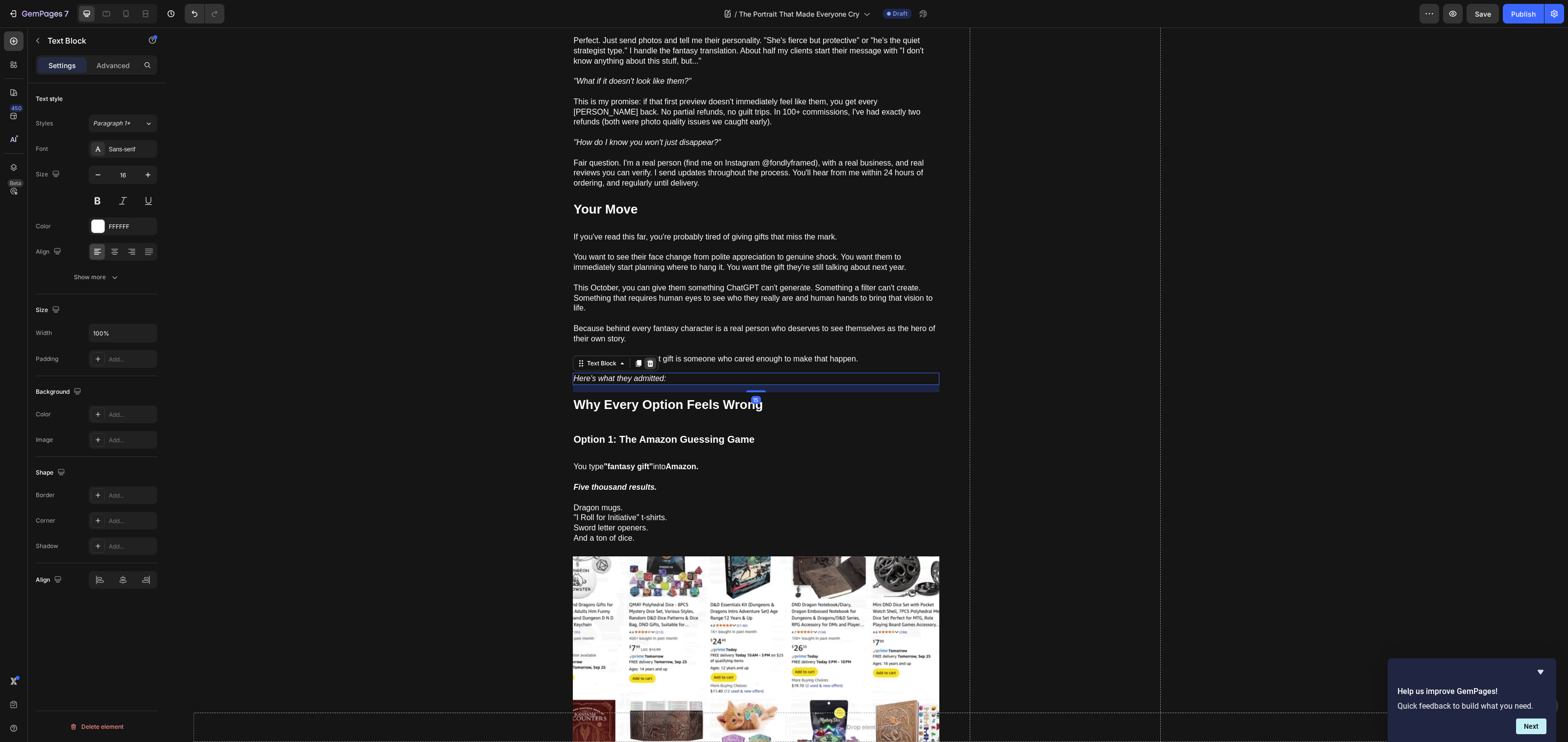
click at [647, 360] on icon at bounding box center [650, 363] width 7 height 6
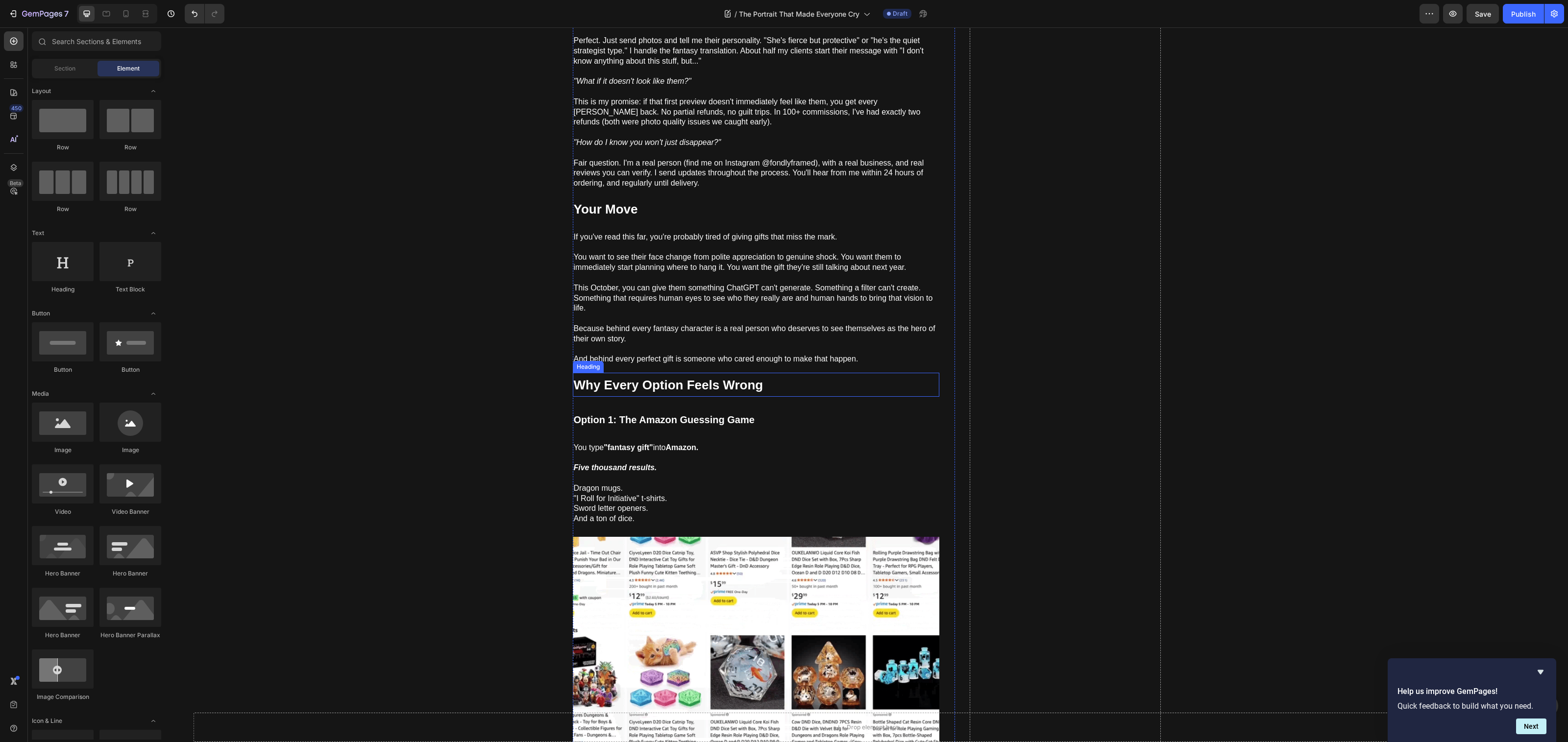
click at [664, 380] on strong "Why Every Option Feels Wrong" at bounding box center [668, 385] width 190 height 14
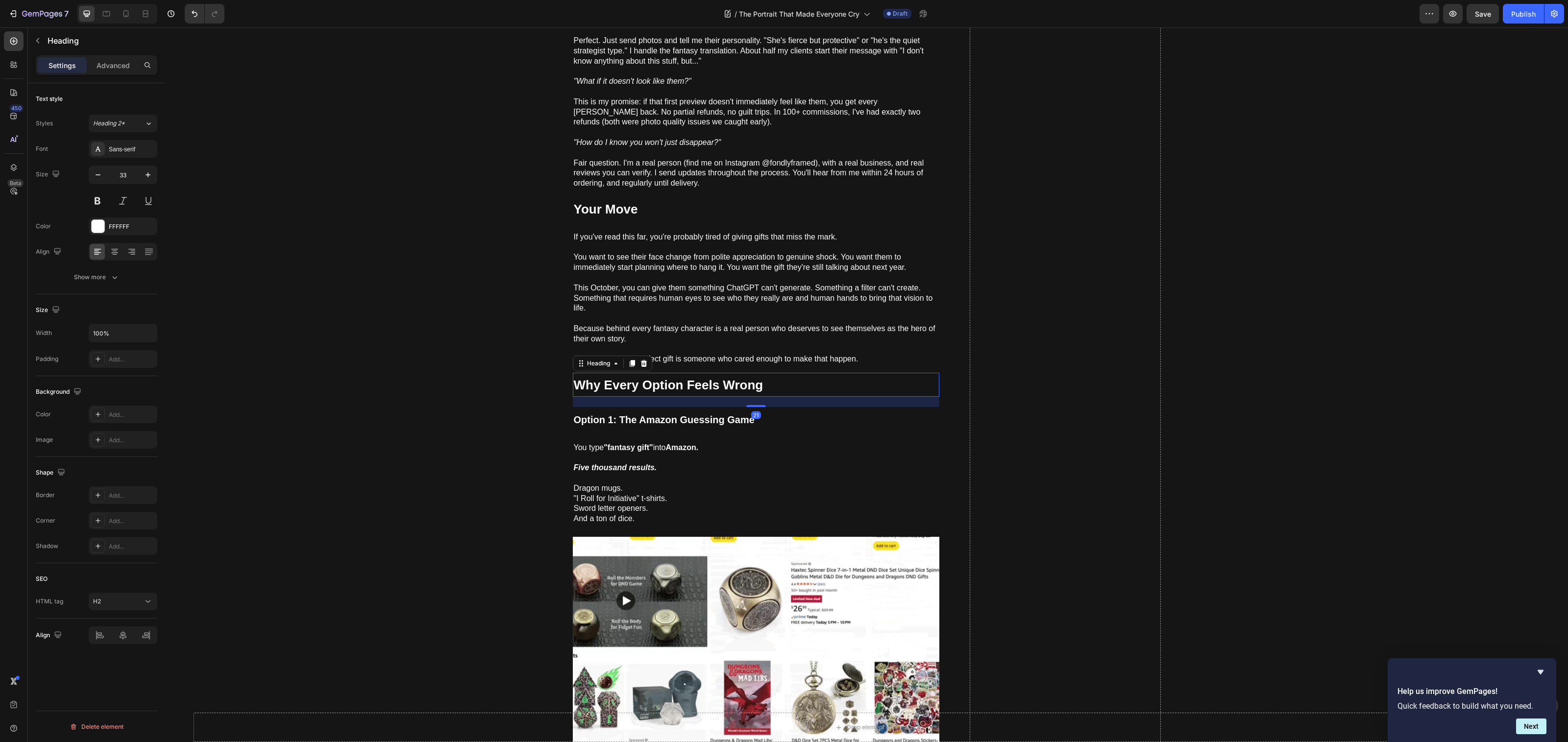
click at [642, 357] on div at bounding box center [644, 363] width 12 height 12
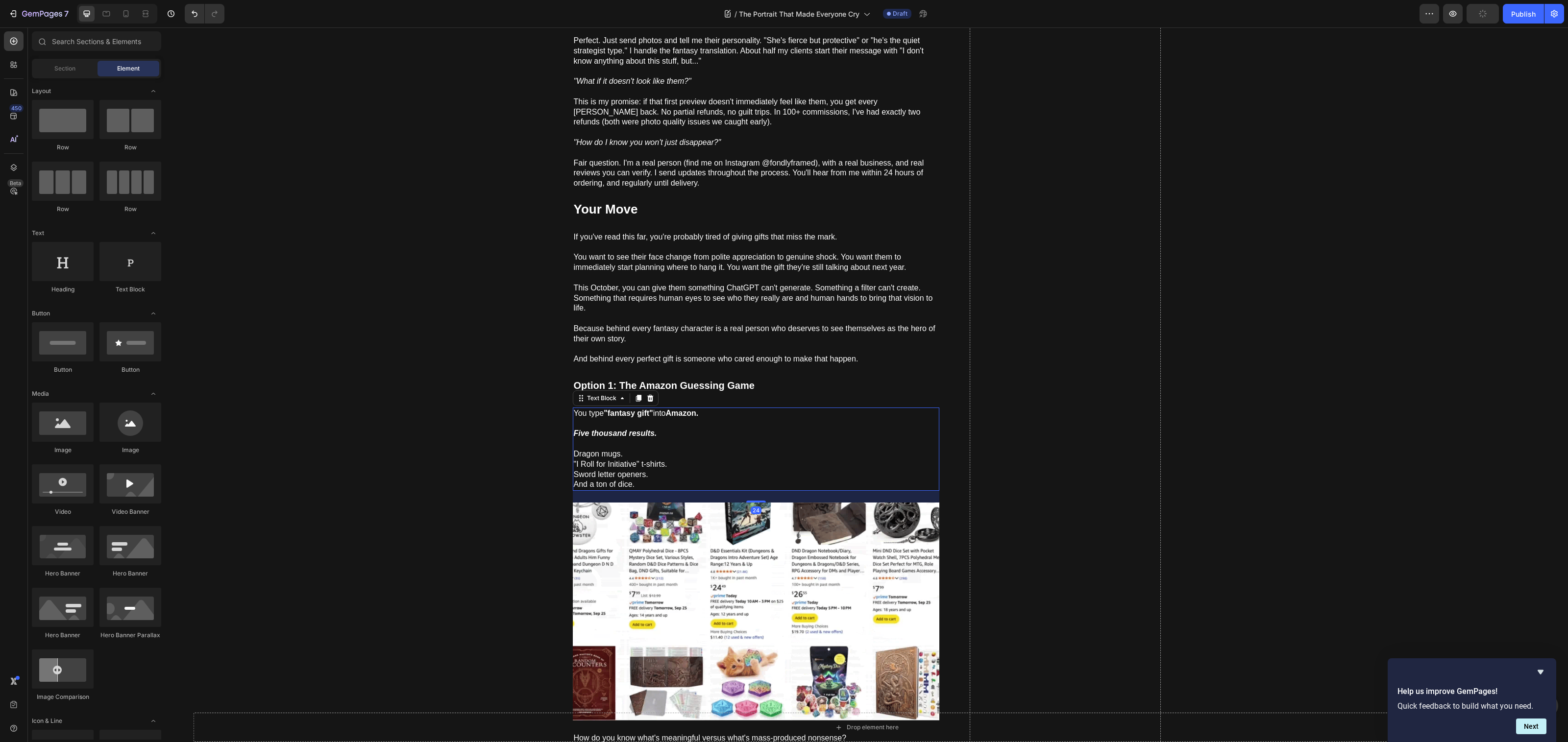
click at [675, 409] on strong "Amazon." at bounding box center [682, 413] width 33 height 9
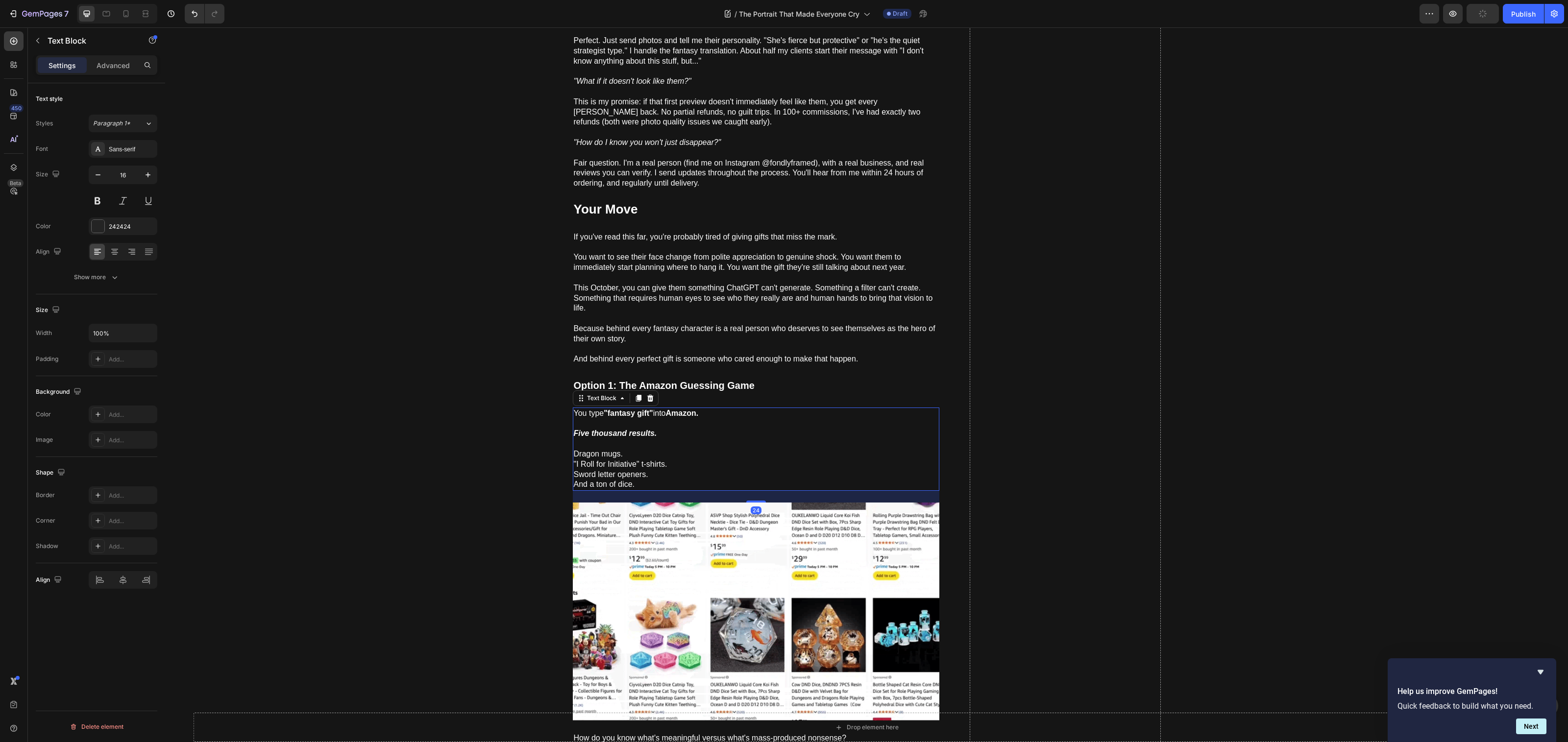
click at [647, 395] on icon at bounding box center [650, 398] width 8 height 8
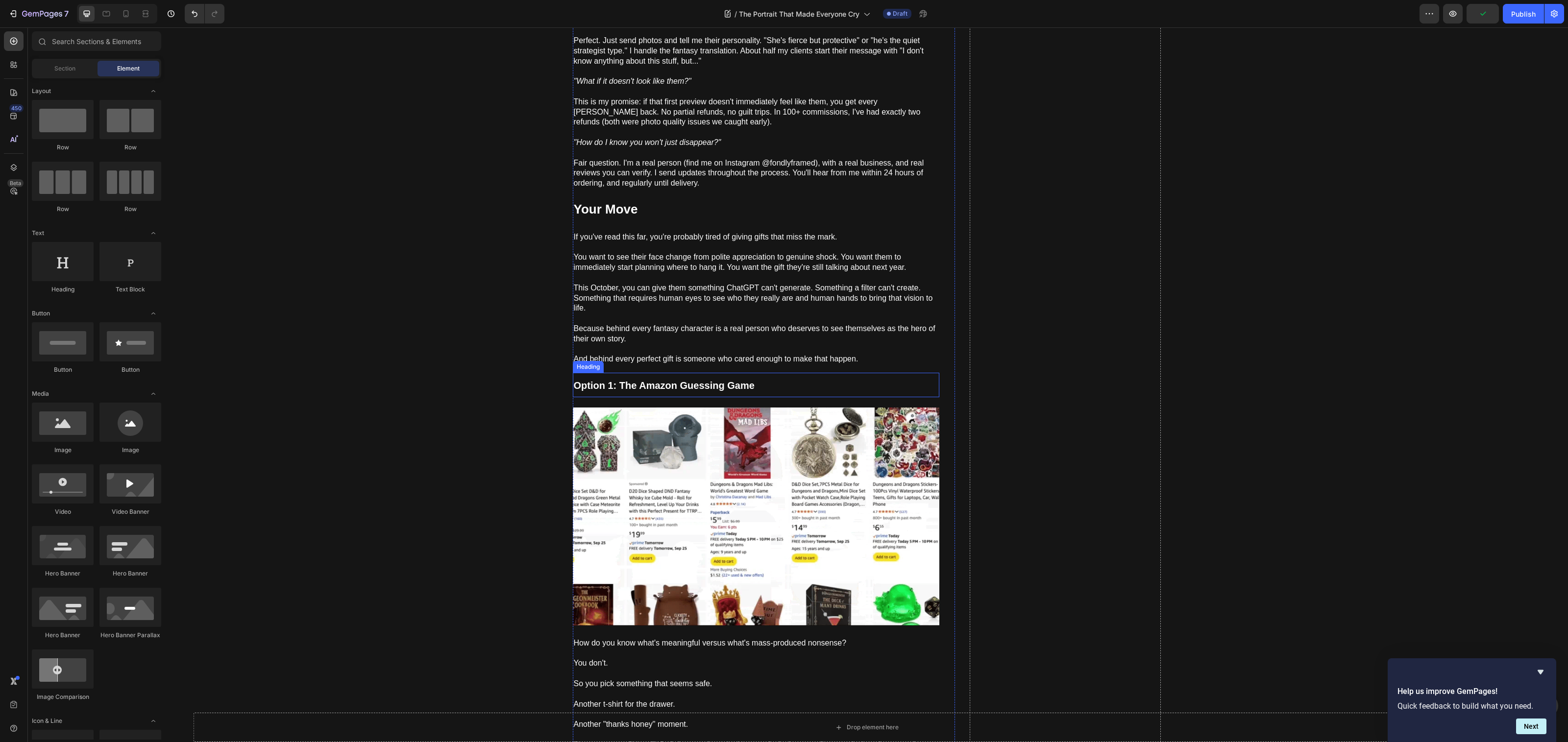
click at [656, 380] on strong "Option 1: The Amazon Guessing Game" at bounding box center [664, 385] width 181 height 11
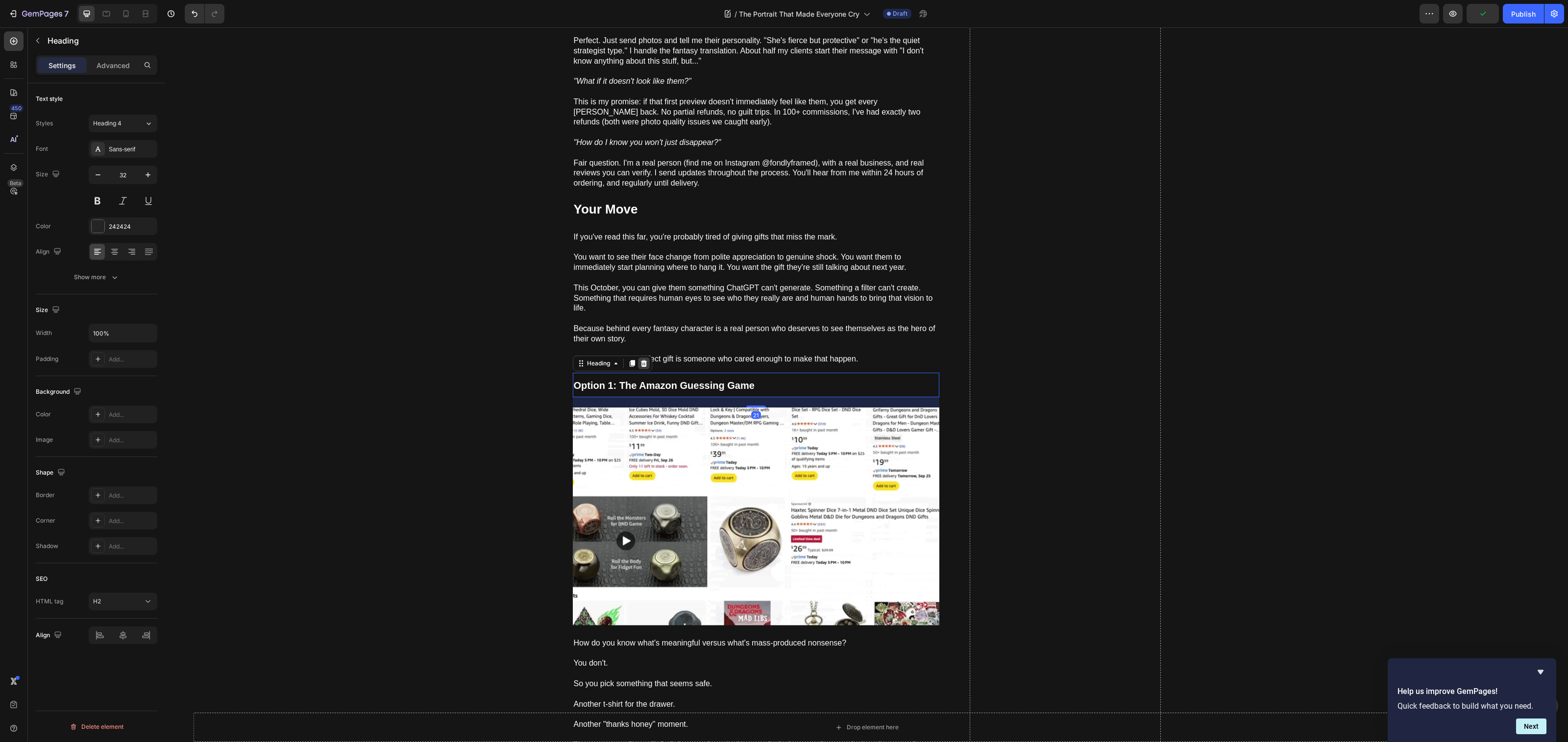
click at [640, 359] on icon at bounding box center [644, 363] width 8 height 8
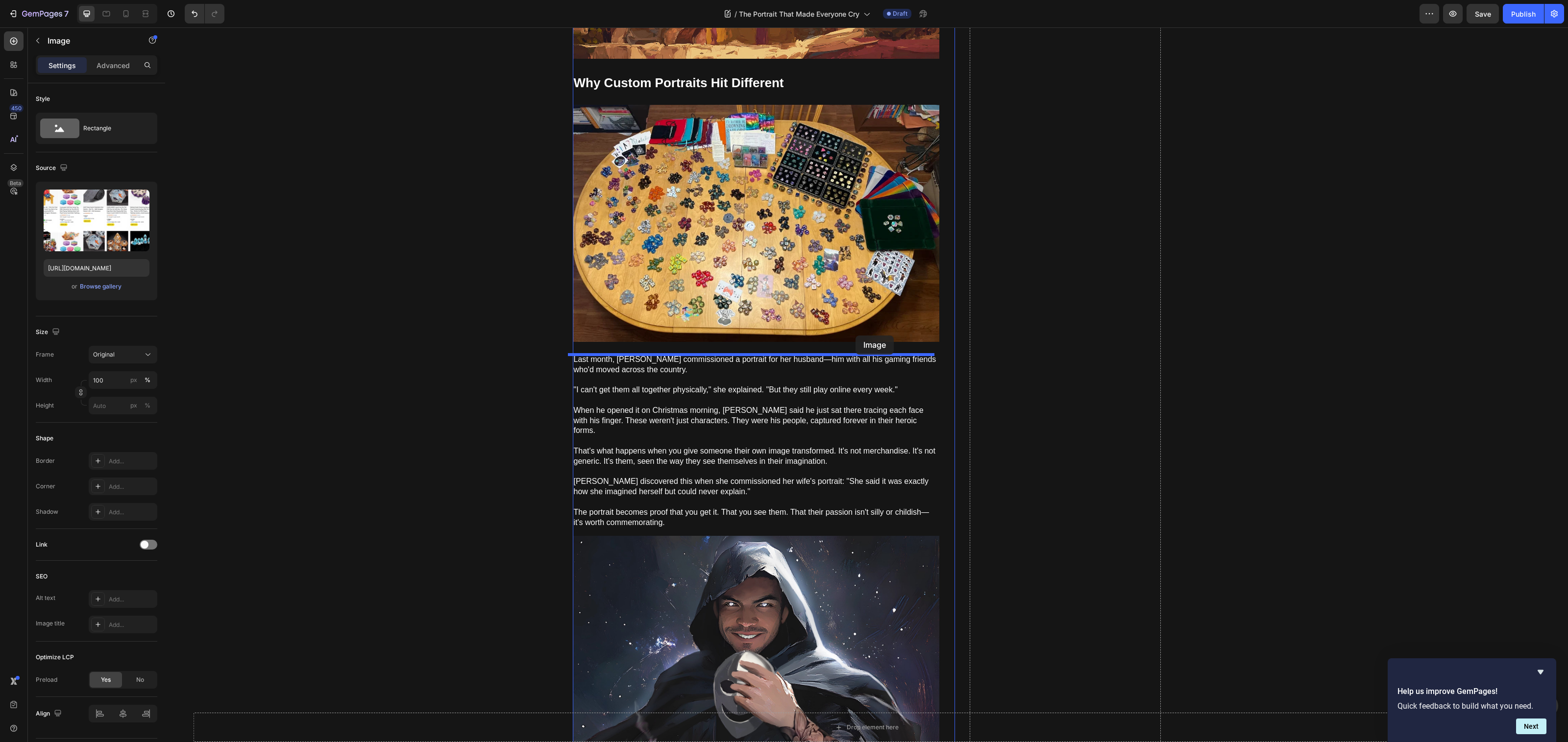
scroll to position [1460, 0]
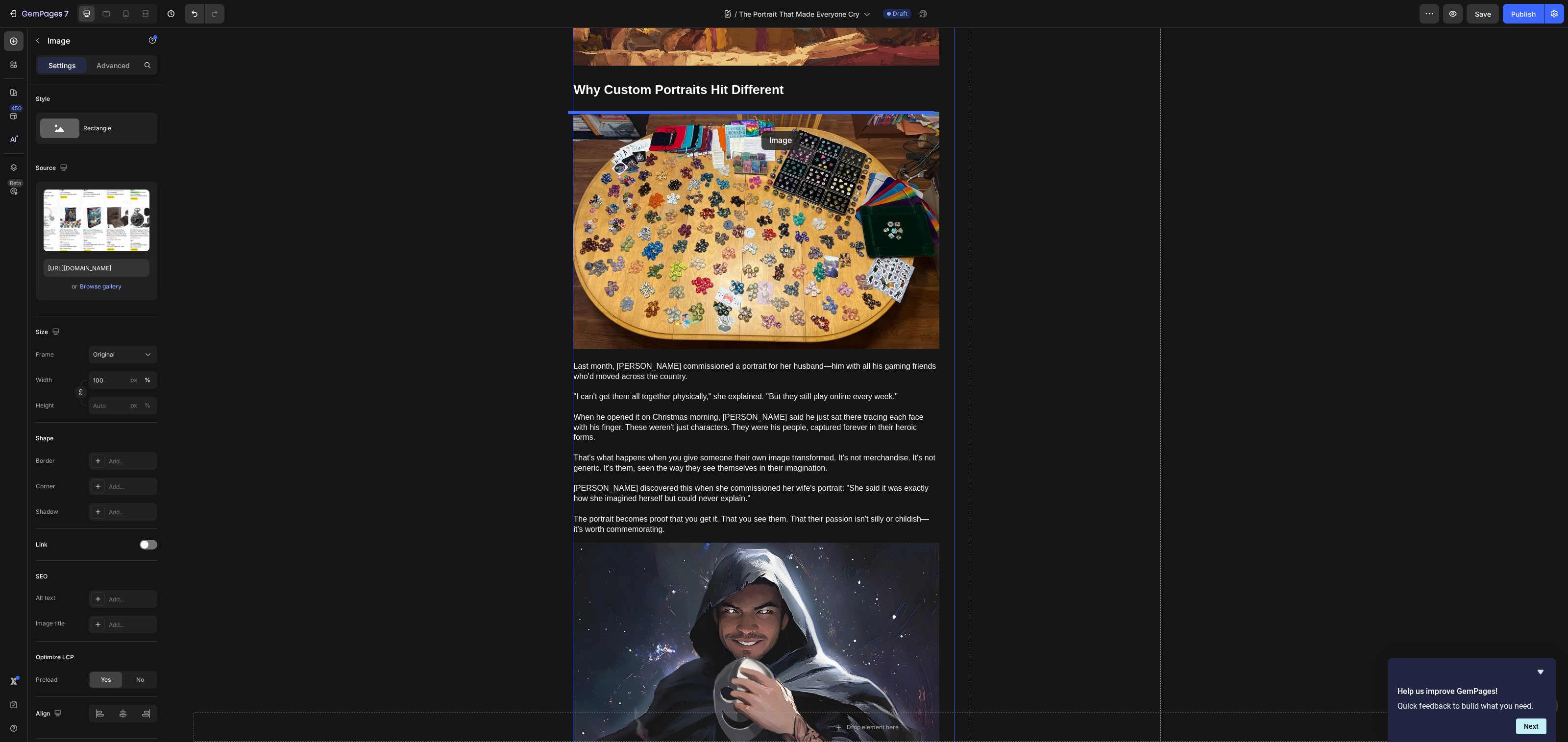
drag, startPoint x: 804, startPoint y: 319, endPoint x: 760, endPoint y: 118, distance: 205.8
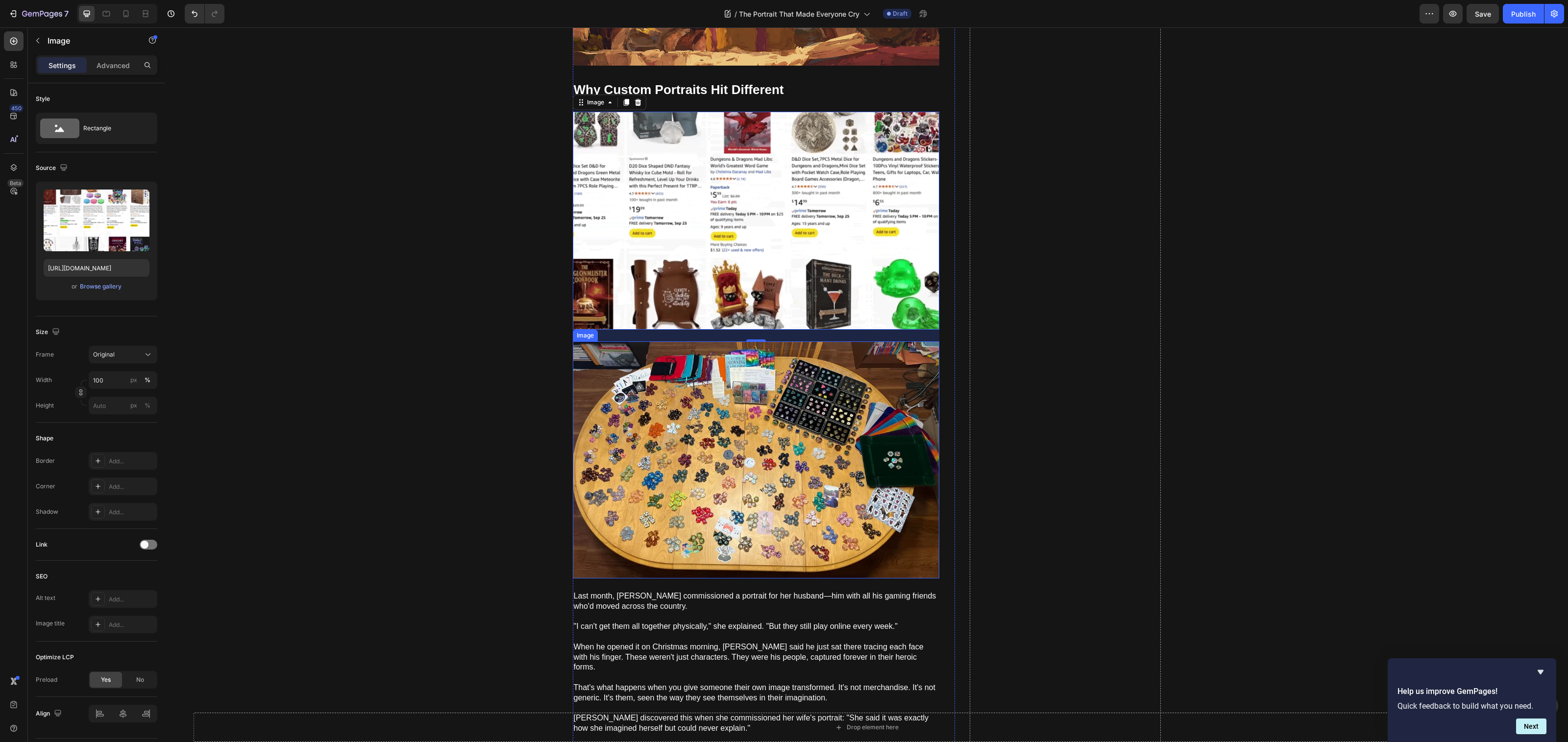
click at [737, 409] on img at bounding box center [755, 460] width 366 height 237
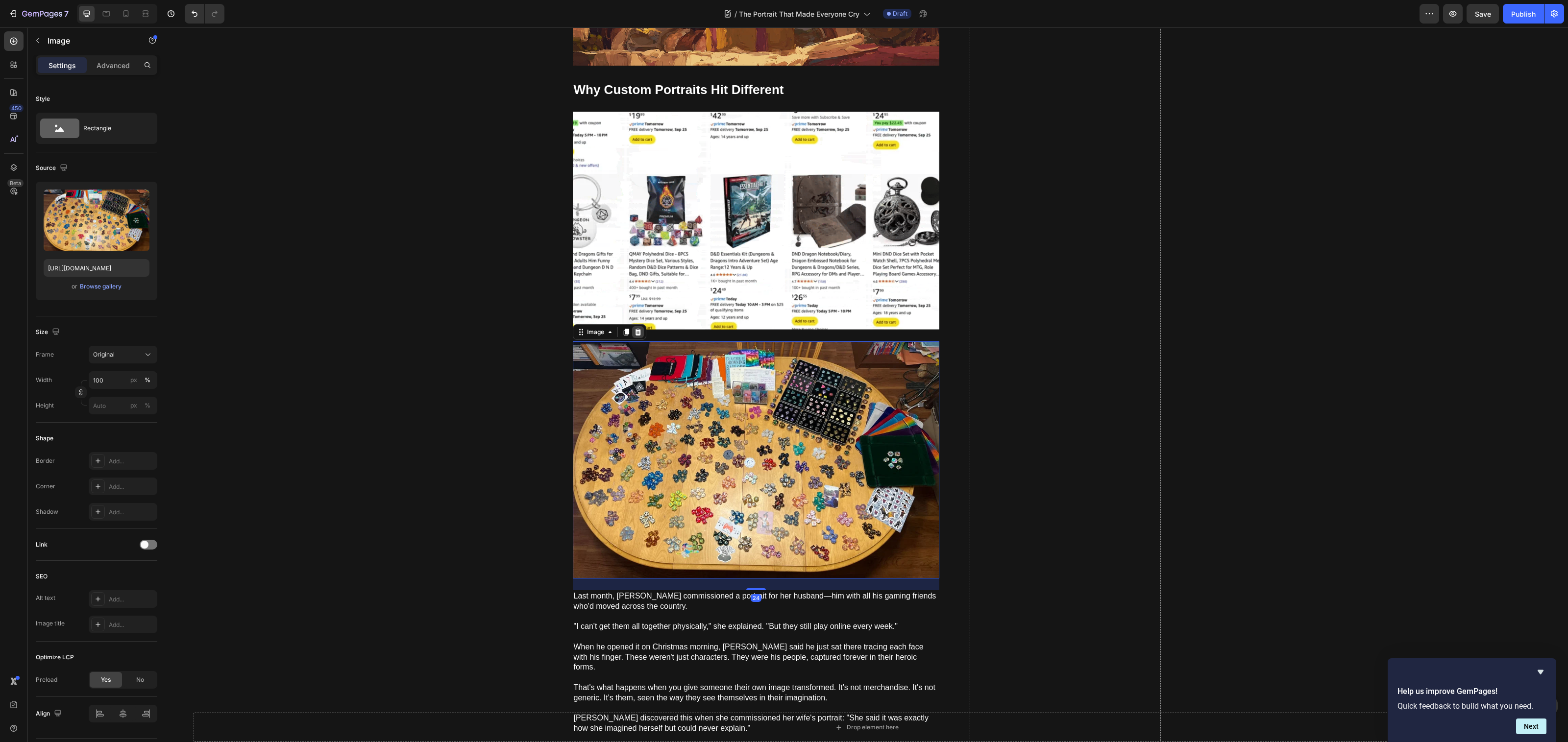
click at [636, 331] on icon at bounding box center [638, 332] width 8 height 8
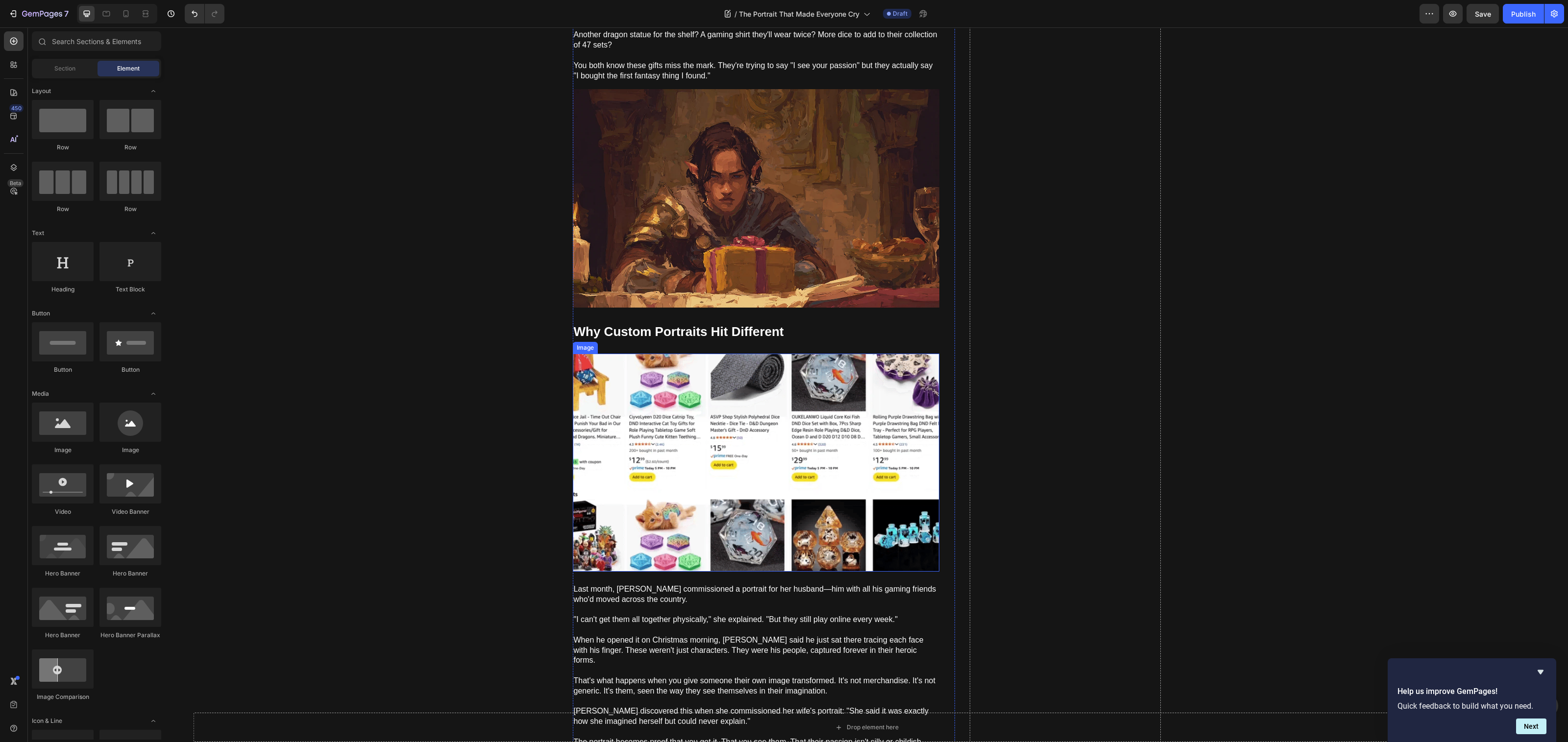
scroll to position [1075, 0]
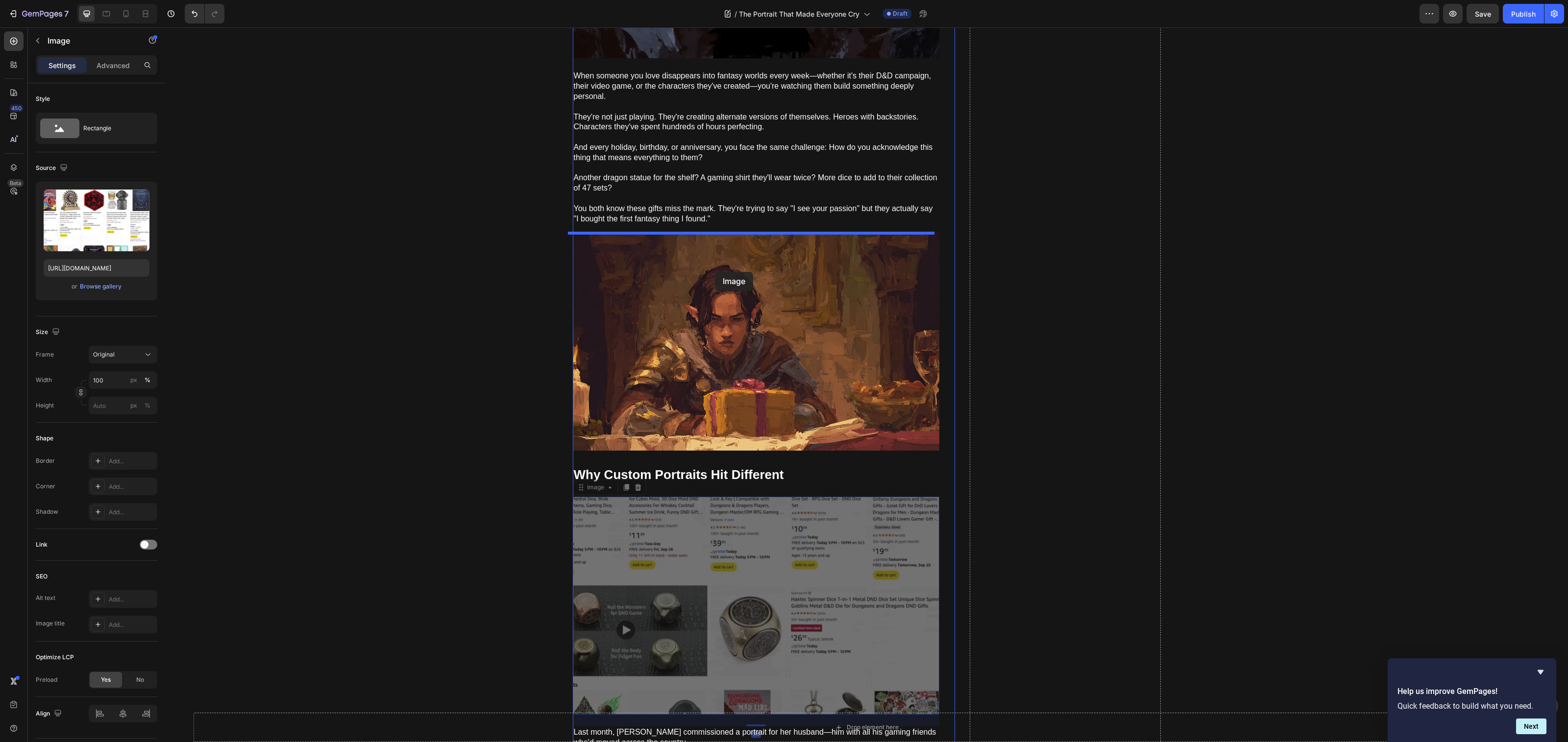
drag, startPoint x: 731, startPoint y: 547, endPoint x: 715, endPoint y: 272, distance: 275.5
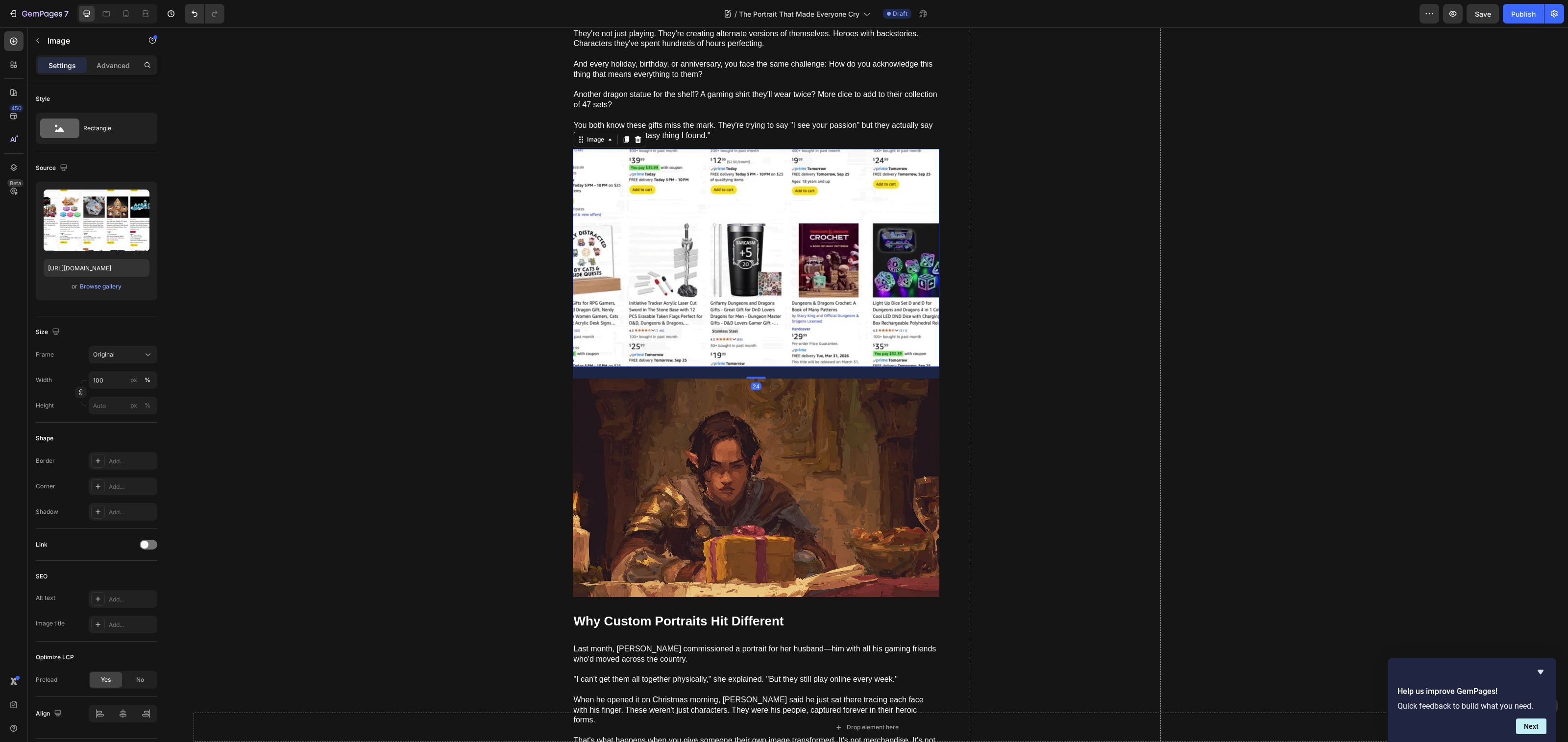
scroll to position [1304, 0]
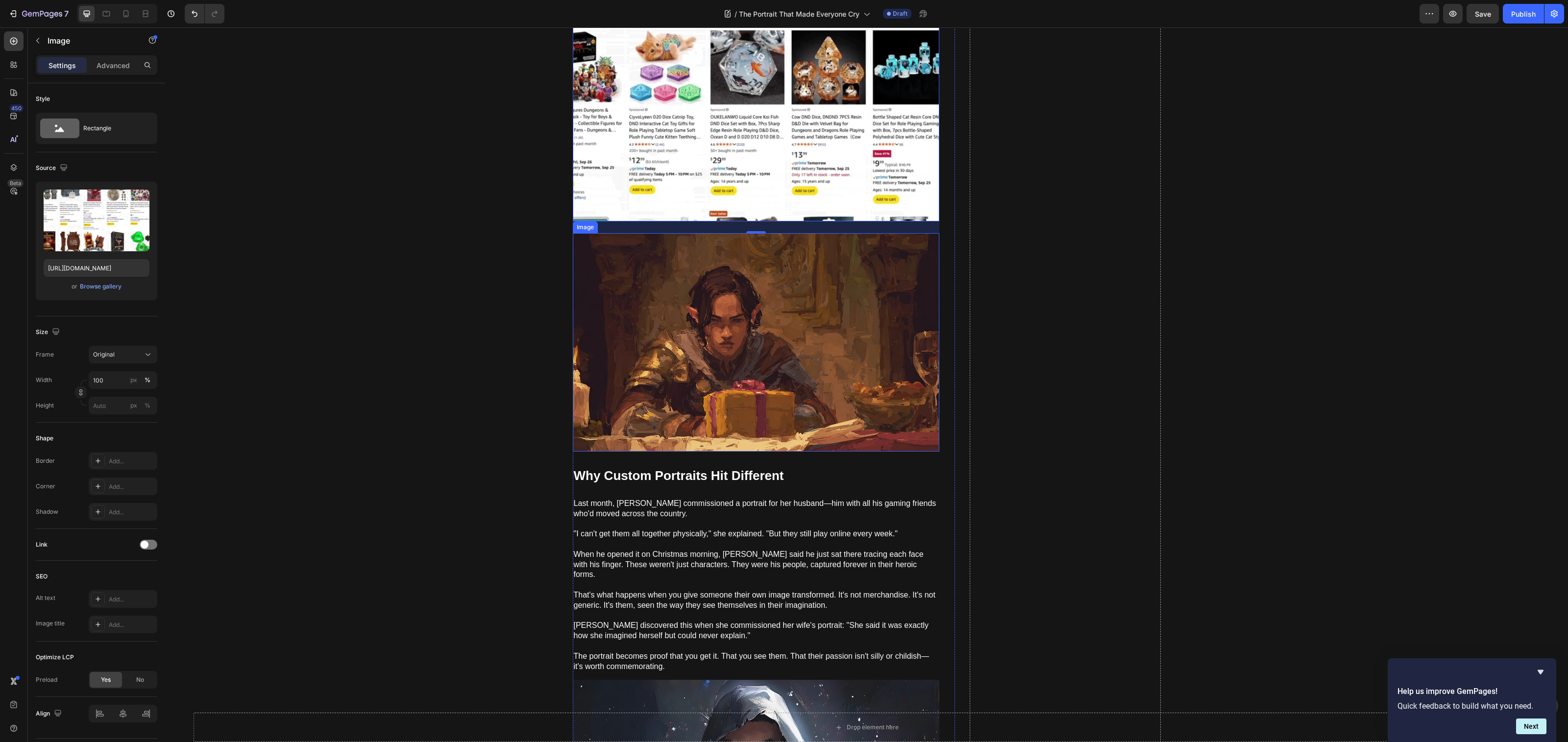
click at [820, 330] on img at bounding box center [755, 342] width 366 height 218
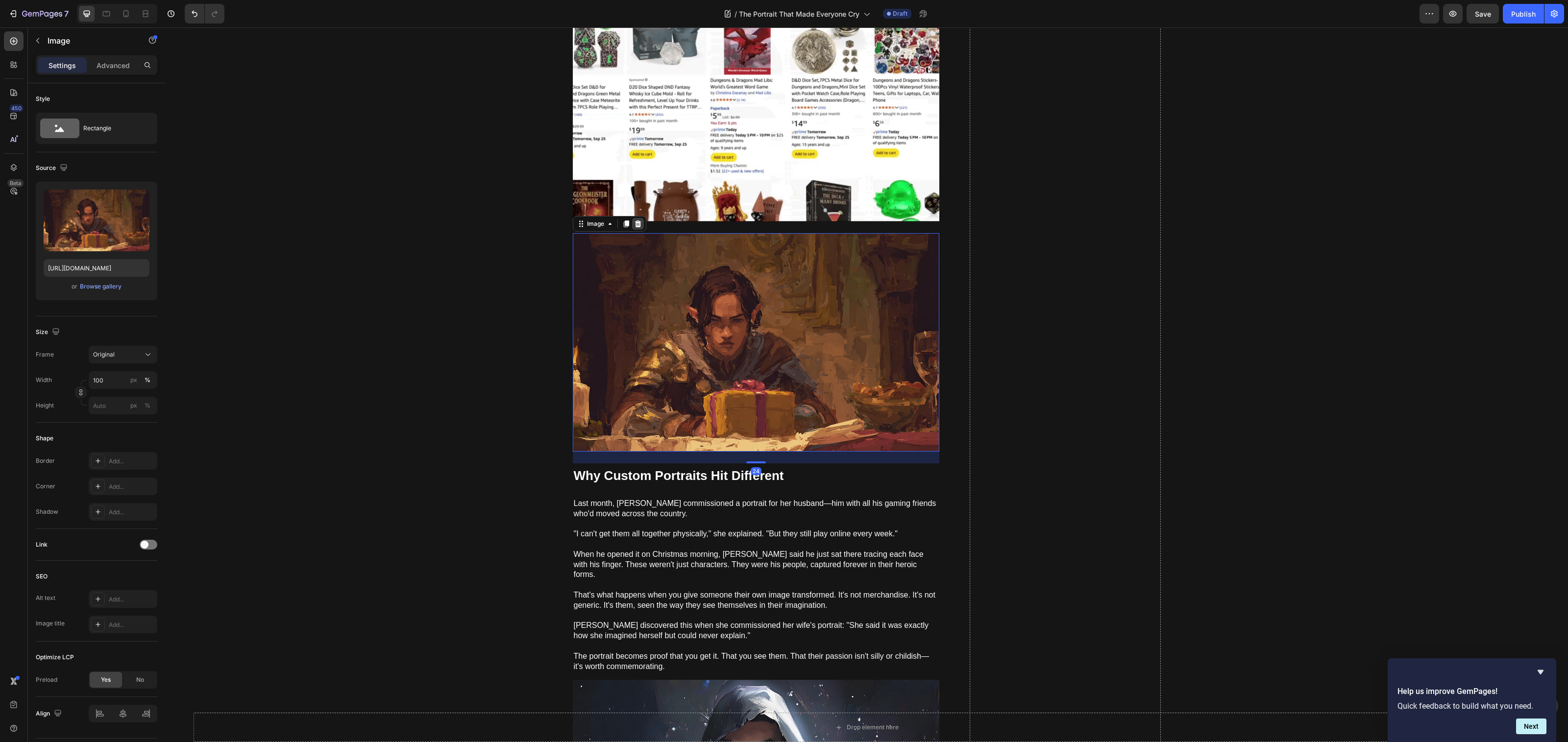
click at [634, 224] on icon at bounding box center [638, 224] width 8 height 8
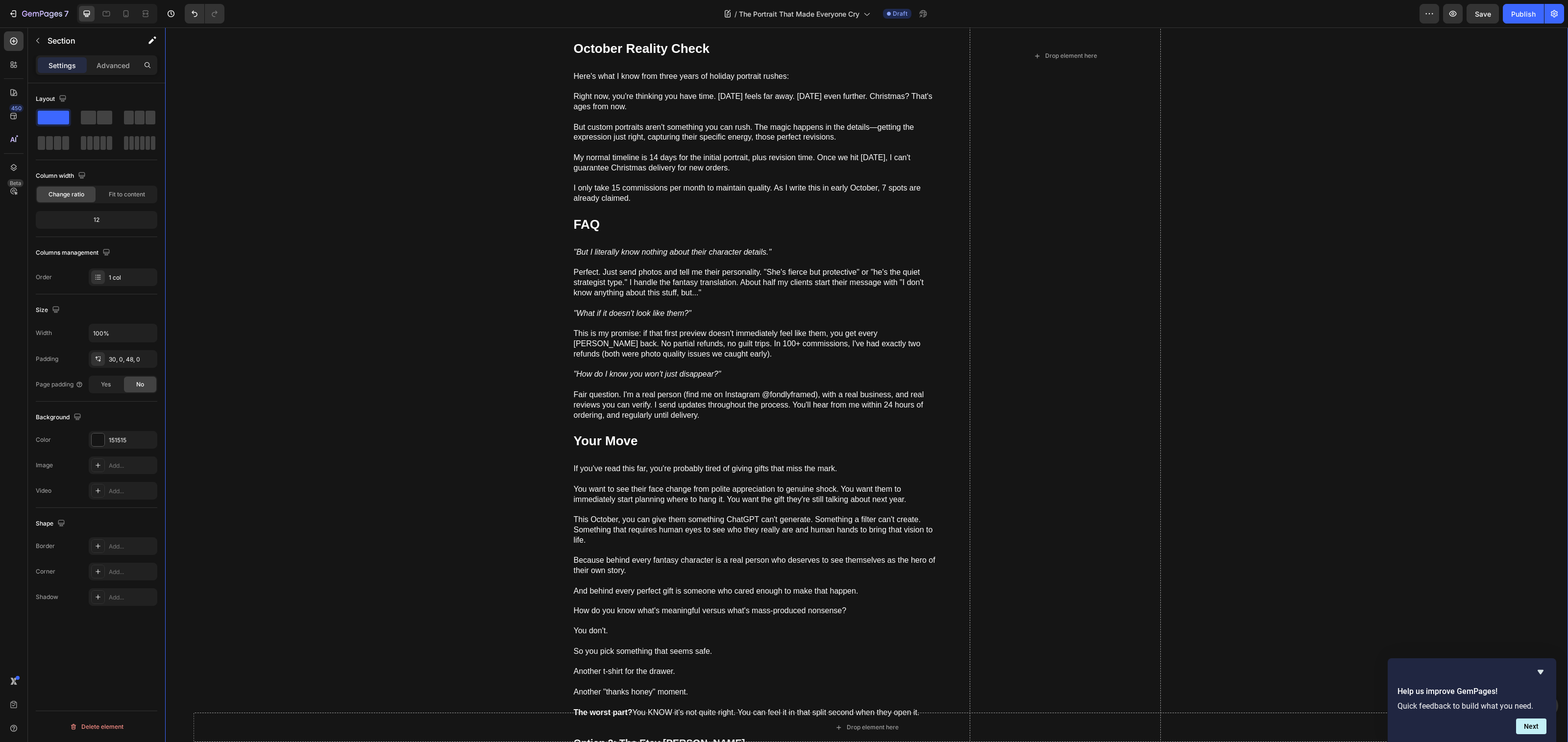
scroll to position [4356, 0]
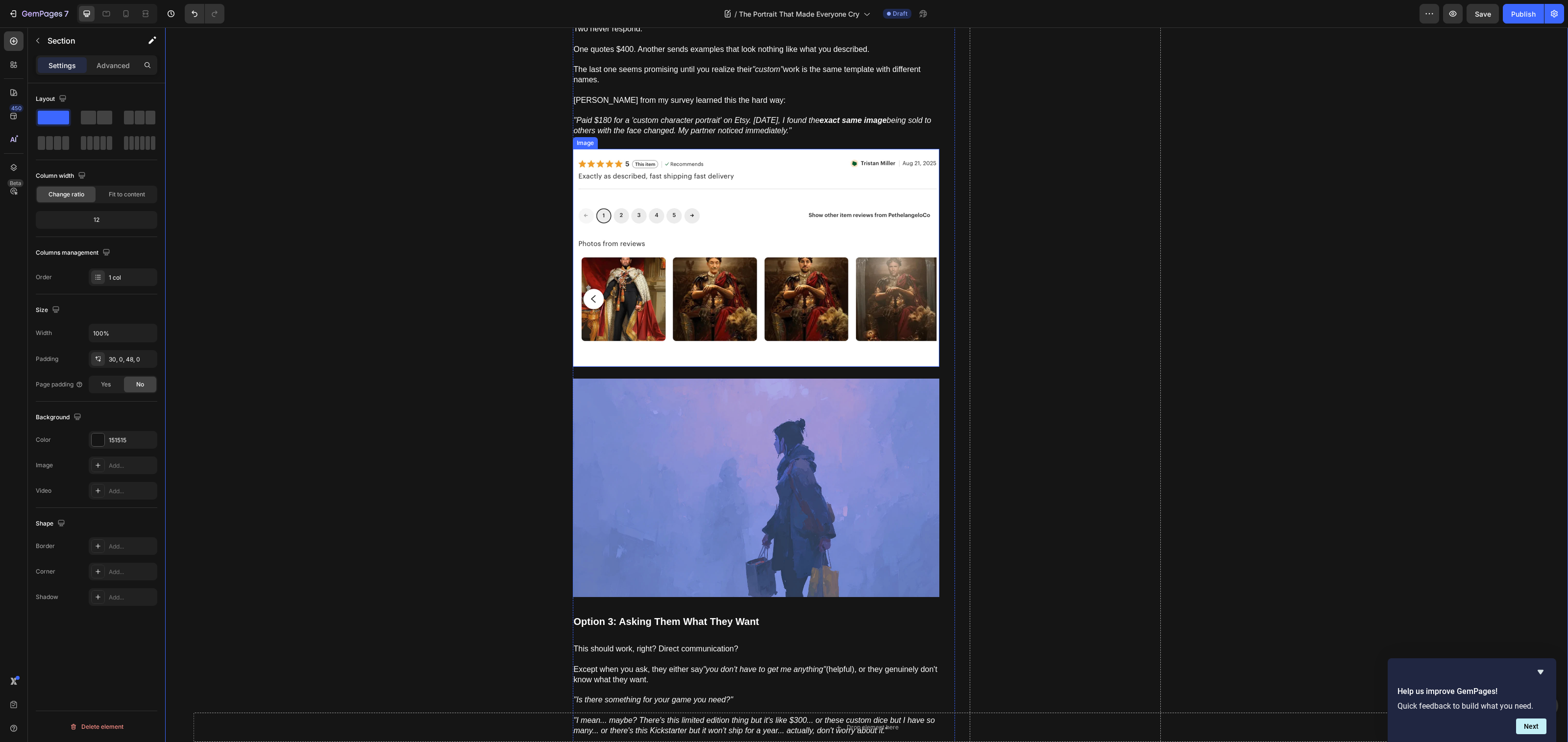
click at [763, 300] on img at bounding box center [755, 258] width 366 height 218
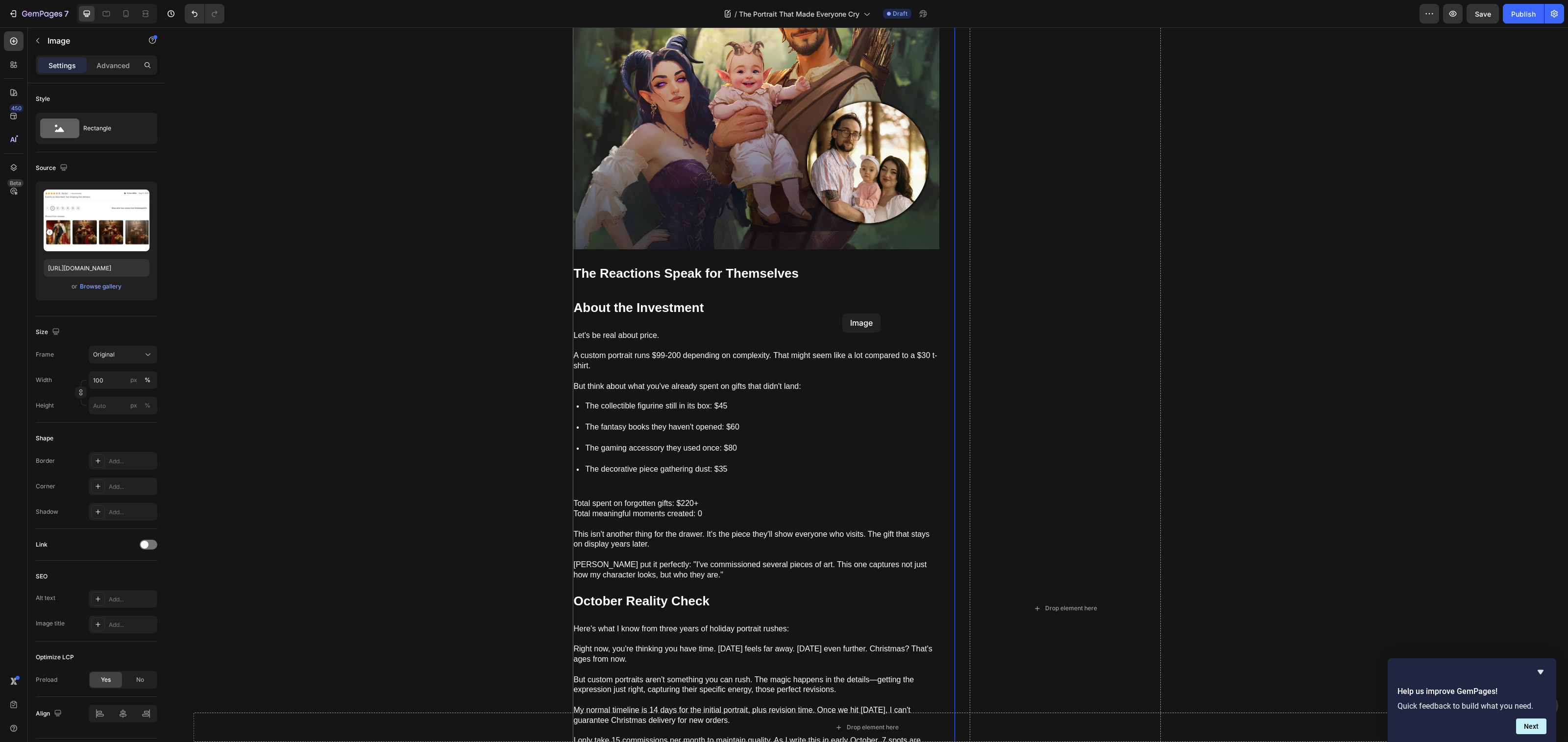
scroll to position [3011, 0]
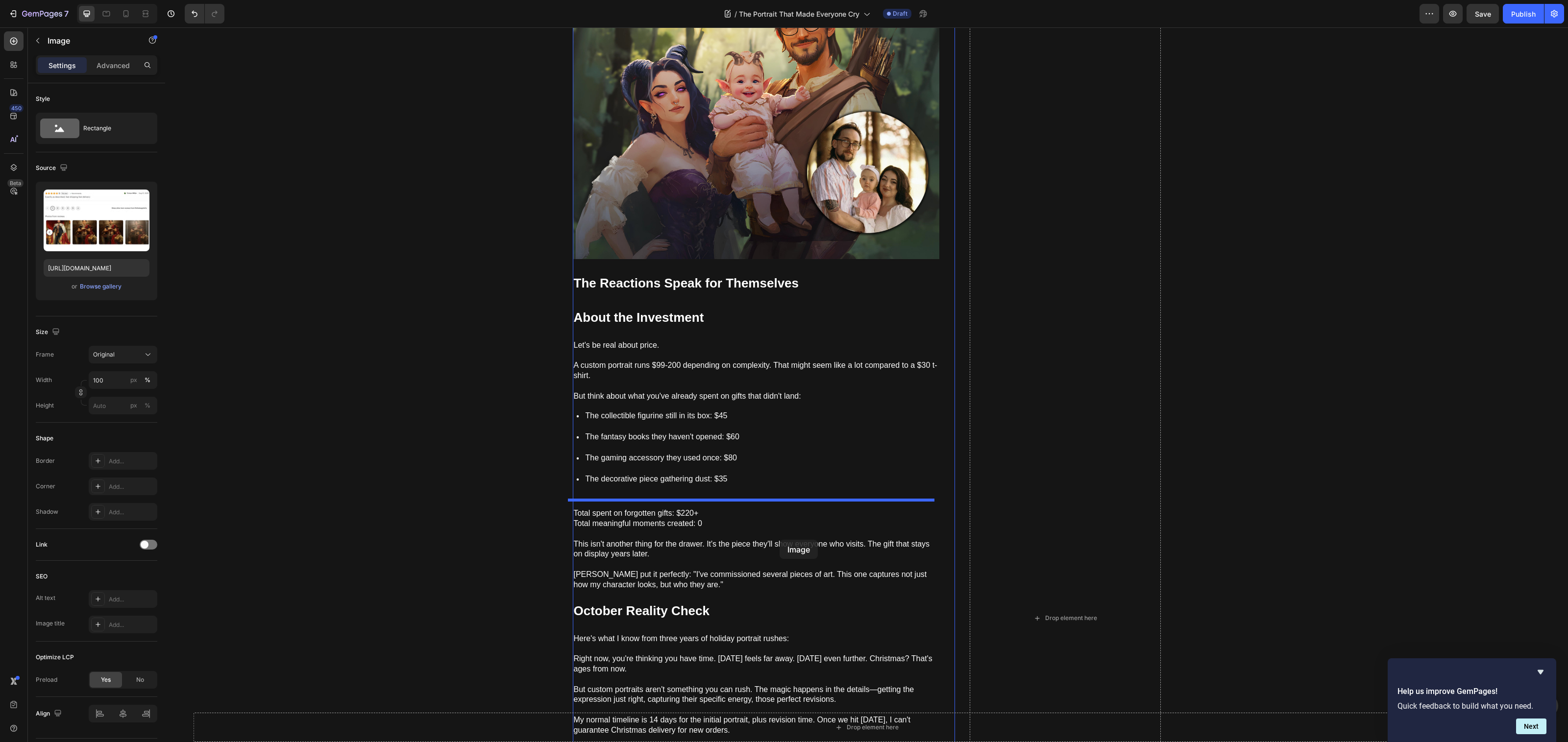
drag, startPoint x: 793, startPoint y: 514, endPoint x: 780, endPoint y: 526, distance: 17.7
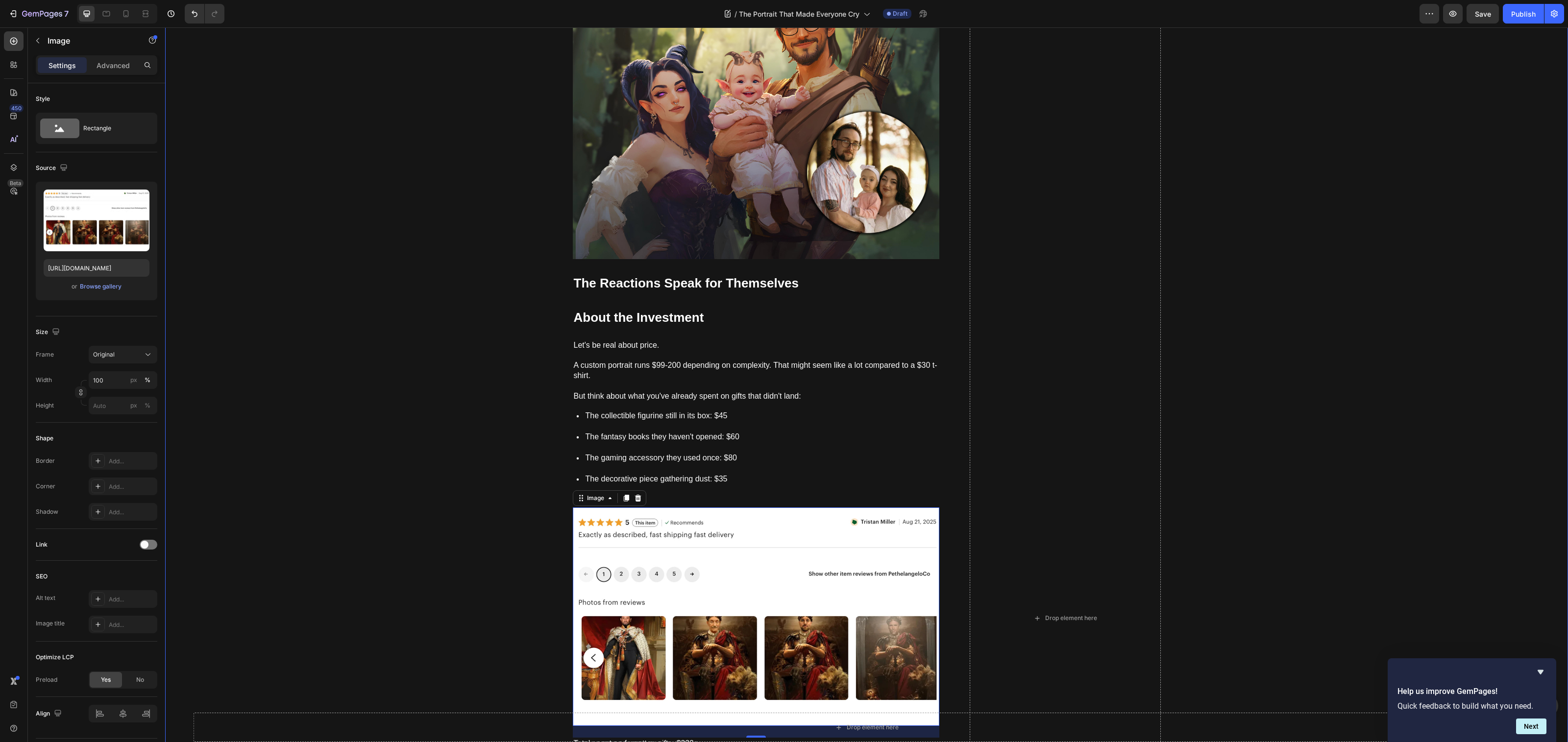
click at [458, 490] on div "The Portrait That Made Everyone Cry Heading How to give a gift they'll actually…" at bounding box center [867, 618] width 1403 height 7135
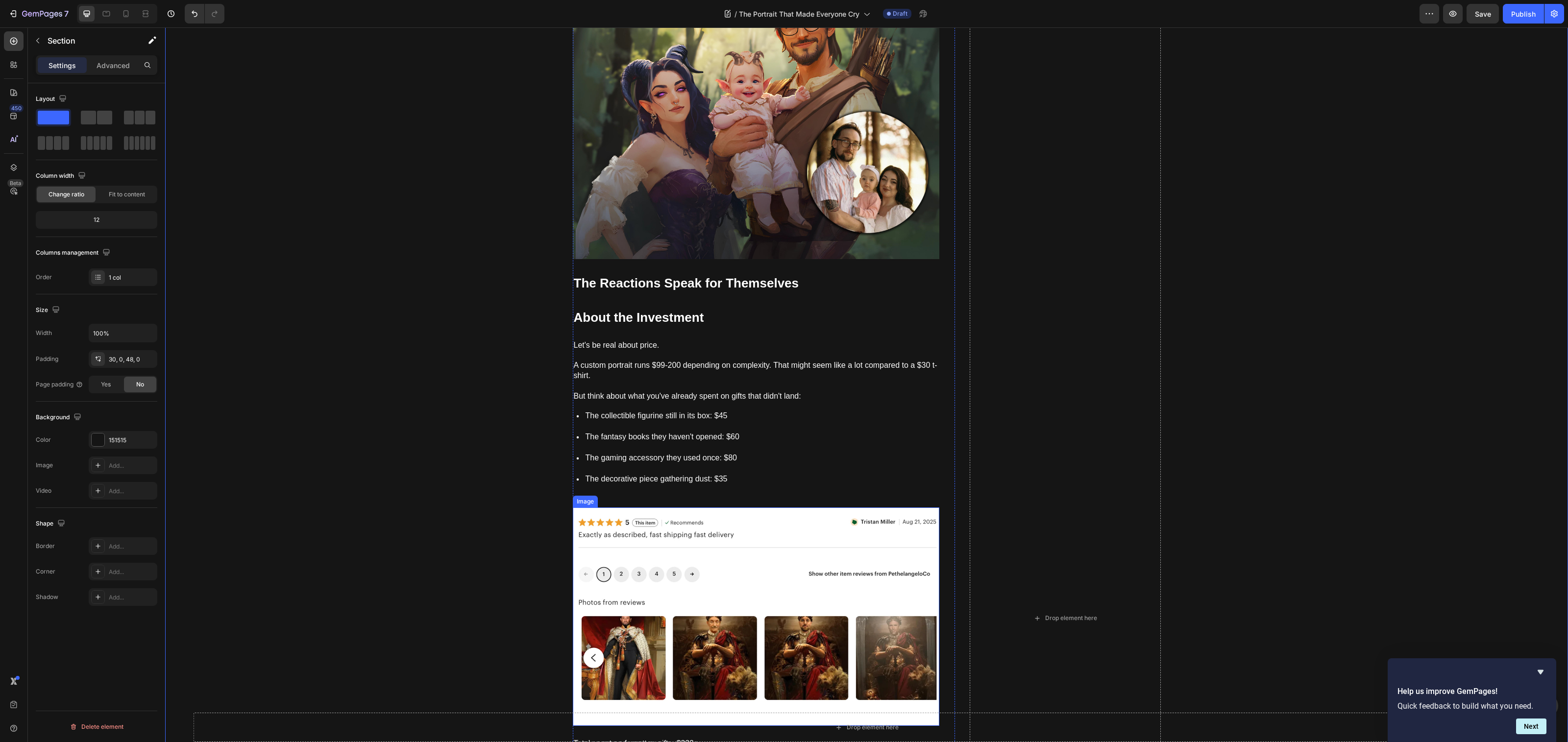
click at [712, 524] on img at bounding box center [755, 616] width 366 height 218
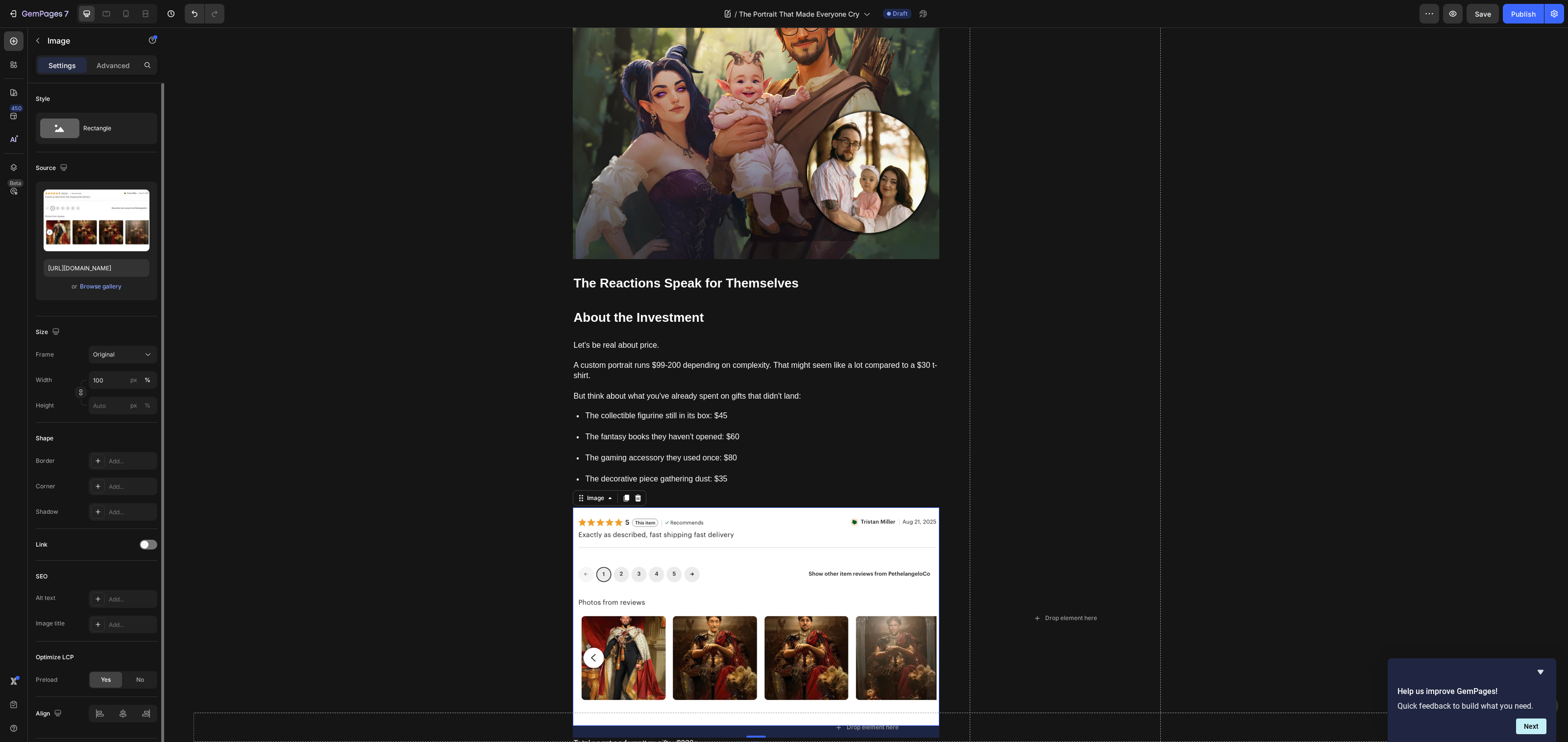
click at [113, 292] on div "or Browse gallery" at bounding box center [96, 287] width 106 height 12
click at [115, 286] on div "Browse gallery" at bounding box center [101, 287] width 42 height 9
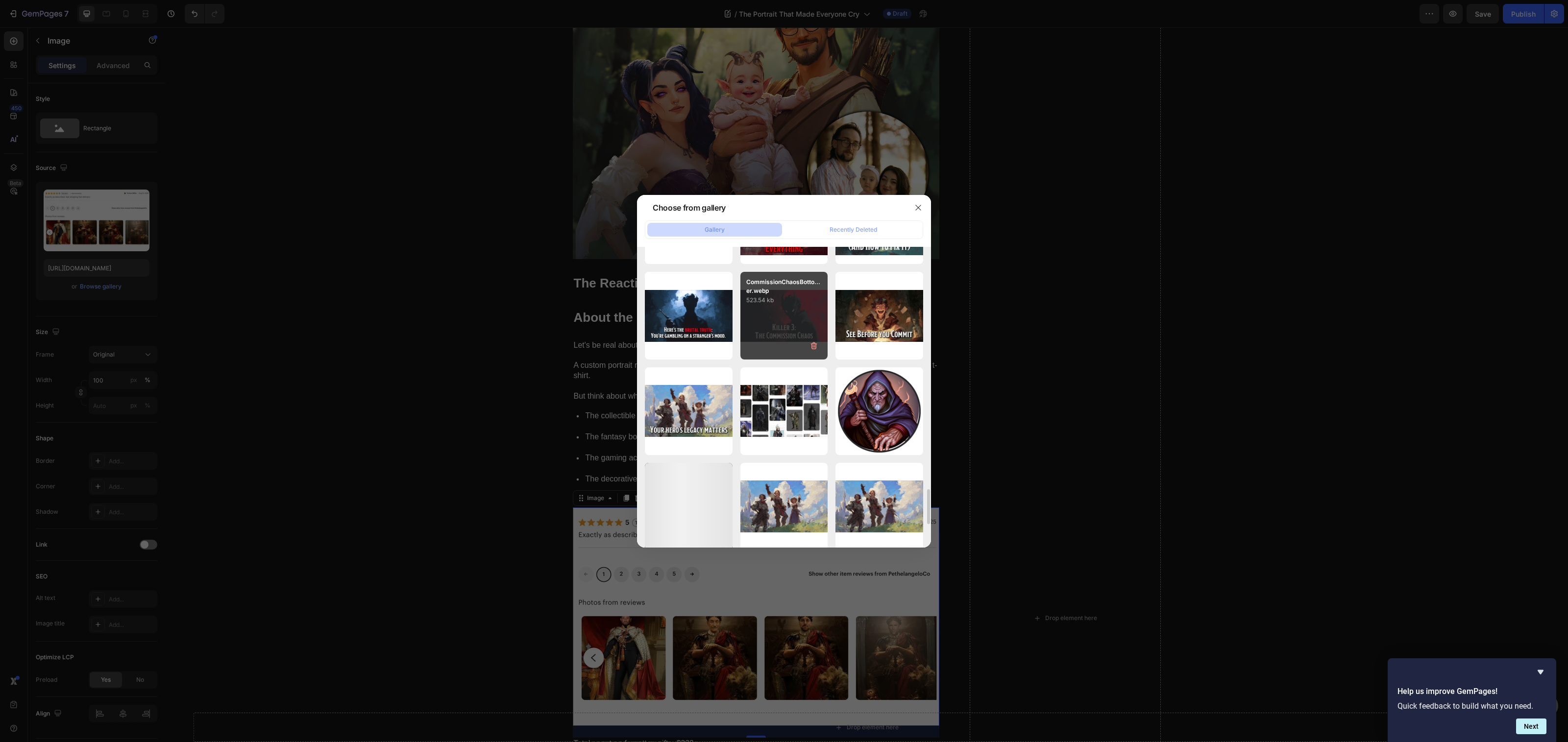
scroll to position [2168, 0]
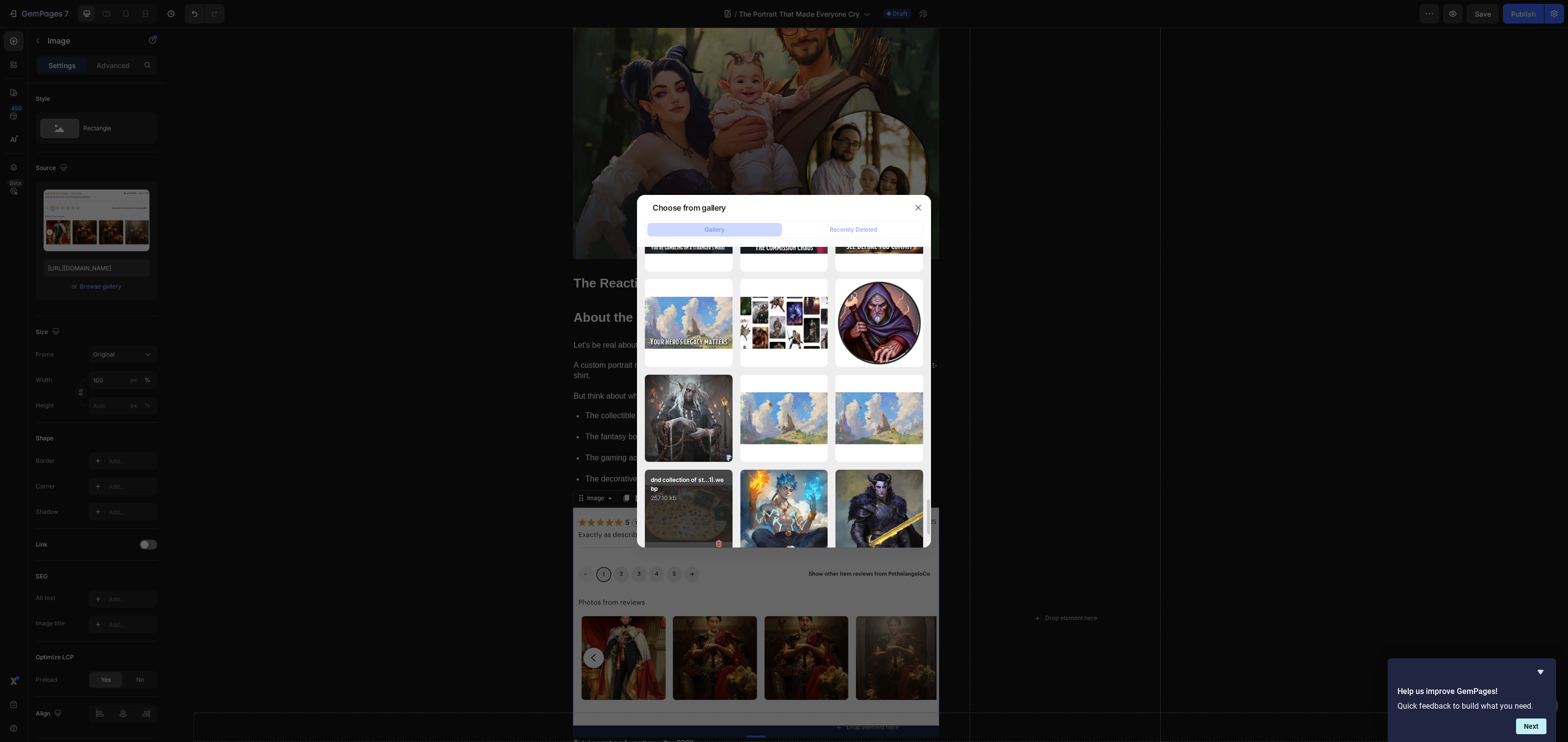
click at [698, 474] on div "dnd collection of st...1).webp 257.10 kb" at bounding box center [688, 486] width 87 height 33
type input "[URL][DOMAIN_NAME]"
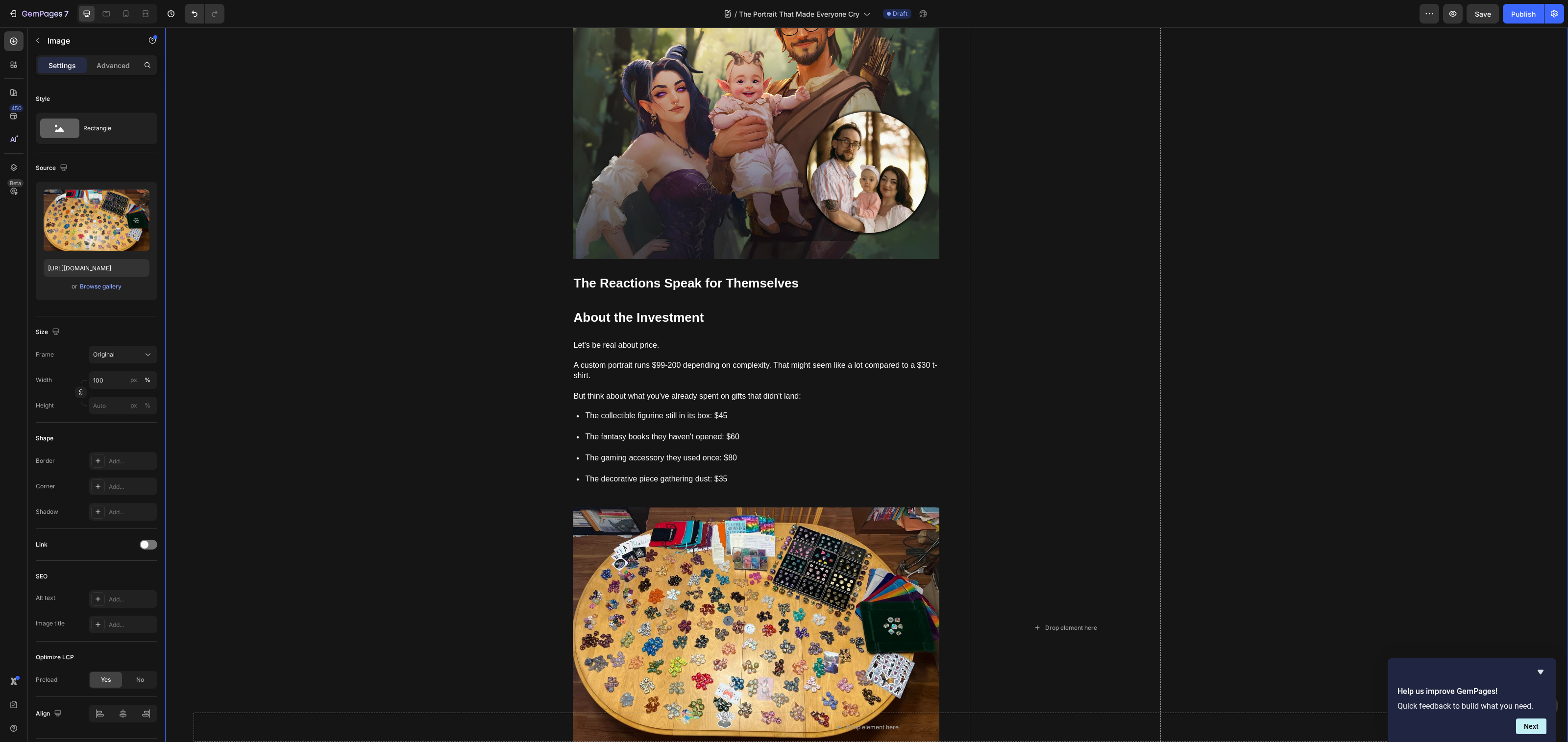
click at [502, 418] on div "The Portrait That Made Everyone Cry Heading How to give a gift they'll actually…" at bounding box center [867, 628] width 1403 height 7154
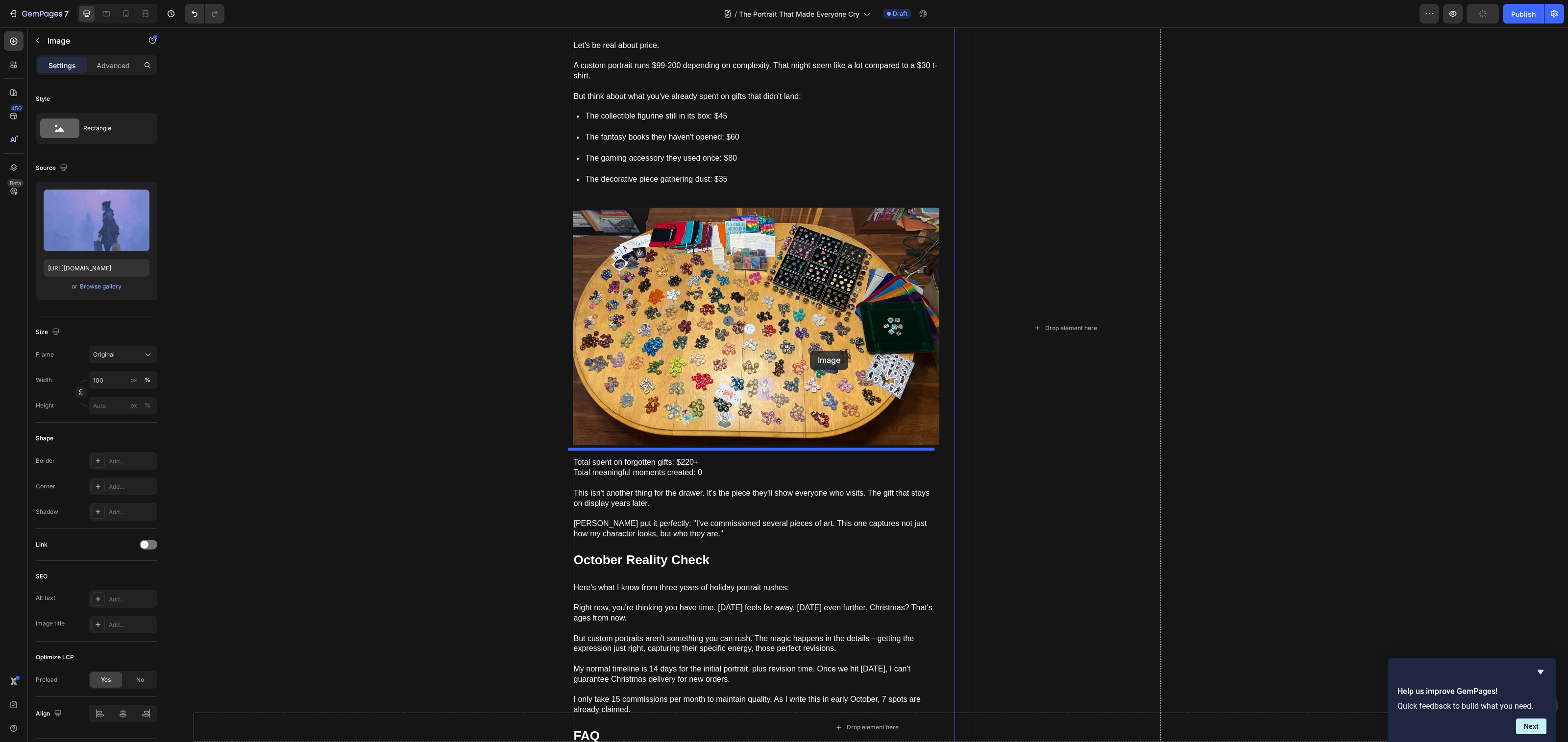
scroll to position [3429, 0]
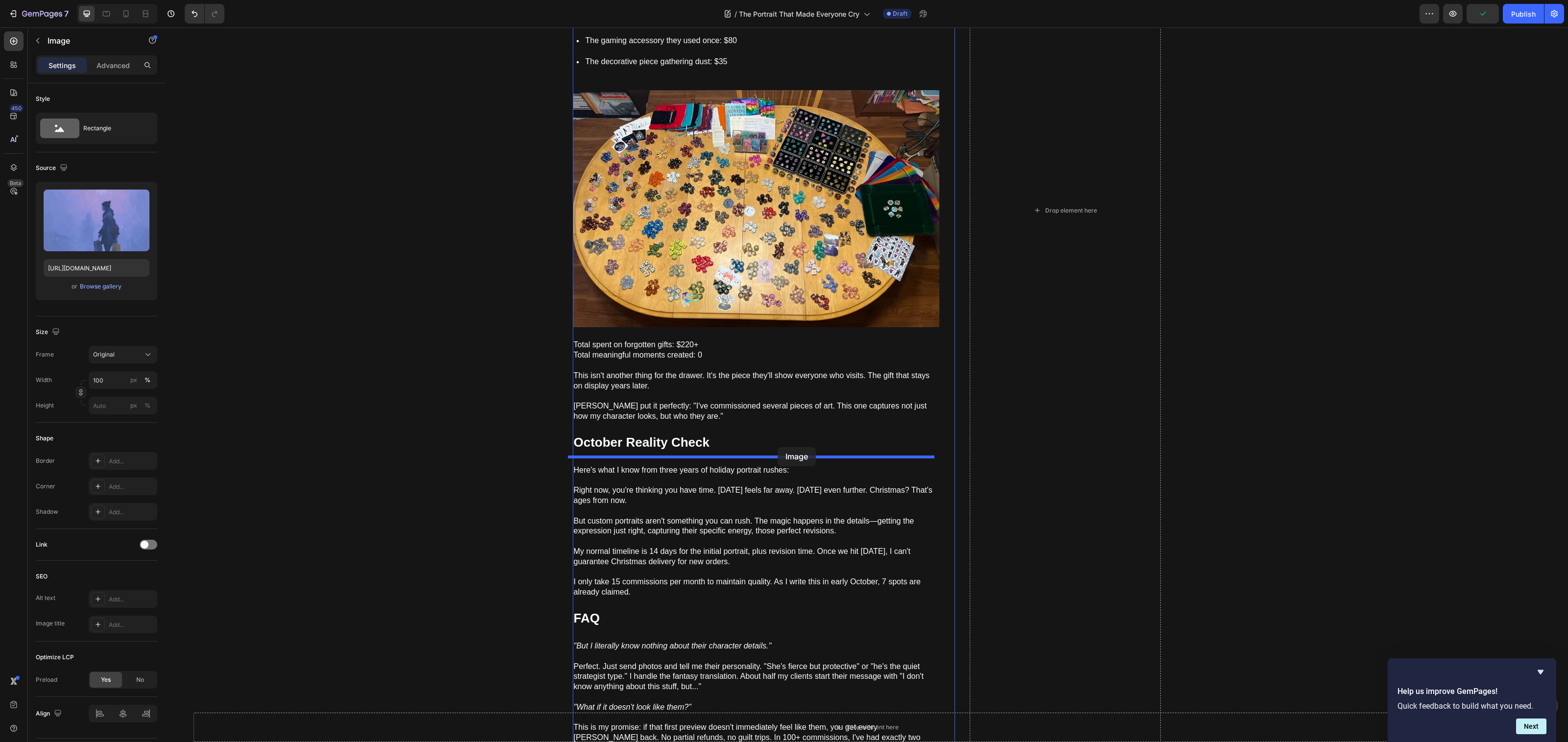
drag, startPoint x: 722, startPoint y: 453, endPoint x: 778, endPoint y: 444, distance: 56.7
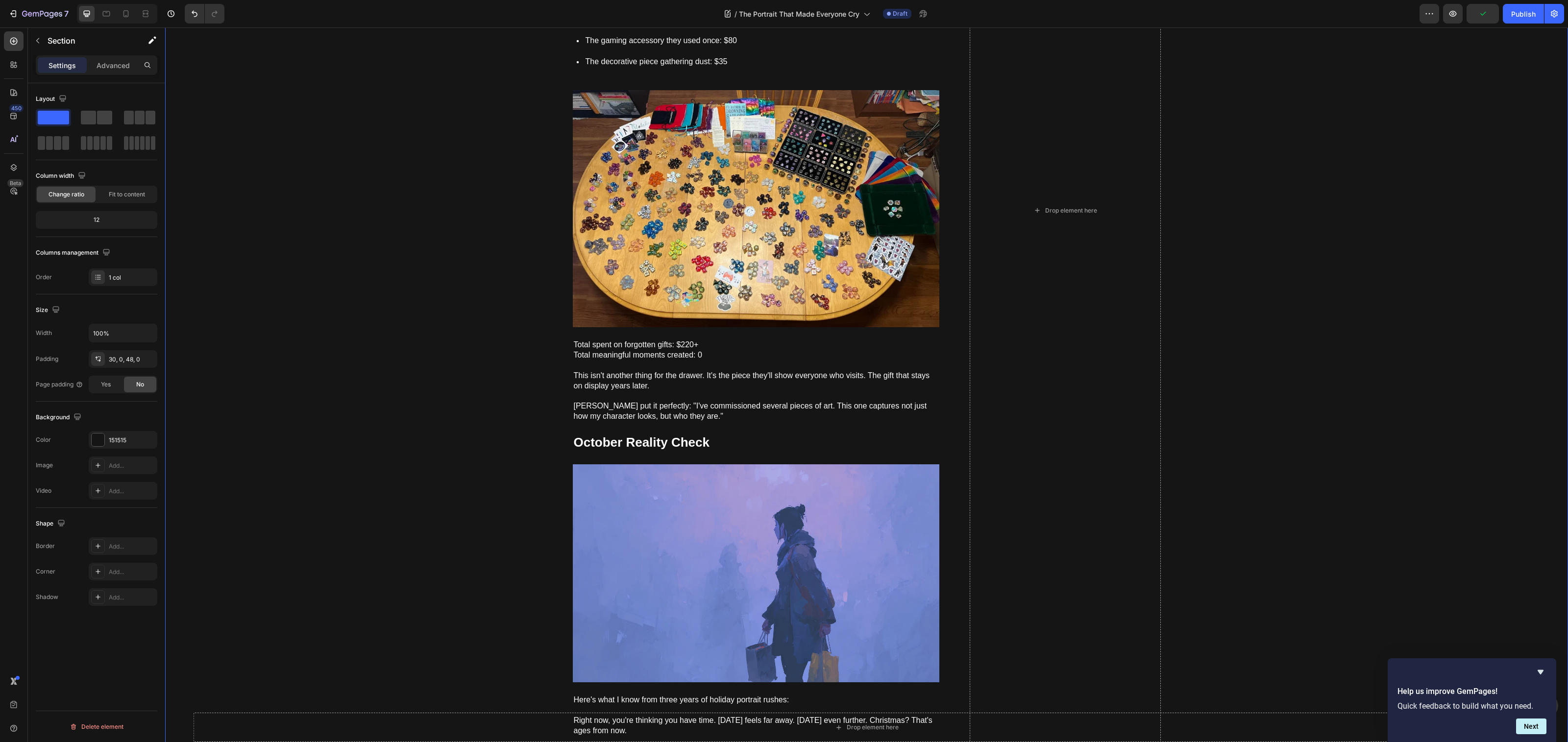
click at [441, 412] on div "The Portrait That Made Everyone Cry Heading How to give a gift they'll actually…" at bounding box center [867, 211] width 1403 height 7154
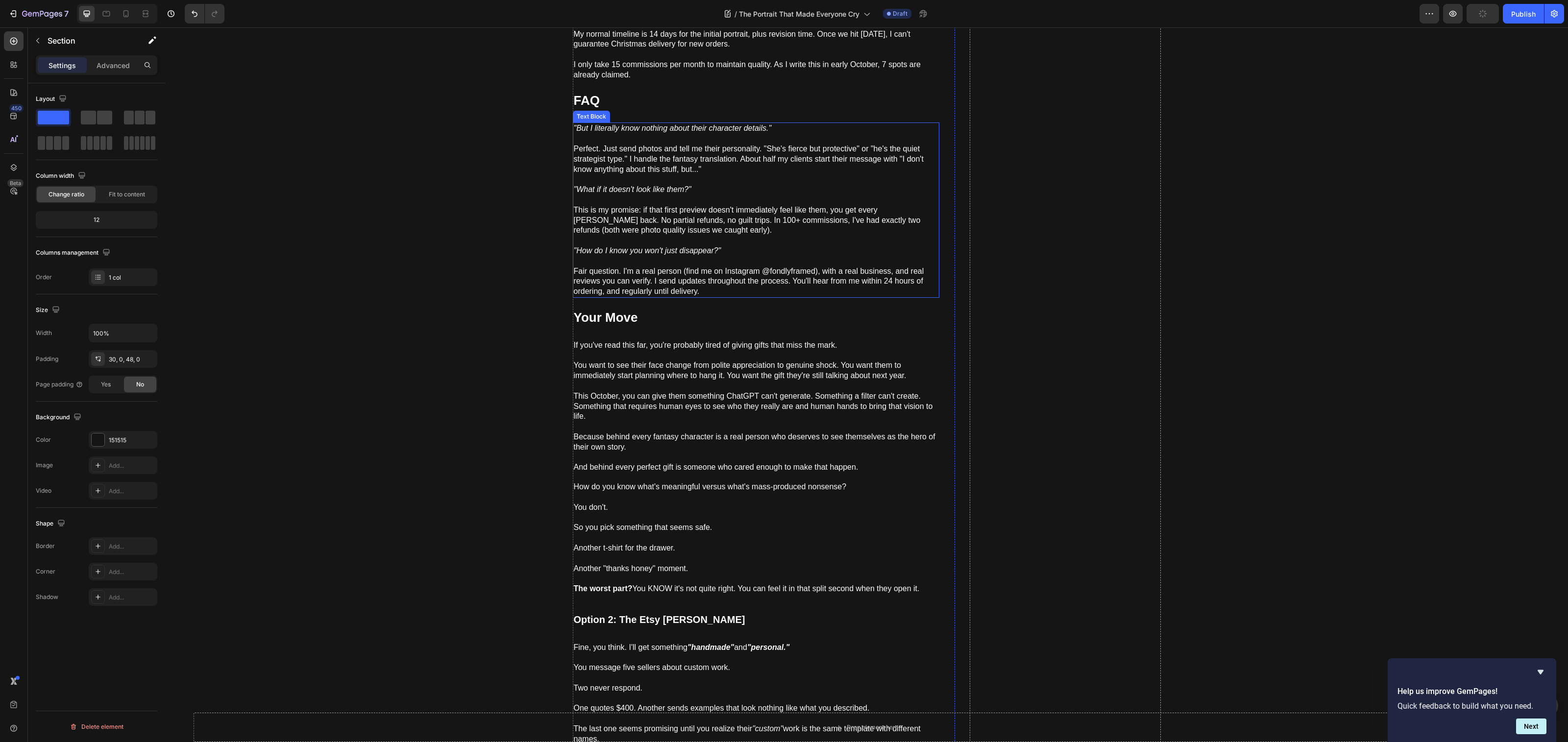
scroll to position [3995, 0]
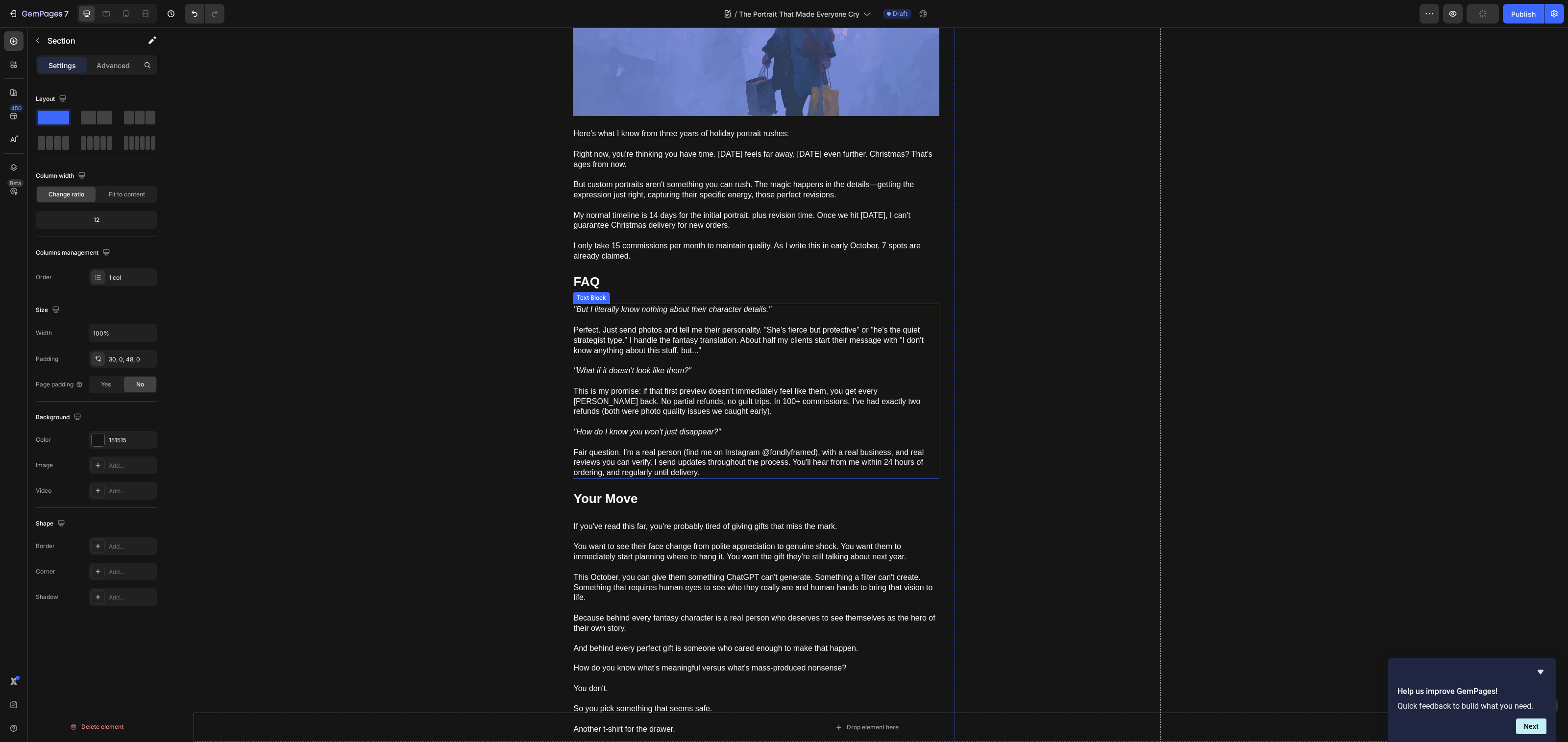
click at [782, 403] on p "This is my promise: if that first preview doesn't immediately feel like them, y…" at bounding box center [755, 406] width 365 height 40
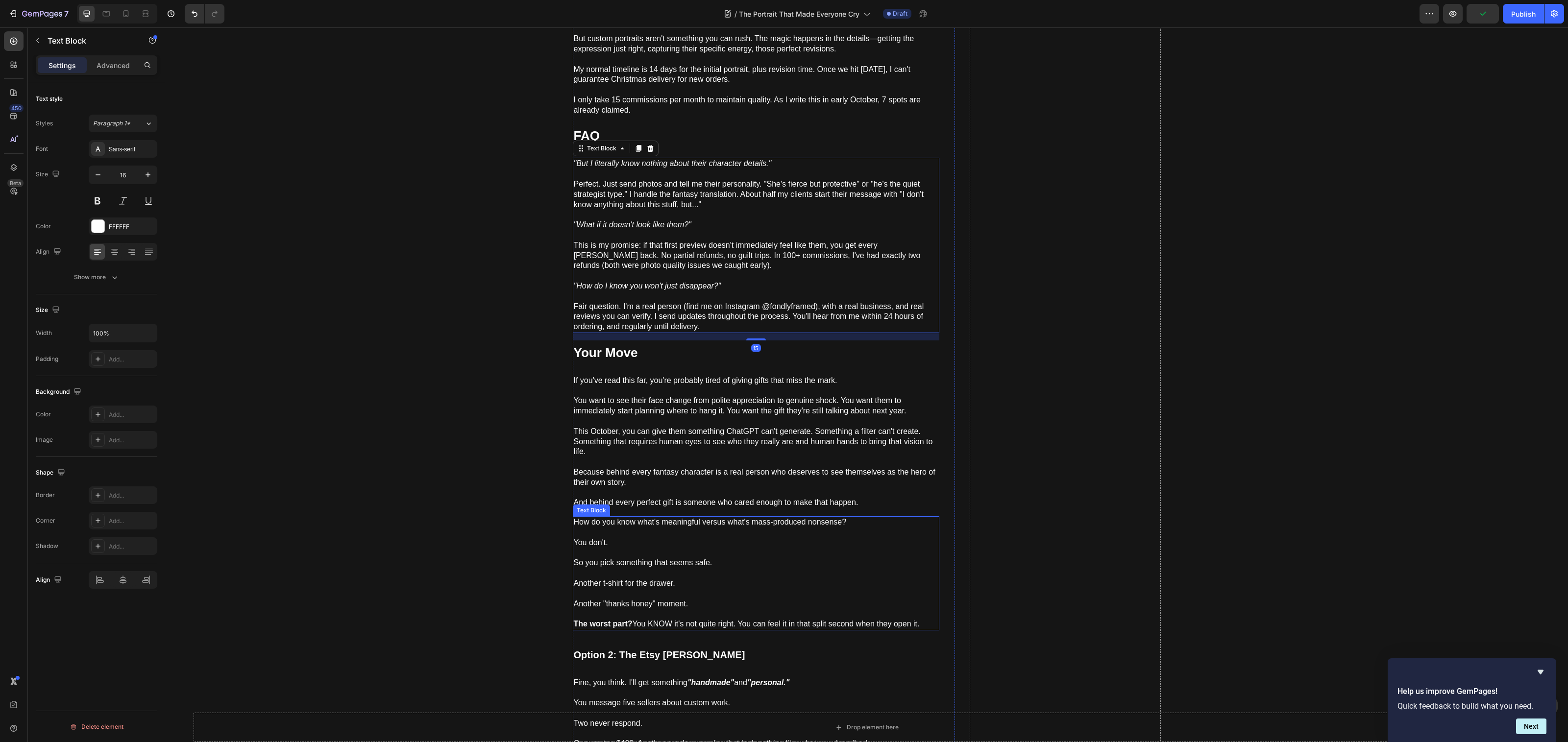
scroll to position [4203, 0]
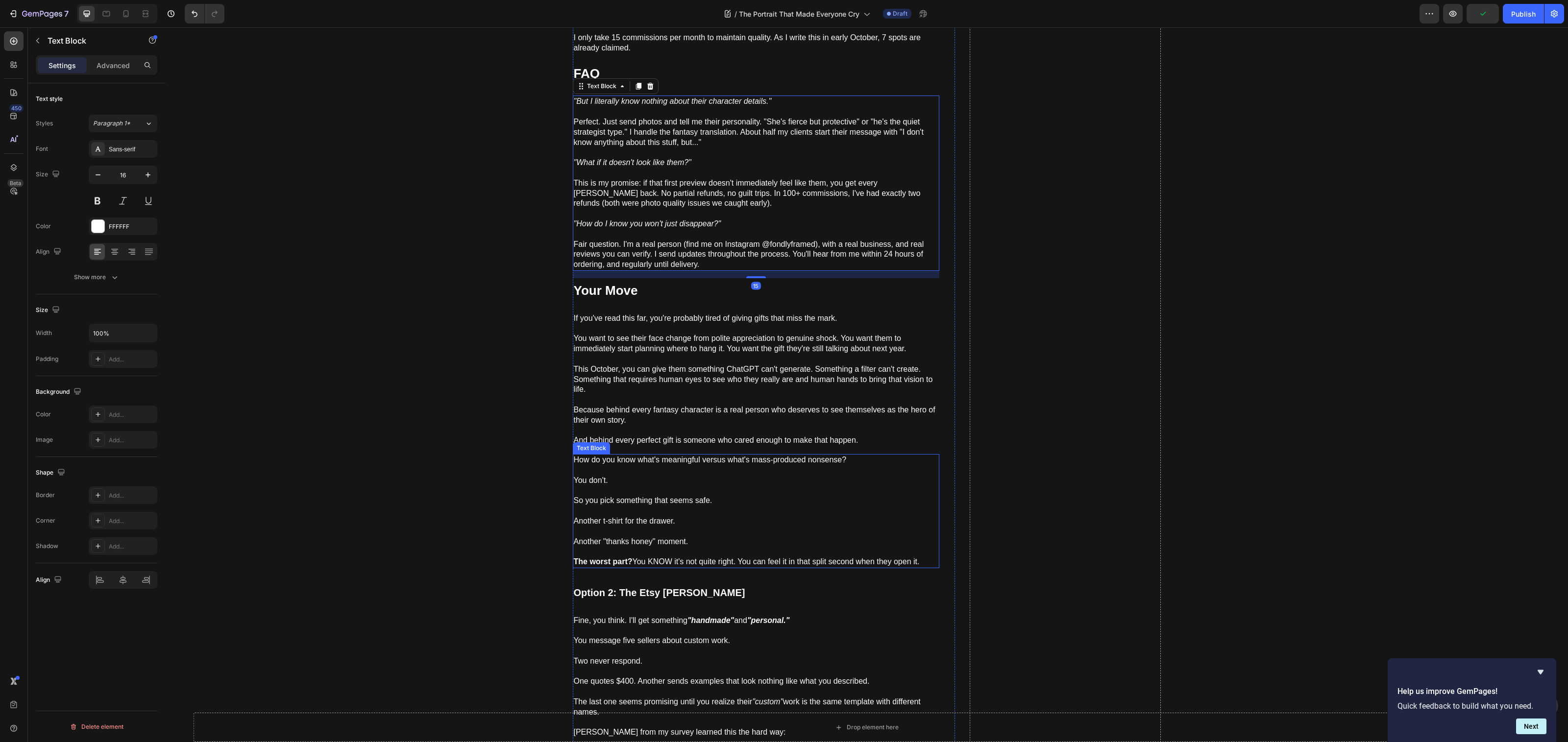
click at [709, 516] on p "Another t-shirt for the drawer." at bounding box center [755, 521] width 365 height 10
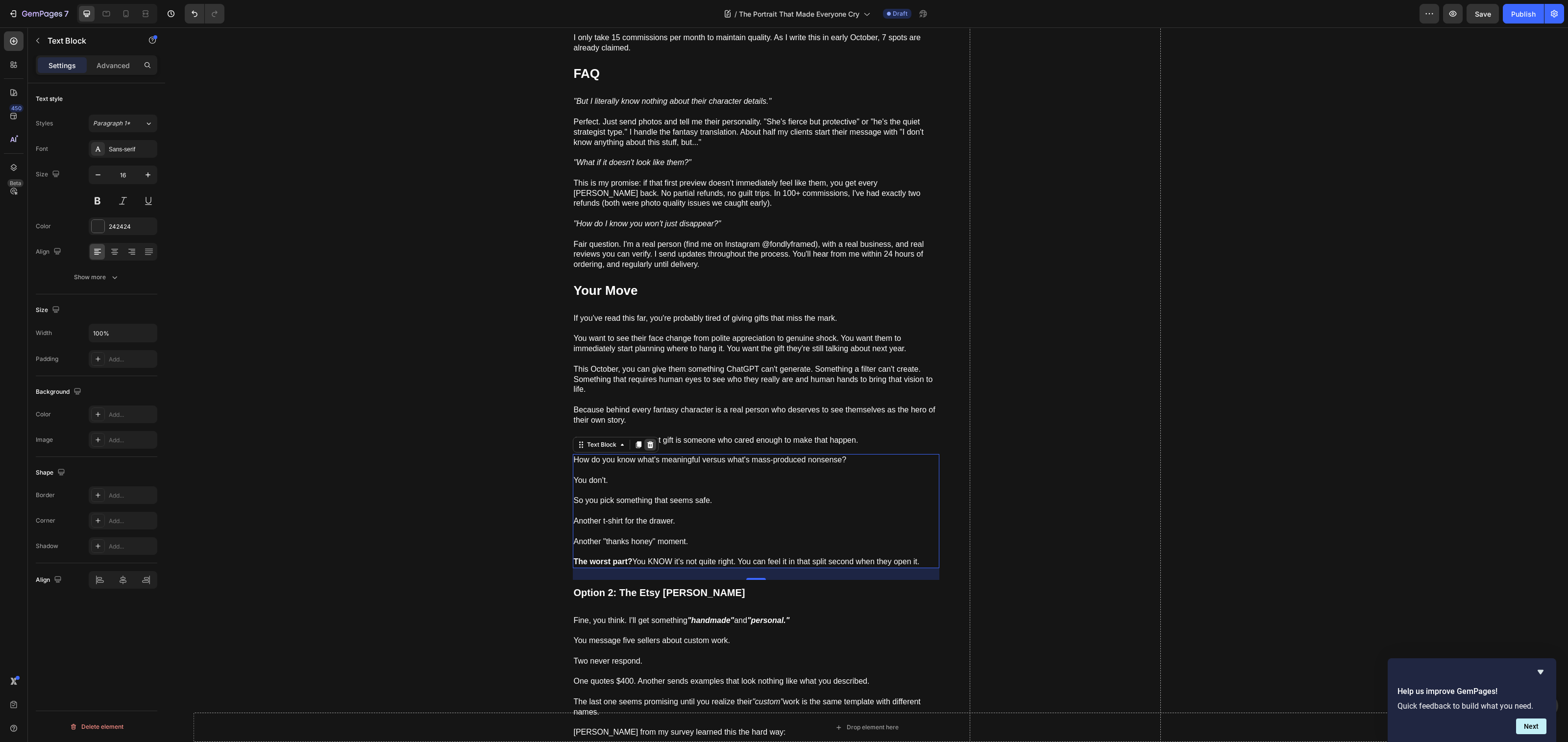
click at [647, 441] on icon at bounding box center [650, 444] width 7 height 6
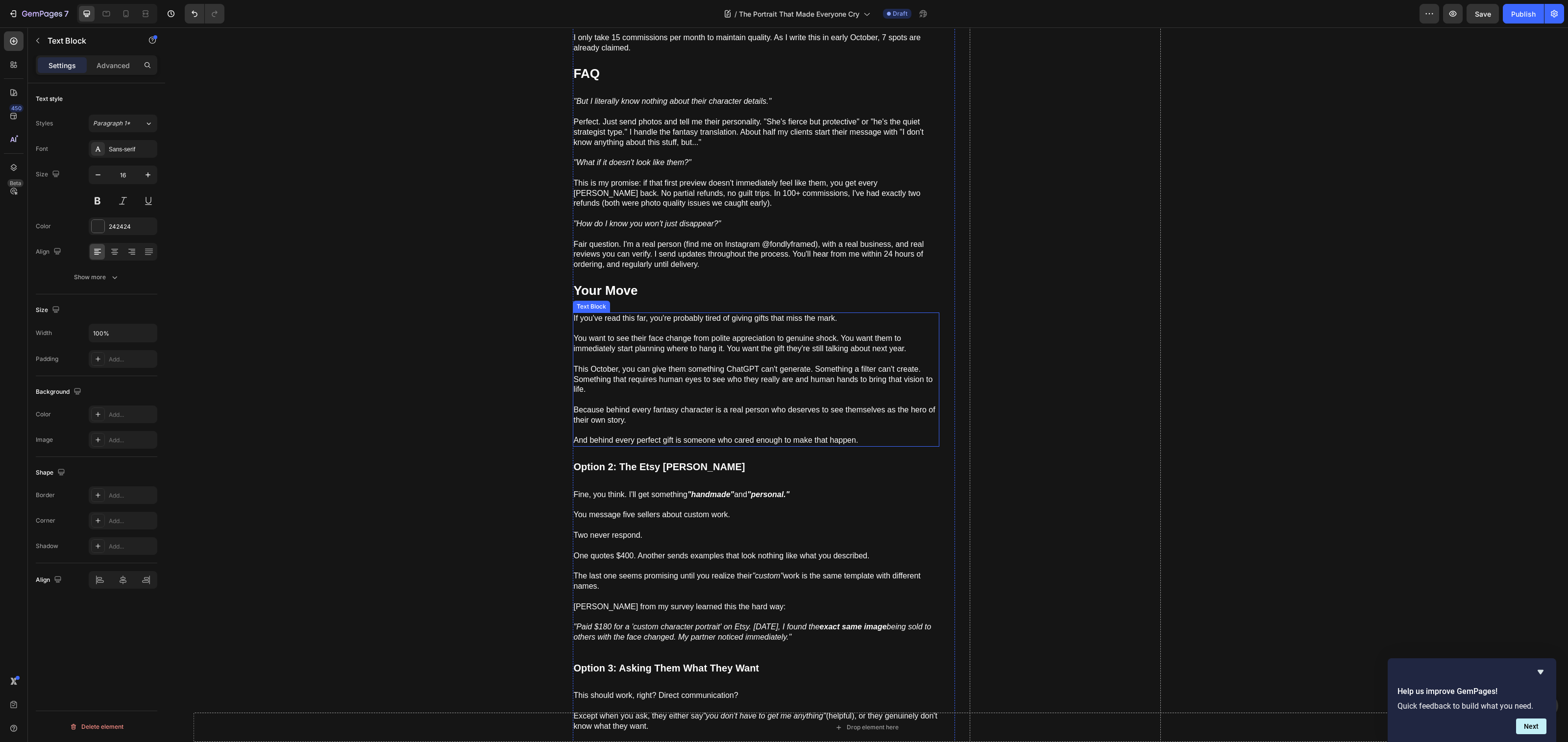
click at [642, 490] on span "Fine, you think. I'll get something "handmade" and "personal."" at bounding box center [681, 494] width 216 height 9
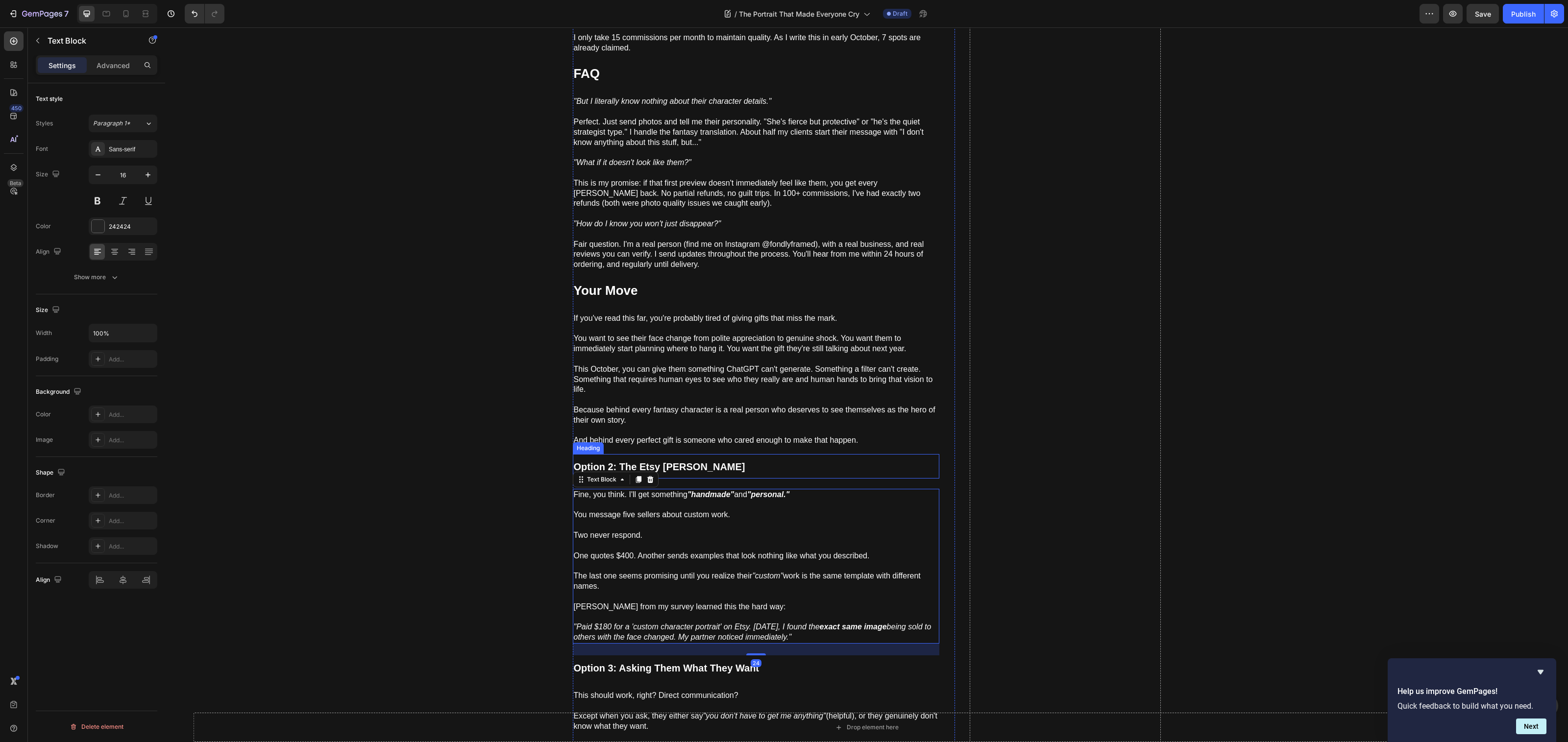
click at [642, 461] on strong "Option 2: The Etsy Gamble" at bounding box center [659, 466] width 171 height 11
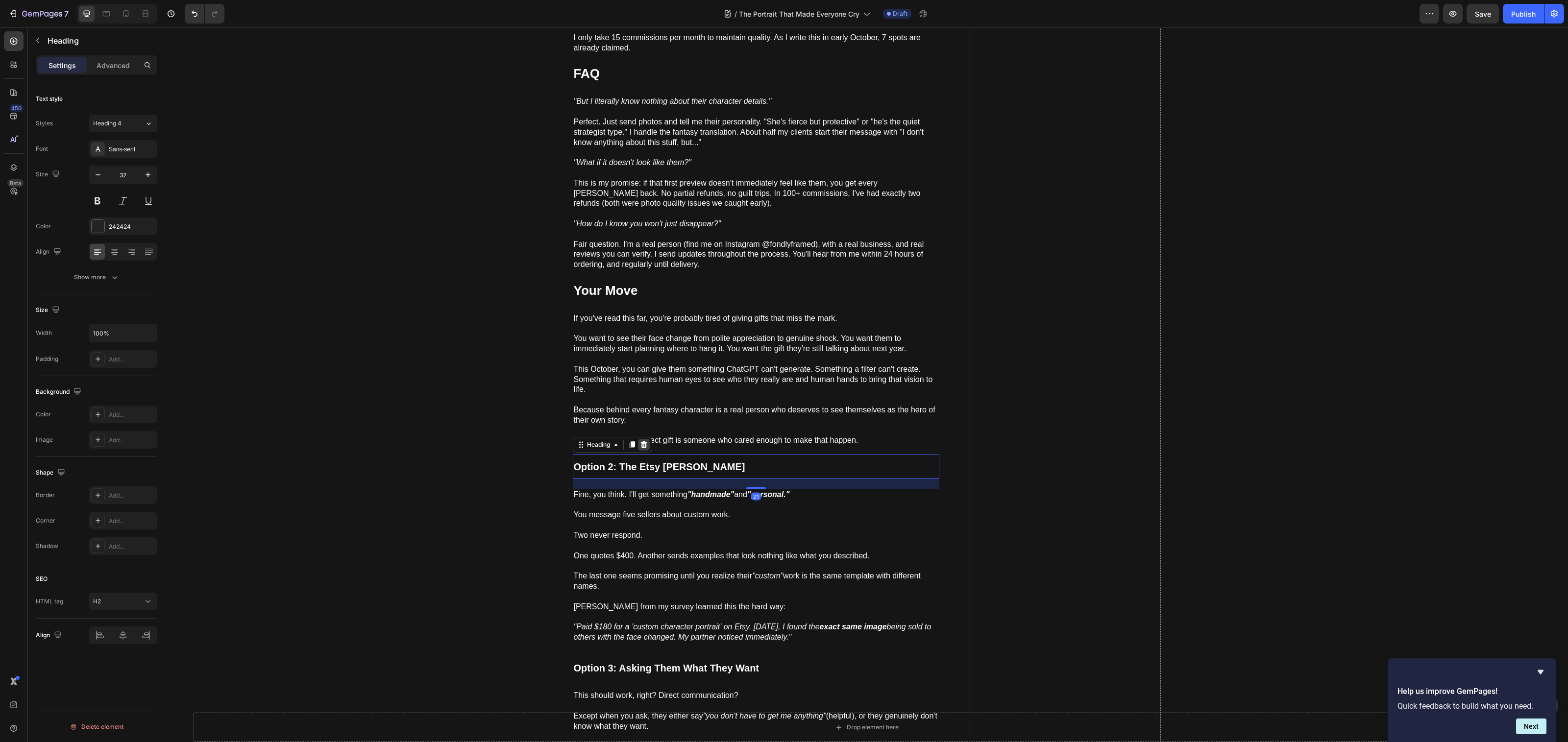
click at [641, 441] on icon at bounding box center [644, 444] width 7 height 6
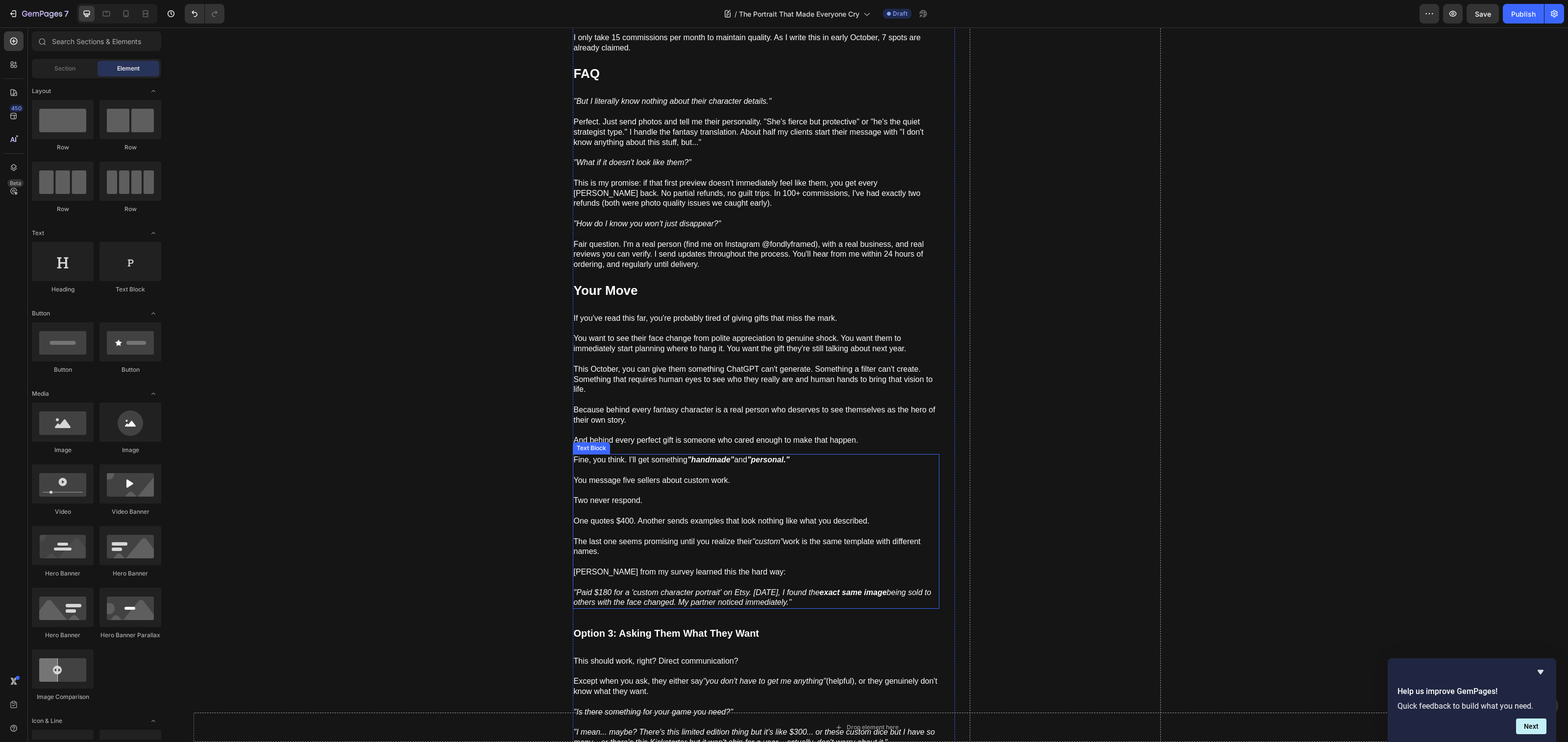
click at [641, 486] on p at bounding box center [755, 491] width 365 height 10
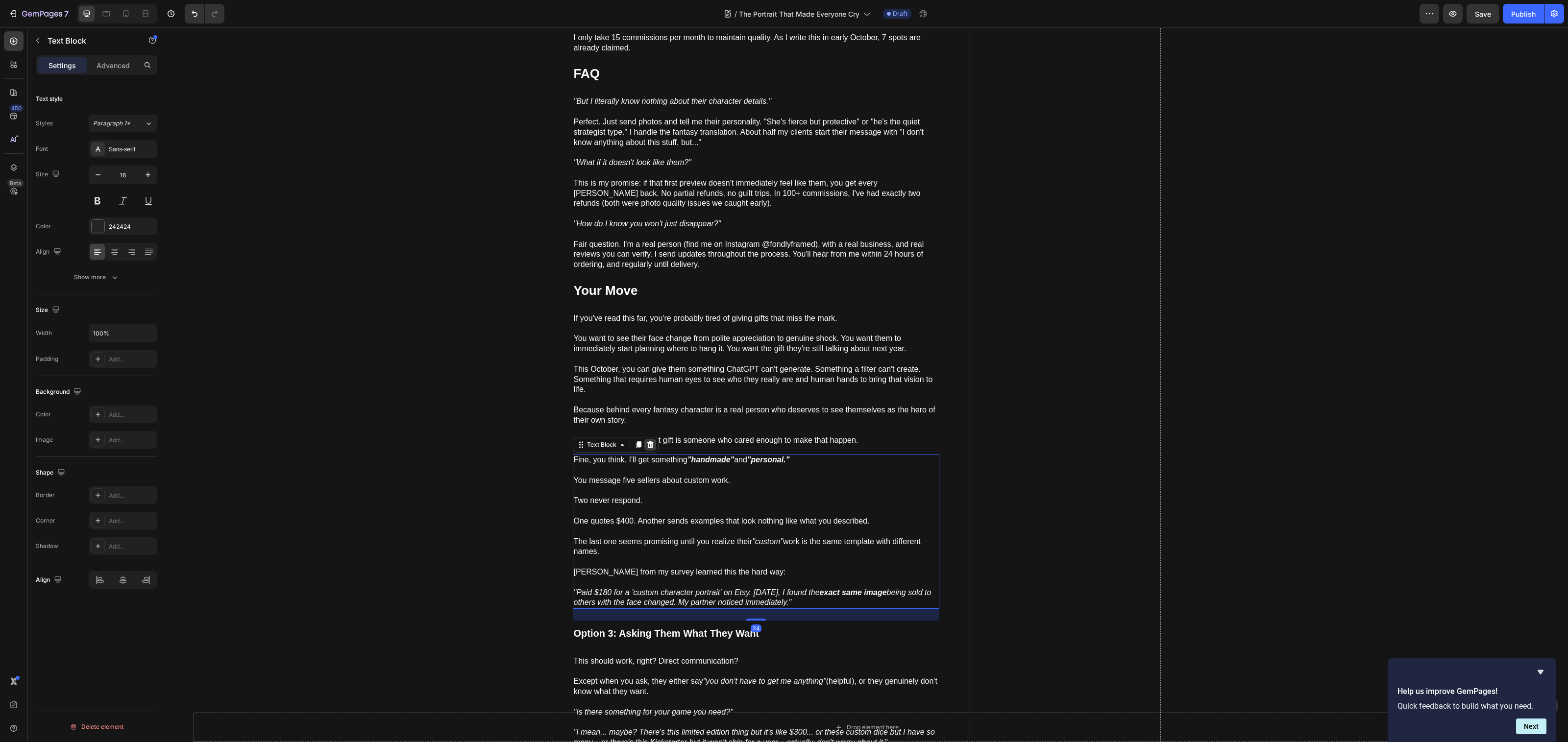
click at [647, 441] on icon at bounding box center [650, 444] width 7 height 6
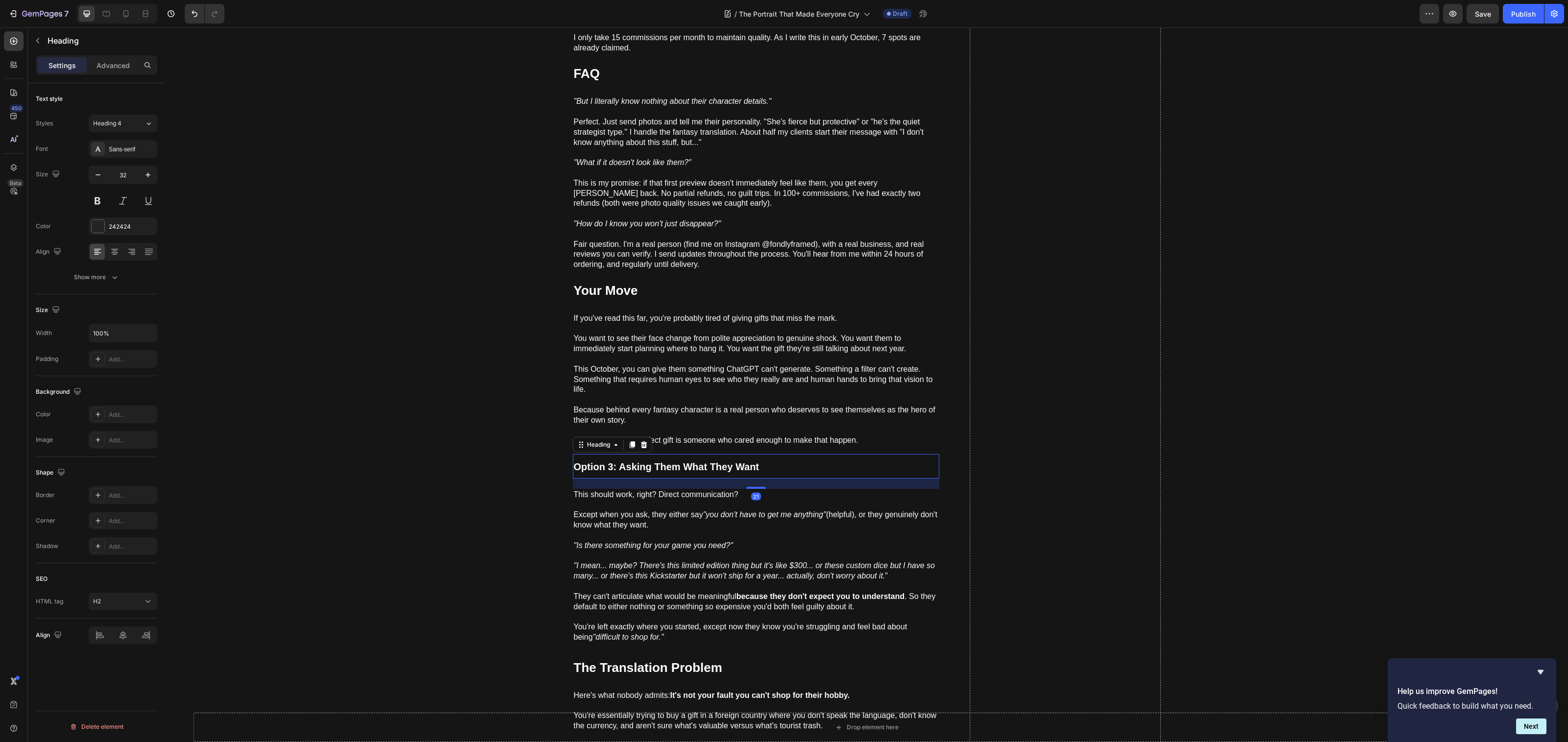
click at [652, 470] on h2 "Option 3: Asking Them What They Want" at bounding box center [755, 466] width 366 height 25
click at [643, 441] on icon at bounding box center [644, 445] width 8 height 8
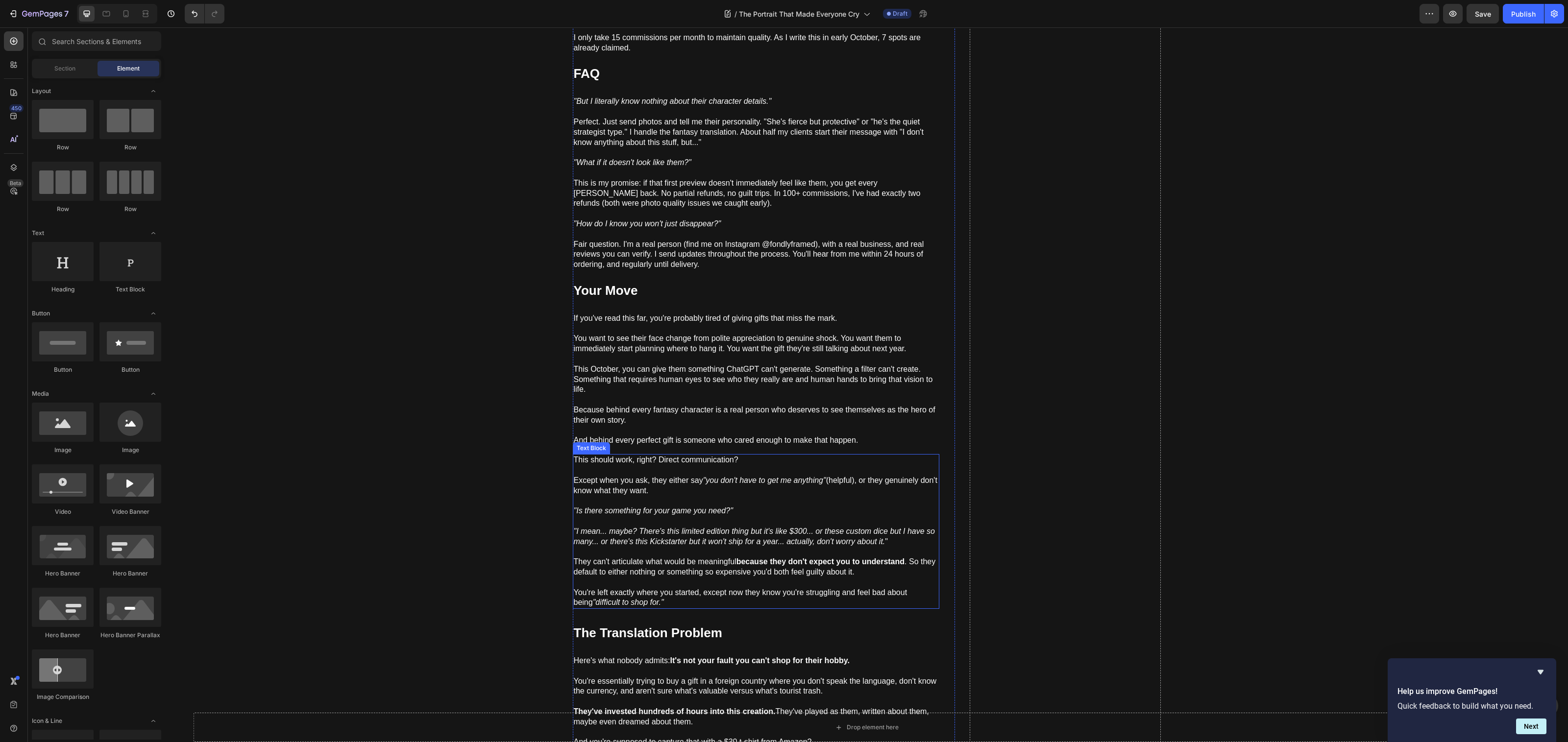
click at [652, 506] on icon ""Is there something for your game you need?"" at bounding box center [653, 510] width 159 height 9
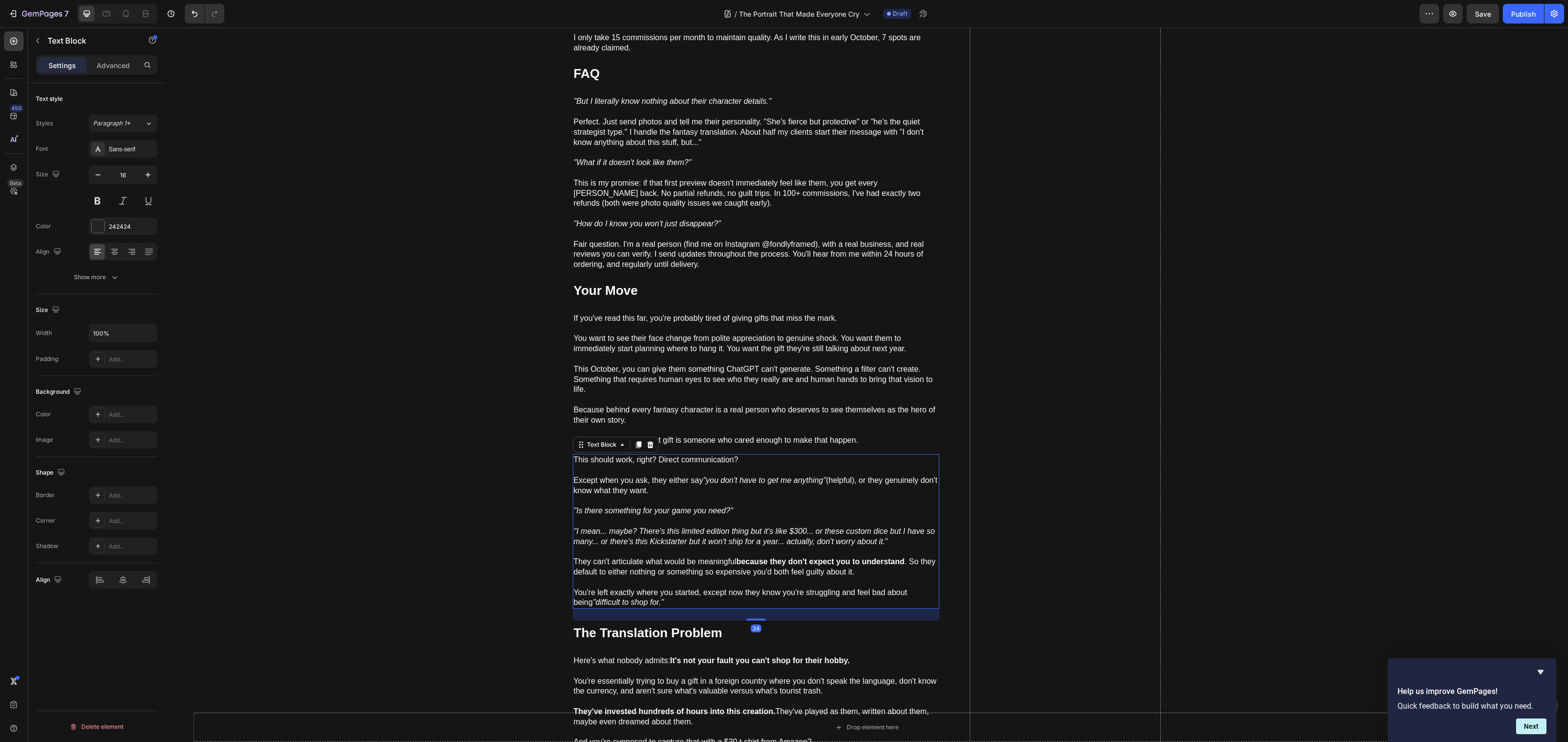
click at [651, 437] on div "Text Block" at bounding box center [615, 445] width 86 height 16
click at [646, 441] on icon at bounding box center [650, 445] width 8 height 8
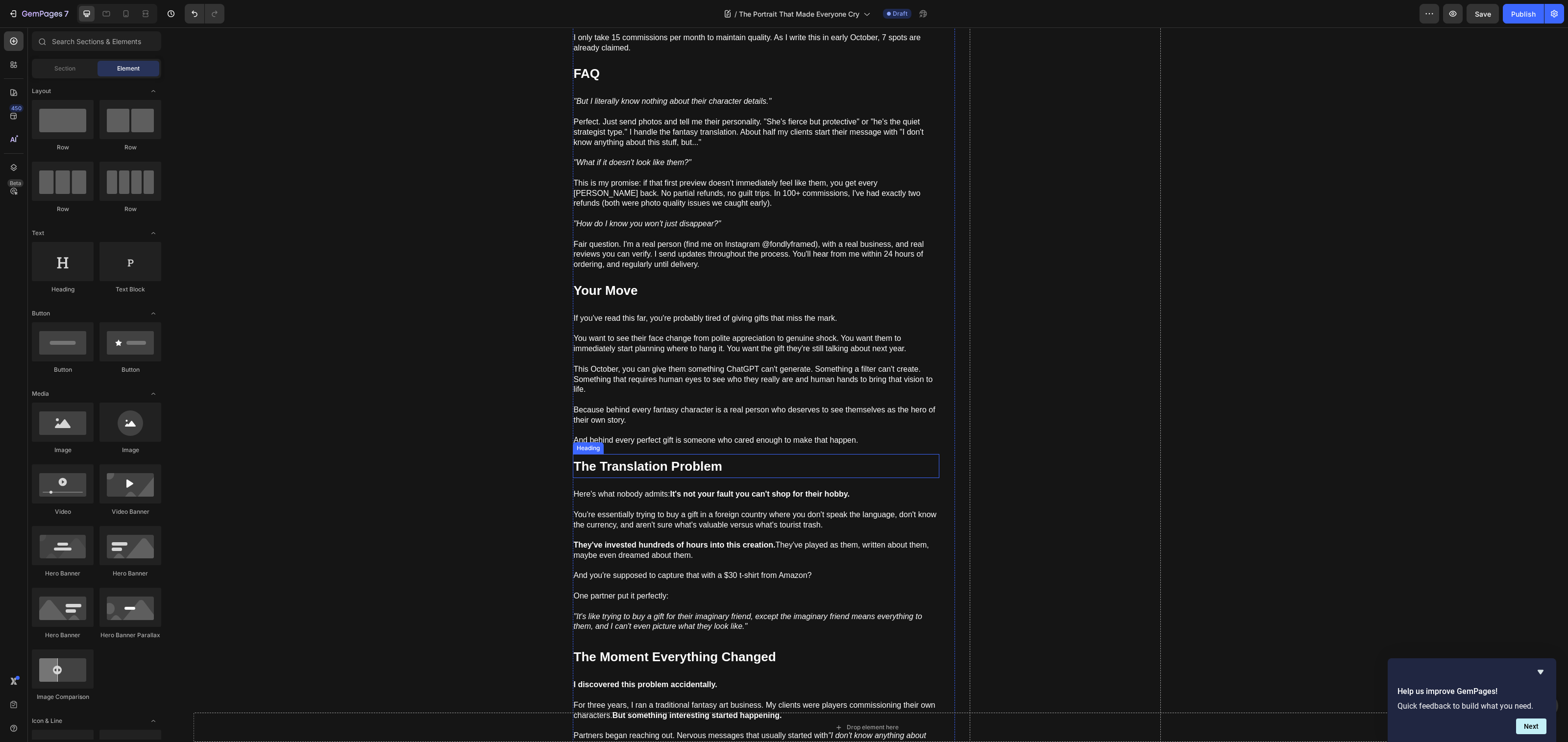
click at [655, 459] on strong "The Translation Problem" at bounding box center [648, 466] width 149 height 14
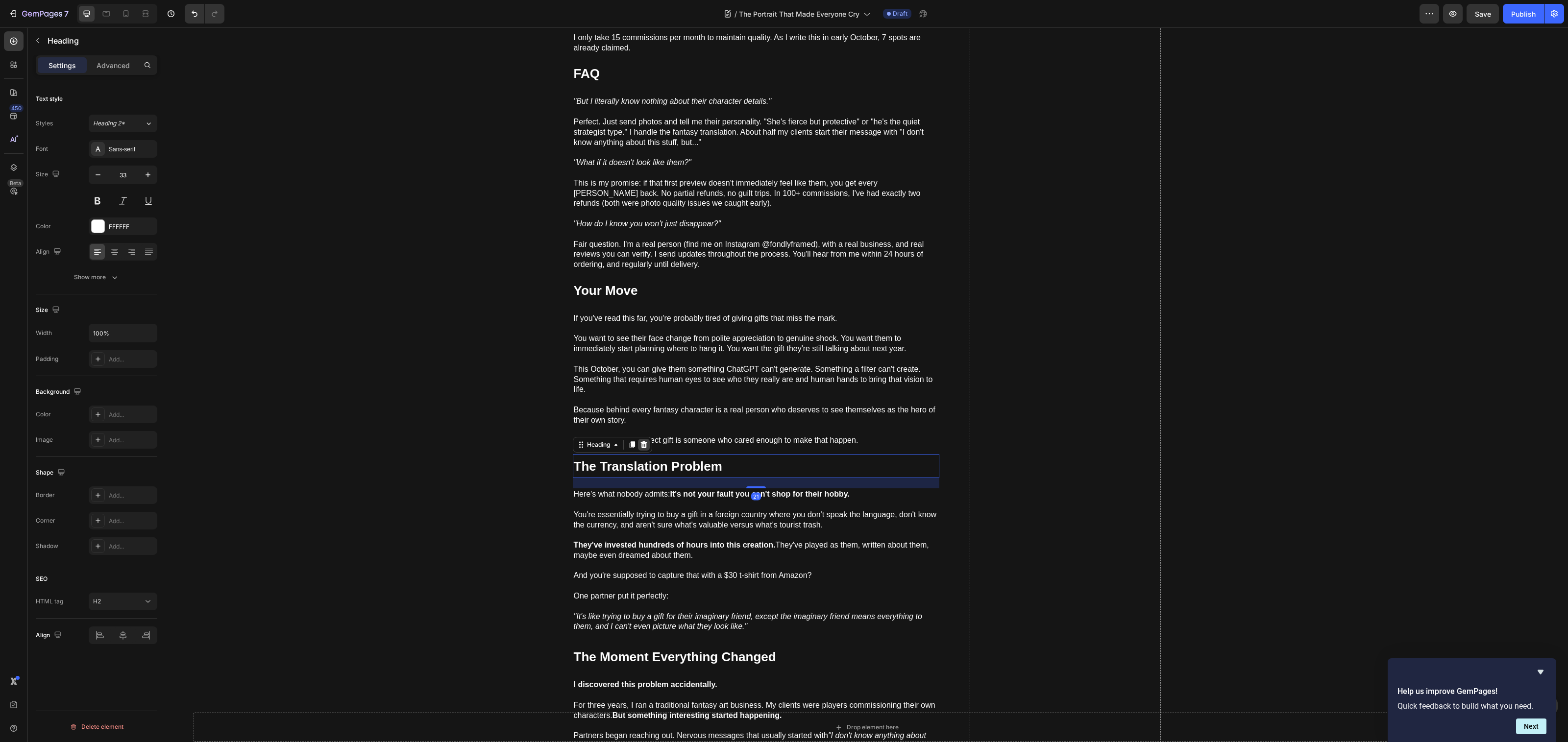
click at [642, 441] on icon at bounding box center [644, 445] width 8 height 8
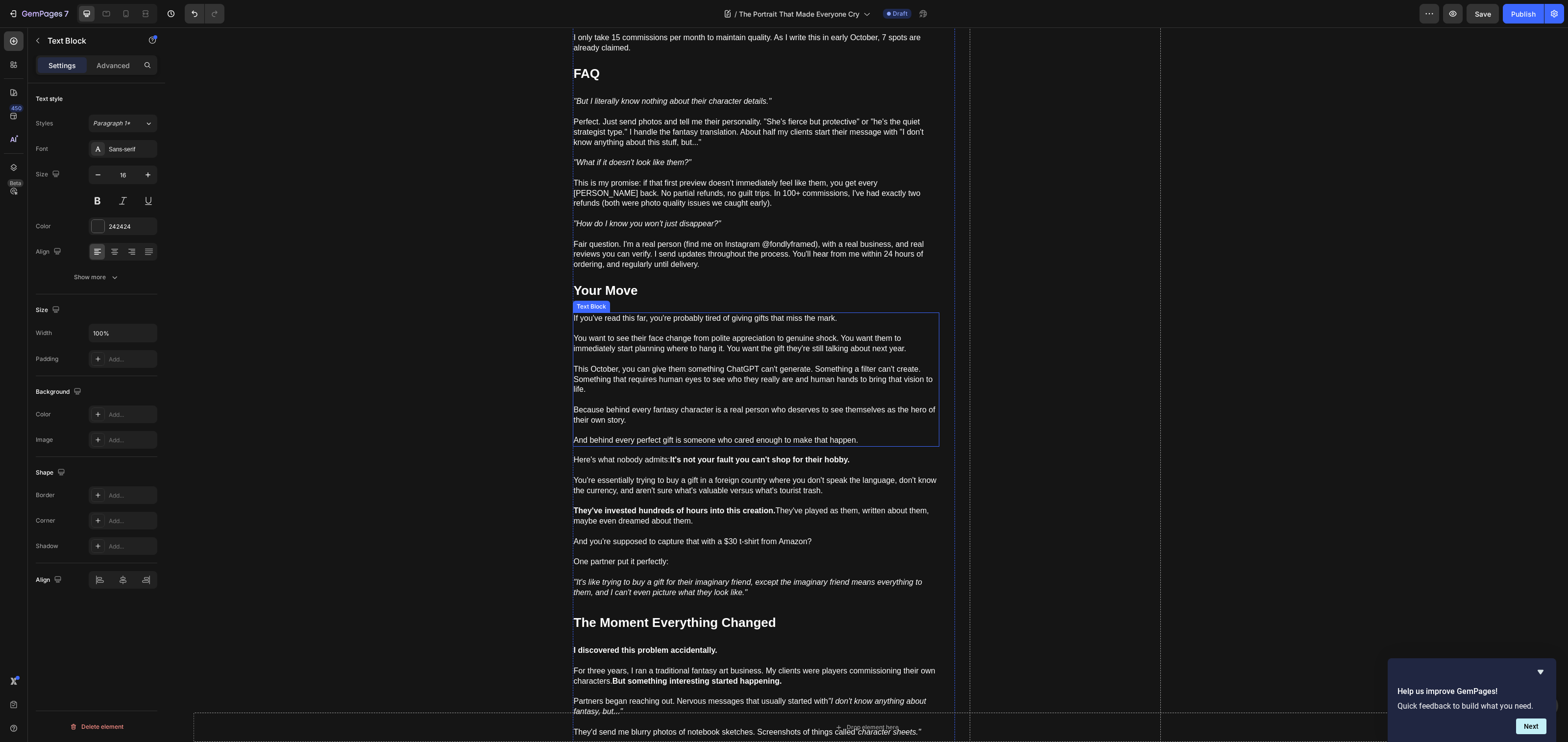
click at [647, 496] on p "They've invested hundreds of hours into this creation. They've played as them, …" at bounding box center [755, 511] width 365 height 30
click at [650, 439] on div at bounding box center [650, 445] width 12 height 12
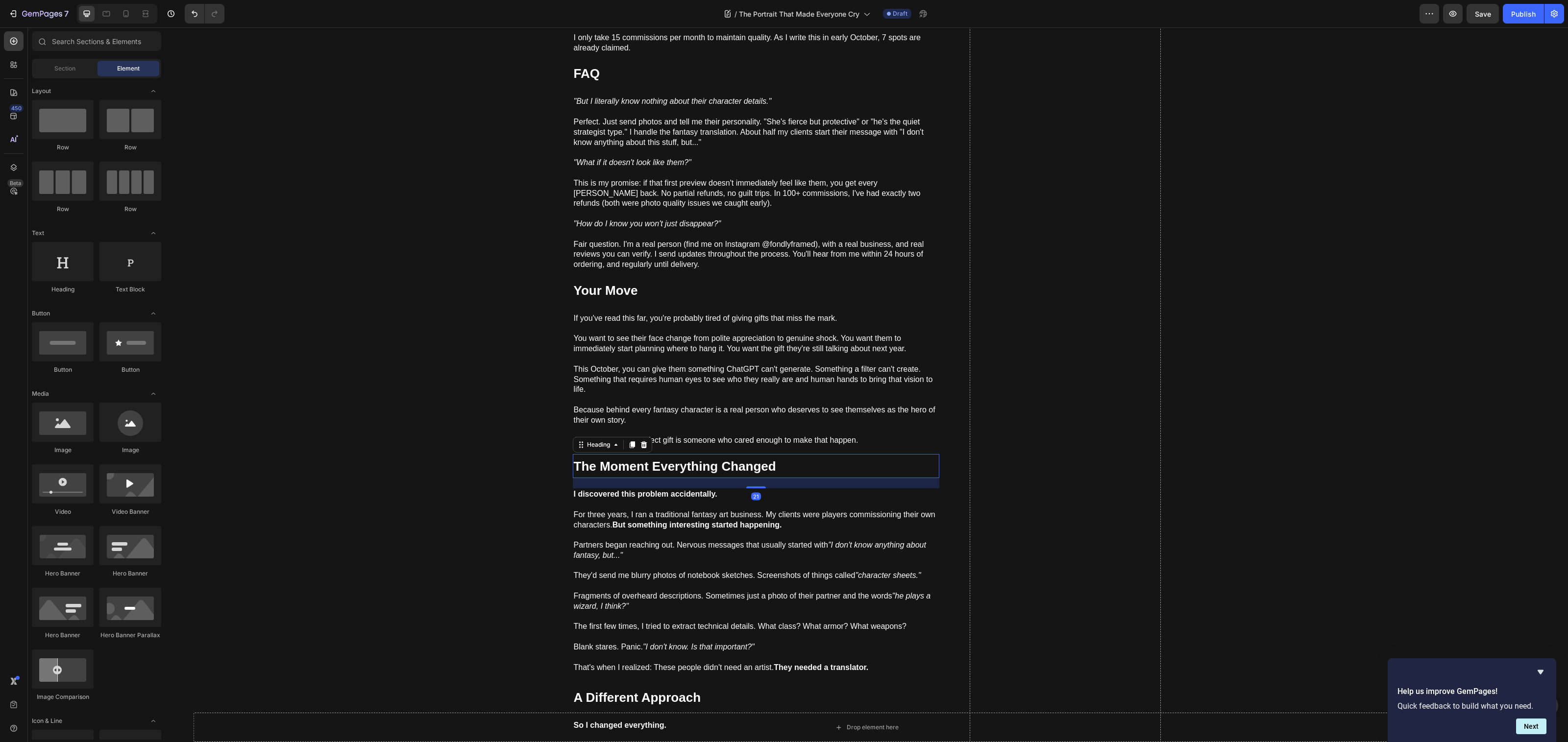
click at [652, 462] on strong "The Moment Everything Changed" at bounding box center [675, 466] width 202 height 14
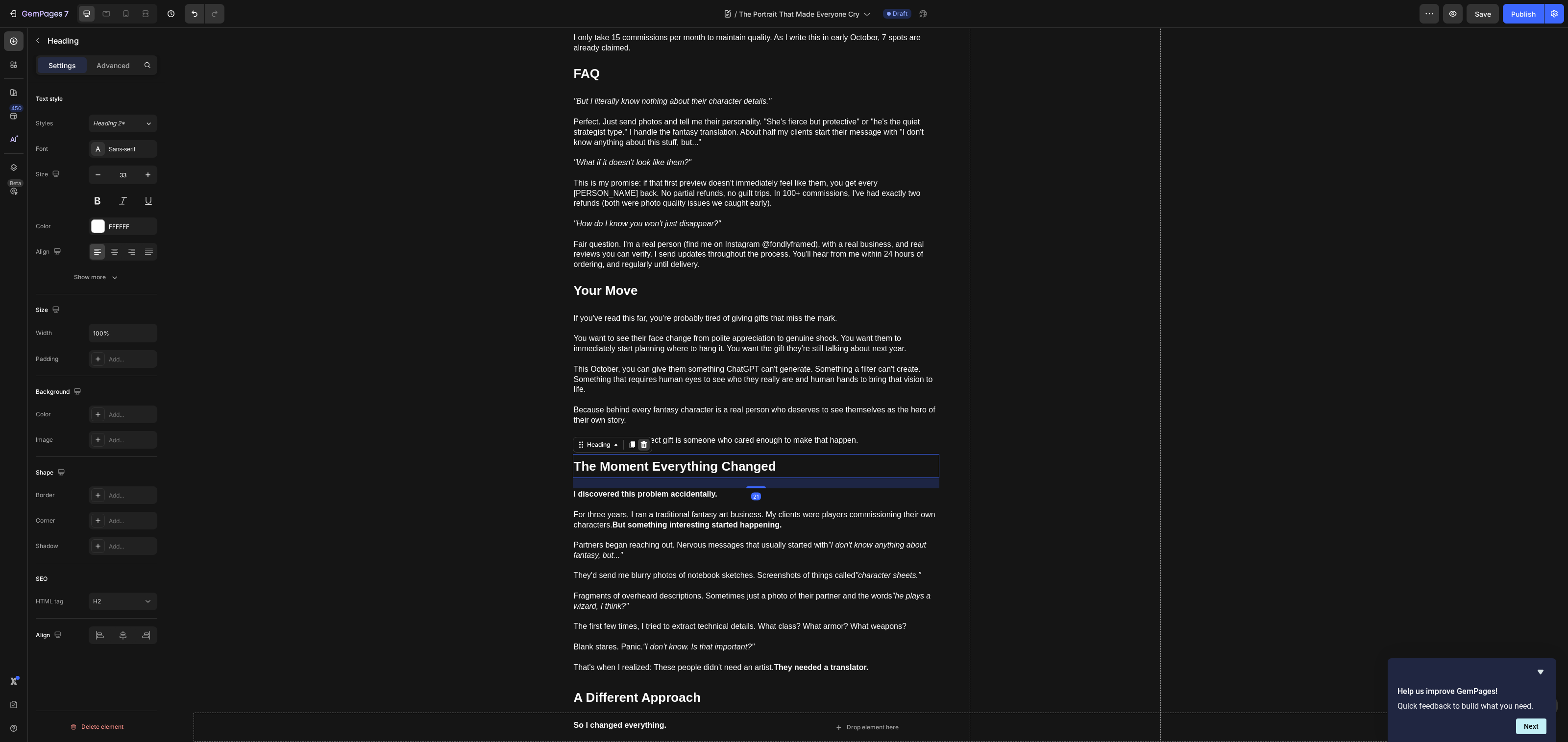
click at [640, 441] on icon at bounding box center [644, 445] width 8 height 8
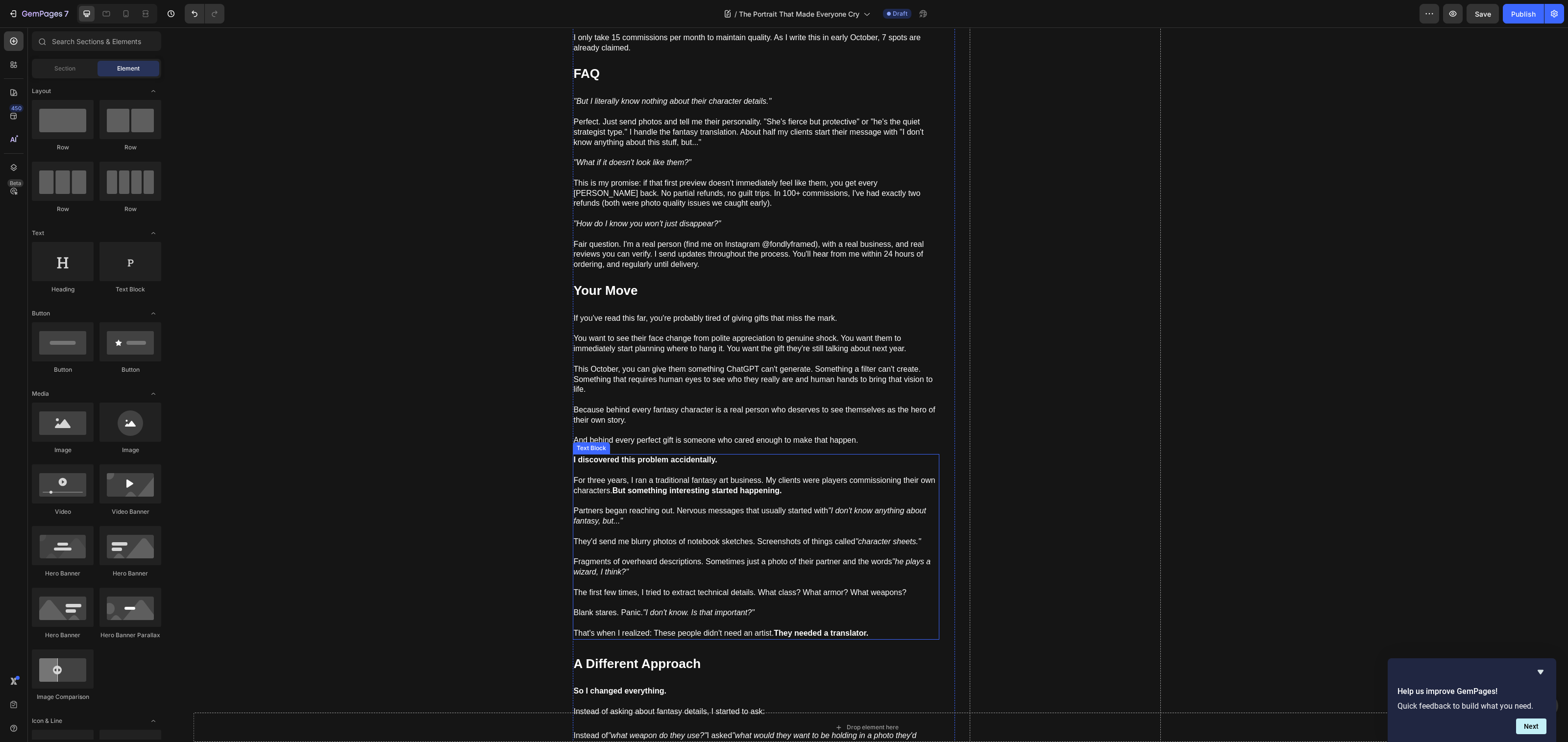
click at [649, 486] on strong "But something interesting started happening." at bounding box center [697, 491] width 170 height 9
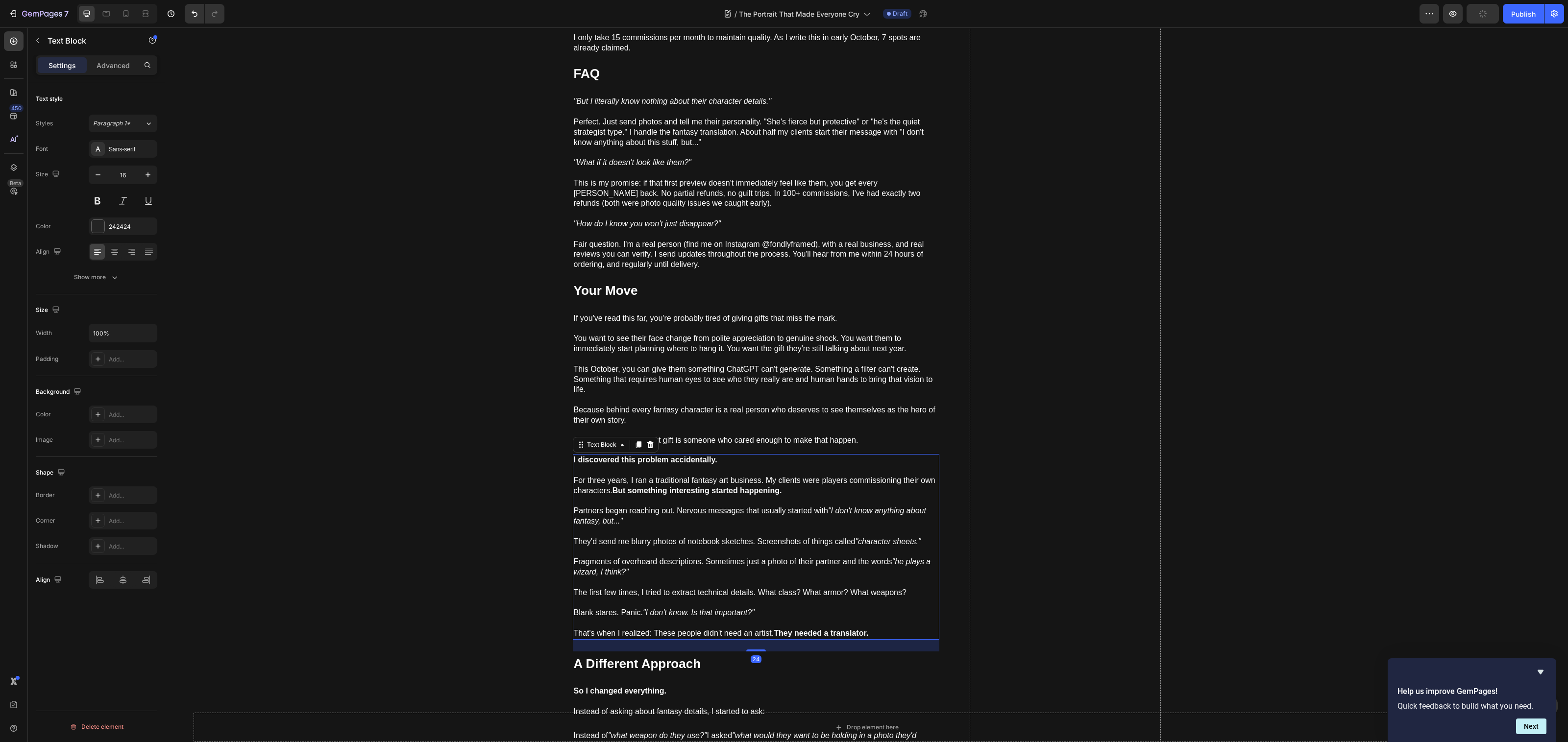
click at [647, 441] on icon at bounding box center [650, 444] width 7 height 6
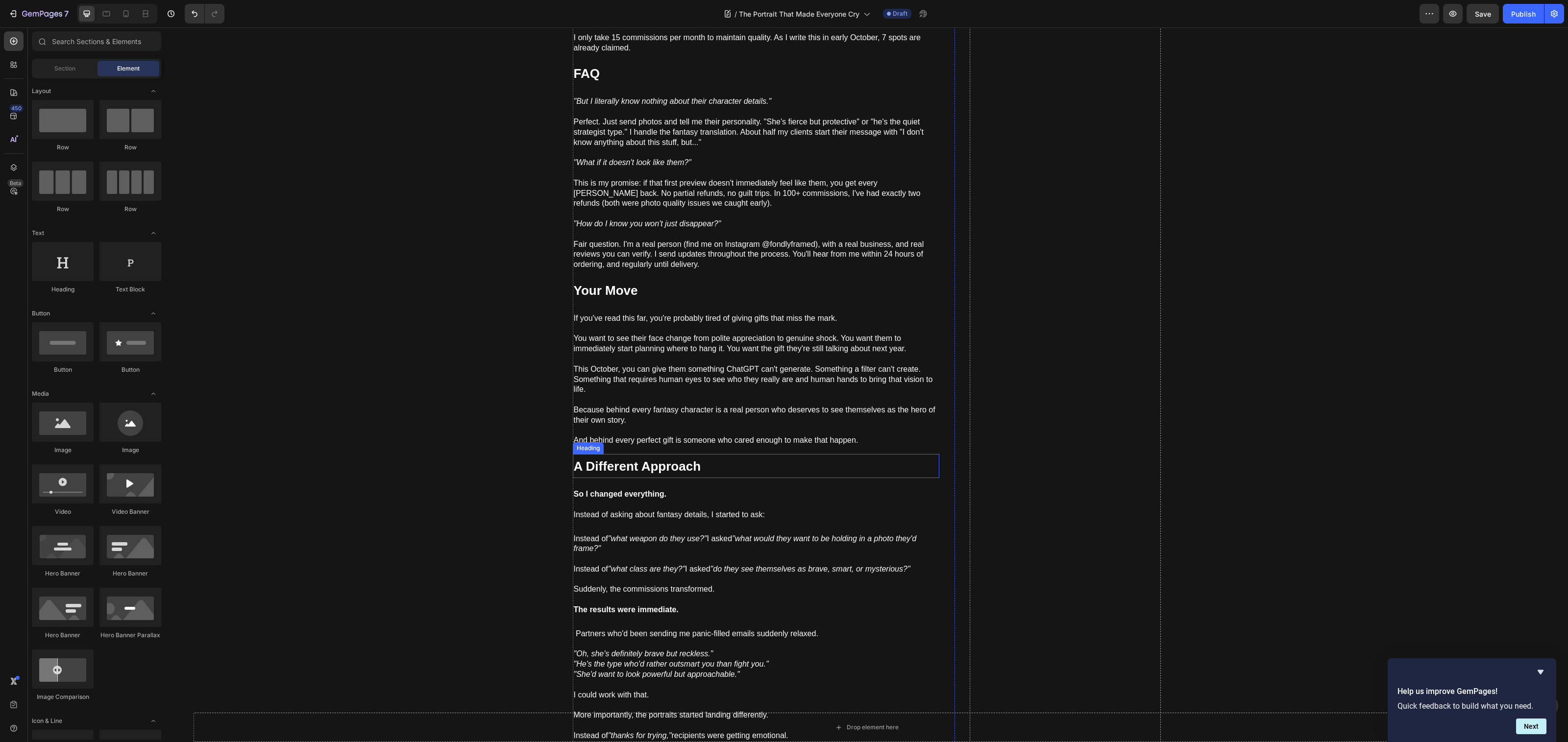
click at [659, 461] on strong "A Different Approach" at bounding box center [637, 466] width 127 height 14
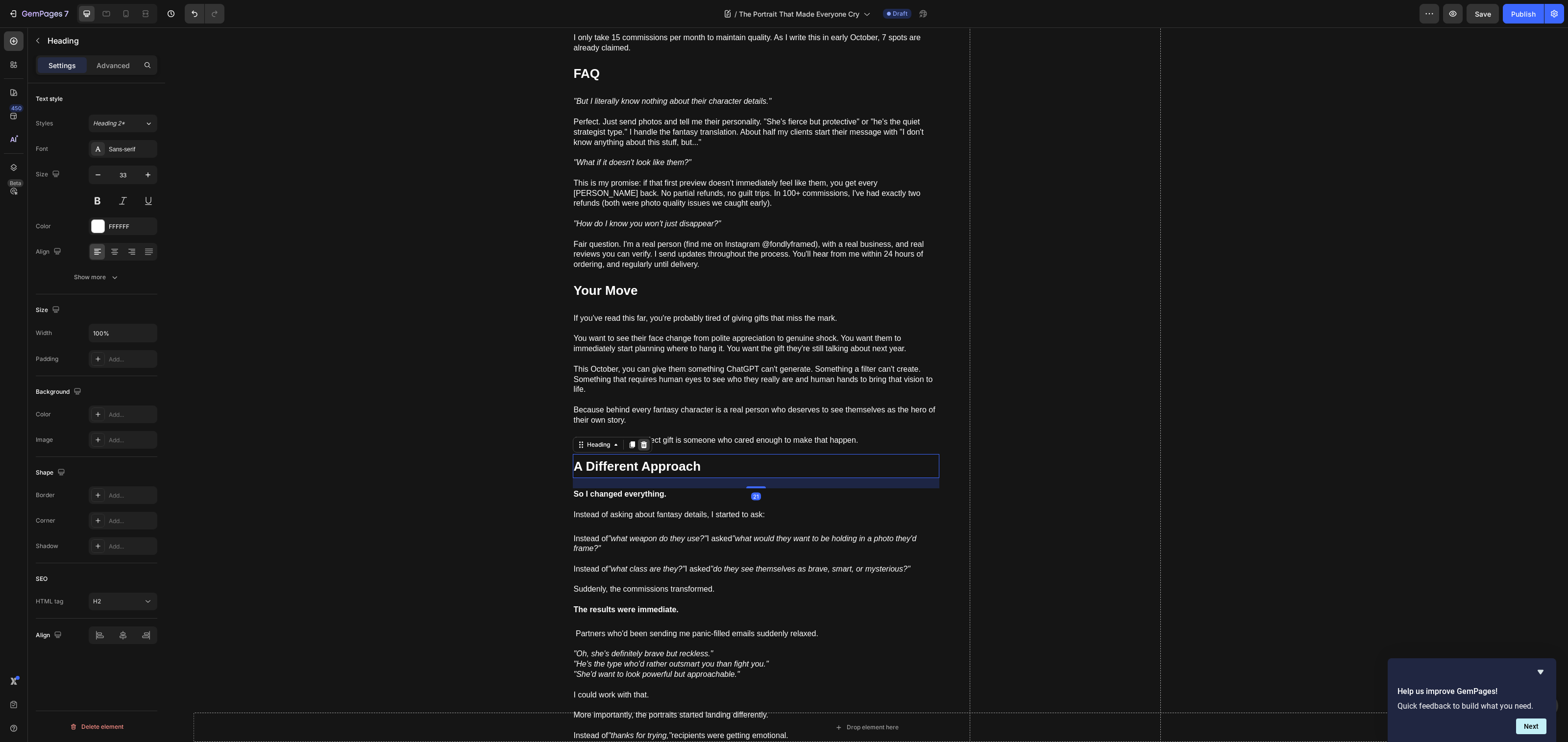
click at [641, 441] on icon at bounding box center [644, 444] width 7 height 6
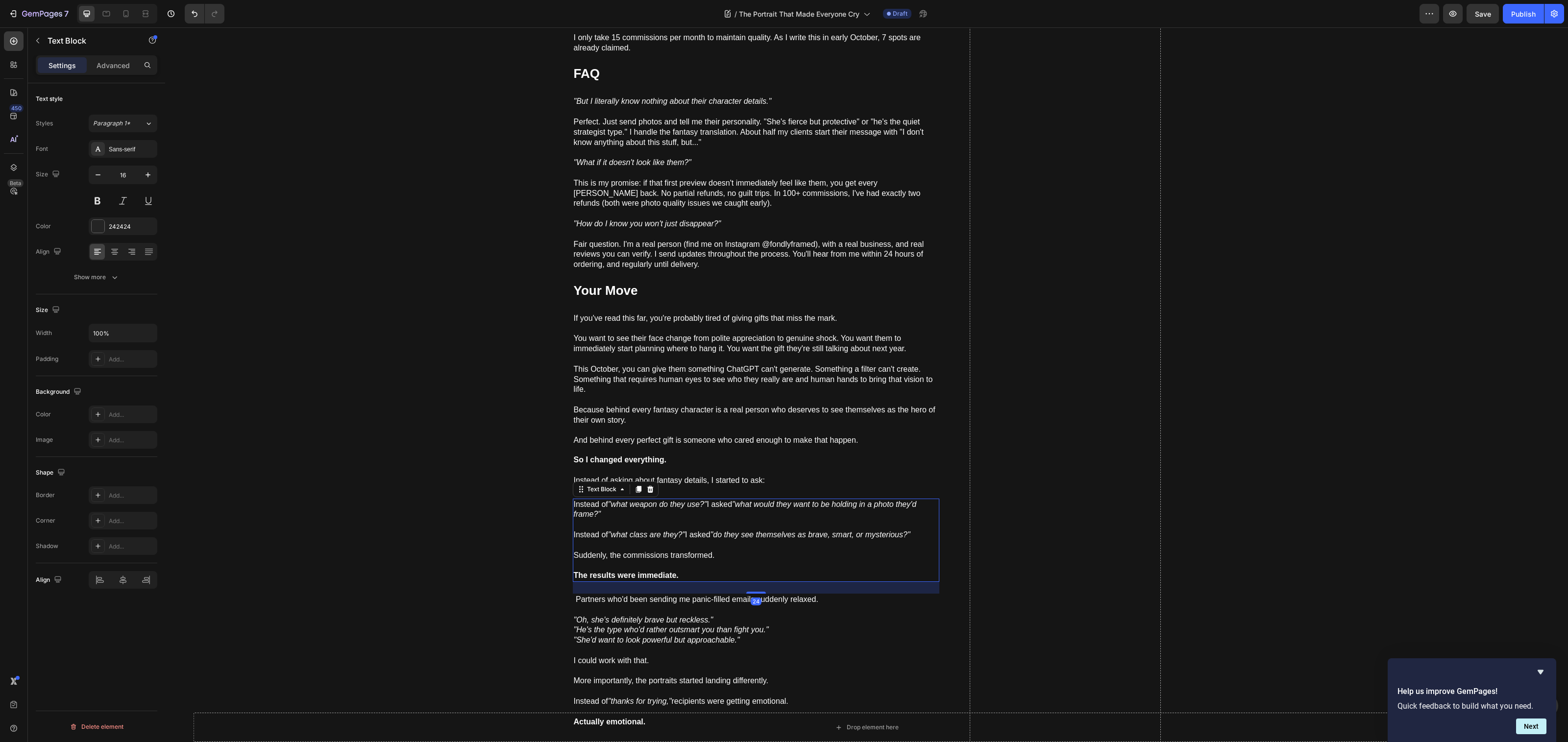
click at [650, 500] on icon ""what weapon do they use?"" at bounding box center [657, 505] width 99 height 9
click at [647, 485] on icon at bounding box center [650, 488] width 7 height 6
click at [642, 466] on p at bounding box center [755, 471] width 365 height 10
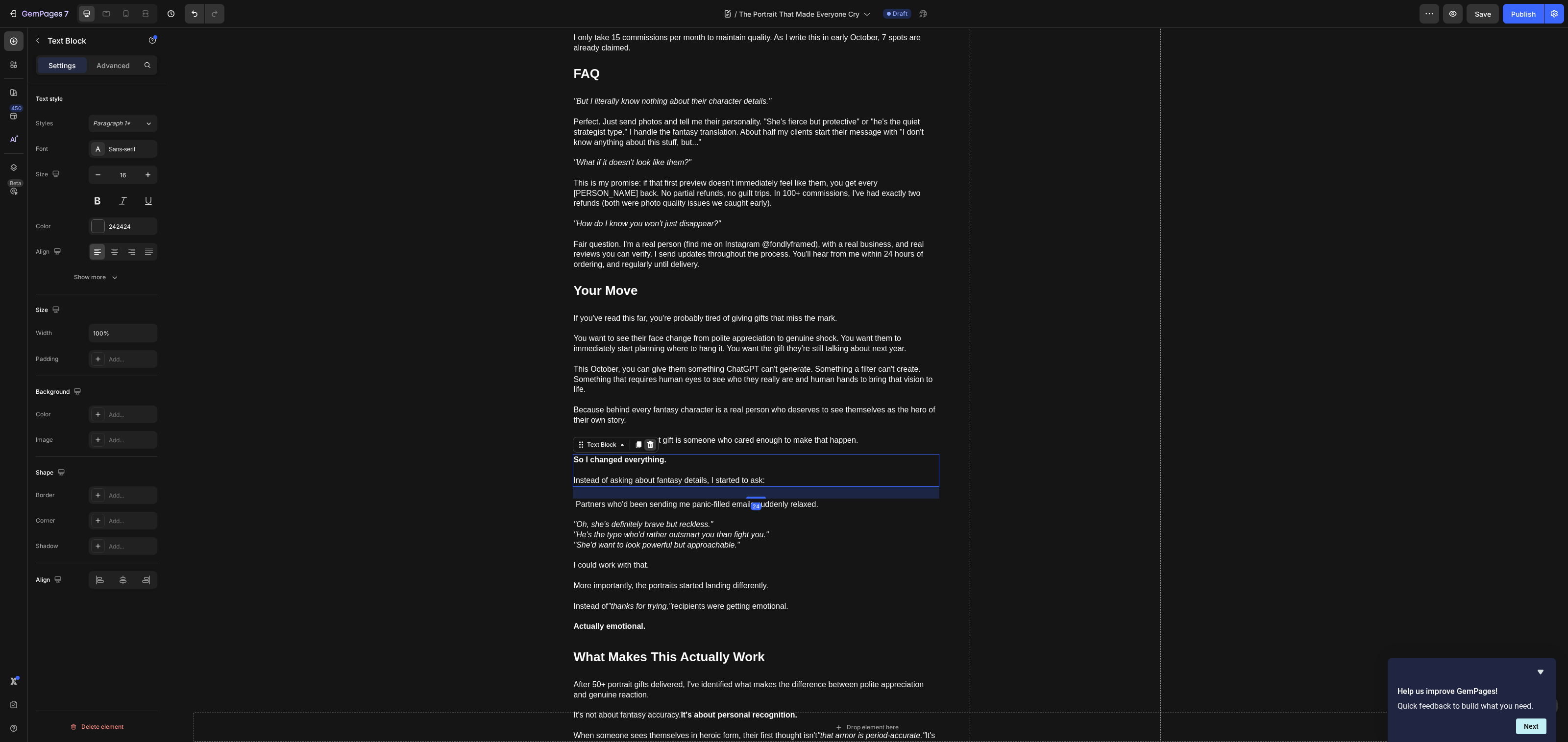
click at [649, 441] on icon at bounding box center [650, 445] width 8 height 8
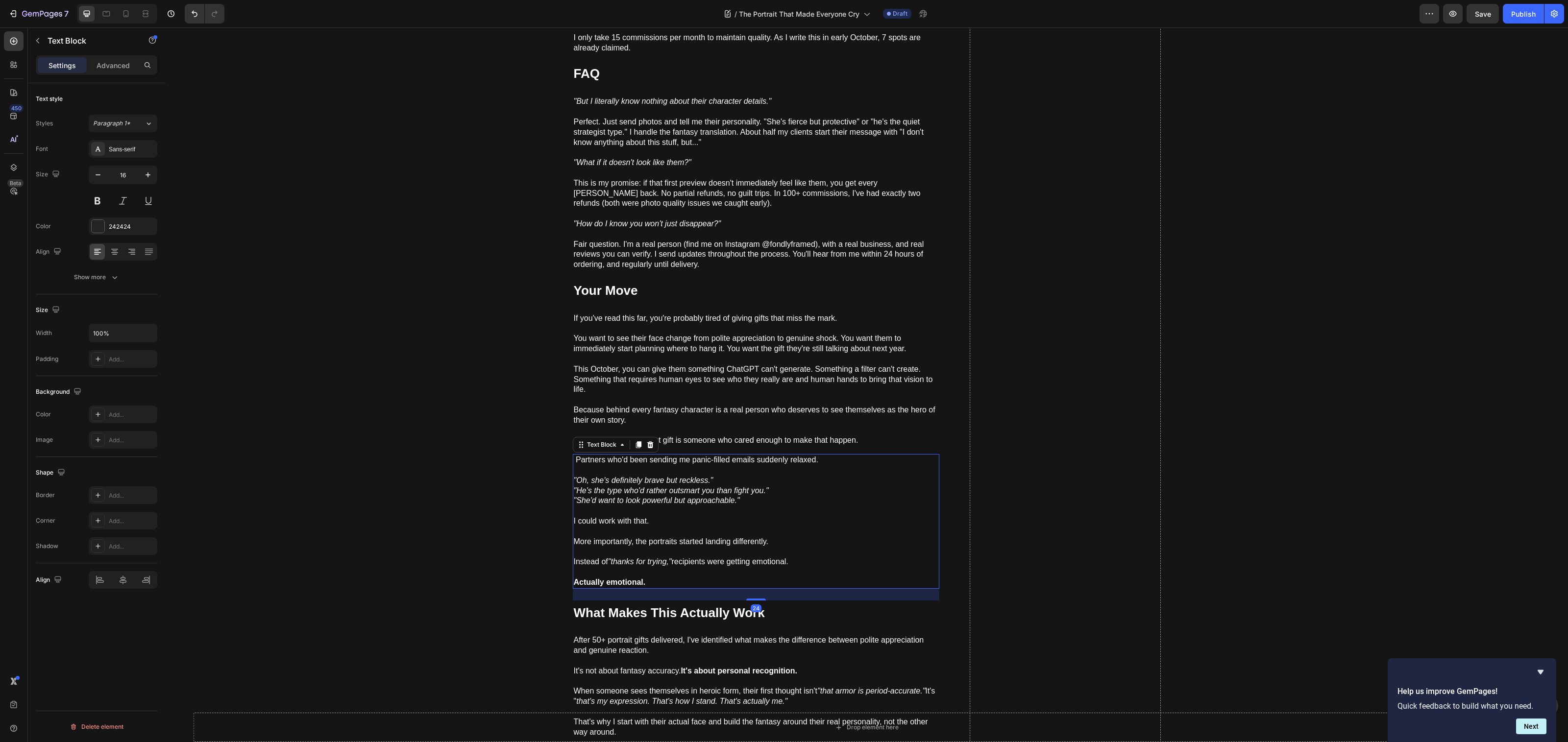
click at [649, 476] on icon ""Oh, she's definitely brave but reckless."" at bounding box center [643, 480] width 139 height 9
click at [649, 441] on icon at bounding box center [650, 445] width 8 height 8
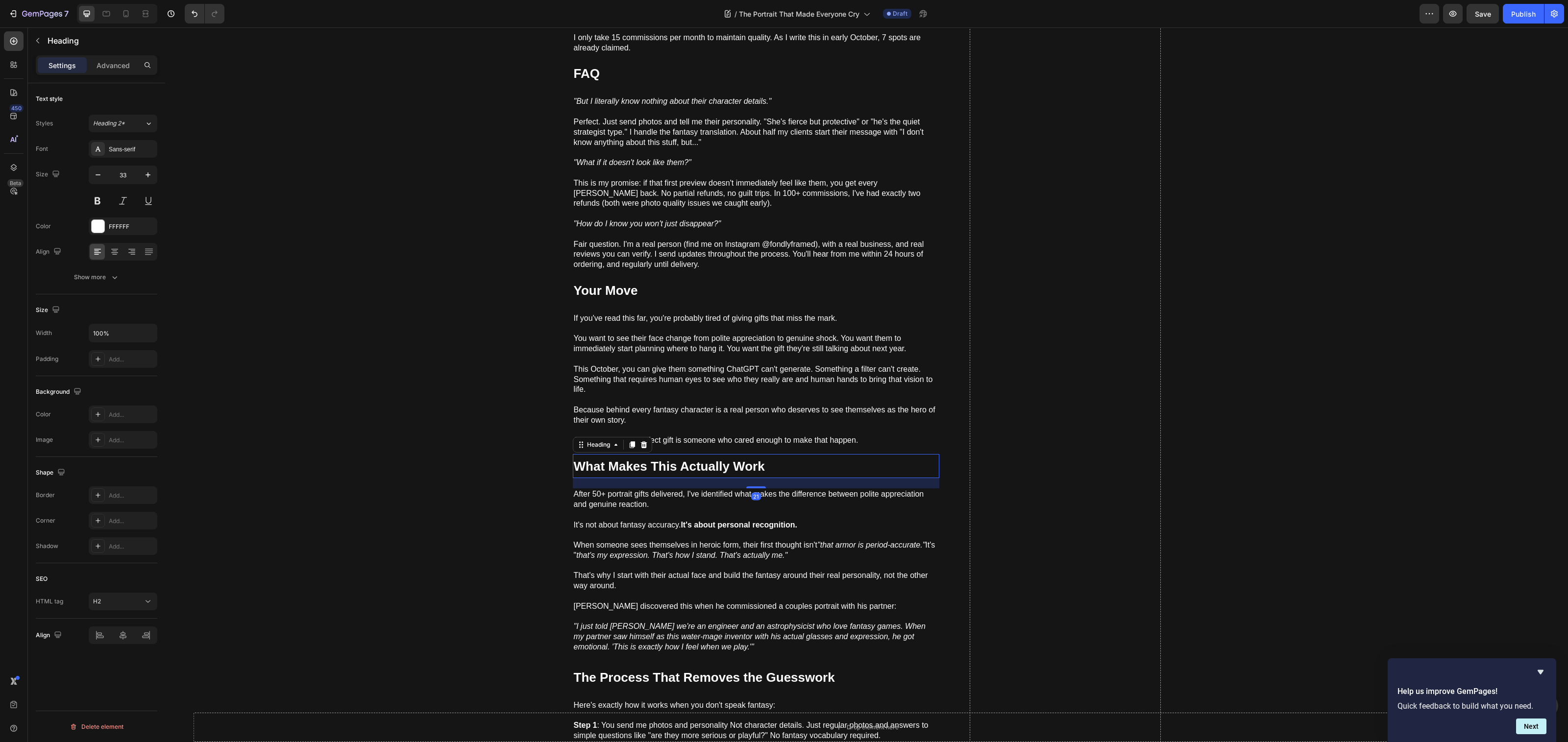
click at [653, 466] on strong "What Makes This Actually Work" at bounding box center [669, 466] width 191 height 14
click at [644, 439] on div at bounding box center [644, 445] width 12 height 12
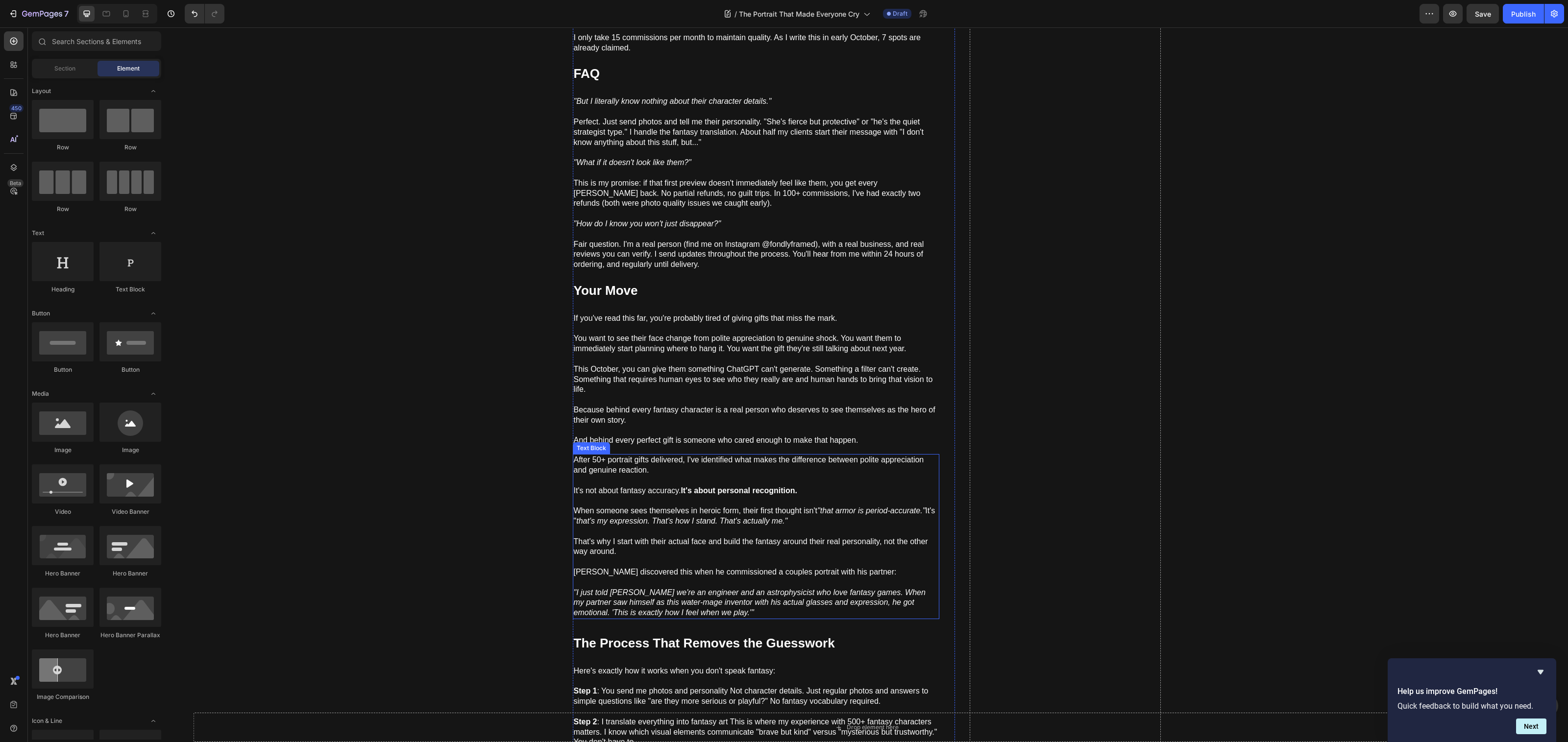
click at [647, 486] on span "It's not about fantasy accuracy. It's about personal recognition." at bounding box center [685, 491] width 223 height 9
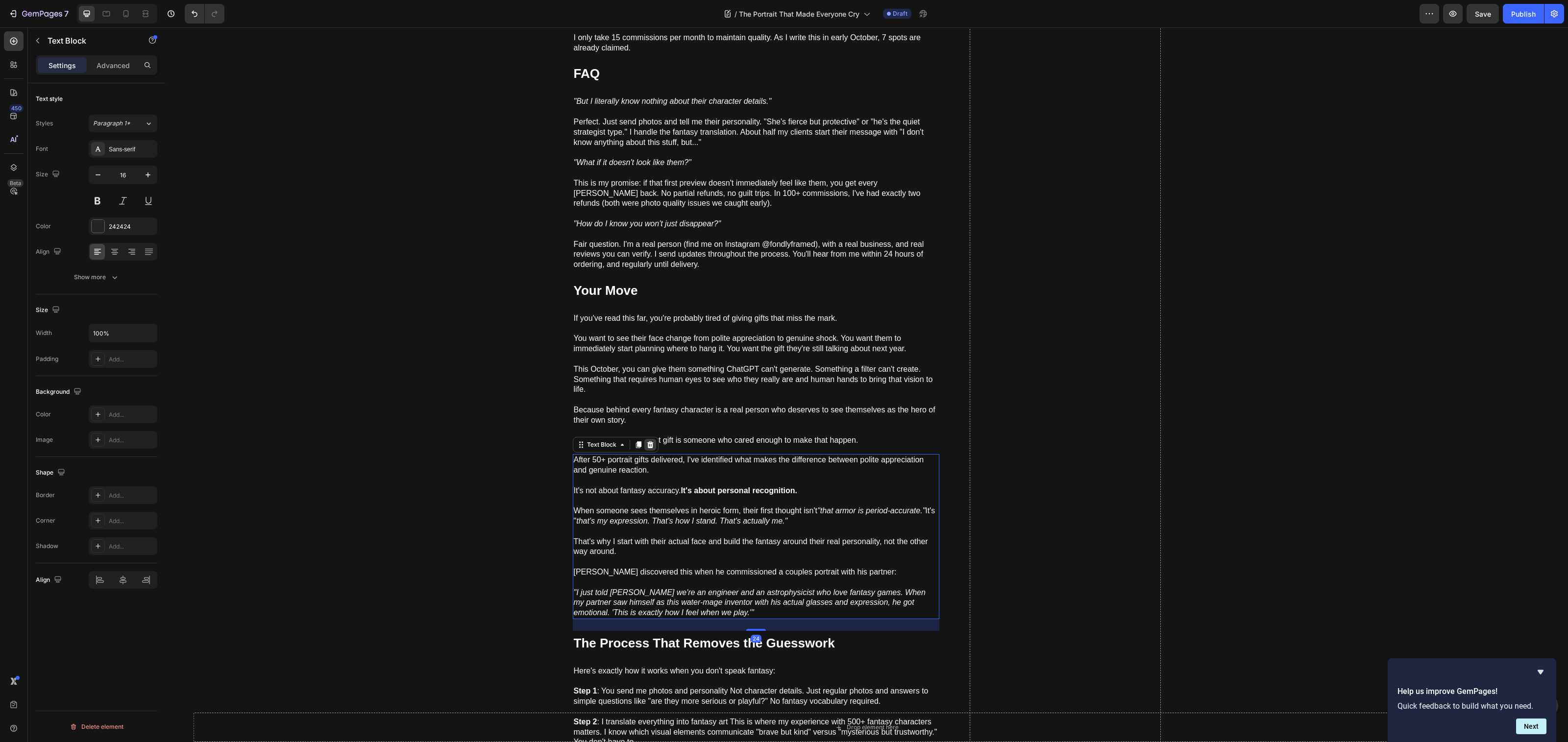
click at [646, 441] on icon at bounding box center [650, 445] width 8 height 8
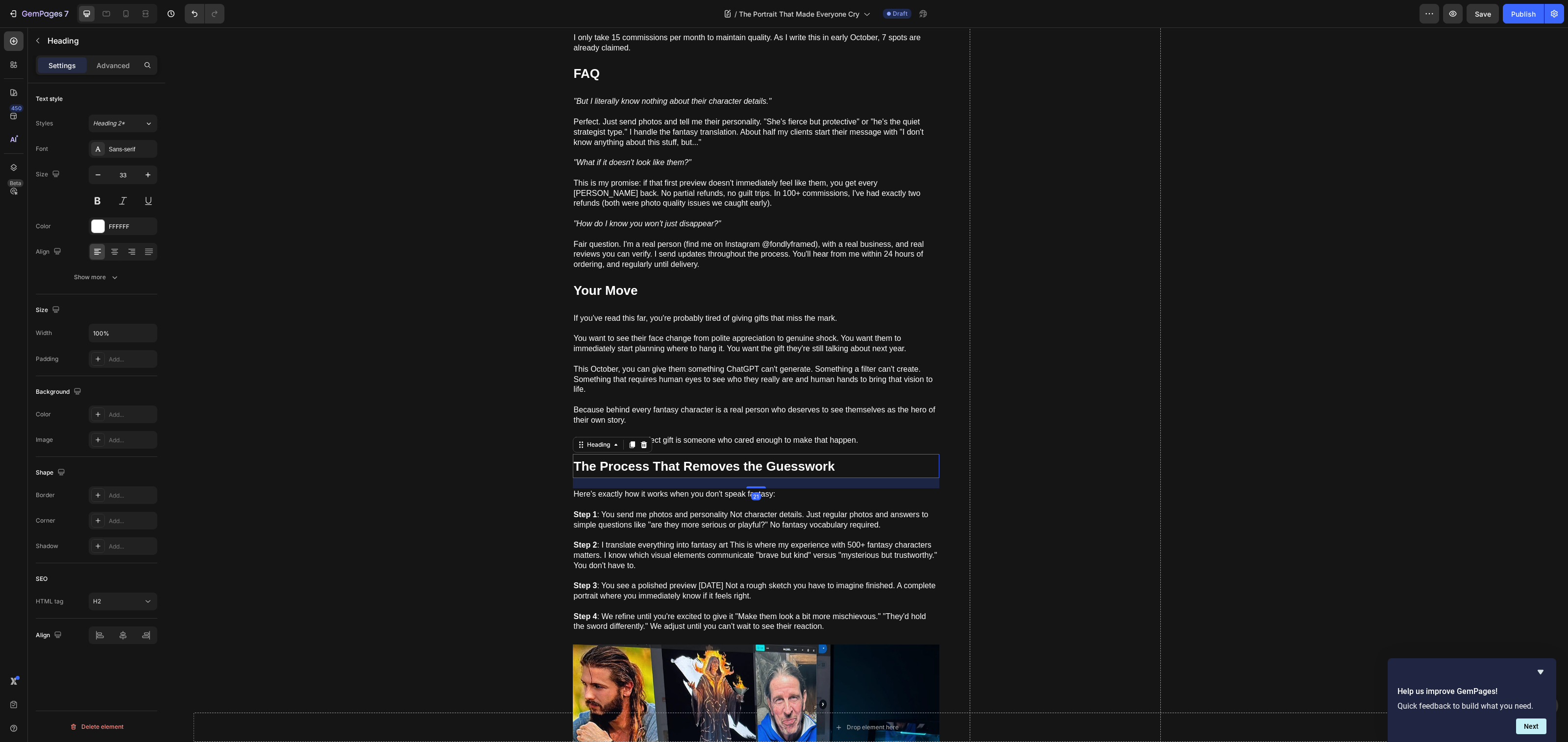
click at [649, 459] on strong "The Process That Removes the Guesswork" at bounding box center [704, 466] width 261 height 14
click at [641, 441] on icon at bounding box center [644, 444] width 7 height 6
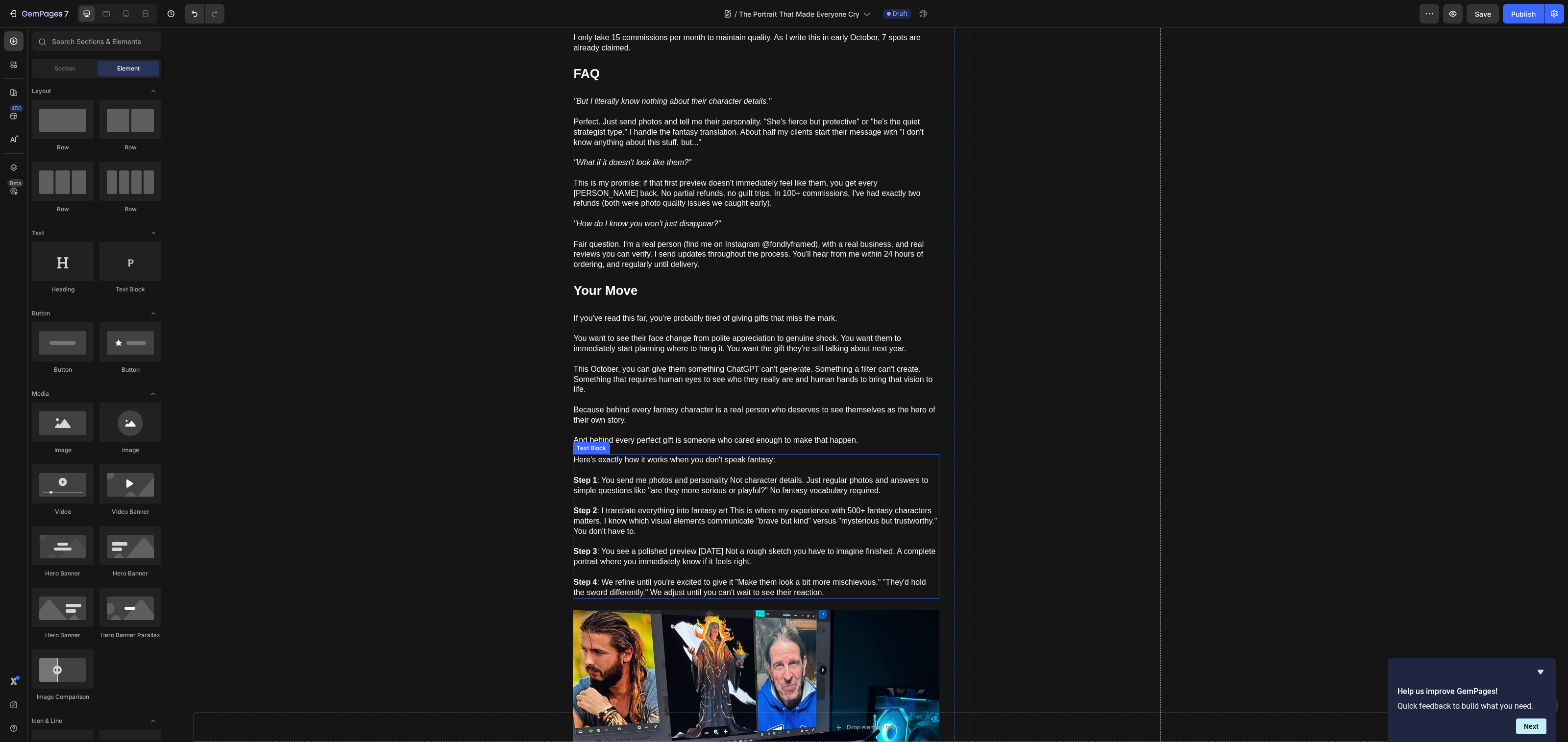
click at [646, 476] on span "Step 1 : You send me photos and personality Not character details. Just regular…" at bounding box center [750, 485] width 355 height 19
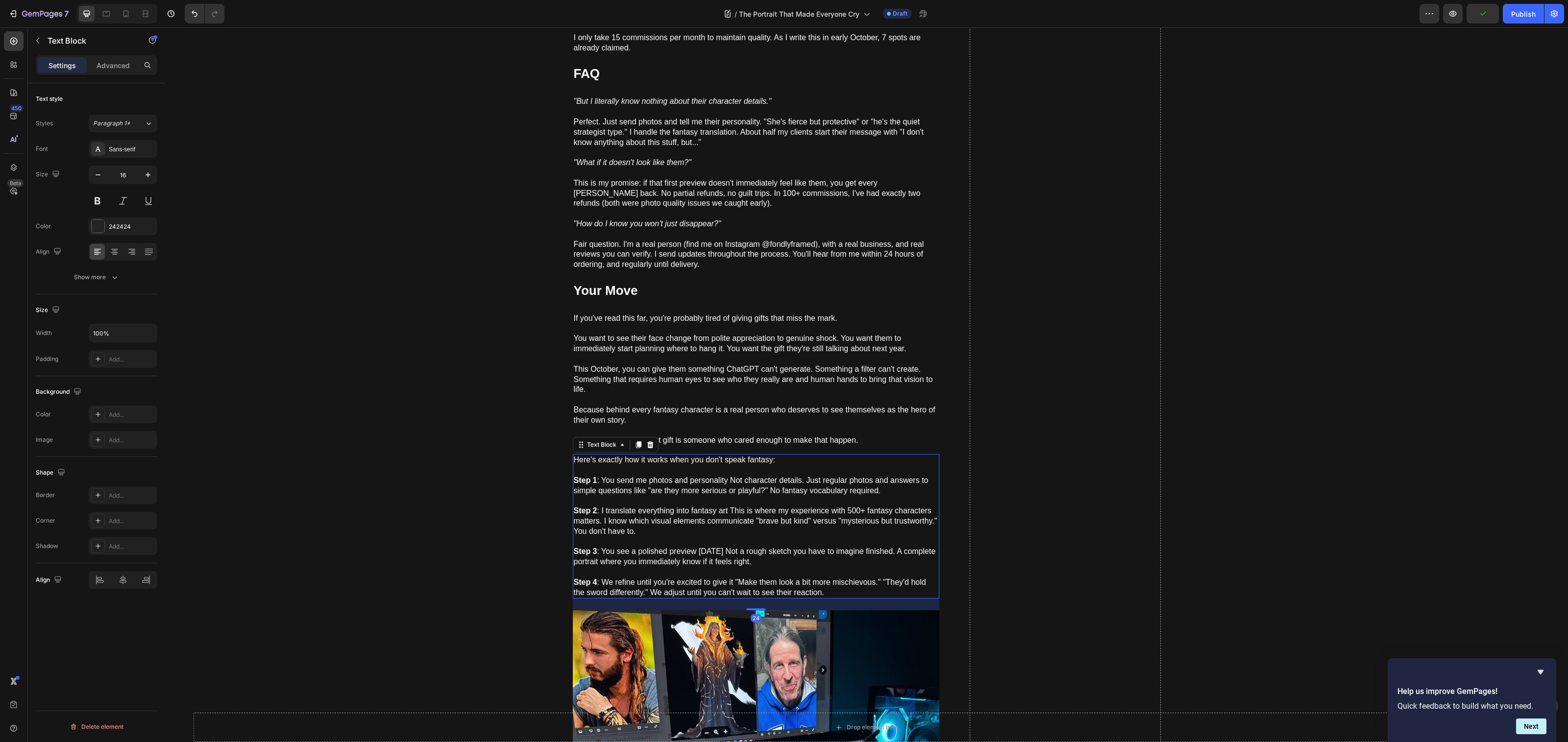
click at [646, 441] on icon at bounding box center [650, 445] width 8 height 8
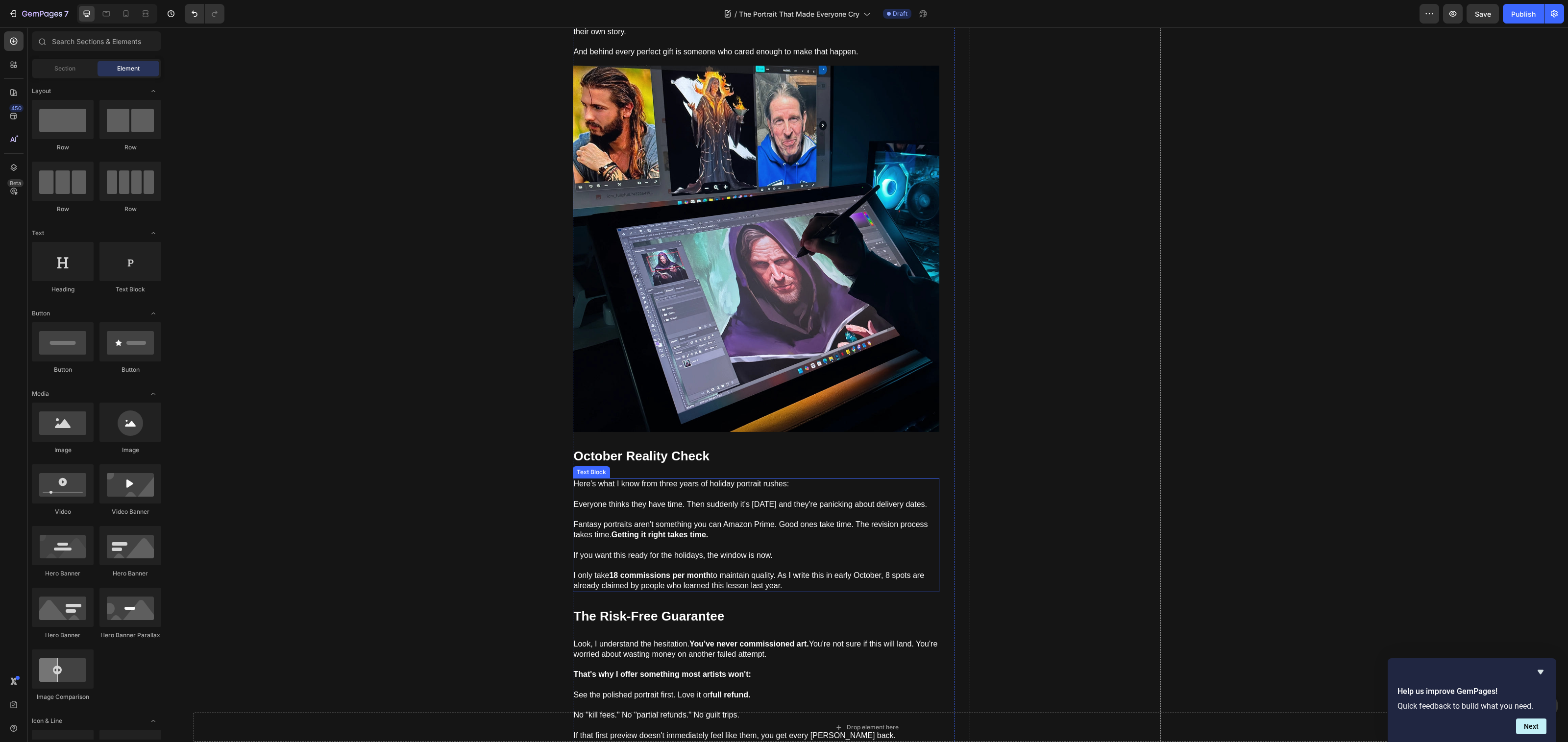
scroll to position [4596, 0]
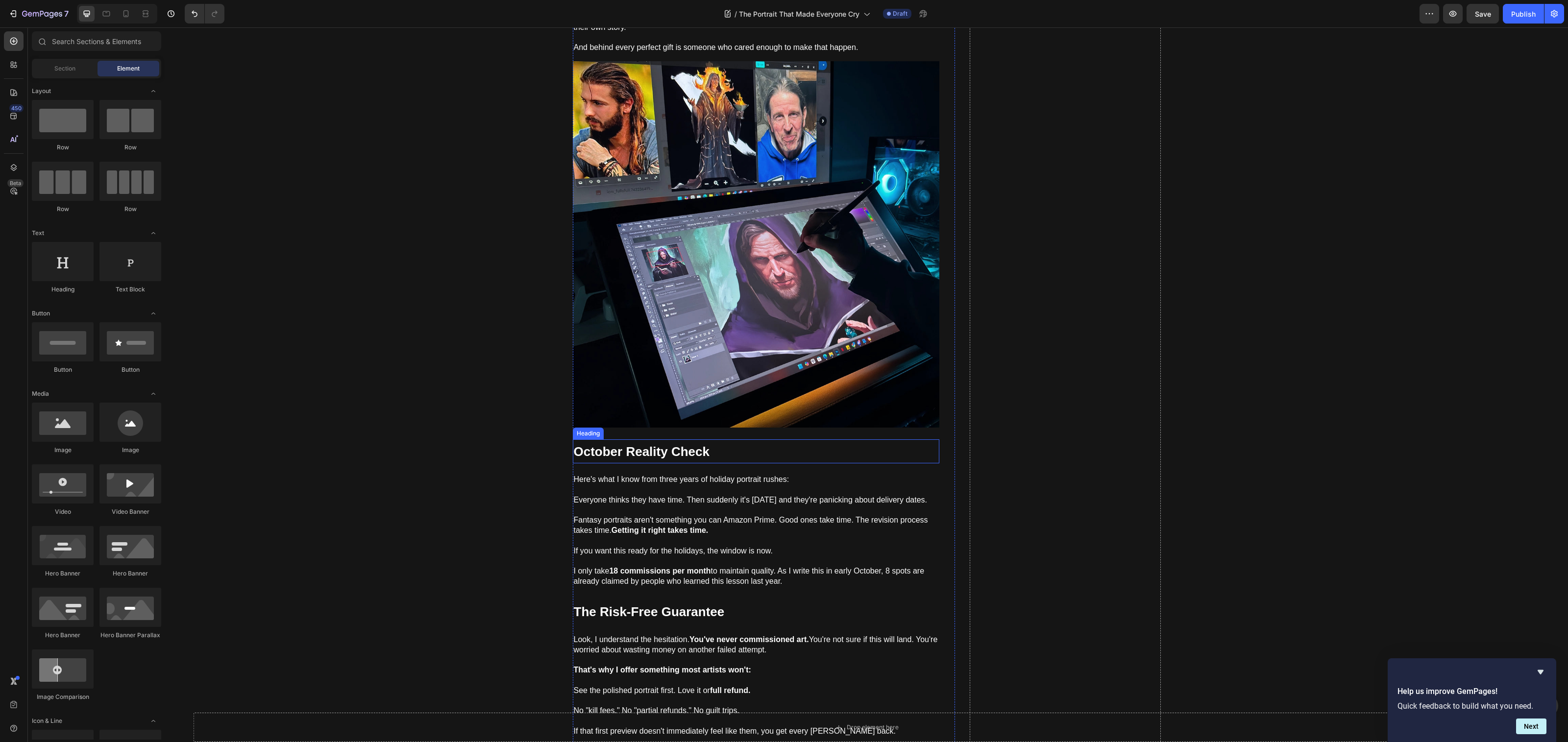
click at [667, 447] on strong "October Reality Check" at bounding box center [641, 451] width 136 height 14
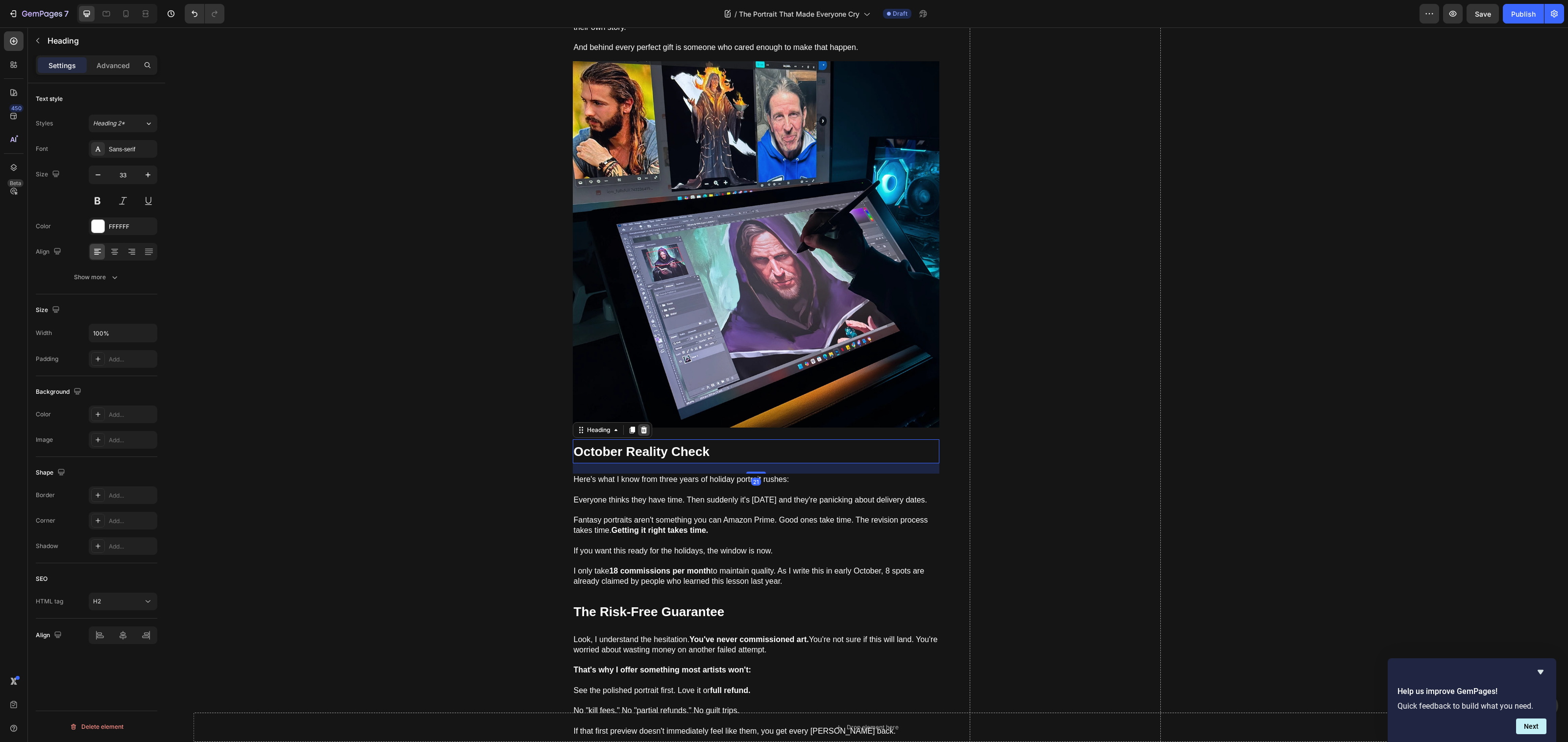
click at [641, 427] on icon at bounding box center [644, 429] width 7 height 6
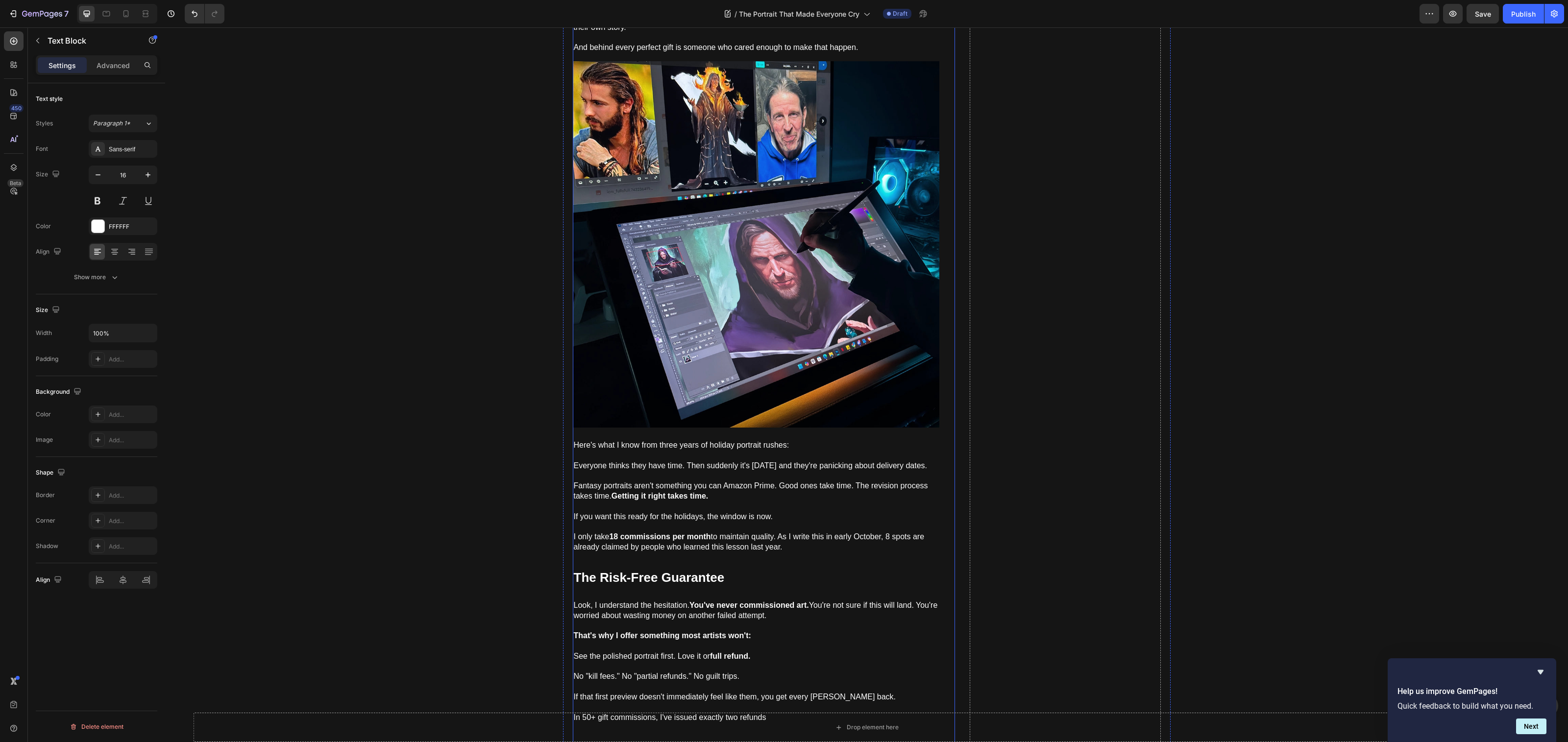
click at [640, 452] on p "Here's what I know from three years of holiday portrait rushes:" at bounding box center [755, 450] width 365 height 20
click at [647, 427] on icon at bounding box center [650, 429] width 7 height 6
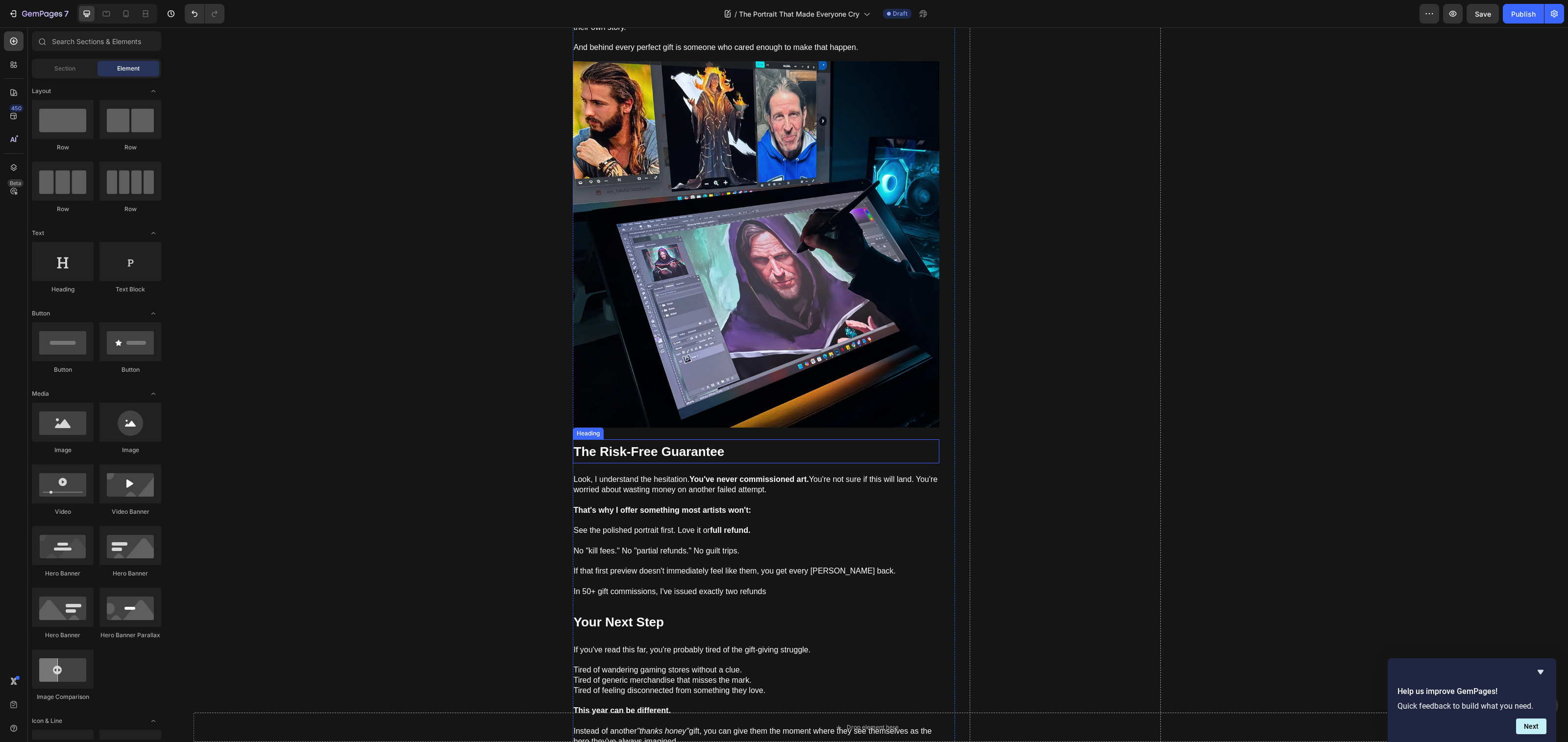
click at [645, 449] on strong "The Risk-Free Guarantee" at bounding box center [649, 451] width 151 height 14
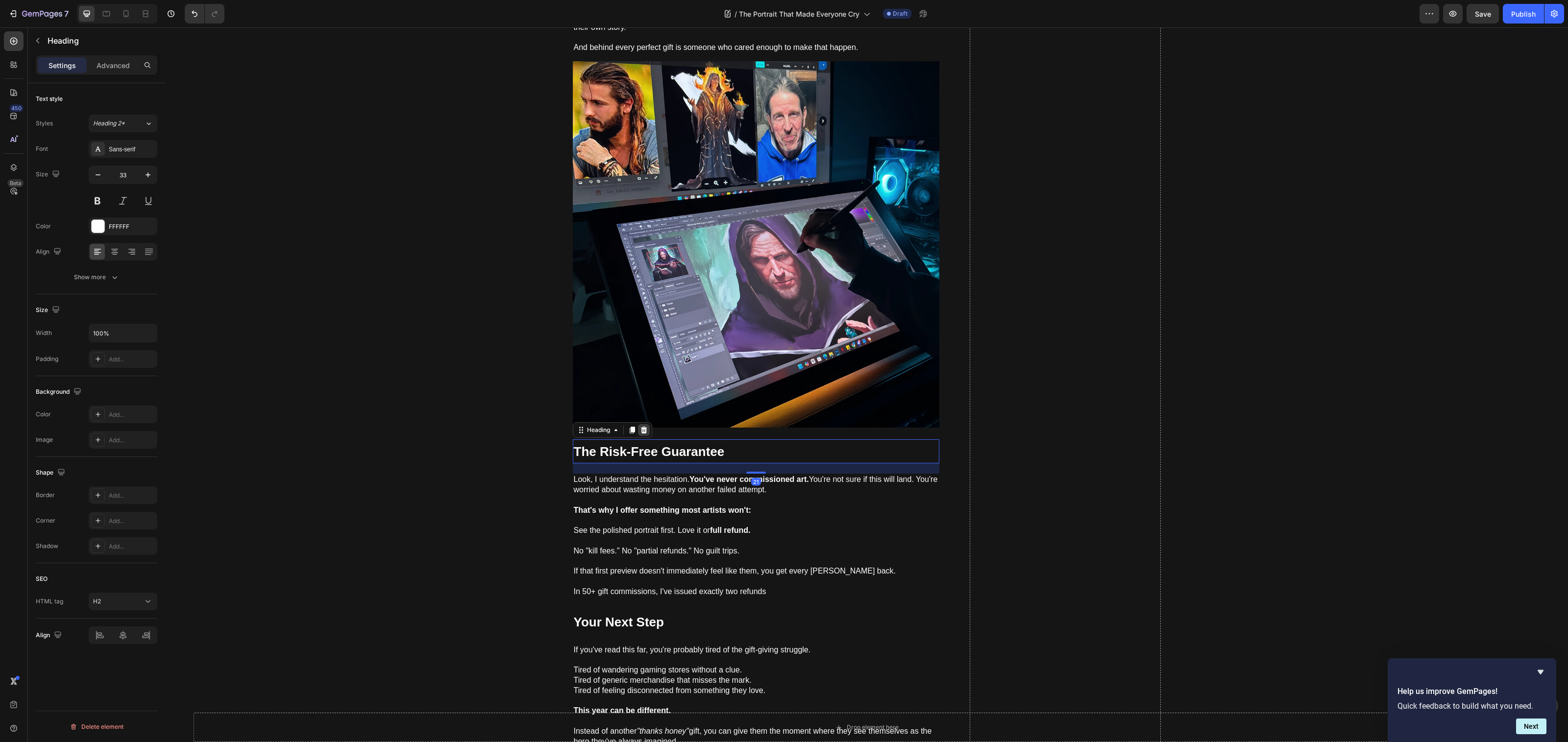
click at [643, 426] on icon at bounding box center [644, 429] width 8 height 8
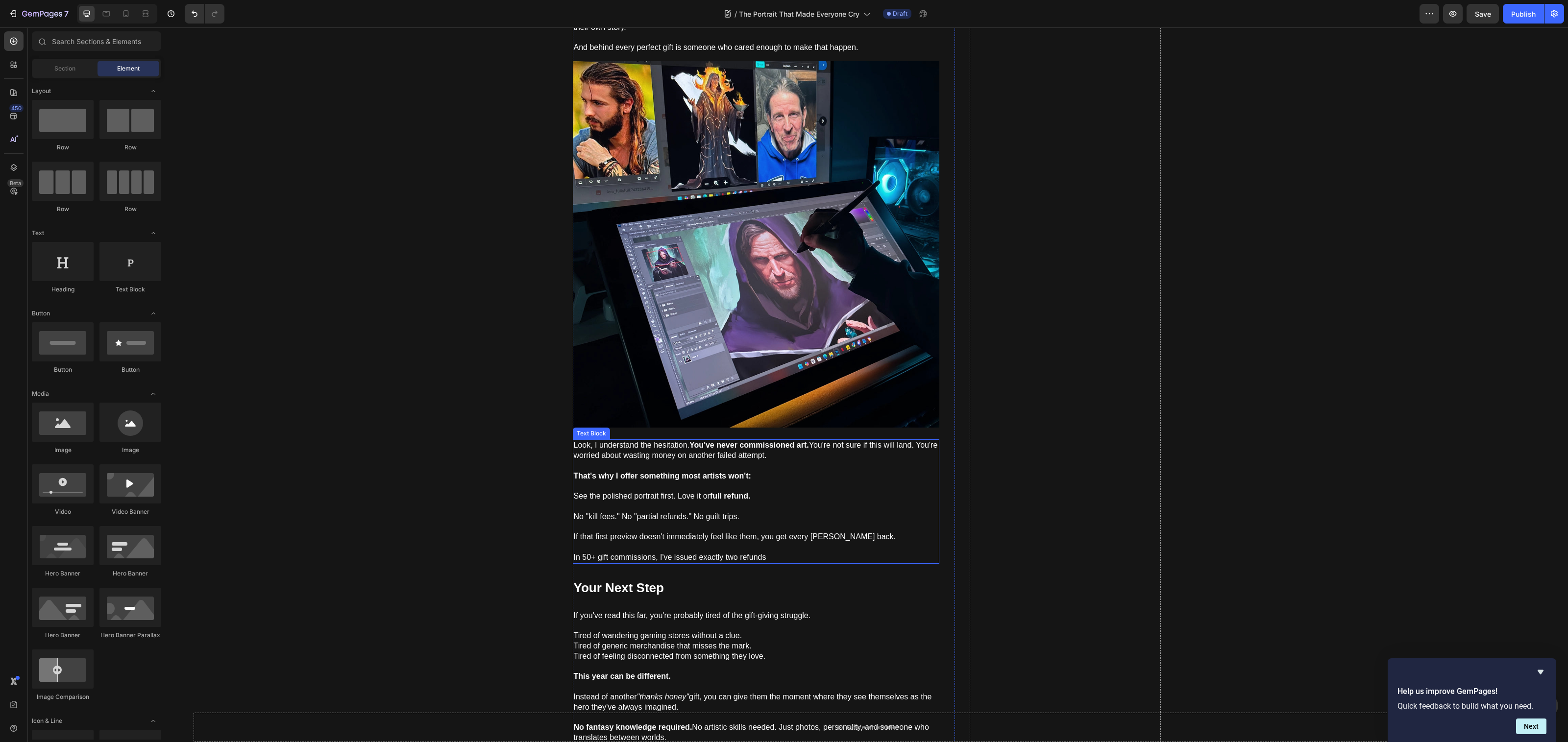
click at [635, 447] on p "Look, I understand the hesitation. You've never commissioned art. You're not su…" at bounding box center [755, 455] width 365 height 30
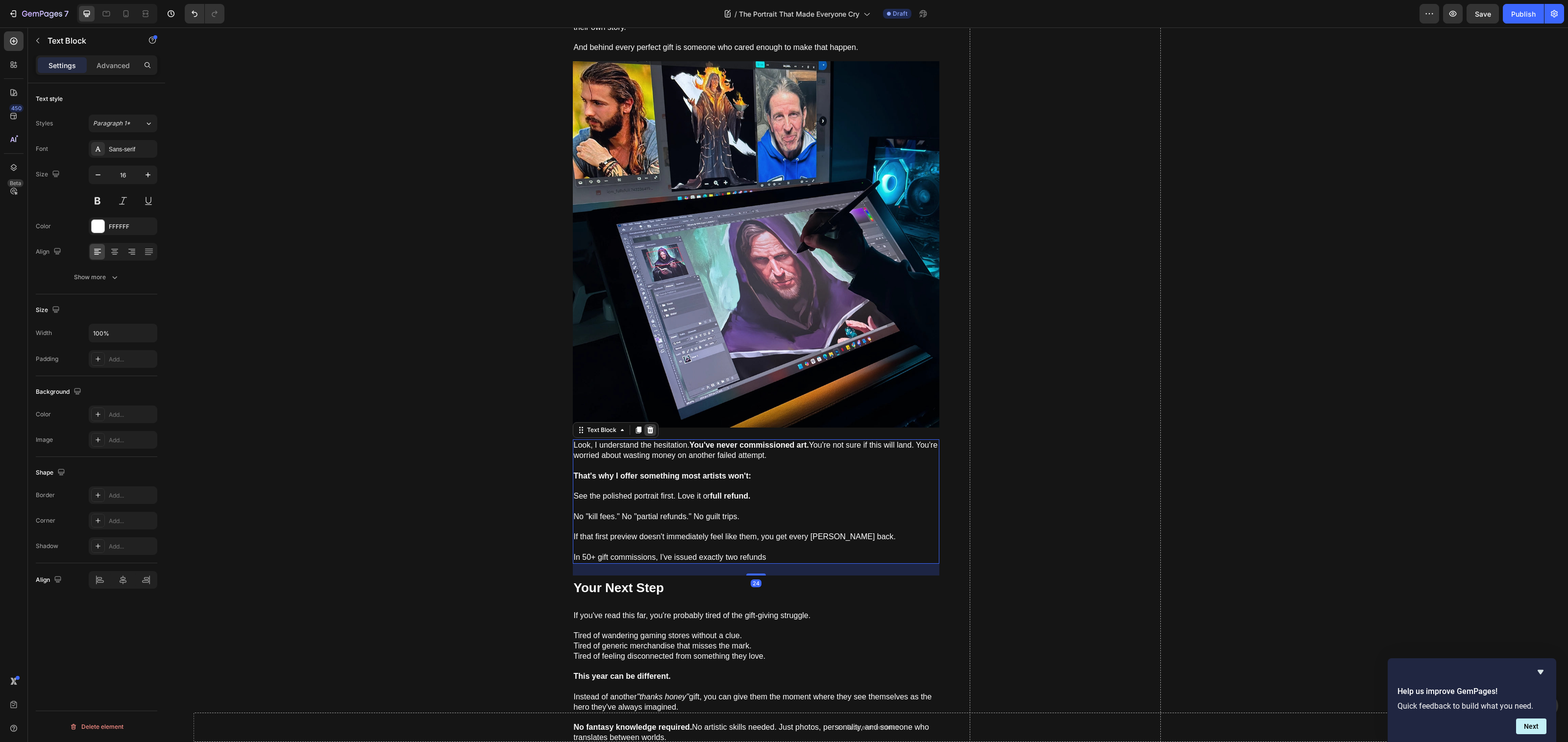
click at [646, 426] on icon at bounding box center [650, 429] width 8 height 8
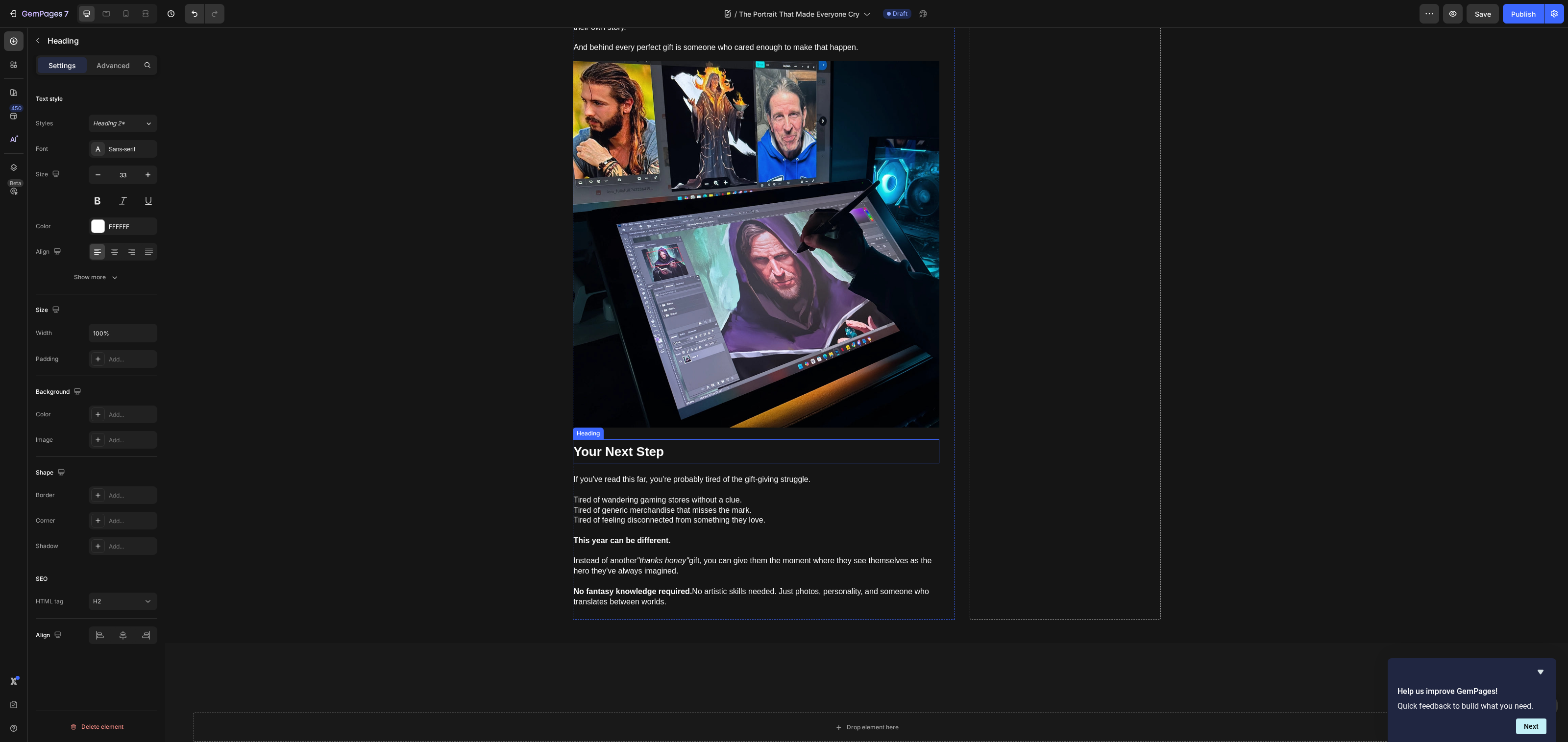
click at [646, 445] on strong "Your Next Step" at bounding box center [618, 451] width 90 height 14
click at [645, 422] on div "Heading" at bounding box center [612, 430] width 79 height 16
click at [641, 427] on icon at bounding box center [644, 429] width 7 height 6
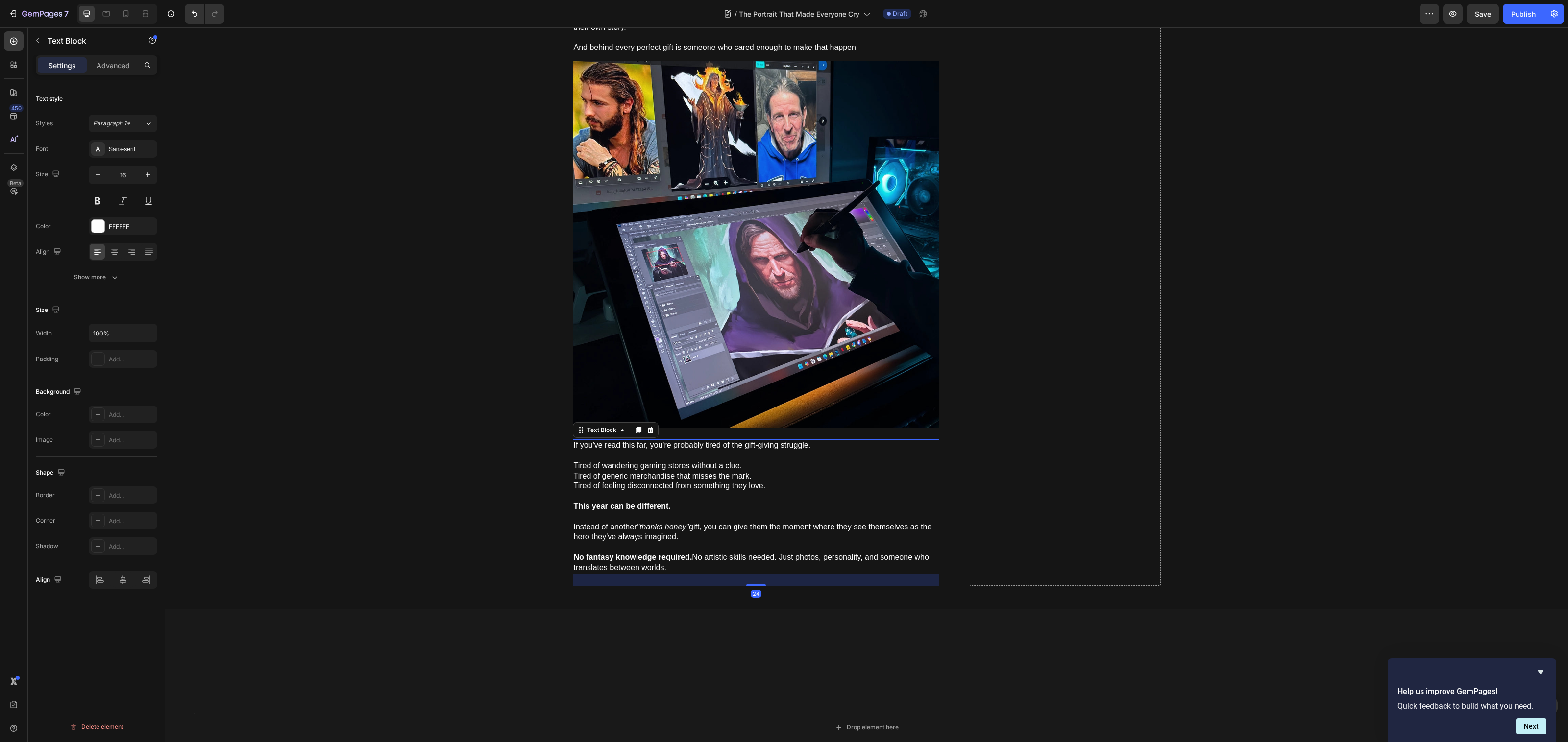
click at [639, 461] on p "Tired of wandering gaming stores without a clue." at bounding box center [755, 466] width 365 height 10
click at [646, 426] on icon at bounding box center [650, 429] width 8 height 8
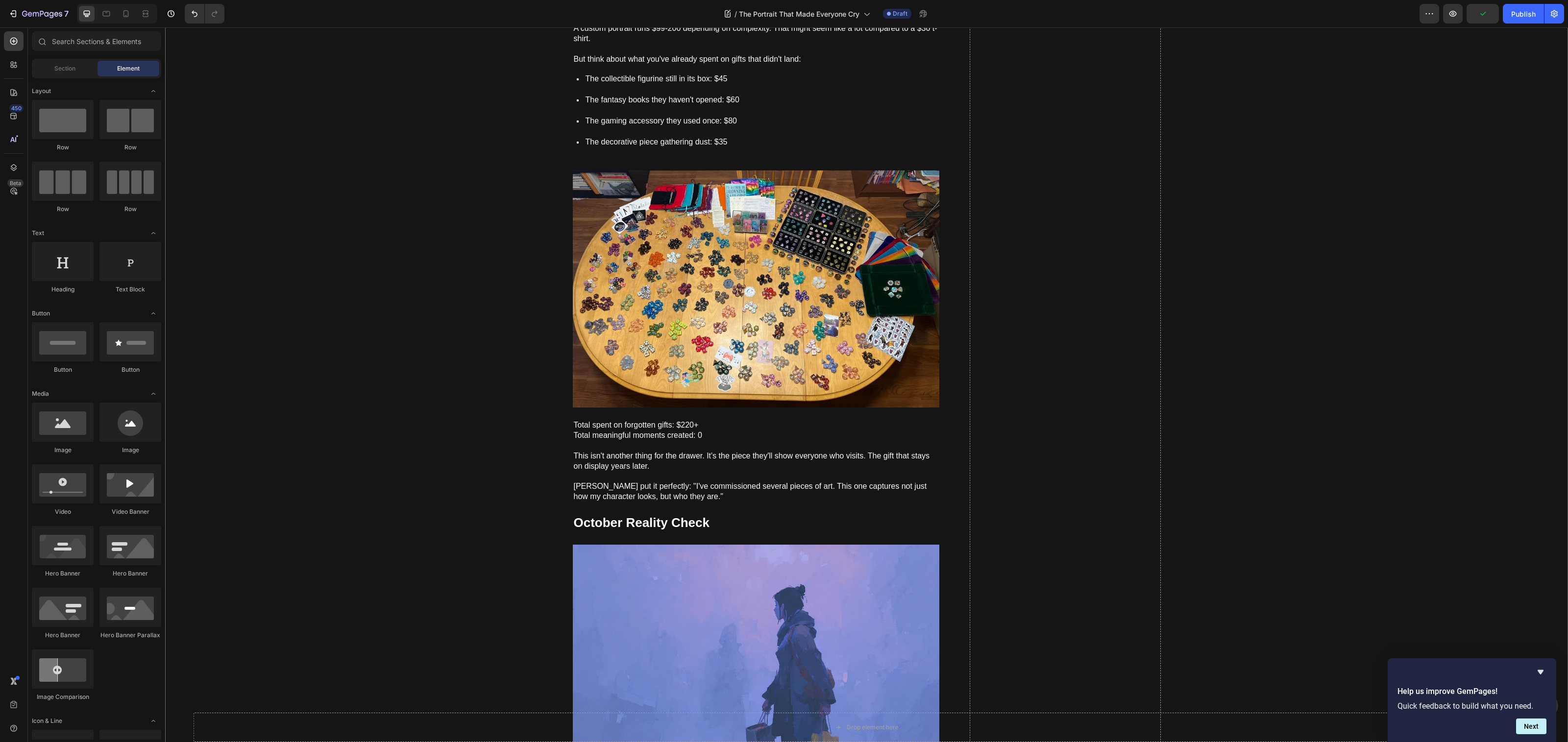
scroll to position [2998, 0]
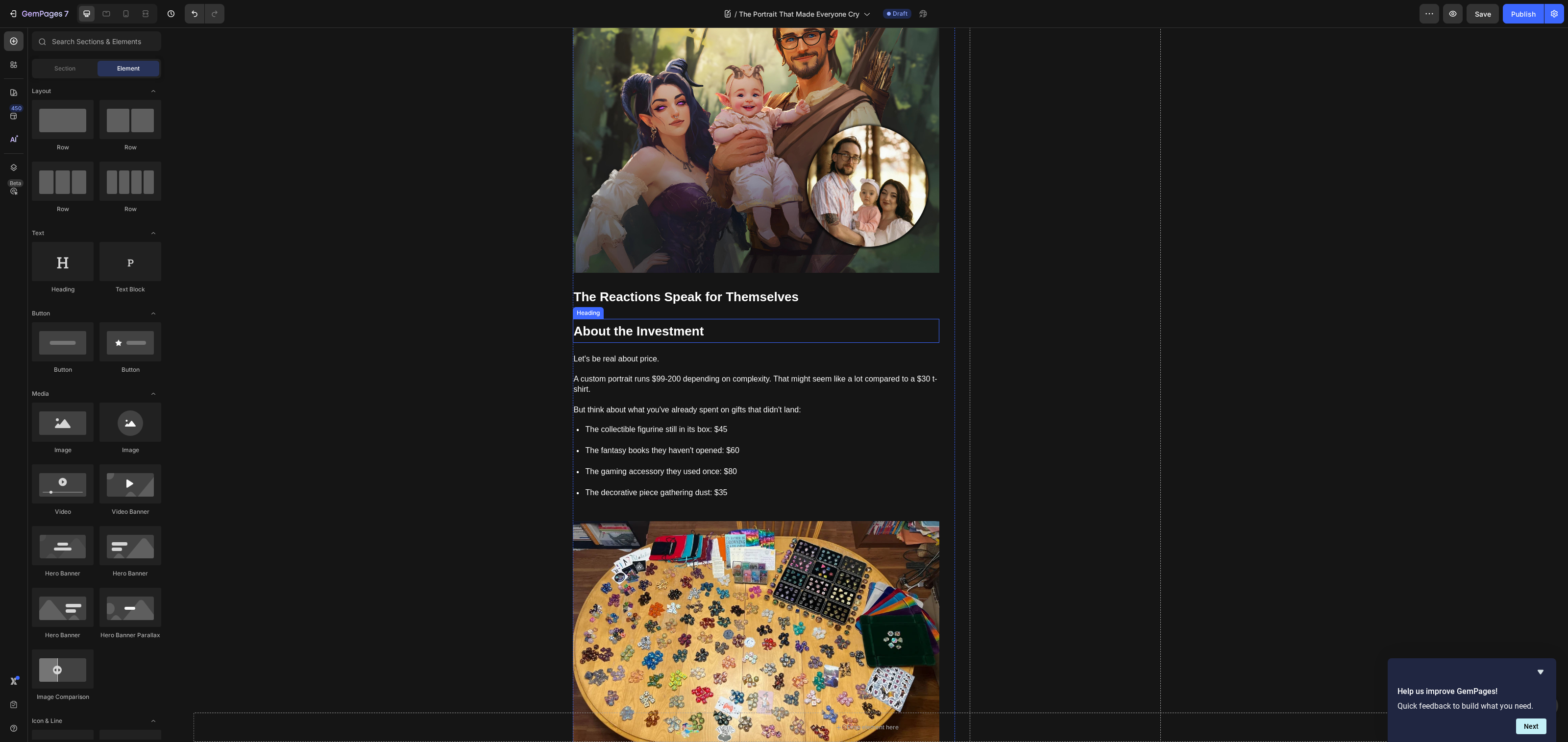
click at [647, 325] on strong "About the Investment" at bounding box center [638, 331] width 130 height 14
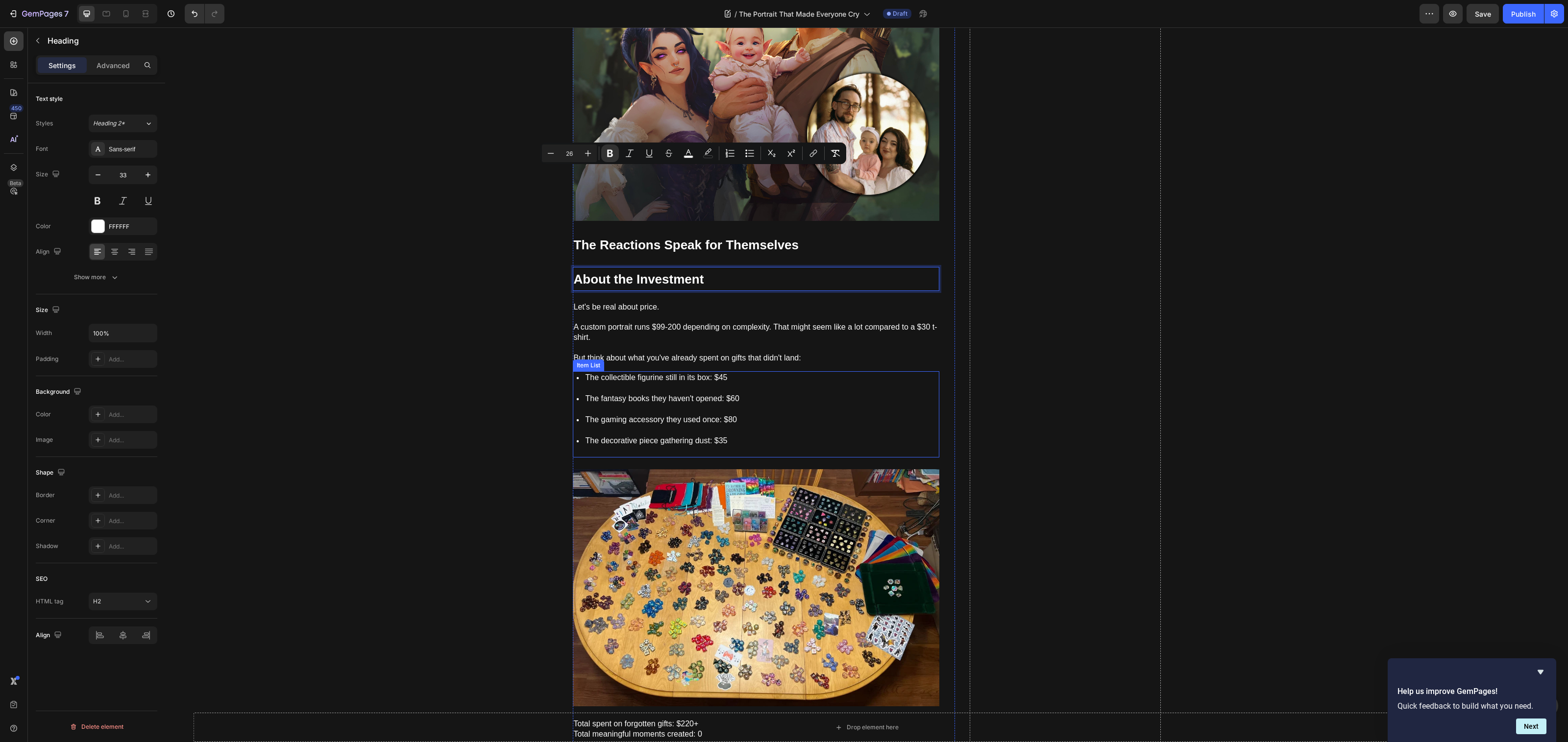
drag, startPoint x: 685, startPoint y: 323, endPoint x: 631, endPoint y: 380, distance: 78.5
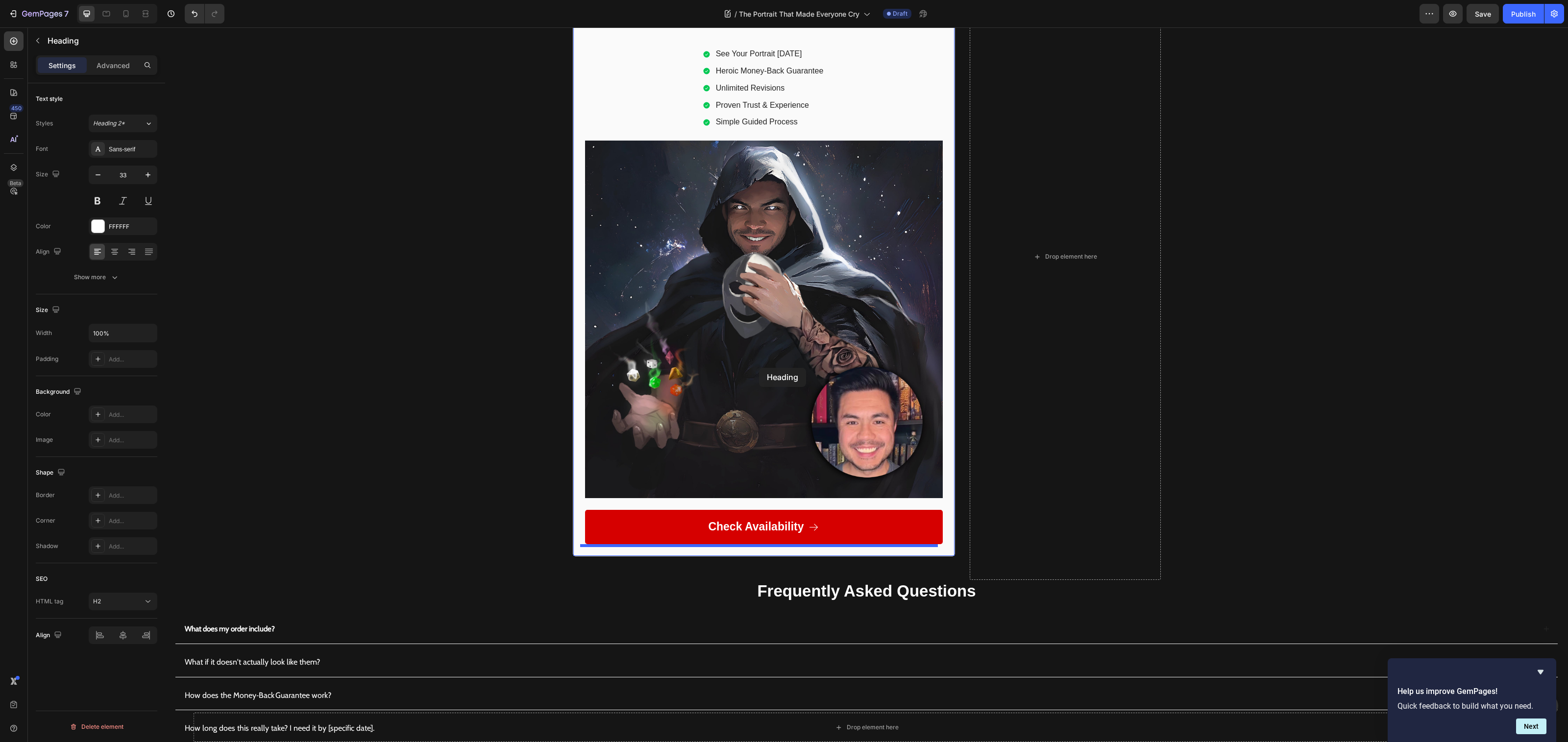
scroll to position [5527, 0]
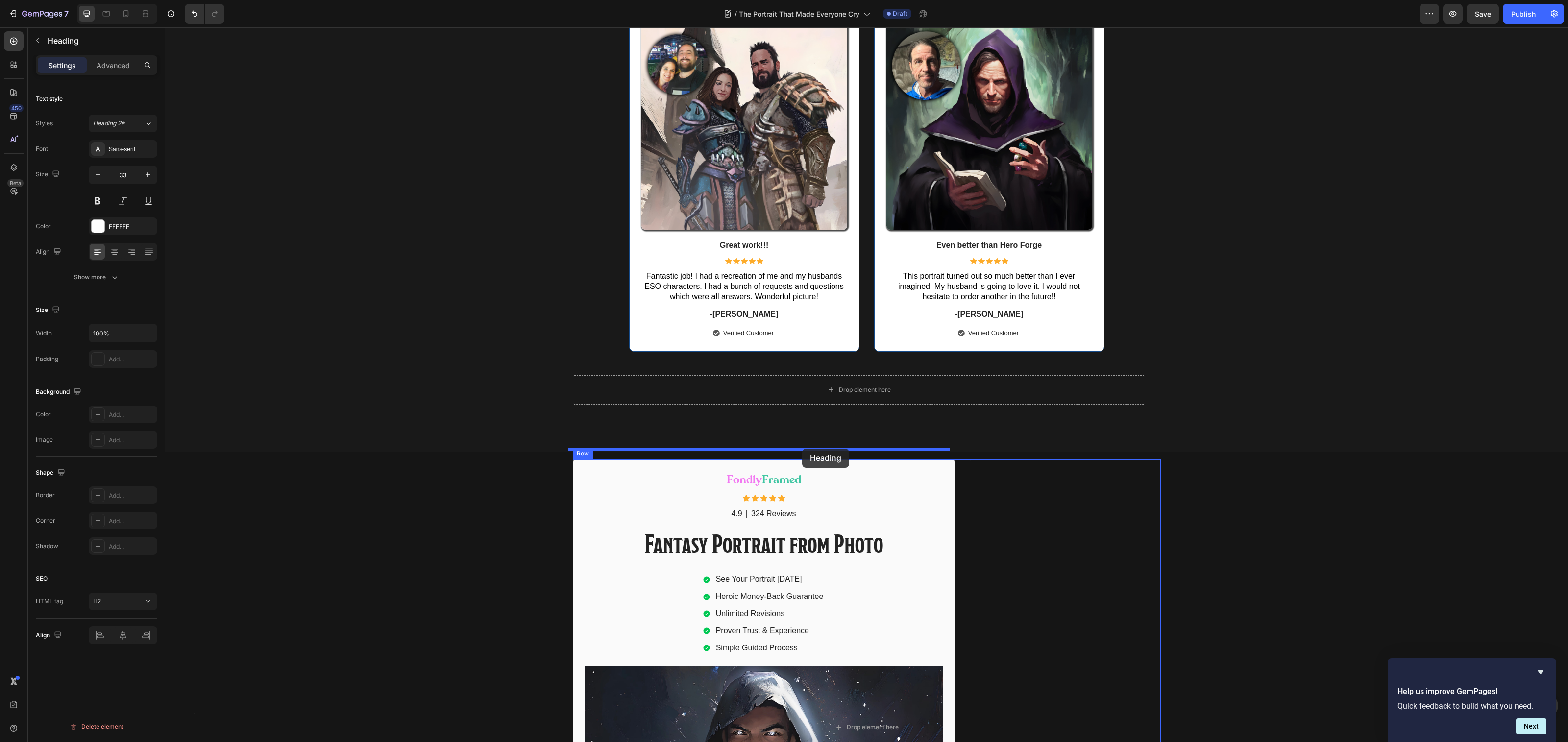
drag, startPoint x: 716, startPoint y: 276, endPoint x: 802, endPoint y: 448, distance: 192.3
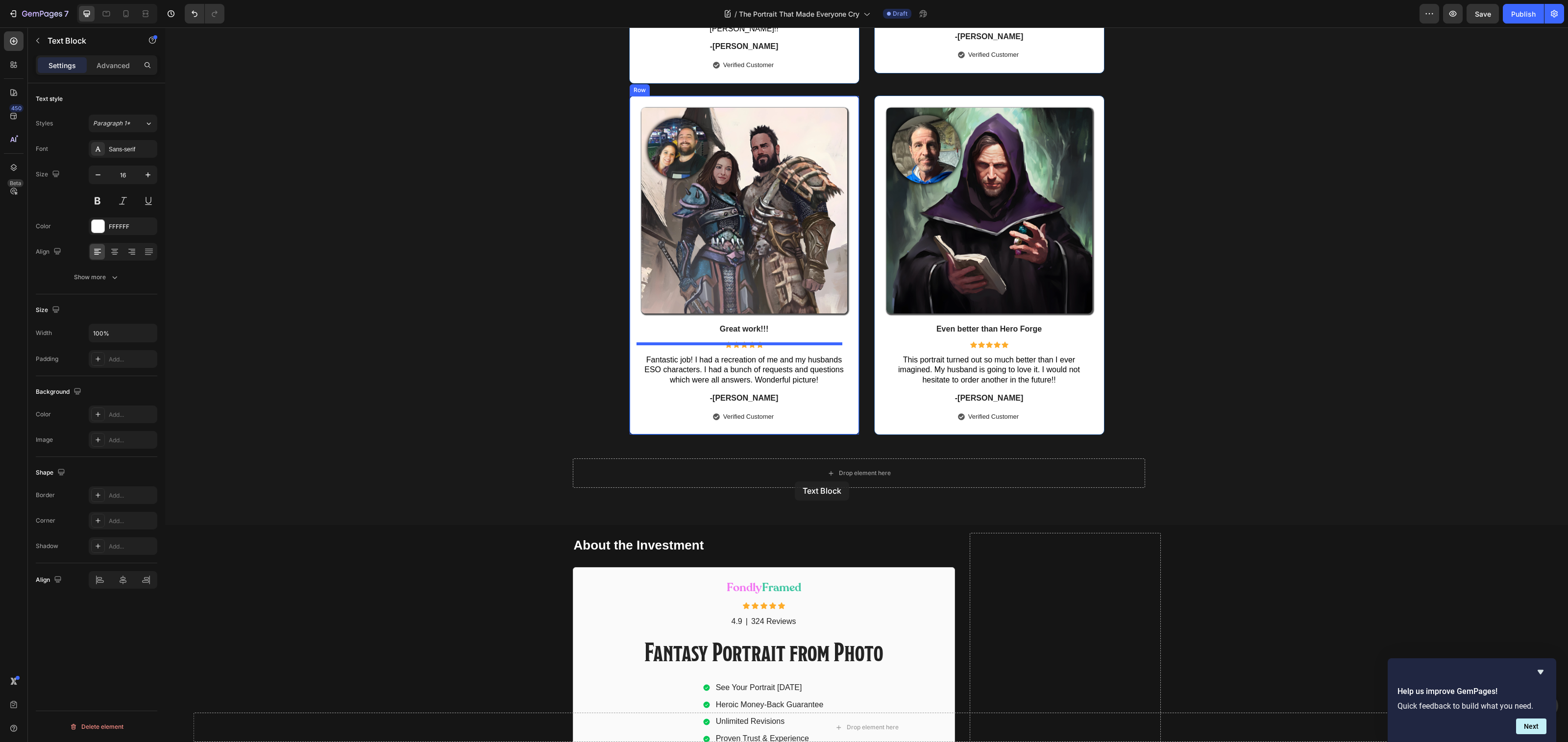
scroll to position [5540, 0]
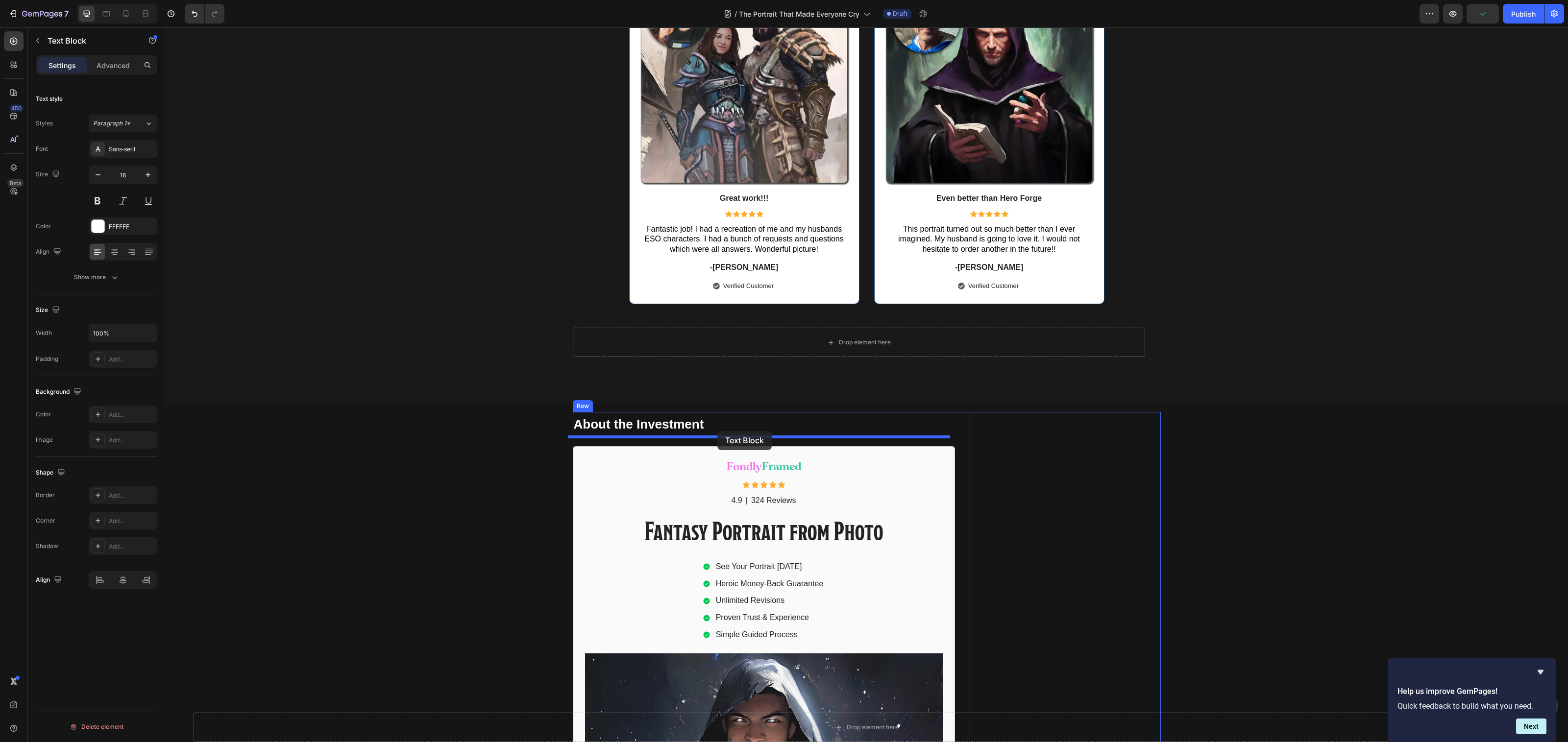
drag, startPoint x: 703, startPoint y: 434, endPoint x: 717, endPoint y: 431, distance: 14.3
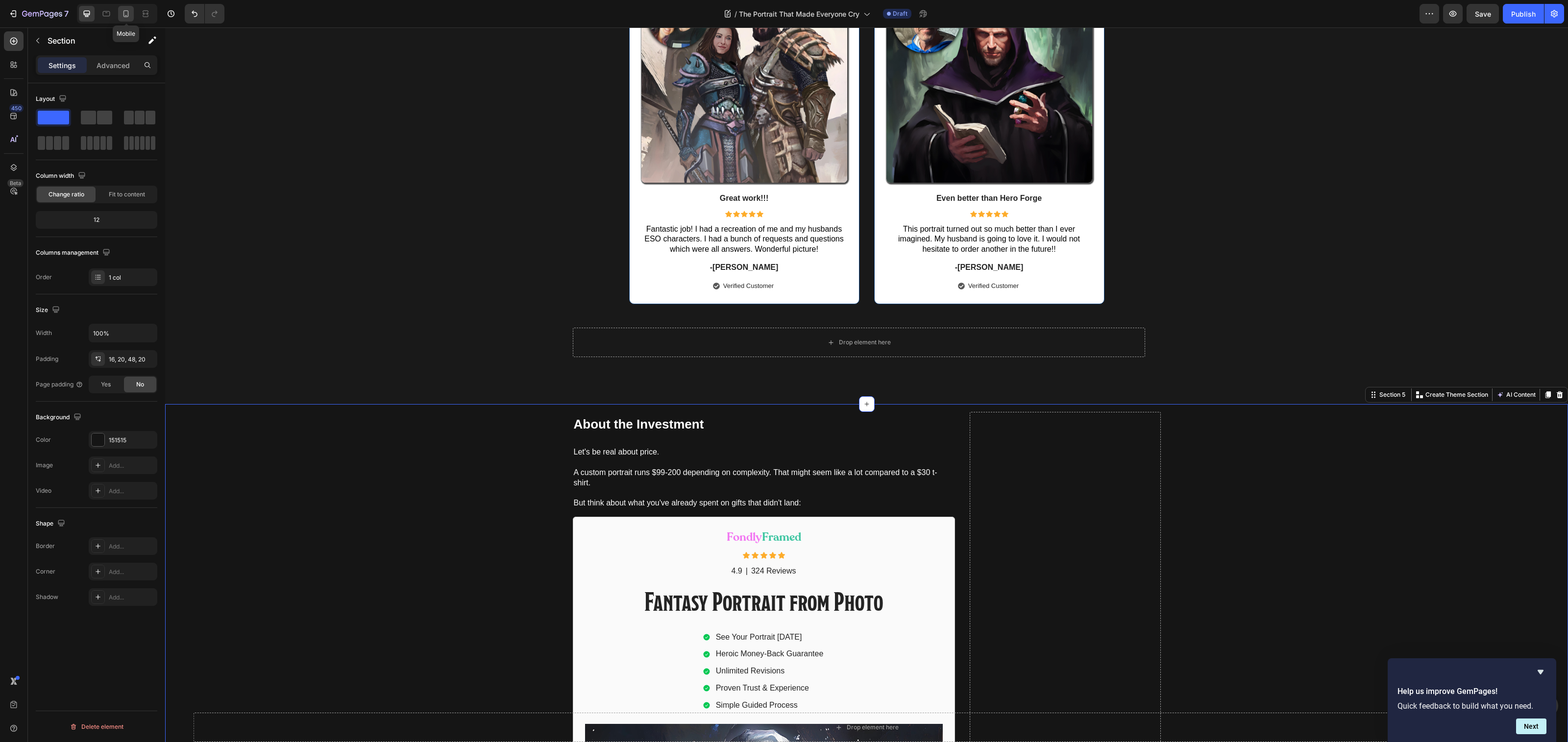
click at [124, 14] on icon at bounding box center [126, 14] width 10 height 10
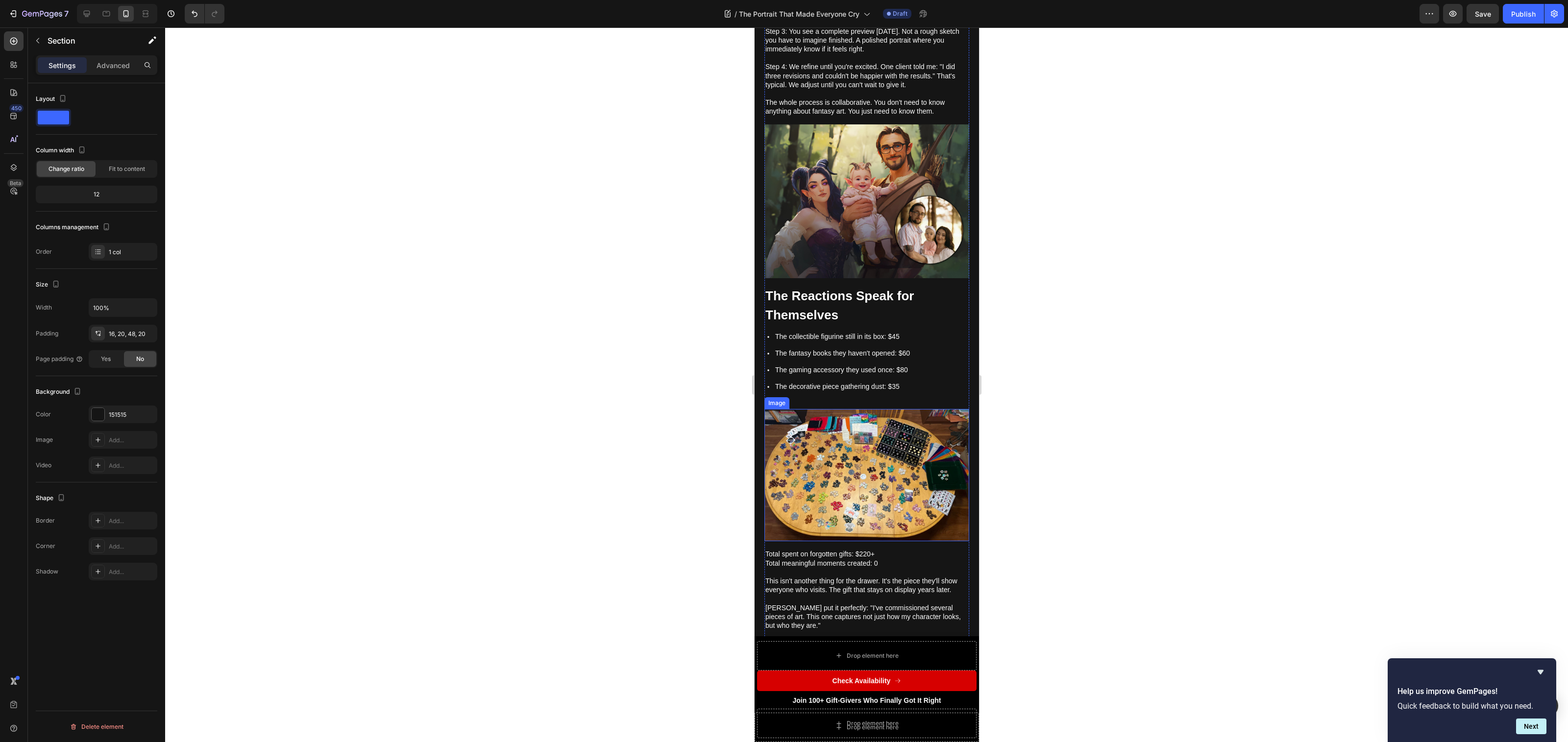
scroll to position [2270, 0]
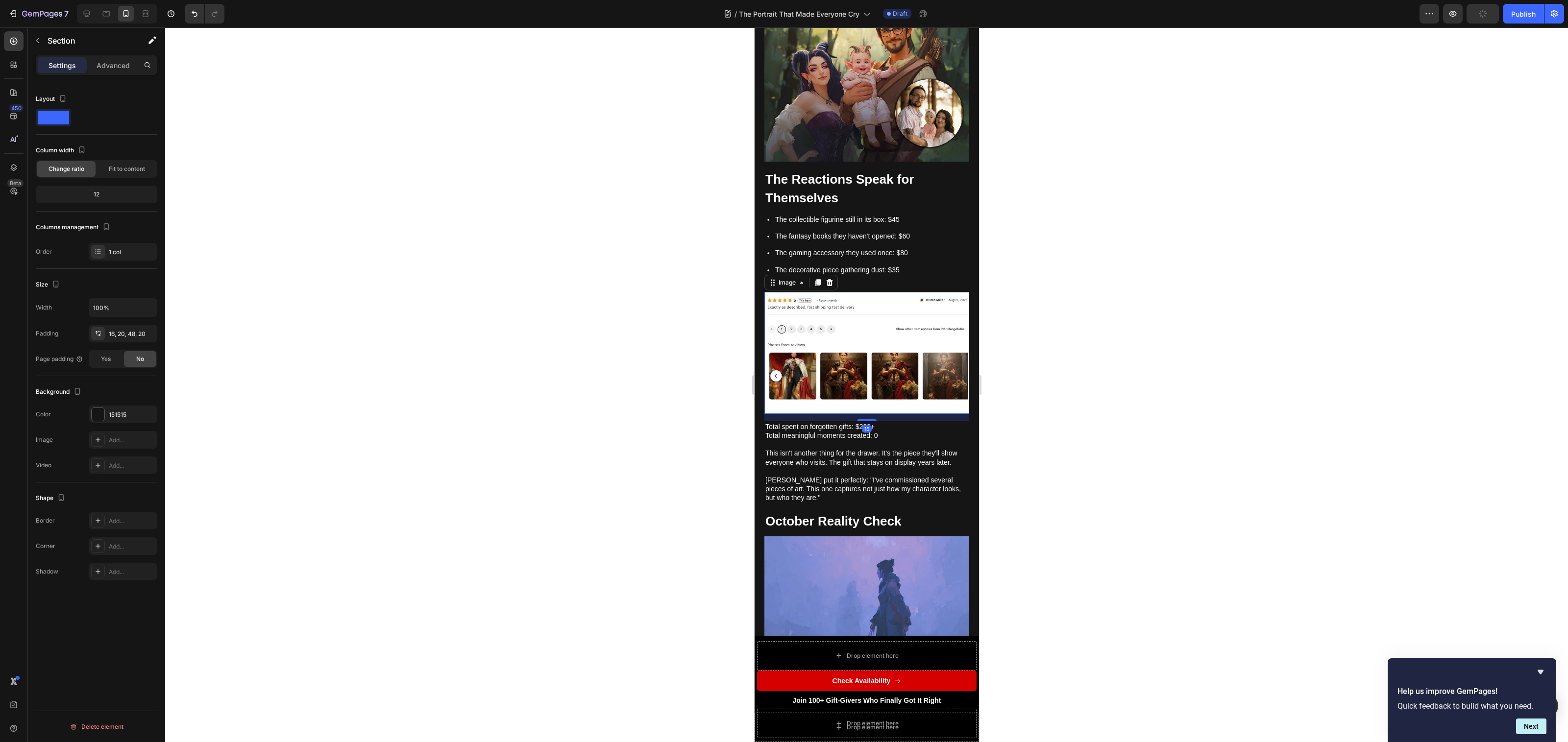
click at [839, 297] on img at bounding box center [867, 352] width 205 height 122
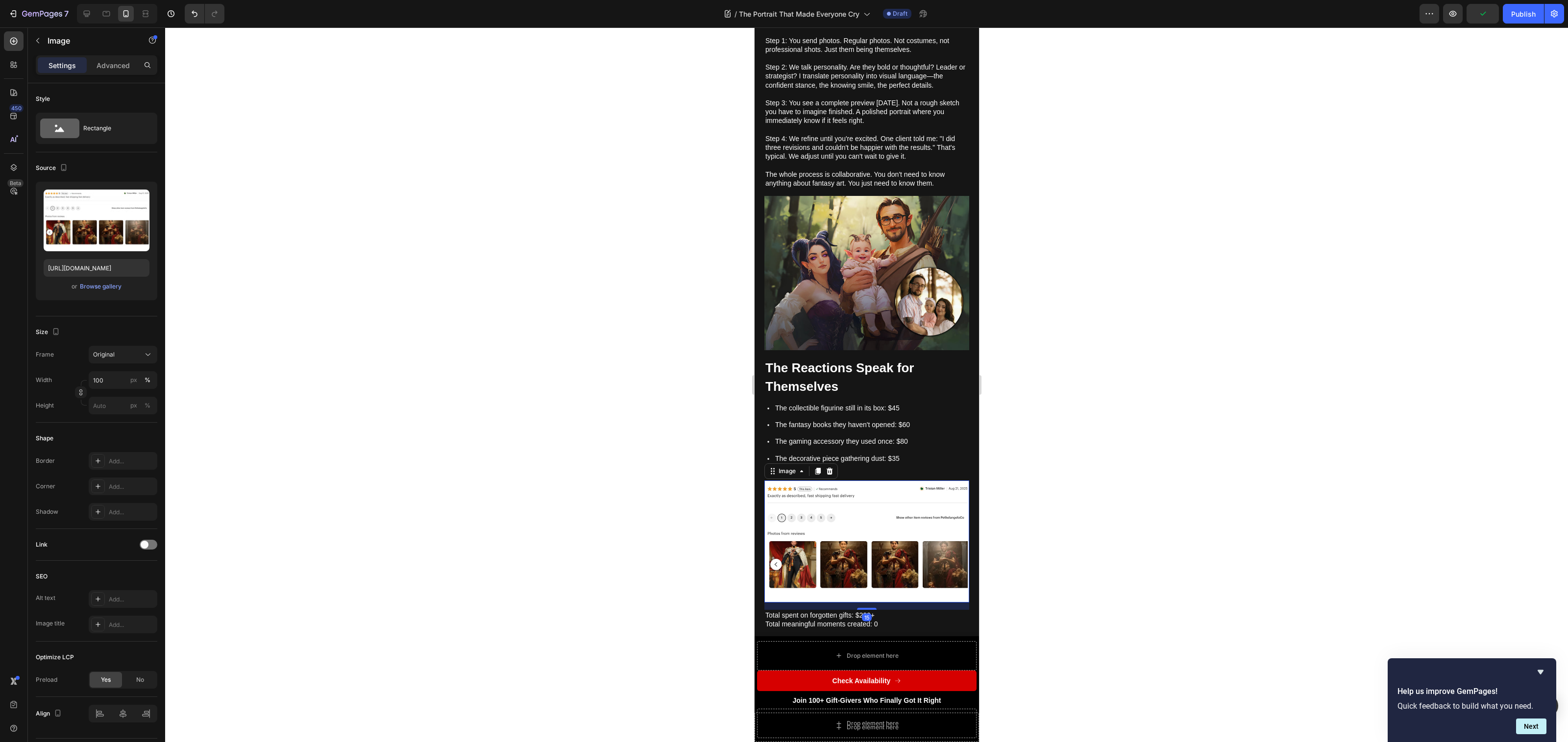
scroll to position [2079, 0]
click at [80, 10] on div at bounding box center [87, 14] width 16 height 16
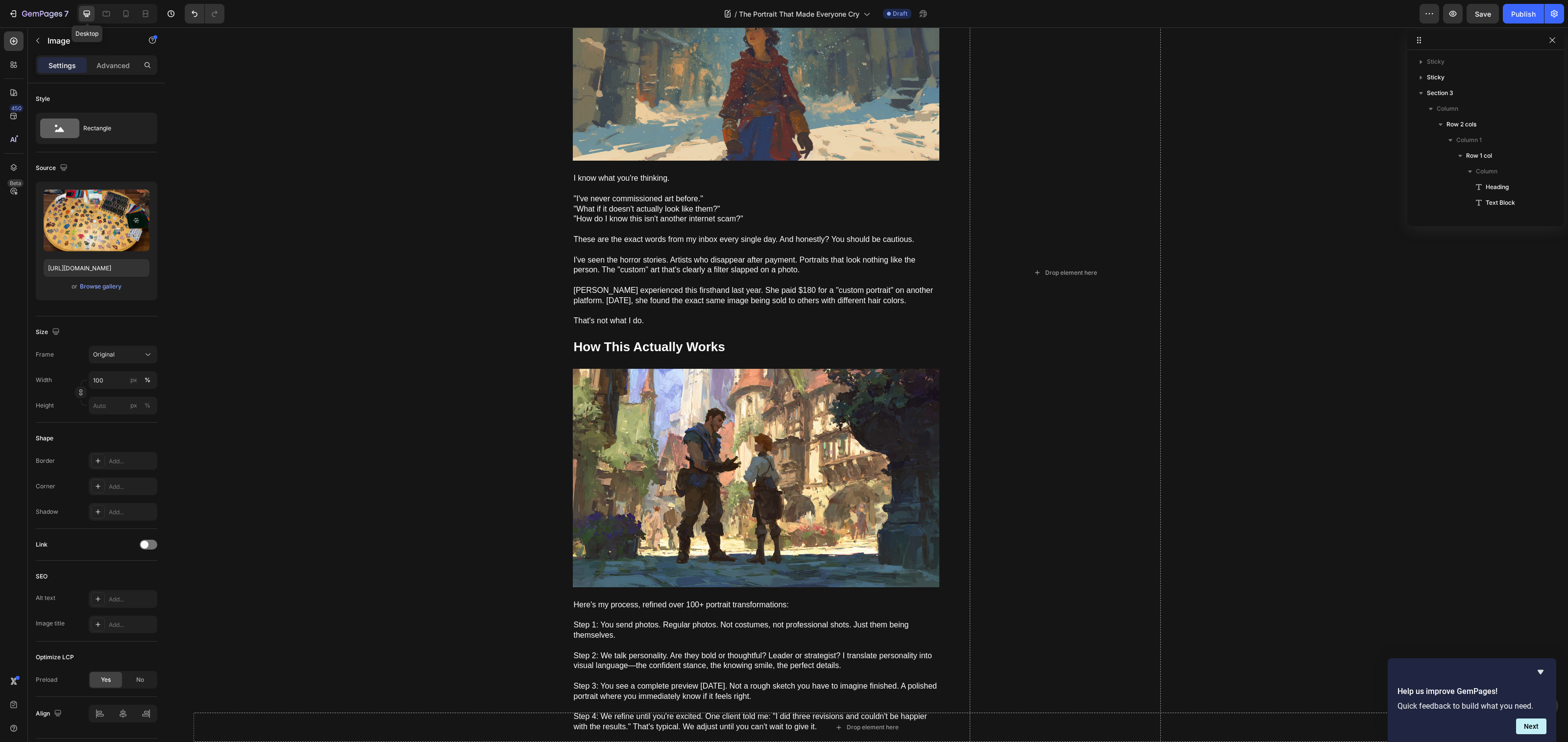
scroll to position [404, 0]
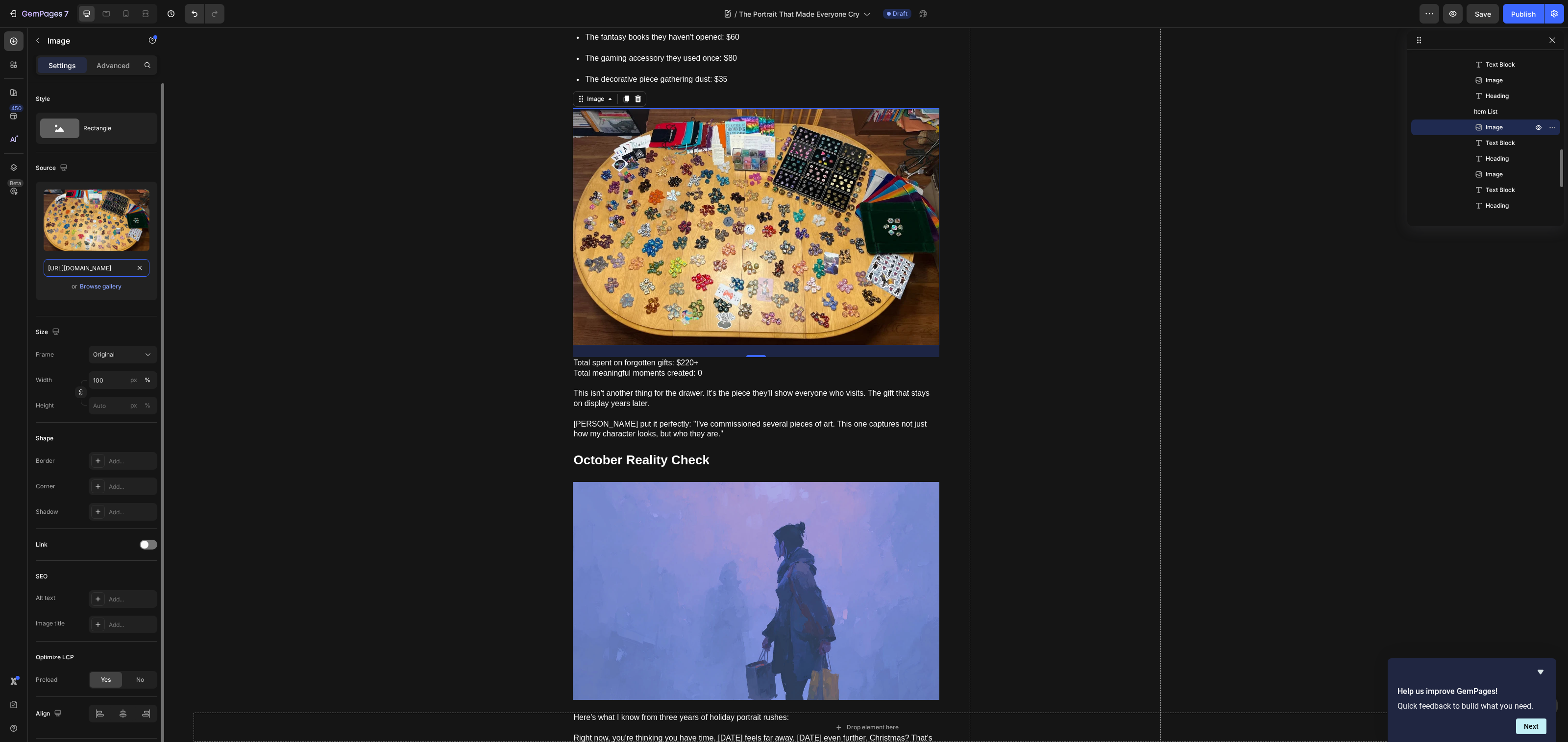
click at [100, 268] on input "[URL][DOMAIN_NAME]" at bounding box center [96, 268] width 106 height 17
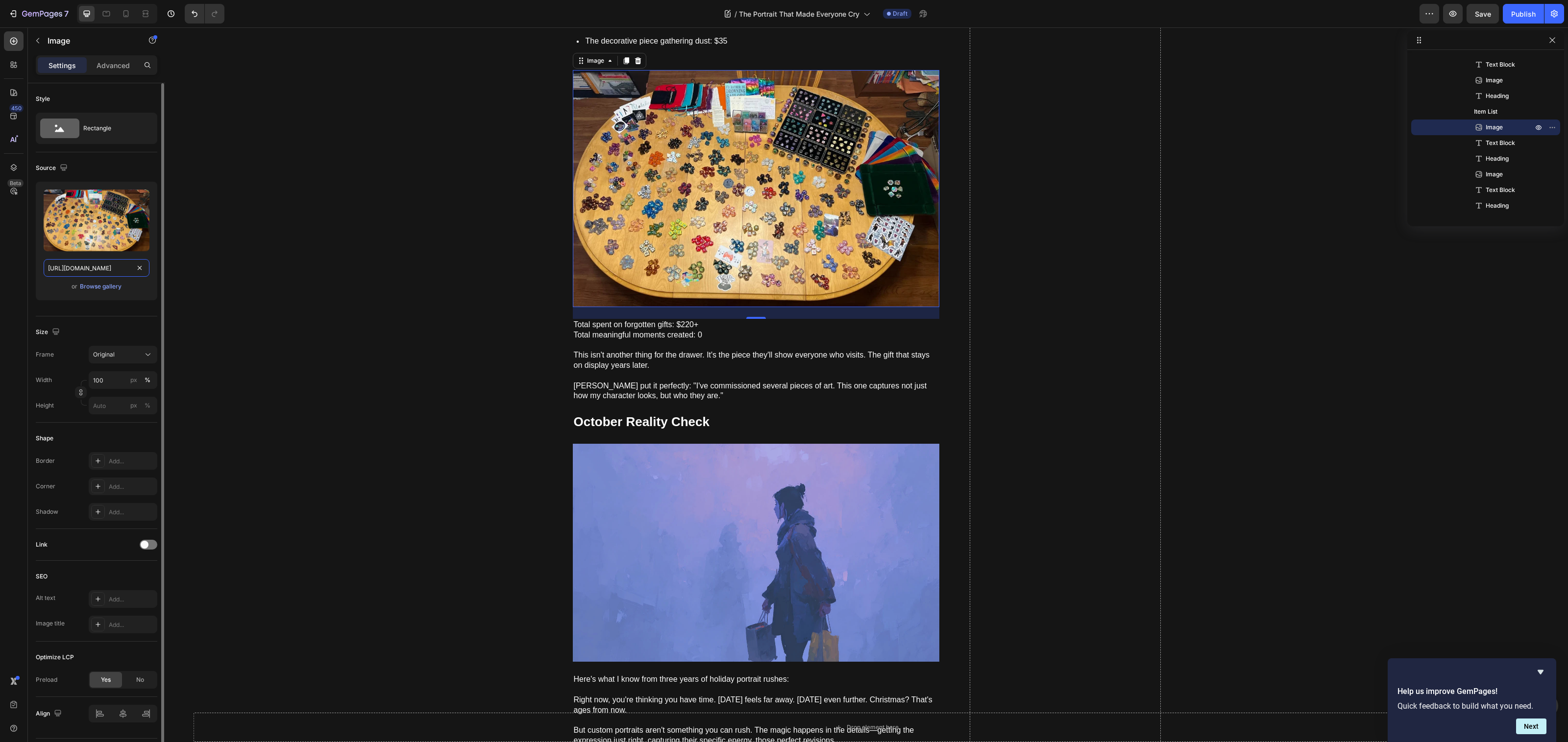
scroll to position [3345, 0]
click at [127, 9] on icon at bounding box center [126, 14] width 10 height 10
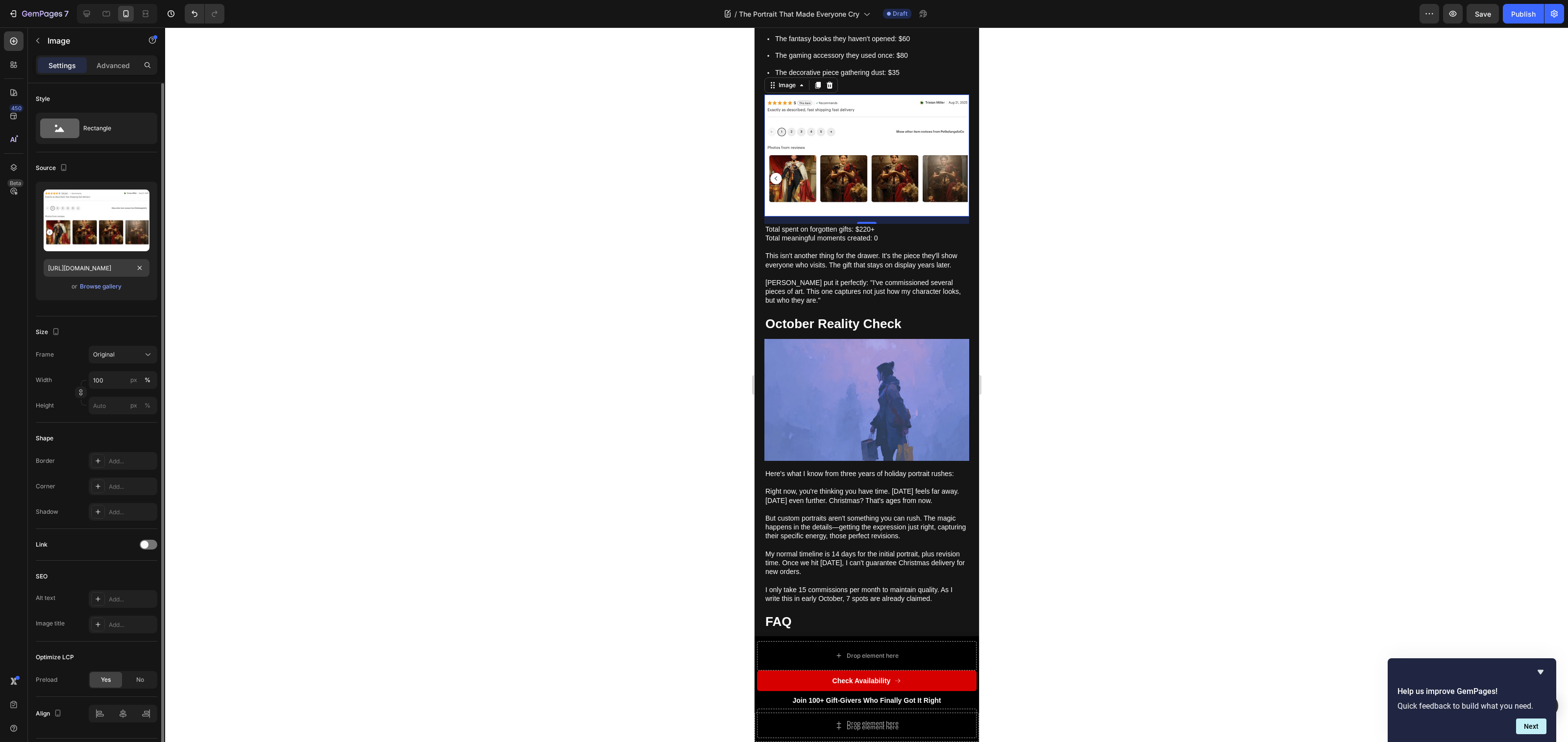
scroll to position [2457, 0]
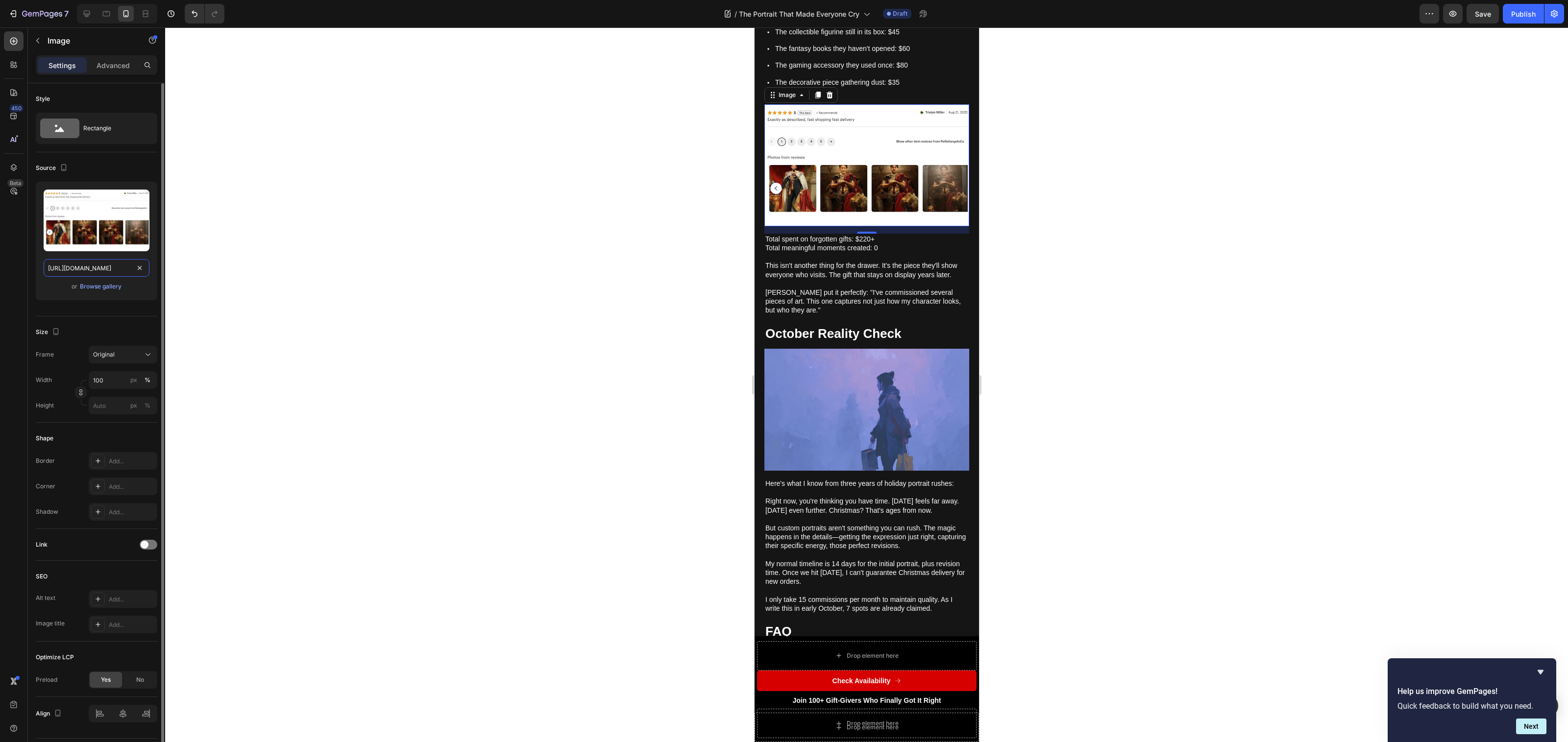
click at [98, 266] on input "https://cdn.shopify.com/s/files/1/0884/2389/1261/files/gempages_573182432874857…" at bounding box center [96, 268] width 106 height 17
paste input "a1b15cc6-028b-4d02-a5e5-30ee975b676c"
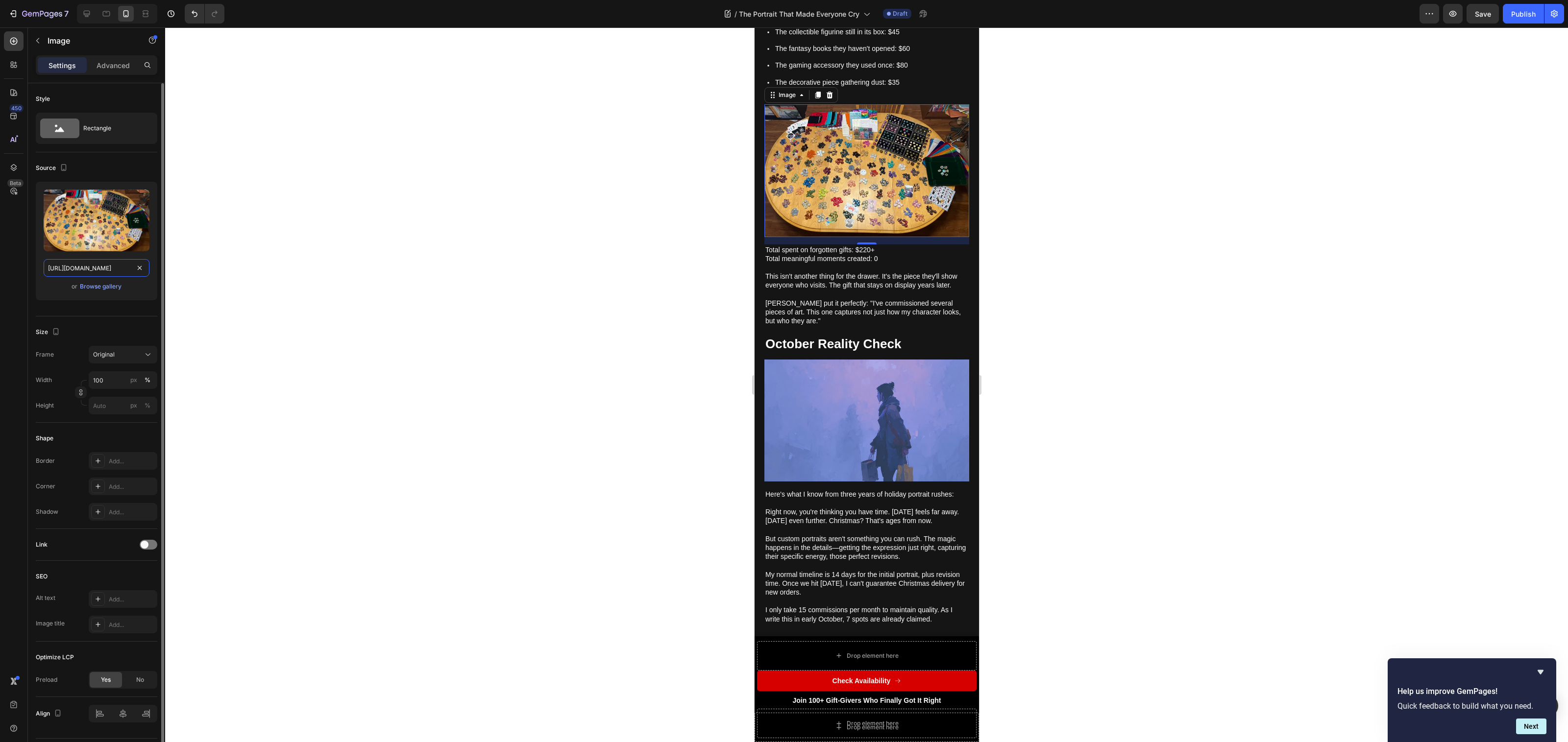
scroll to position [0, 306]
type input "[URL][DOMAIN_NAME]"
click at [683, 352] on div at bounding box center [867, 385] width 1403 height 715
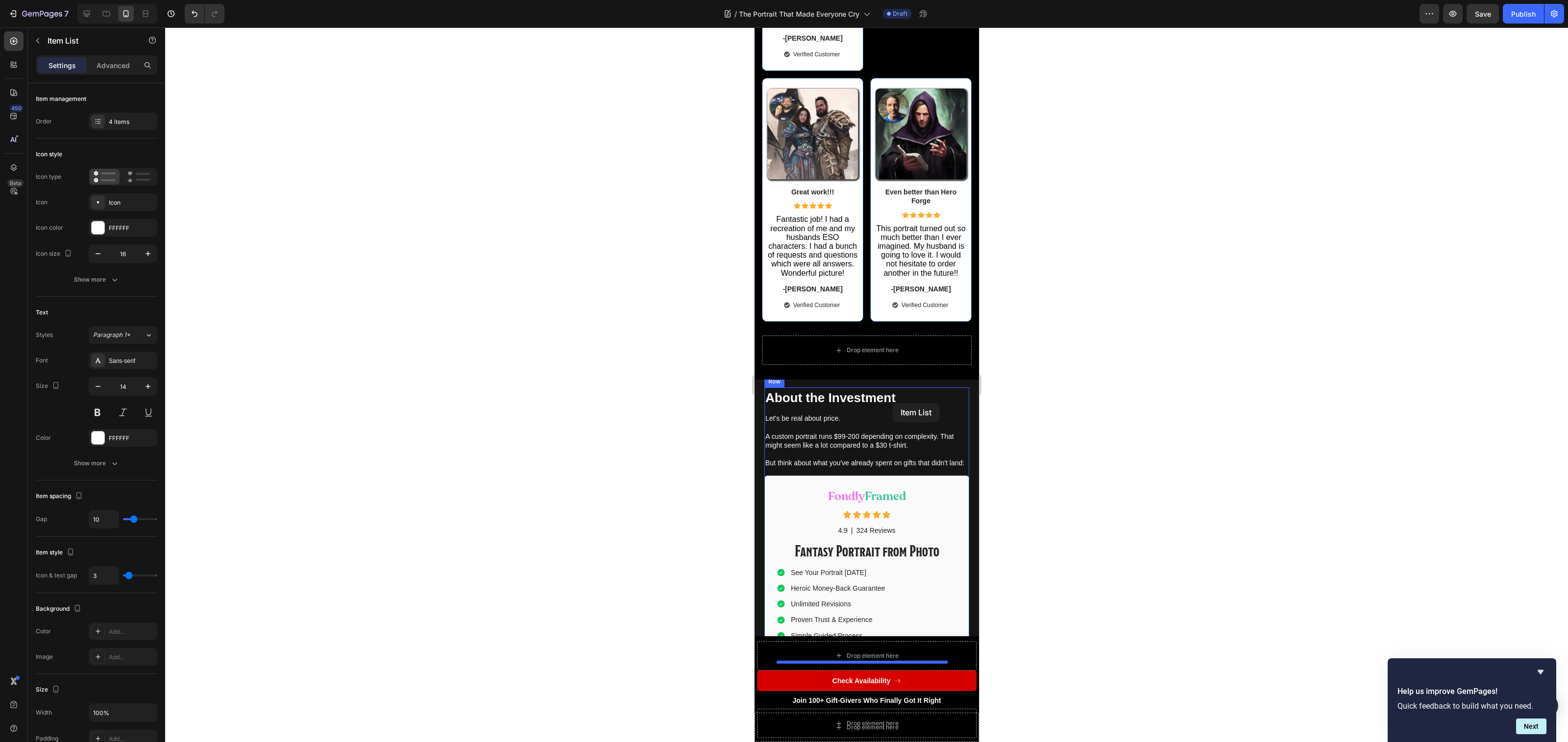
scroll to position [4002, 0]
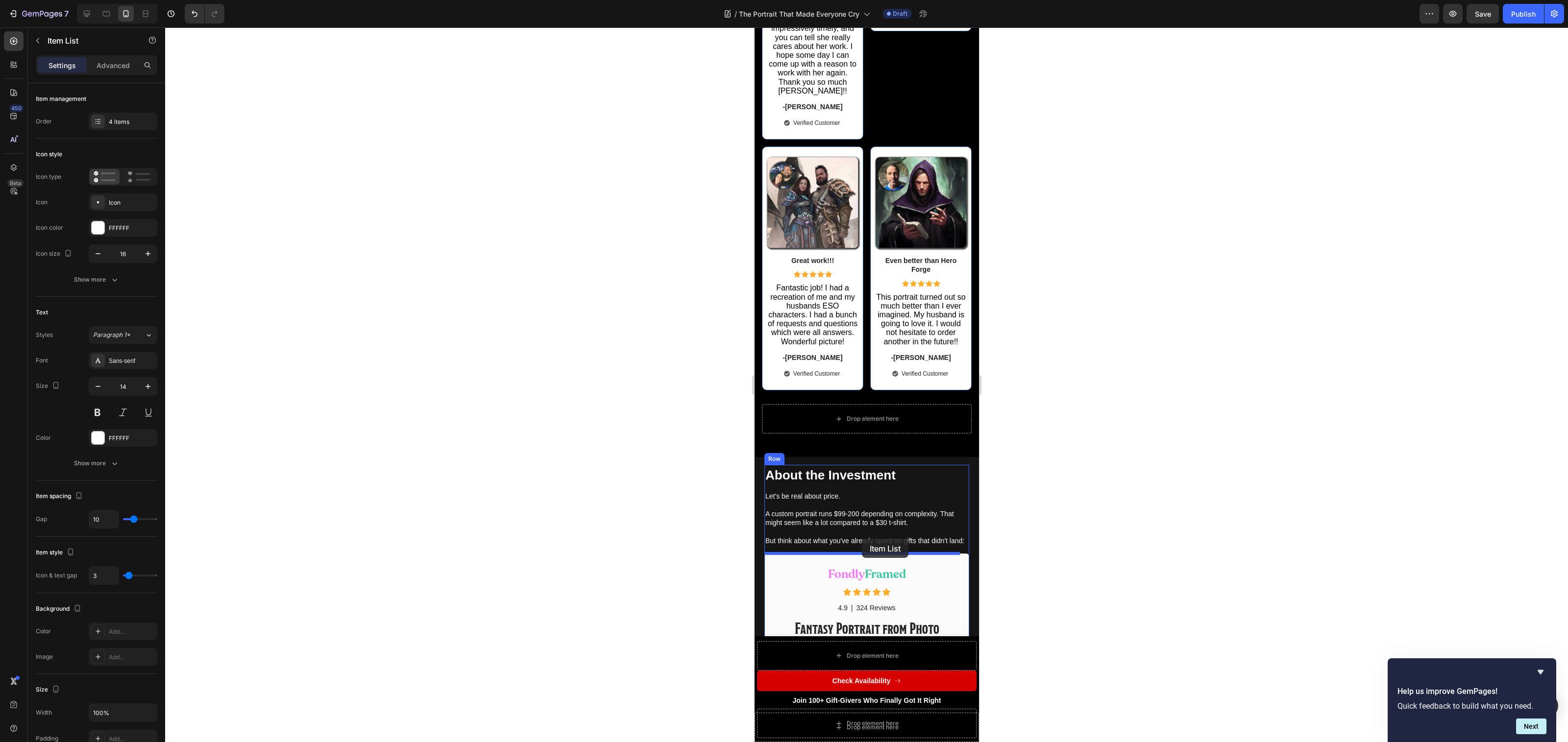
drag, startPoint x: 775, startPoint y: 331, endPoint x: 862, endPoint y: 534, distance: 220.9
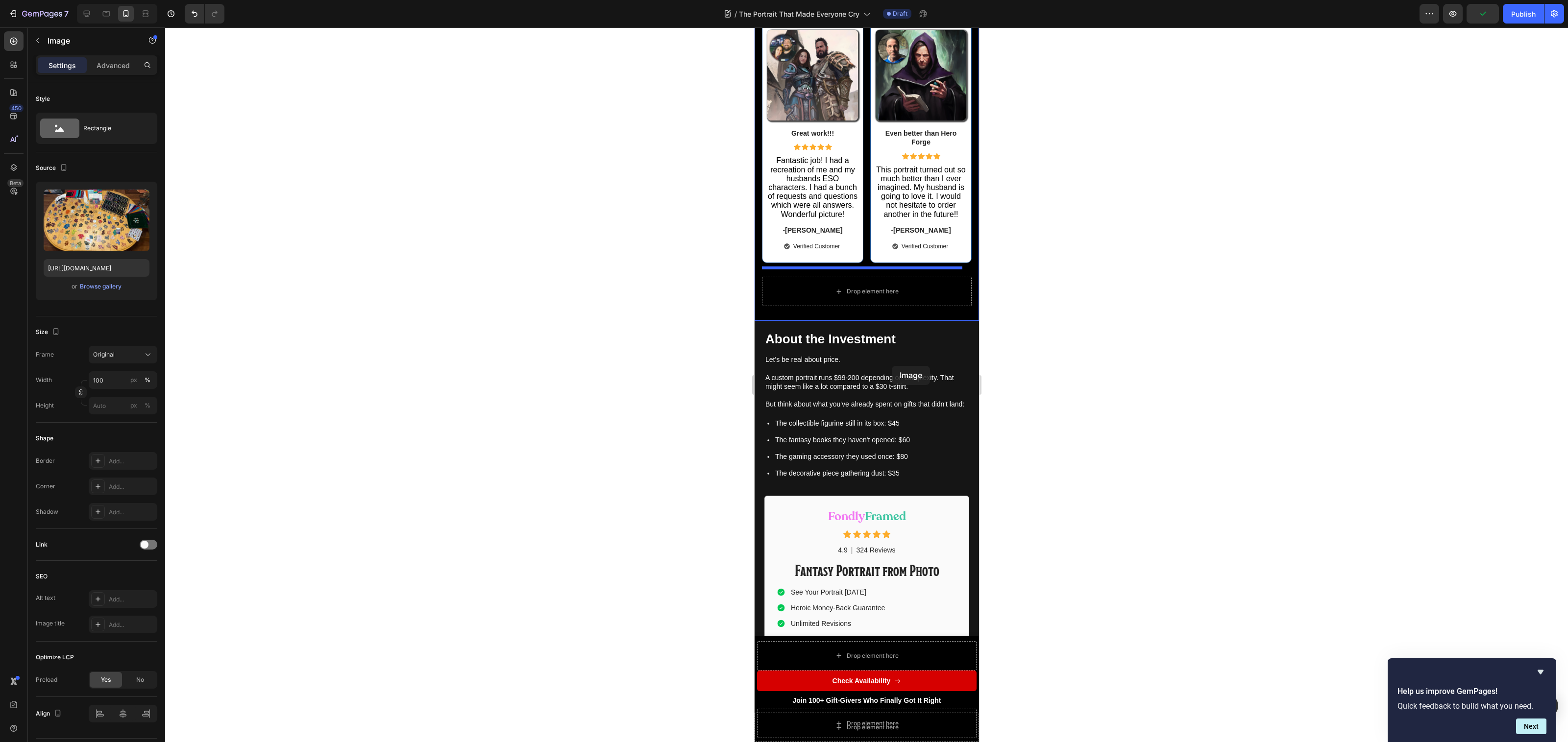
scroll to position [4330, 0]
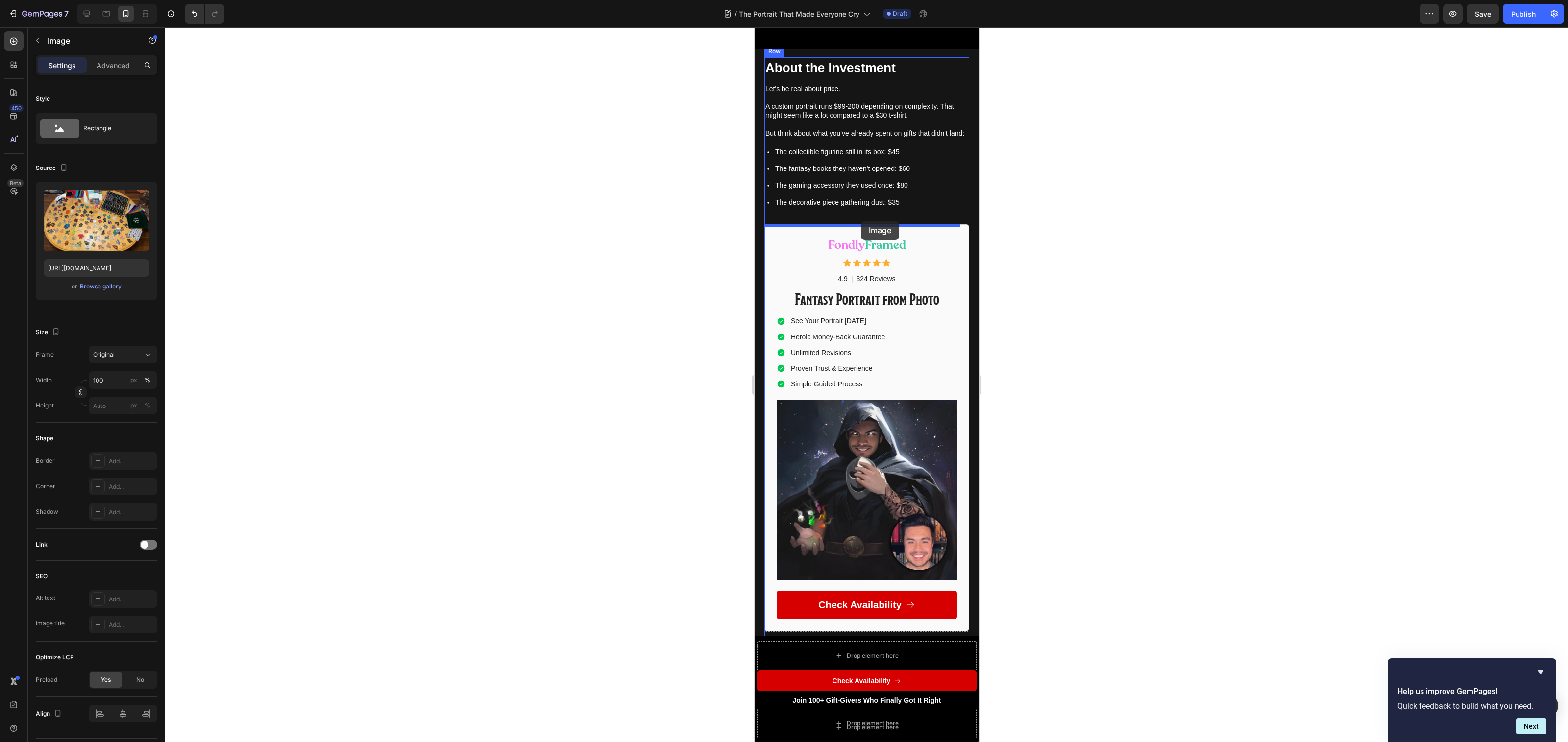
drag, startPoint x: 875, startPoint y: 153, endPoint x: 861, endPoint y: 221, distance: 69.4
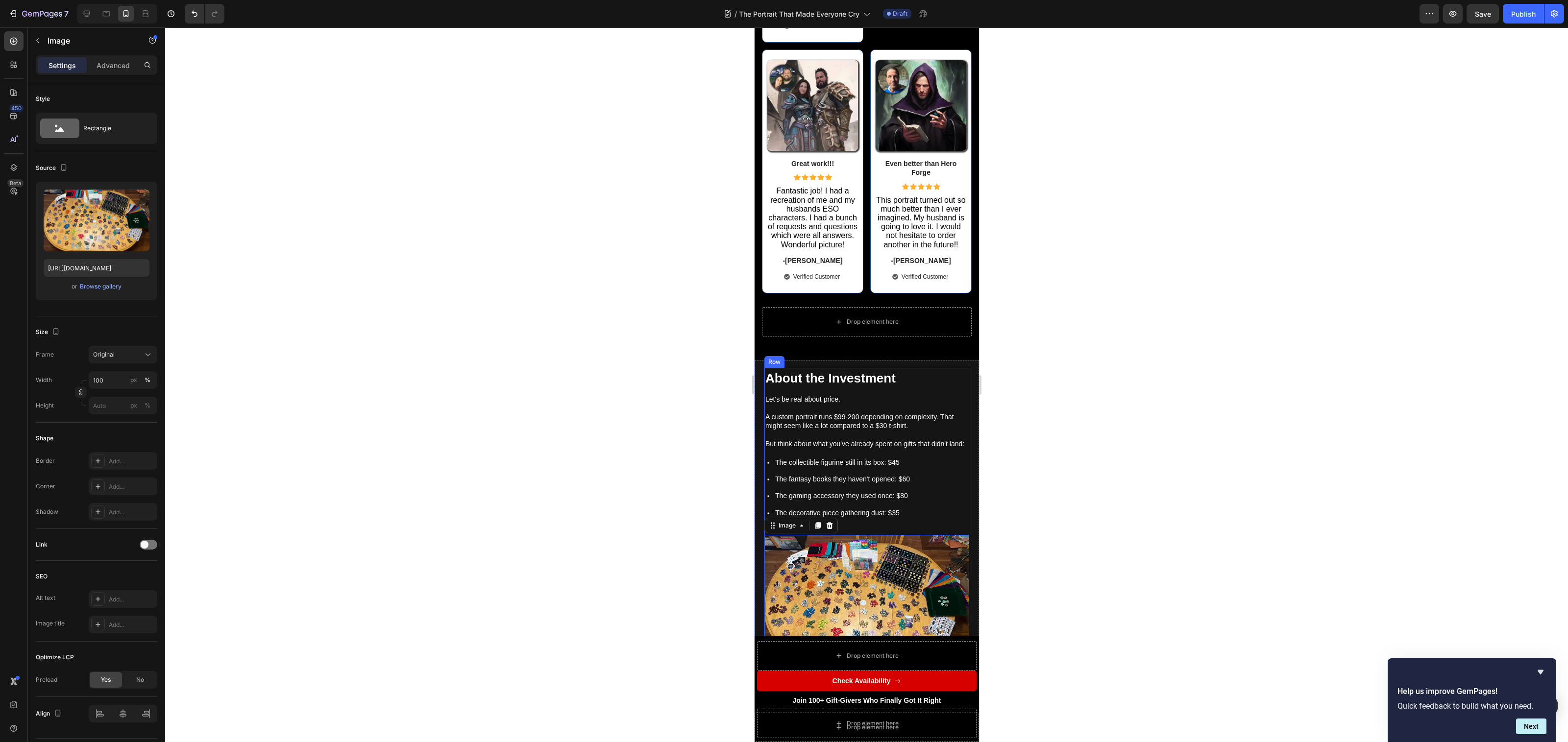
scroll to position [4165, 0]
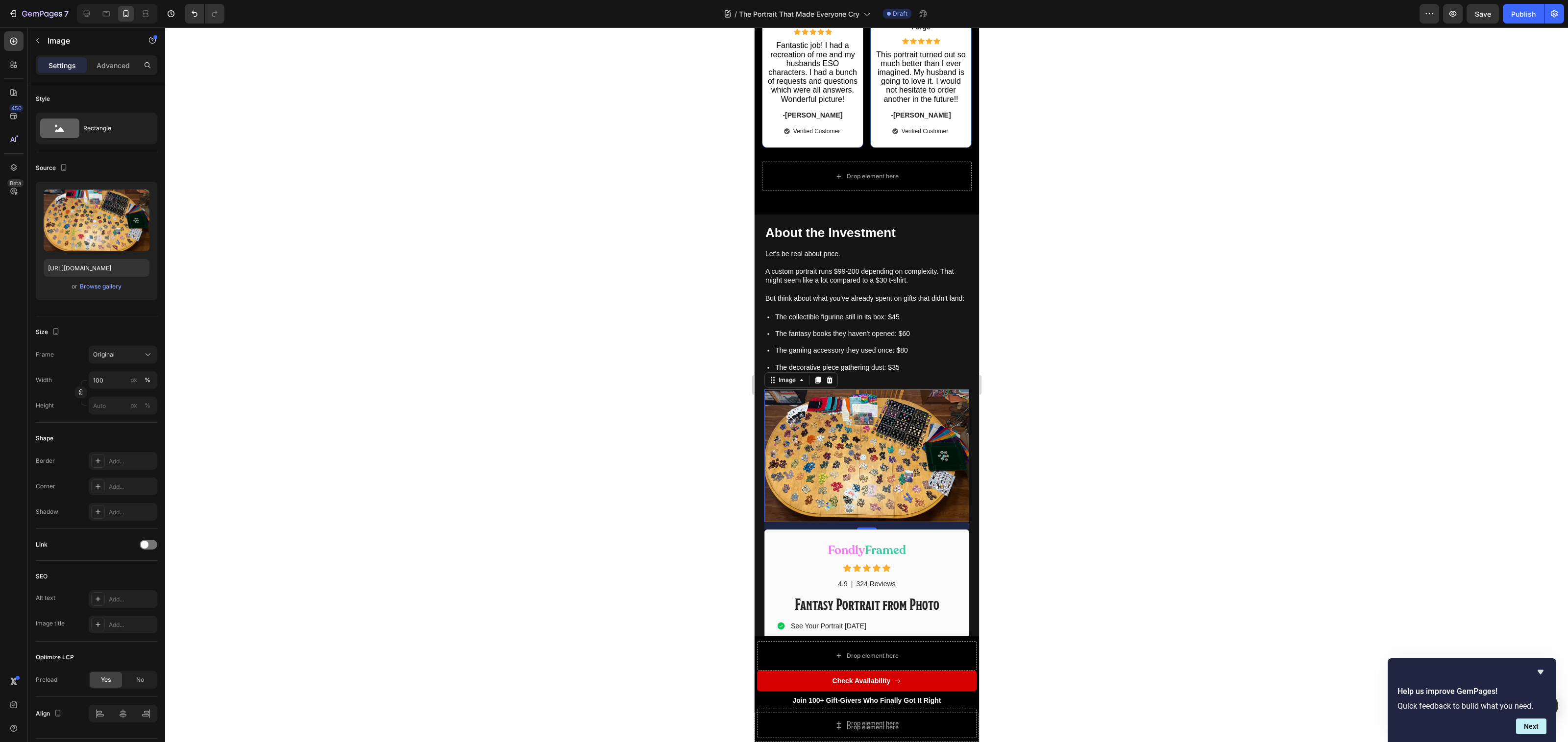
click at [1054, 506] on div at bounding box center [867, 385] width 1403 height 715
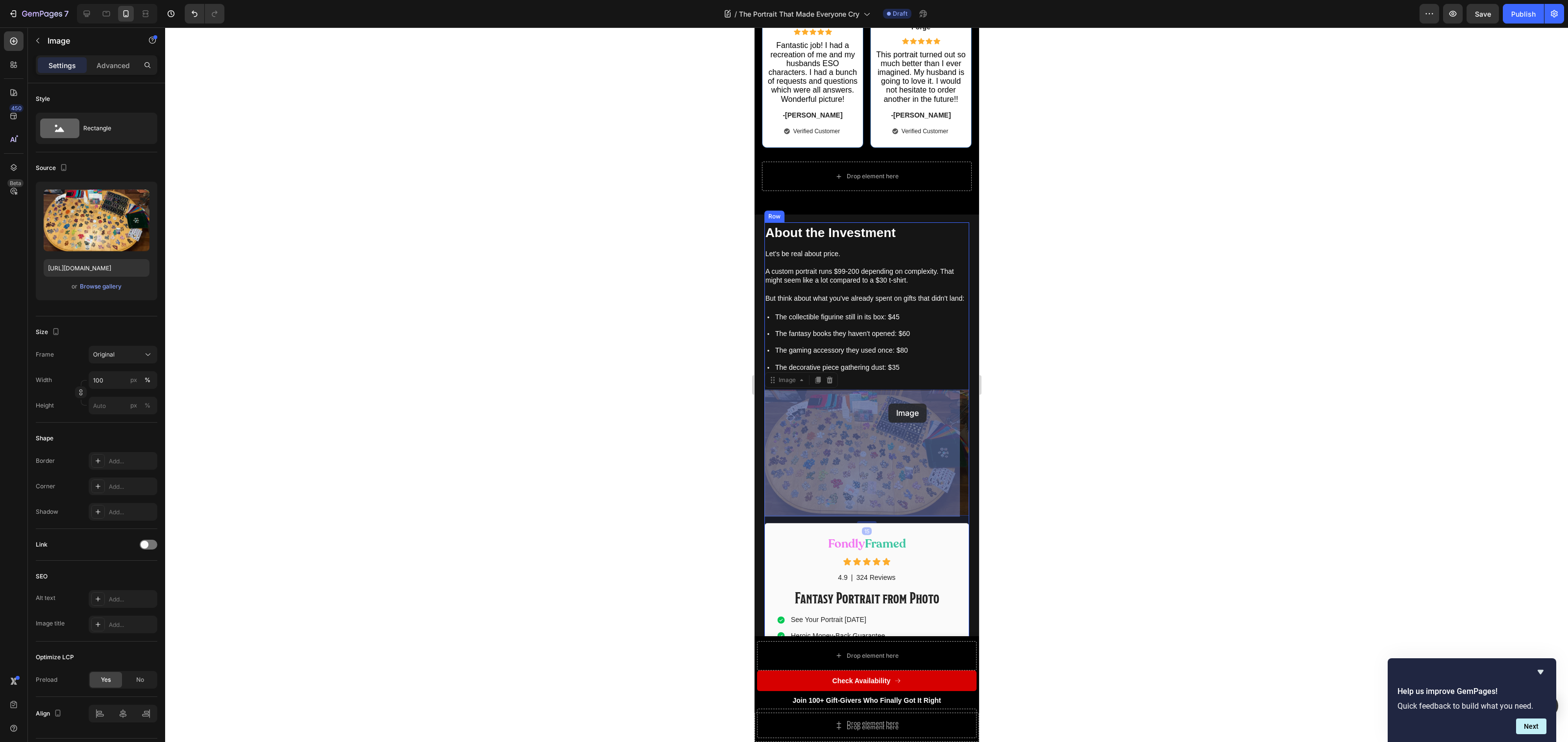
drag, startPoint x: 909, startPoint y: 452, endPoint x: 893, endPoint y: 403, distance: 51.5
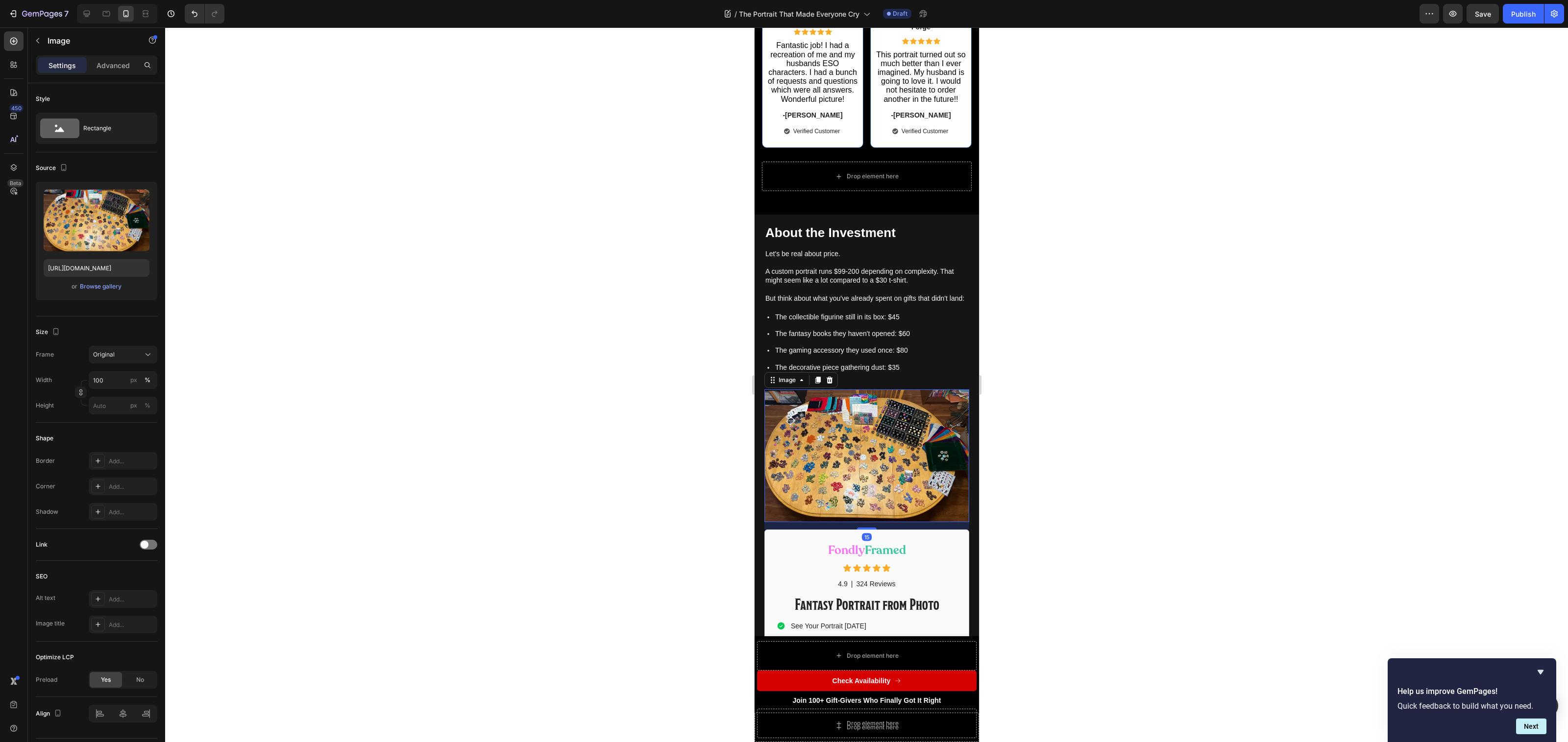
click at [1072, 447] on div at bounding box center [867, 385] width 1403 height 715
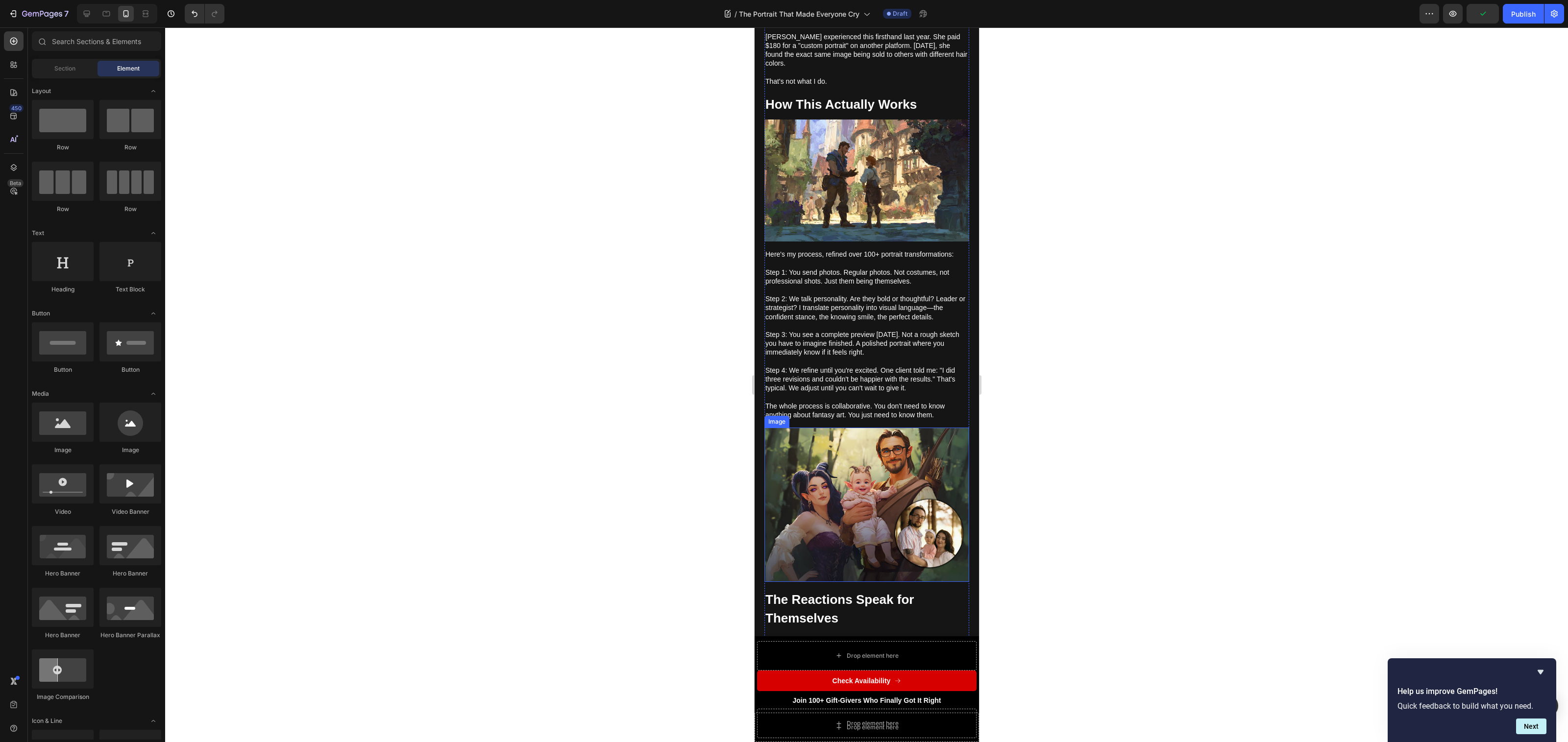
scroll to position [1991, 0]
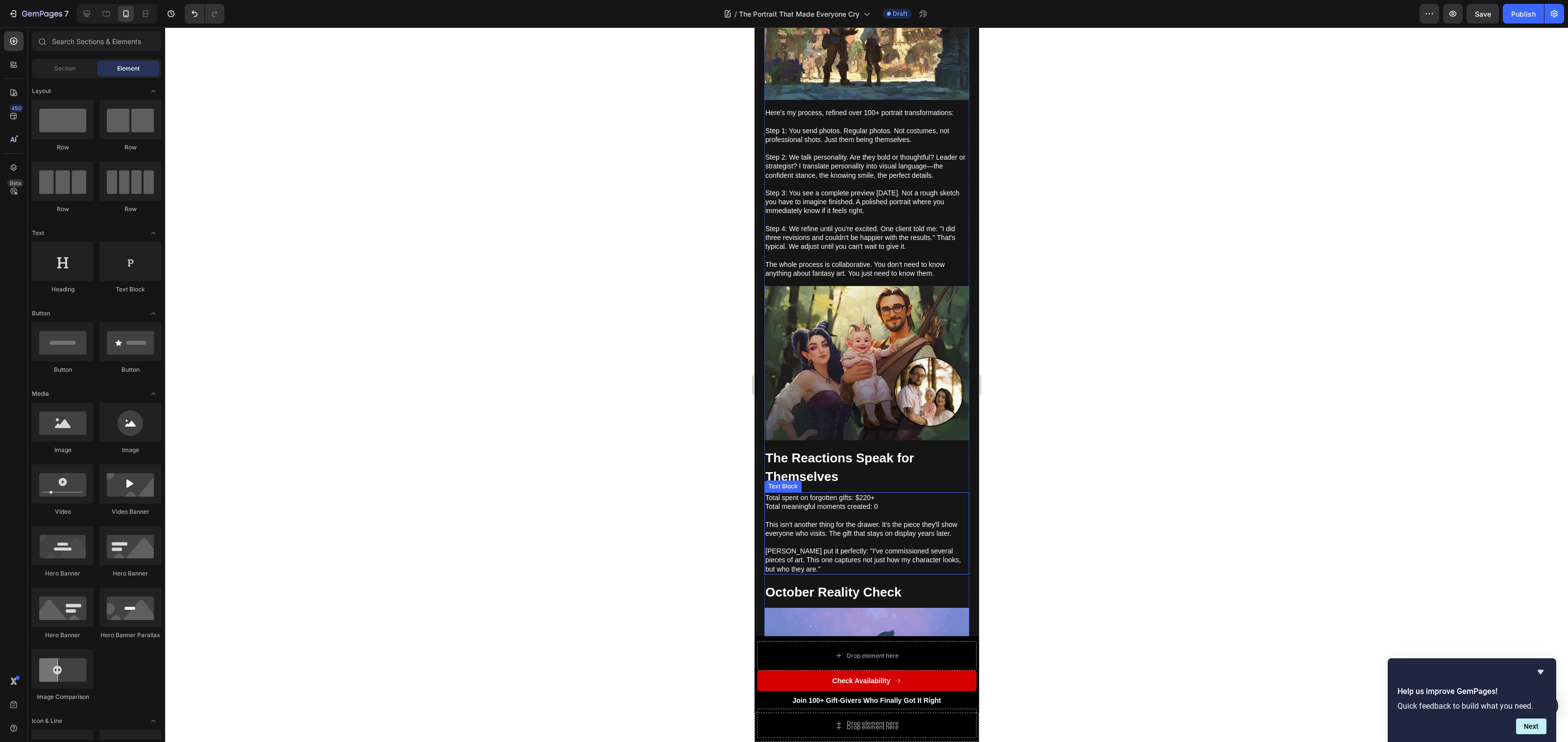
drag, startPoint x: 901, startPoint y: 473, endPoint x: 906, endPoint y: 473, distance: 5.0
click at [902, 511] on p "This isn't another thing for the drawer. It's the piece they'll show everyone w…" at bounding box center [866, 524] width 203 height 27
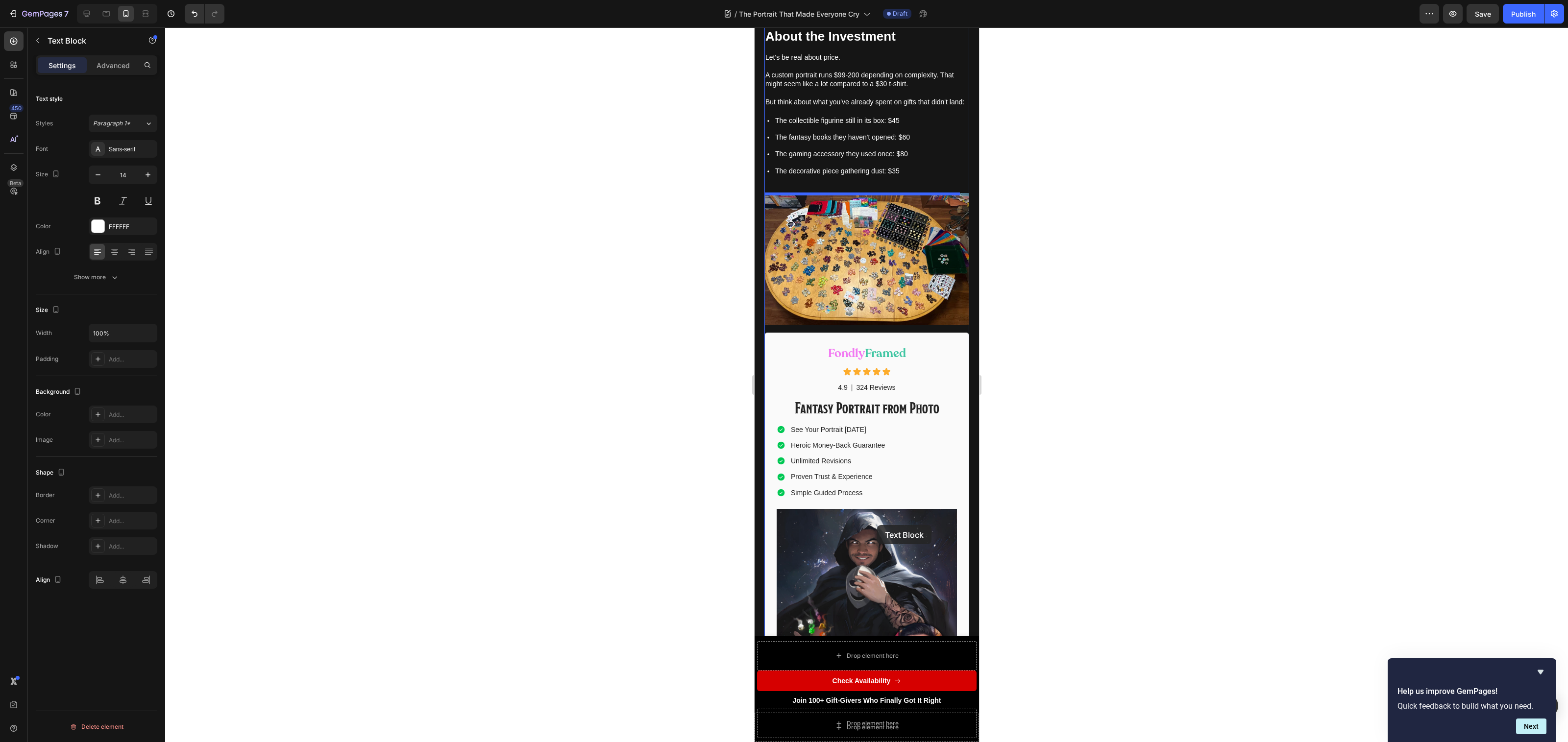
scroll to position [4268, 0]
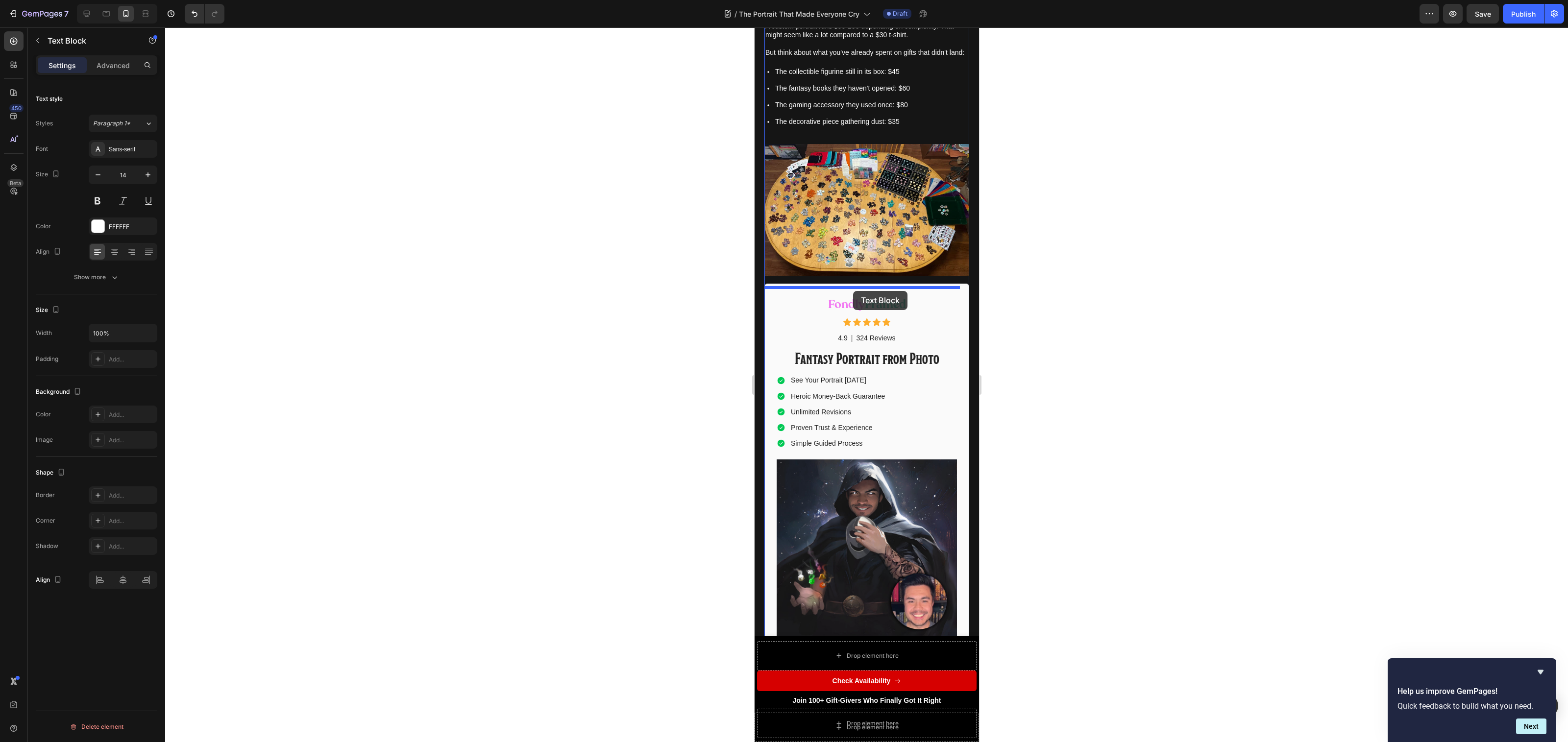
drag, startPoint x: 774, startPoint y: 442, endPoint x: 853, endPoint y: 291, distance: 170.4
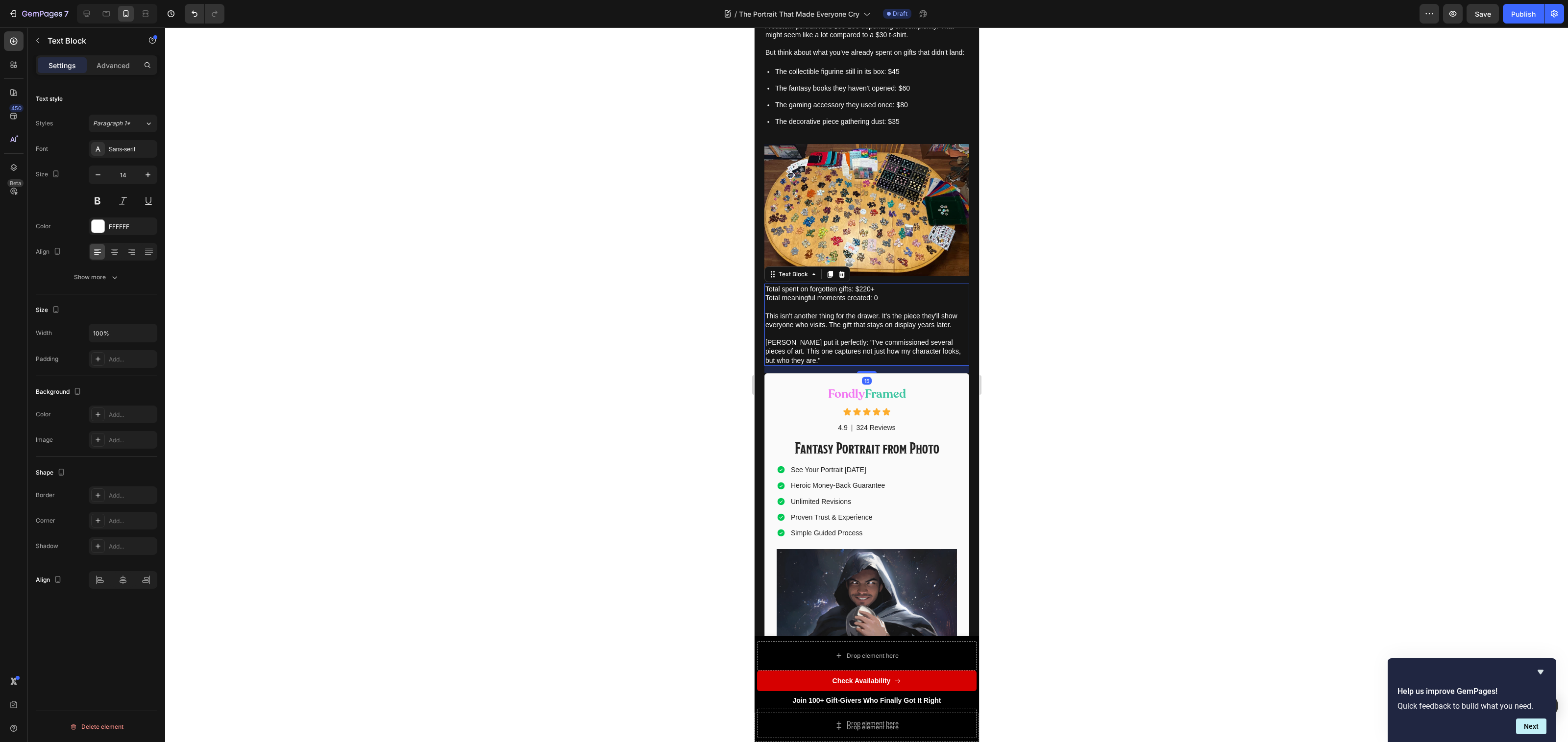
click at [1073, 344] on div at bounding box center [867, 385] width 1403 height 715
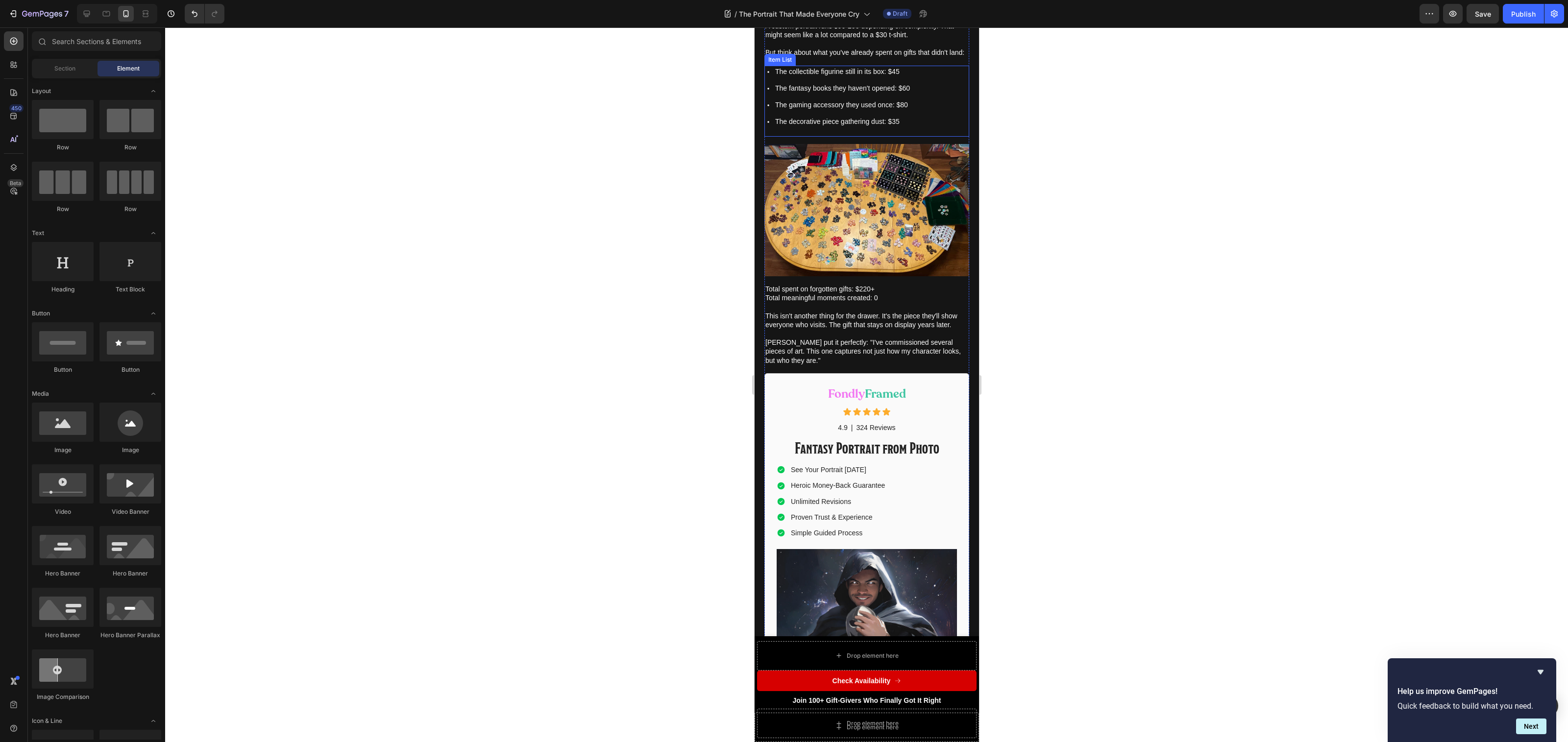
click at [920, 134] on div "The collectible figurine still in its box: $45 The fantasy books they haven't o…" at bounding box center [867, 101] width 205 height 71
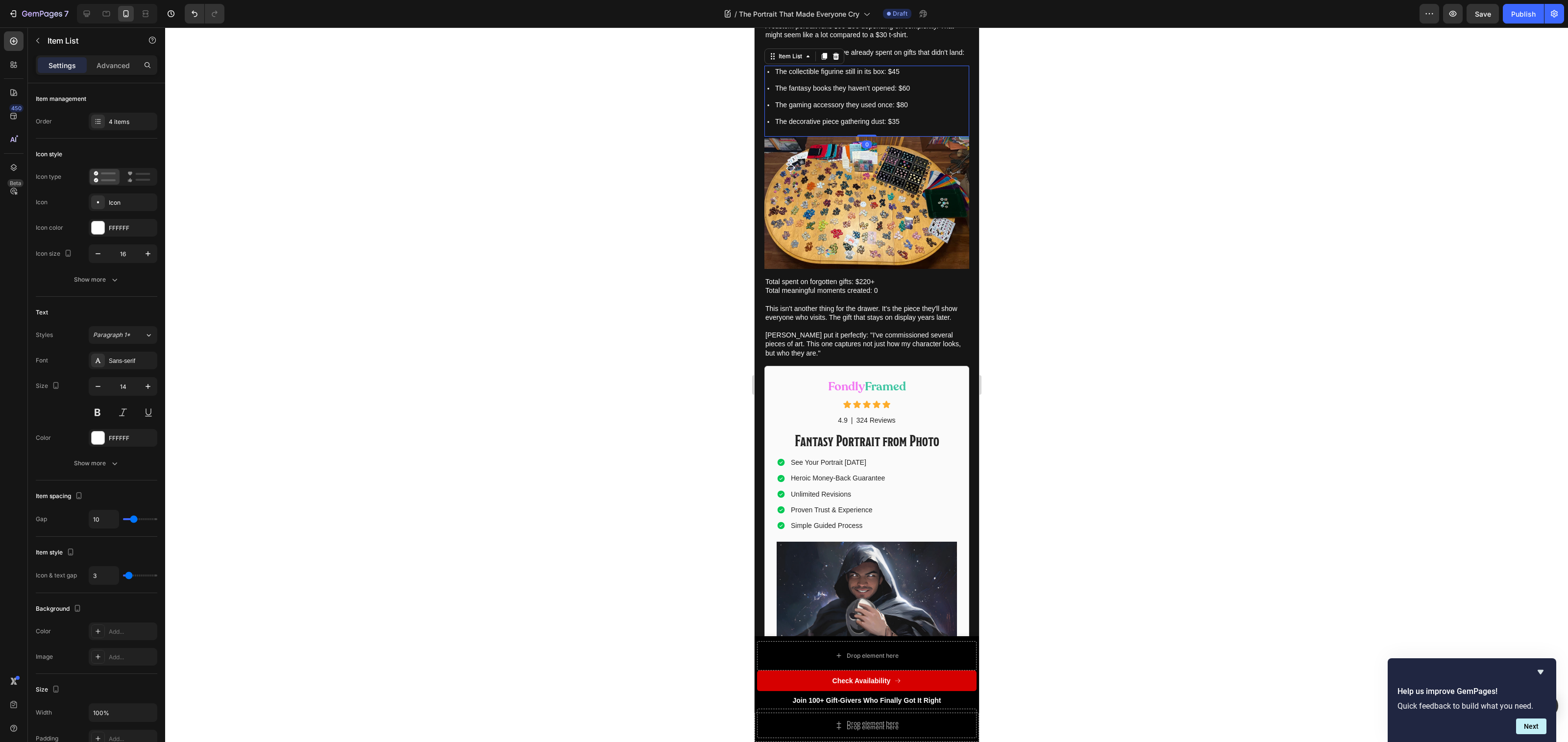
drag, startPoint x: 867, startPoint y: 148, endPoint x: 872, endPoint y: 136, distance: 13.0
click at [872, 136] on div "The collectible figurine still in its box: $45 The fantasy books they haven't o…" at bounding box center [867, 101] width 205 height 71
type input "100%"
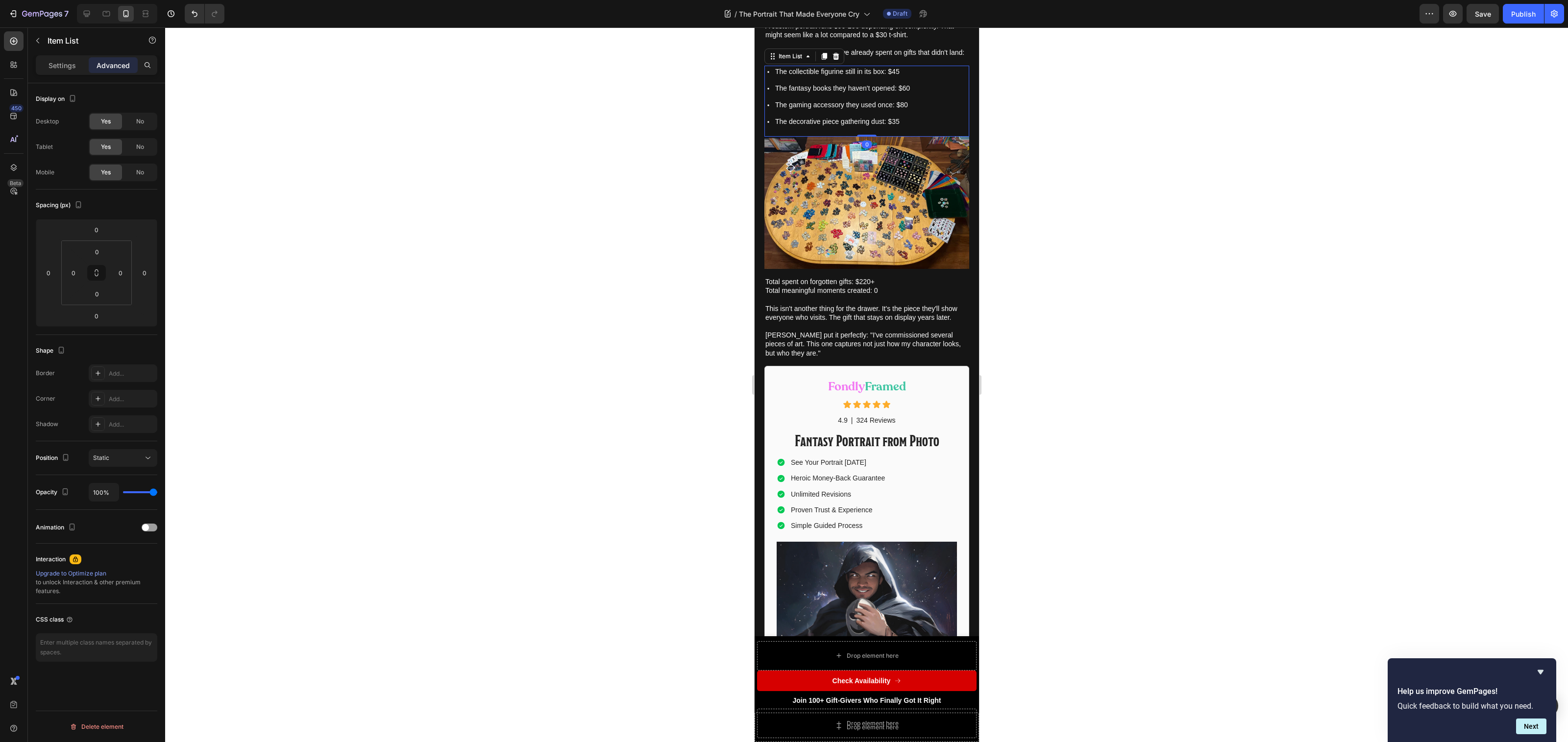
click at [1041, 204] on div at bounding box center [867, 385] width 1403 height 715
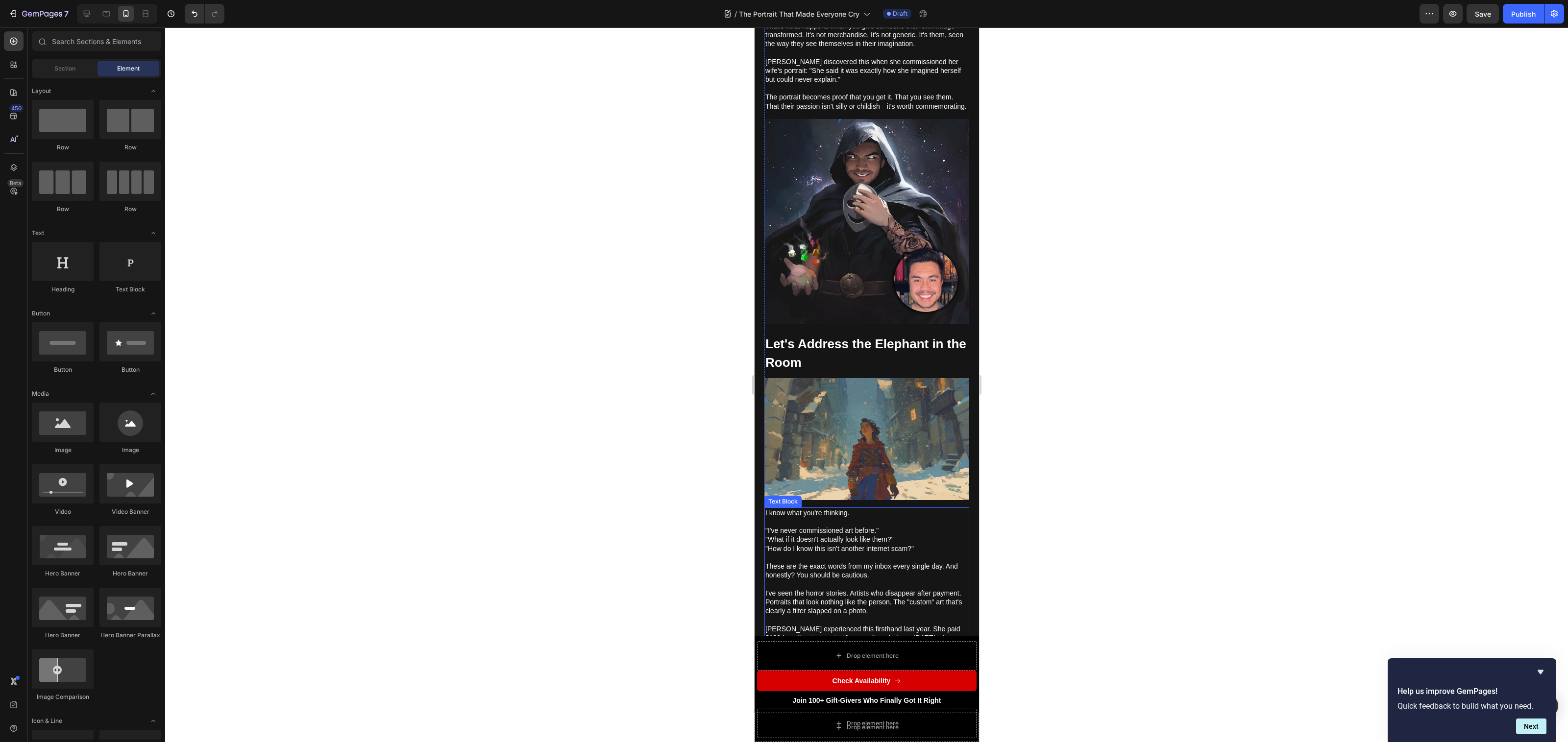
scroll to position [1983, 0]
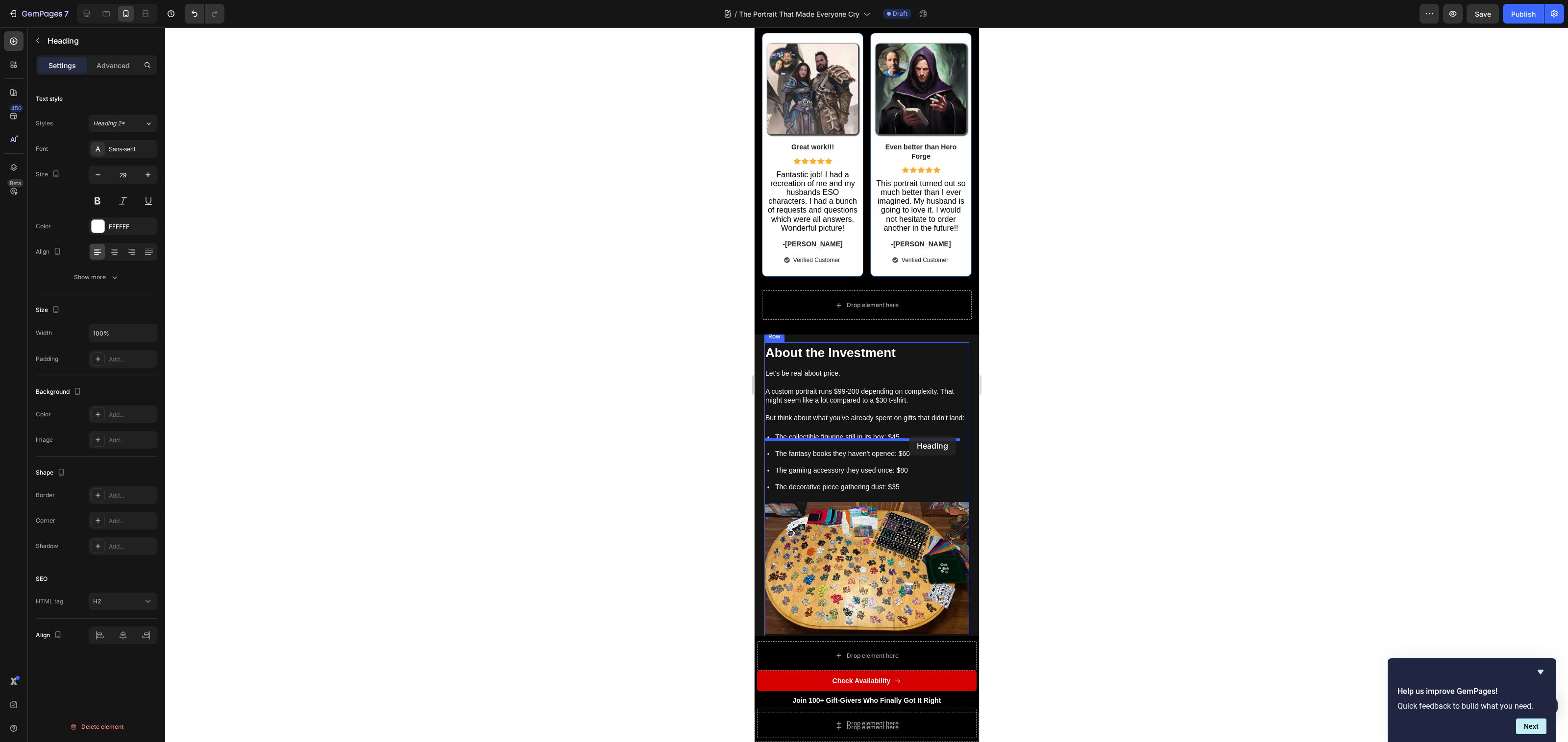
scroll to position [4060, 0]
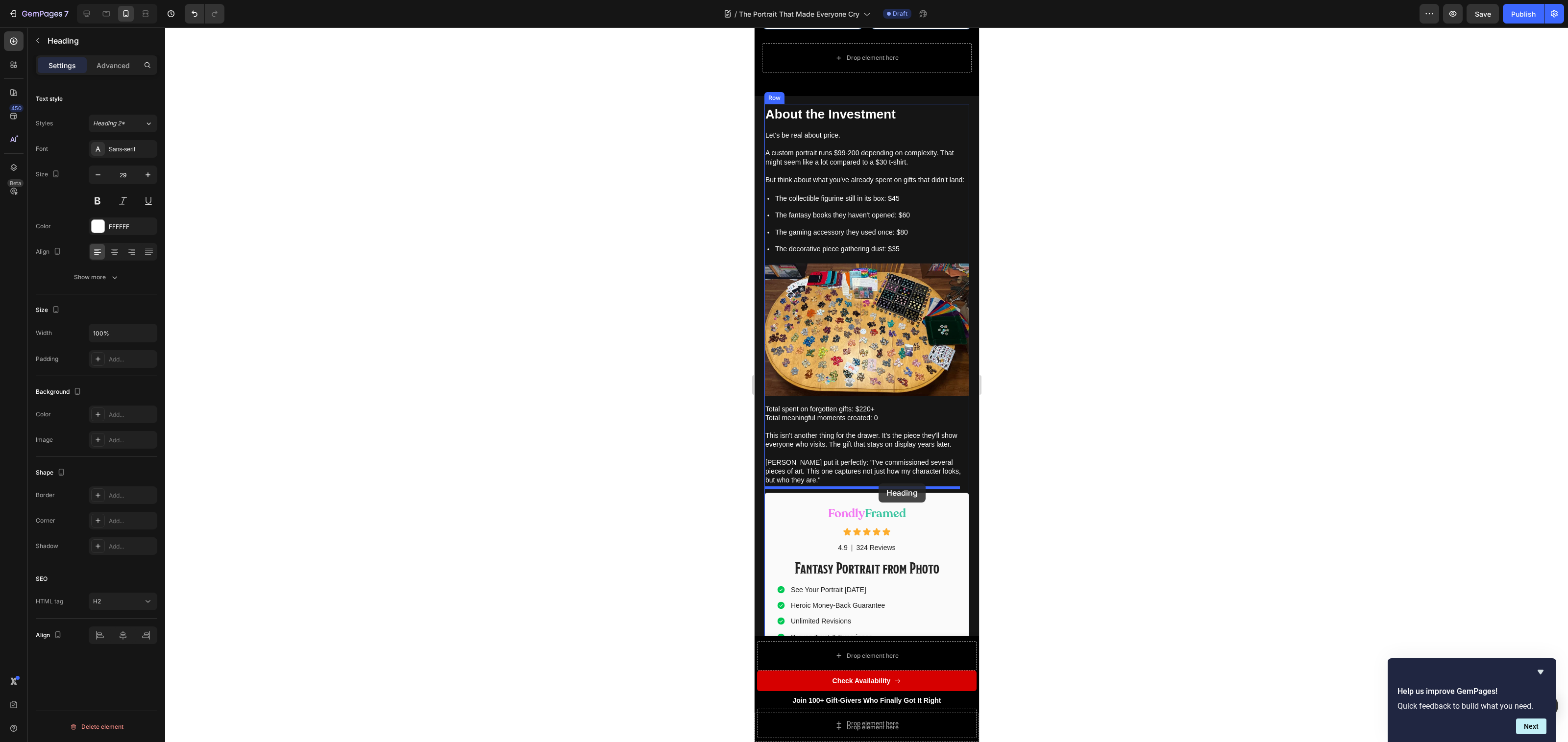
drag, startPoint x: 909, startPoint y: 226, endPoint x: 887, endPoint y: 476, distance: 251.0
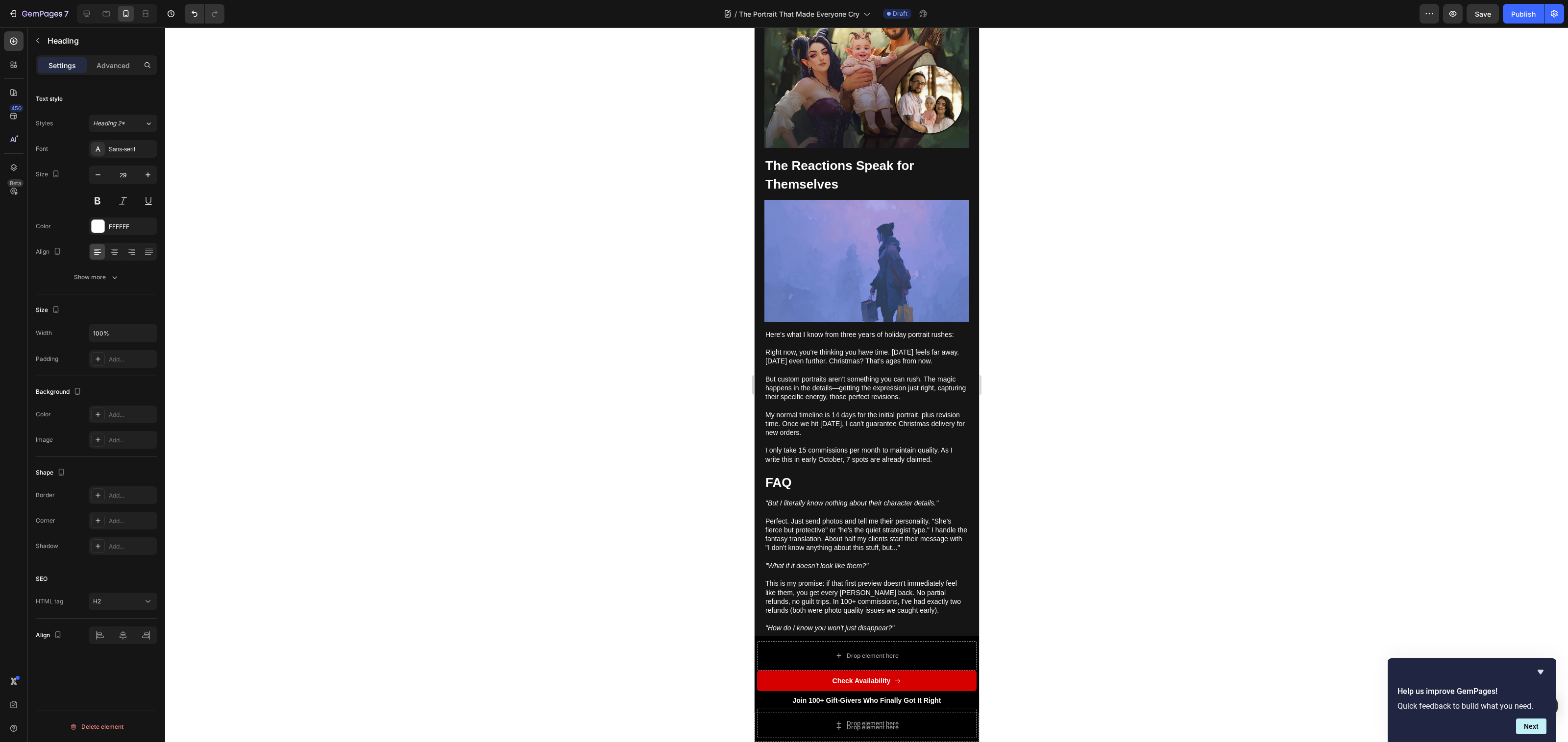
scroll to position [2273, 0]
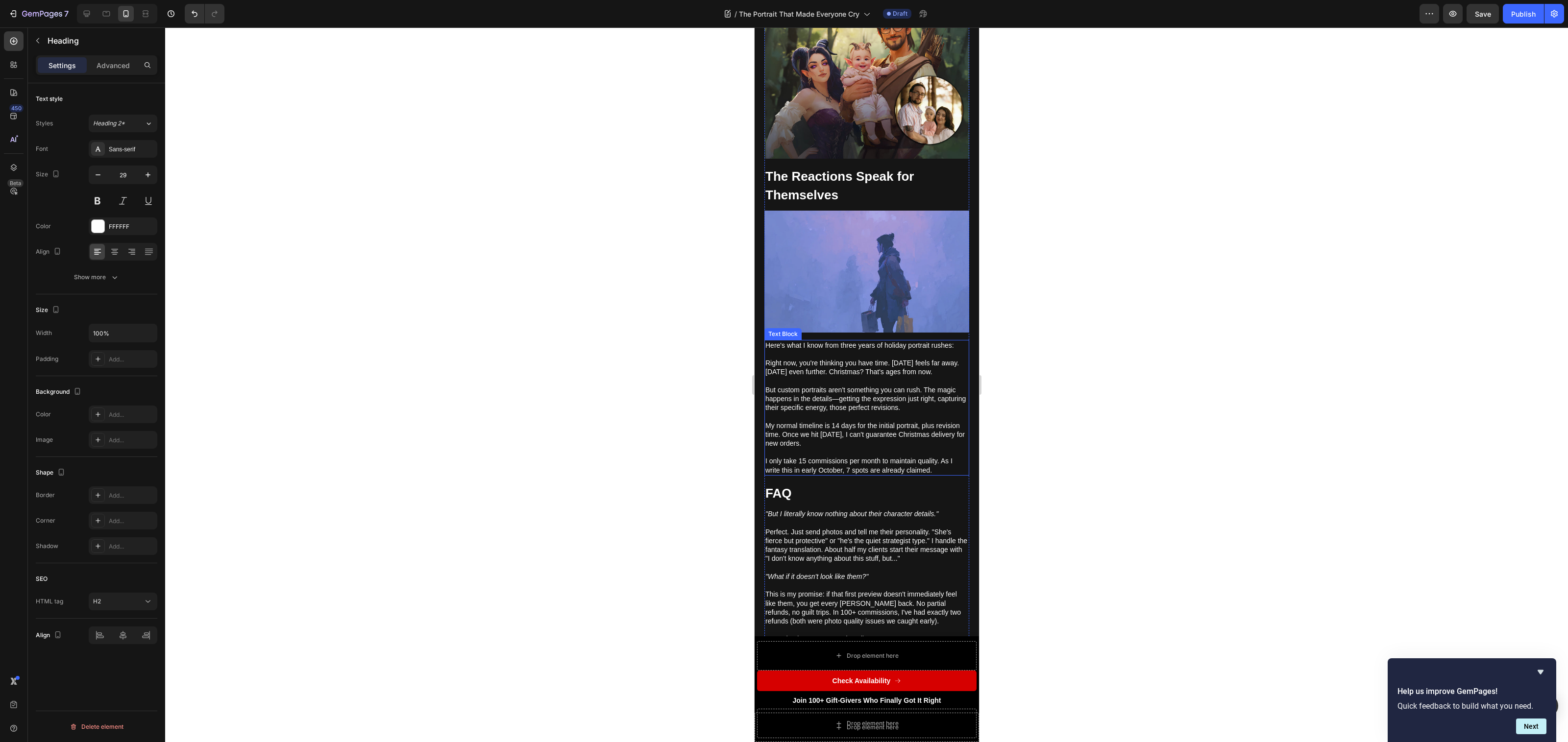
click at [888, 377] on p "But custom portraits aren't something you can rush. The magic happens in the de…" at bounding box center [866, 395] width 203 height 36
click at [911, 276] on img at bounding box center [867, 271] width 205 height 122
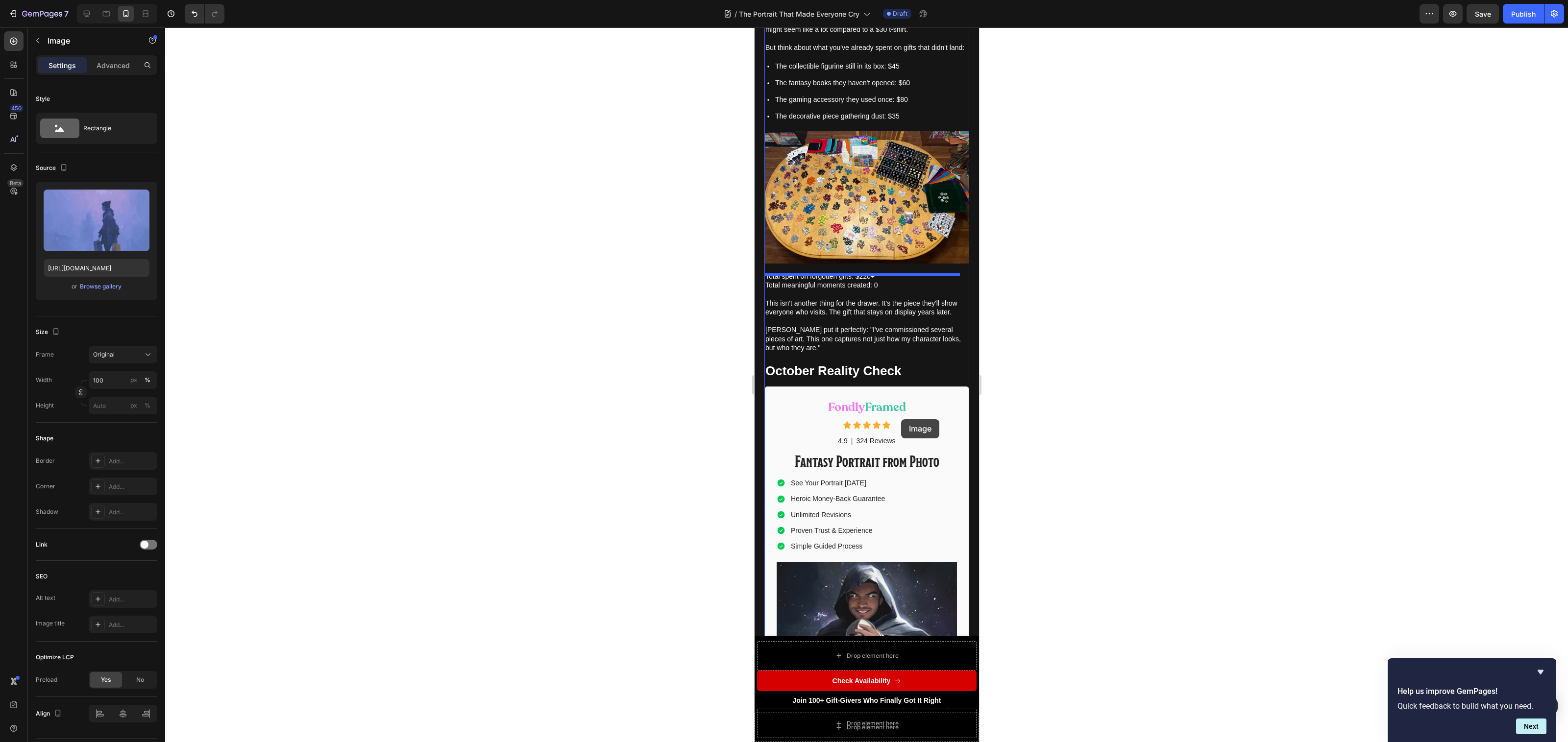
scroll to position [4307, 0]
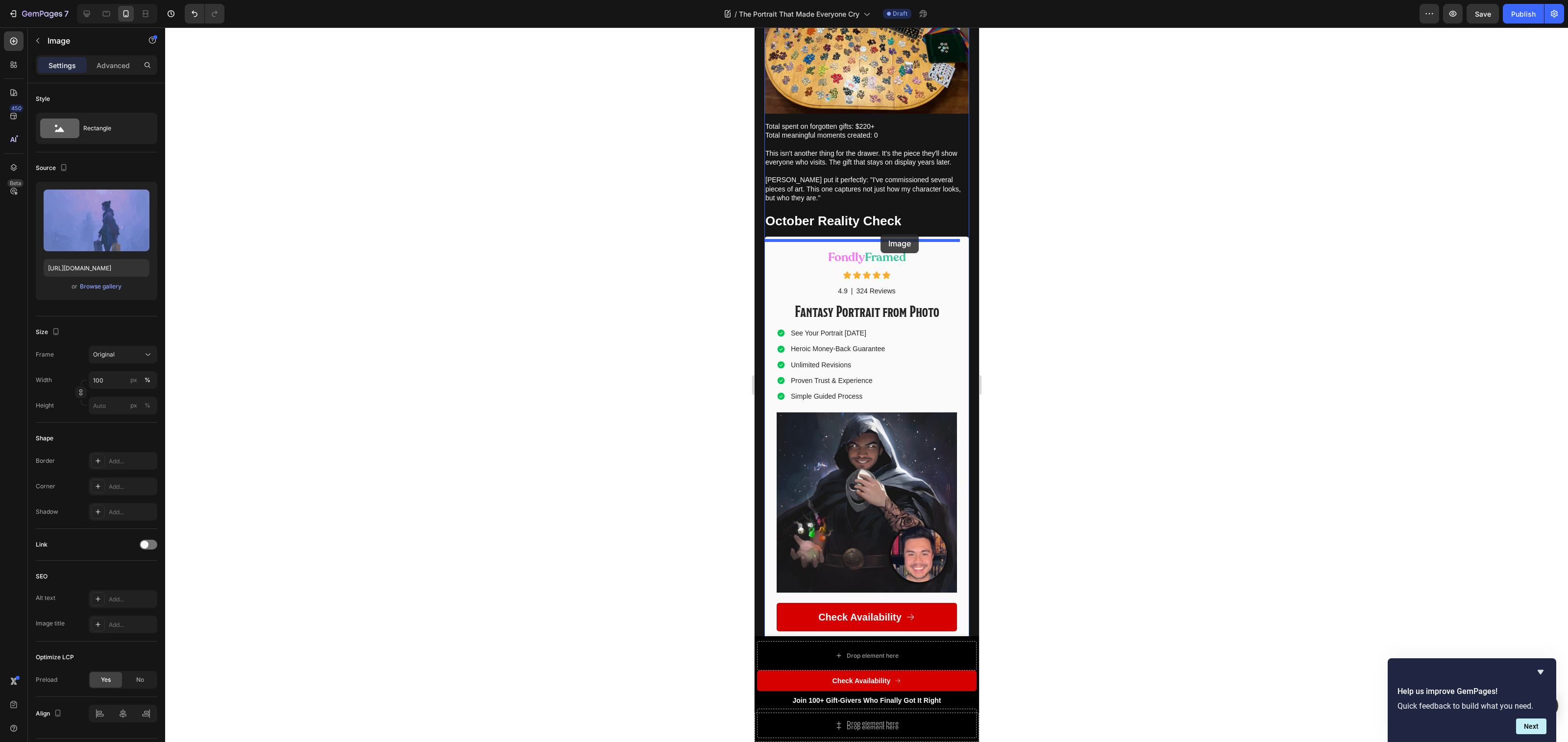
drag, startPoint x: 815, startPoint y: 190, endPoint x: 880, endPoint y: 234, distance: 78.5
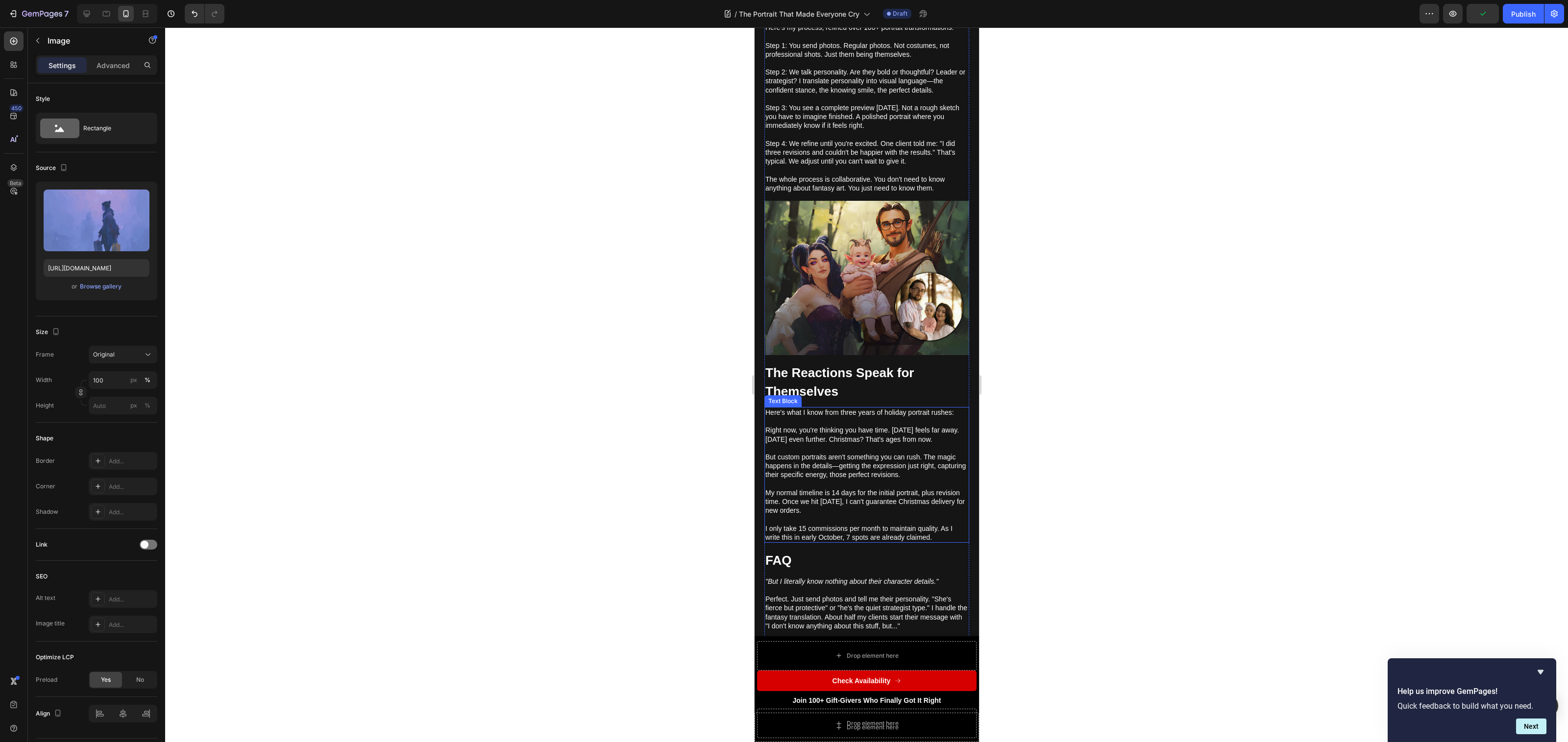
scroll to position [2079, 0]
click at [898, 476] on p "My normal timeline is 14 days for the initial portrait, plus revision time. Onc…" at bounding box center [866, 494] width 203 height 36
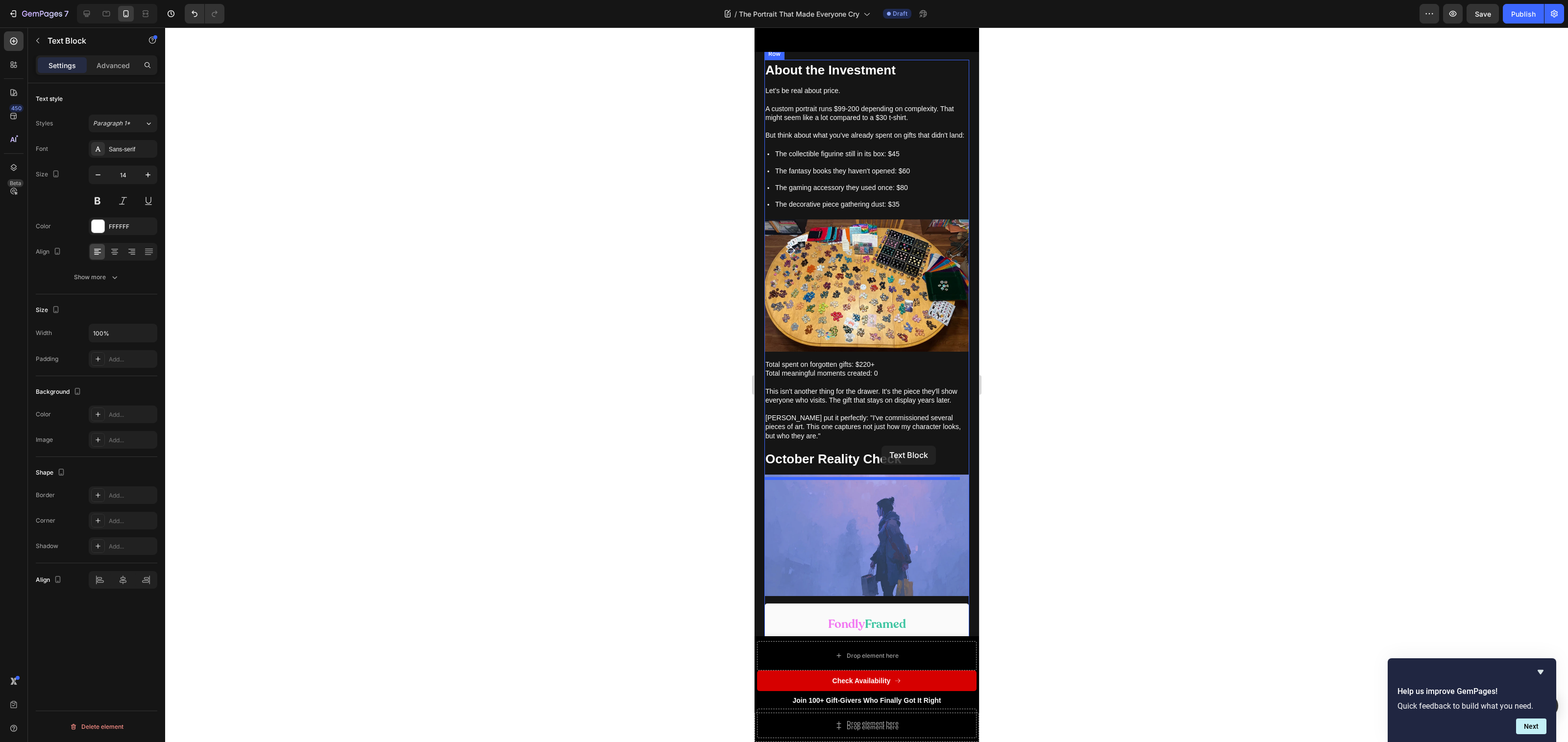
scroll to position [4354, 0]
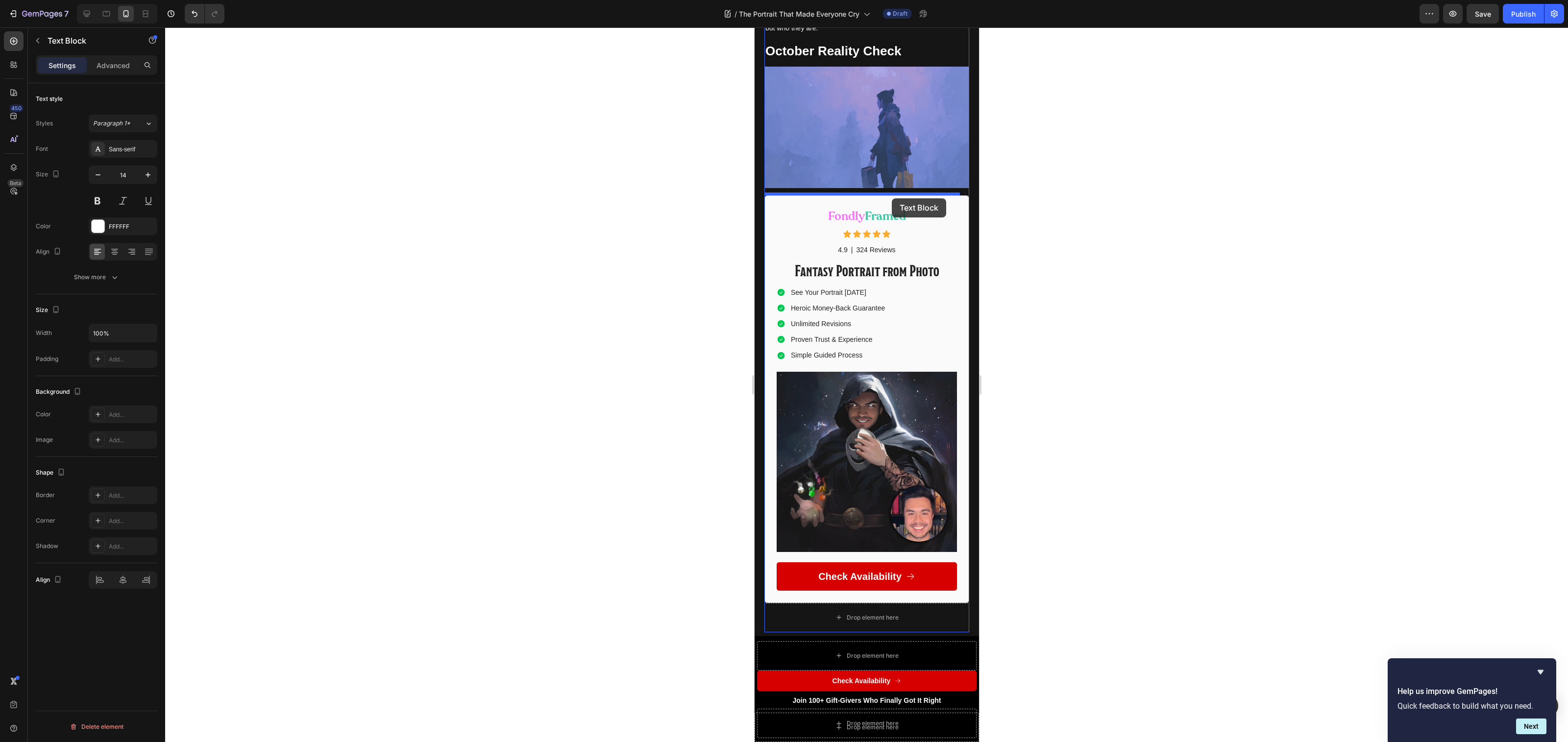
drag, startPoint x: 775, startPoint y: 347, endPoint x: 892, endPoint y: 198, distance: 189.4
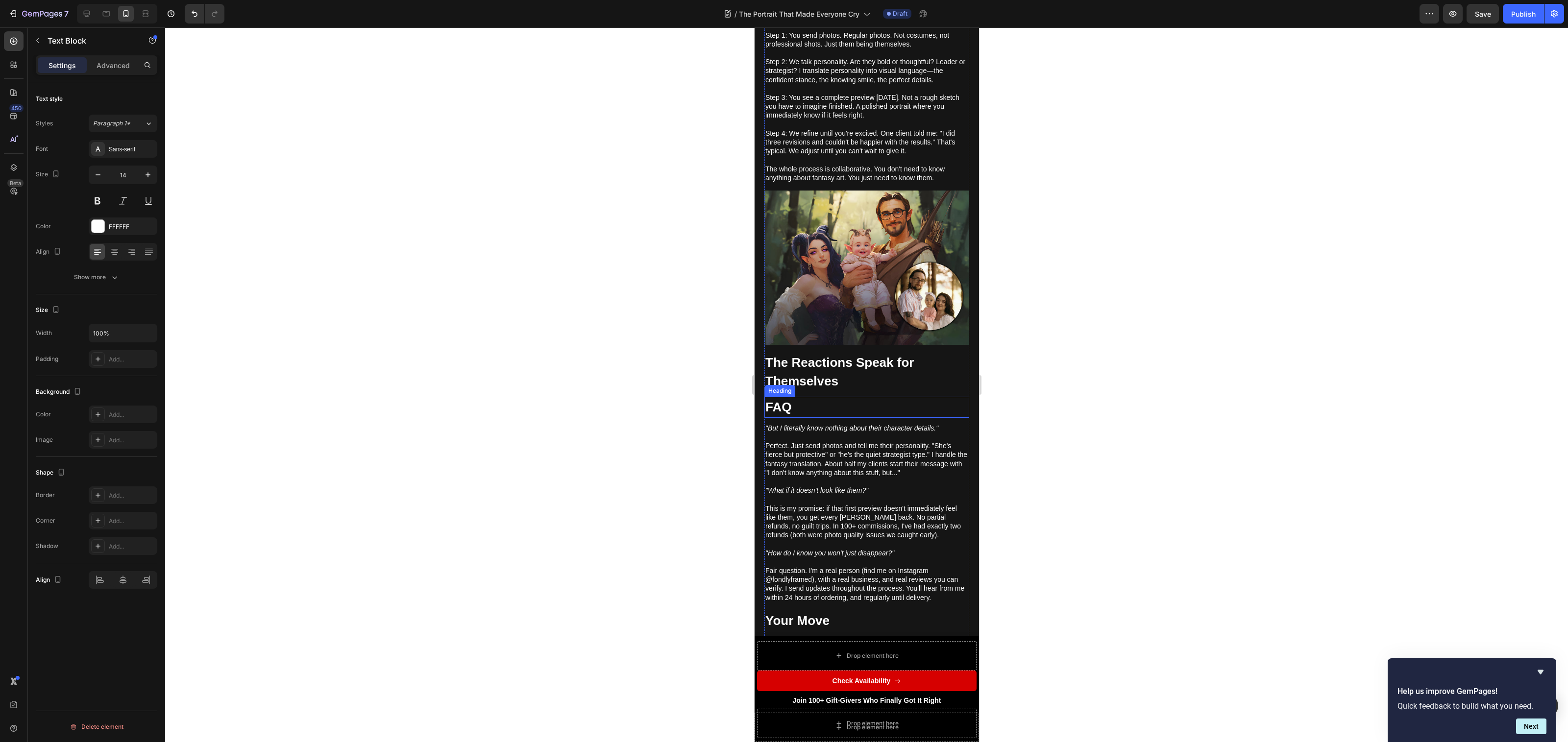
scroll to position [2085, 0]
click at [867, 398] on h2 "FAQ" at bounding box center [867, 409] width 205 height 21
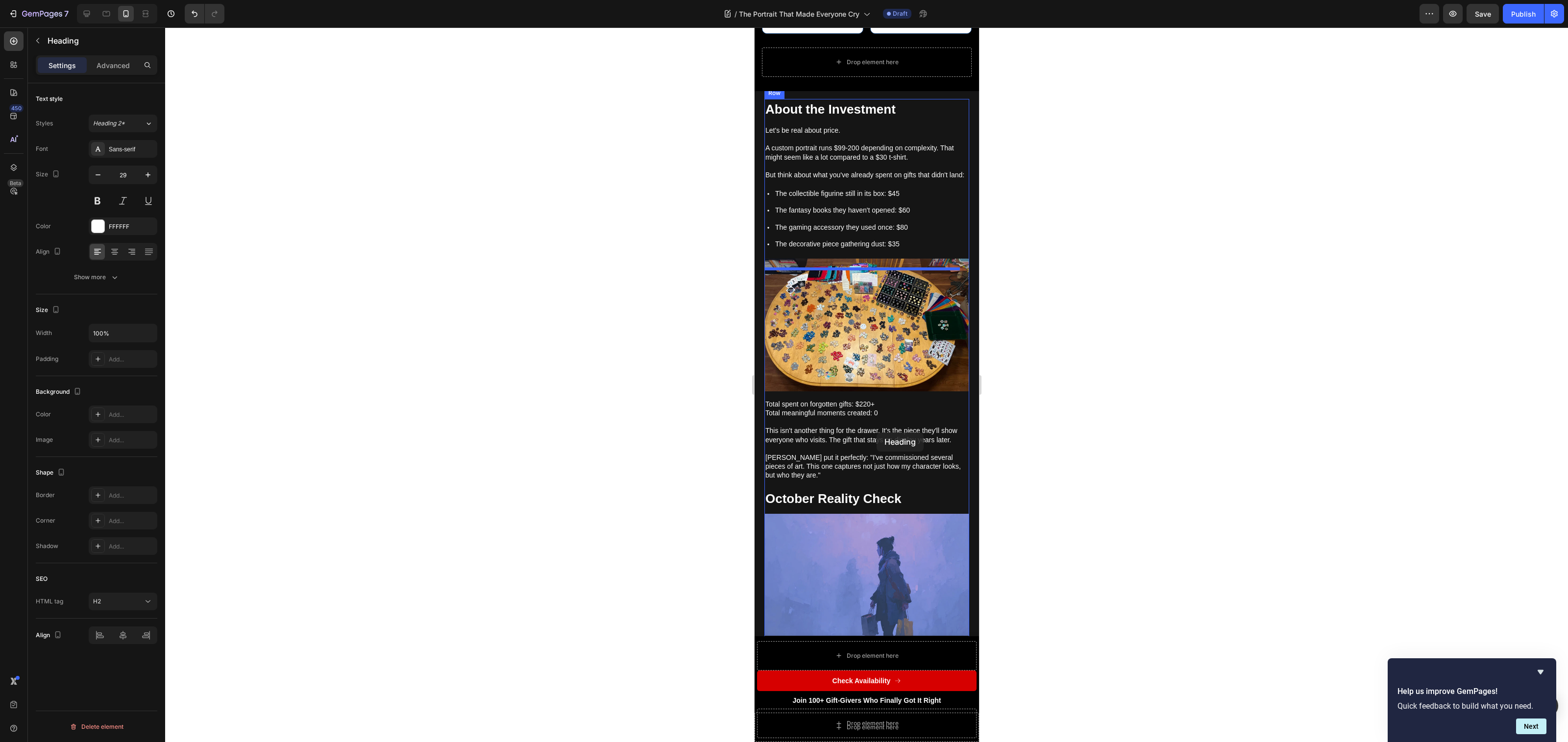
scroll to position [4185, 0]
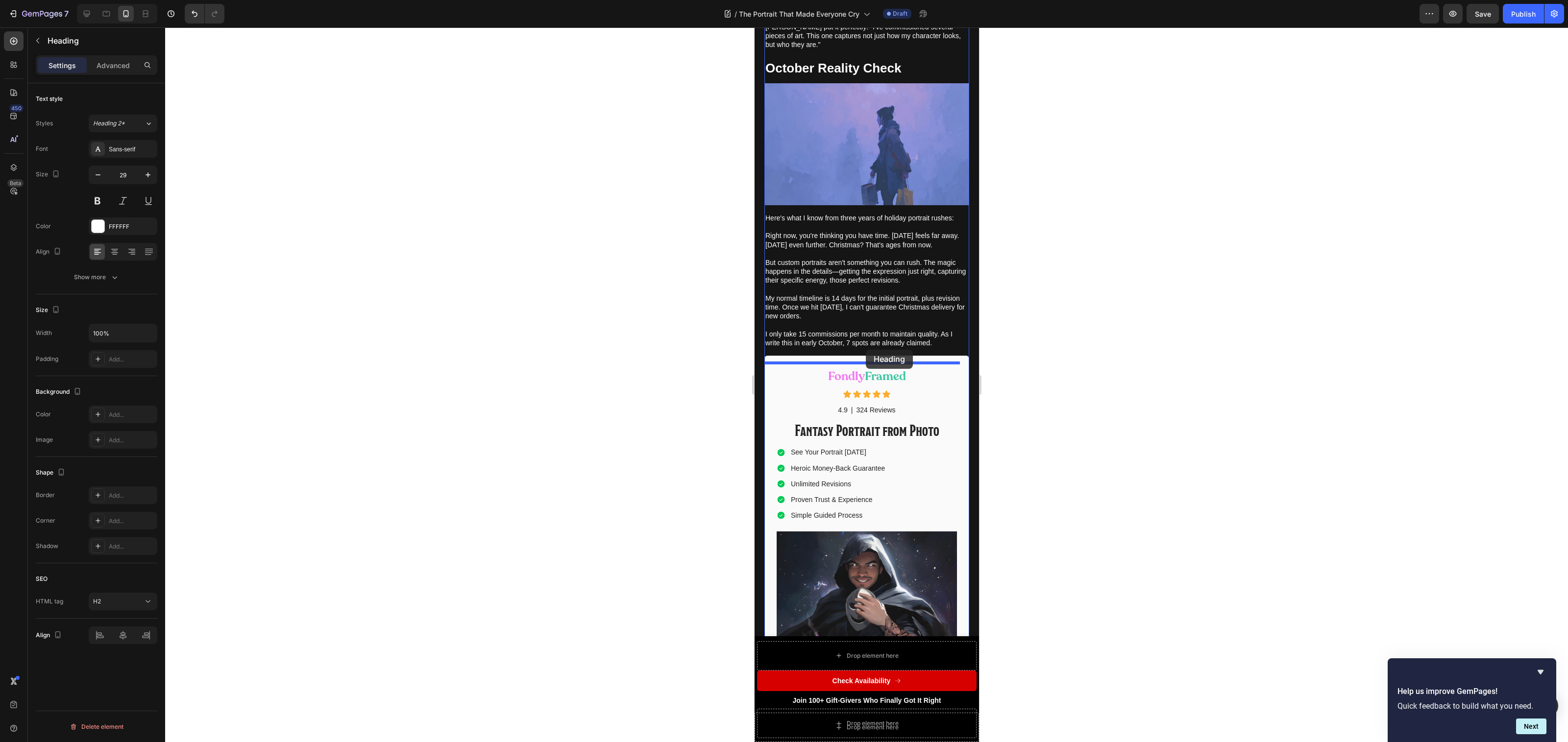
drag, startPoint x: 771, startPoint y: 348, endPoint x: 866, endPoint y: 349, distance: 95.0
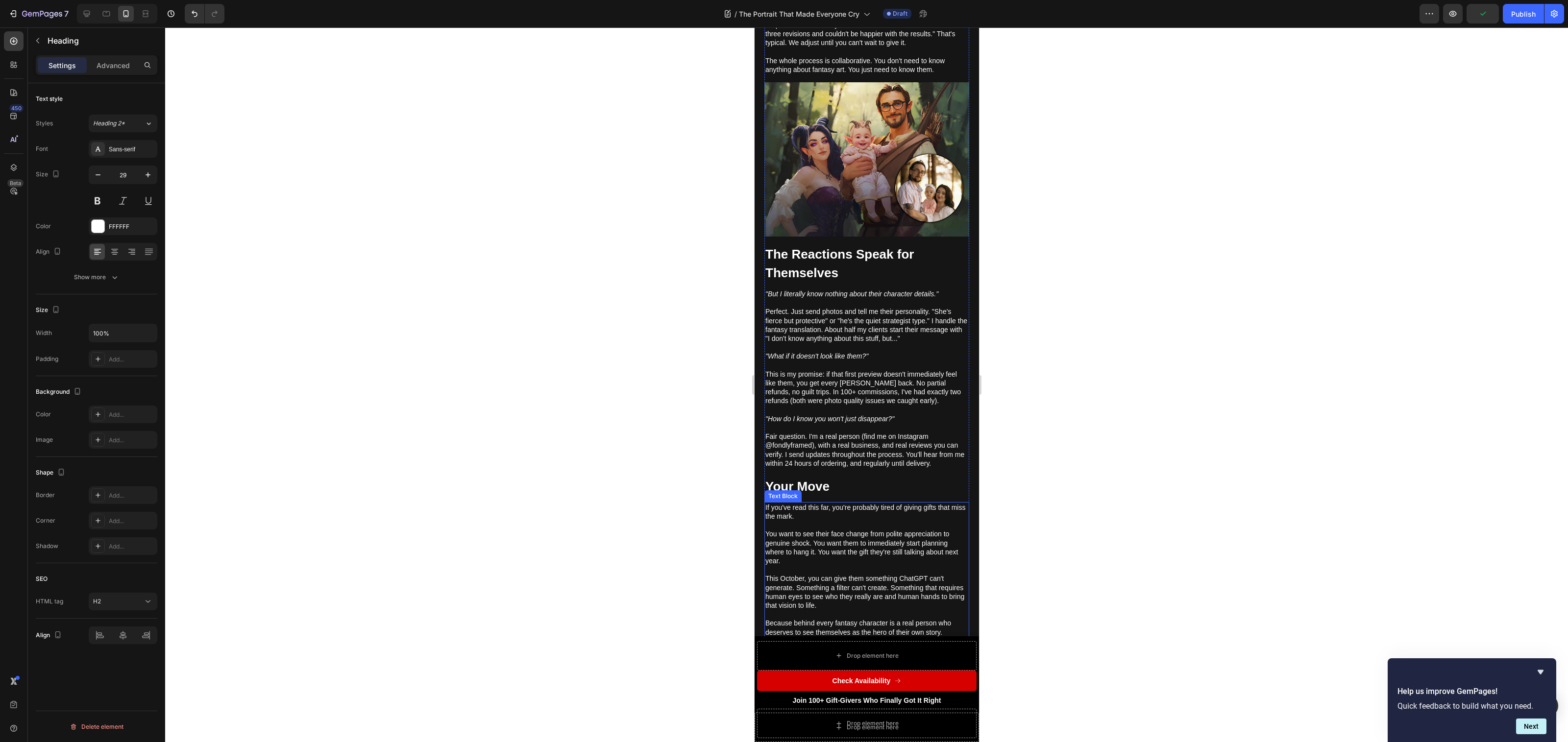
scroll to position [2373, 0]
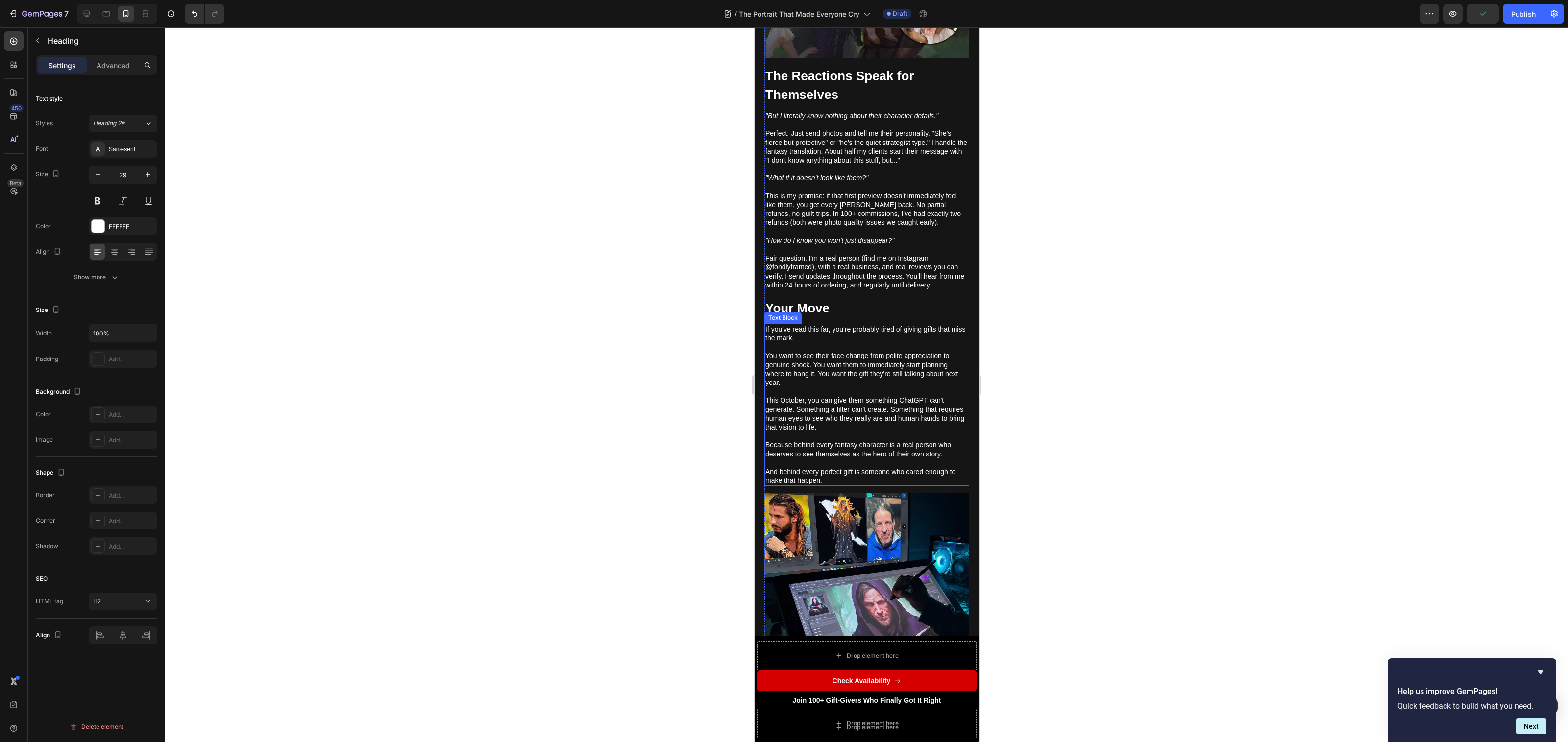
click at [848, 396] on p "This October, you can give them something ChatGPT can't generate. Something a f…" at bounding box center [866, 414] width 203 height 36
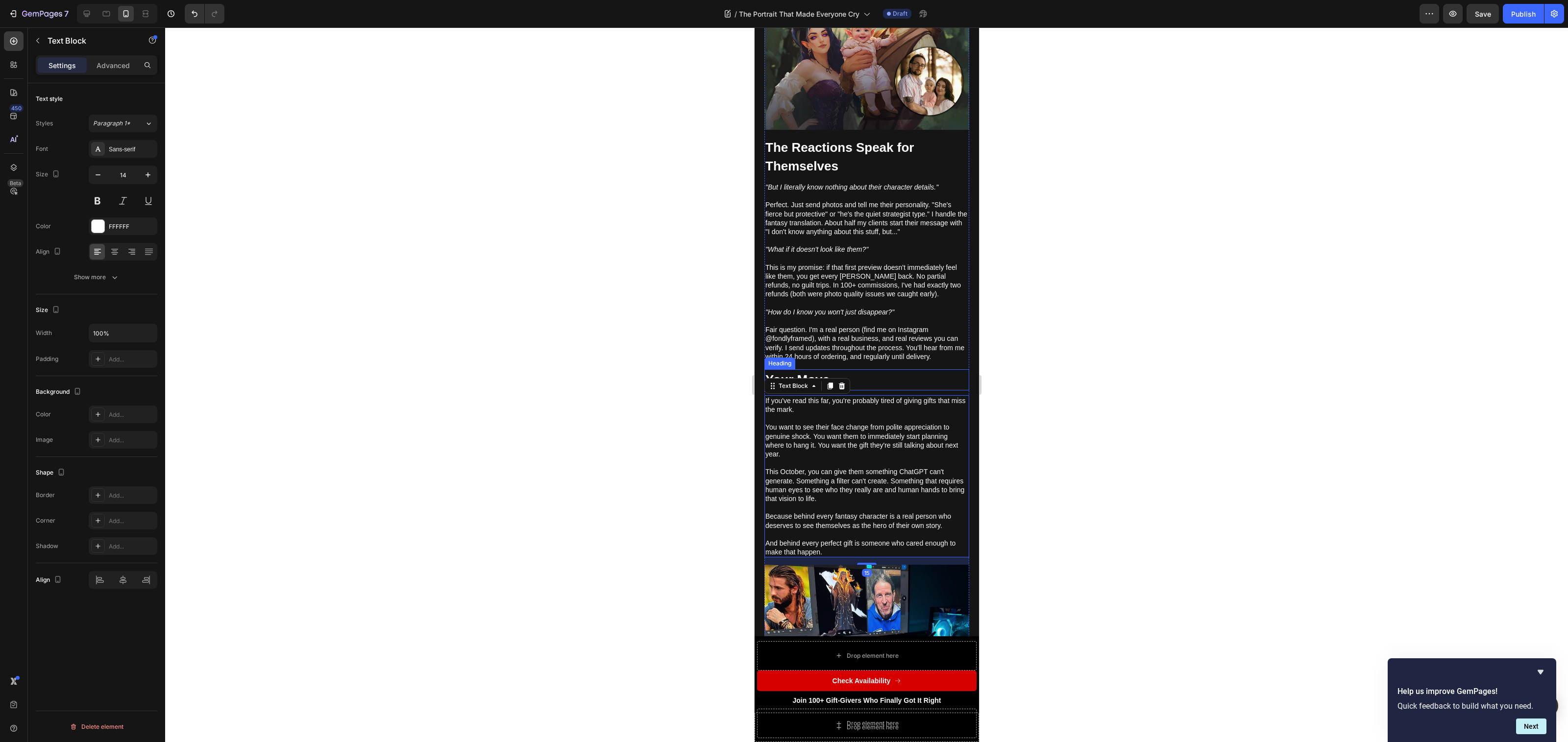
scroll to position [2277, 0]
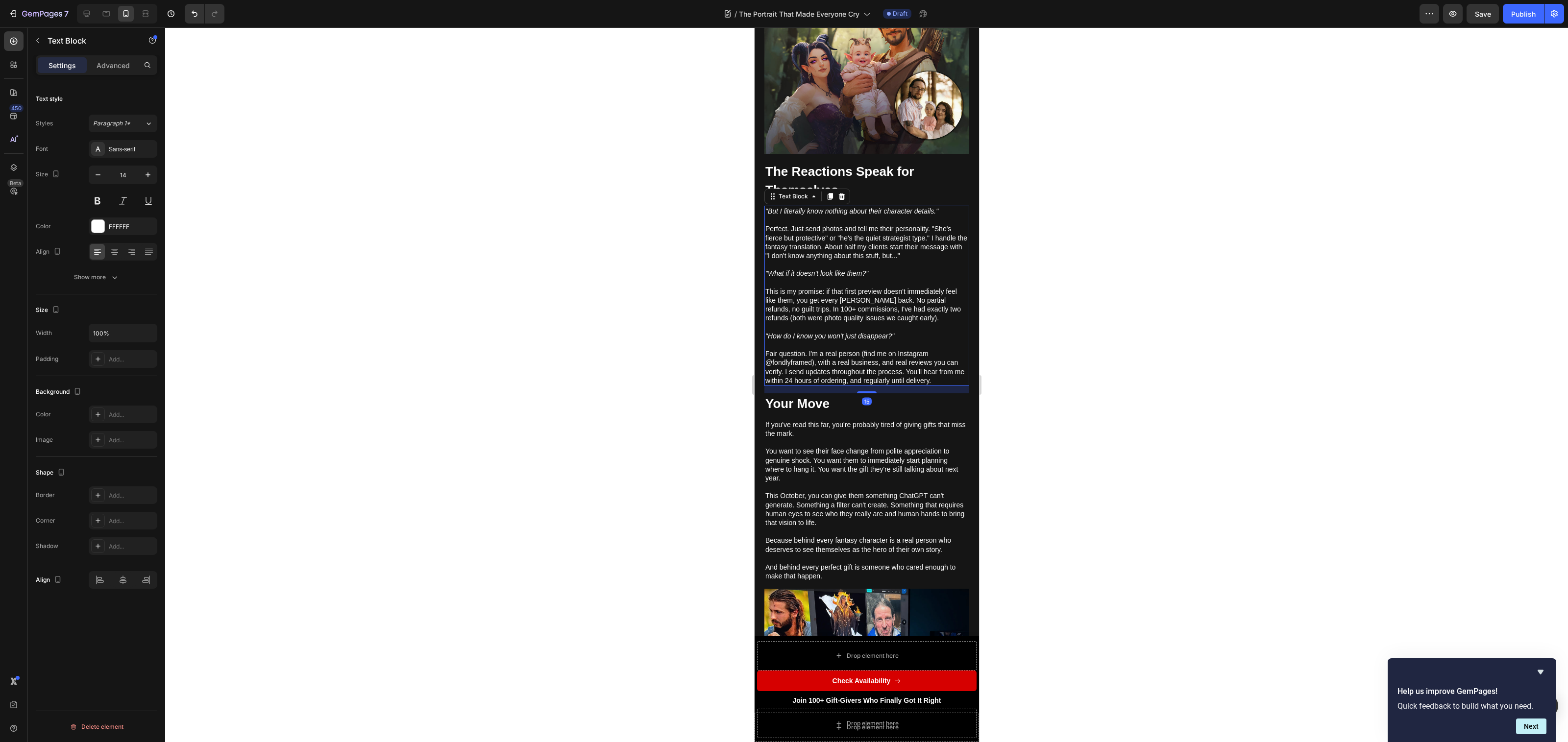
click at [903, 287] on p "This is my promise: if that first preview doesn't immediately feel like them, y…" at bounding box center [866, 310] width 203 height 45
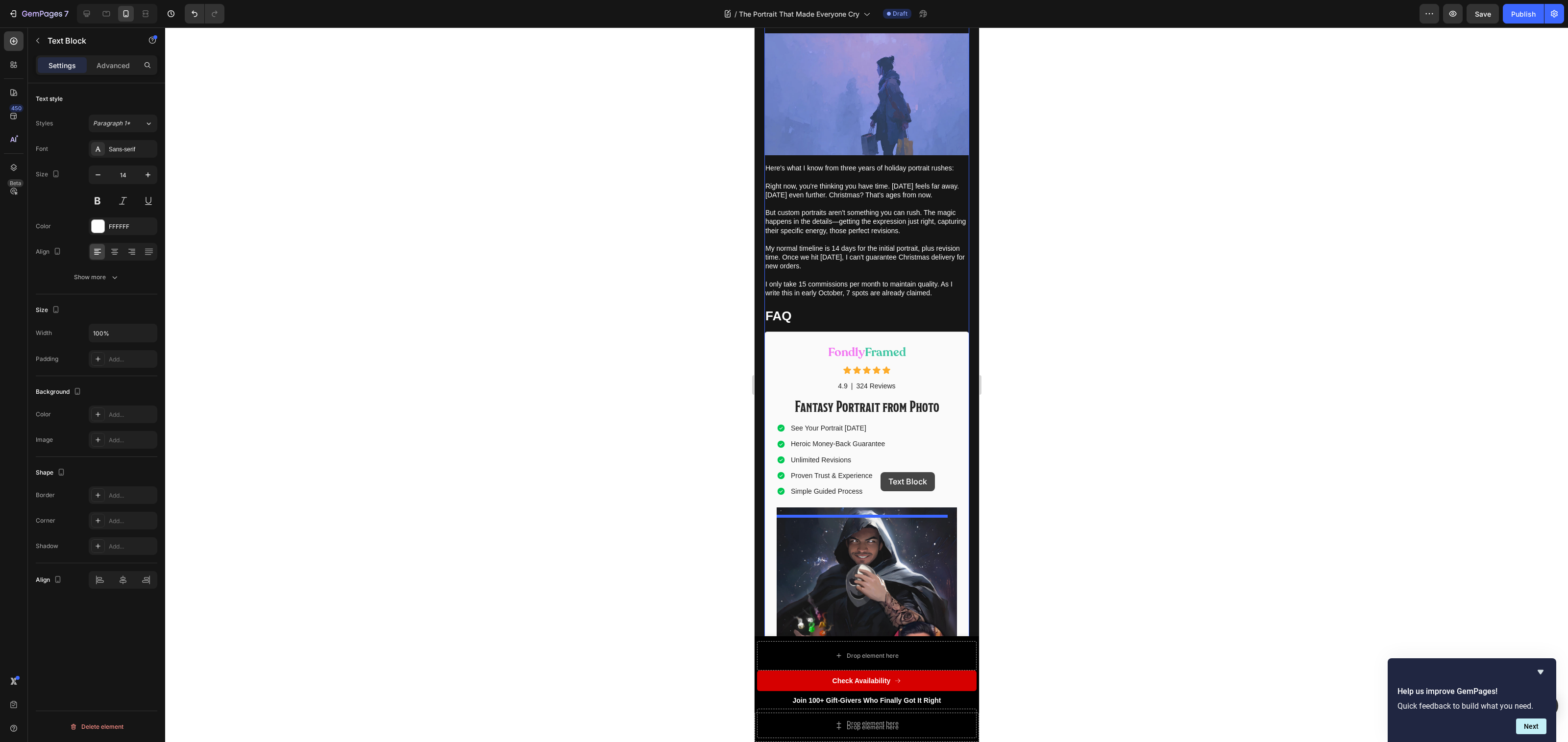
scroll to position [4209, 0]
drag, startPoint x: 772, startPoint y: 152, endPoint x: 822, endPoint y: 327, distance: 182.0
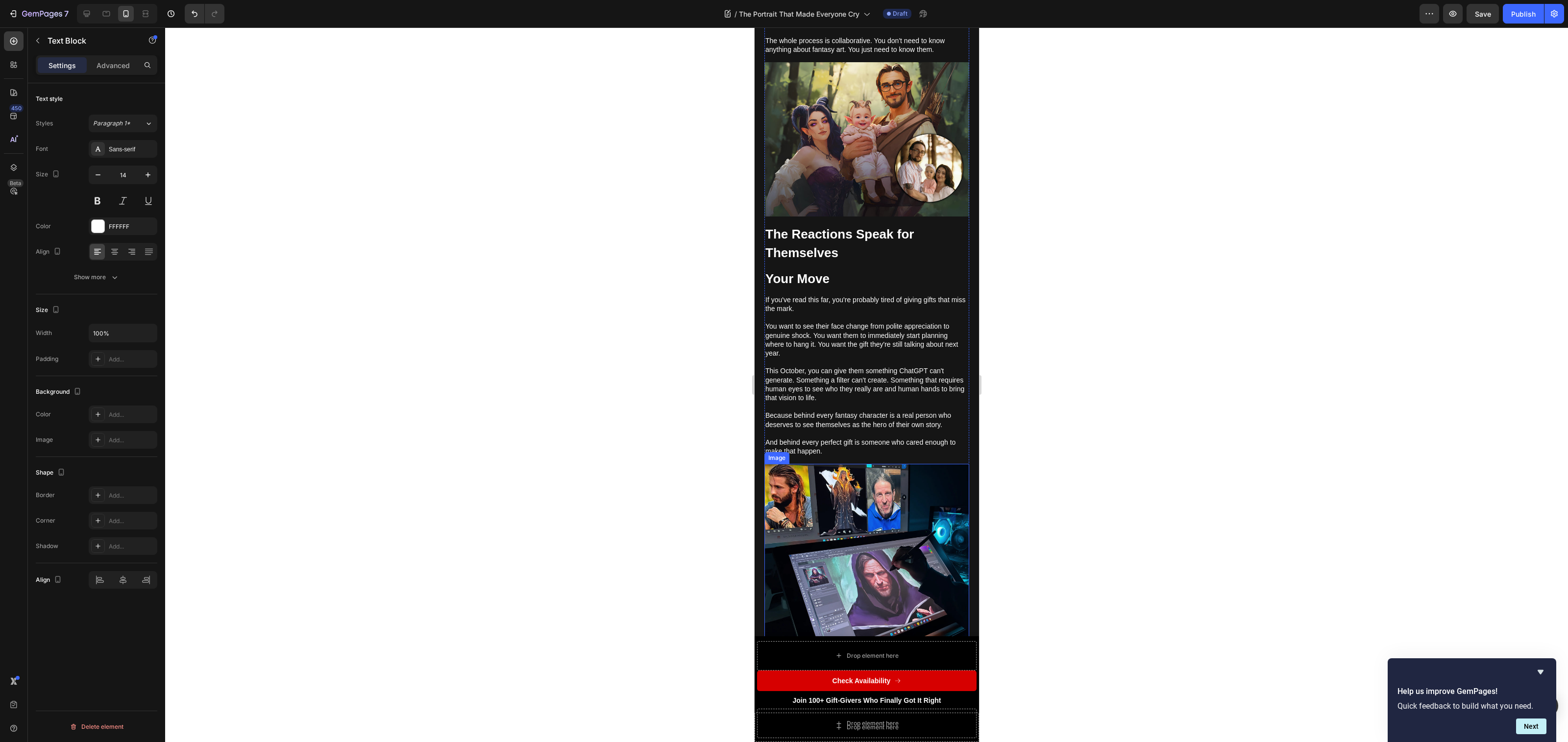
scroll to position [2085, 0]
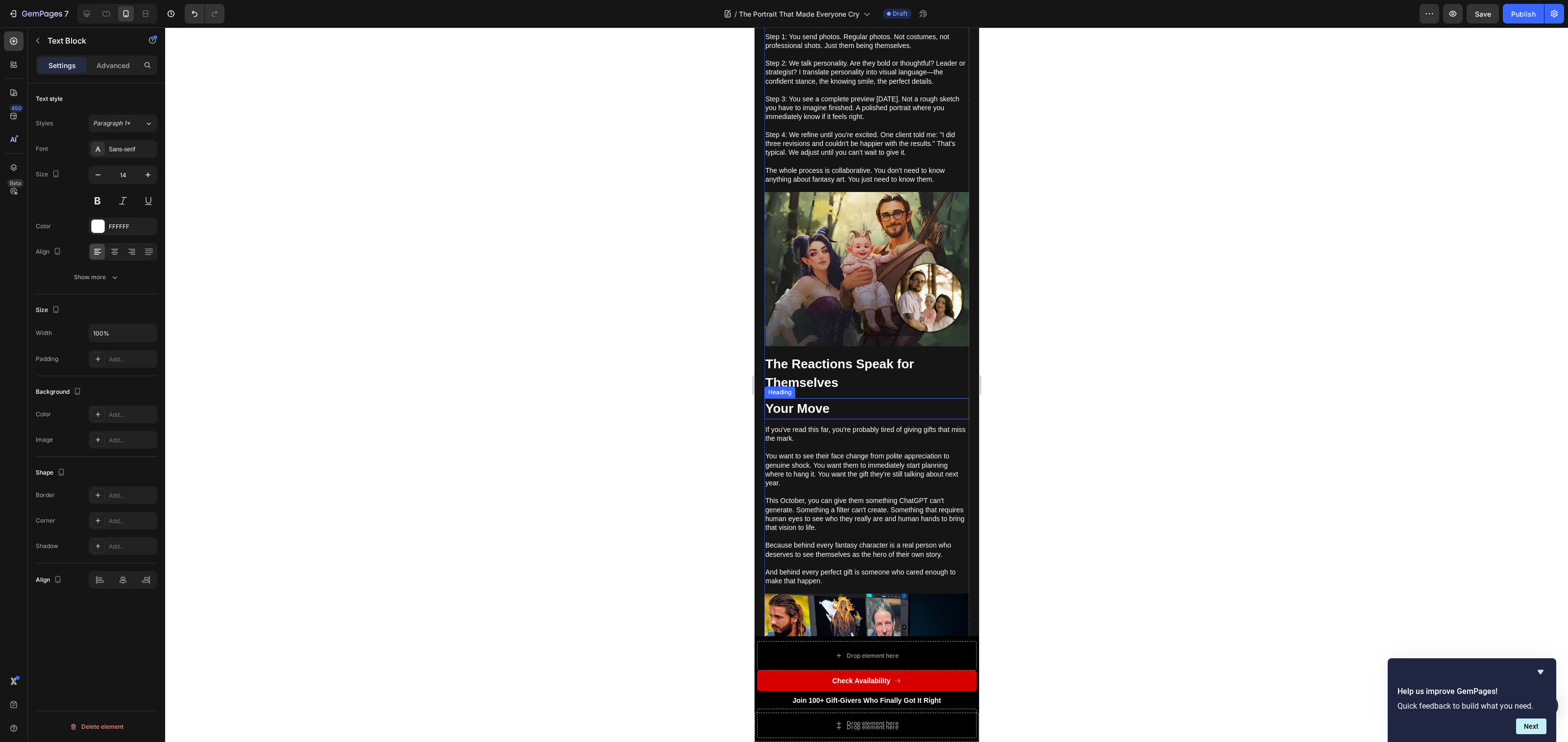
click at [876, 398] on h2 "Your Move" at bounding box center [867, 409] width 205 height 21
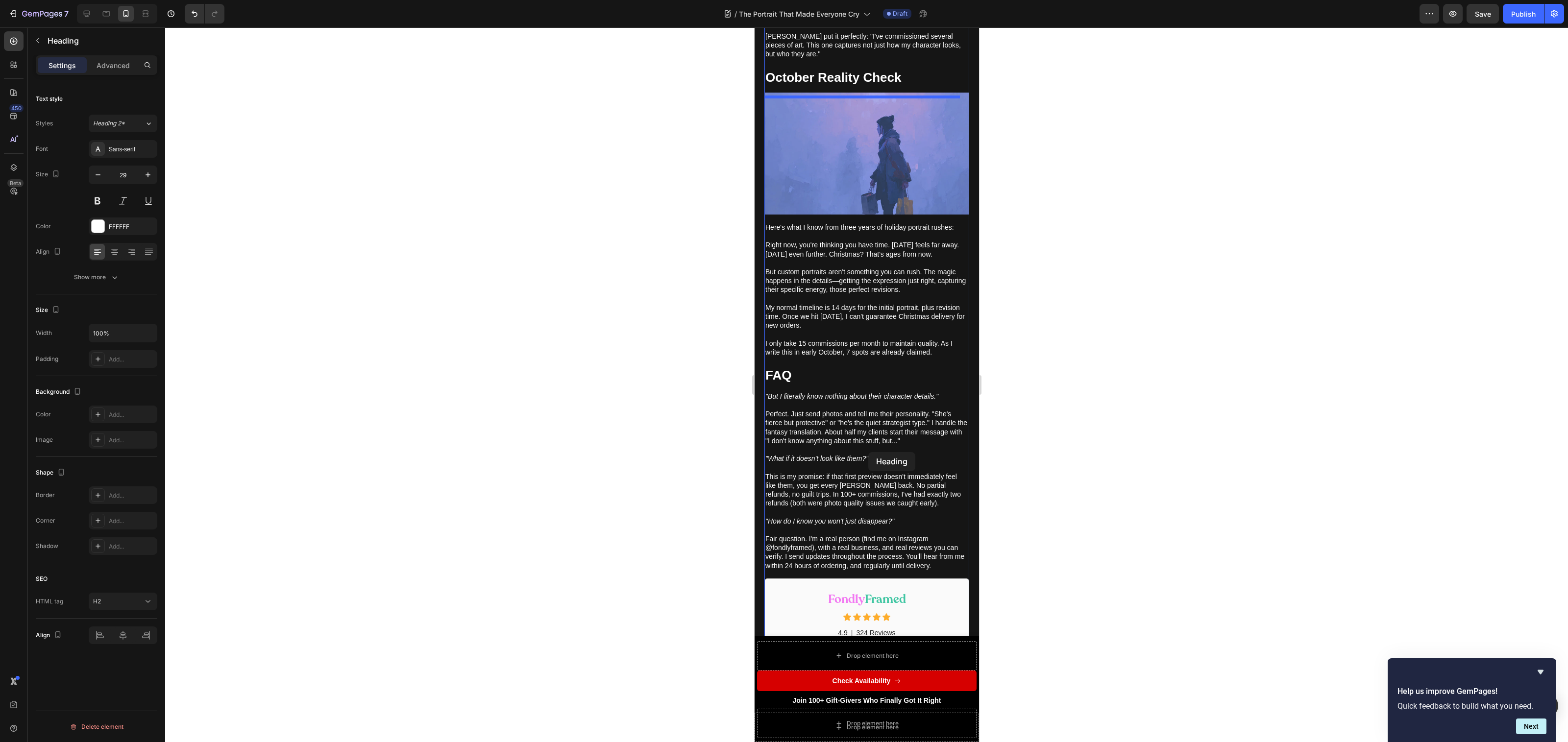
scroll to position [4259, 0]
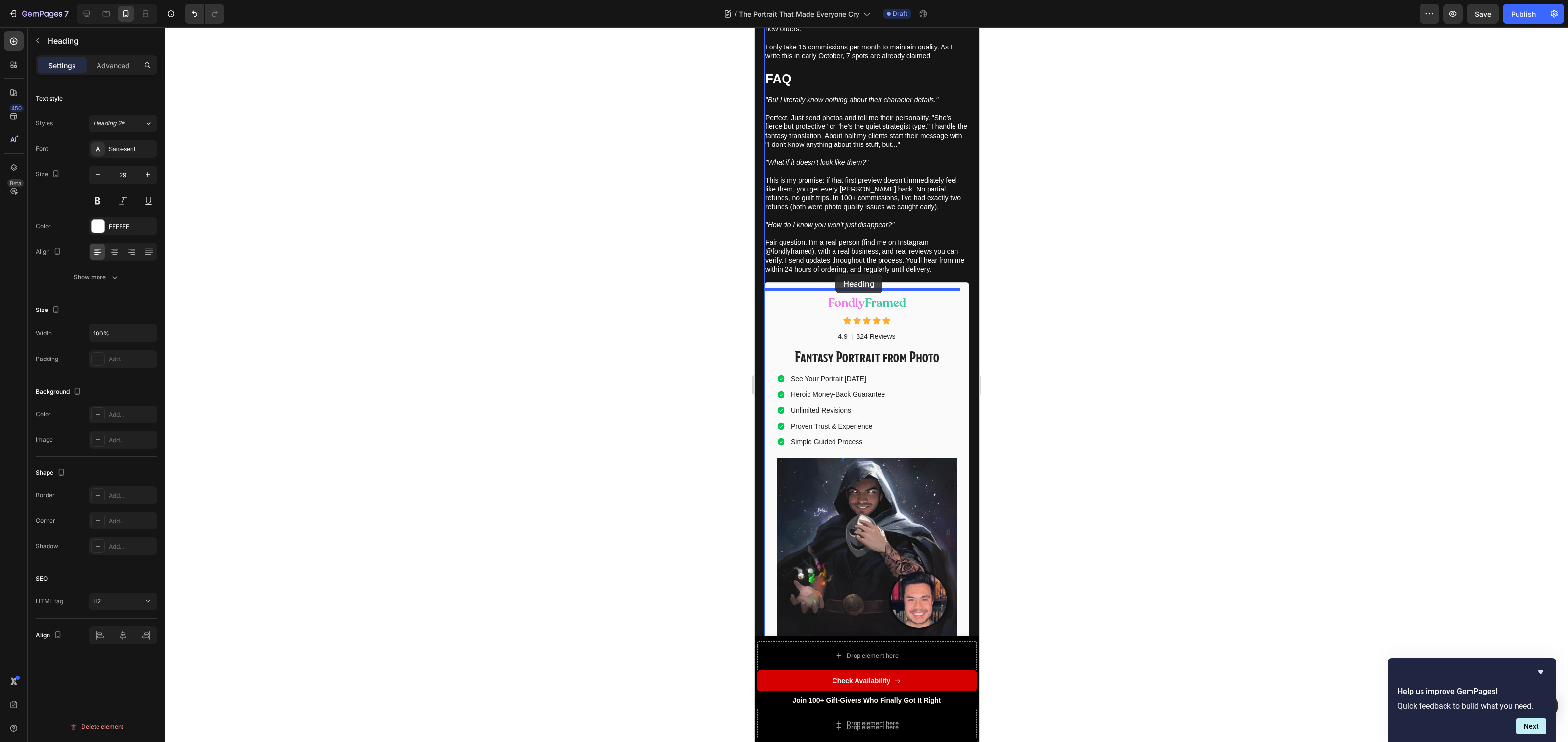
drag, startPoint x: 773, startPoint y: 344, endPoint x: 836, endPoint y: 274, distance: 94.2
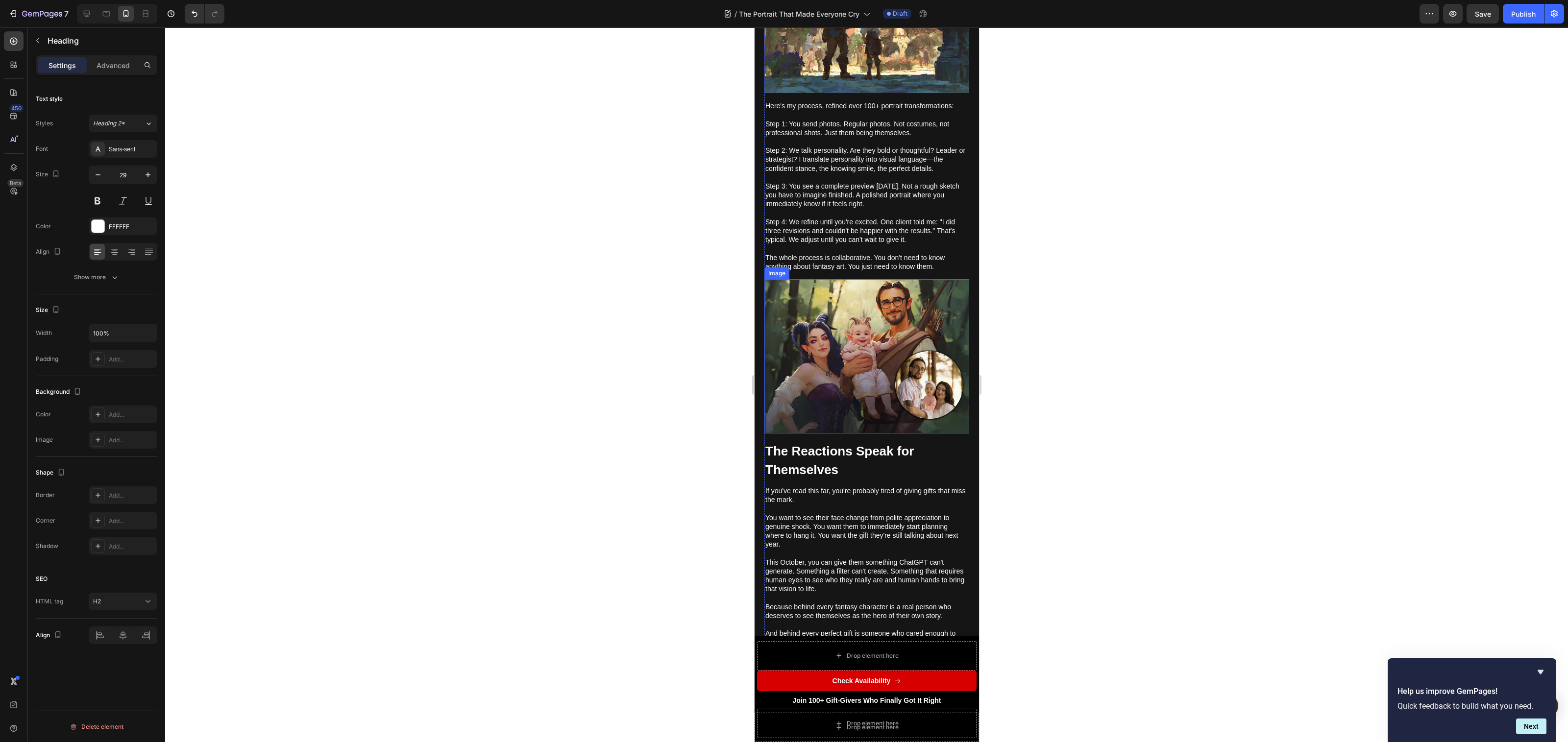
scroll to position [2063, 0]
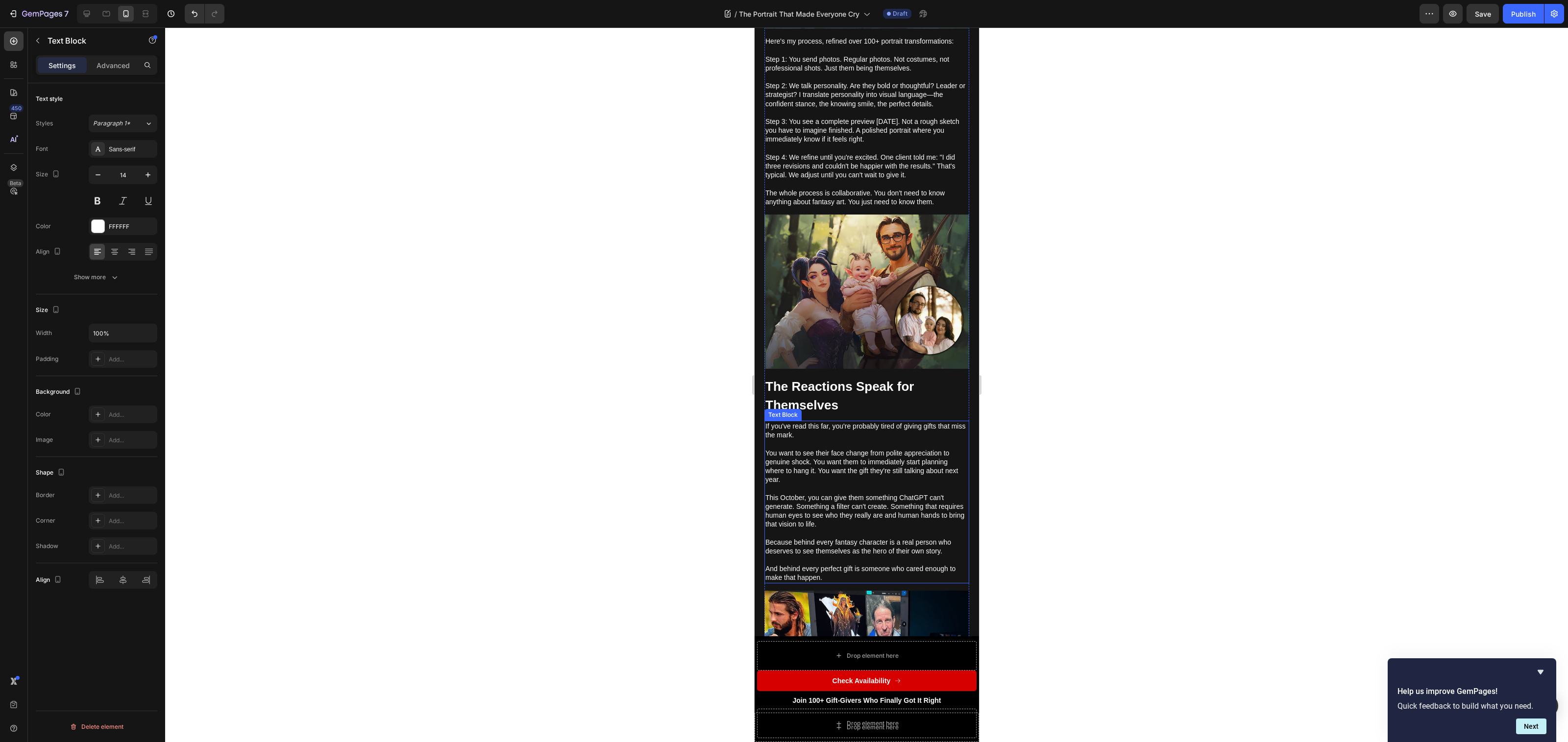
click at [867, 448] on p "You want to see their face change from polite appreciation to genuine shock. Yo…" at bounding box center [866, 466] width 203 height 36
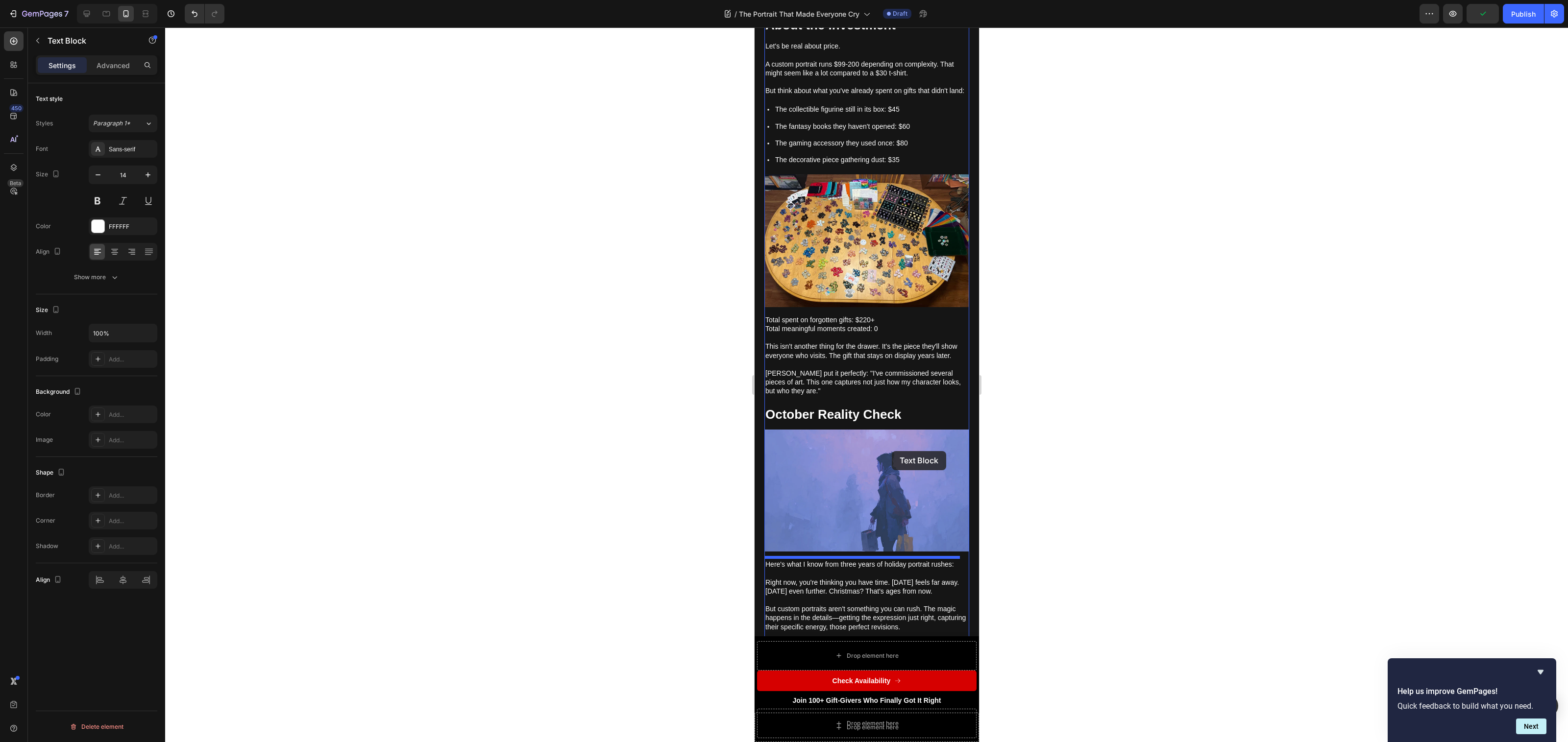
scroll to position [3995, 0]
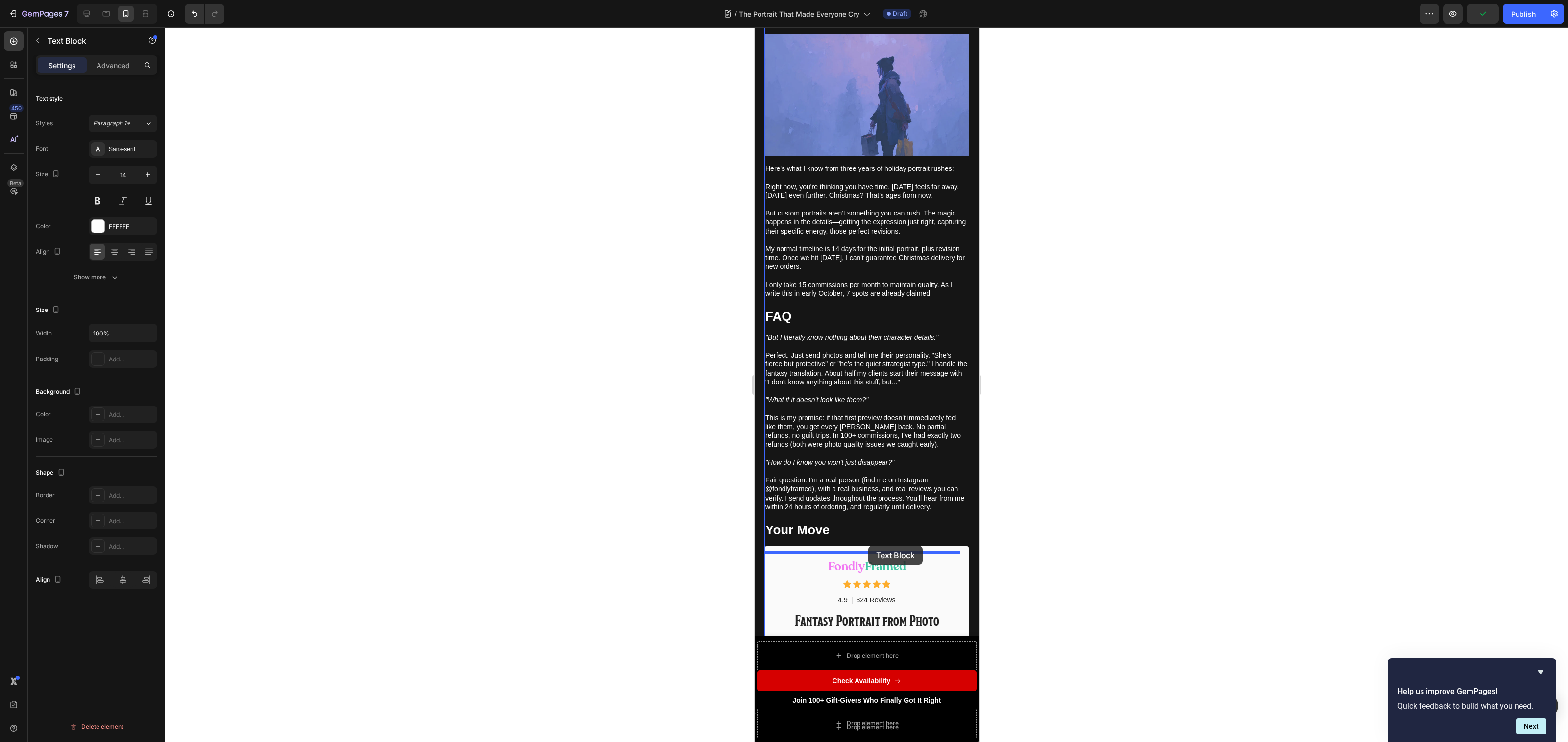
drag, startPoint x: 770, startPoint y: 369, endPoint x: 867, endPoint y: 541, distance: 197.5
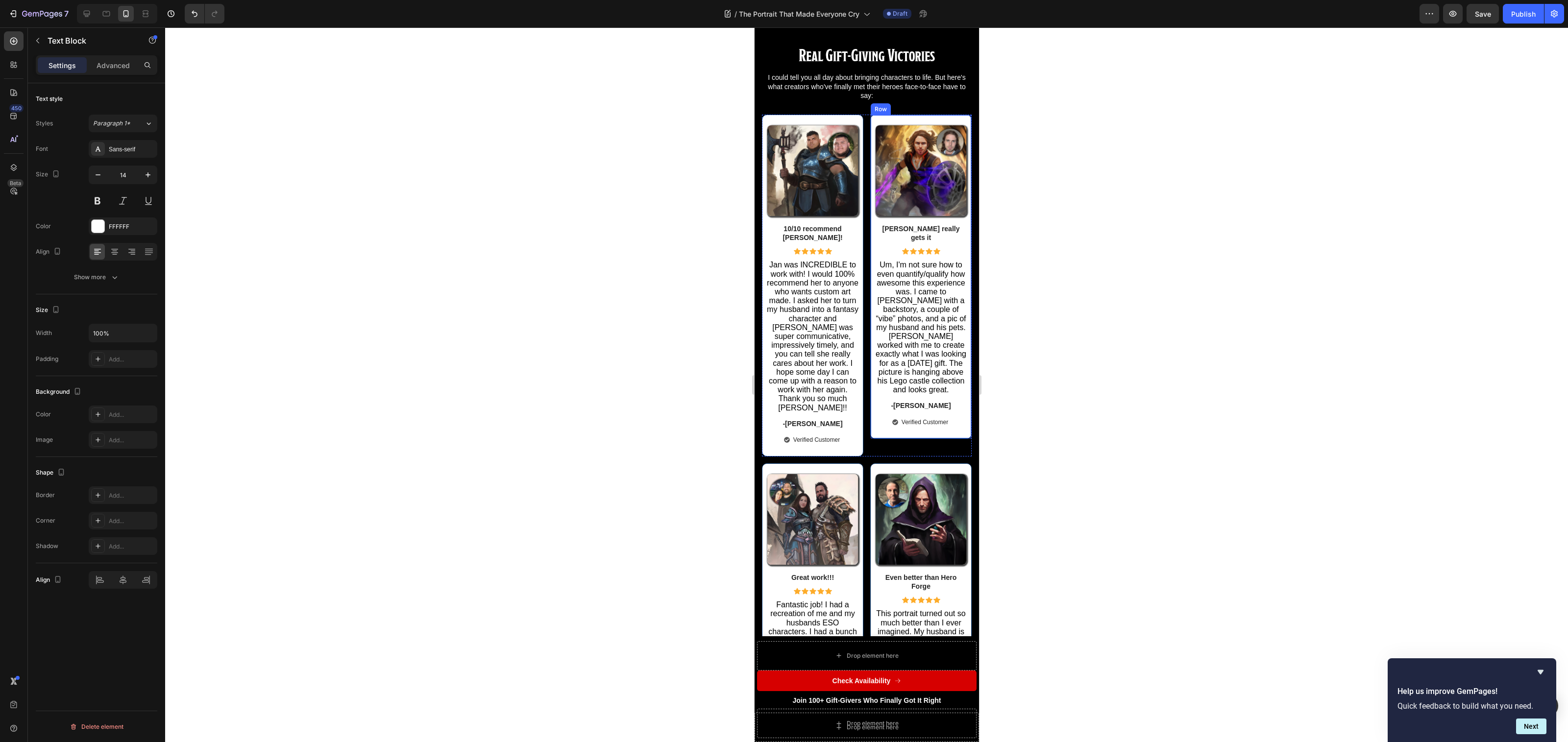
scroll to position [2235, 0]
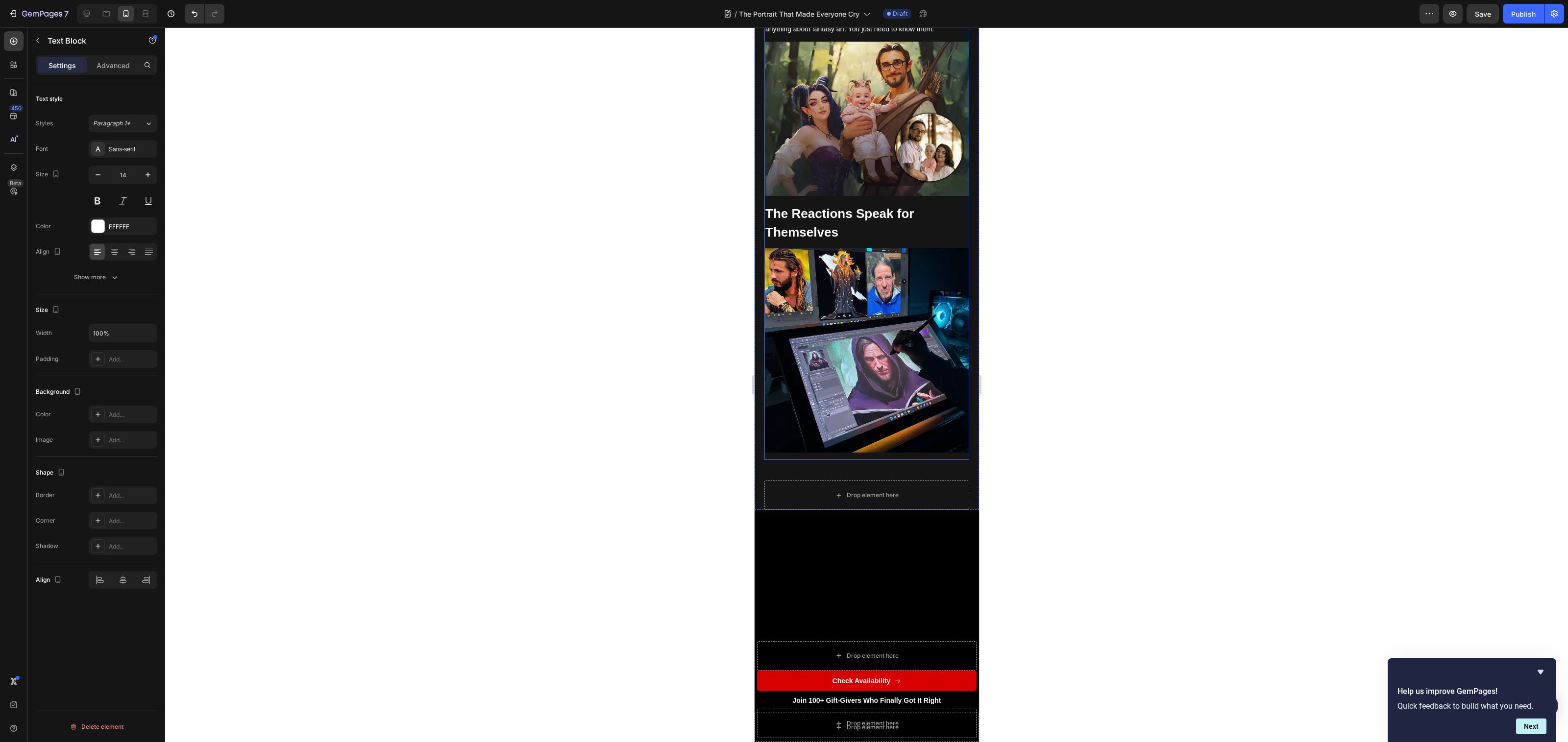
click at [870, 363] on img at bounding box center [867, 350] width 205 height 205
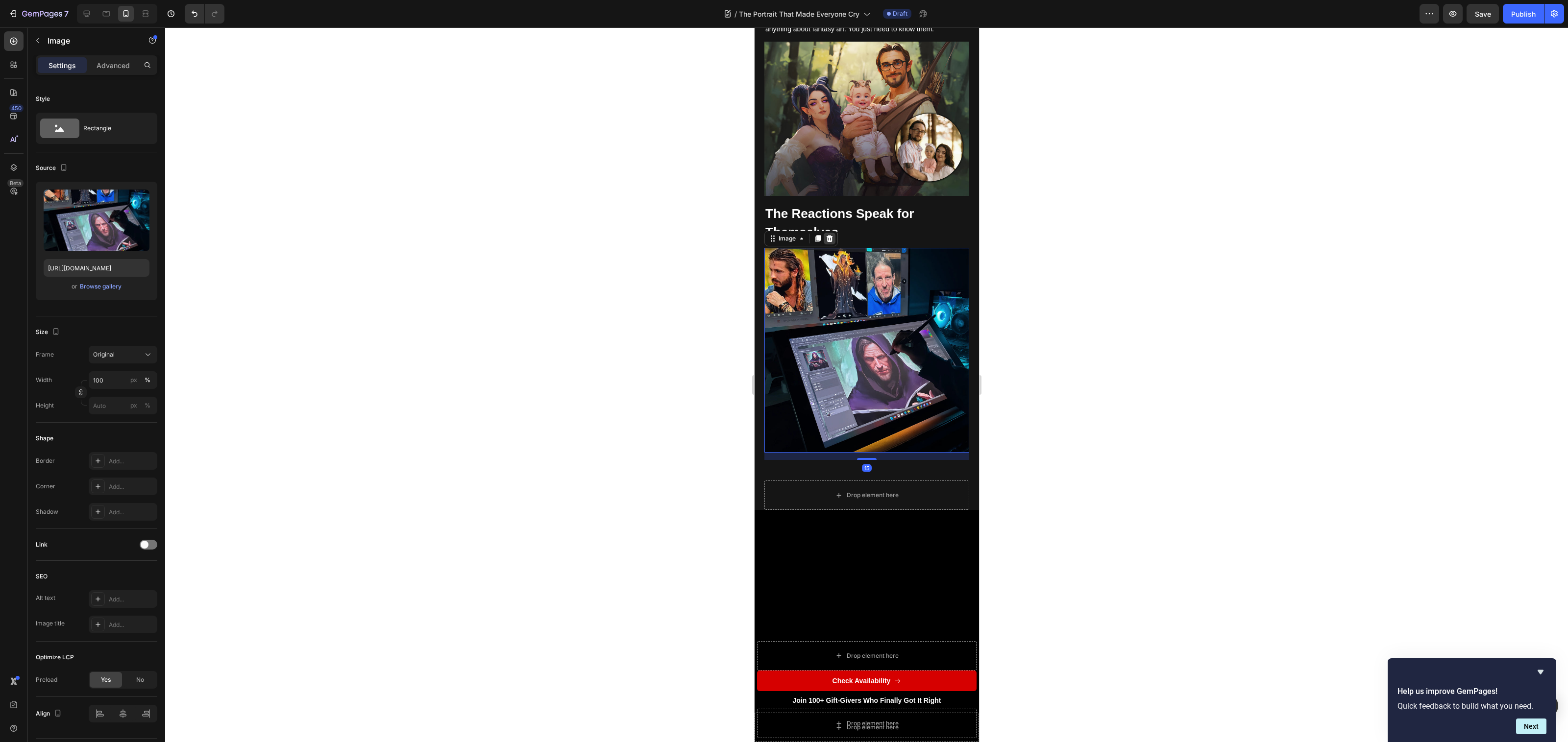
click at [830, 232] on div at bounding box center [829, 238] width 12 height 12
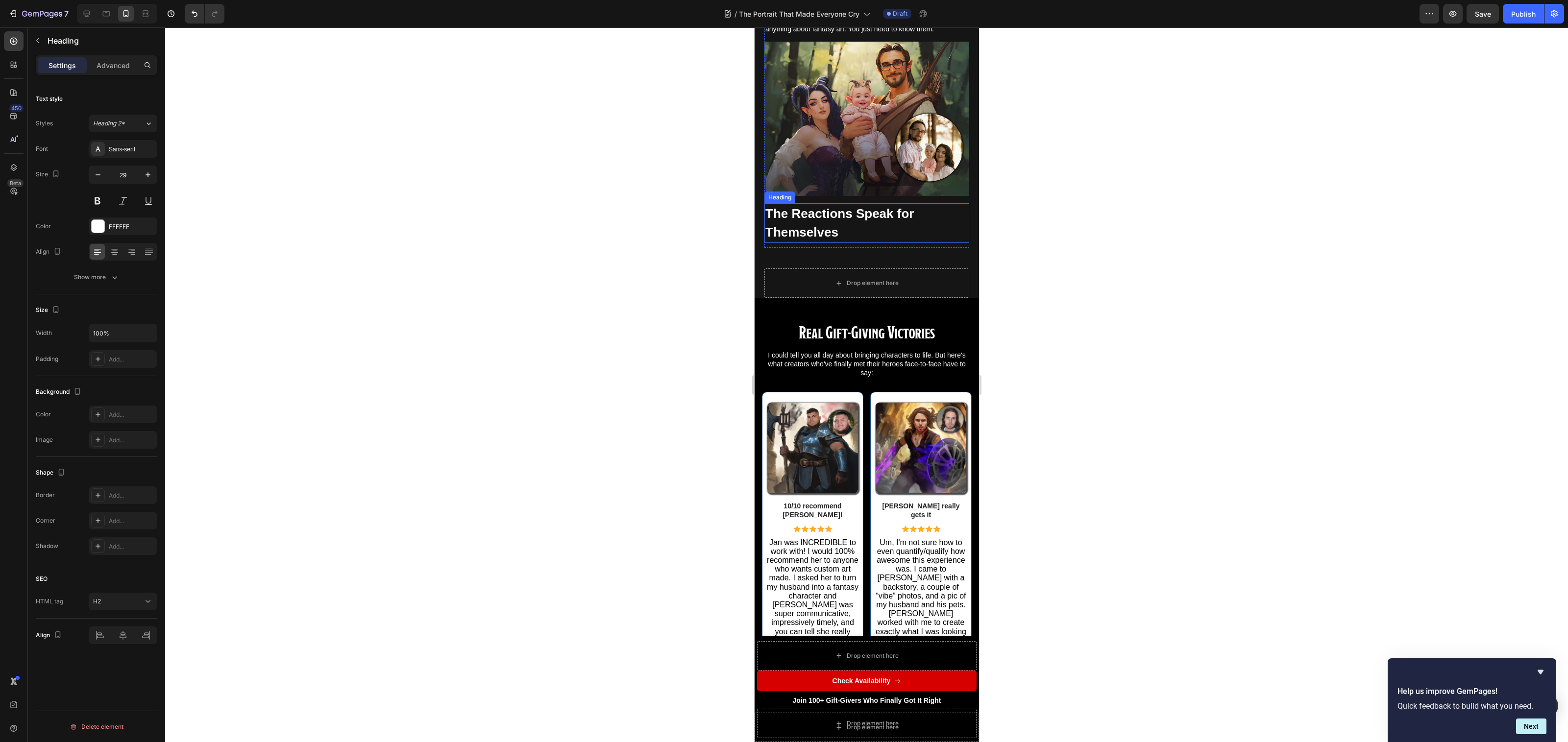
click at [815, 206] on strong "The Reactions Speak for Themselves" at bounding box center [839, 223] width 149 height 34
click at [865, 322] on h2 "Real Gift-Giving Victories" at bounding box center [866, 333] width 209 height 22
click at [865, 323] on p "Real Gift-Giving Victories" at bounding box center [867, 333] width 208 height 20
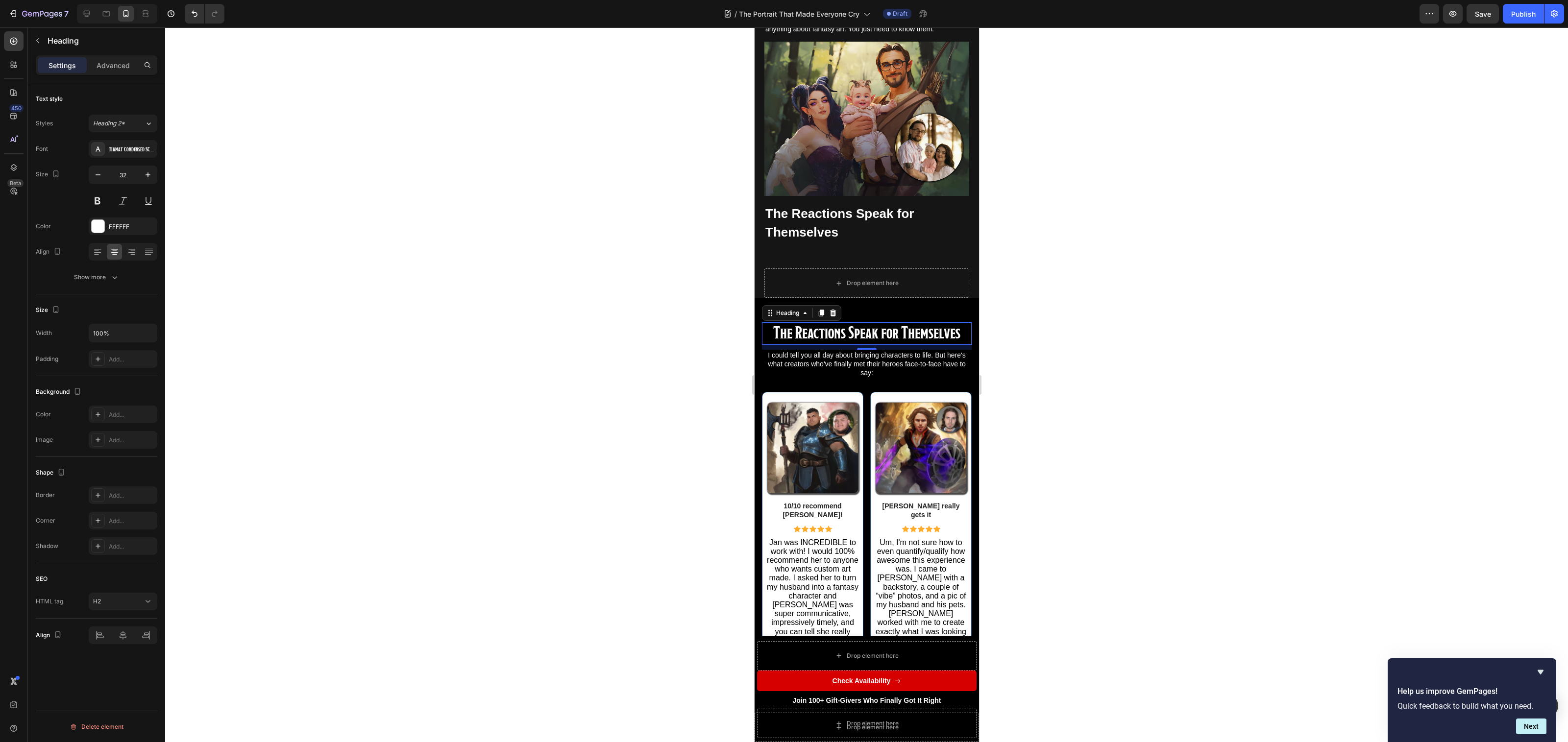
click at [1040, 317] on div at bounding box center [867, 385] width 1403 height 715
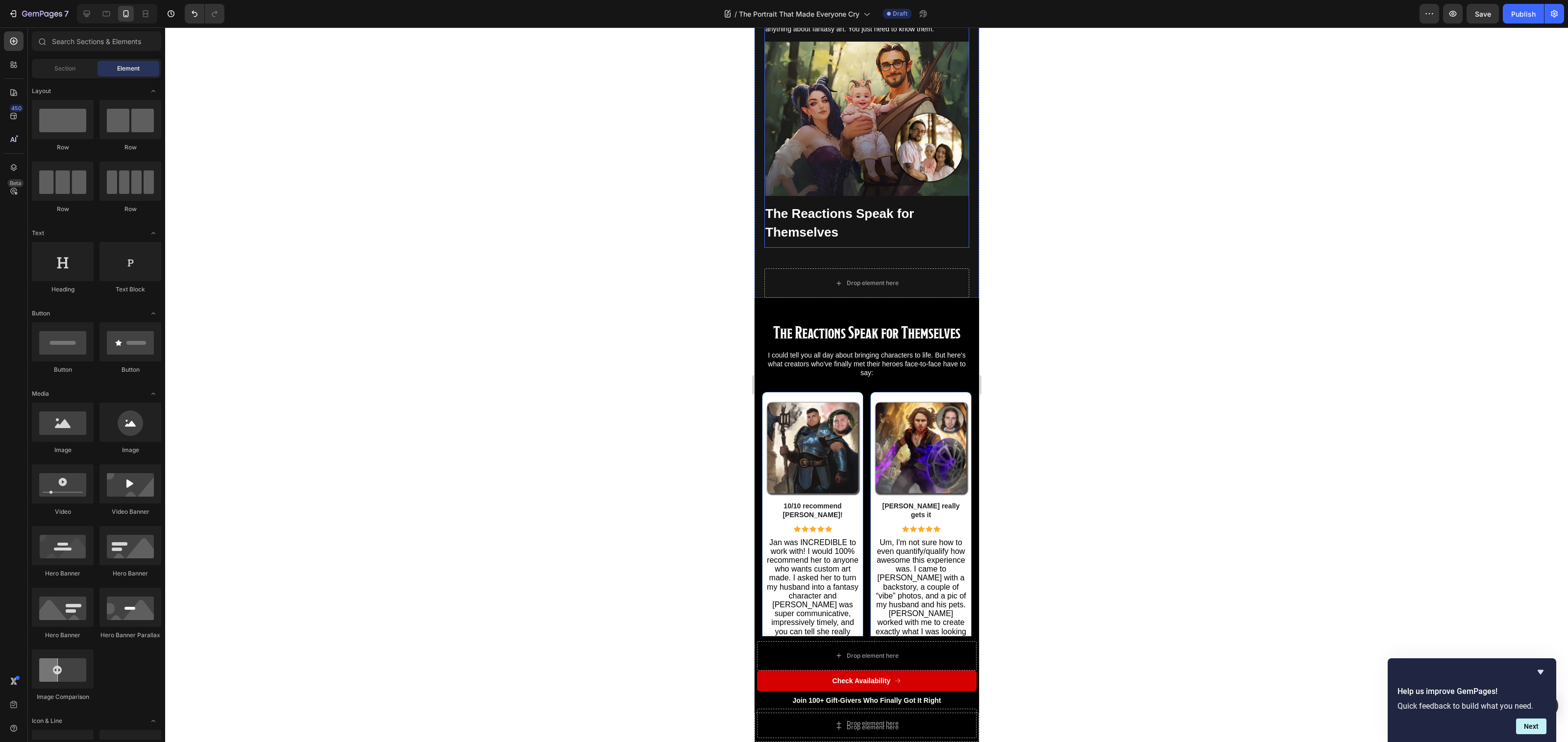
click at [891, 204] on p "⁠⁠⁠⁠⁠⁠⁠ The Reactions Speak for Themselves" at bounding box center [866, 223] width 203 height 38
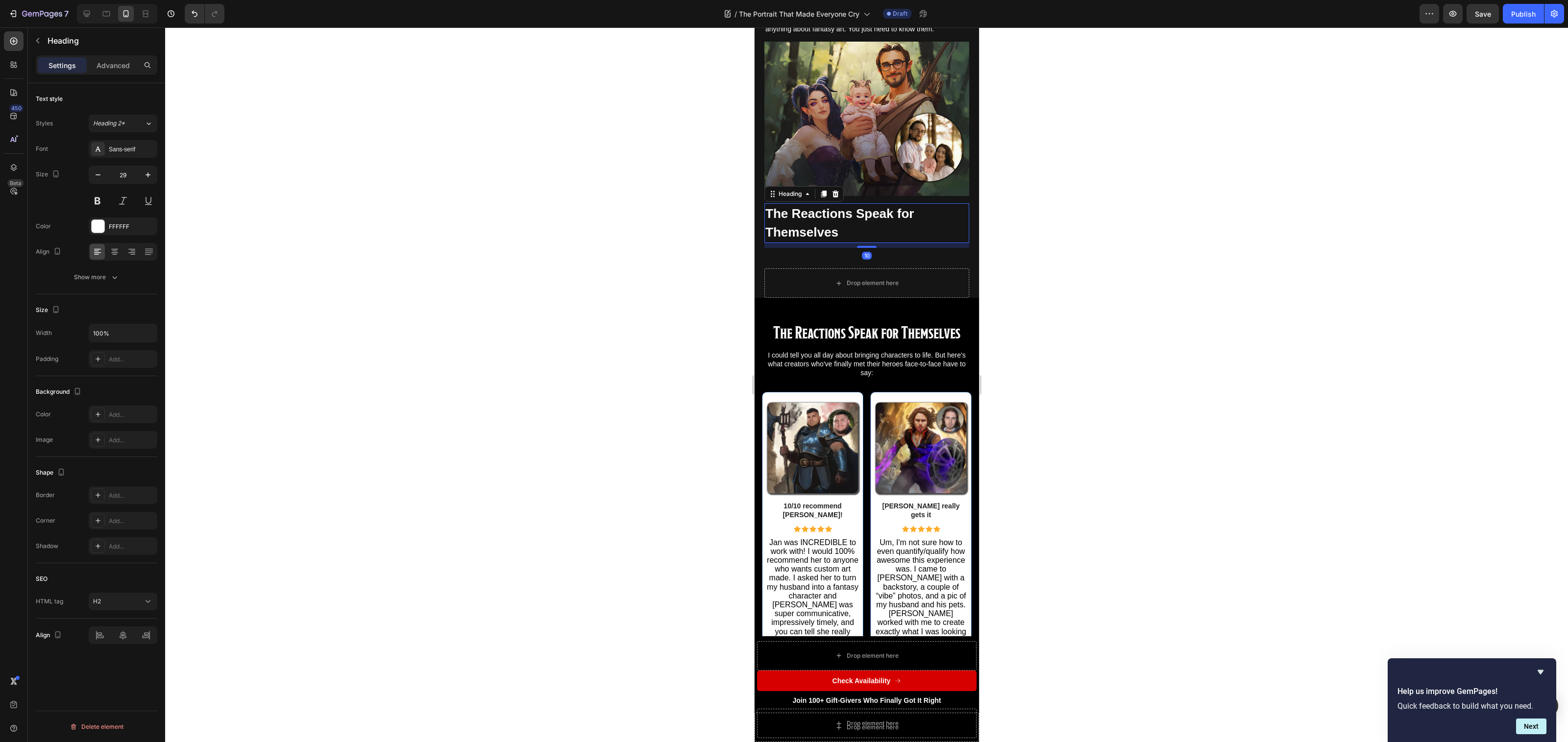
click at [837, 188] on div at bounding box center [835, 194] width 12 height 12
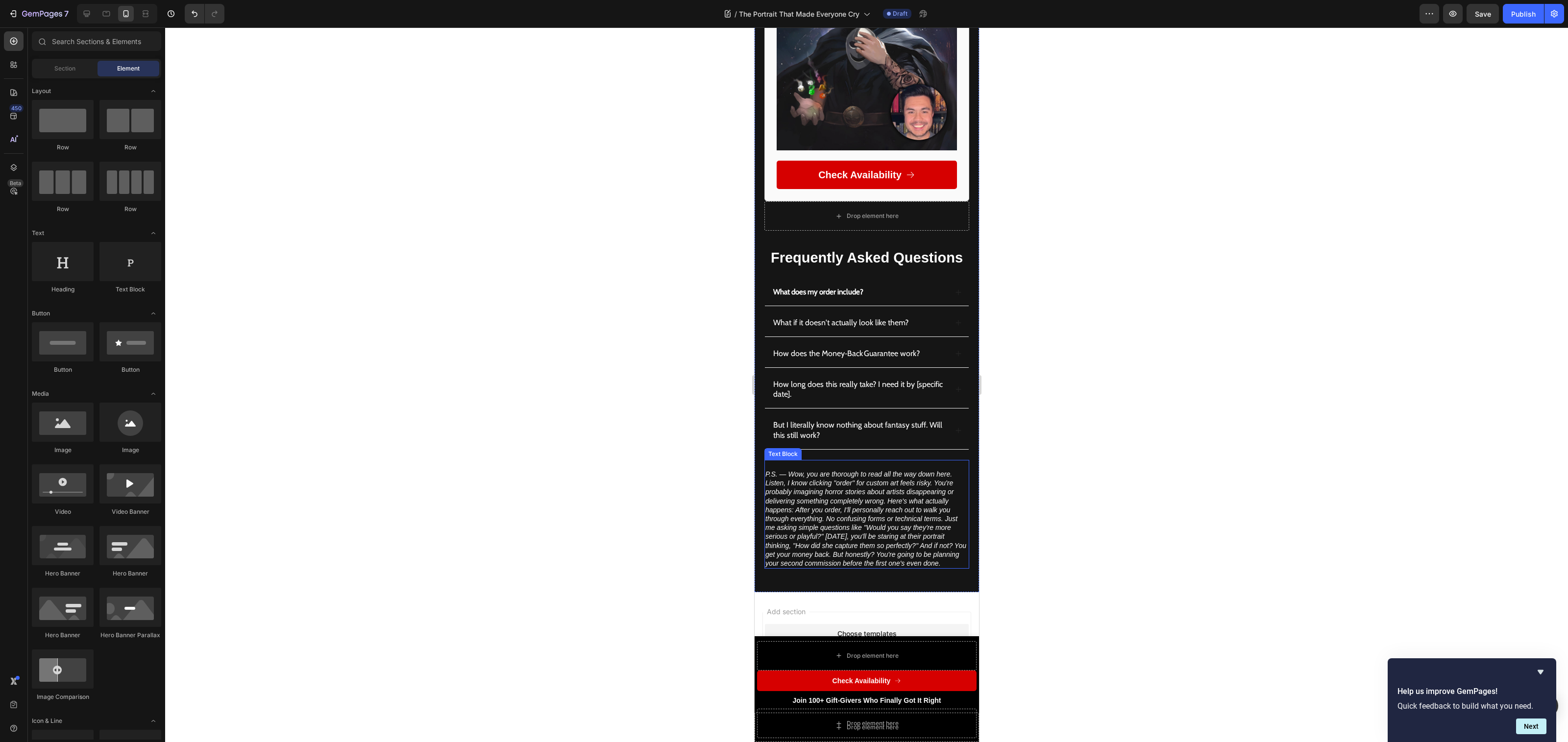
scroll to position [4511, 0]
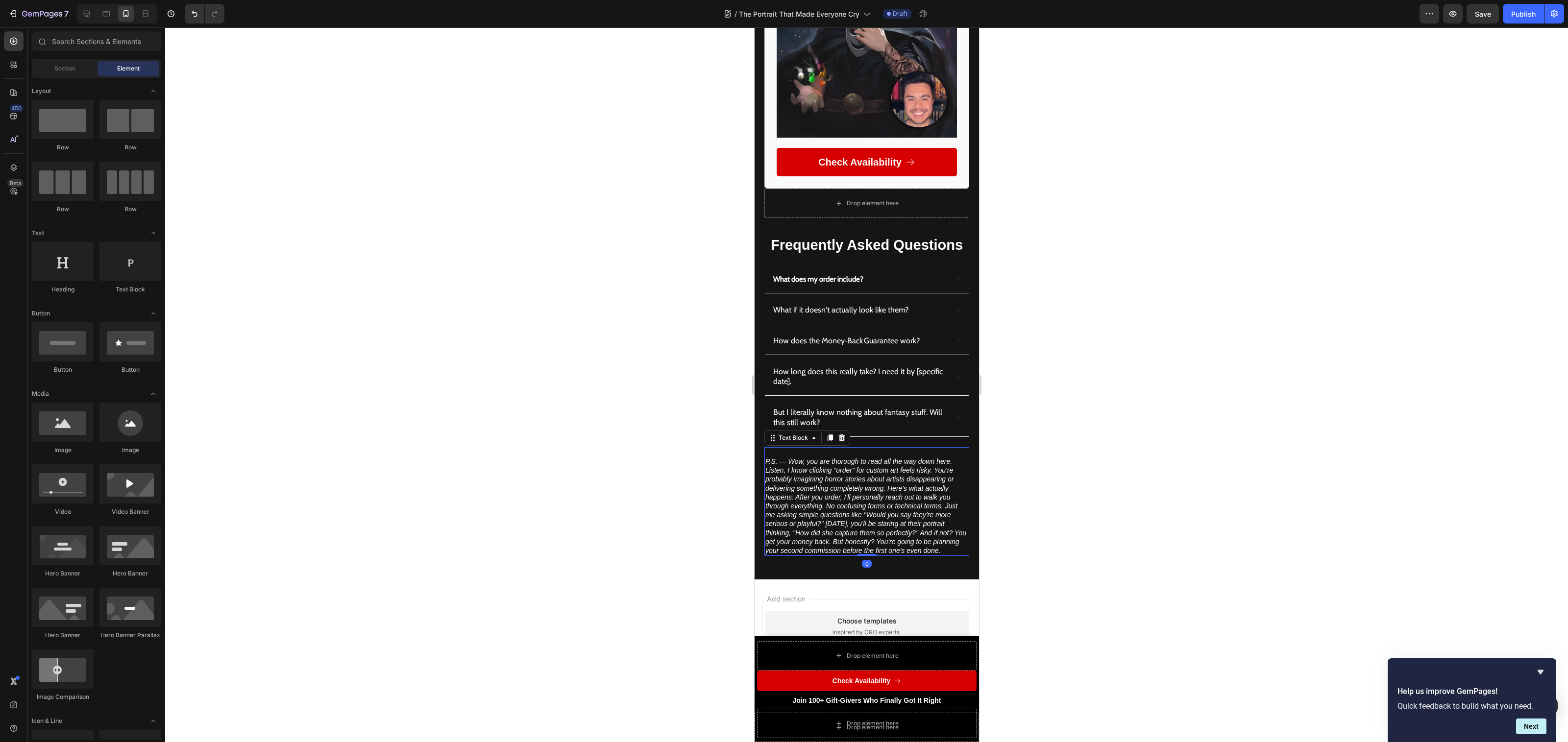
click at [887, 490] on icon "P.S. — Wow, you are thorough to read all the way down here. Listen, I know clic…" at bounding box center [865, 506] width 201 height 97
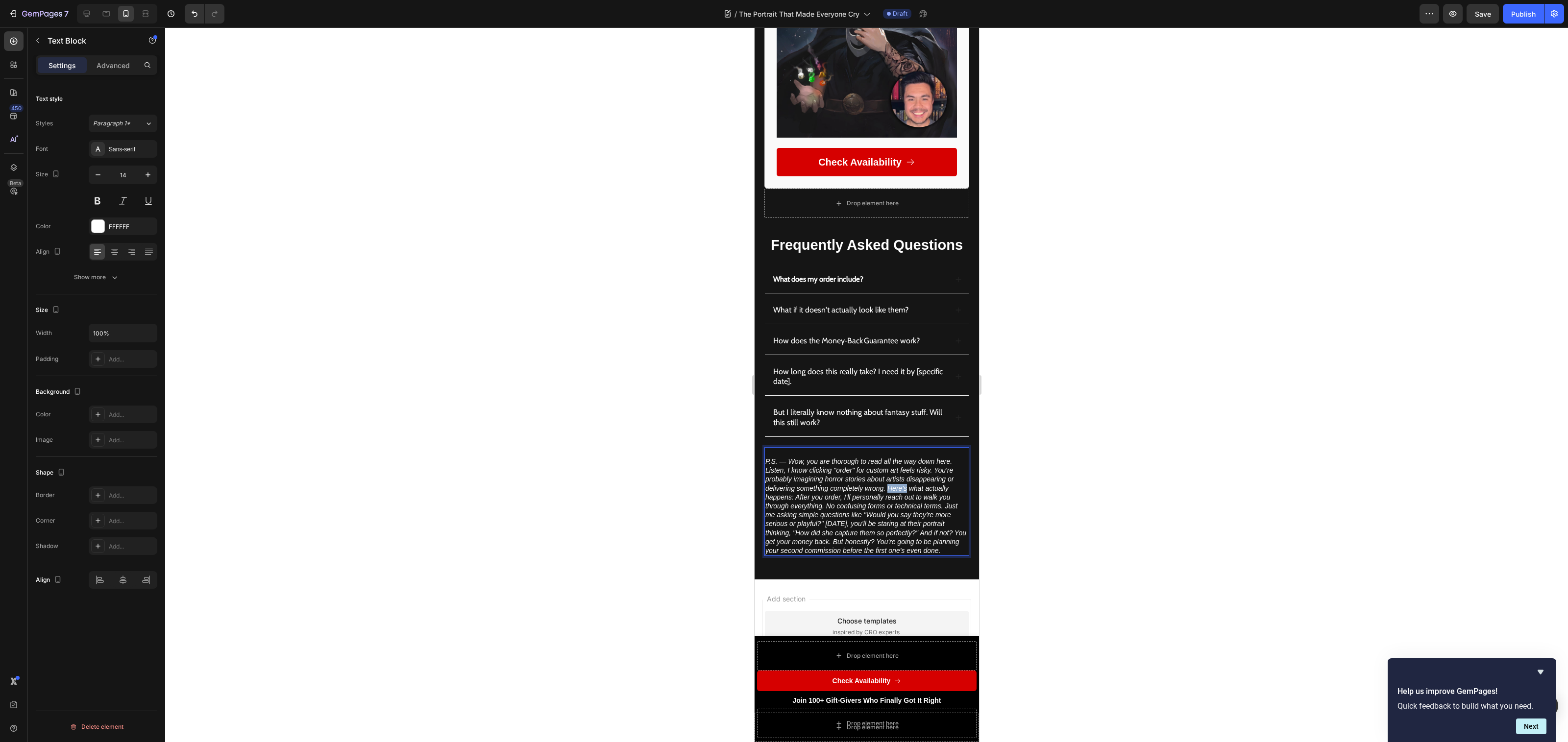
click at [887, 490] on icon "P.S. — Wow, you are thorough to read all the way down here. Listen, I know clic…" at bounding box center [865, 506] width 201 height 97
click at [889, 491] on icon "P.S. — Wow, you are thorough to read all the way down here. Listen, I know clic…" at bounding box center [865, 506] width 201 height 97
click at [890, 537] on icon "Here's what actually happens: After you order, I'll personally reach out to wal…" at bounding box center [865, 536] width 201 height 70
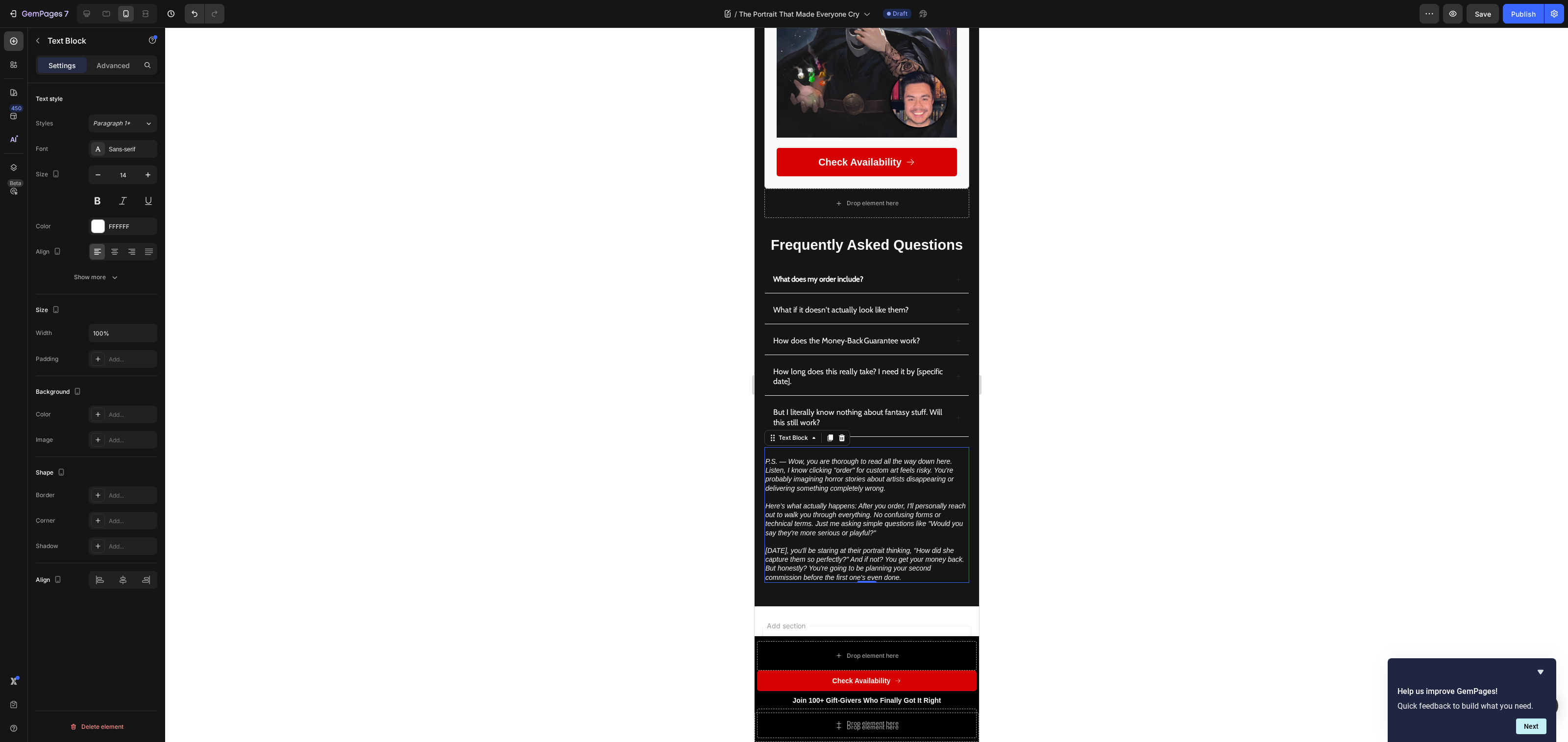
click at [1029, 596] on div at bounding box center [867, 385] width 1403 height 715
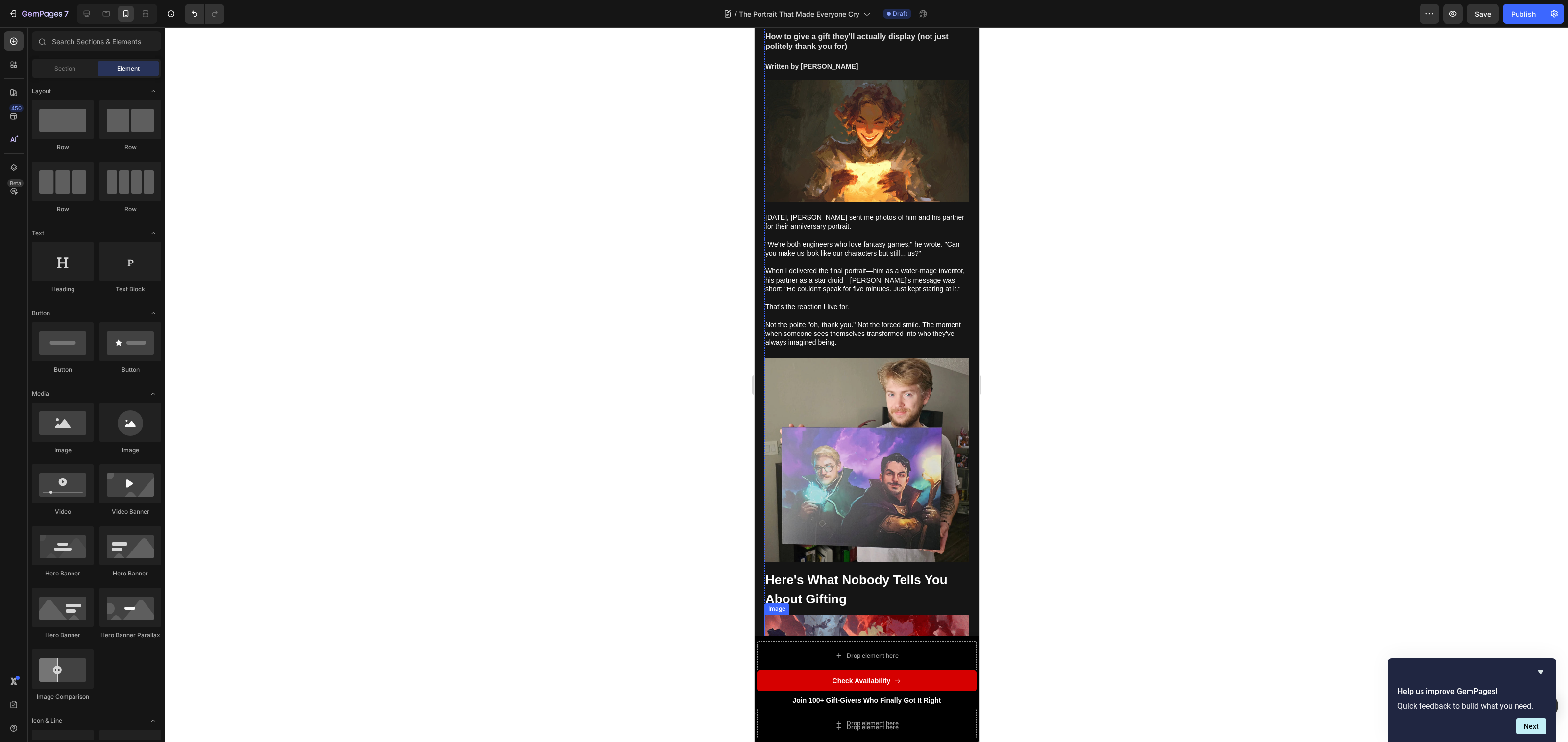
scroll to position [0, 0]
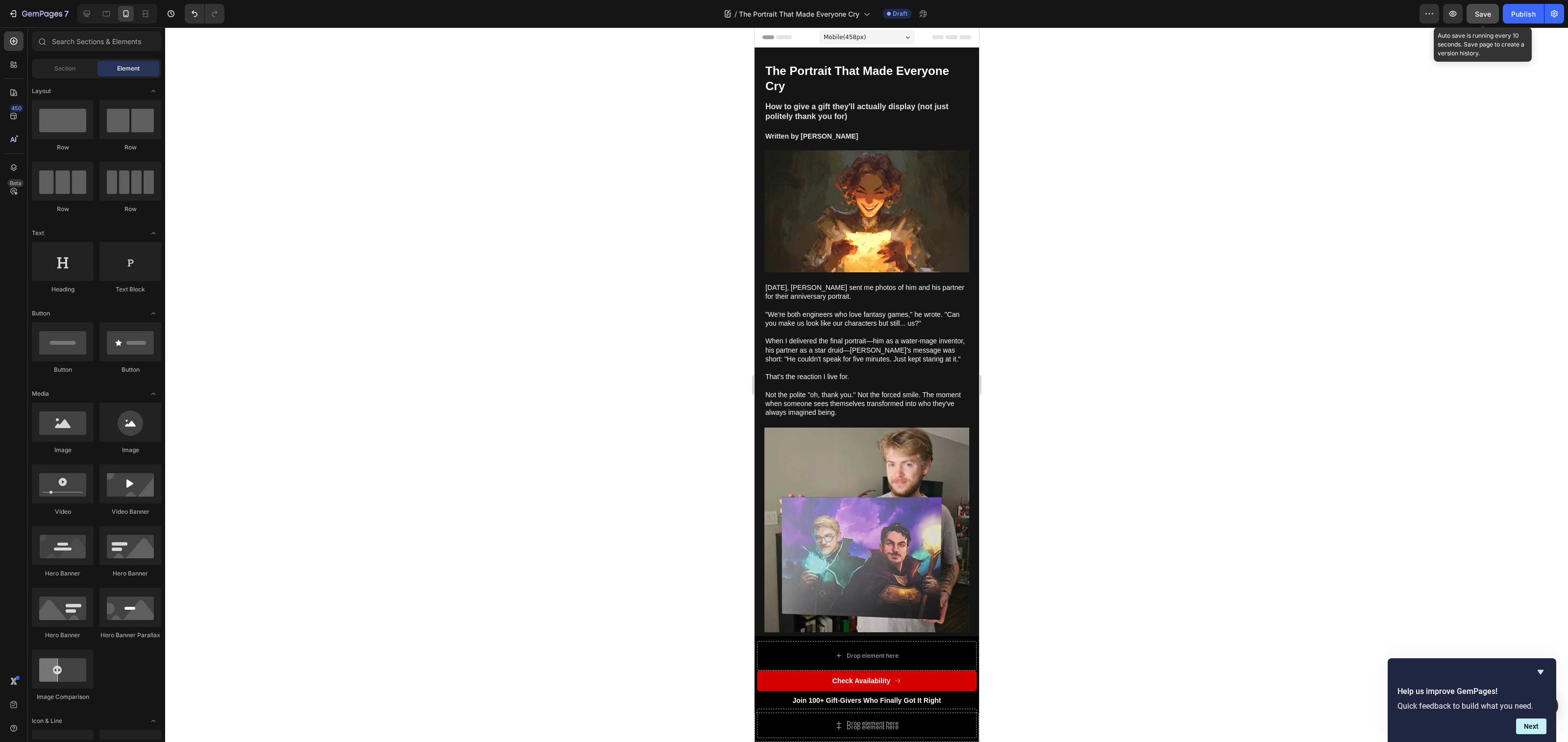
click at [1483, 20] on button "Save" at bounding box center [1483, 13] width 33 height 19
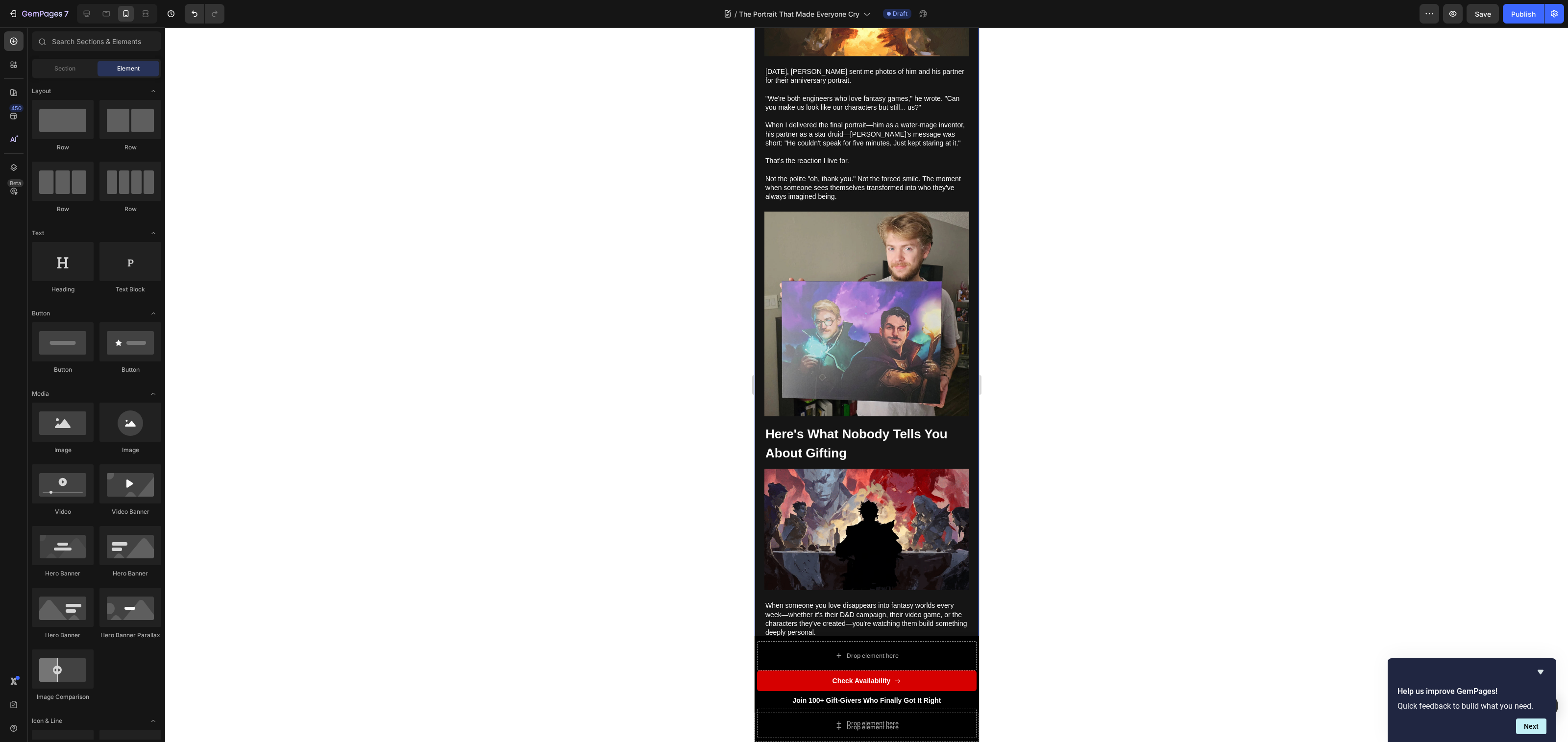
scroll to position [392, 0]
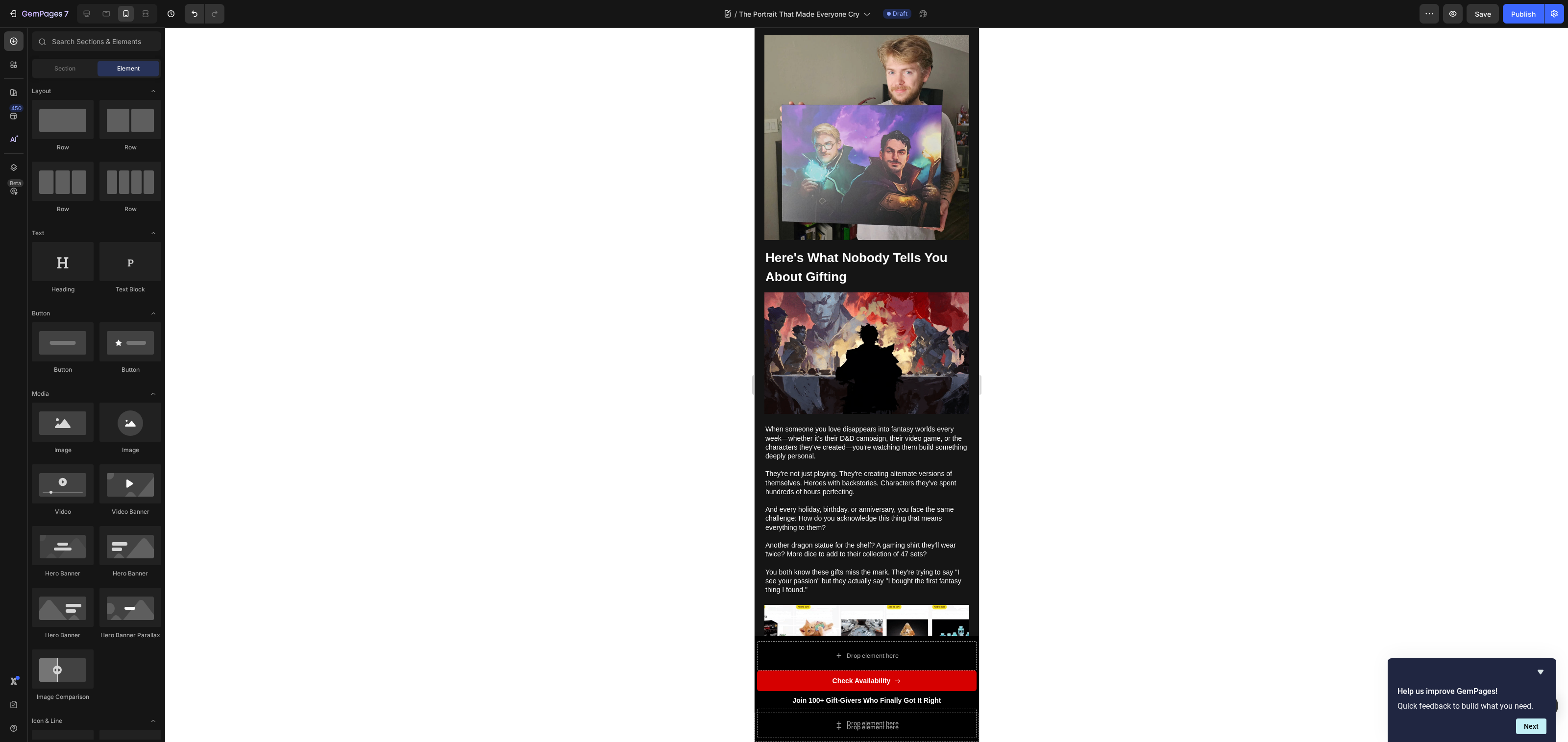
click at [688, 503] on div at bounding box center [867, 385] width 1403 height 715
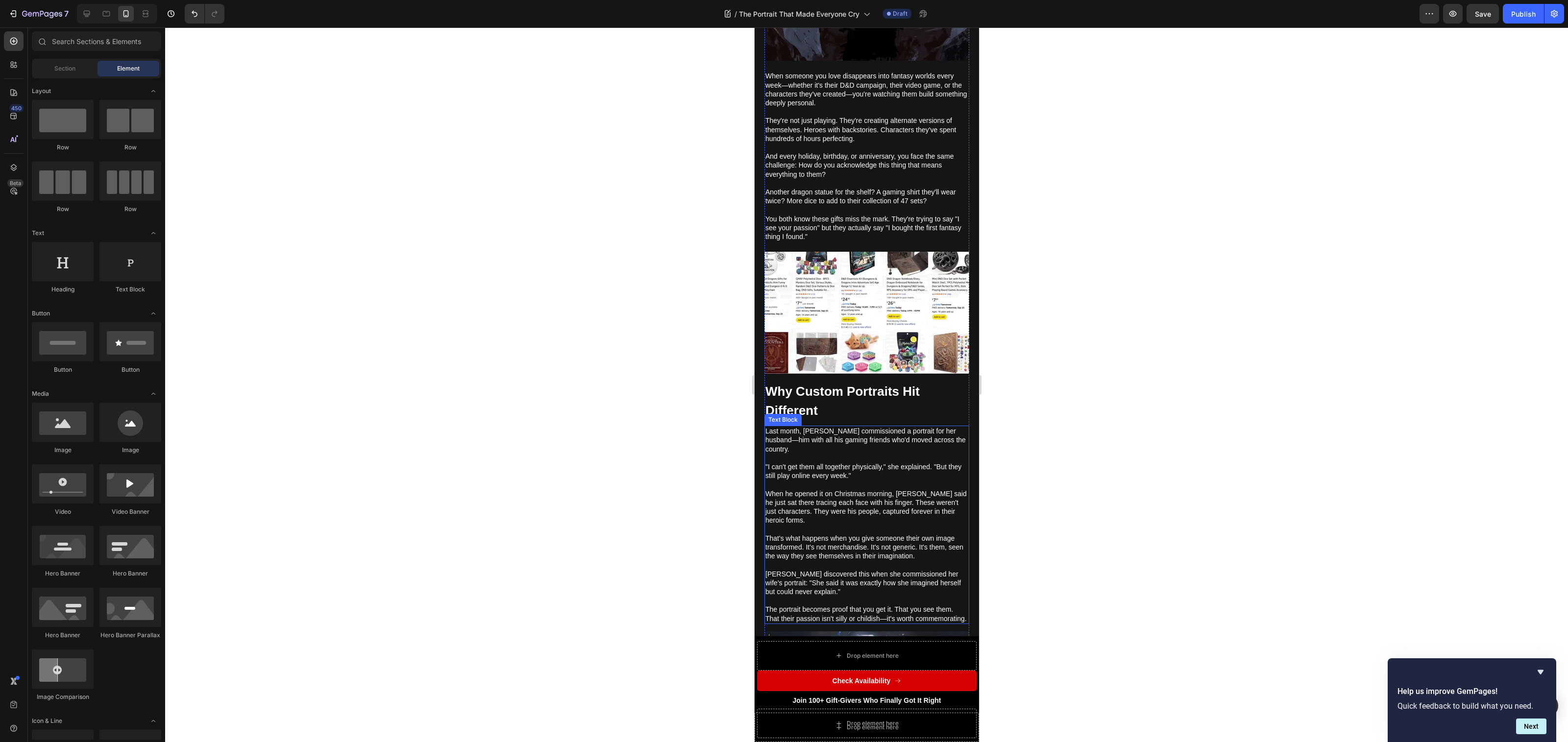
scroll to position [768, 0]
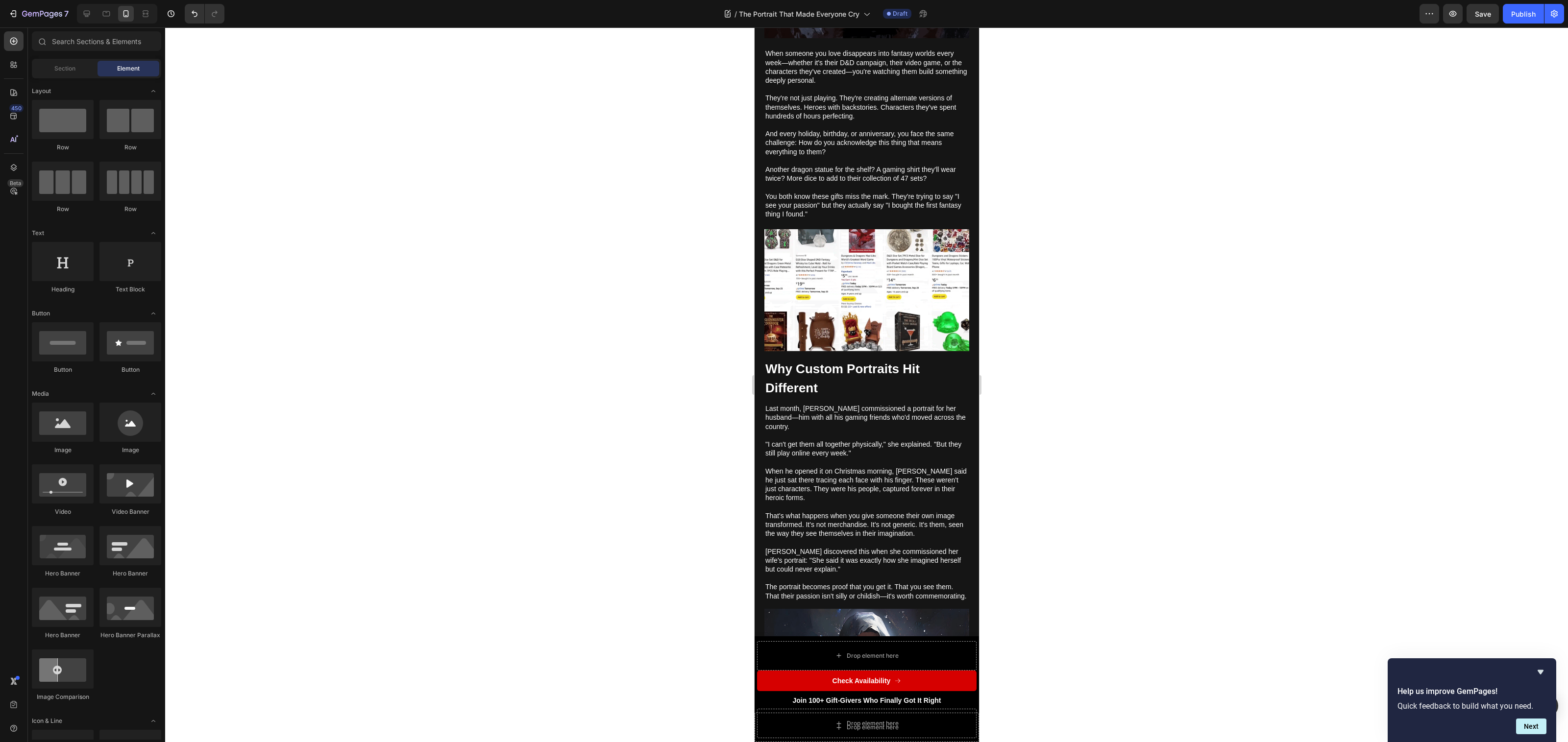
click at [704, 461] on div at bounding box center [867, 385] width 1403 height 715
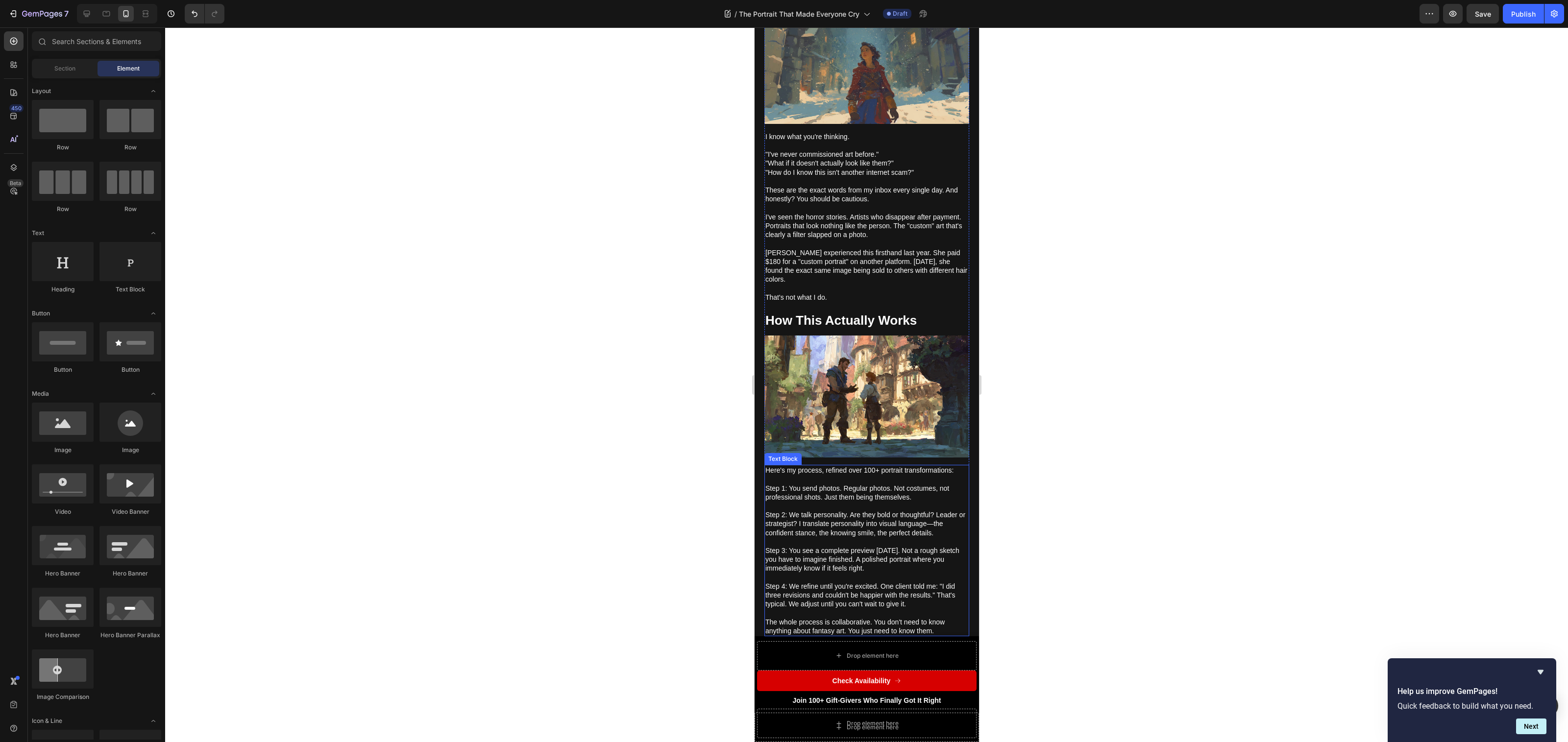
scroll to position [1654, 0]
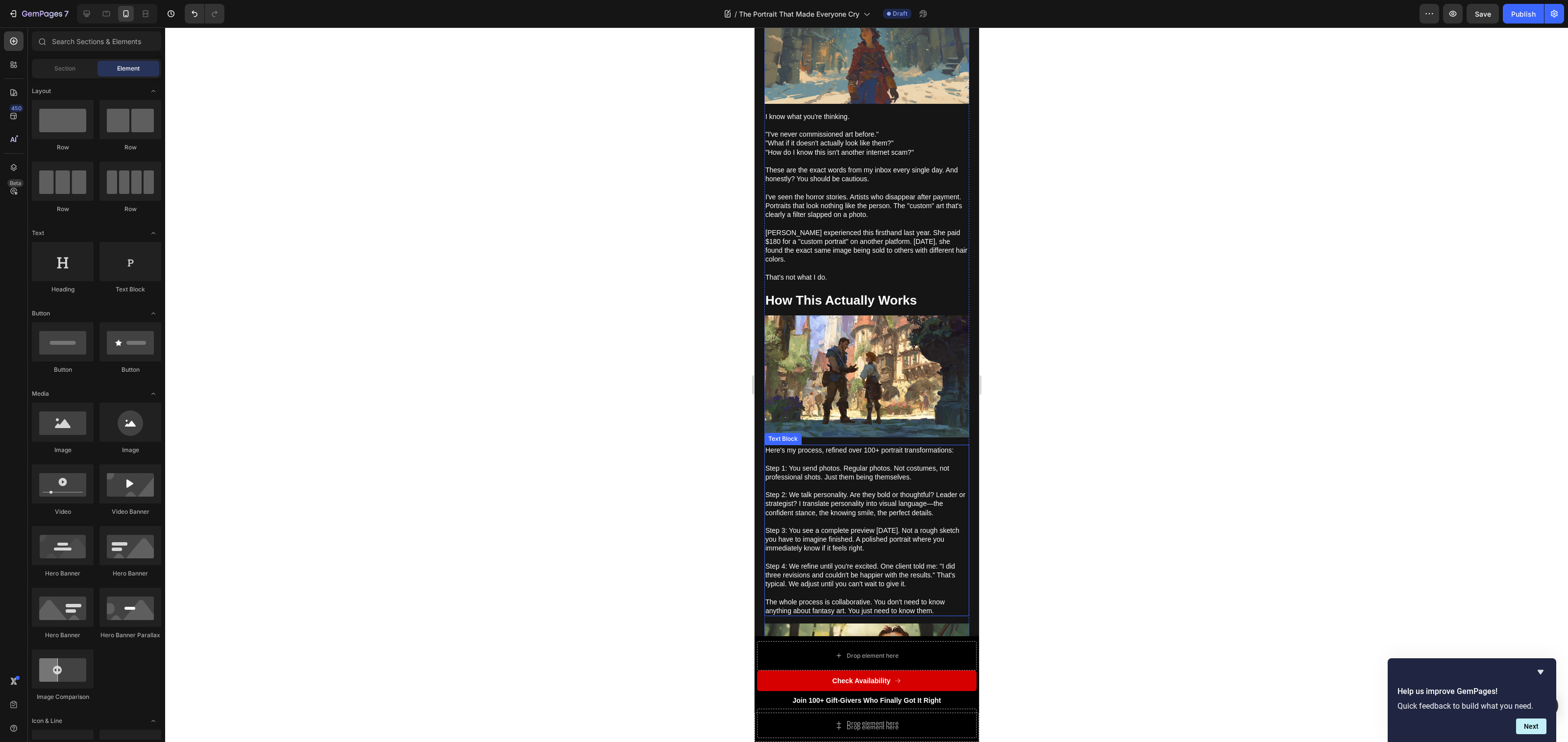
click at [779, 553] on p "Step 4: We refine until you're excited. One client told me: "I did three revisi…" at bounding box center [866, 571] width 203 height 36
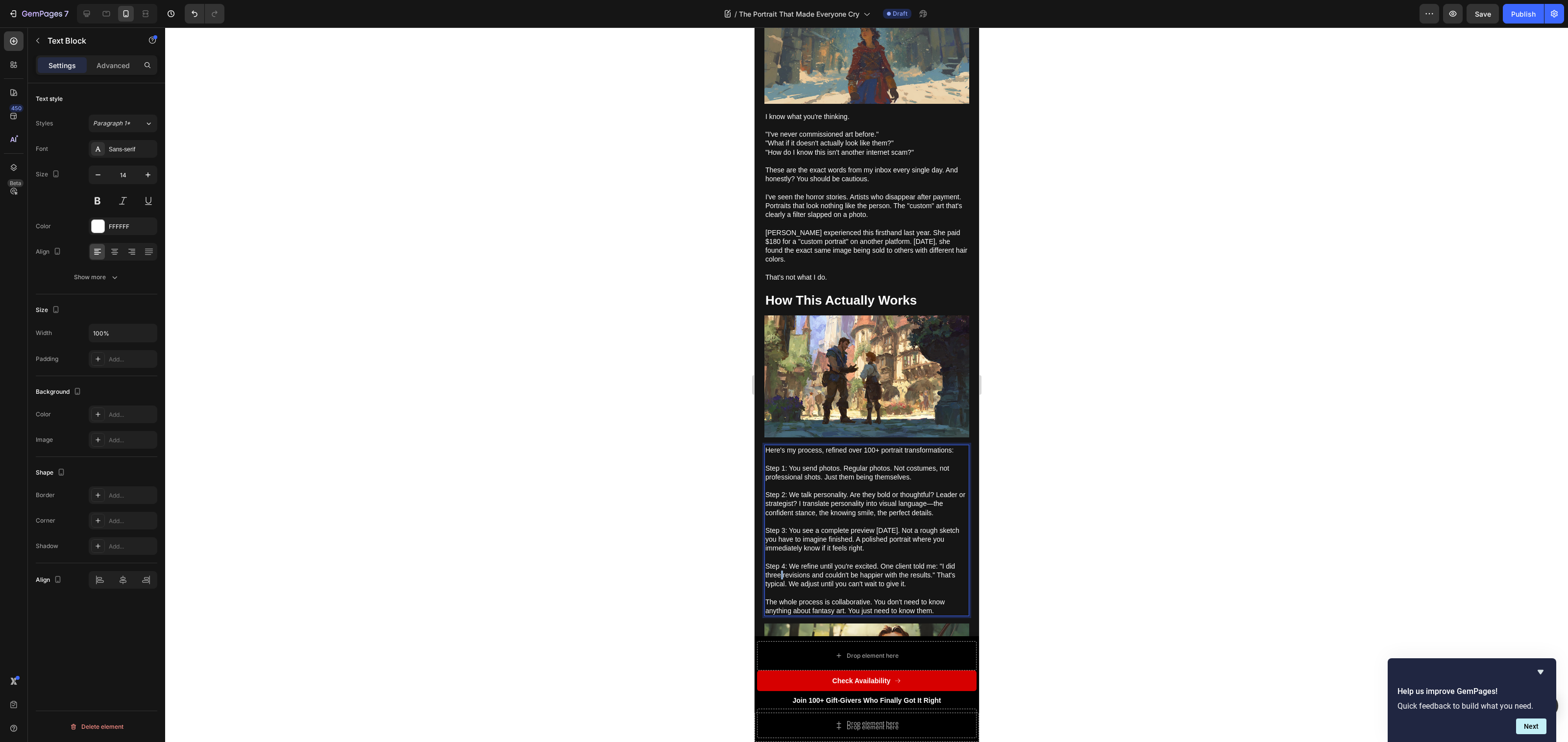
click at [779, 553] on p "Step 4: We refine until you're excited. One client told me: "I did three revisi…" at bounding box center [866, 571] width 203 height 36
click at [782, 553] on p "Step 4: We refine until you're excited. One client told me: "I did three revisi…" at bounding box center [866, 571] width 203 height 36
drag, startPoint x: 778, startPoint y: 538, endPoint x: 755, endPoint y: 537, distance: 23.0
click at [739, 556] on div at bounding box center [867, 385] width 1403 height 715
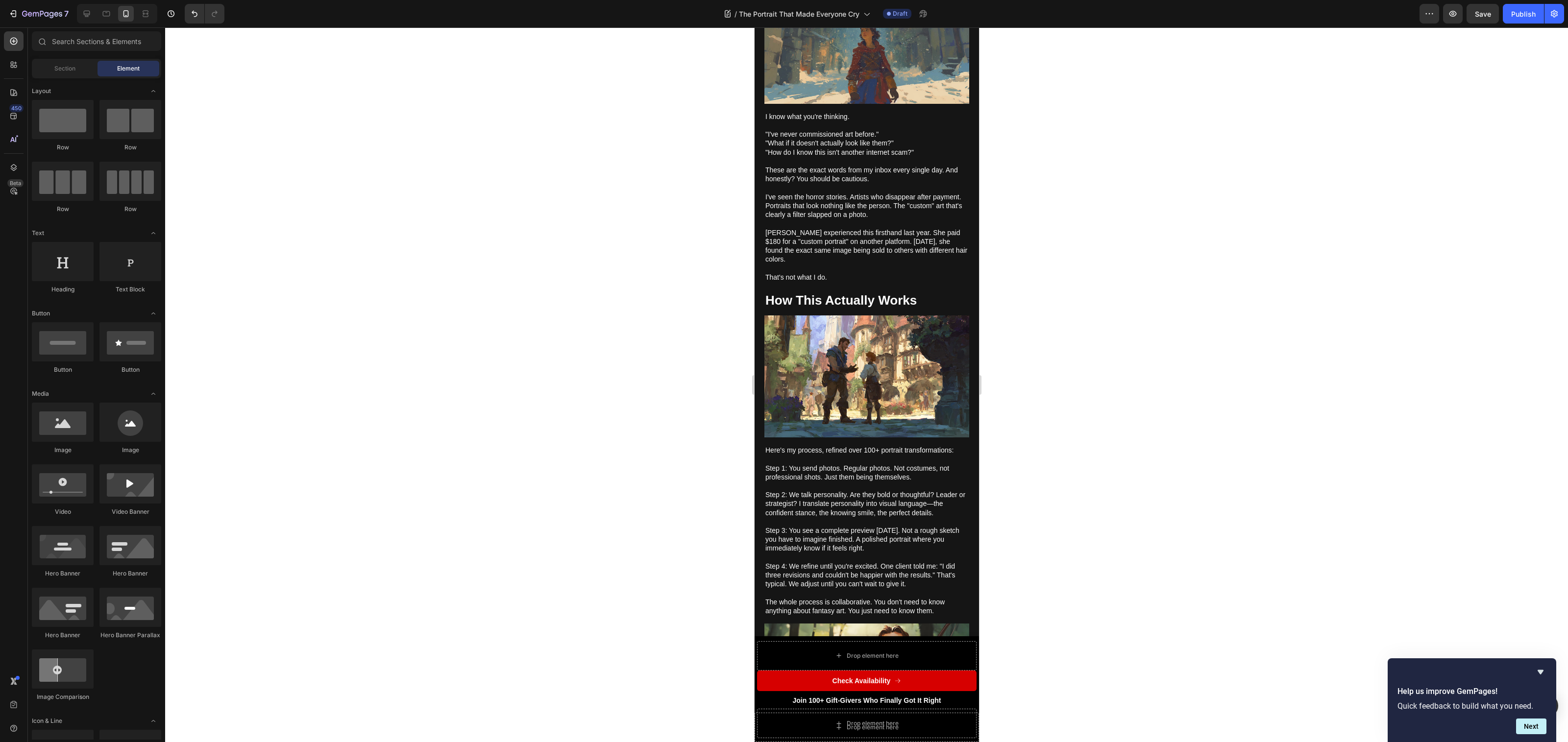
click at [724, 555] on div at bounding box center [867, 385] width 1403 height 715
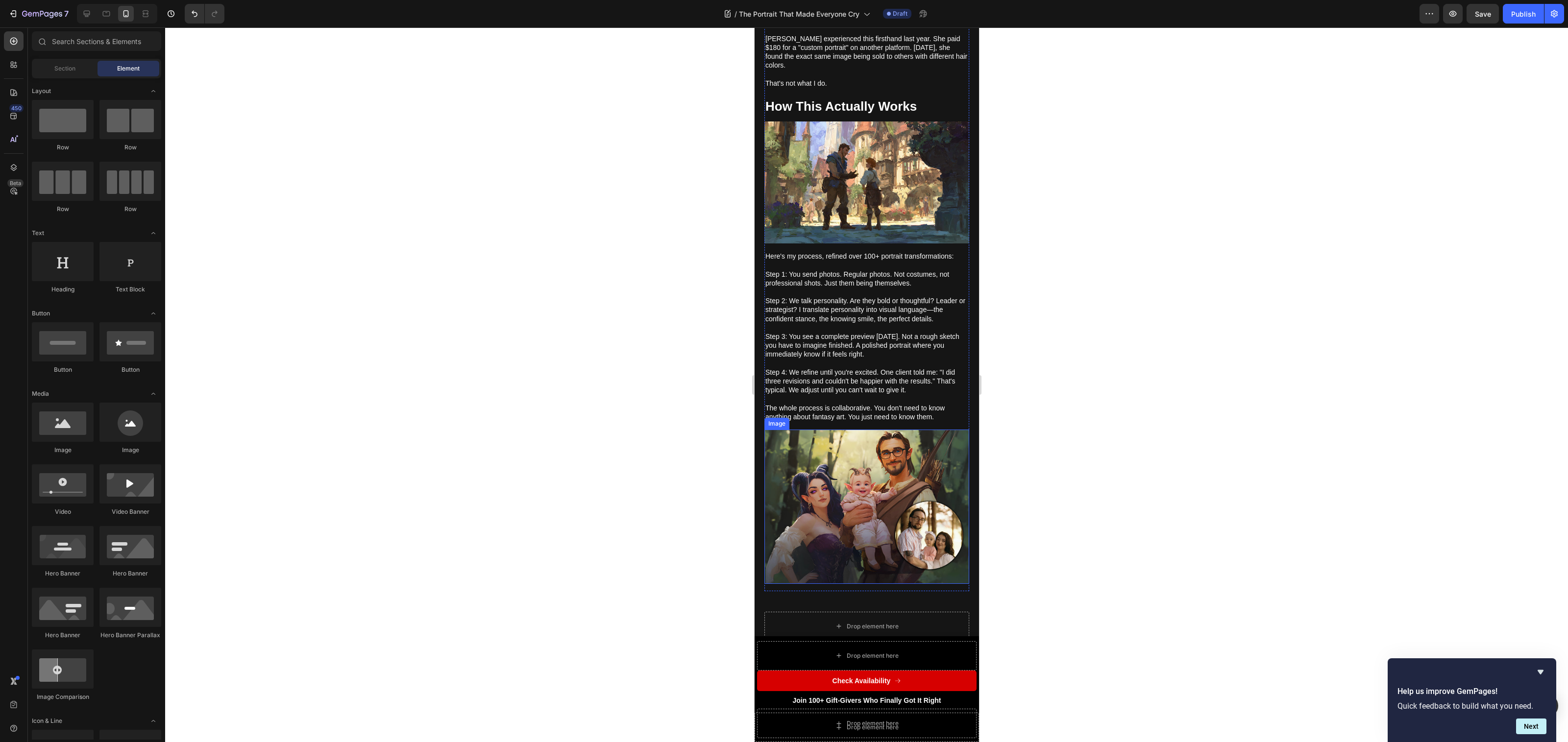
scroll to position [1851, 0]
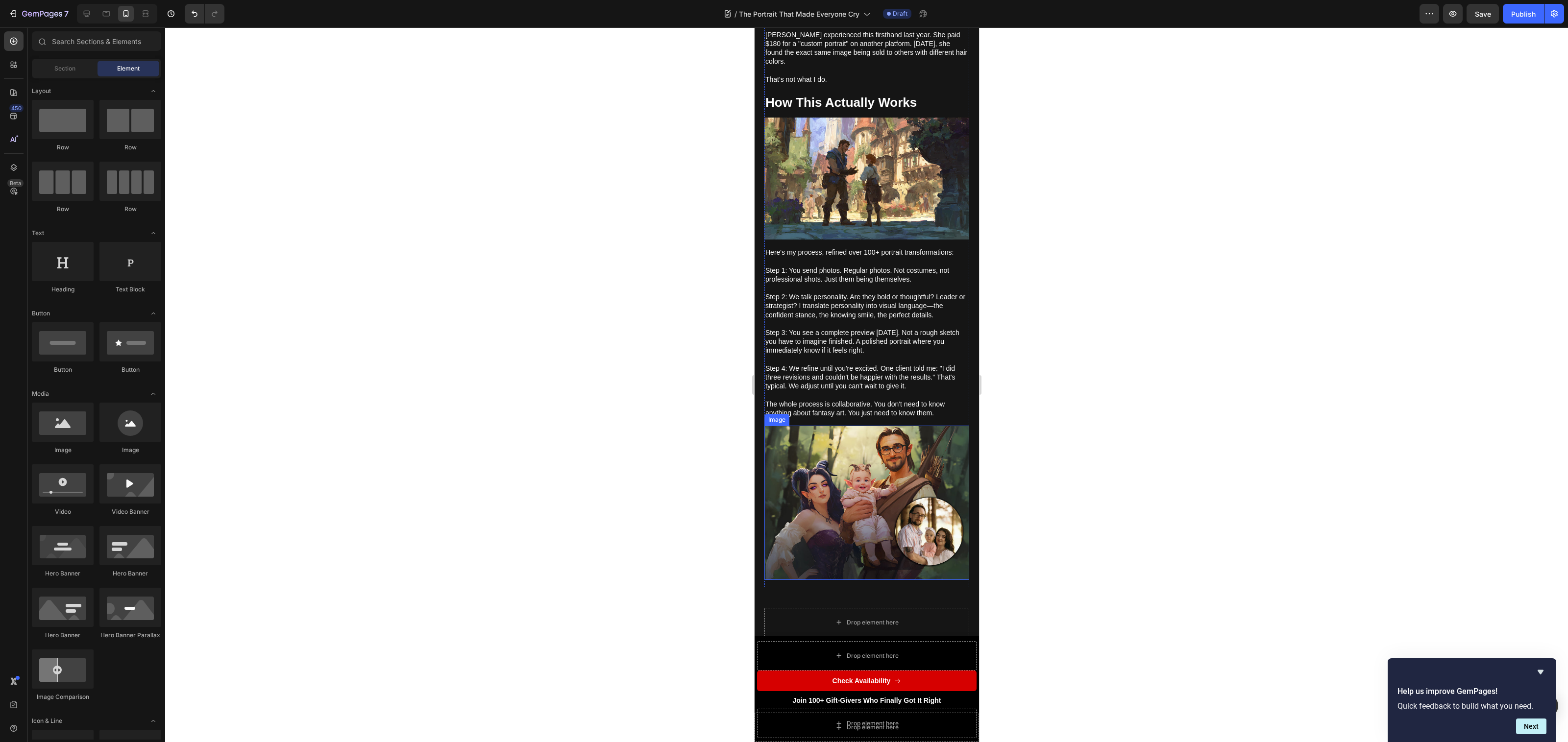
click at [1138, 369] on div at bounding box center [867, 385] width 1403 height 715
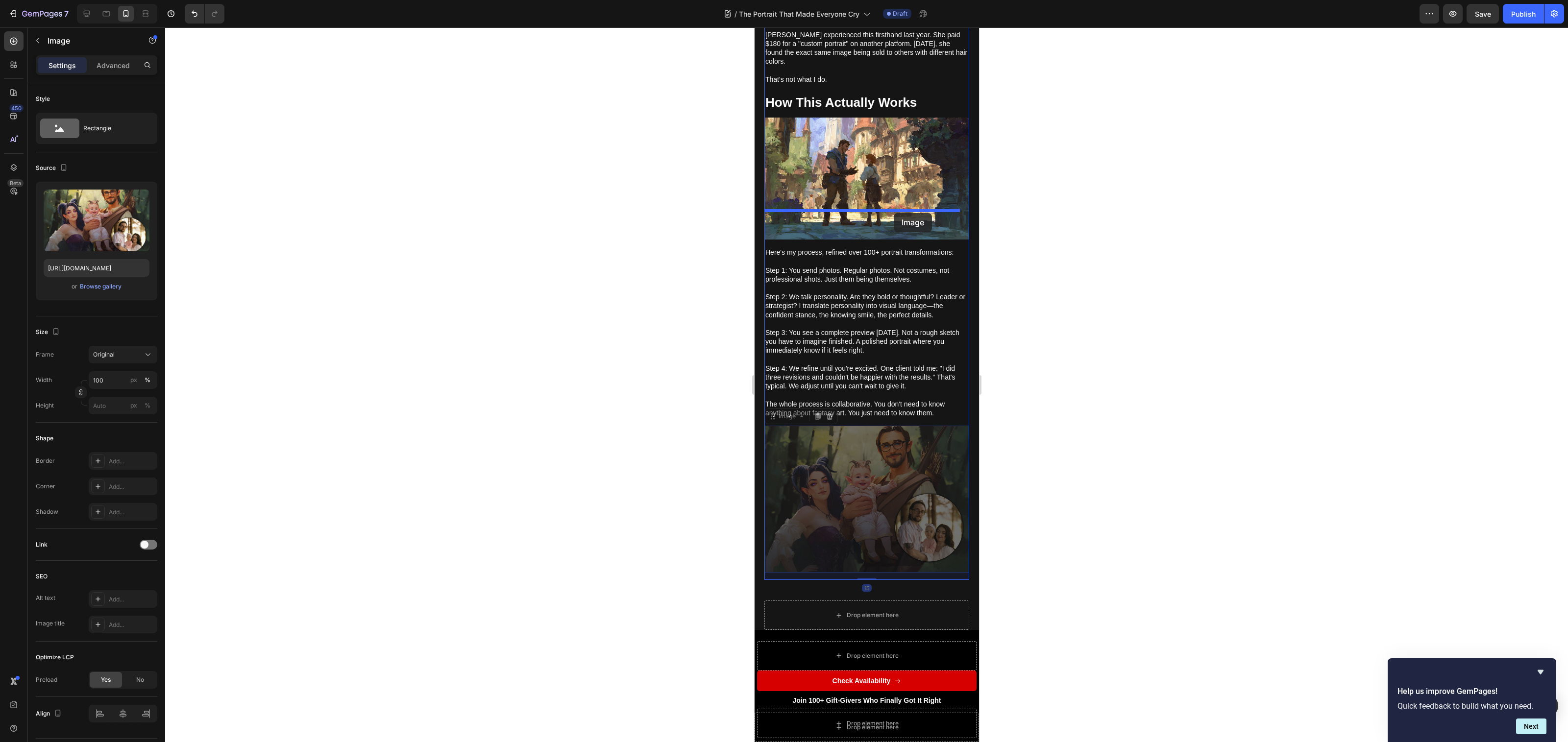
drag, startPoint x: 876, startPoint y: 474, endPoint x: 893, endPoint y: 213, distance: 261.6
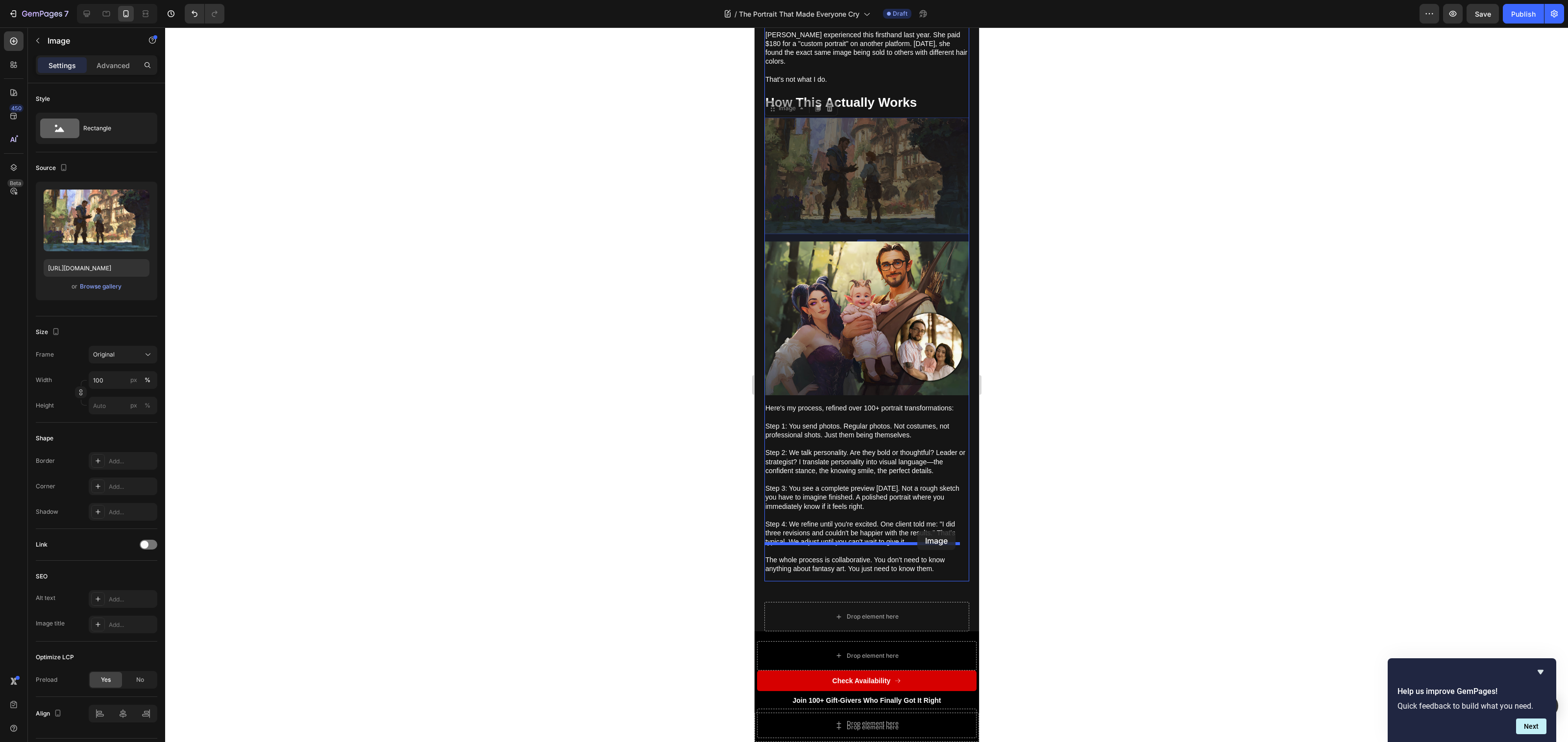
drag, startPoint x: 890, startPoint y: 182, endPoint x: 917, endPoint y: 531, distance: 350.0
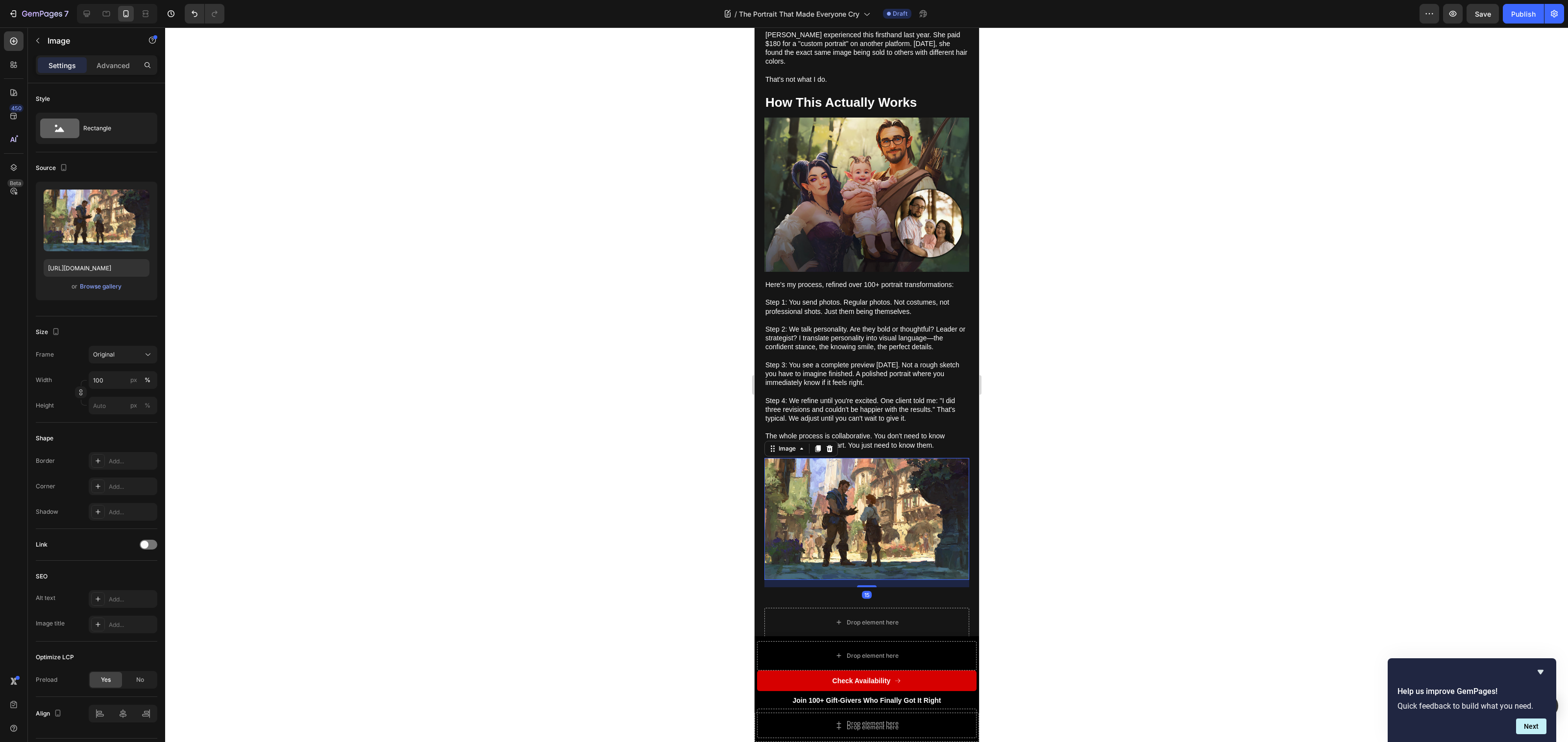
click at [1105, 524] on div at bounding box center [867, 385] width 1403 height 715
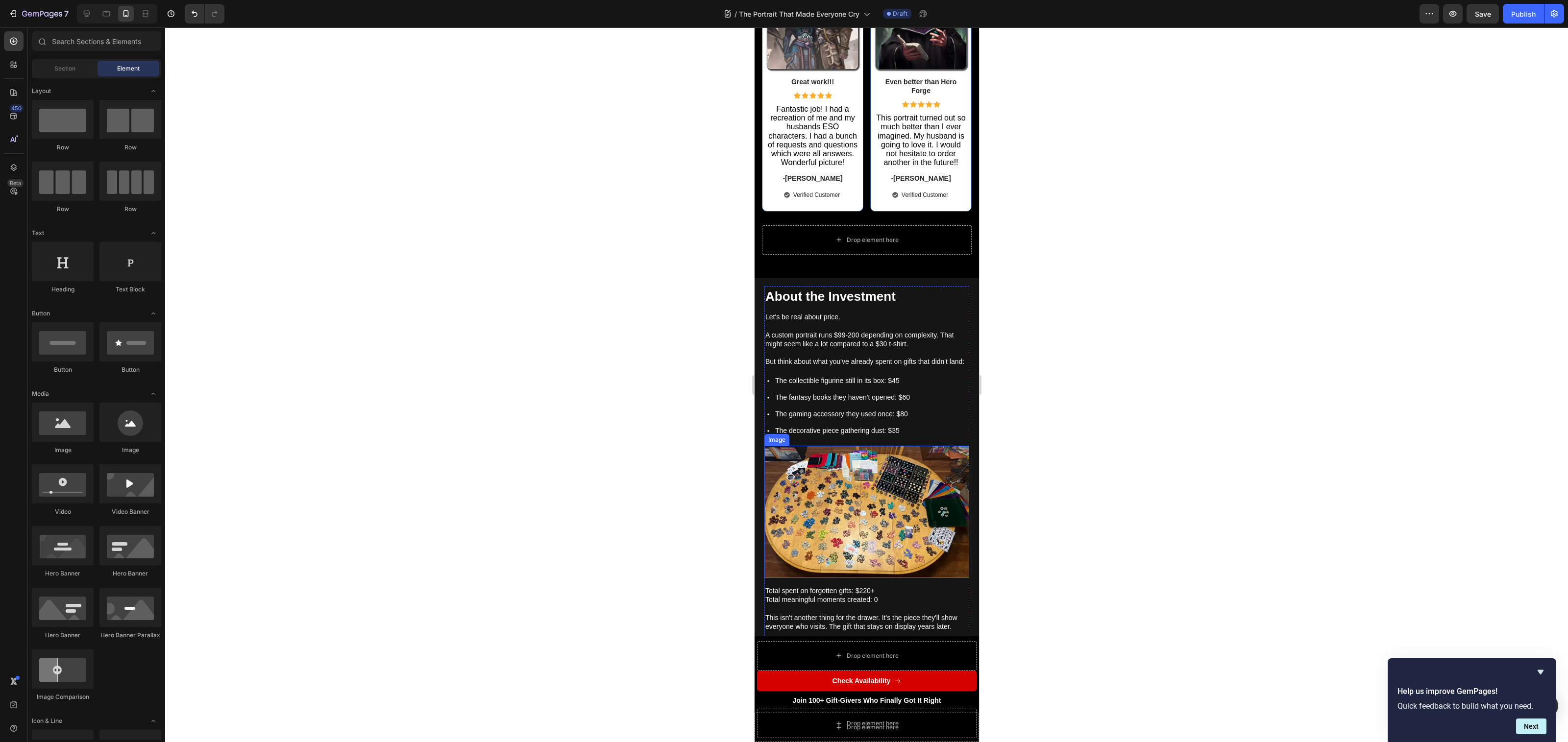
scroll to position [2941, 0]
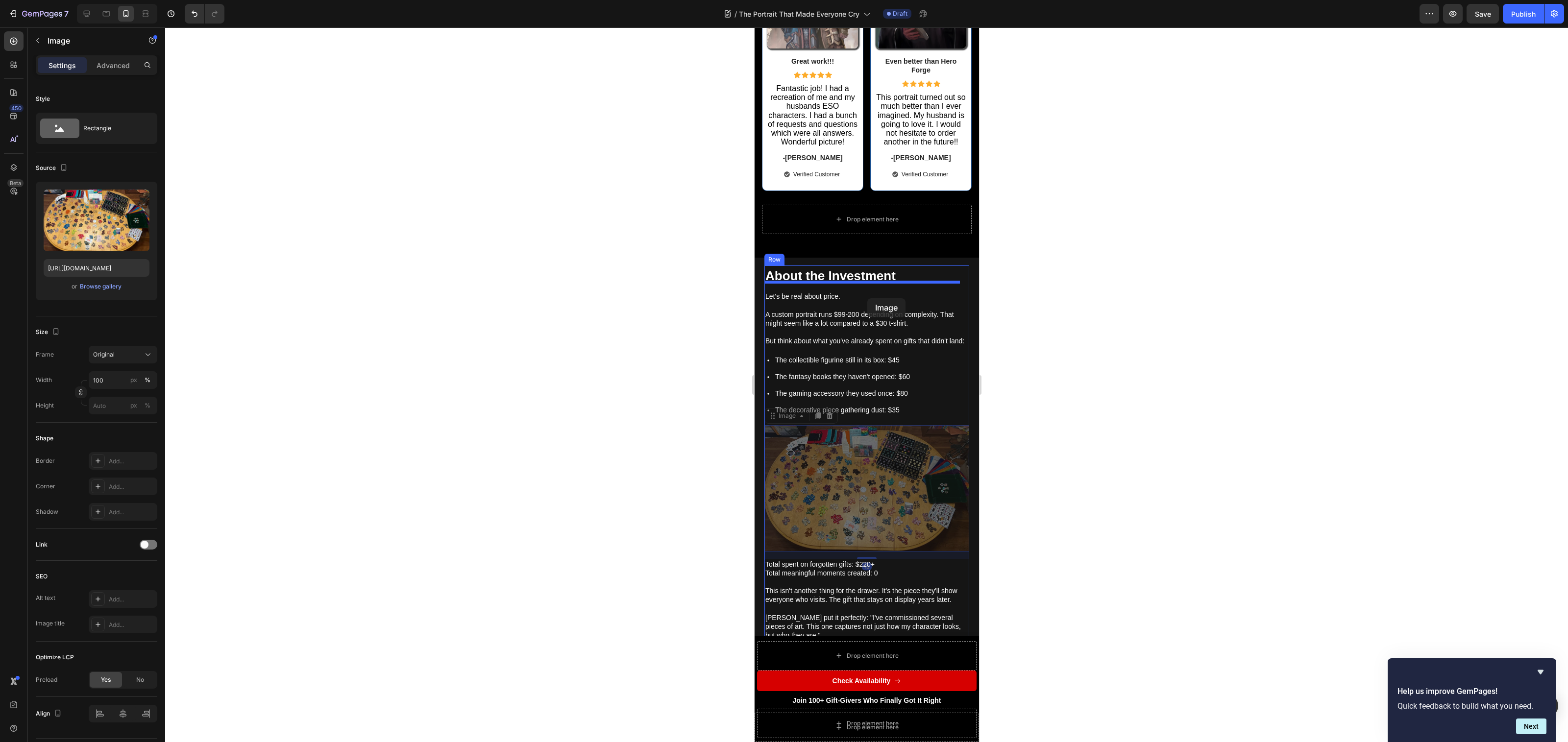
drag, startPoint x: 872, startPoint y: 372, endPoint x: 867, endPoint y: 292, distance: 80.2
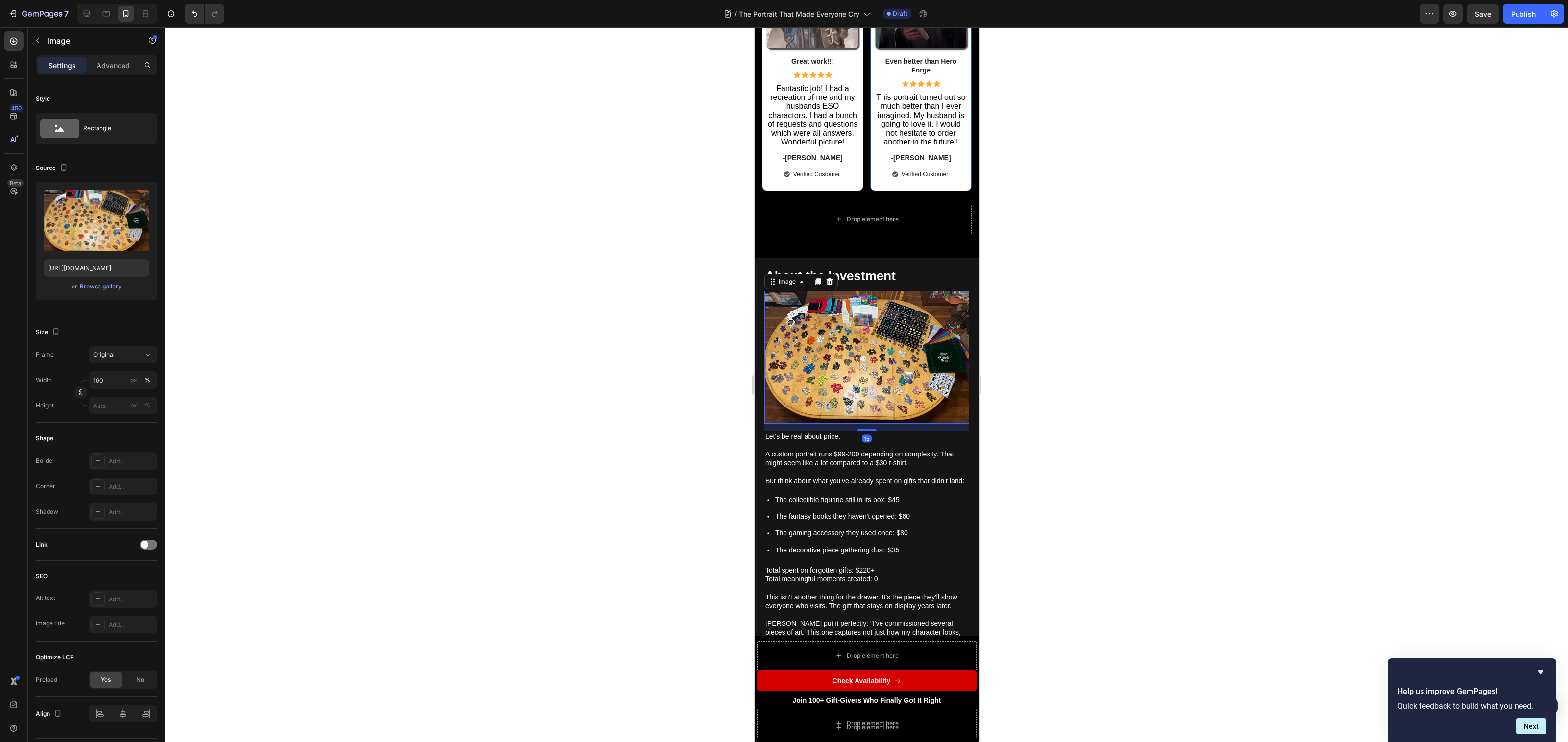
click at [1057, 436] on div at bounding box center [867, 385] width 1403 height 715
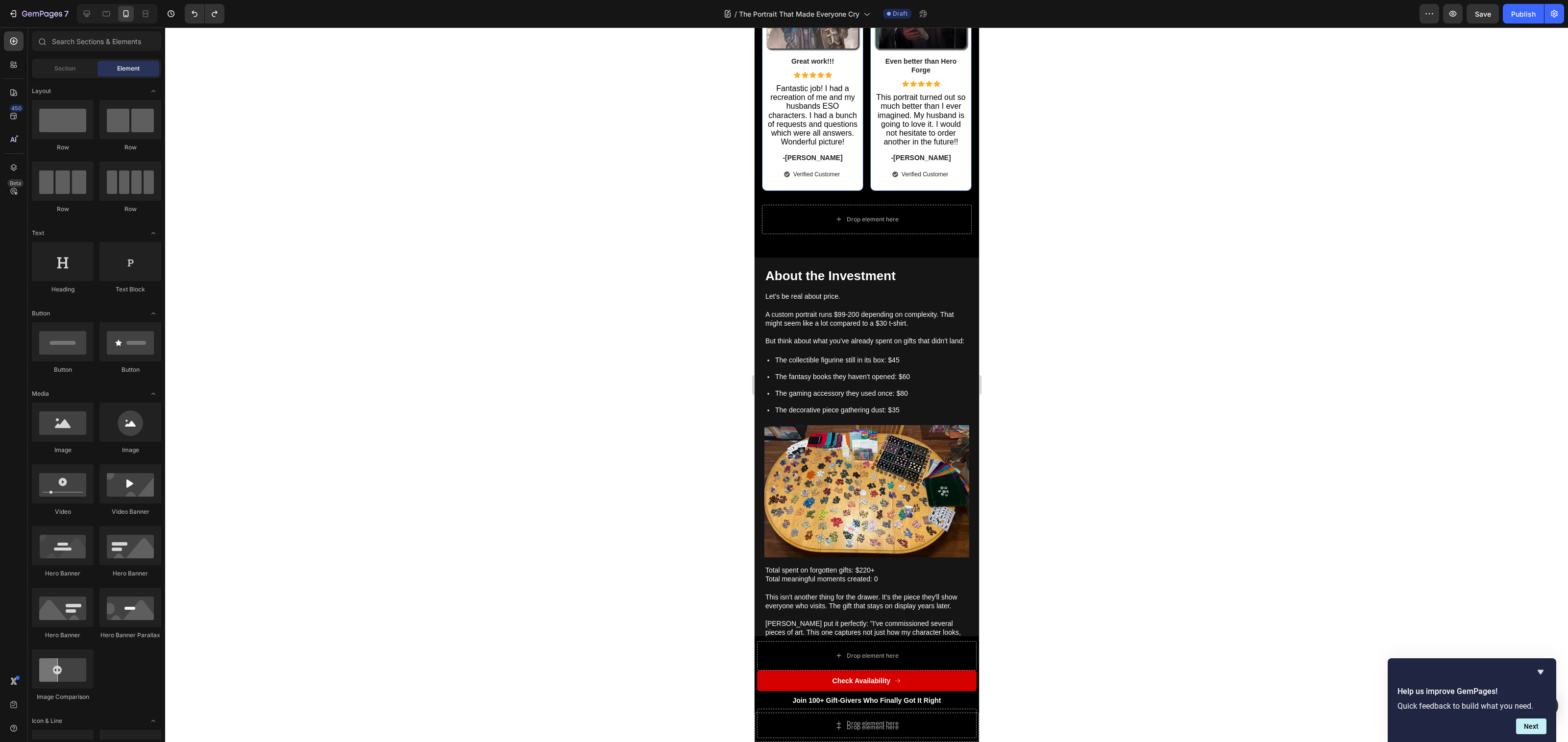
click at [1060, 452] on div at bounding box center [867, 385] width 1403 height 715
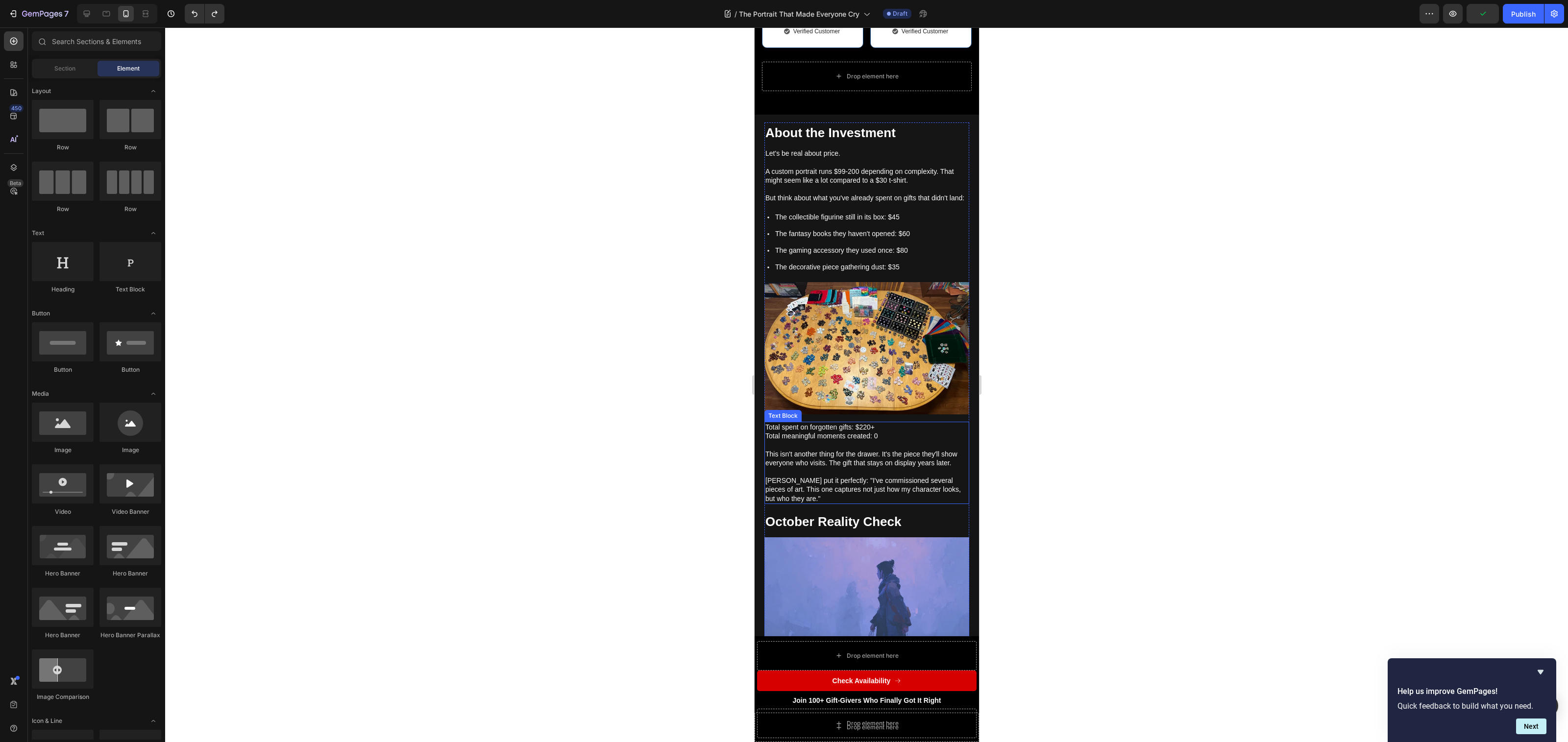
scroll to position [3260, 0]
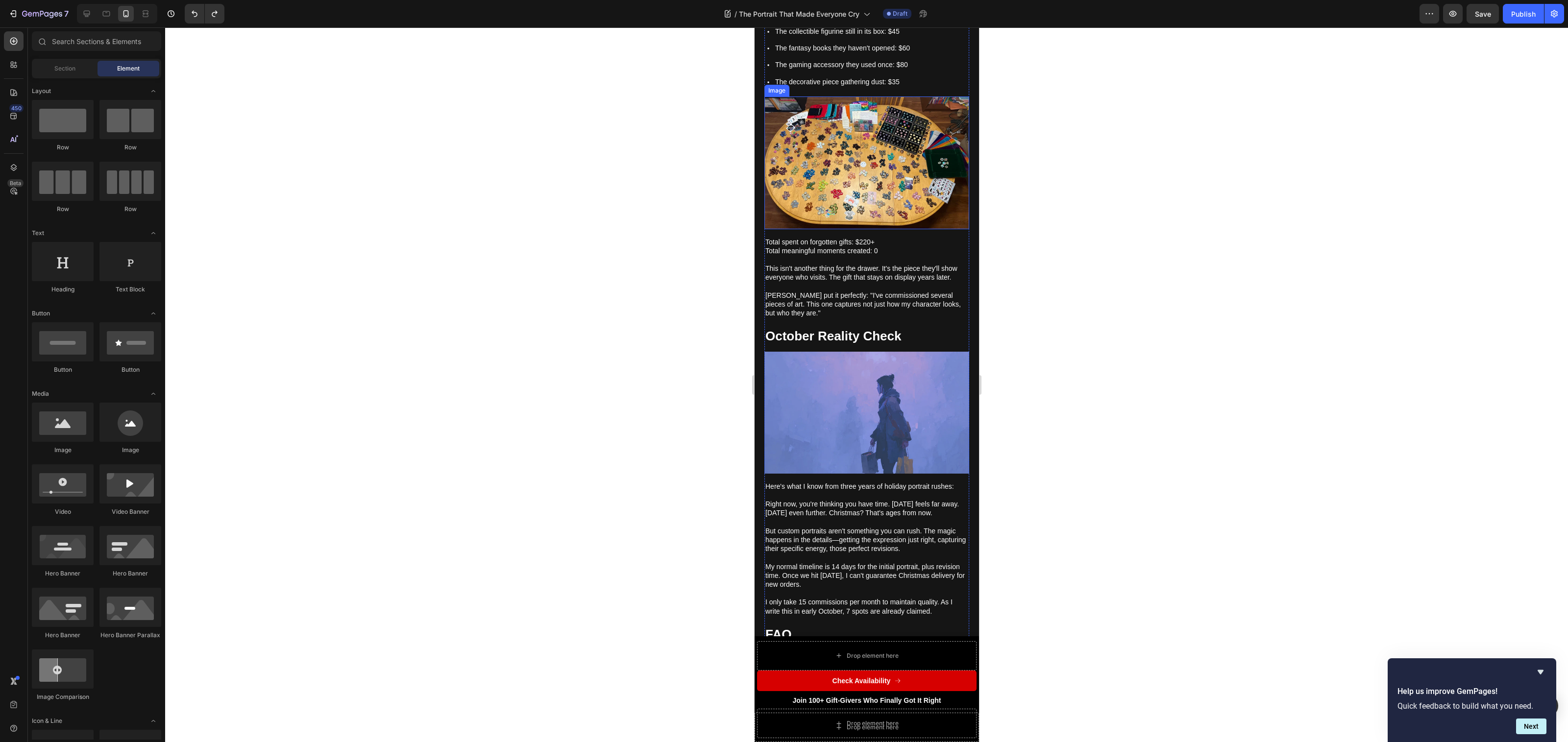
click at [865, 171] on img at bounding box center [867, 163] width 205 height 133
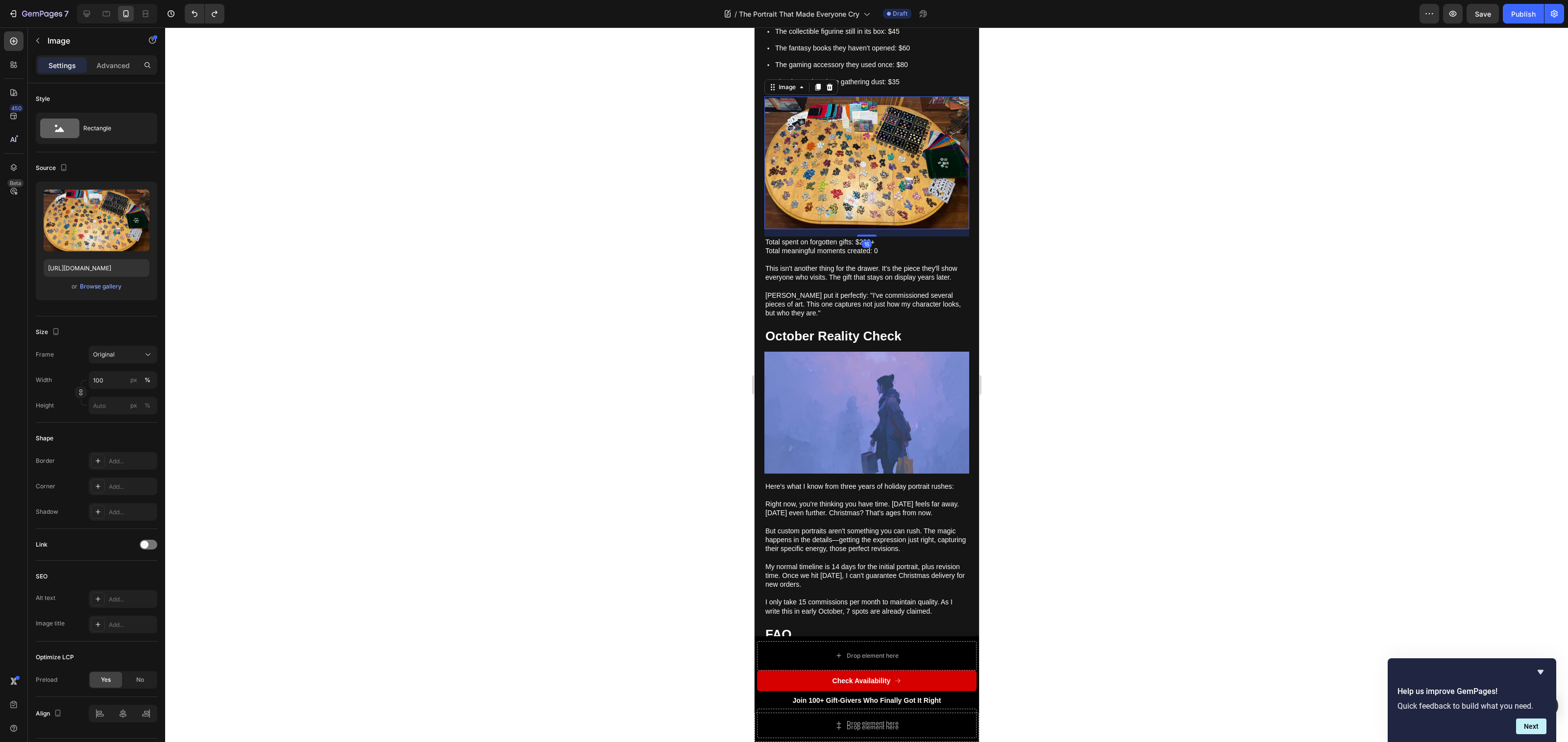
click at [820, 91] on icon at bounding box center [817, 87] width 5 height 6
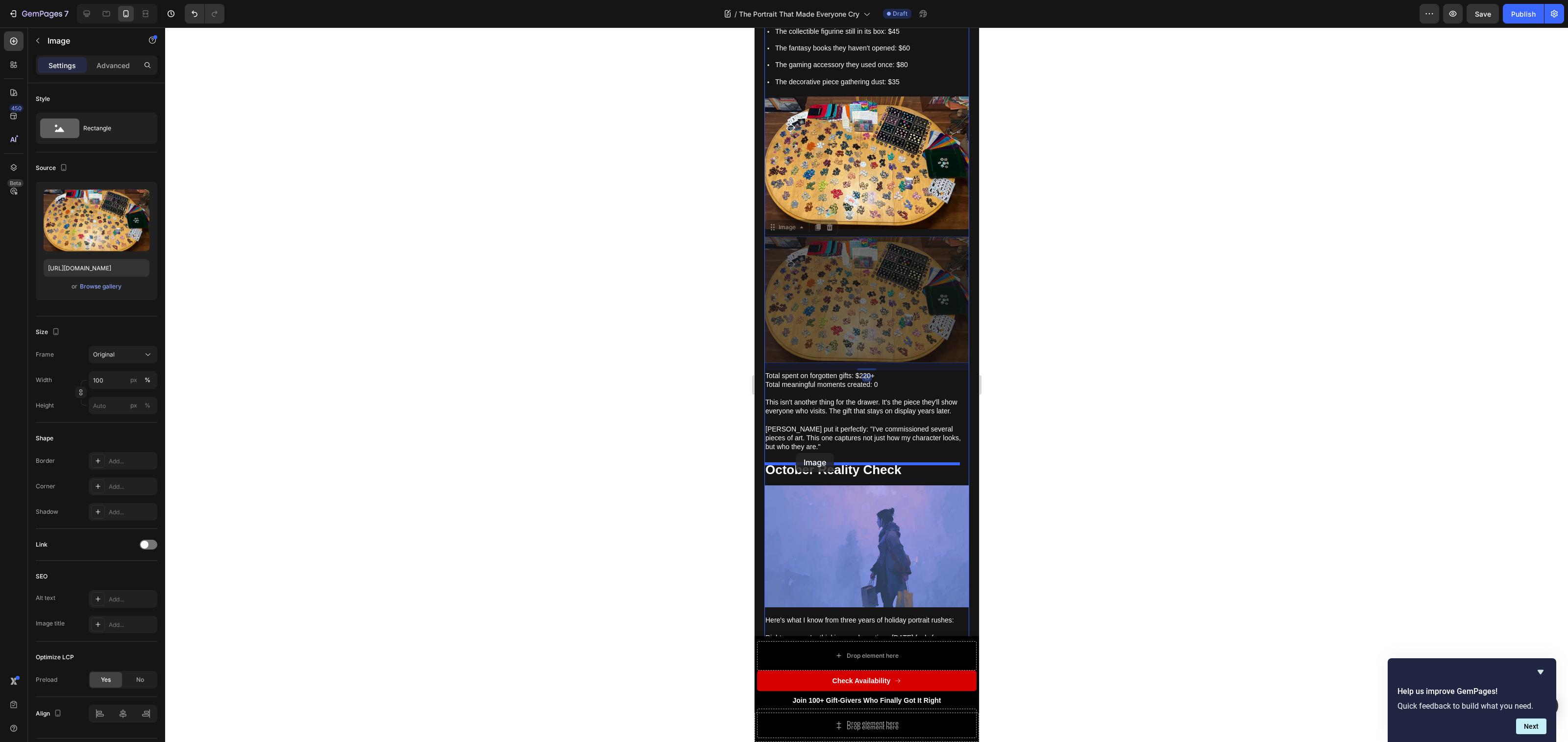
drag, startPoint x: 772, startPoint y: 232, endPoint x: 796, endPoint y: 452, distance: 221.3
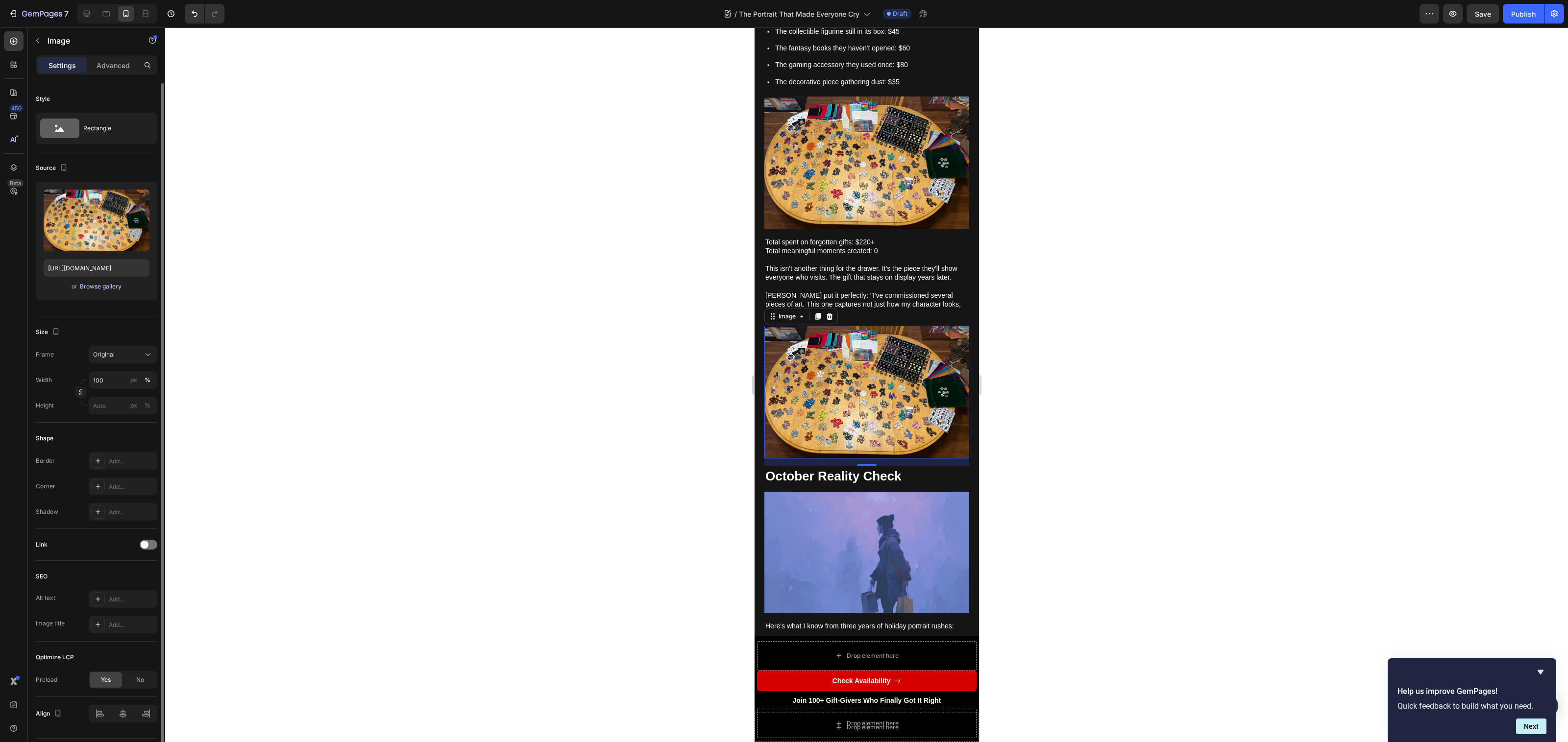
click at [88, 287] on div "Browse gallery" at bounding box center [101, 287] width 42 height 9
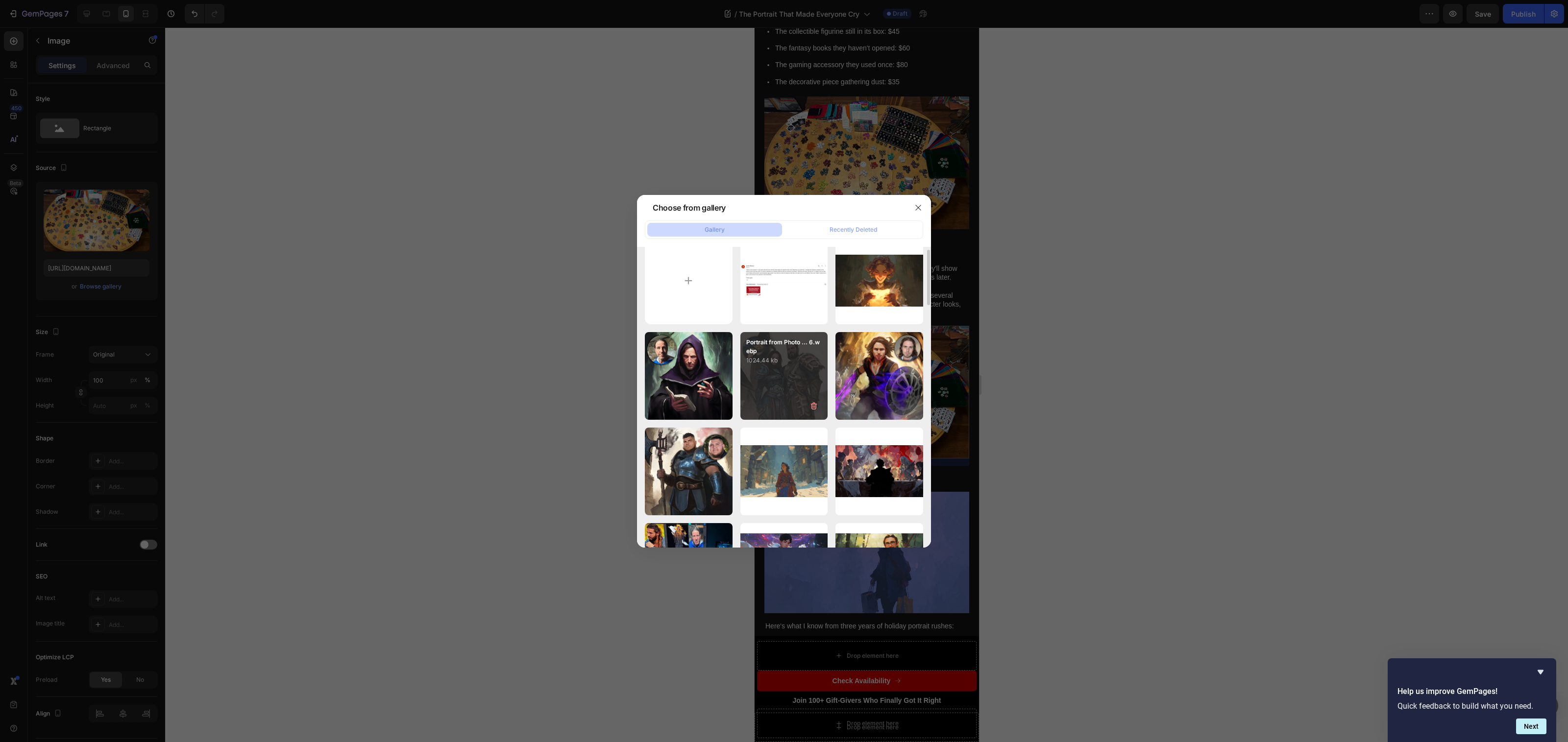
scroll to position [0, 0]
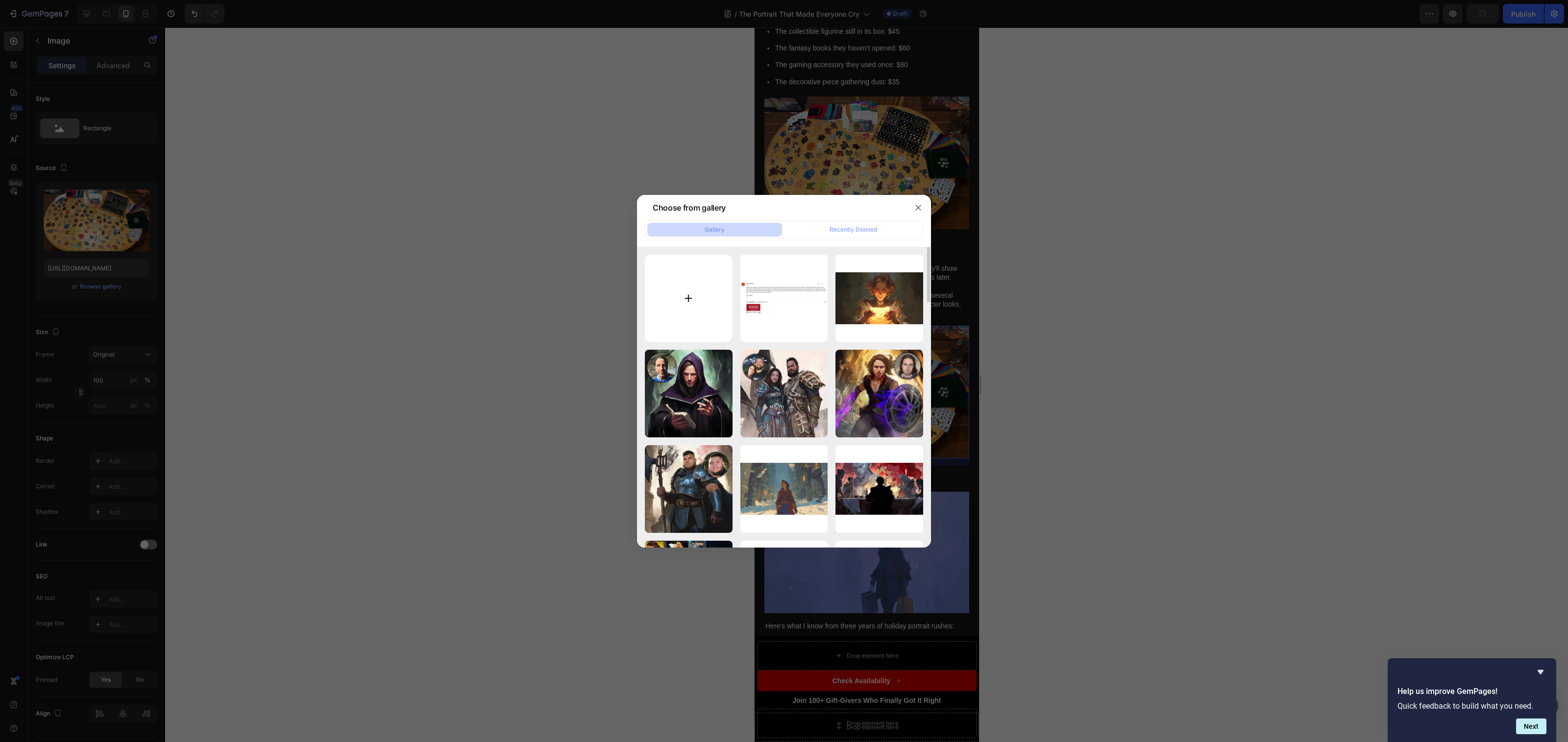
click at [680, 304] on input "file" at bounding box center [688, 298] width 87 height 87
type input "C:\fakepath\Portrait to Photo FondlyFramed Samples.webp"
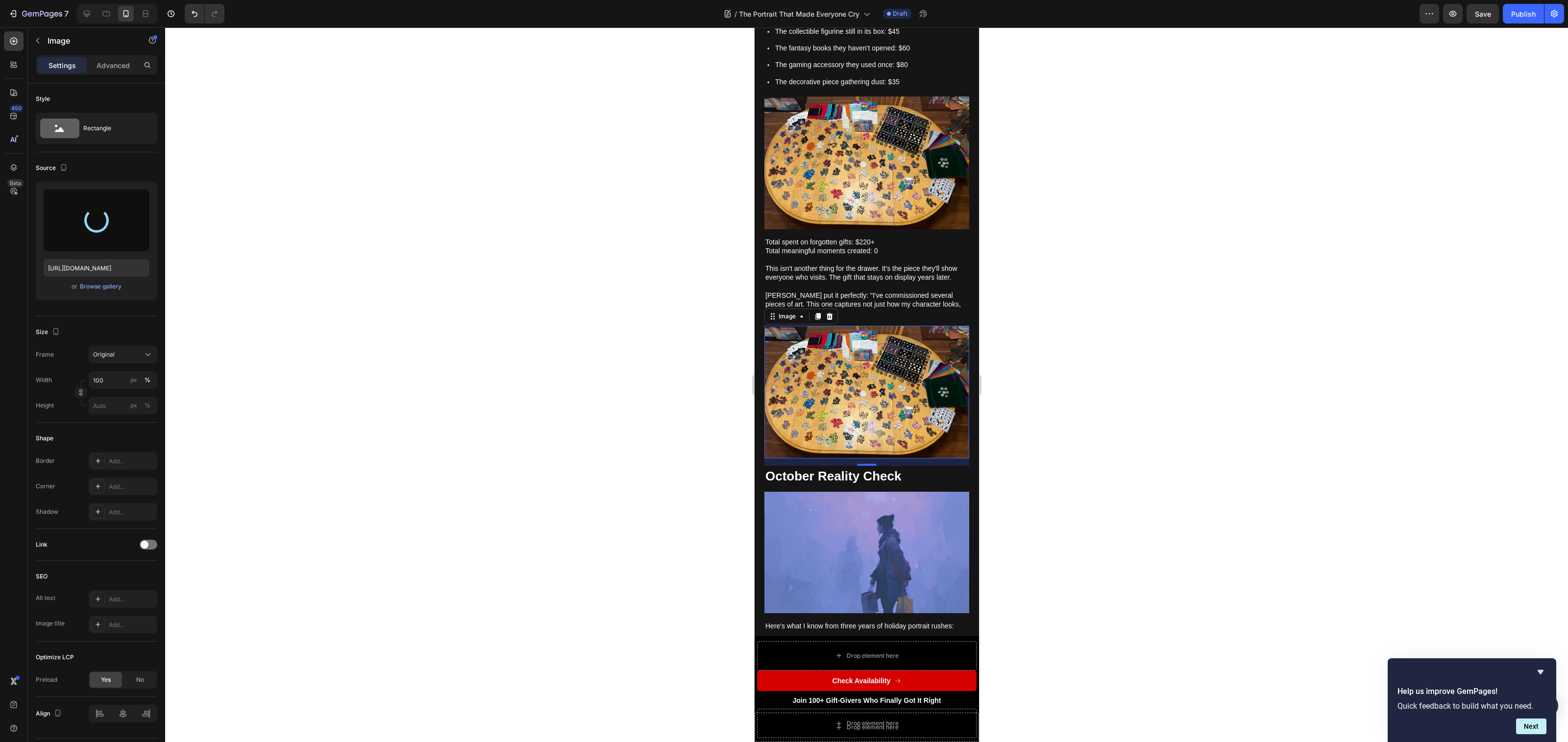
type input "[URL][DOMAIN_NAME]"
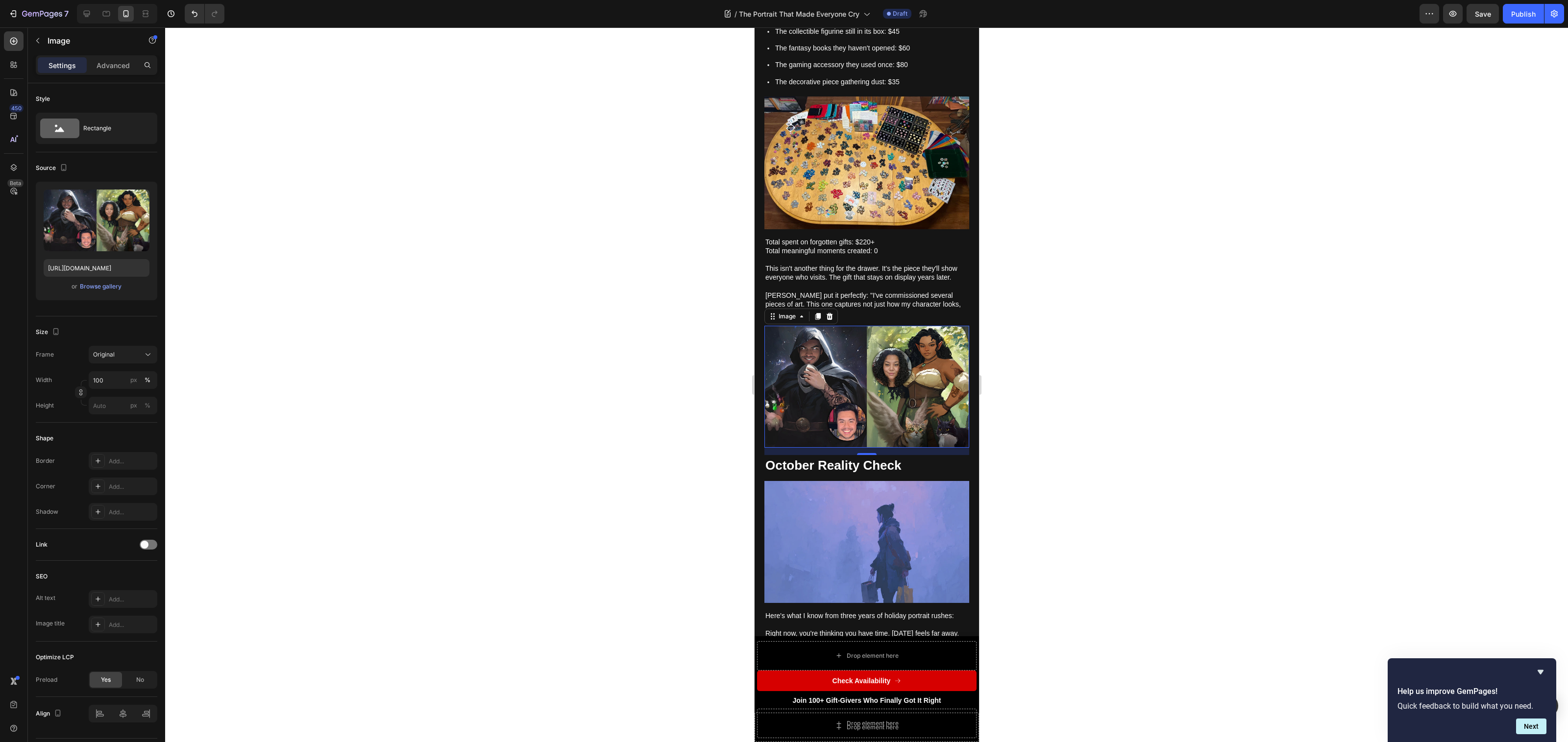
click at [1014, 386] on div at bounding box center [867, 385] width 1403 height 715
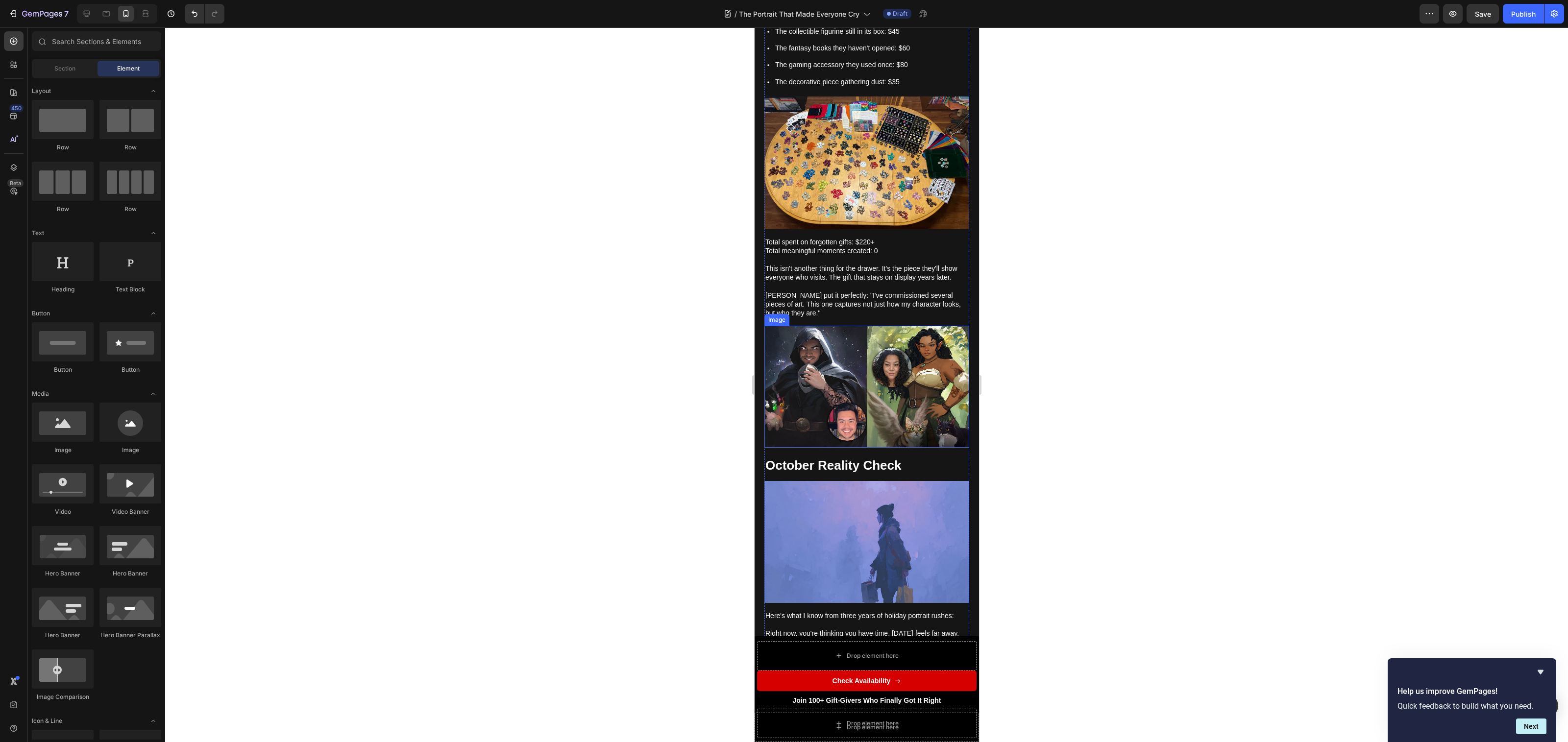
click at [893, 383] on img at bounding box center [867, 386] width 205 height 122
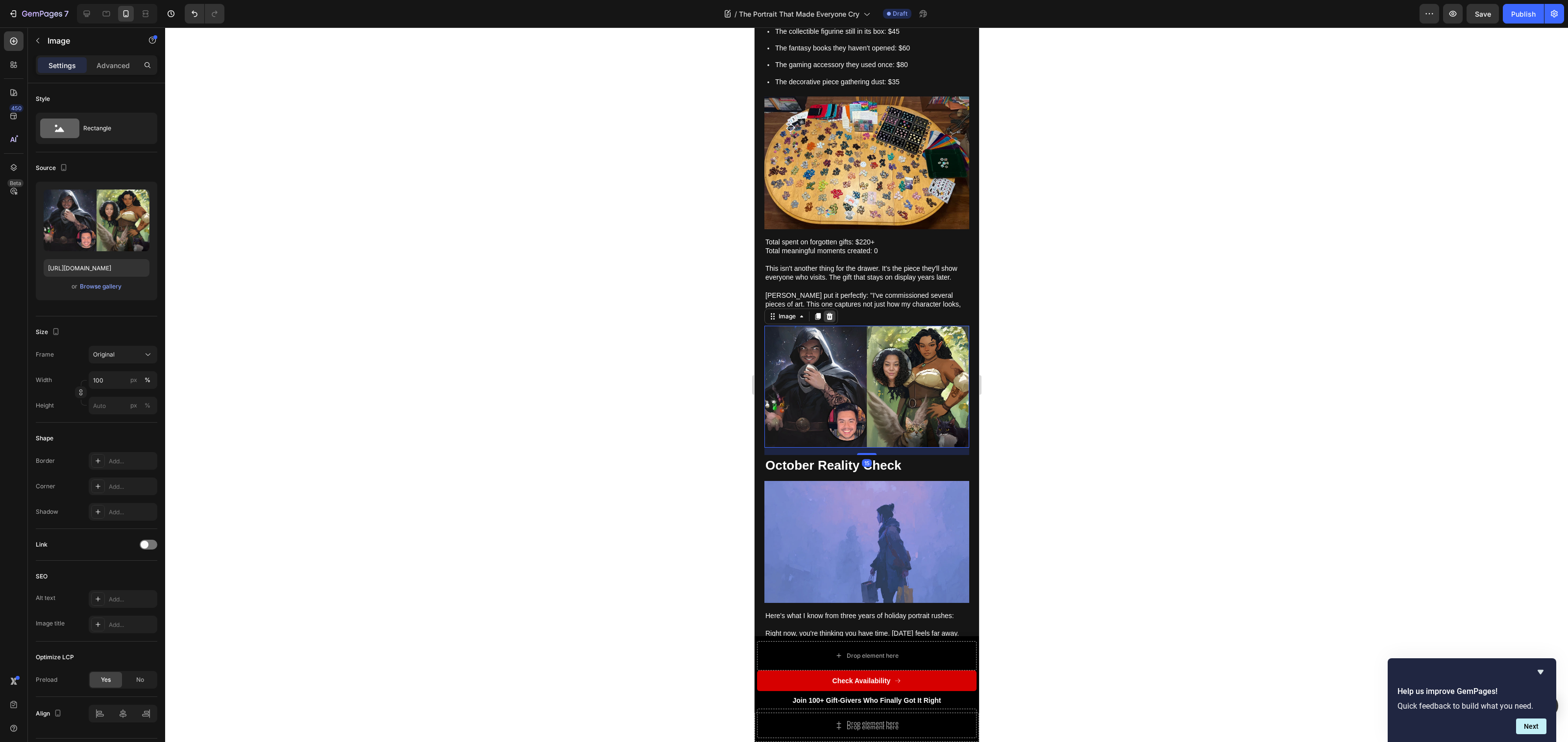
click at [831, 319] on icon at bounding box center [828, 316] width 8 height 8
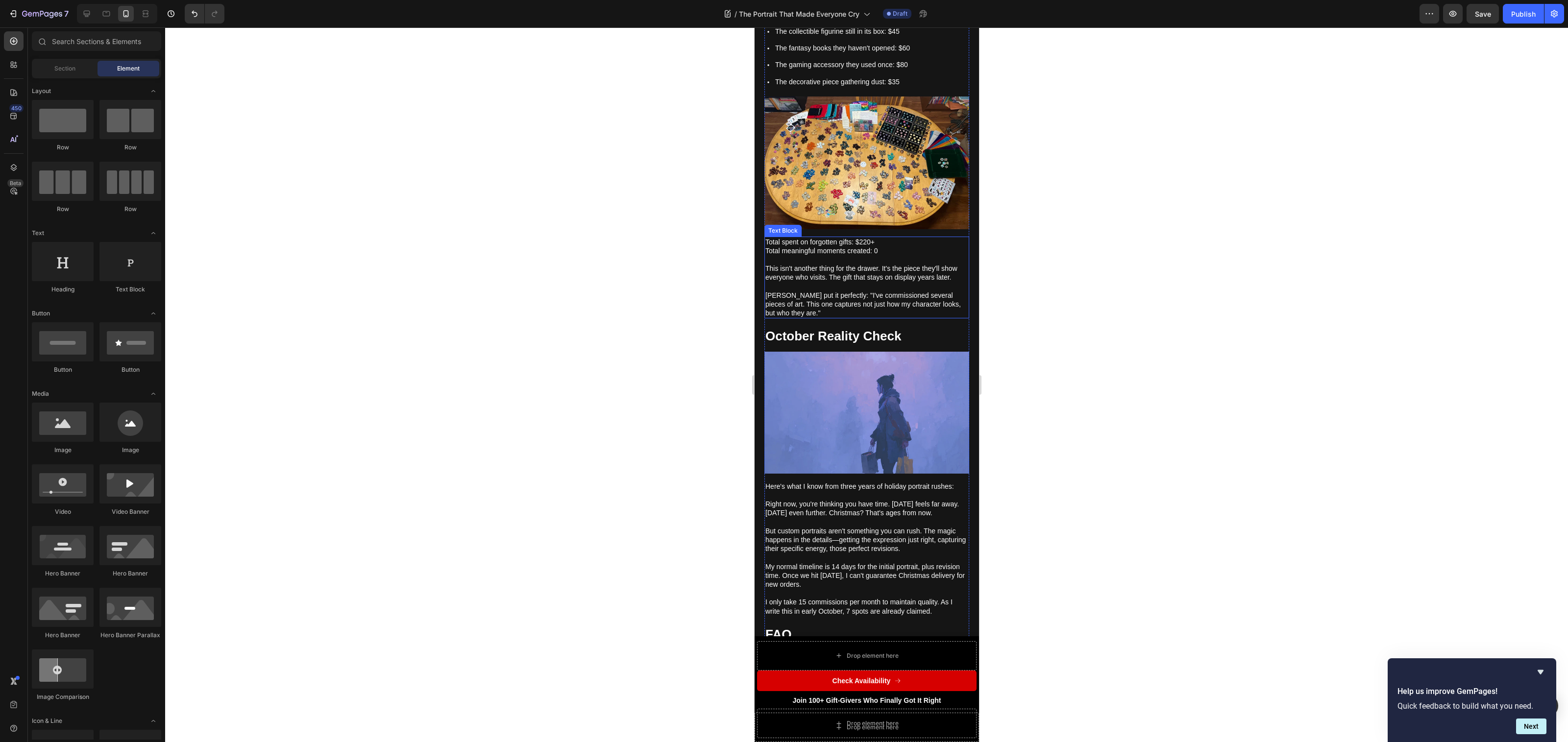
click at [797, 318] on p "[PERSON_NAME] put it perfectly: "I've commissioned several pieces of art. This …" at bounding box center [866, 300] width 203 height 36
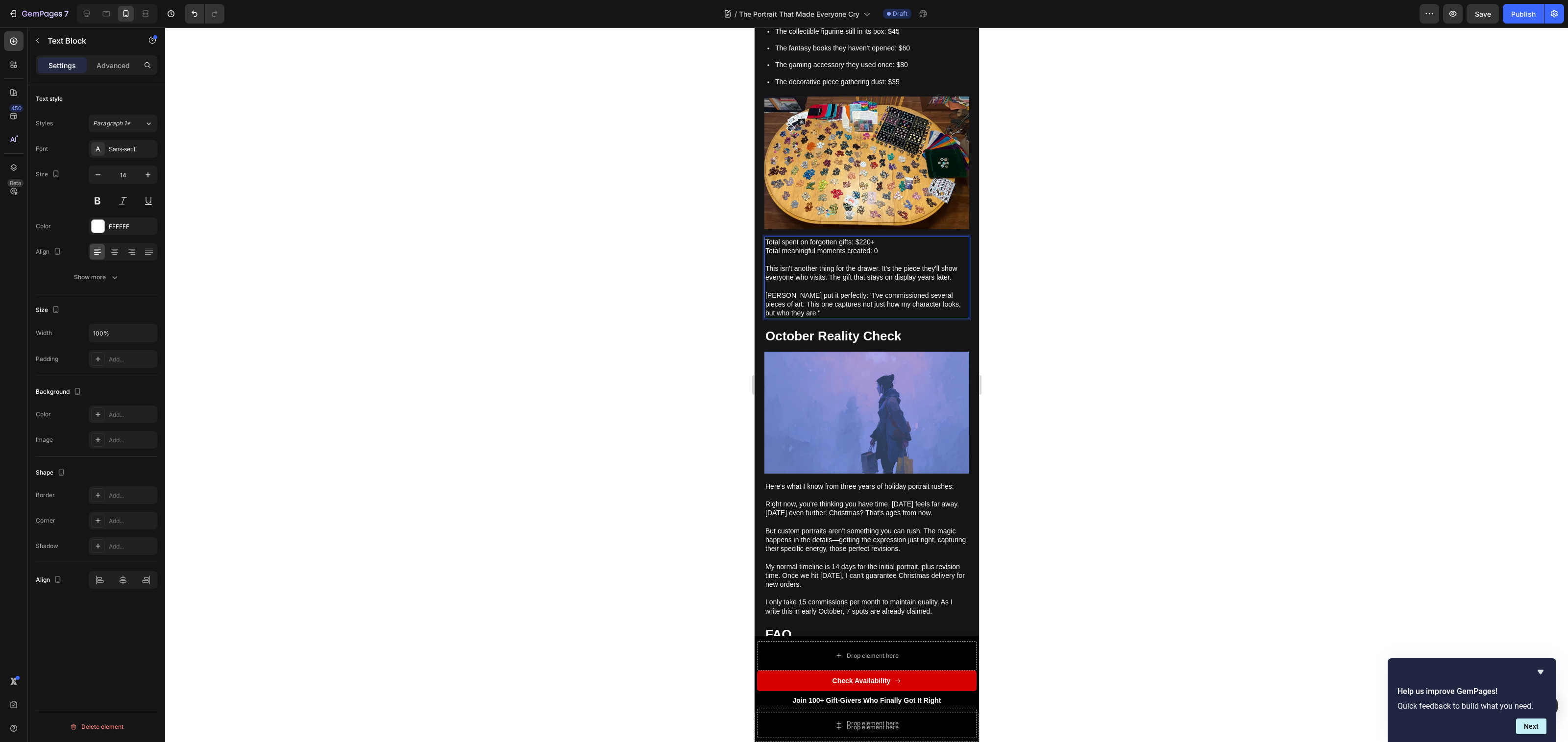
click at [797, 318] on p "[PERSON_NAME] put it perfectly: "I've commissioned several pieces of art. This …" at bounding box center [866, 300] width 203 height 36
drag, startPoint x: 805, startPoint y: 315, endPoint x: 756, endPoint y: 301, distance: 51.0
drag, startPoint x: 793, startPoint y: 313, endPoint x: 760, endPoint y: 302, distance: 34.8
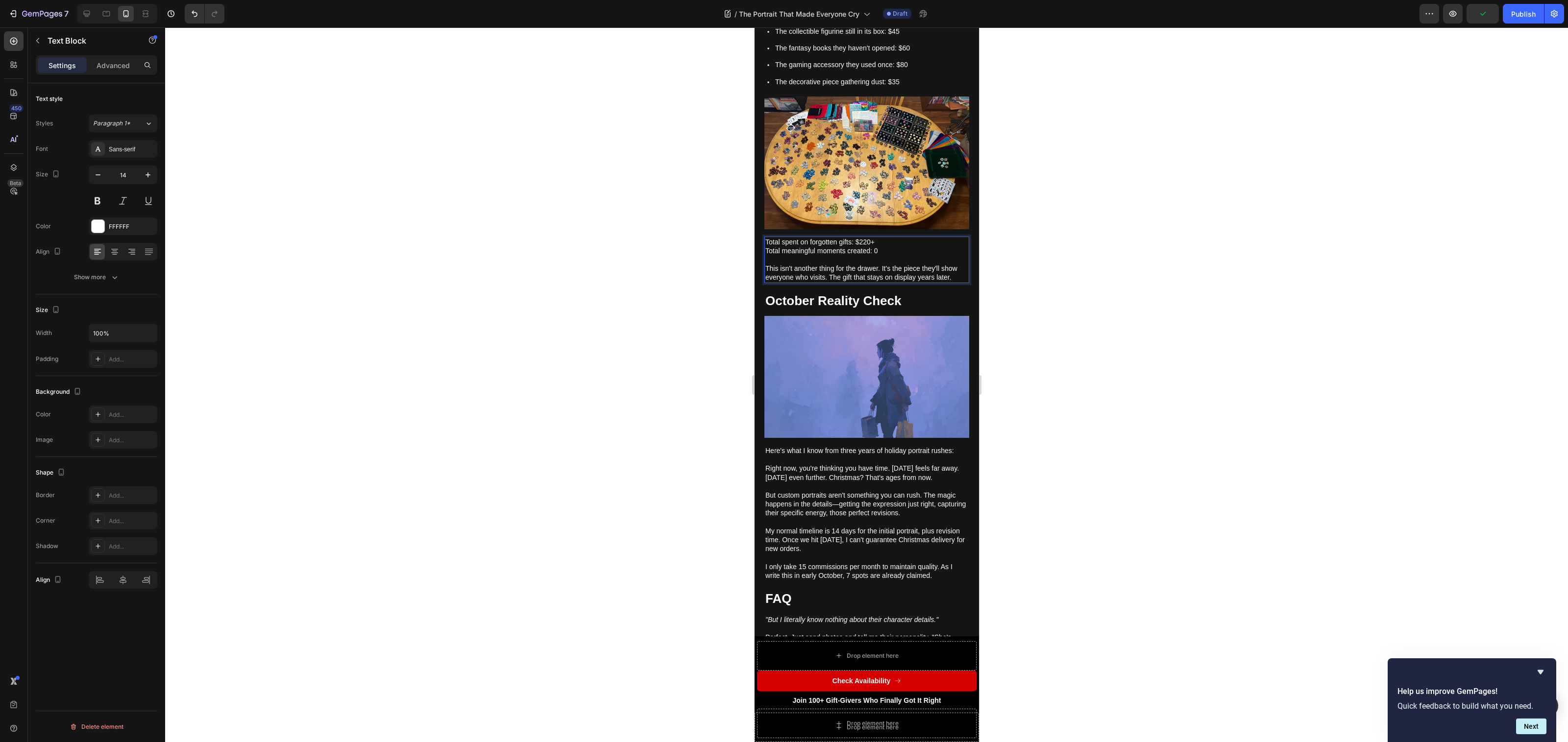
click at [1047, 403] on div at bounding box center [867, 385] width 1403 height 715
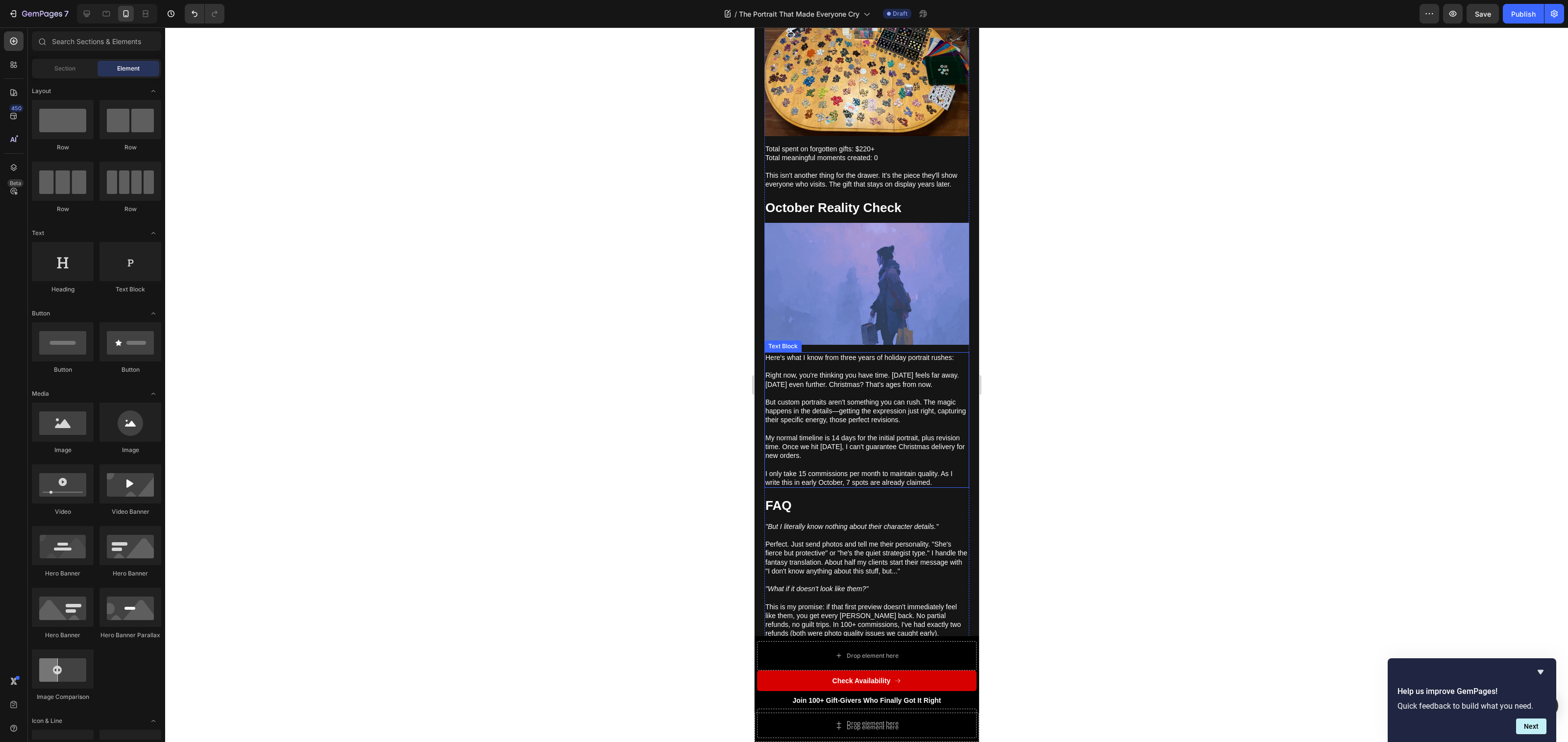
scroll to position [3353, 0]
click at [1052, 412] on div at bounding box center [867, 385] width 1403 height 715
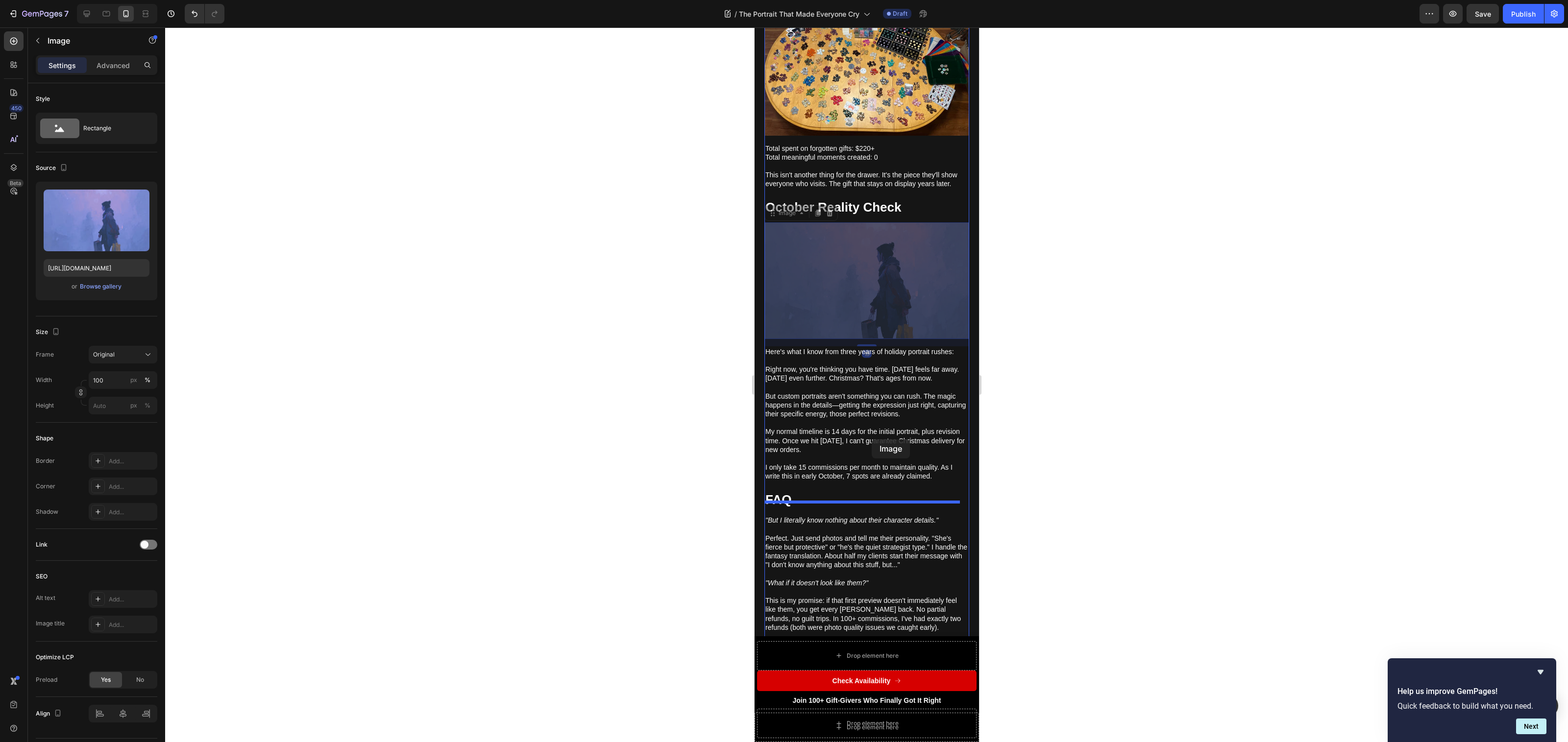
drag, startPoint x: 870, startPoint y: 398, endPoint x: 872, endPoint y: 440, distance: 42.0
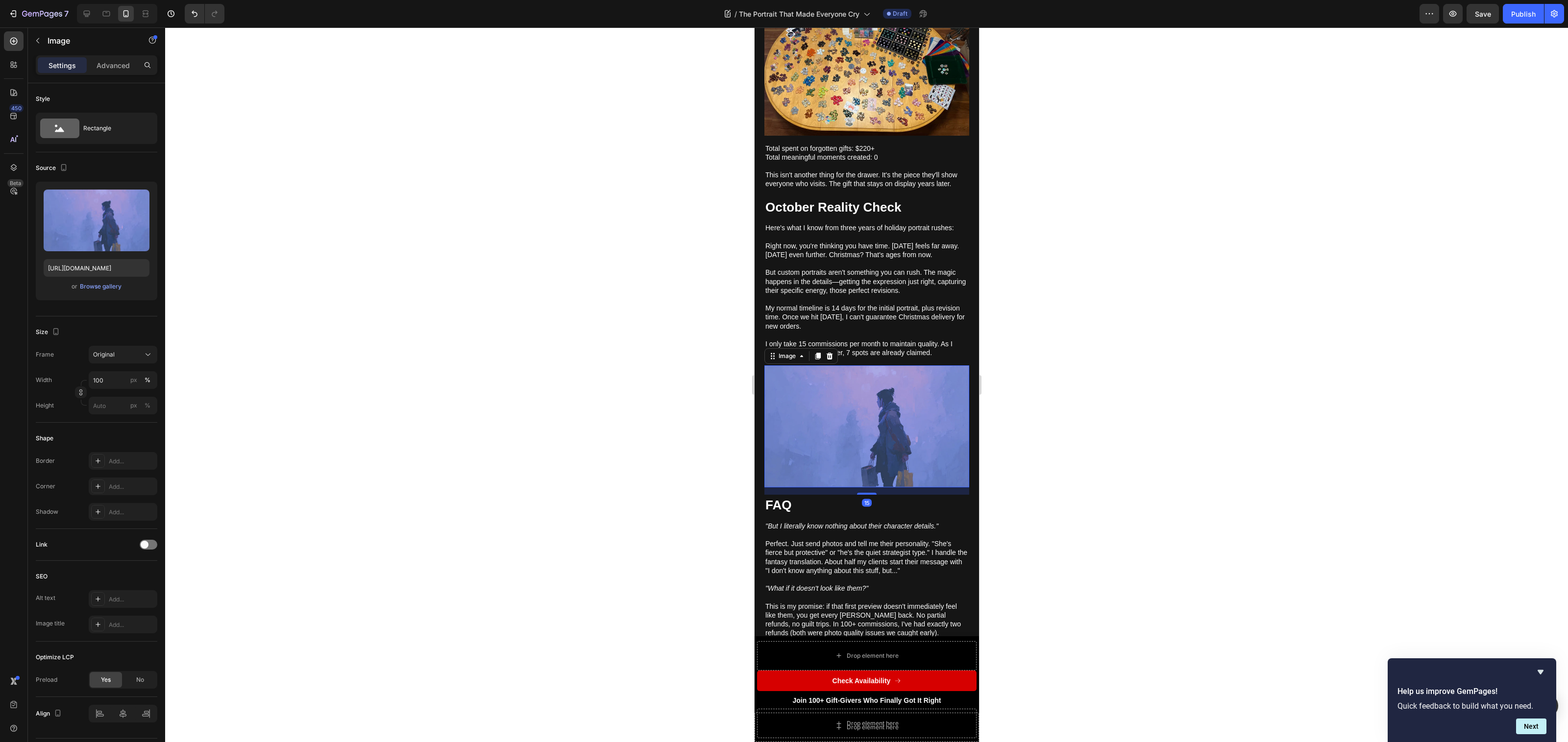
click at [1070, 463] on div at bounding box center [867, 385] width 1403 height 715
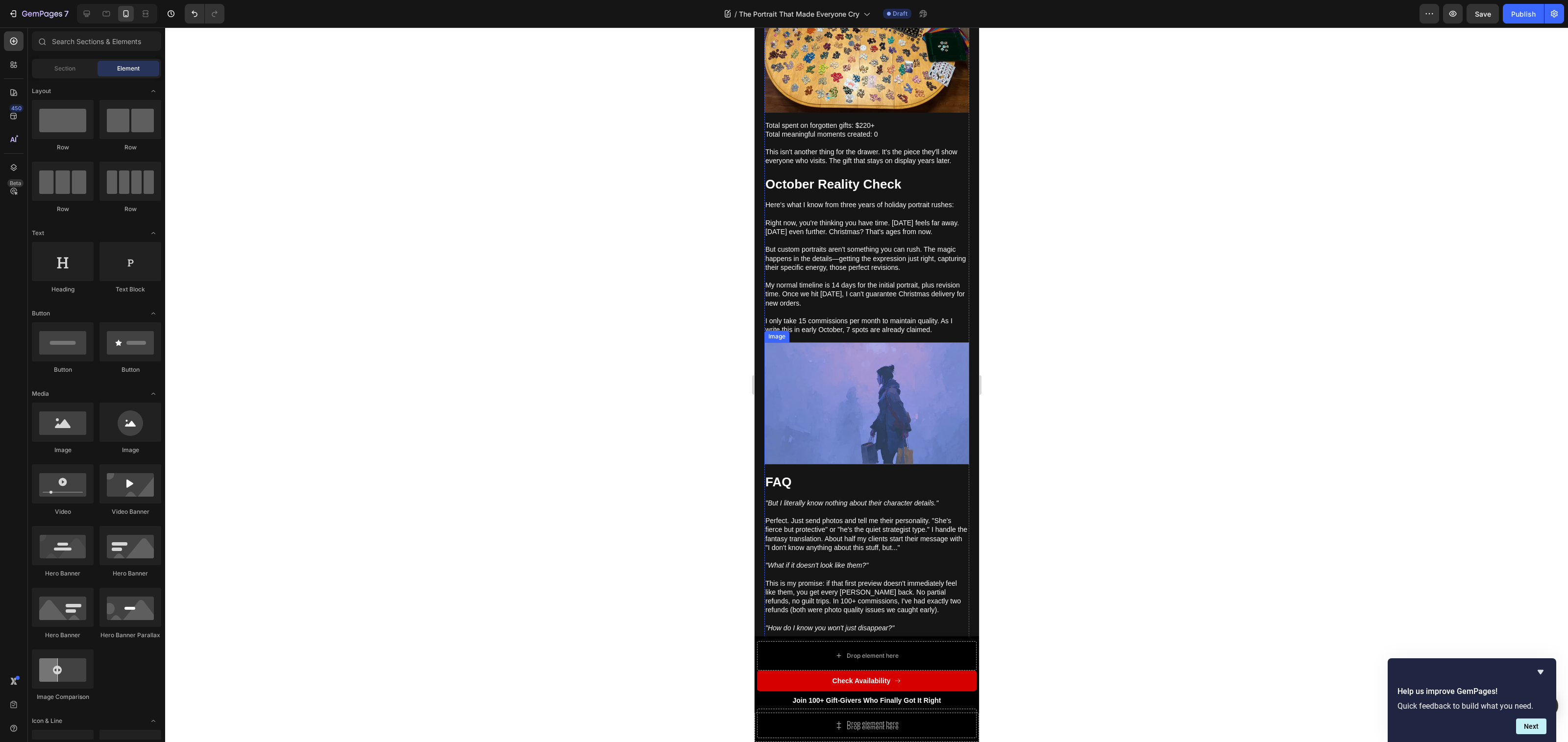
scroll to position [3579, 0]
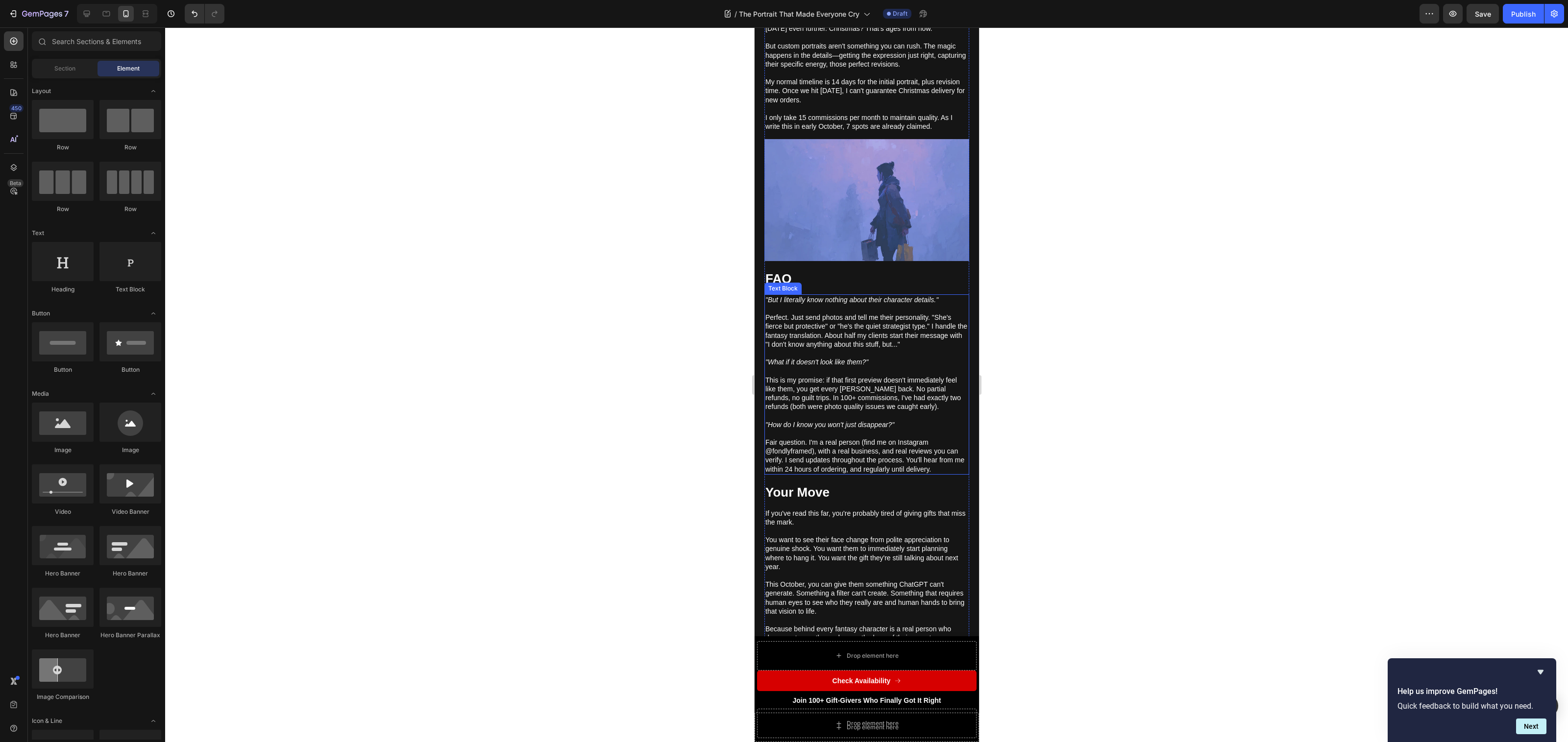
click at [880, 470] on p "Fair question. I'm a real person (find me on Instagram @fondlyframed), with a r…" at bounding box center [866, 456] width 203 height 36
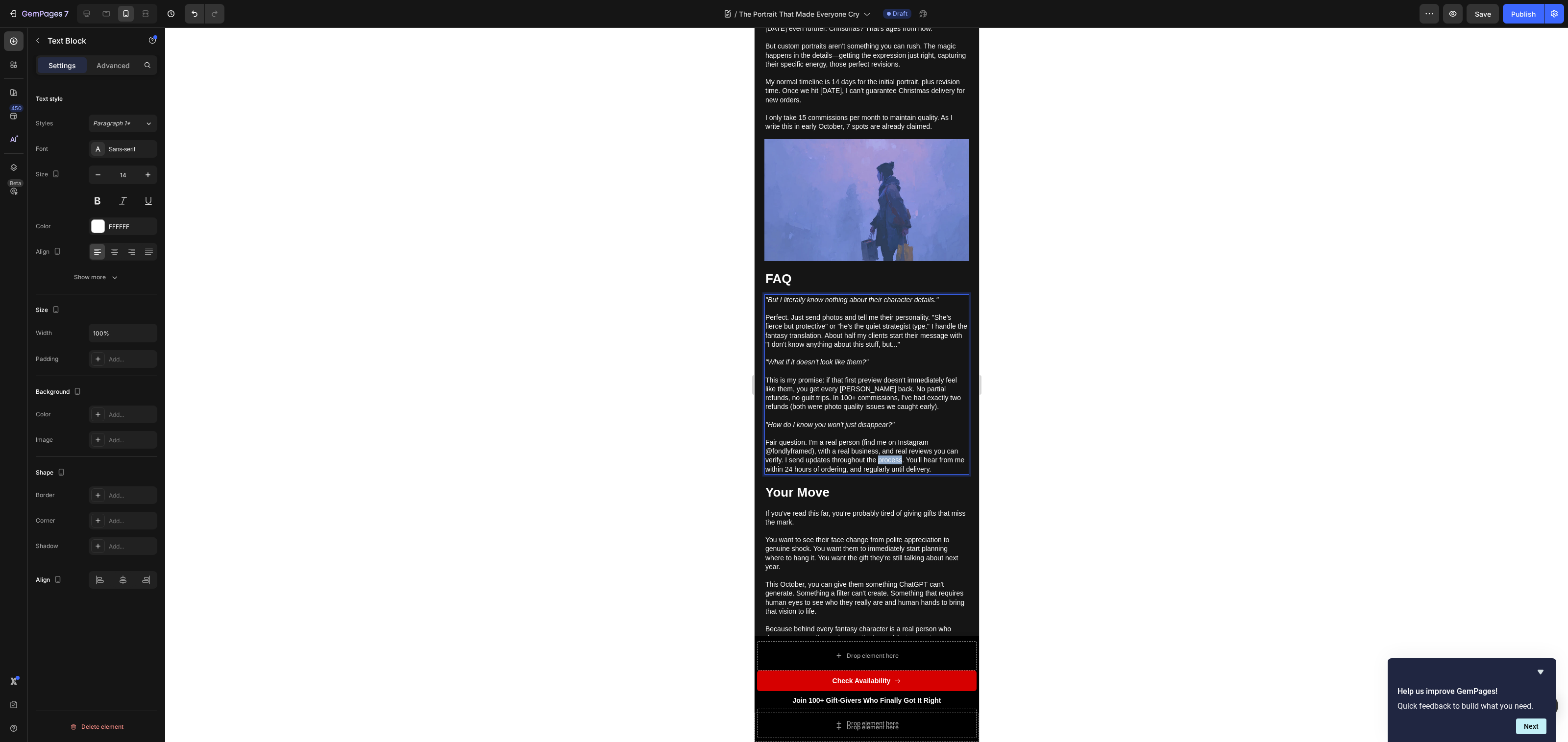
click at [880, 470] on p "Fair question. I'm a real person (find me on Instagram @fondlyframed), with a r…" at bounding box center [866, 456] width 203 height 36
click at [876, 473] on p "Fair question. I'm a real person (find me on Instagram @fondlyframed), with a r…" at bounding box center [866, 456] width 203 height 36
drag, startPoint x: 875, startPoint y: 477, endPoint x: 900, endPoint y: 480, distance: 25.2
click at [900, 473] on p "Fair question. I'm a real person (find me on Instagram @fondlyframed), with a r…" at bounding box center [866, 456] width 203 height 36
drag, startPoint x: 901, startPoint y: 479, endPoint x: 875, endPoint y: 479, distance: 26.0
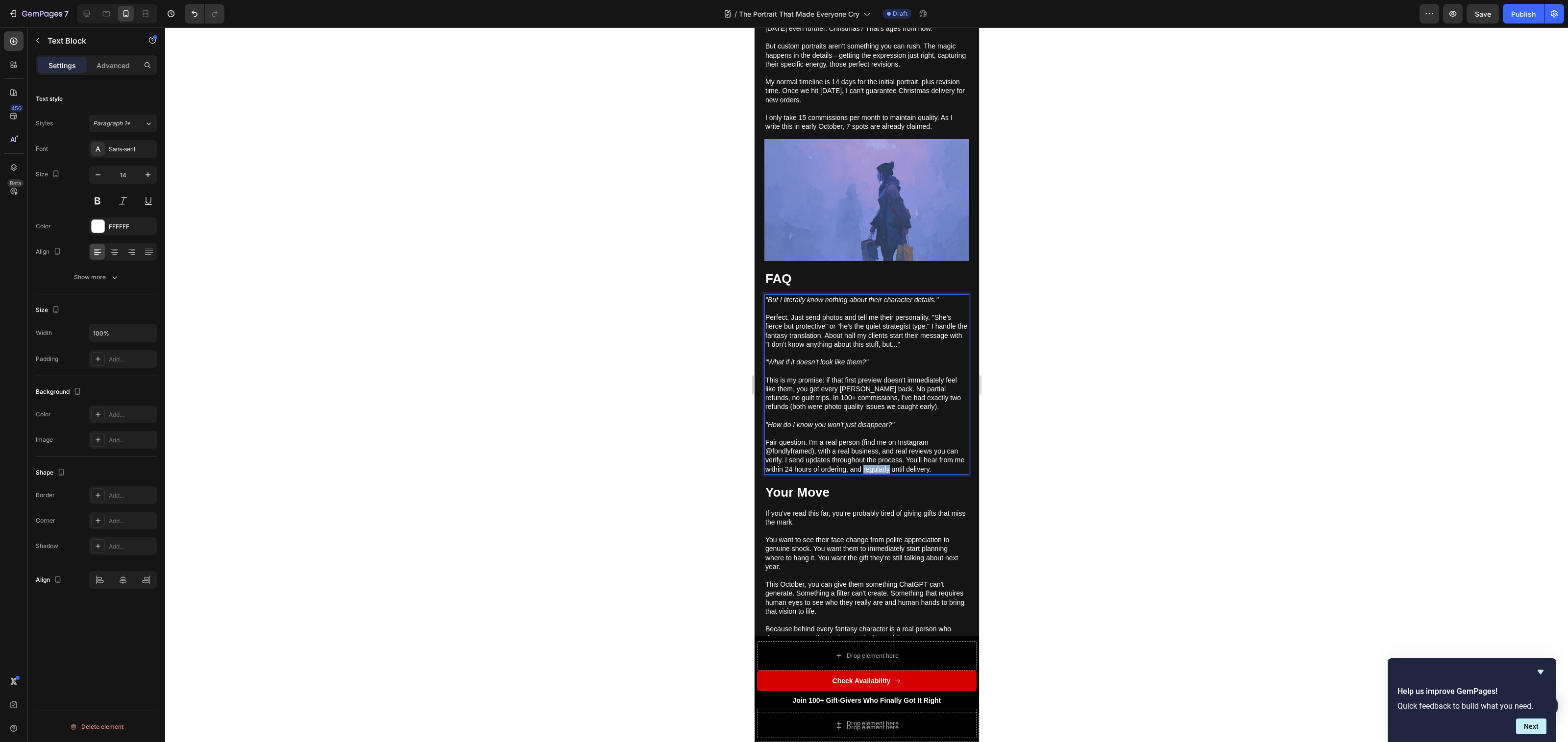
click at [875, 473] on p "Fair question. I'm a real person (find me on Instagram @fondlyframed), with a r…" at bounding box center [866, 456] width 203 height 36
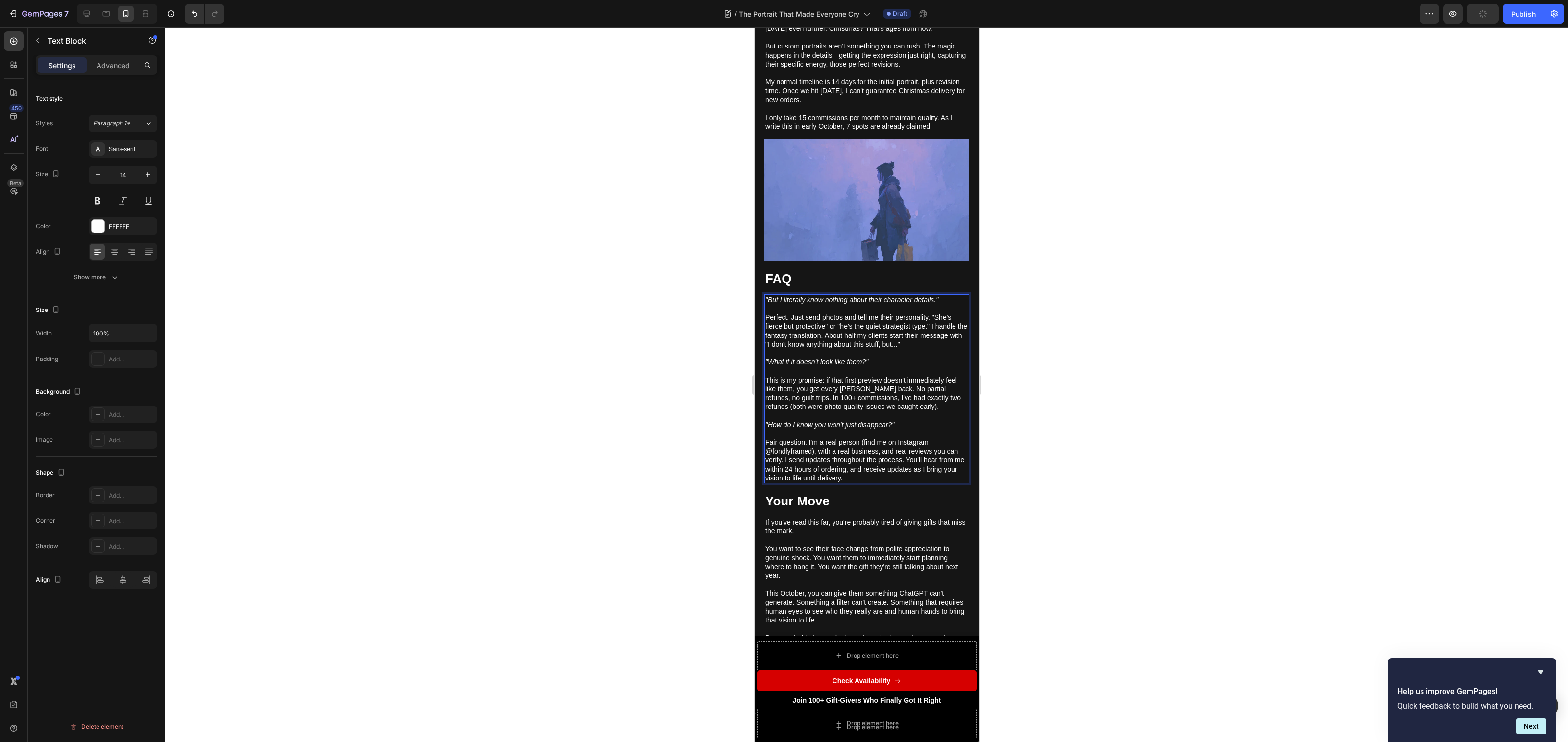
drag, startPoint x: 818, startPoint y: 488, endPoint x: 853, endPoint y: 489, distance: 35.0
click at [852, 482] on p "Fair question. I'm a real person (find me on Instagram @fondlyframed), with a r…" at bounding box center [866, 461] width 203 height 45
drag, startPoint x: 854, startPoint y: 488, endPoint x: 816, endPoint y: 489, distance: 38.0
click at [816, 484] on div ""But I literally know nothing about their character details." Perfect. Just sen…" at bounding box center [867, 389] width 205 height 189
click at [683, 505] on div at bounding box center [867, 385] width 1403 height 715
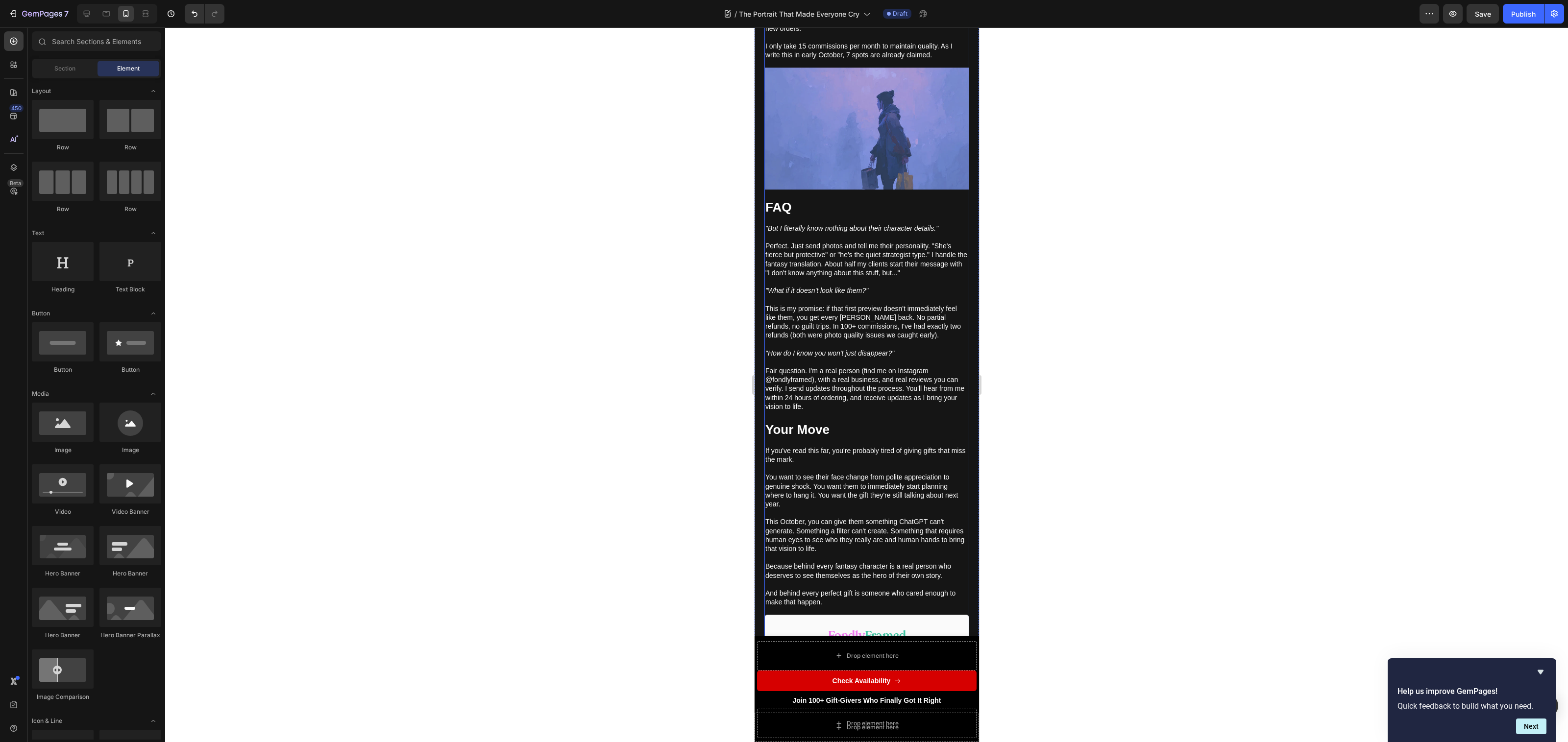
scroll to position [3657, 0]
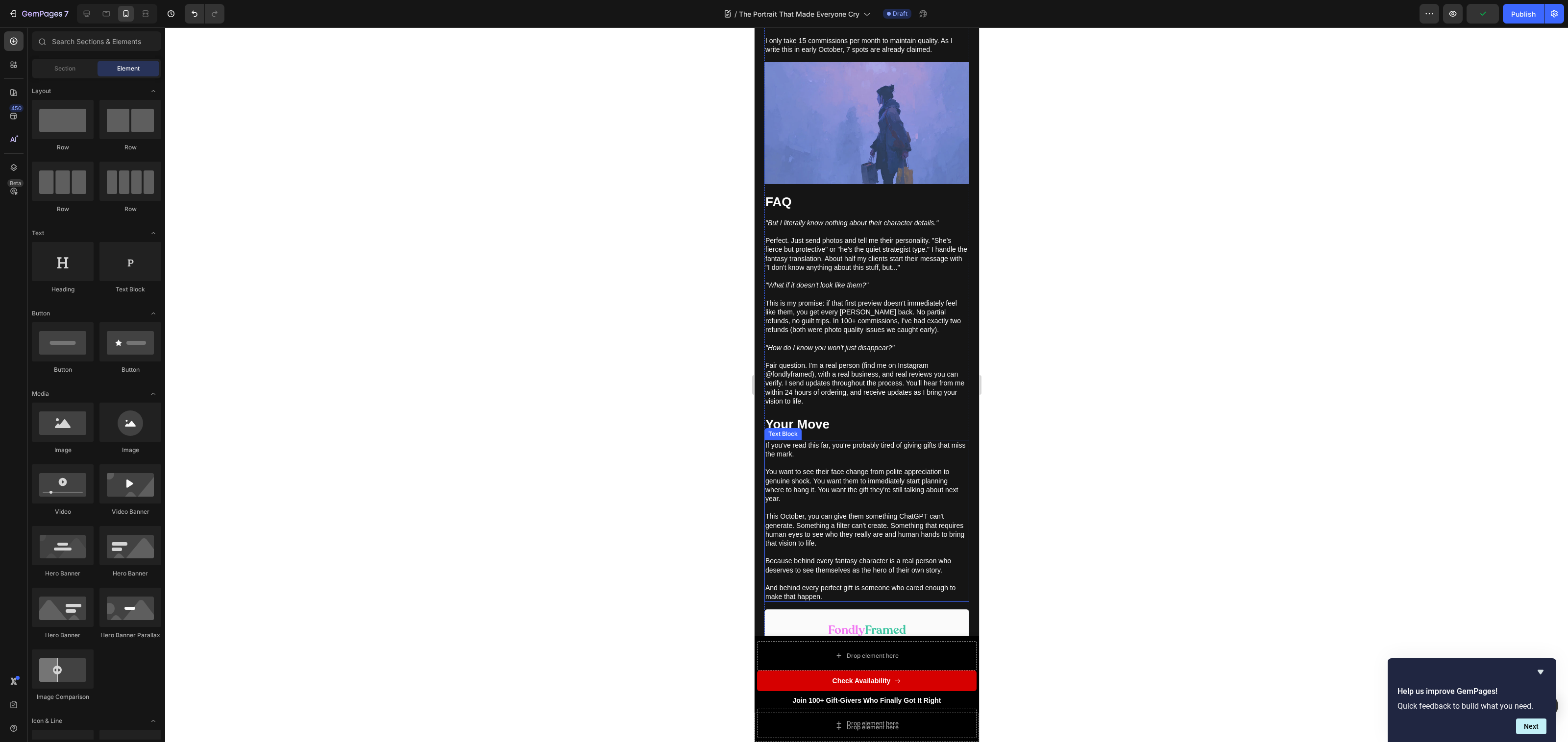
click at [852, 598] on p "And behind every perfect gift is someone who cared enough to make that happen." at bounding box center [866, 592] width 203 height 17
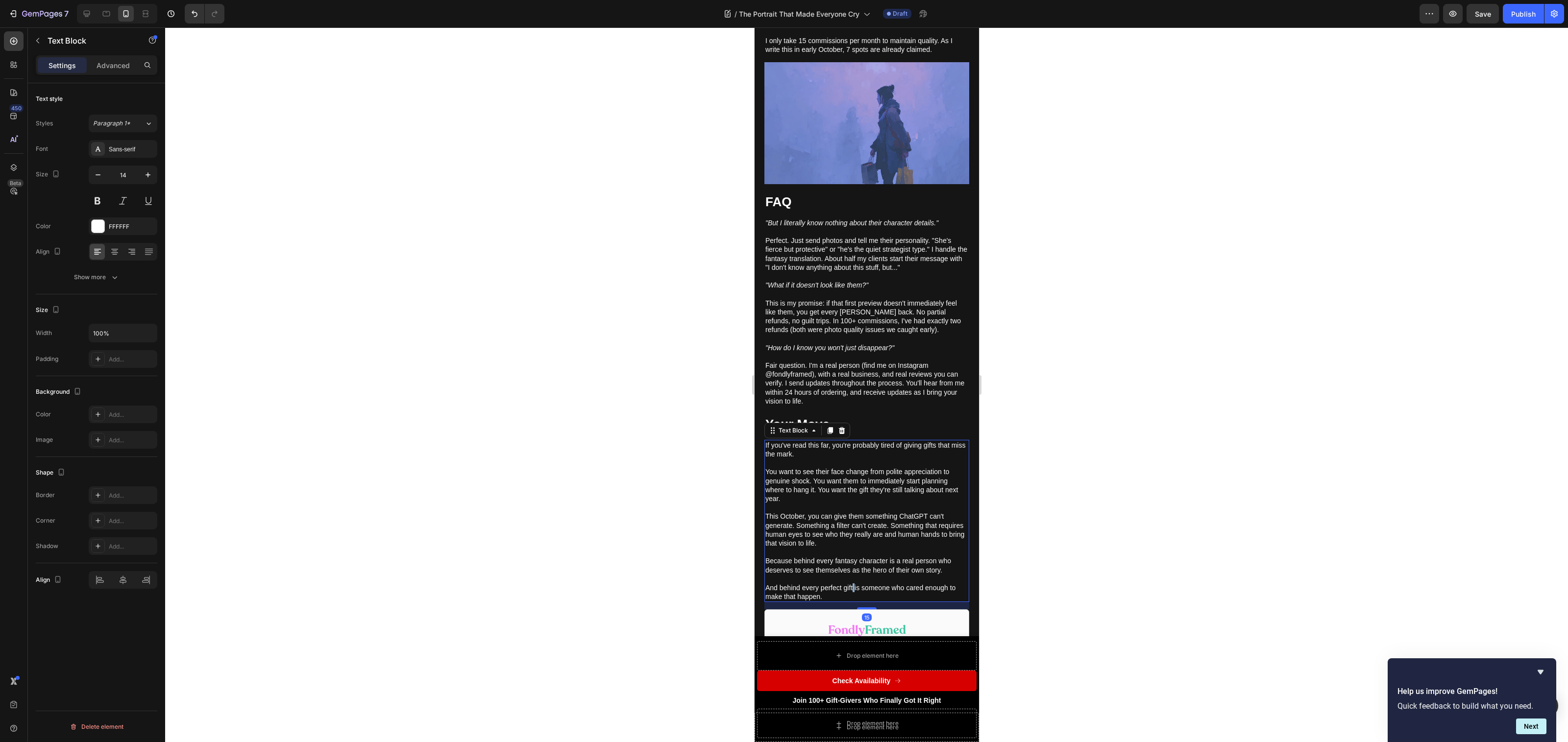
click at [852, 598] on p "And behind every perfect gift is someone who cared enough to make that happen." at bounding box center [866, 592] width 203 height 17
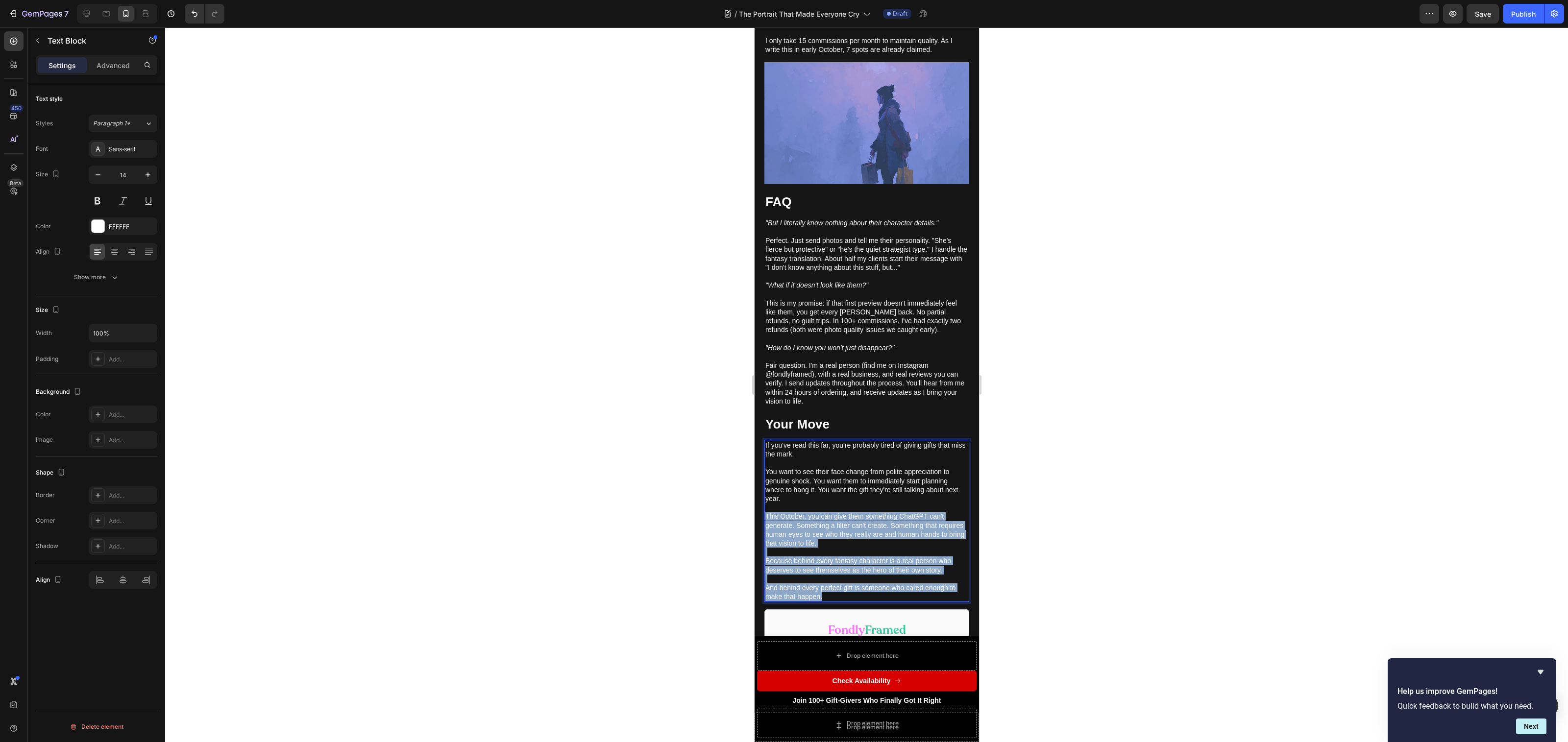
drag, startPoint x: 846, startPoint y: 607, endPoint x: 749, endPoint y: 525, distance: 127.0
copy div "This October, you can give them something ChatGPT can't generate. Something a f…"
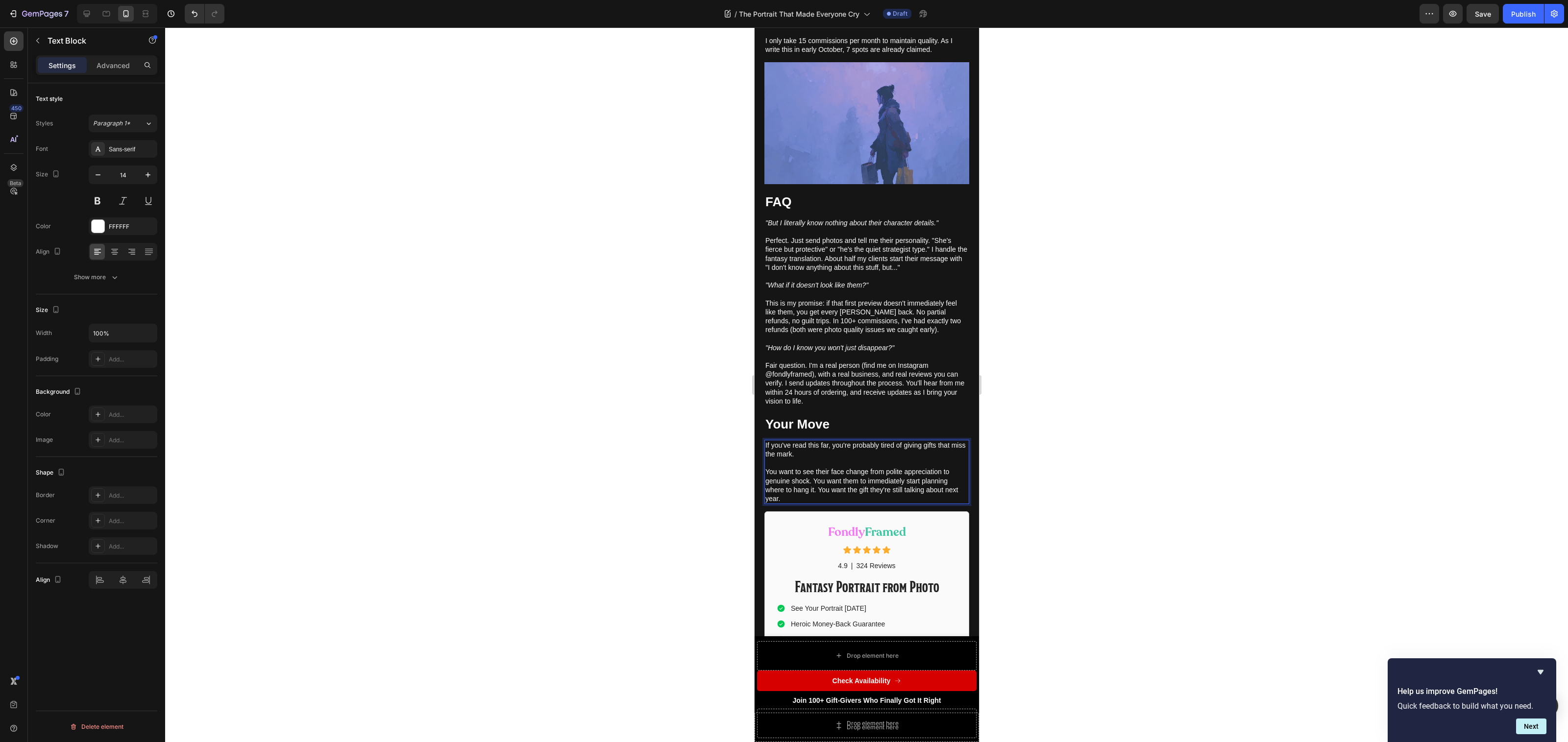
click at [1238, 558] on div at bounding box center [867, 385] width 1403 height 715
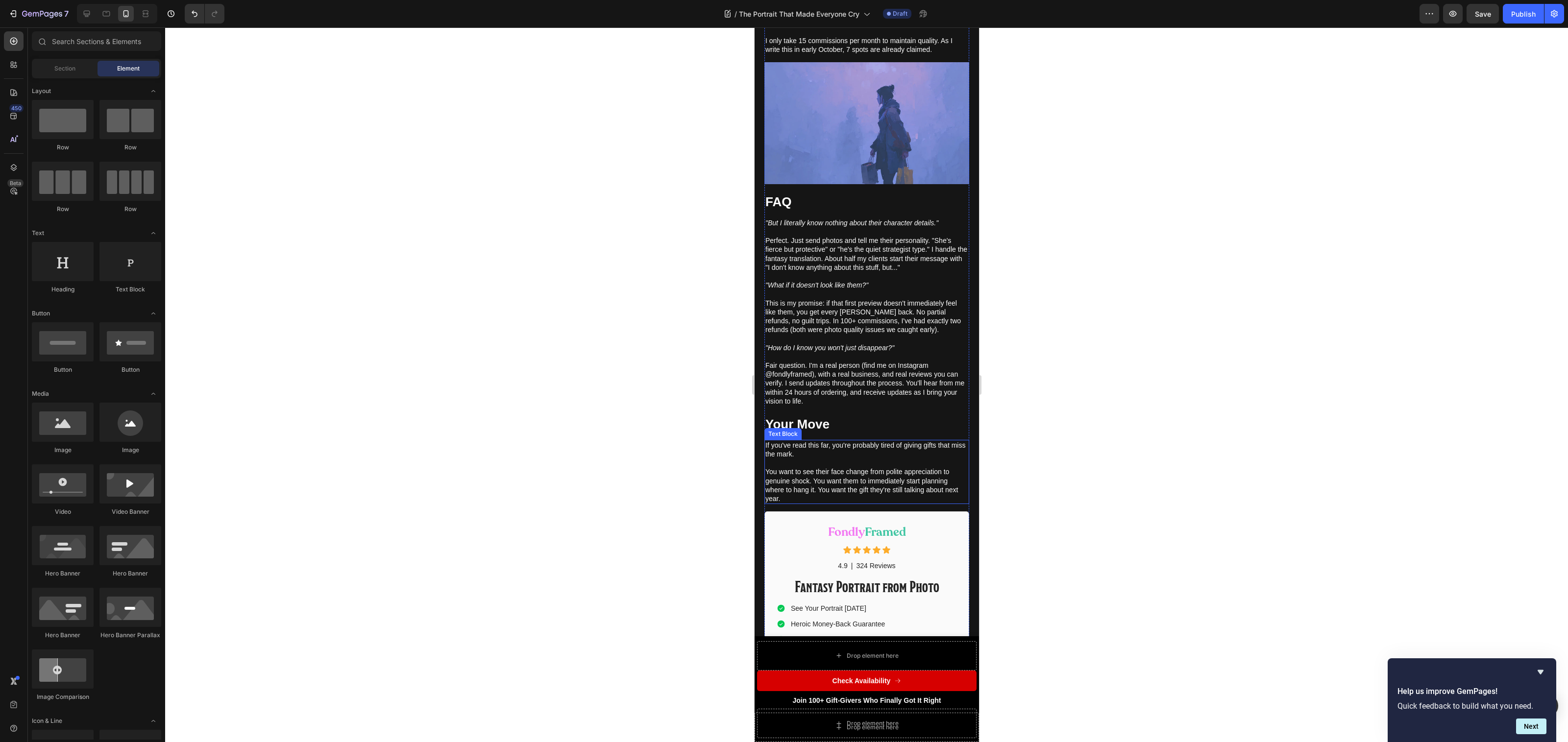
click at [874, 467] on p "Rich Text Editor. Editing area: main" at bounding box center [866, 463] width 203 height 9
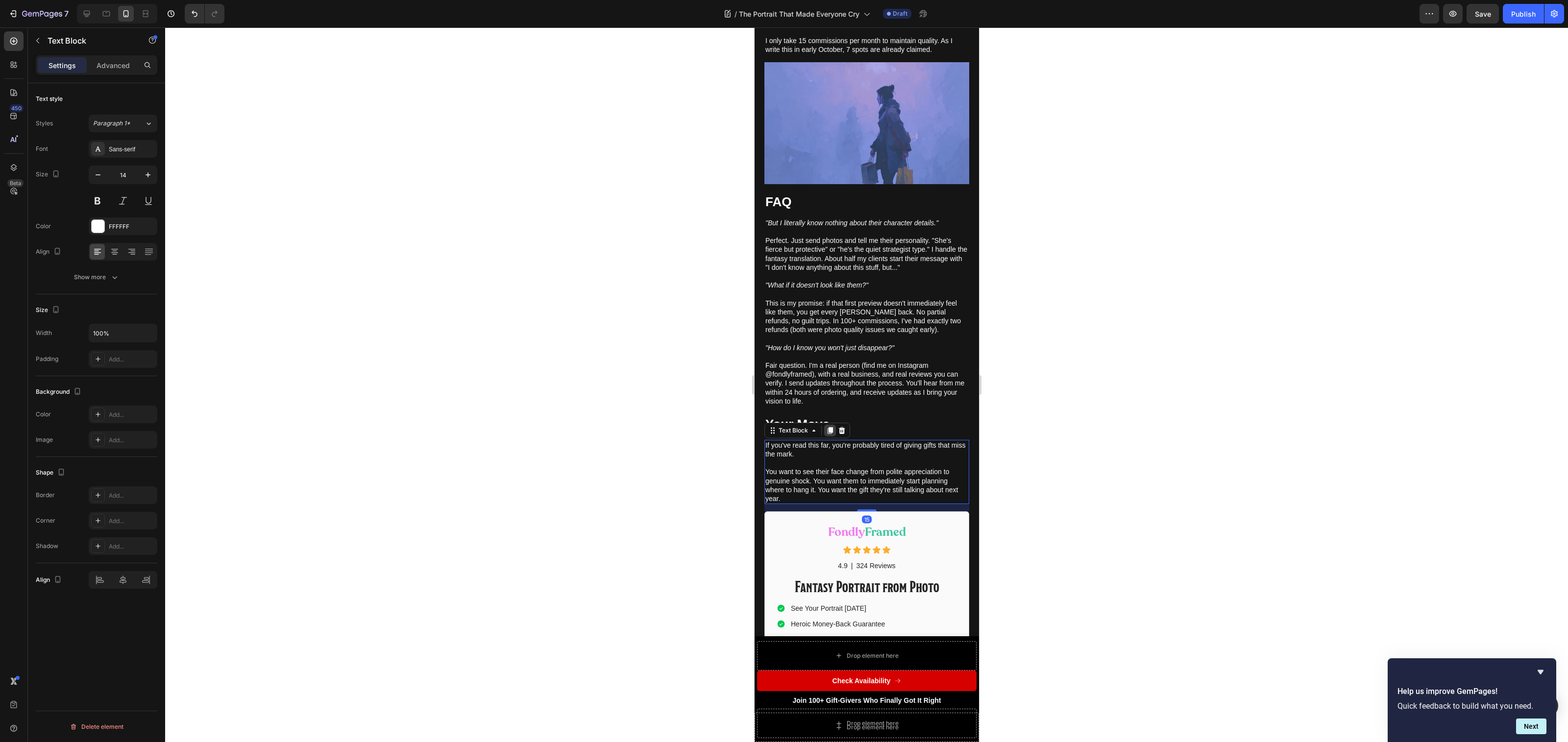
click at [830, 434] on icon at bounding box center [829, 430] width 5 height 6
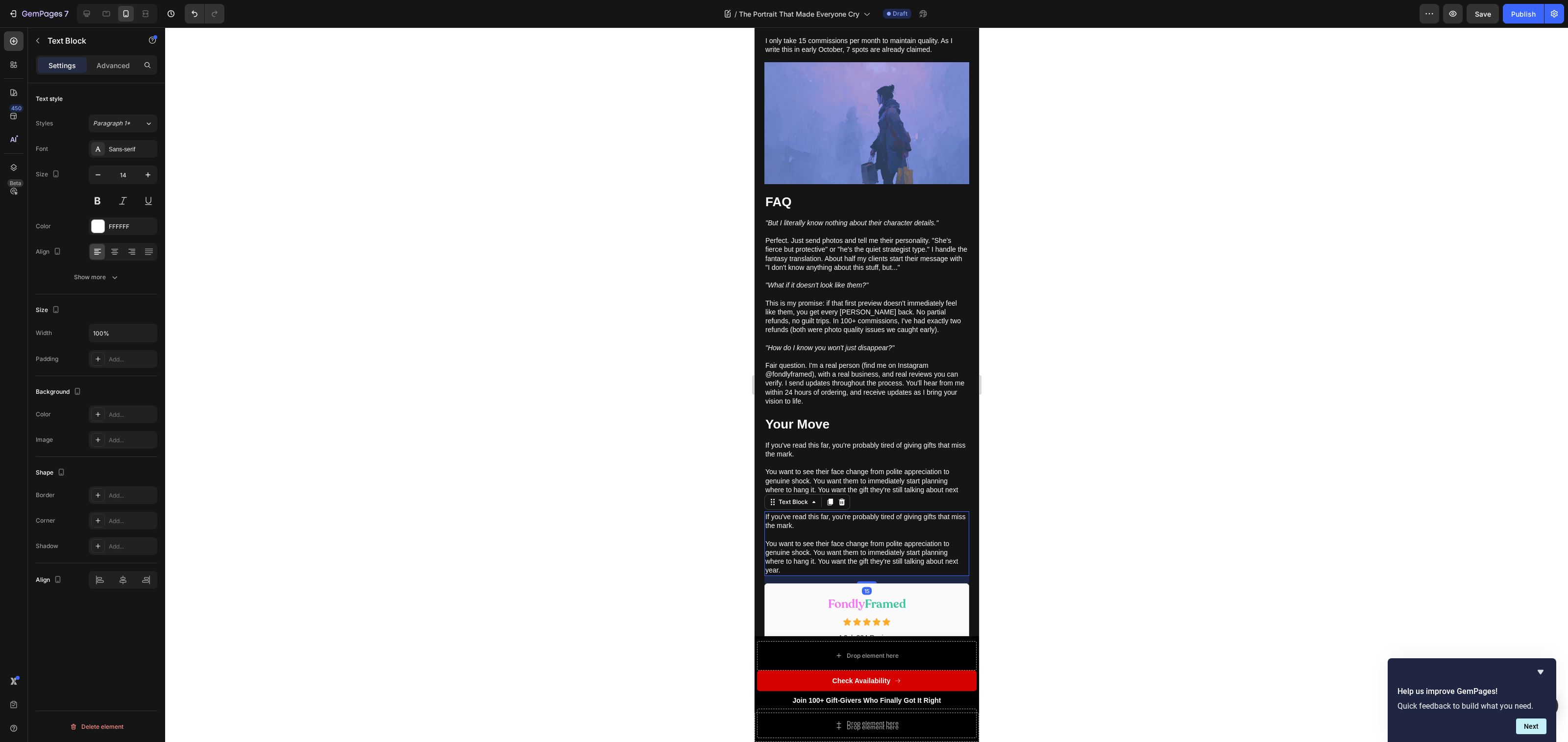
click at [807, 539] on p "Rich Text Editor. Editing area: main" at bounding box center [866, 535] width 203 height 9
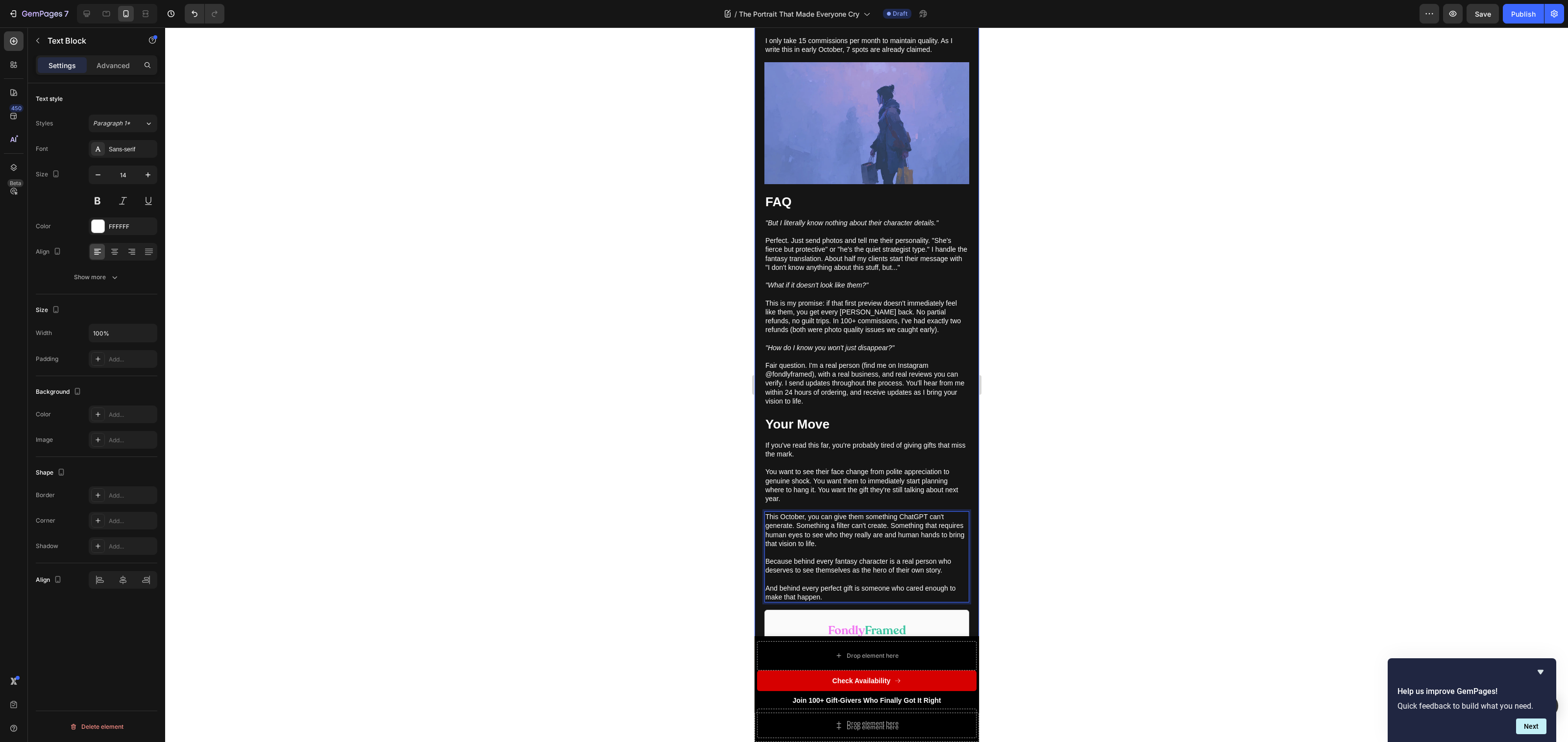
click at [1049, 567] on div at bounding box center [867, 385] width 1403 height 715
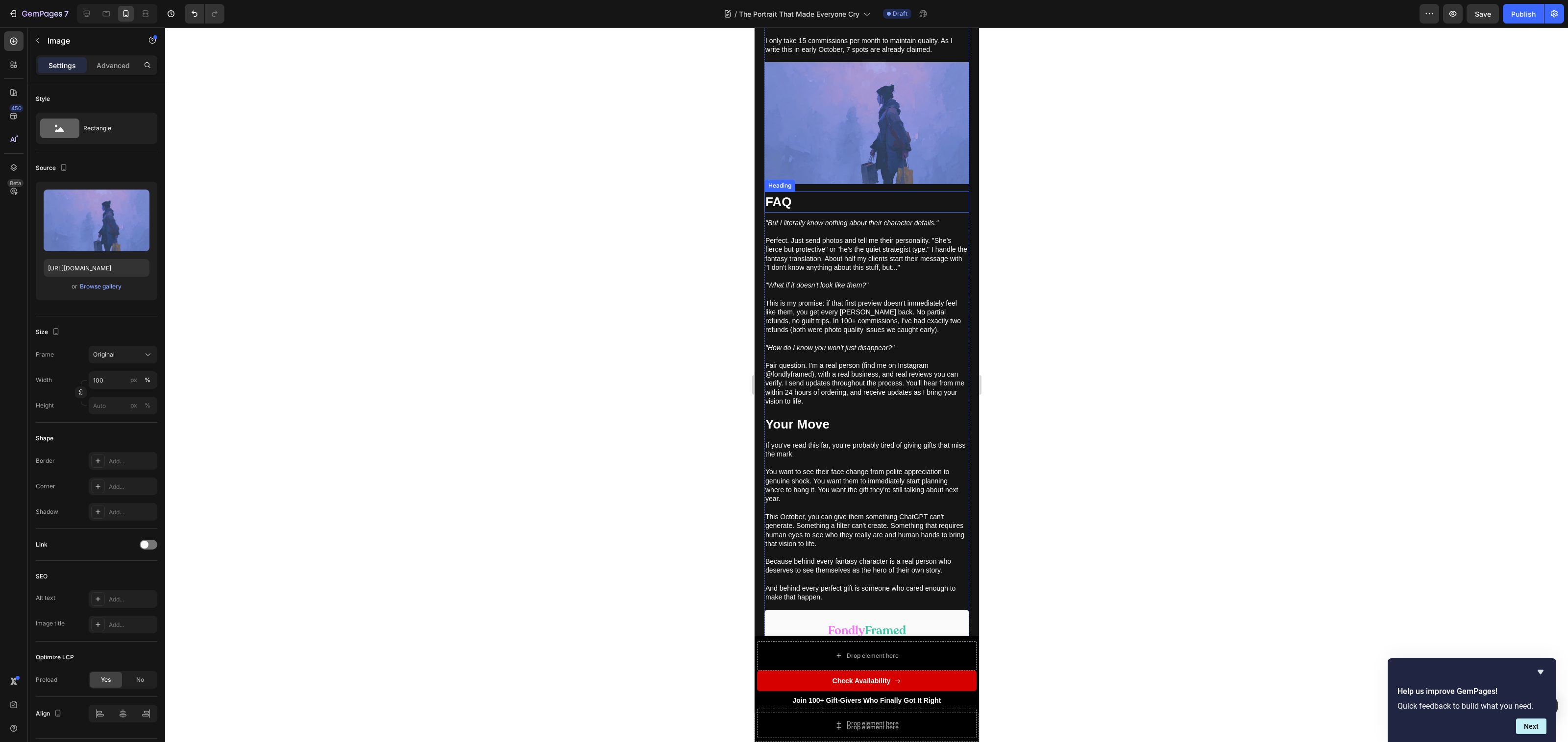
click at [875, 160] on img at bounding box center [867, 123] width 205 height 122
click at [815, 58] on div "Image" at bounding box center [801, 53] width 74 height 16
click at [818, 57] on icon at bounding box center [817, 53] width 5 height 6
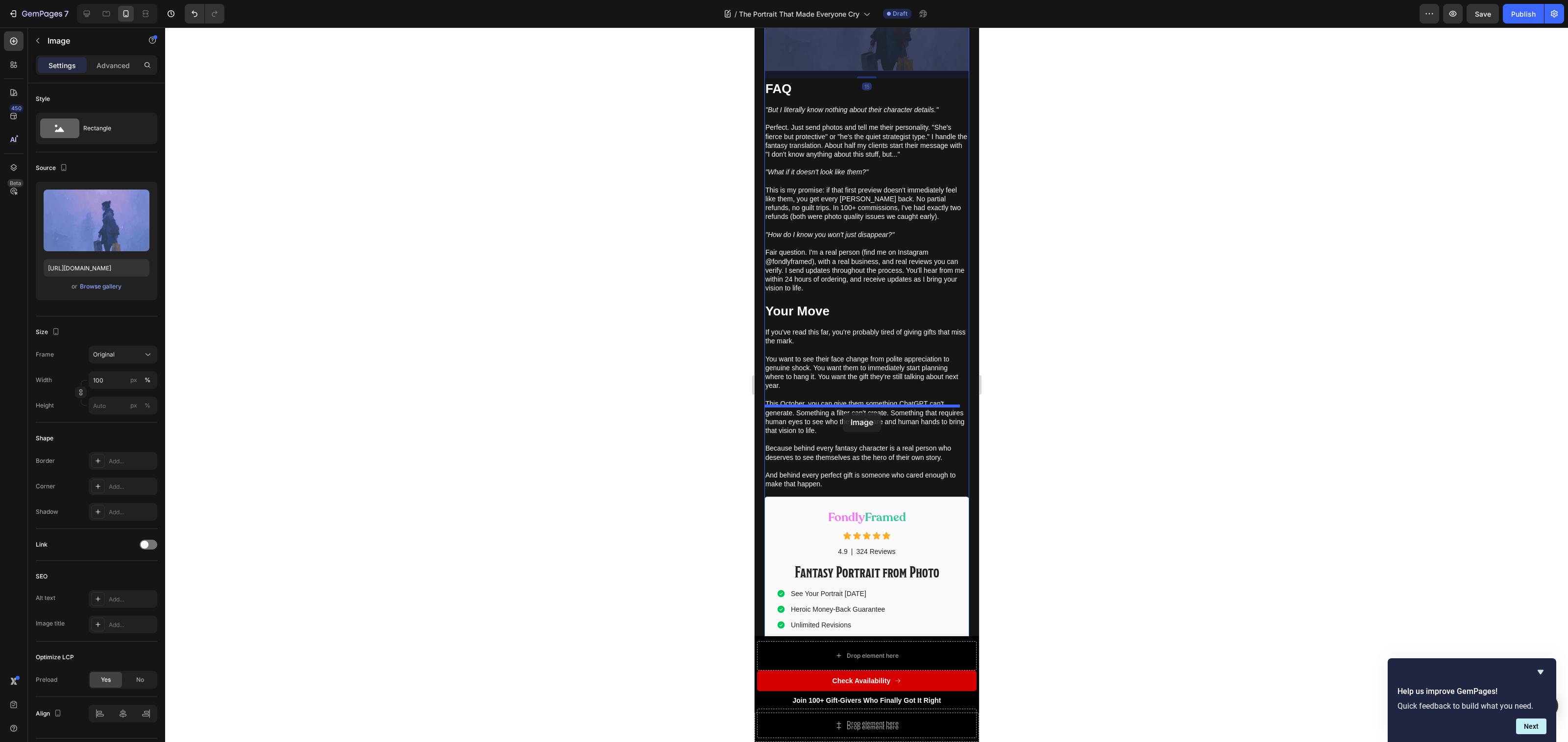
drag, startPoint x: 771, startPoint y: 189, endPoint x: 843, endPoint y: 413, distance: 235.3
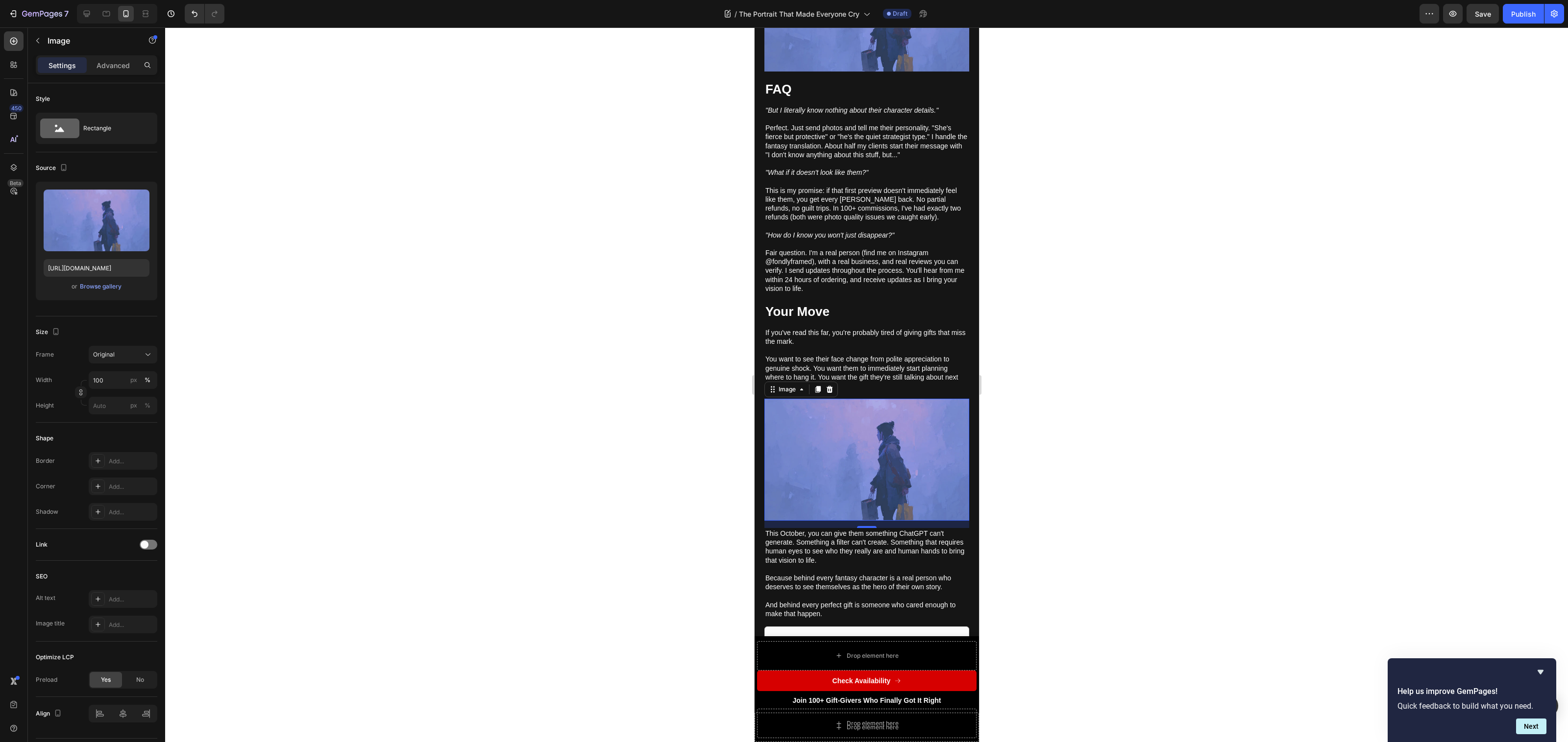
click at [839, 450] on img at bounding box center [867, 459] width 205 height 122
click at [114, 287] on div "Browse gallery" at bounding box center [101, 287] width 42 height 9
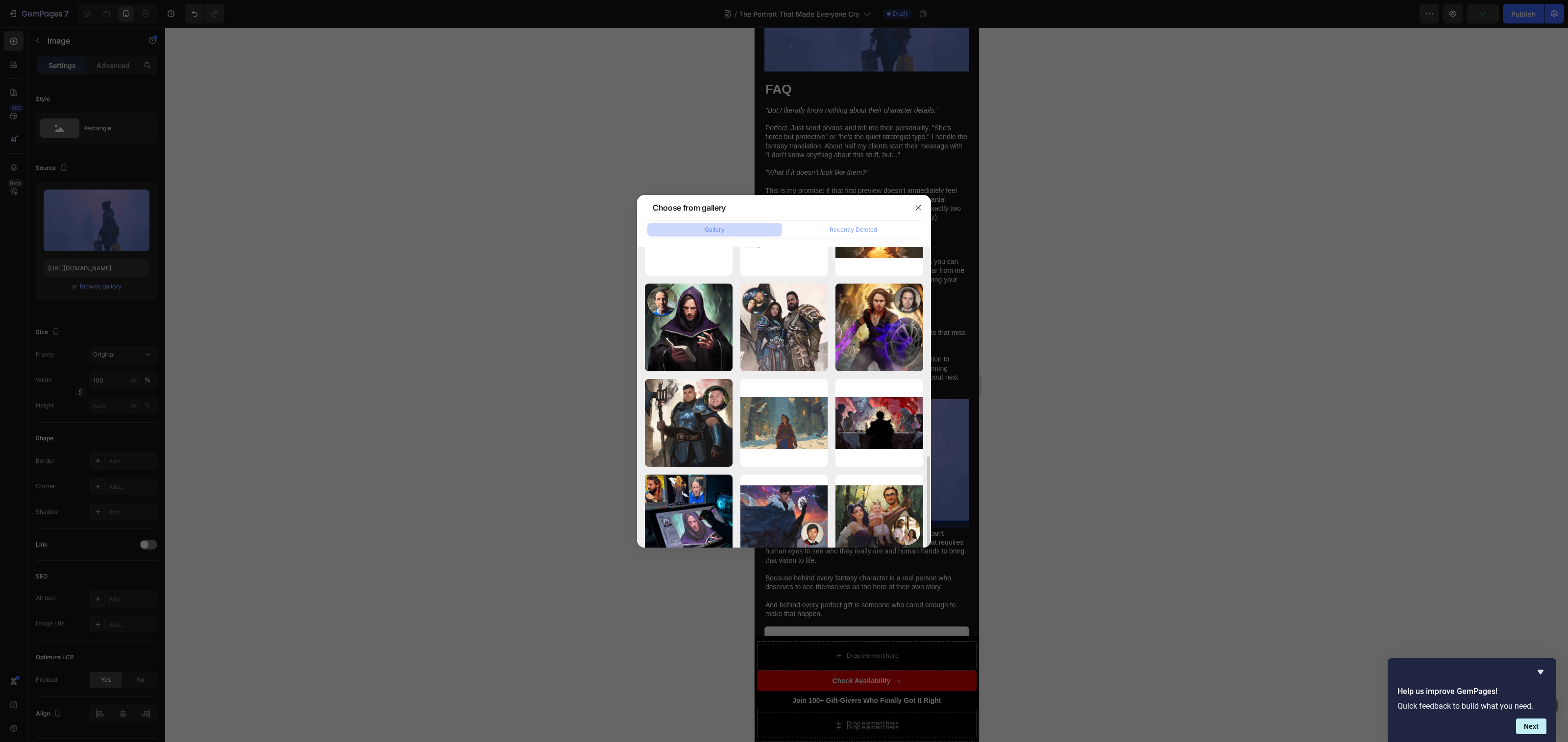
scroll to position [279, 0]
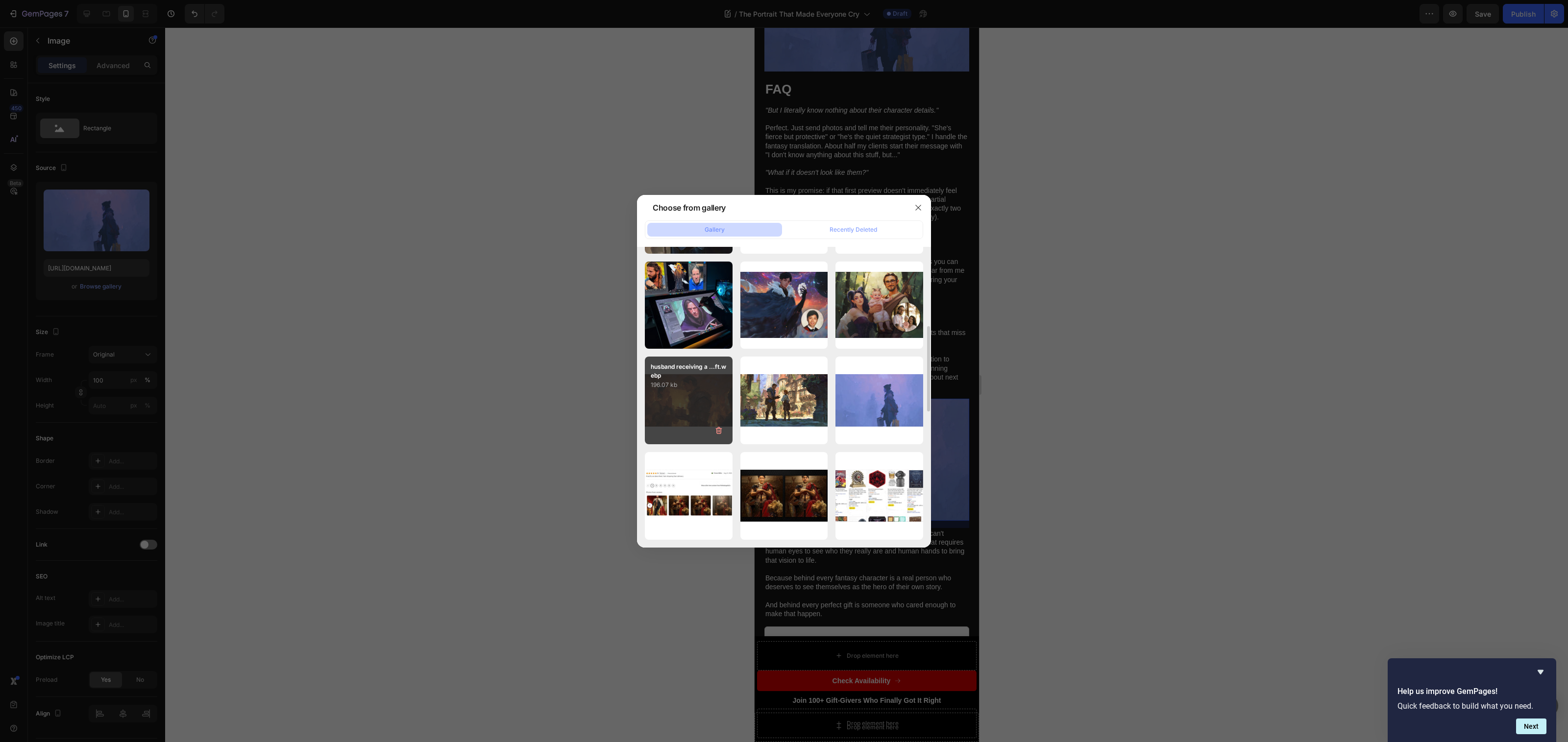
click at [712, 390] on div "husband receiving a ...ft.webp 196.07 kb" at bounding box center [688, 400] width 87 height 87
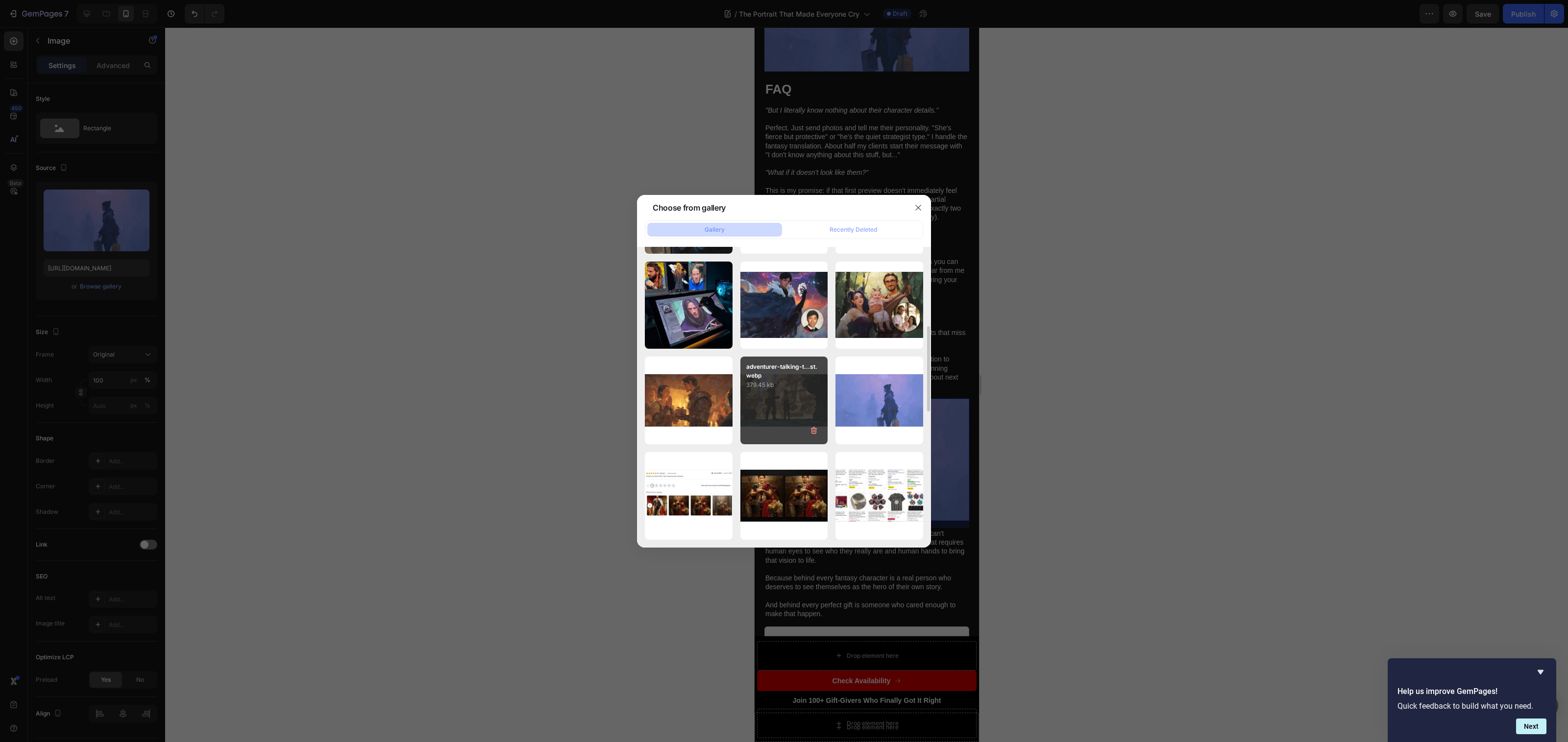
type input "[URL][DOMAIN_NAME]"
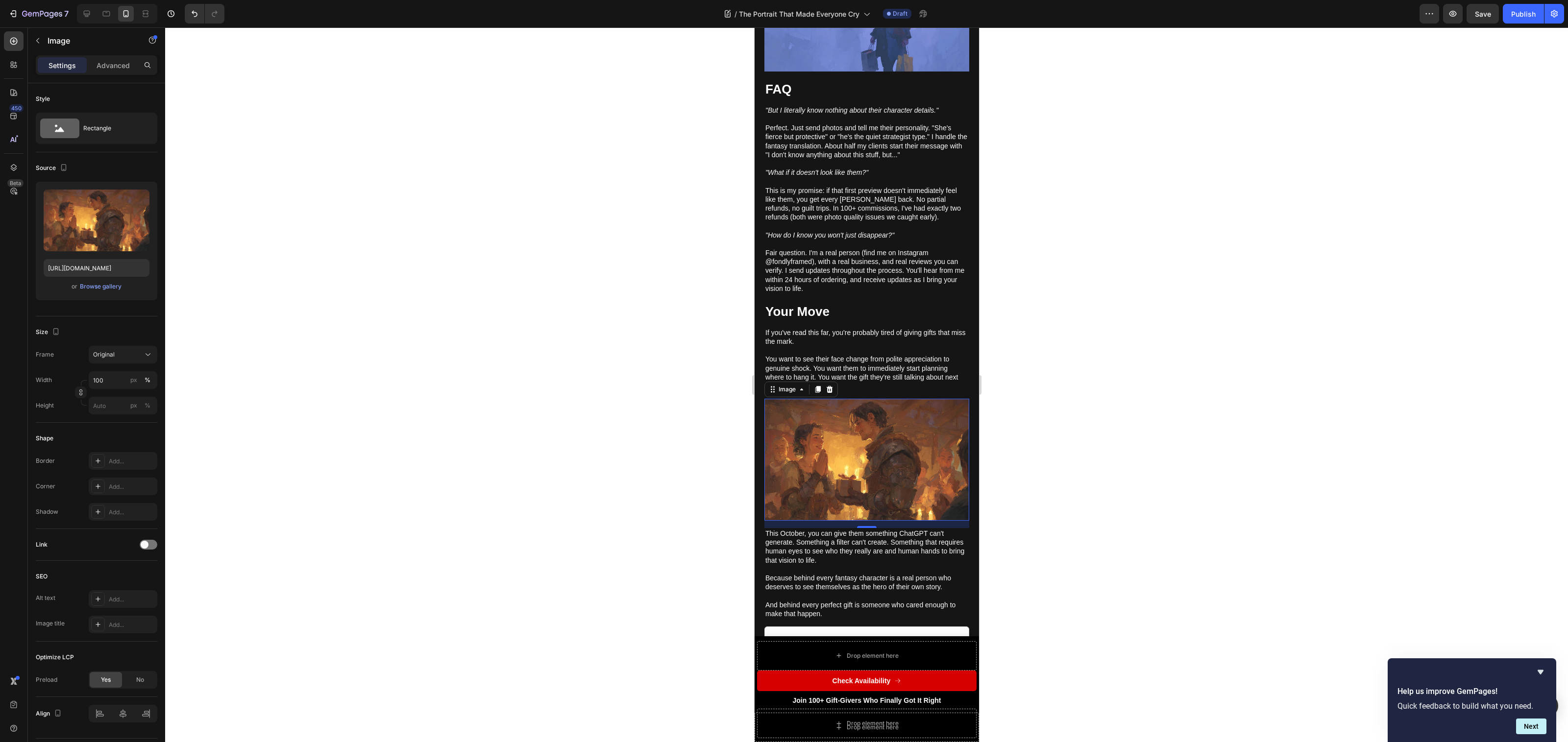
click at [1100, 507] on div at bounding box center [867, 385] width 1403 height 715
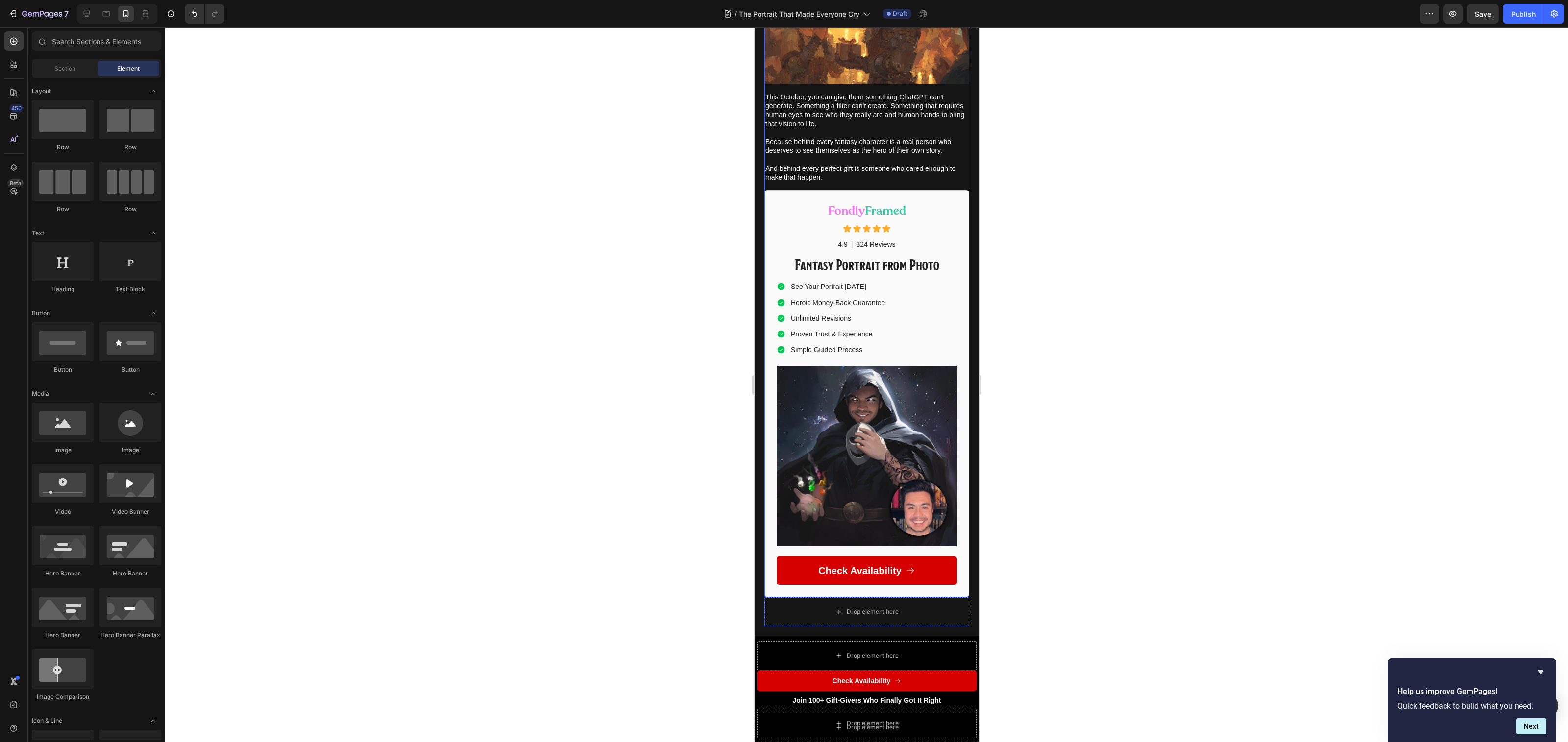
scroll to position [4209, 0]
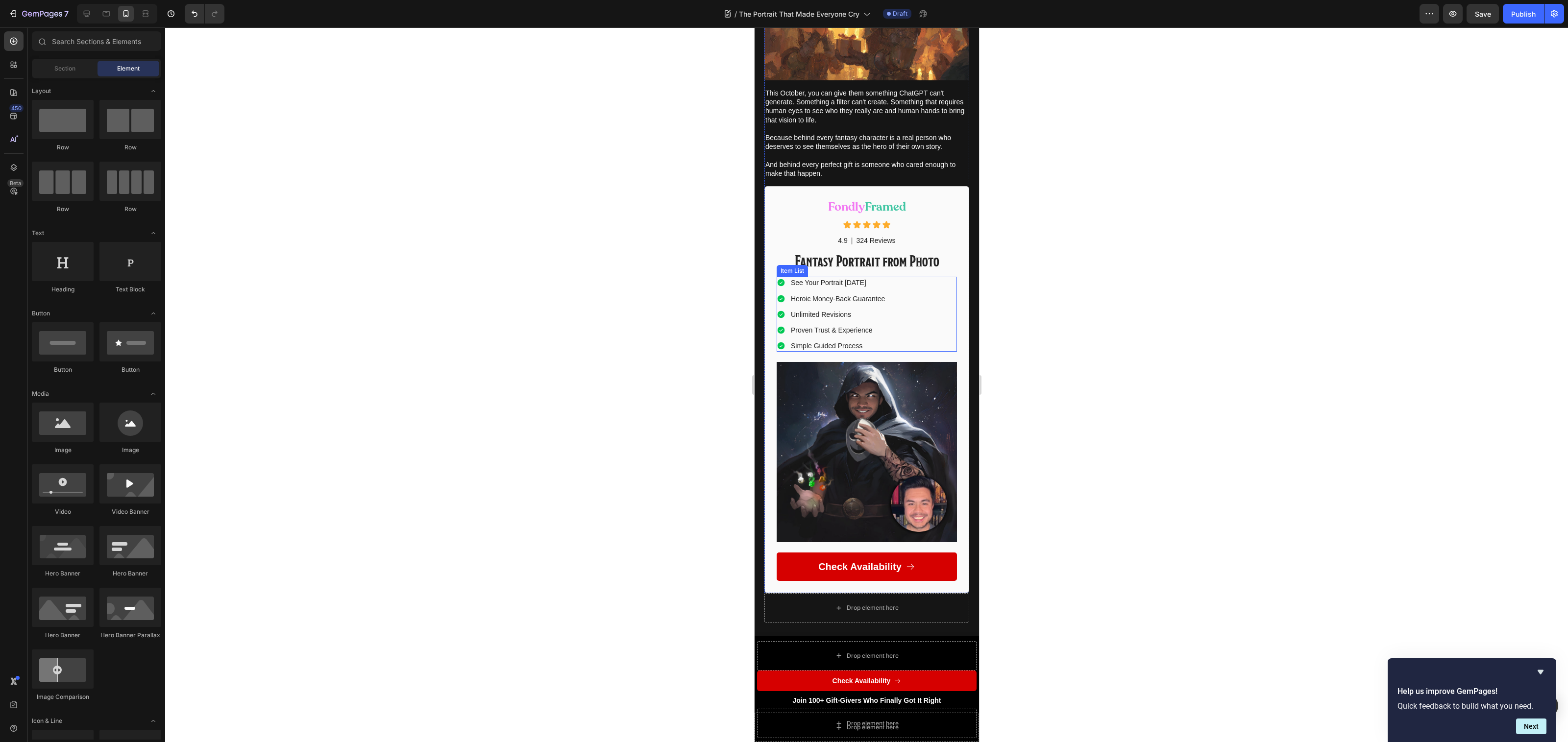
click at [806, 349] on p "Simple Guided Process" at bounding box center [837, 346] width 94 height 9
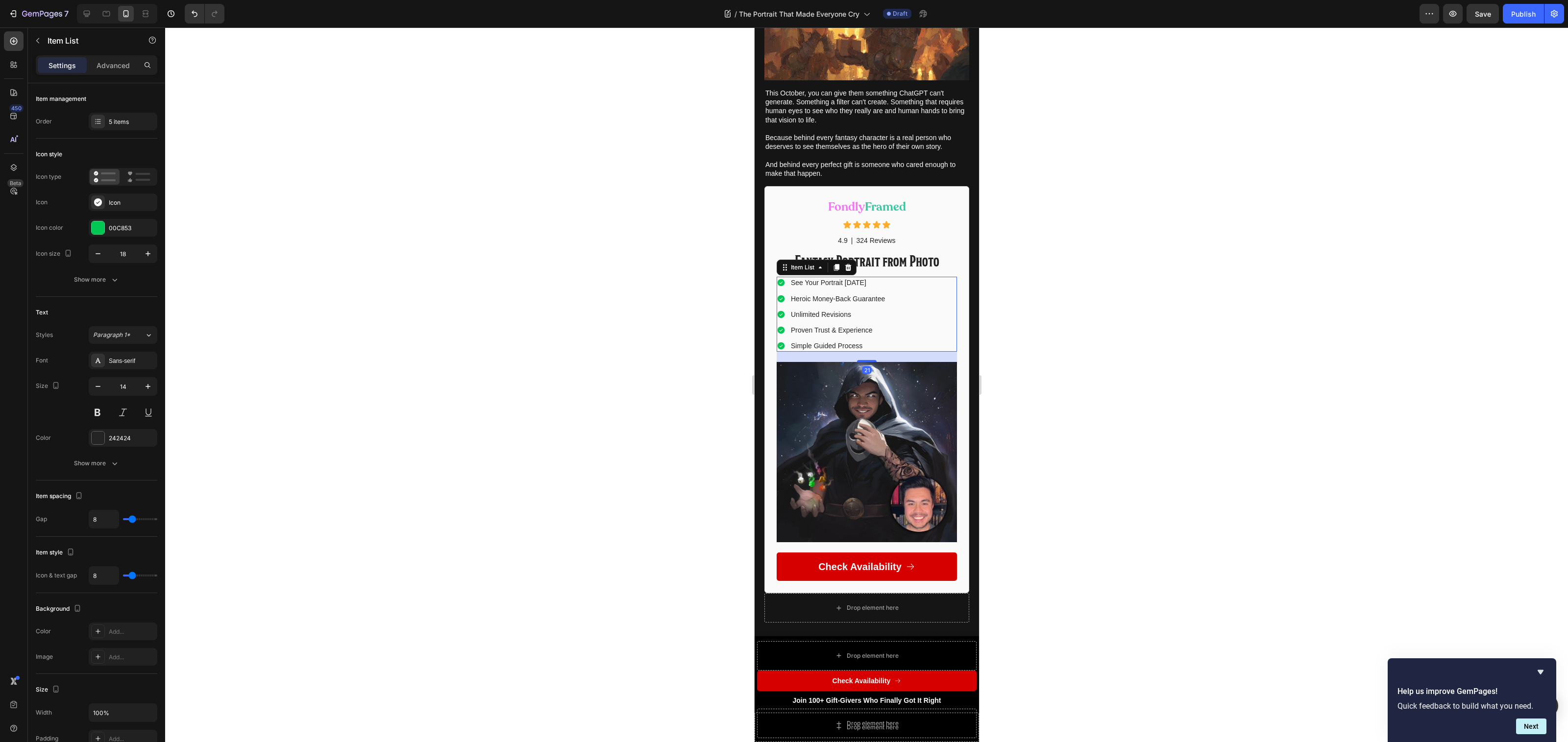
click at [806, 349] on p "Simple Guided Process" at bounding box center [837, 346] width 94 height 9
click at [1105, 483] on div at bounding box center [867, 385] width 1403 height 715
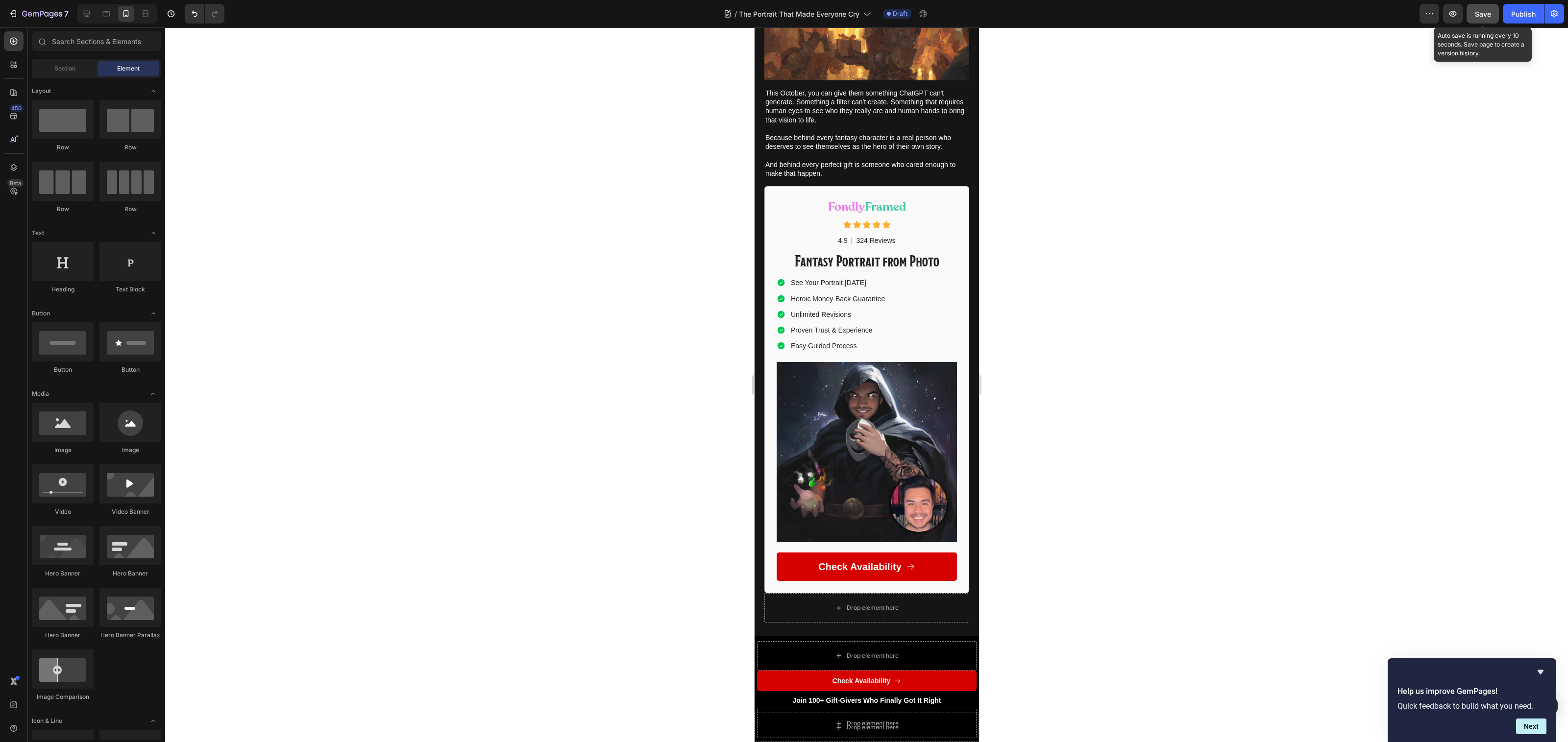
click at [1476, 14] on span "Save" at bounding box center [1483, 14] width 16 height 9
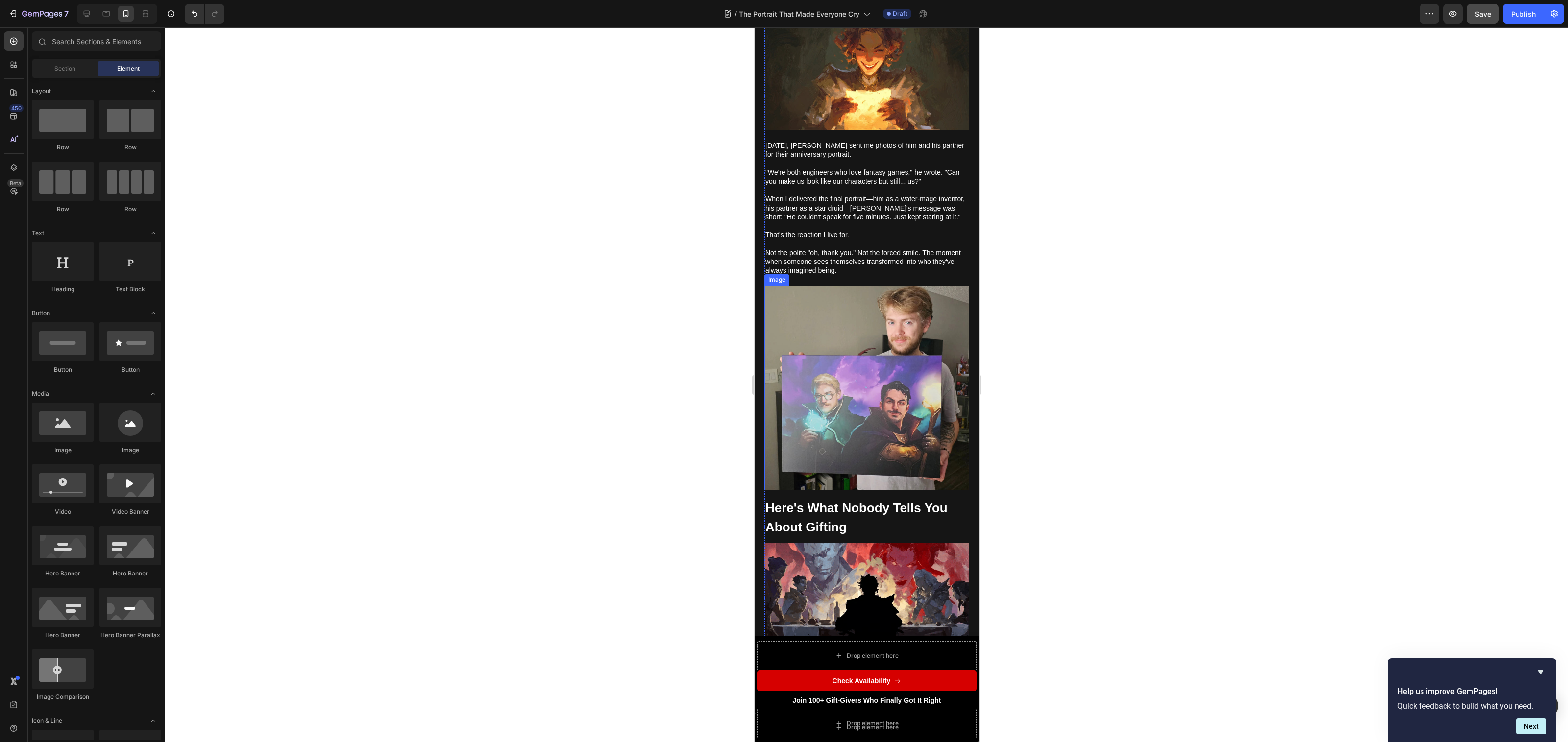
scroll to position [407, 0]
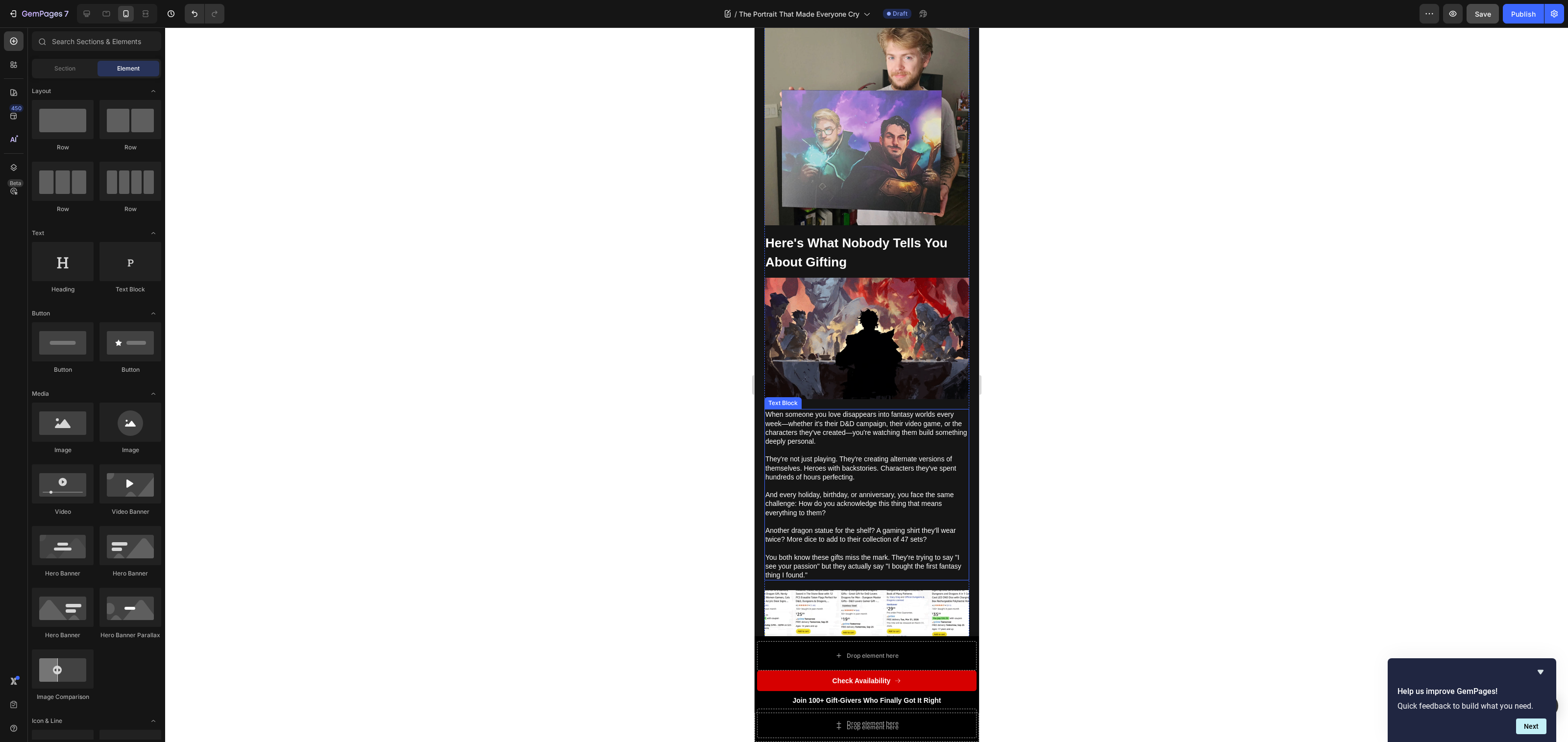
click at [818, 559] on span "You both know these gifts miss the mark. They're trying to say "I see your pass…" at bounding box center [862, 566] width 196 height 25
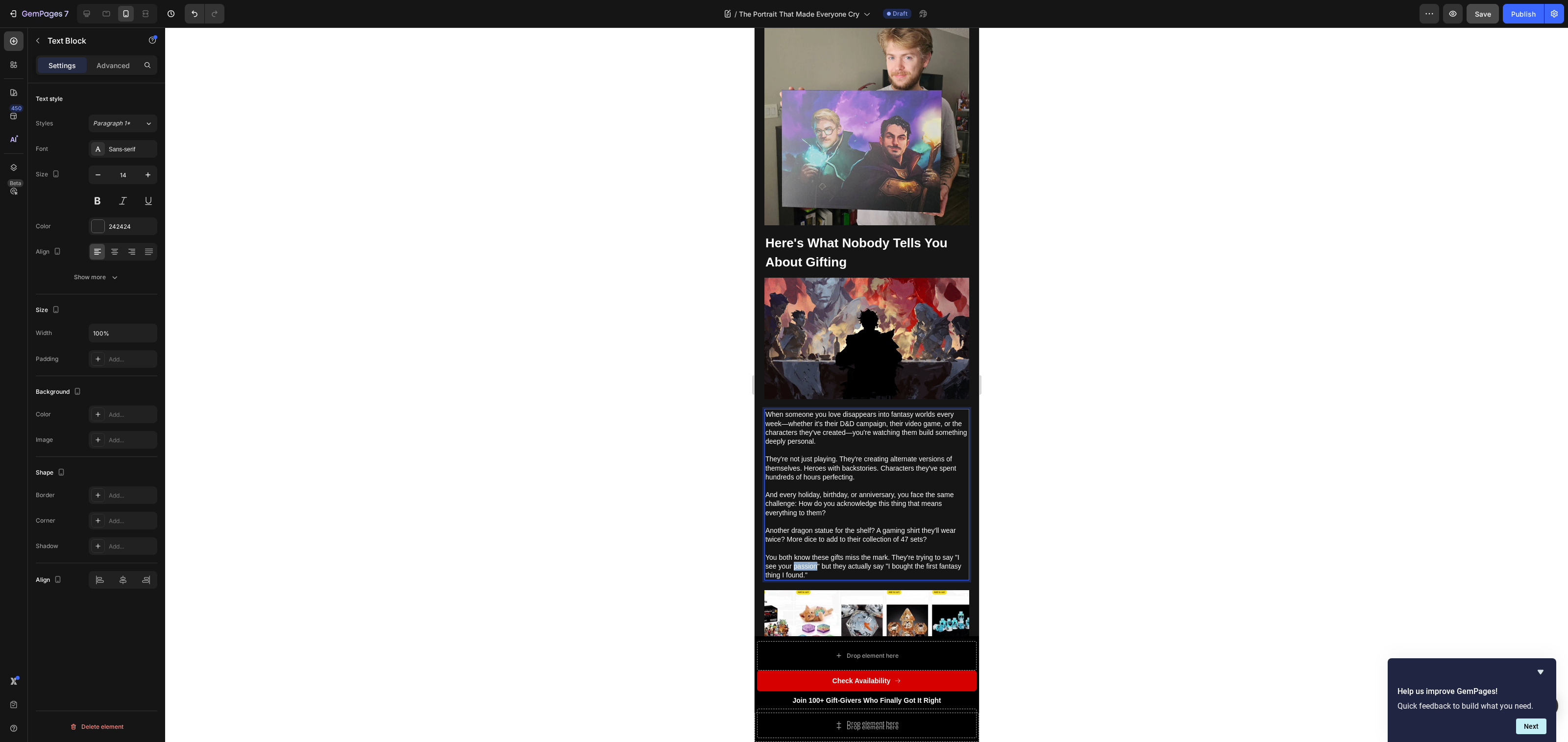
click at [818, 559] on span "You both know these gifts miss the mark. They're trying to say "I see your pass…" at bounding box center [862, 566] width 196 height 25
click at [823, 560] on span "You both know these gifts miss the mark. They're trying to say "I see your pass…" at bounding box center [862, 566] width 196 height 25
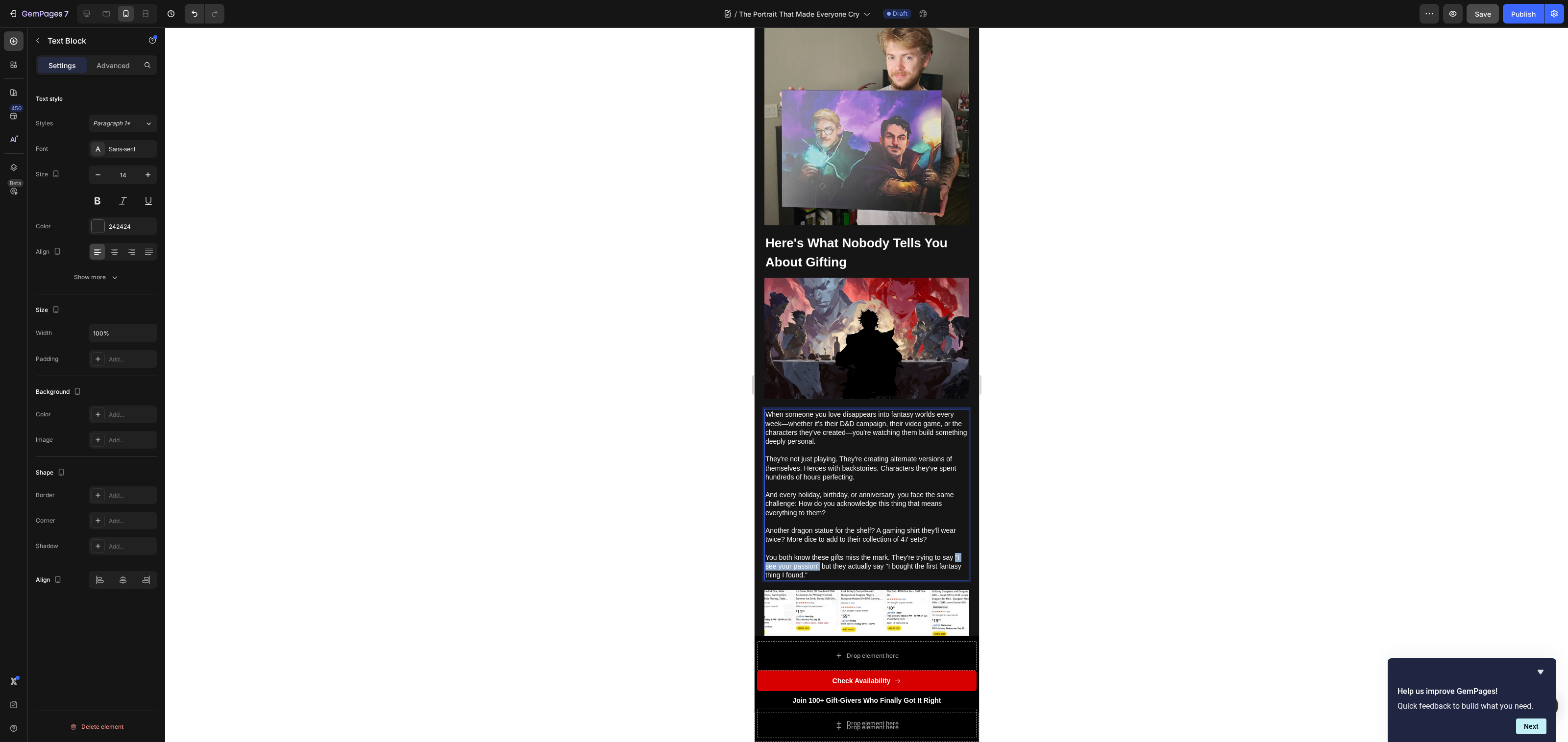
drag, startPoint x: 826, startPoint y: 555, endPoint x: 750, endPoint y: 556, distance: 76.0
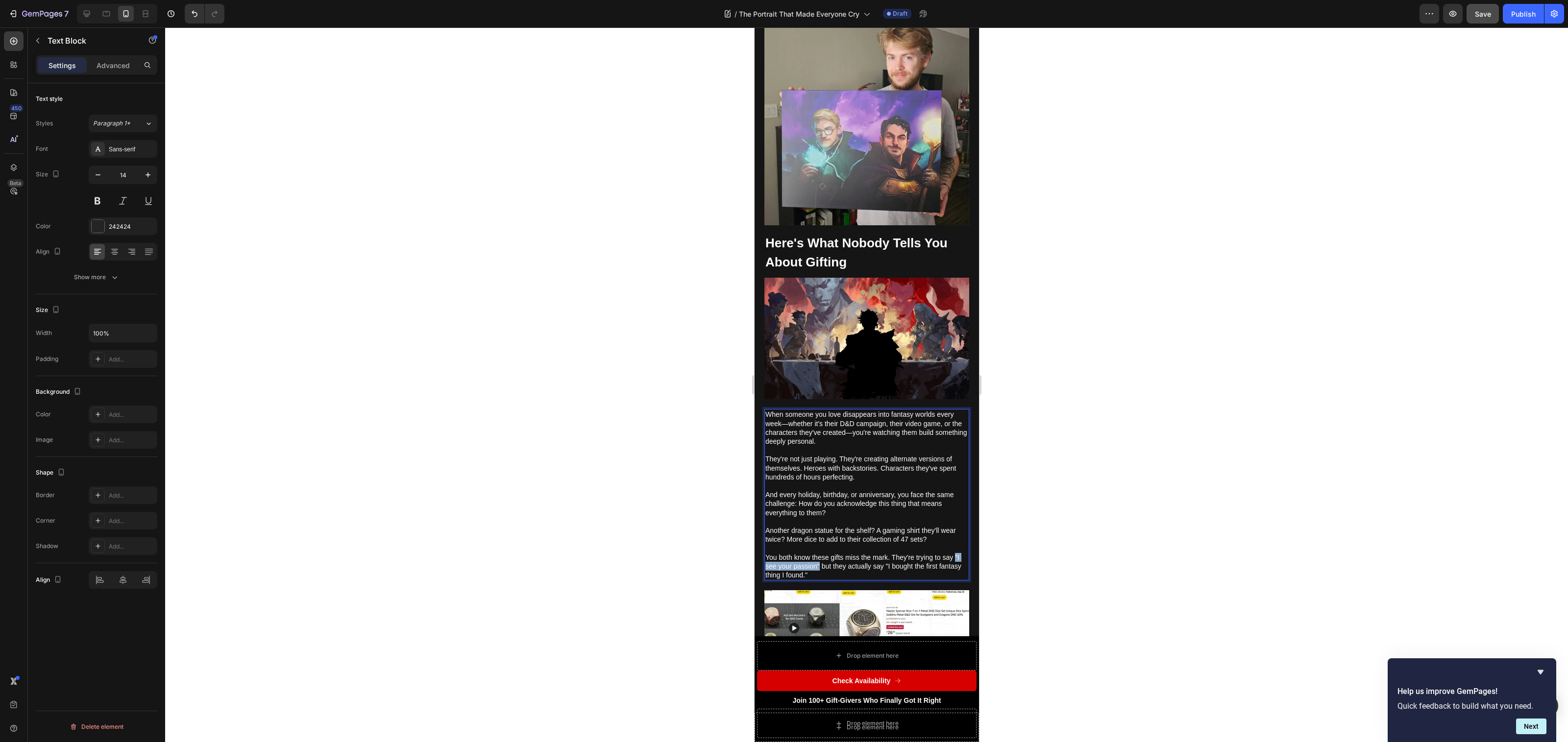
drag, startPoint x: 891, startPoint y: 556, endPoint x: 898, endPoint y: 566, distance: 12.2
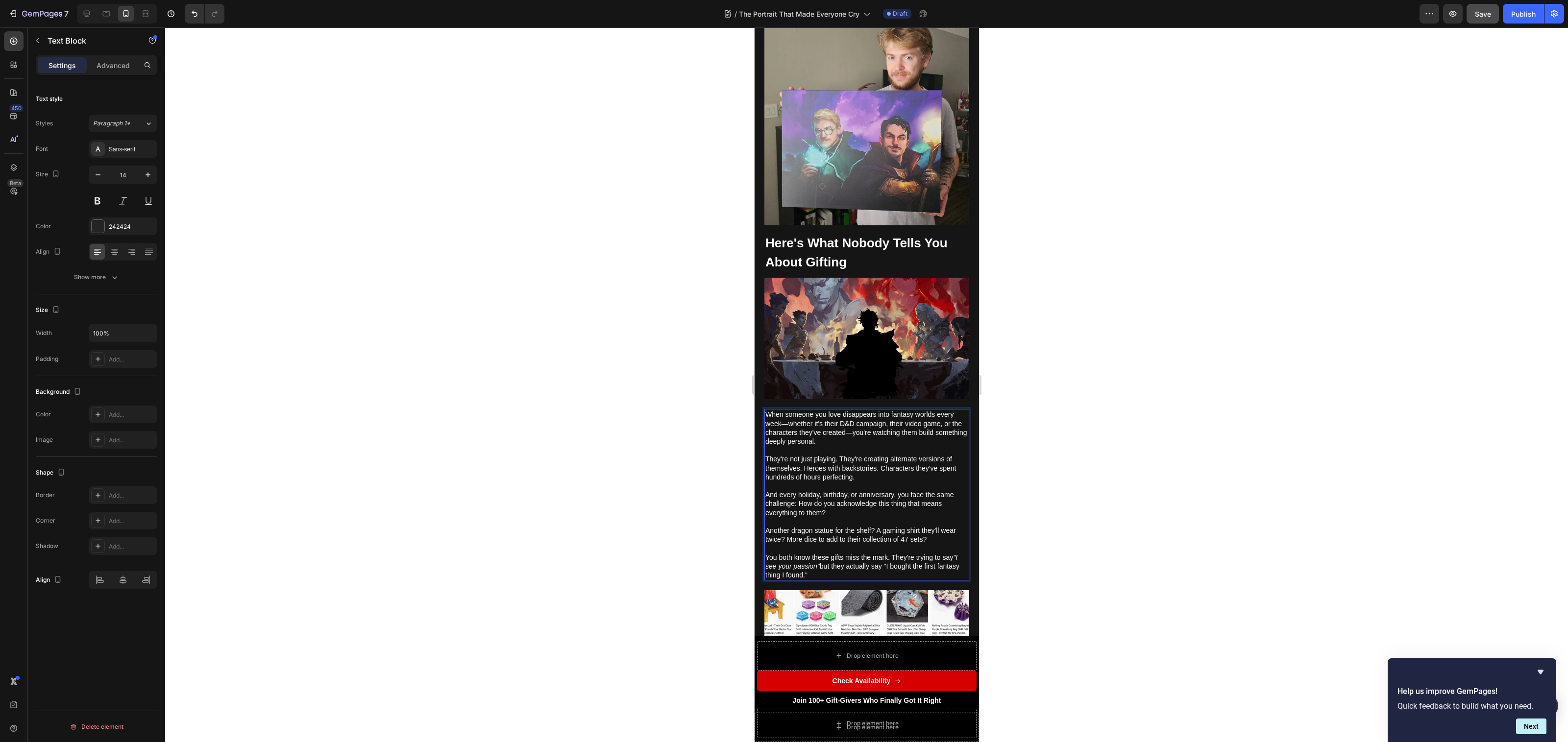
click at [898, 566] on p "You both know these gifts miss the mark. They're trying to say "I see your pass…" at bounding box center [866, 562] width 203 height 36
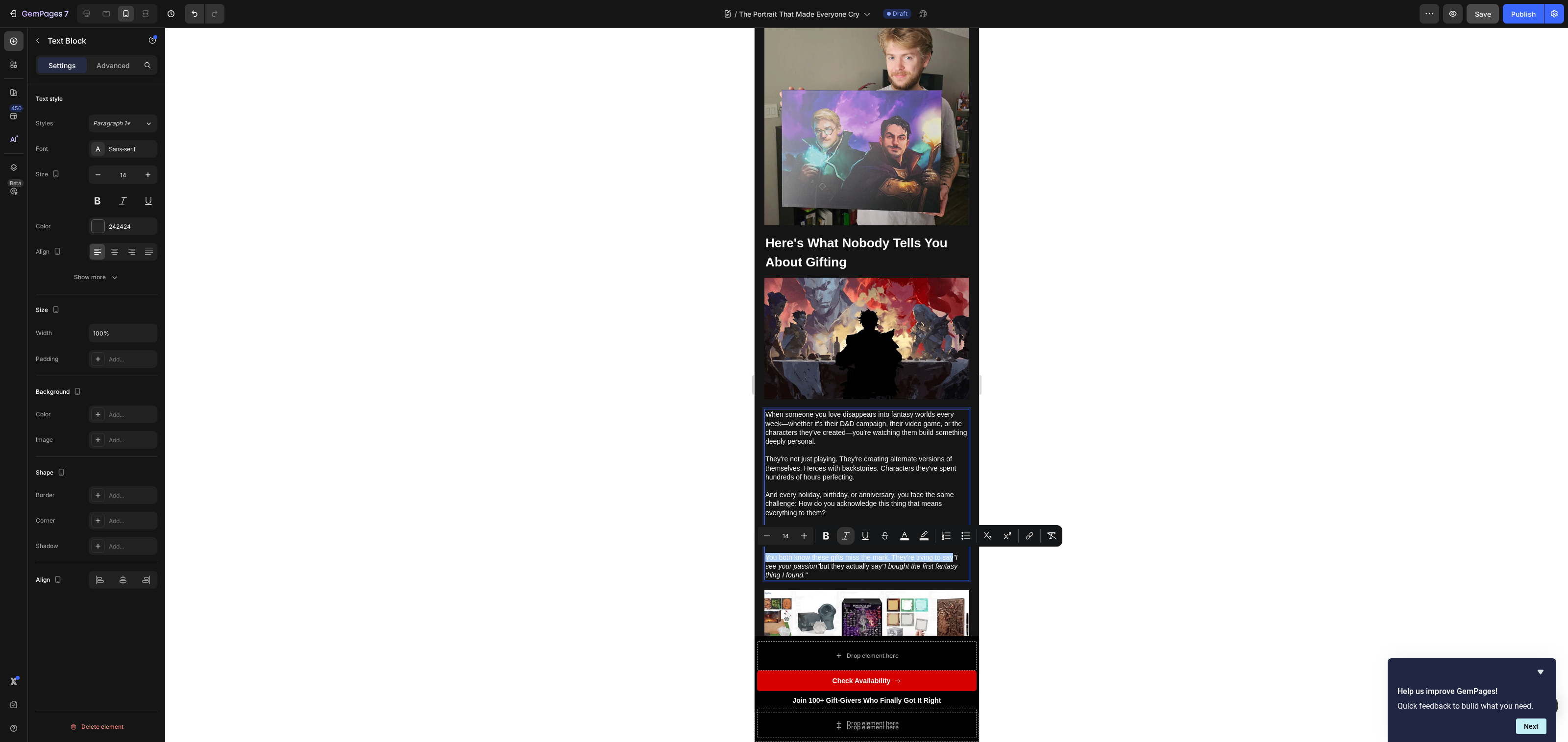
click at [1003, 591] on div at bounding box center [867, 385] width 1403 height 715
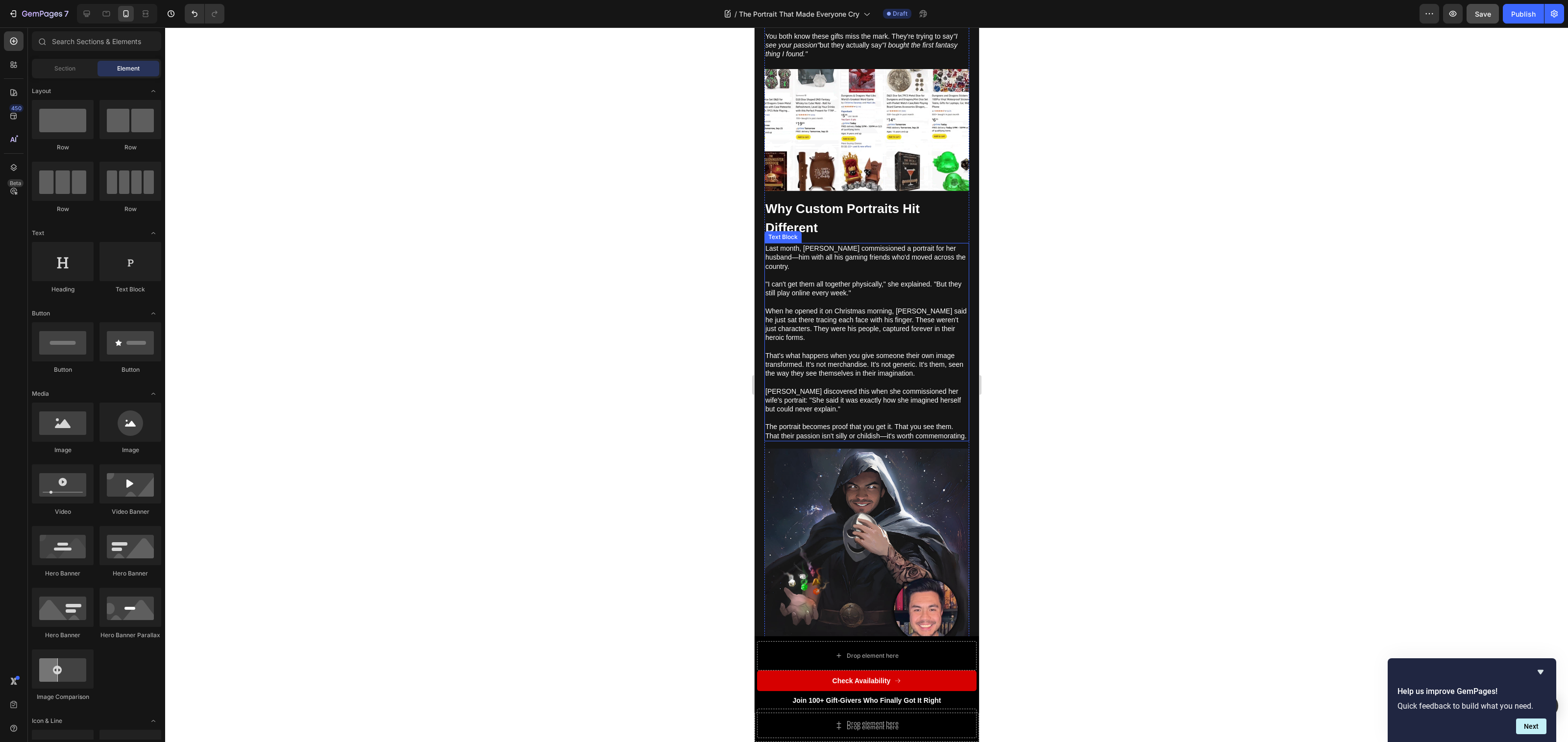
scroll to position [927, 0]
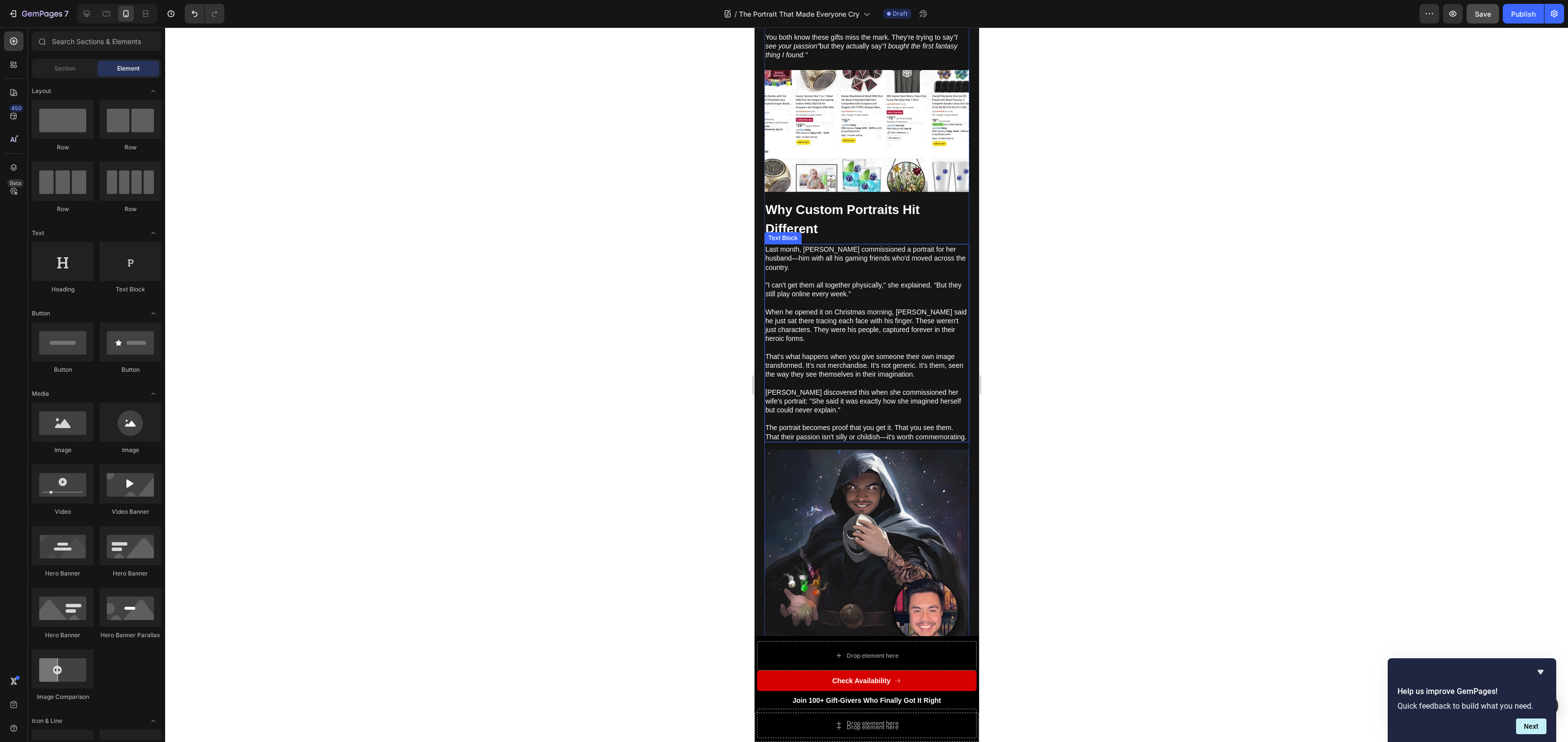
click at [800, 272] on p ""I can't get them all together physically," she explained. "But they still play…" at bounding box center [866, 285] width 203 height 27
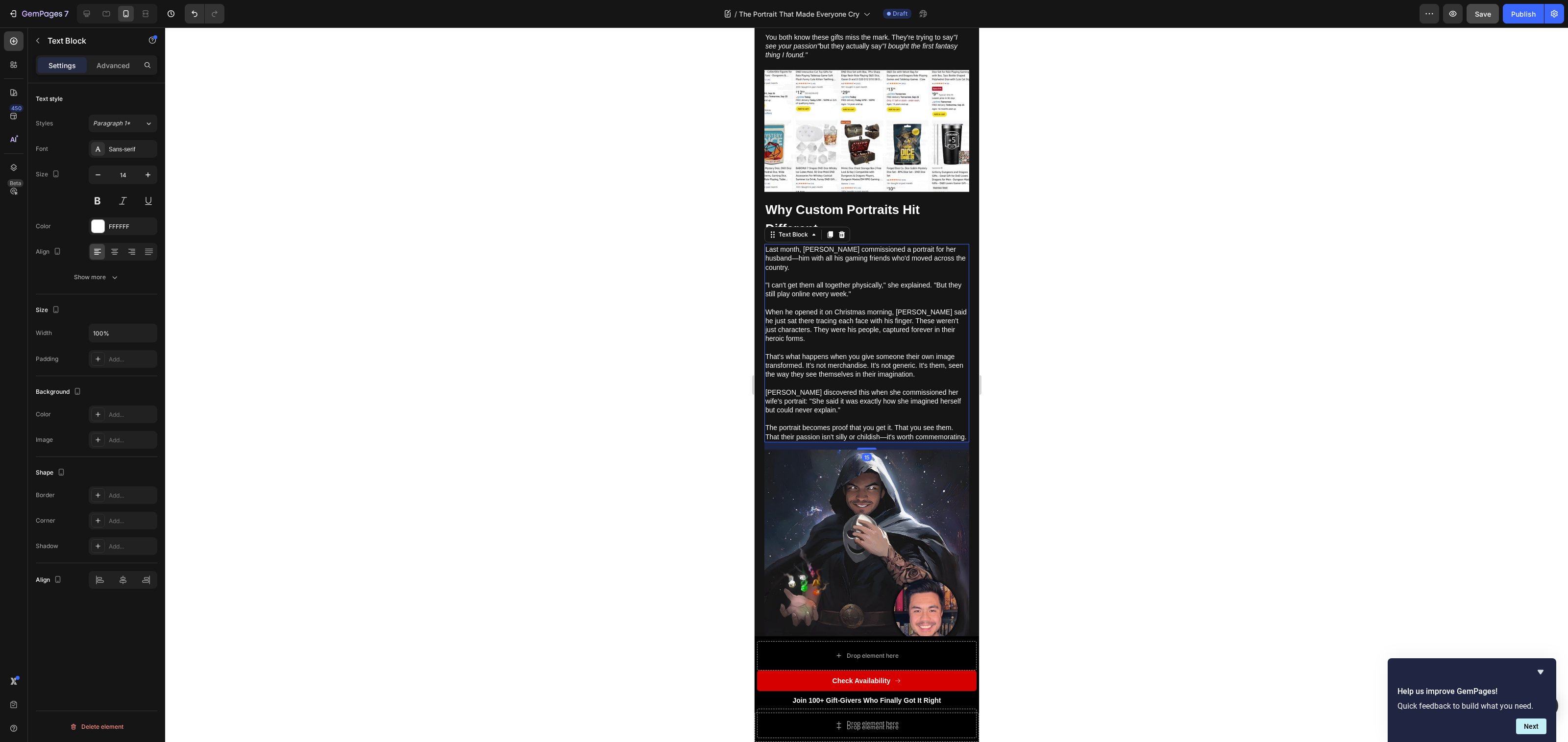
click at [800, 272] on p ""I can't get them all together physically," she explained. "But they still play…" at bounding box center [866, 285] width 203 height 27
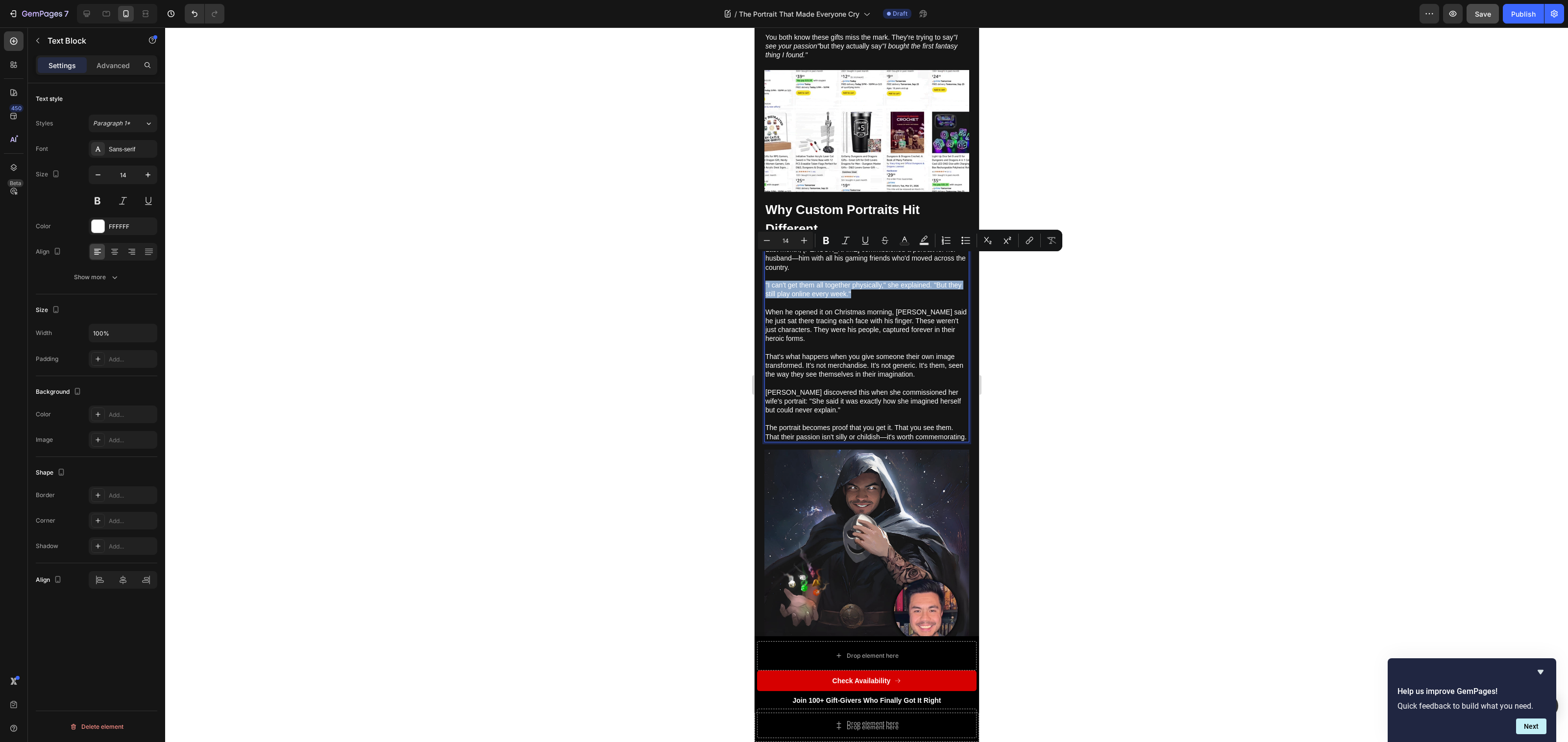
drag, startPoint x: 872, startPoint y: 270, endPoint x: 748, endPoint y: 258, distance: 124.6
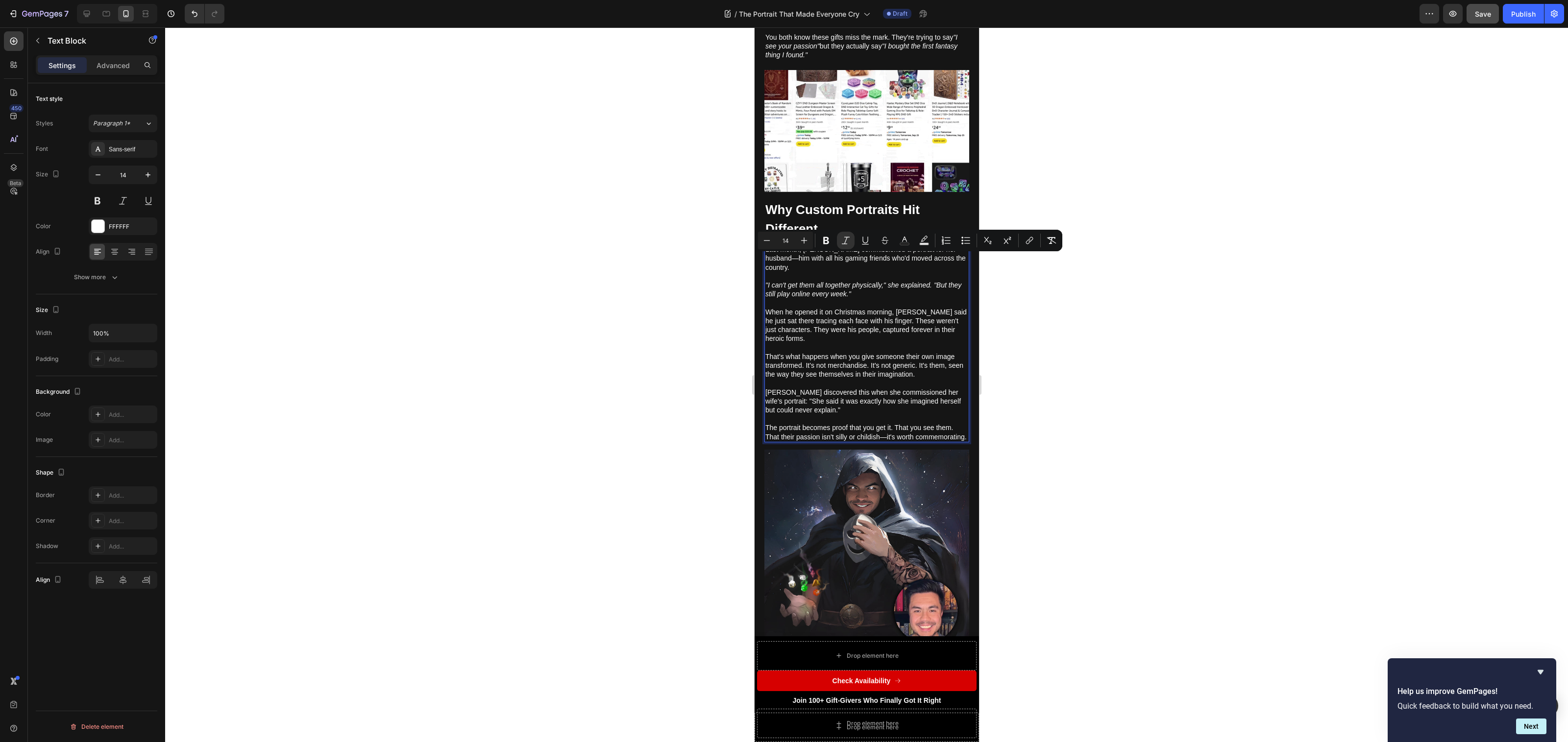
click at [813, 313] on p "When he opened it on Christmas morning, [PERSON_NAME] said he just sat there tr…" at bounding box center [866, 321] width 203 height 45
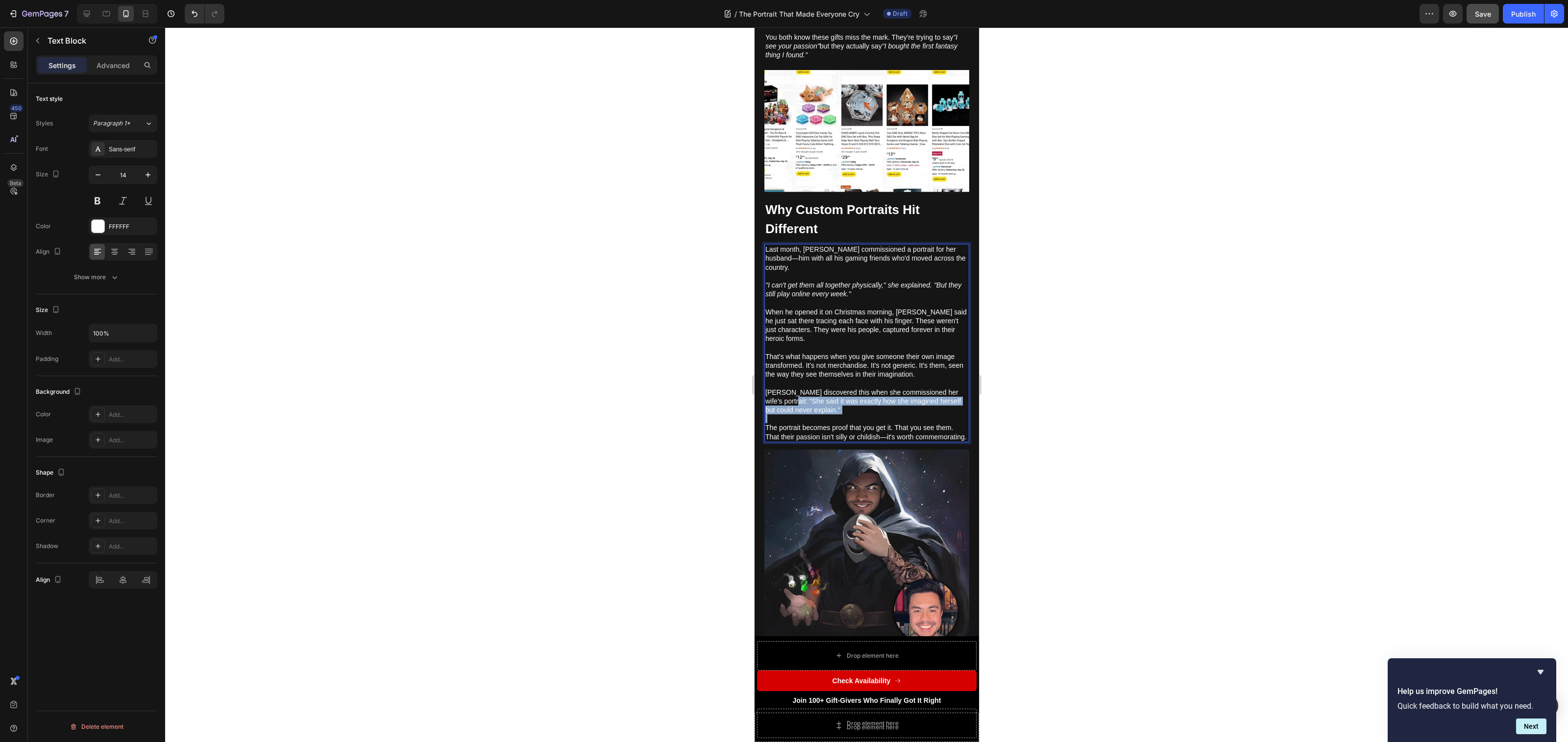
drag, startPoint x: 790, startPoint y: 375, endPoint x: 843, endPoint y: 390, distance: 55.1
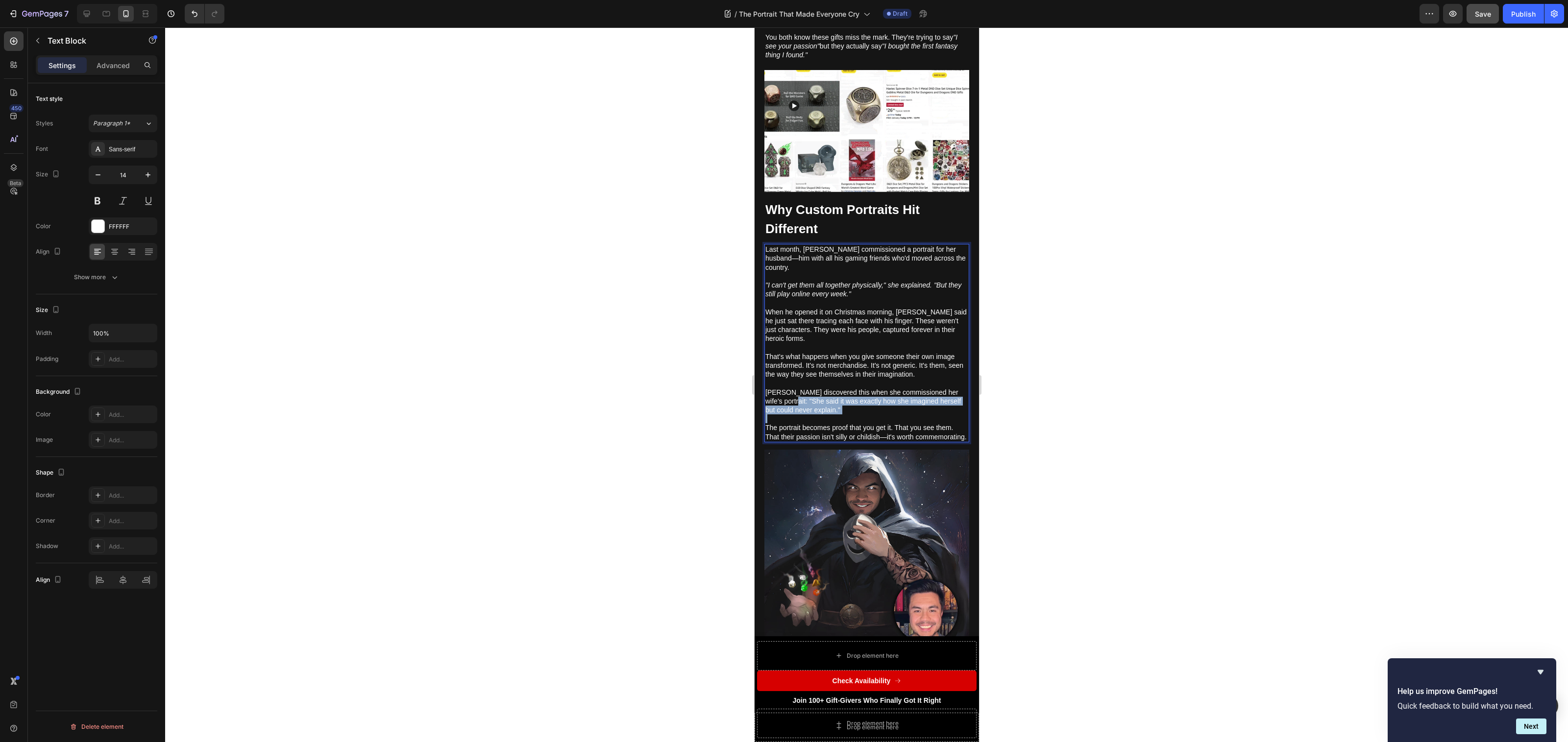
click at [843, 390] on div "Last month, [PERSON_NAME] commissioned a portrait for her husband—him with all …" at bounding box center [867, 343] width 205 height 198
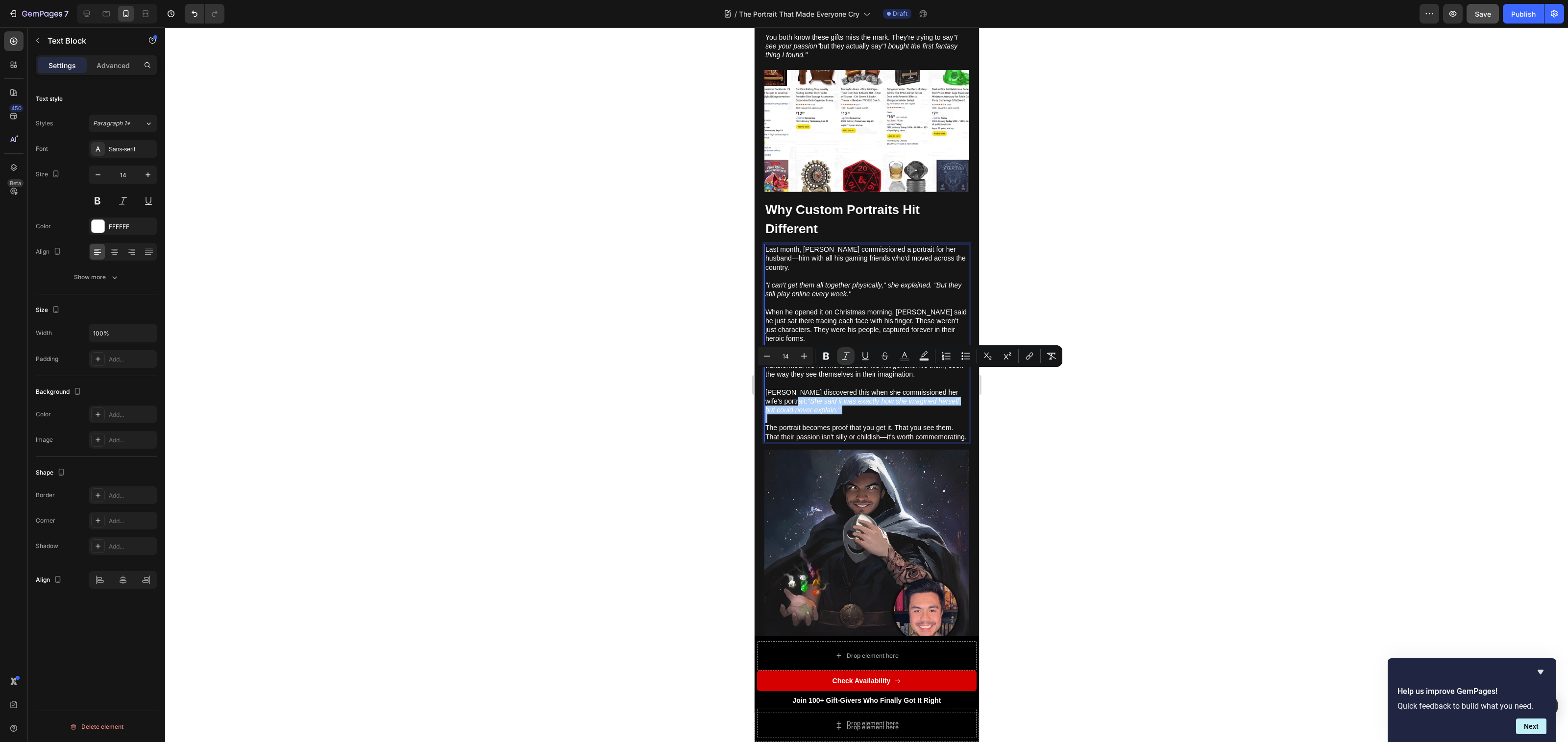
click at [709, 412] on div at bounding box center [867, 385] width 1403 height 715
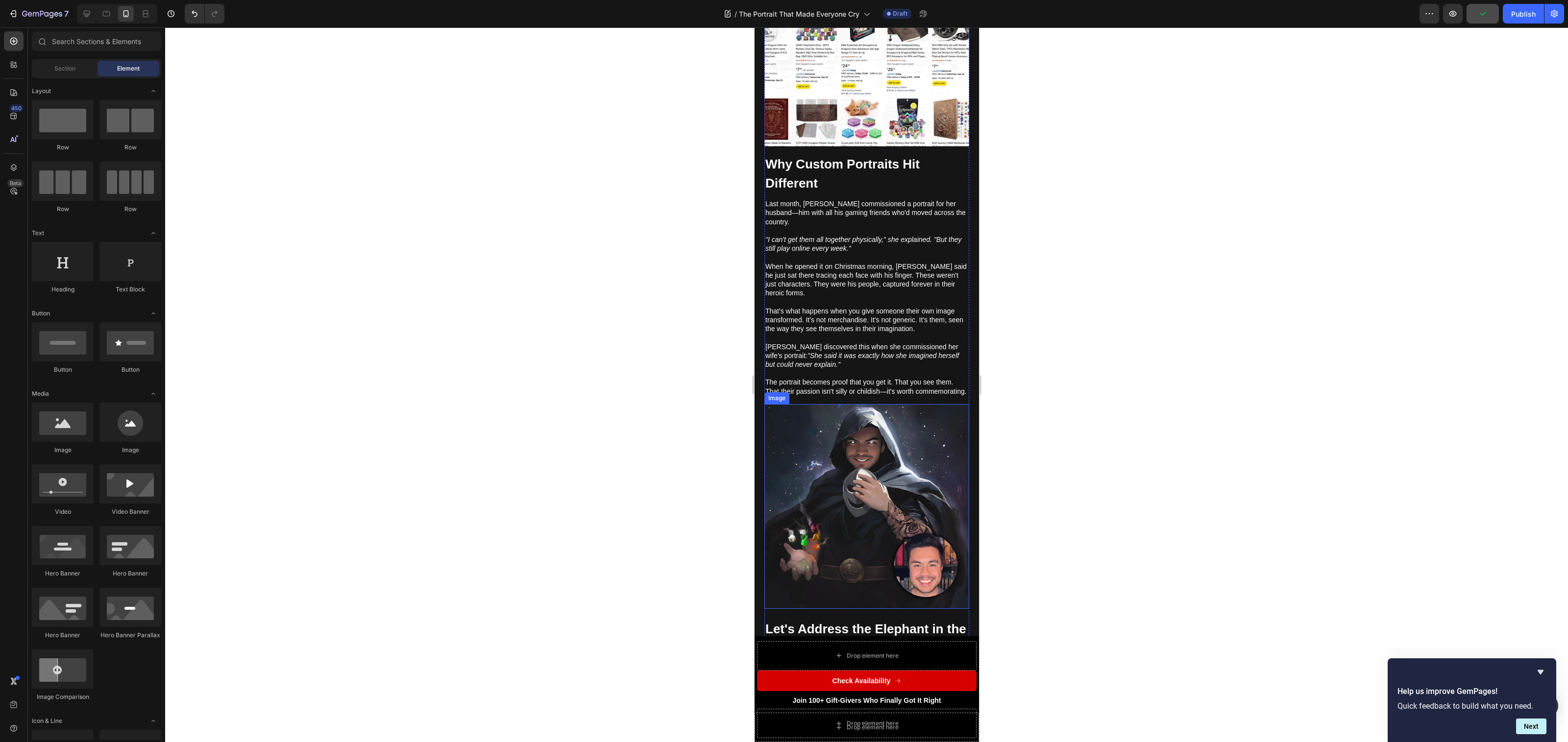
scroll to position [1314, 0]
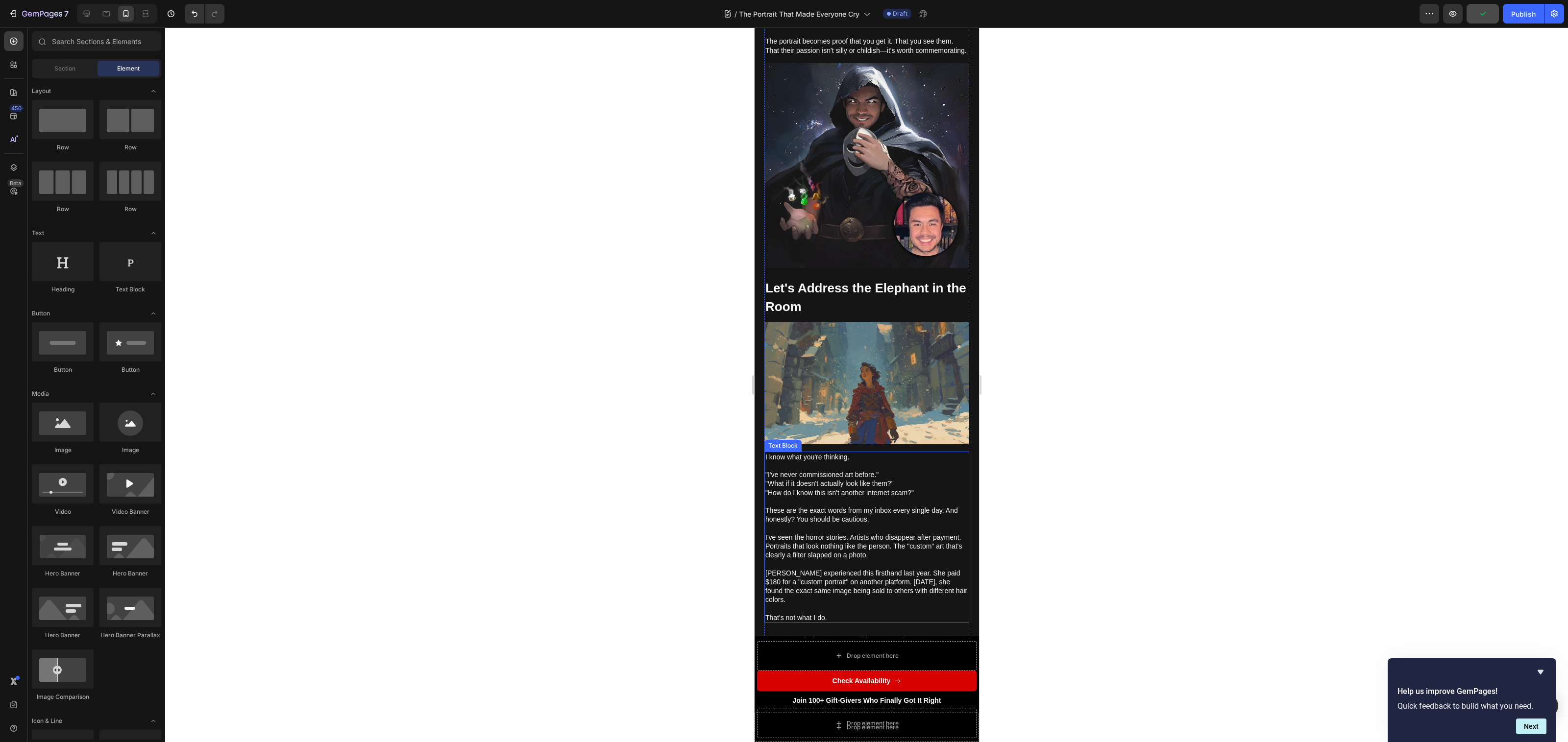
click at [802, 470] on p ""I've never commissioned art before." "What if it doesn't actually look like th…" at bounding box center [866, 488] width 203 height 36
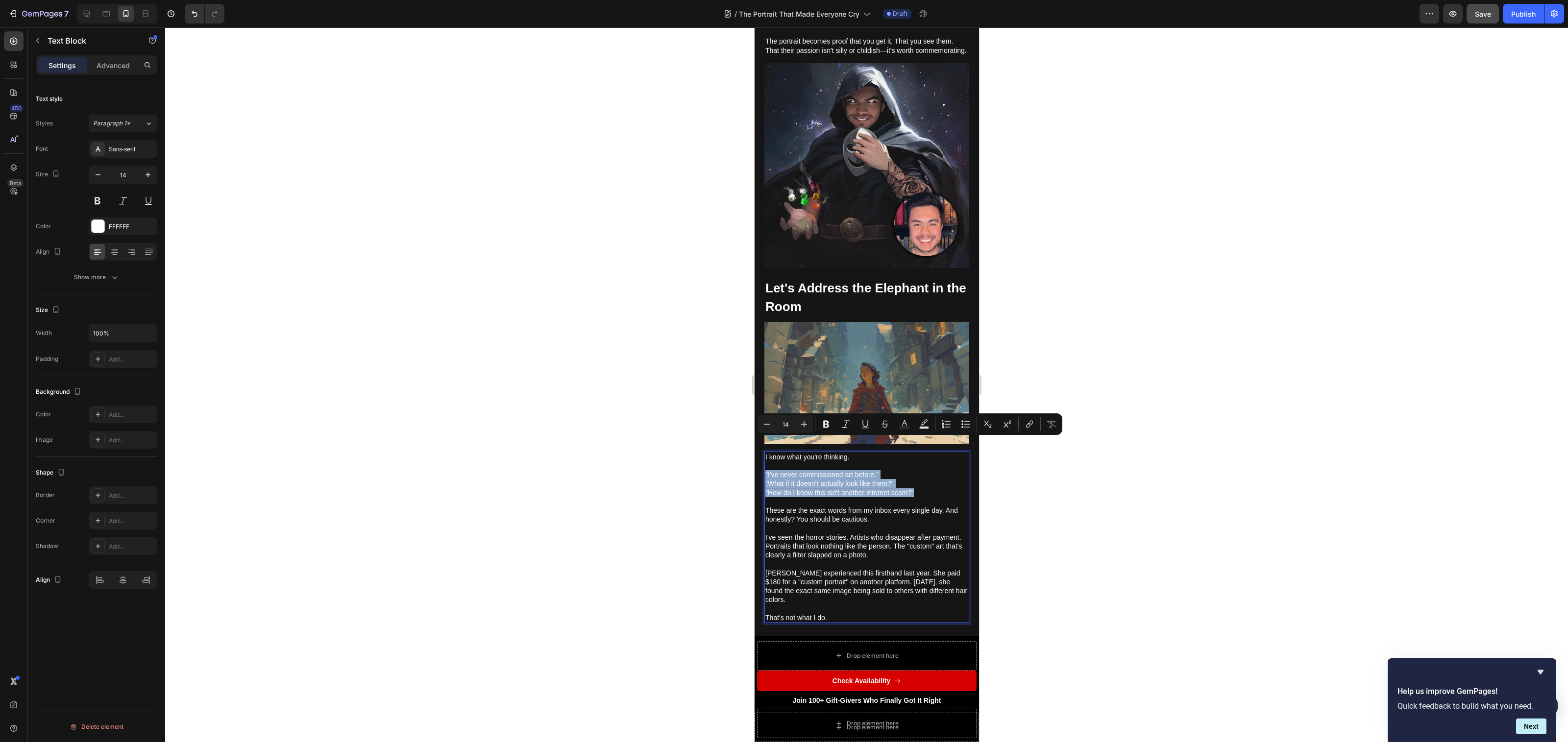
drag, startPoint x: 929, startPoint y: 463, endPoint x: 698, endPoint y: 440, distance: 232.1
click at [657, 542] on div at bounding box center [867, 385] width 1403 height 715
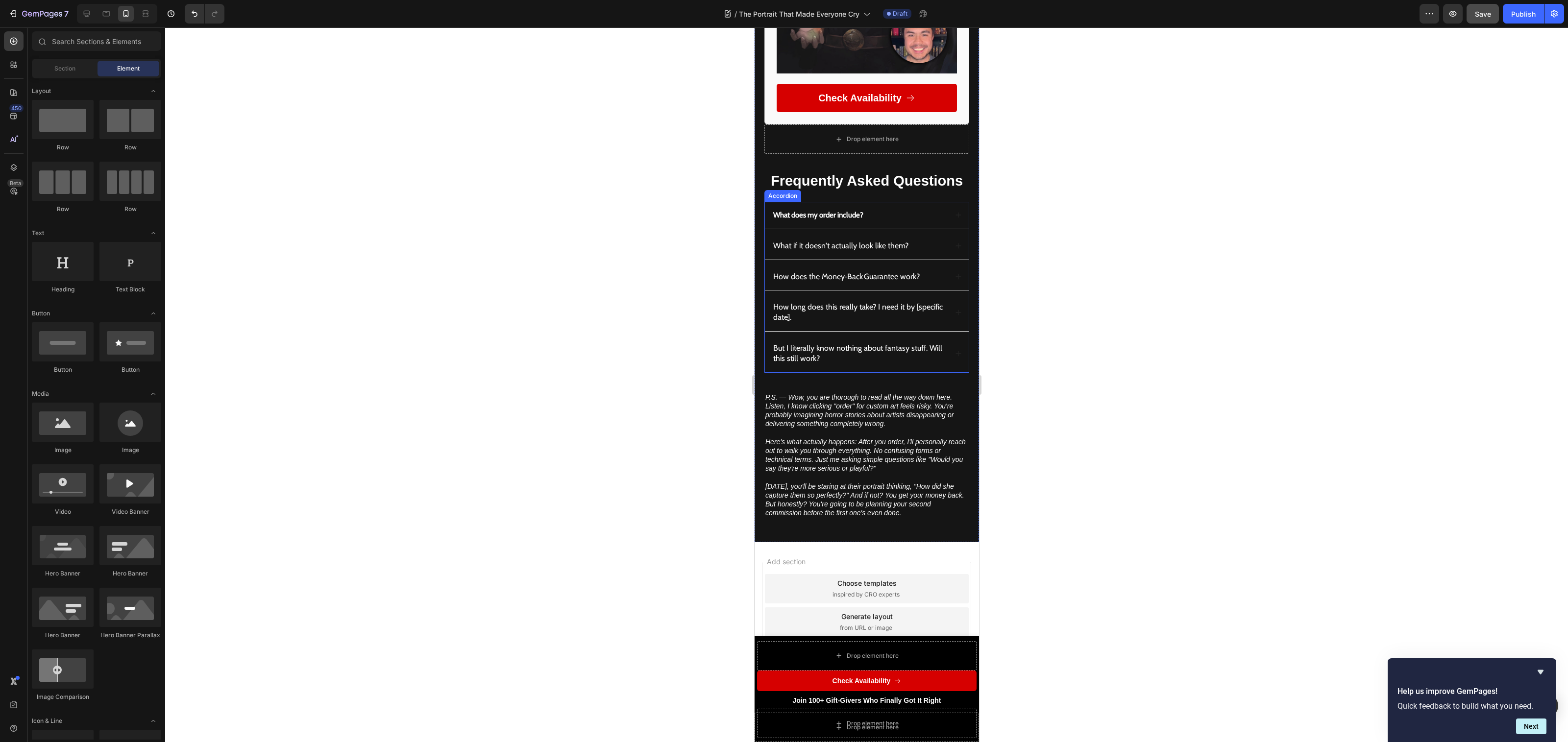
scroll to position [4682, 0]
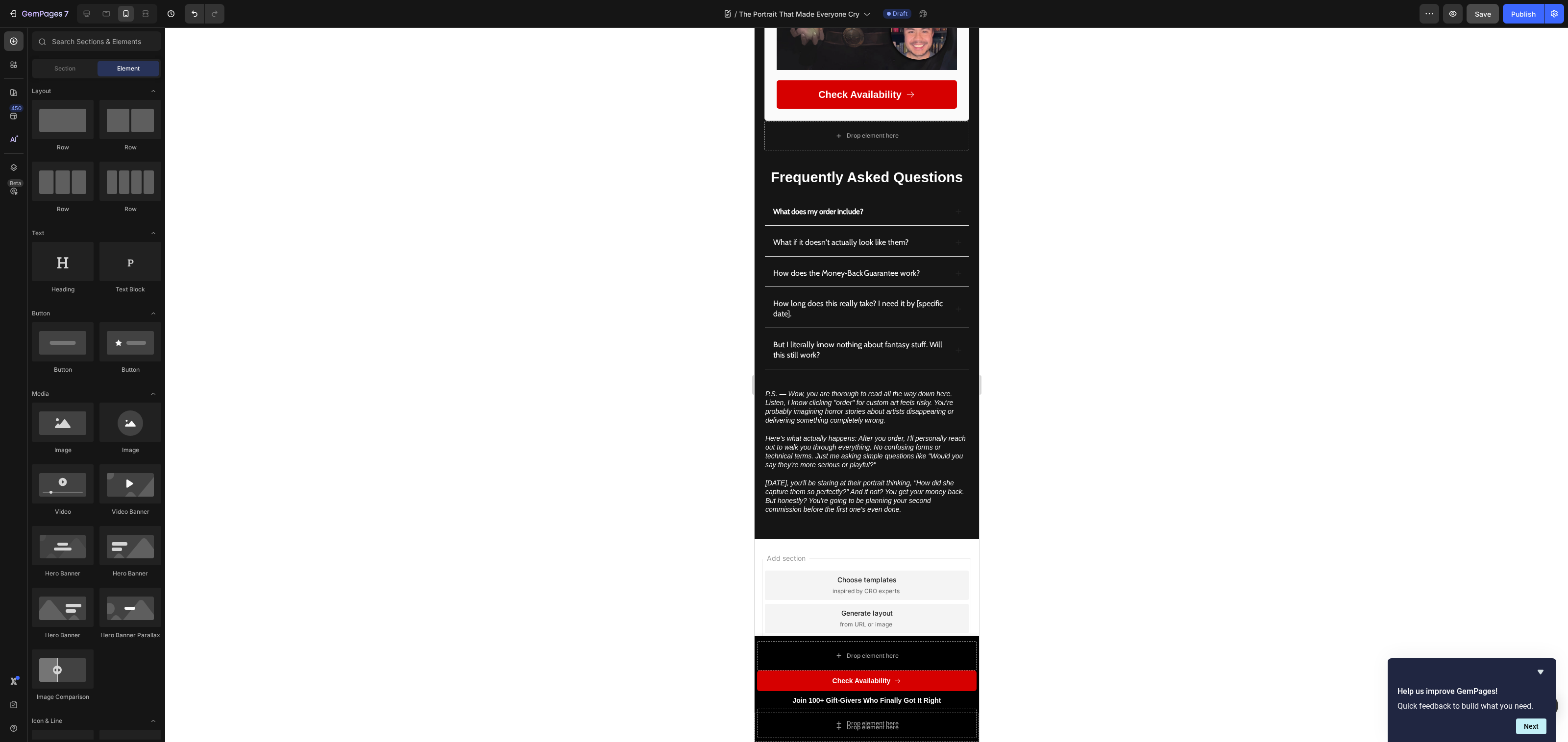
click at [1153, 485] on div at bounding box center [867, 385] width 1403 height 715
click at [816, 479] on icon "[DATE], you'll be staring at their portrait thinking, "How did she capture them…" at bounding box center [864, 497] width 199 height 35
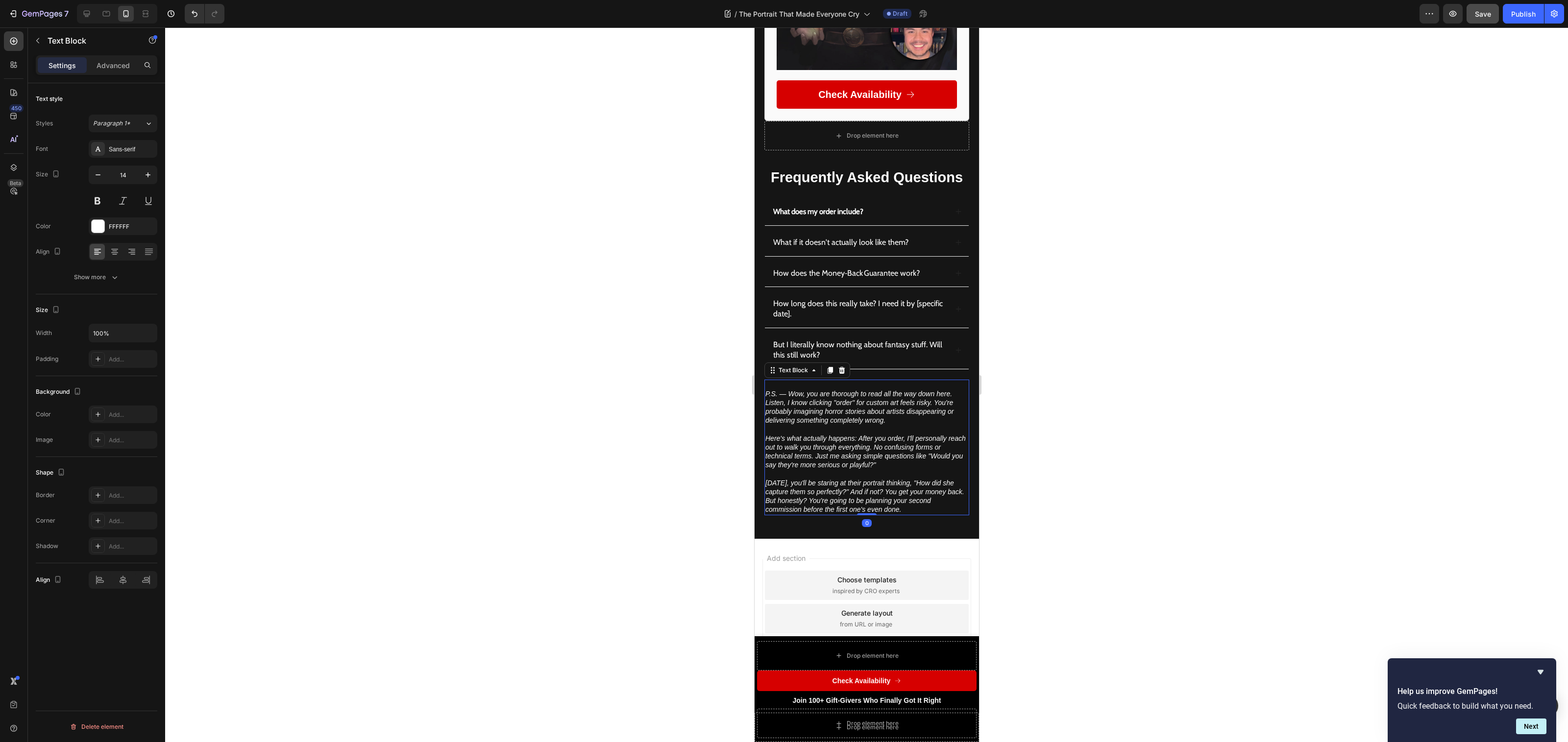
click at [1024, 433] on div at bounding box center [867, 385] width 1403 height 715
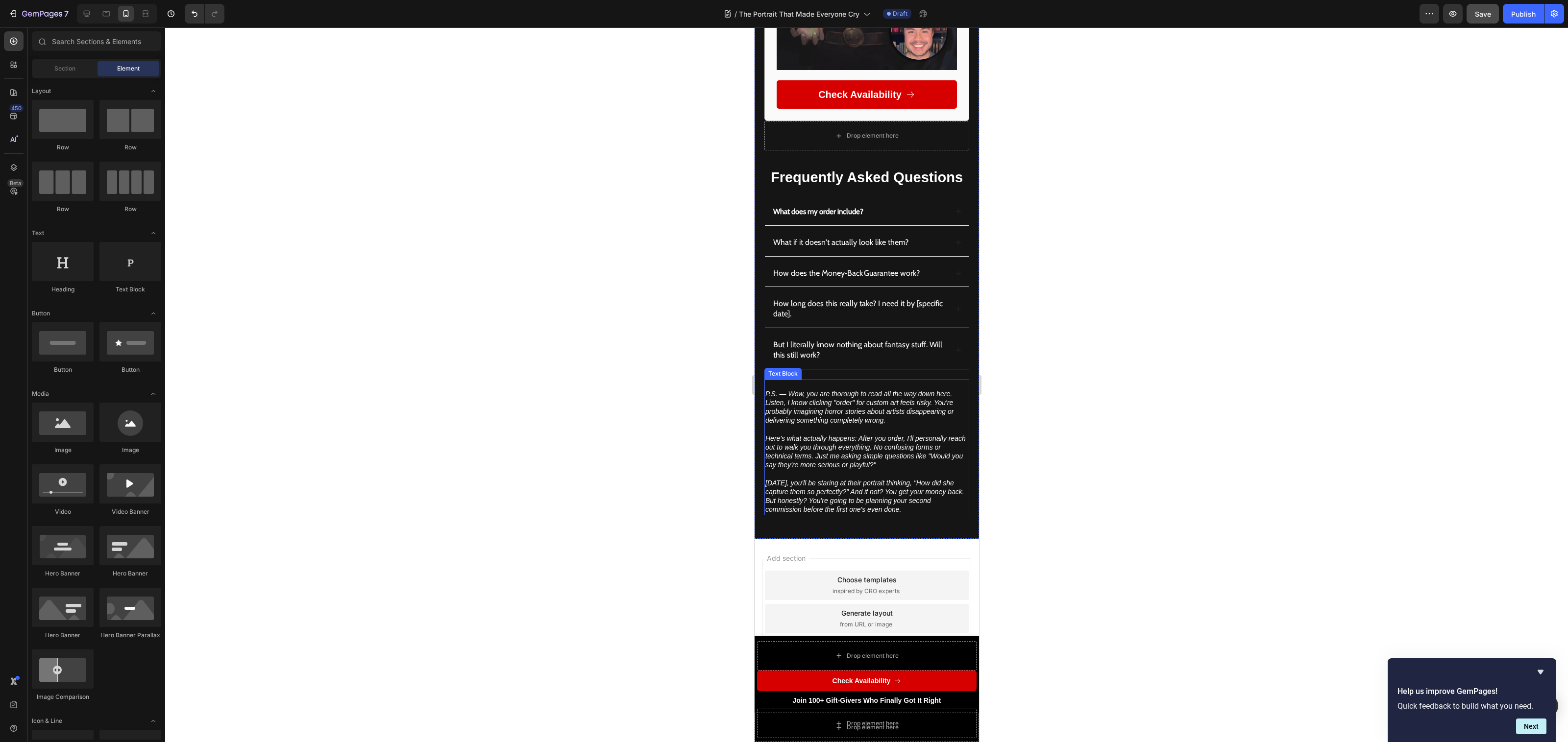
click at [788, 401] on icon "P.S. — Wow, you are thorough to read all the way down here. Listen, I know clic…" at bounding box center [859, 407] width 189 height 35
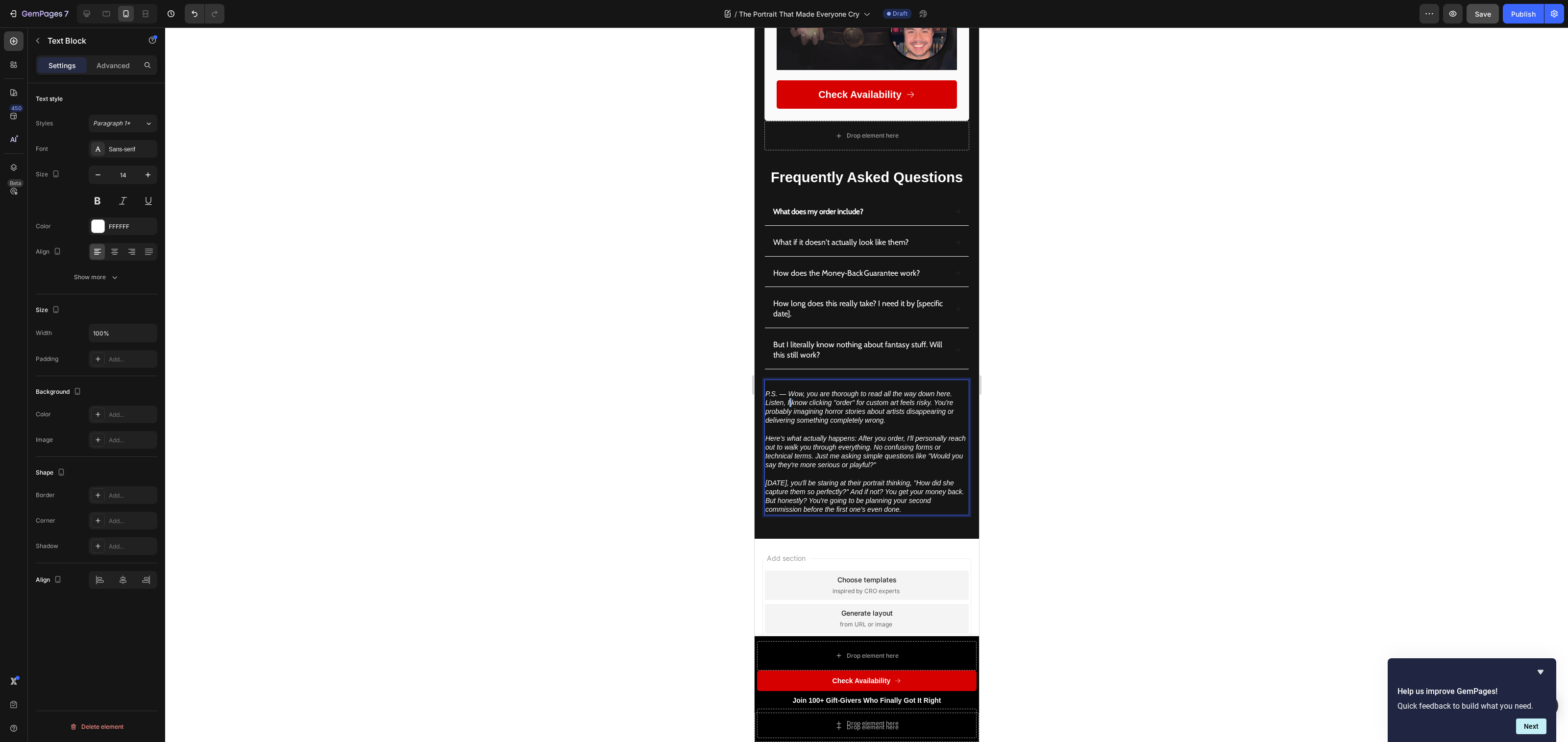
click at [788, 401] on icon "P.S. — Wow, you are thorough to read all the way down here. Listen, I know clic…" at bounding box center [859, 407] width 189 height 35
click at [877, 406] on icon "P.S. — Wow, you are thorough to read all the way down here. Listen, I know clic…" at bounding box center [859, 407] width 189 height 35
drag, startPoint x: 790, startPoint y: 388, endPoint x: 961, endPoint y: 386, distance: 171.0
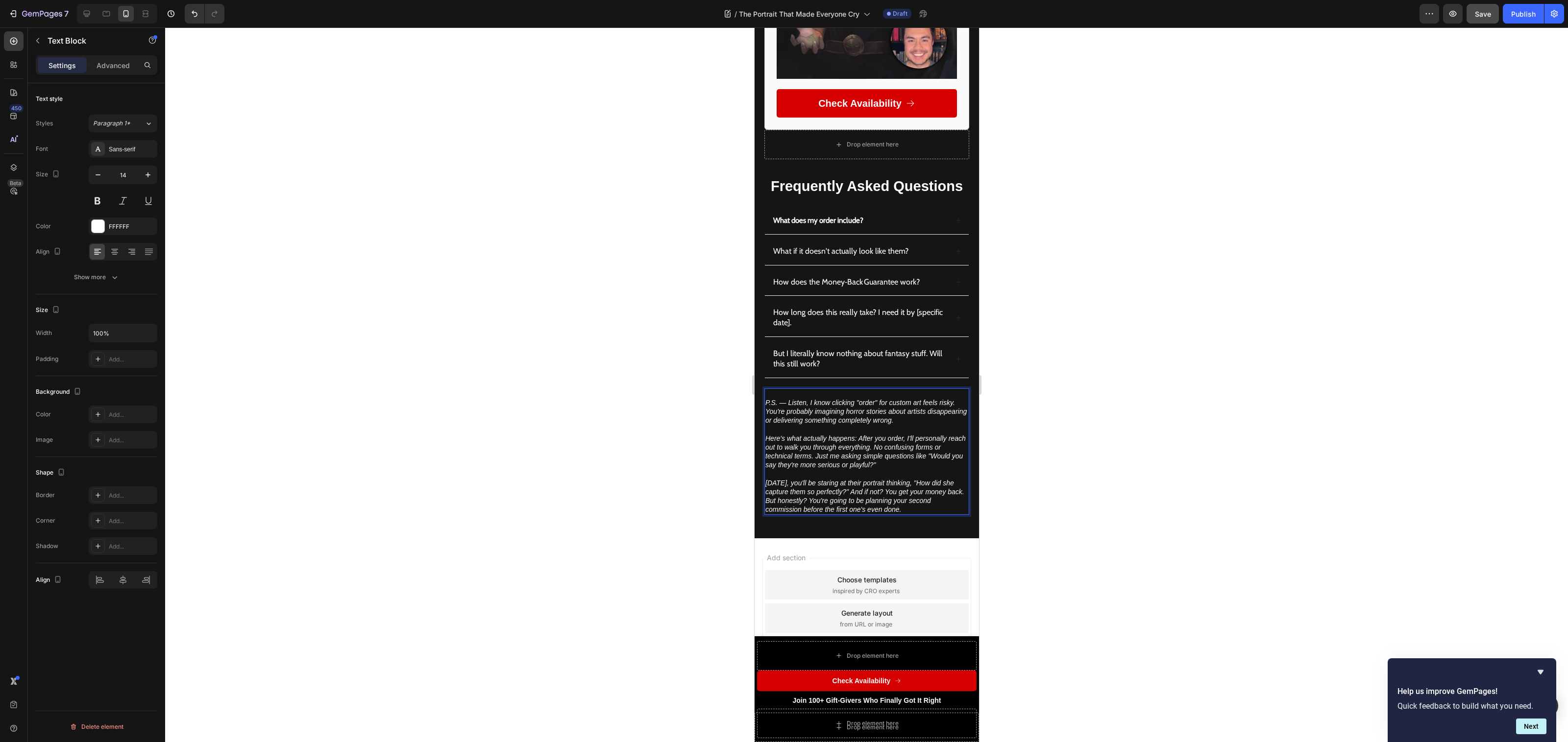
click at [1095, 474] on div at bounding box center [867, 385] width 1403 height 715
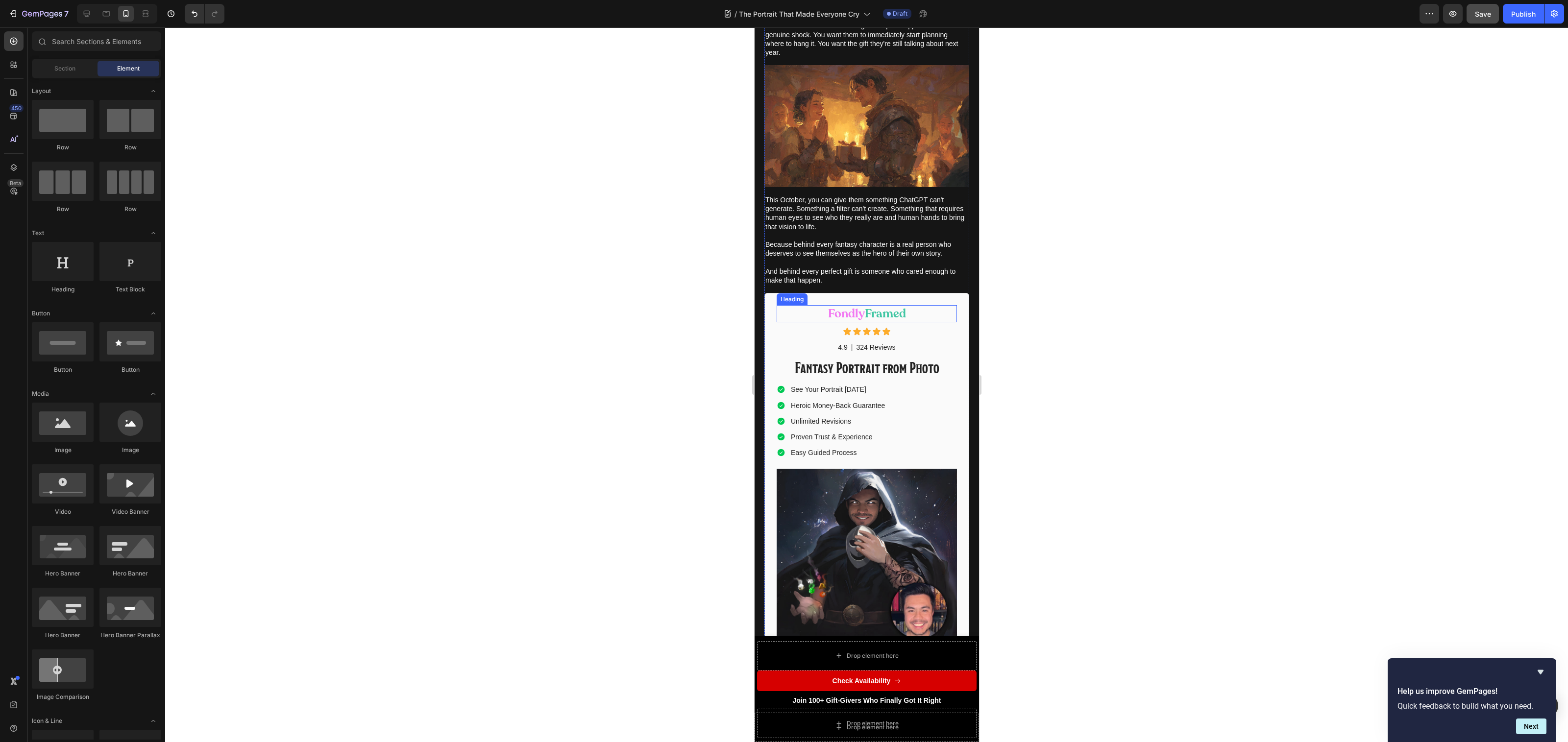
scroll to position [4102, 0]
click at [867, 349] on p "324 Reviews" at bounding box center [875, 348] width 39 height 9
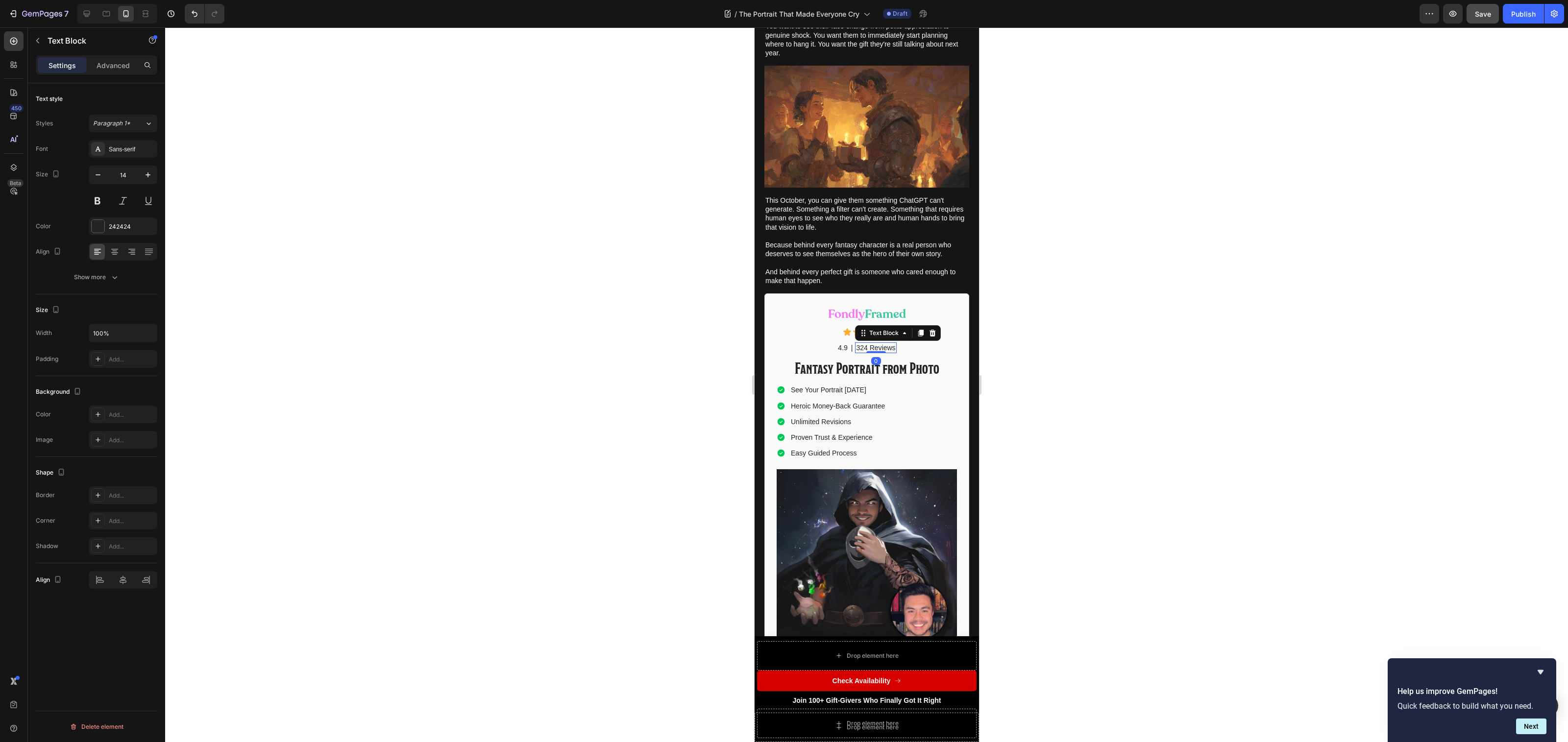
click at [867, 349] on p "324 Reviews" at bounding box center [875, 348] width 39 height 9
drag, startPoint x: 859, startPoint y: 350, endPoint x: 849, endPoint y: 351, distance: 10.0
click at [854, 351] on div "324 Reviews" at bounding box center [875, 347] width 41 height 11
click at [1081, 419] on div at bounding box center [867, 385] width 1403 height 715
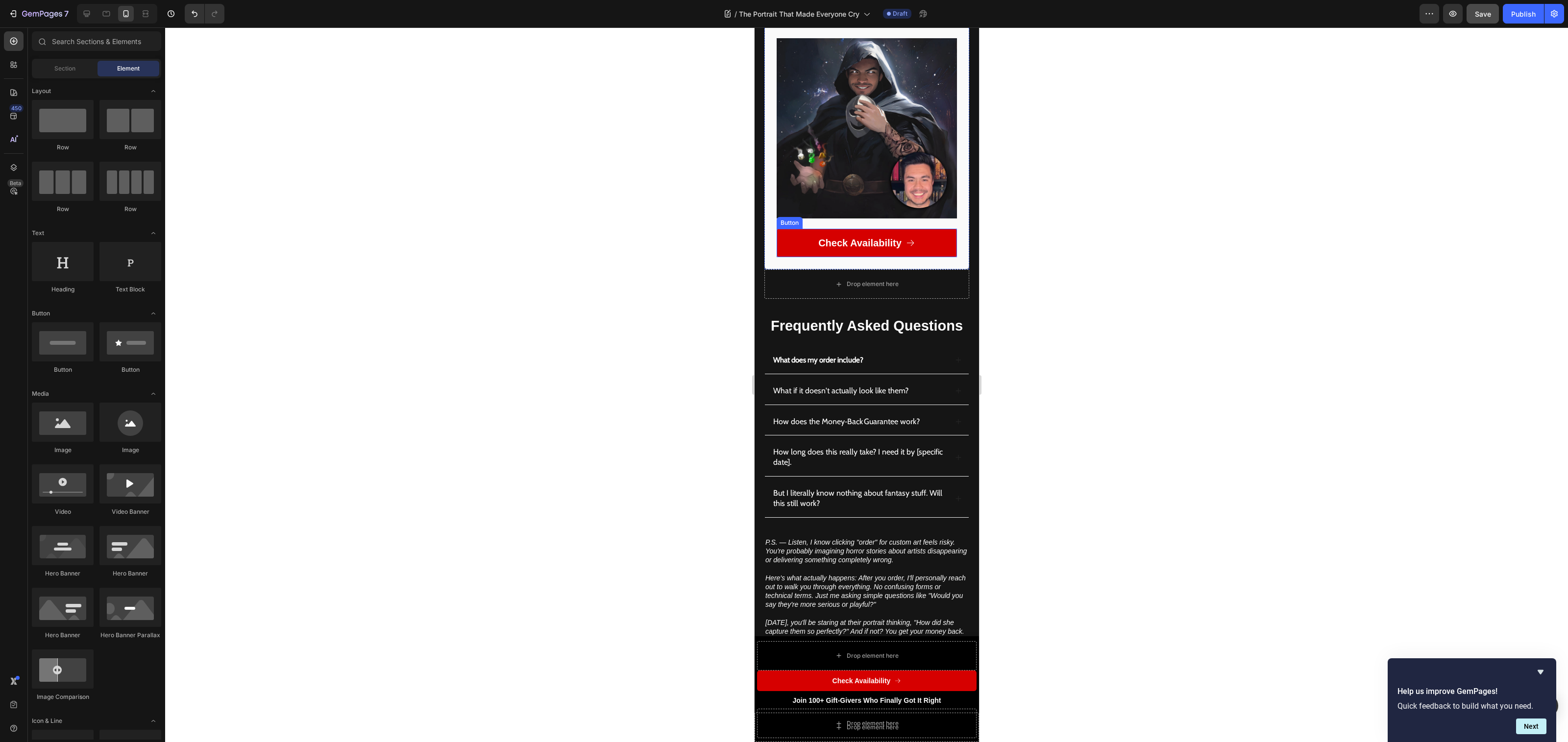
scroll to position [4615, 0]
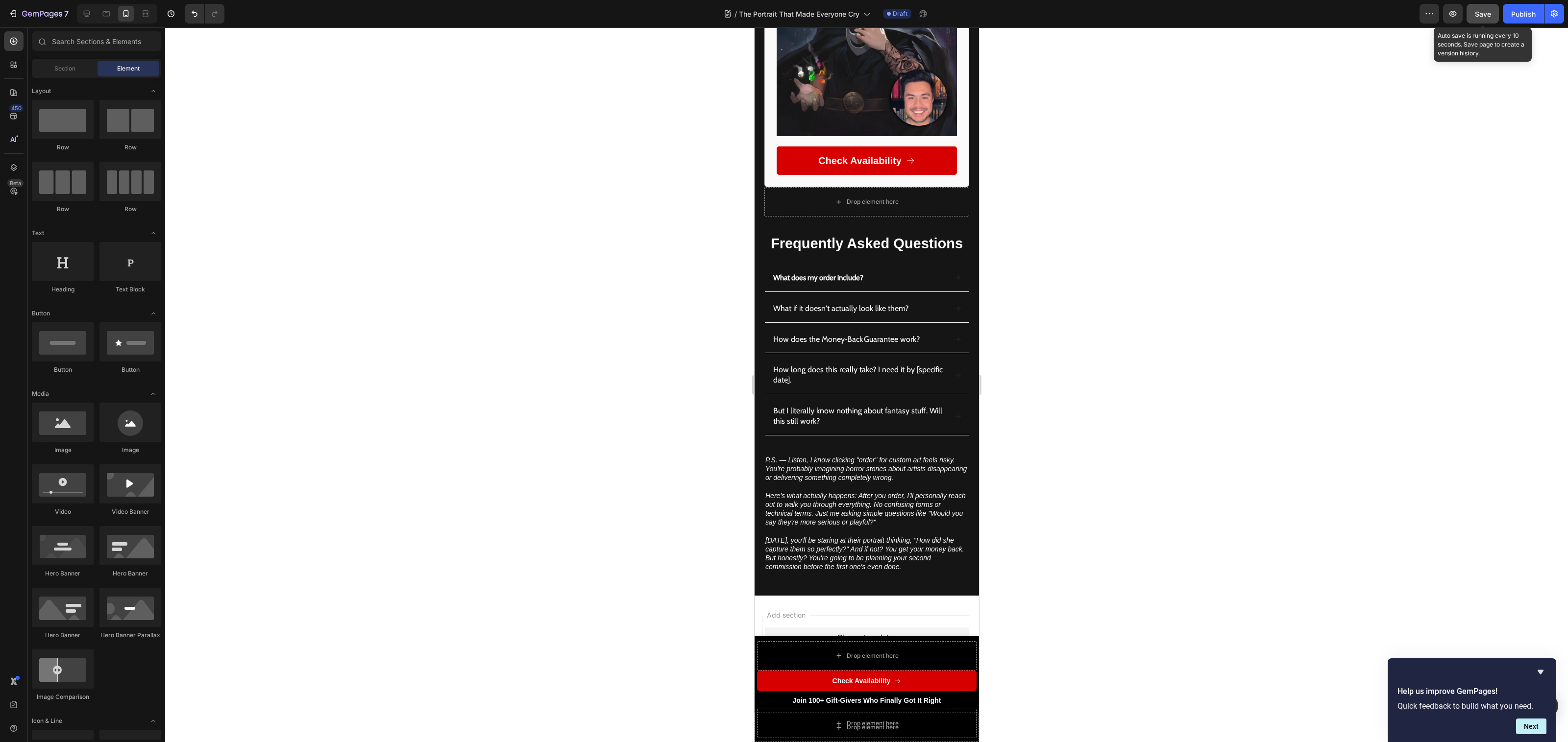
click at [1482, 10] on span "Save" at bounding box center [1483, 14] width 16 height 9
